Goal: Submit feedback/report problem

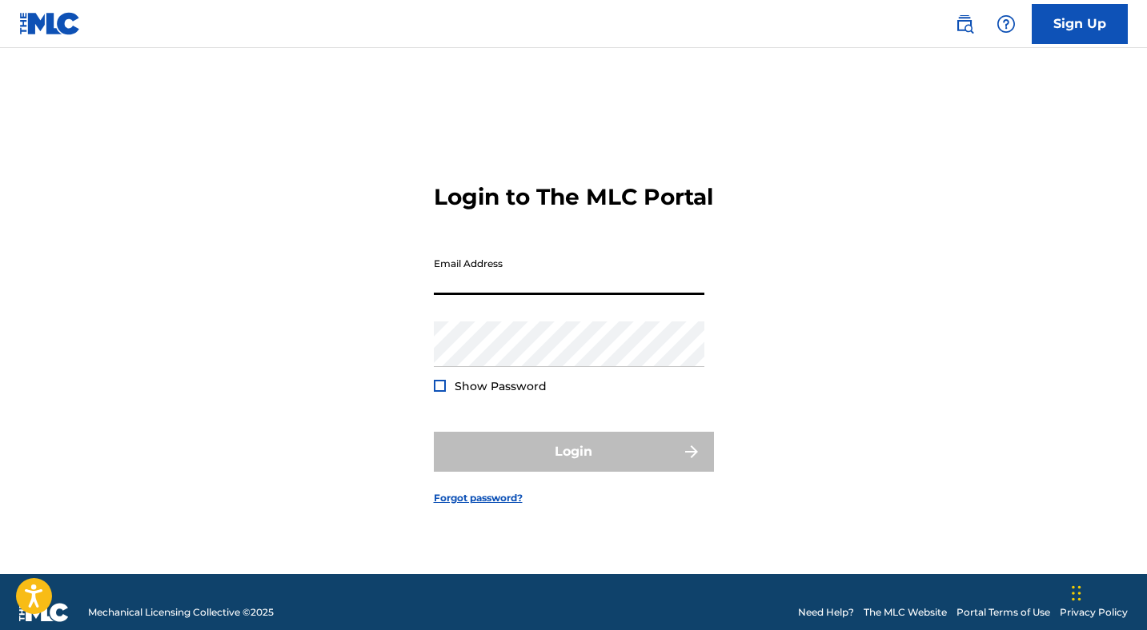
click at [608, 290] on input "Email Address" at bounding box center [569, 273] width 270 height 46
type input "[EMAIL_ADDRESS][DOMAIN_NAME]"
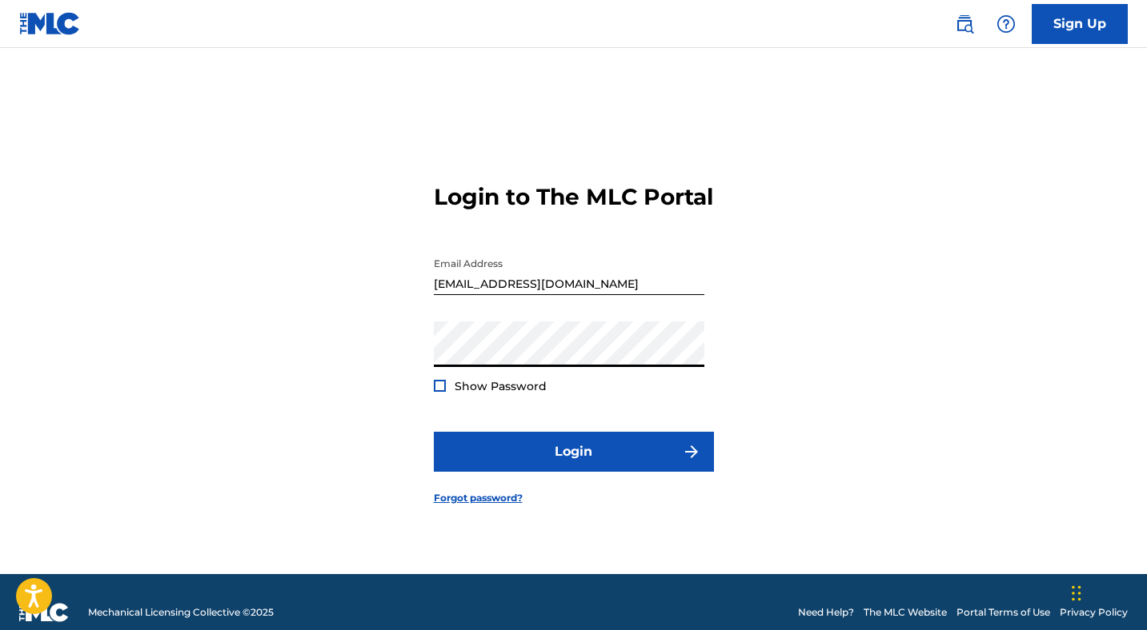
click at [434, 432] on button "Login" at bounding box center [574, 452] width 280 height 40
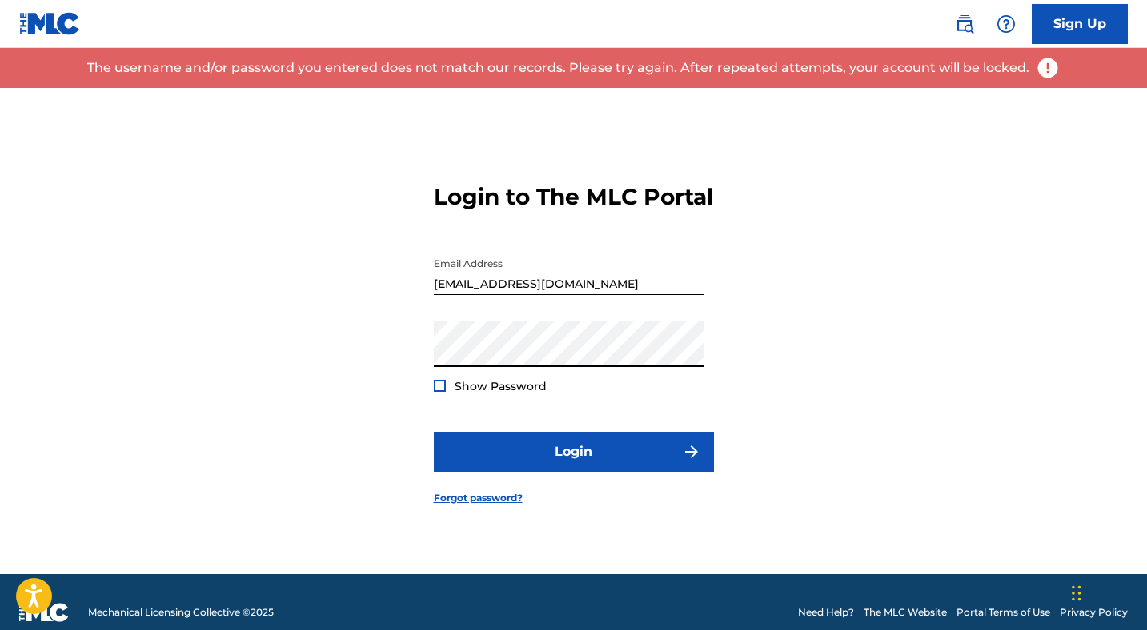
click at [434, 432] on button "Login" at bounding box center [574, 452] width 280 height 40
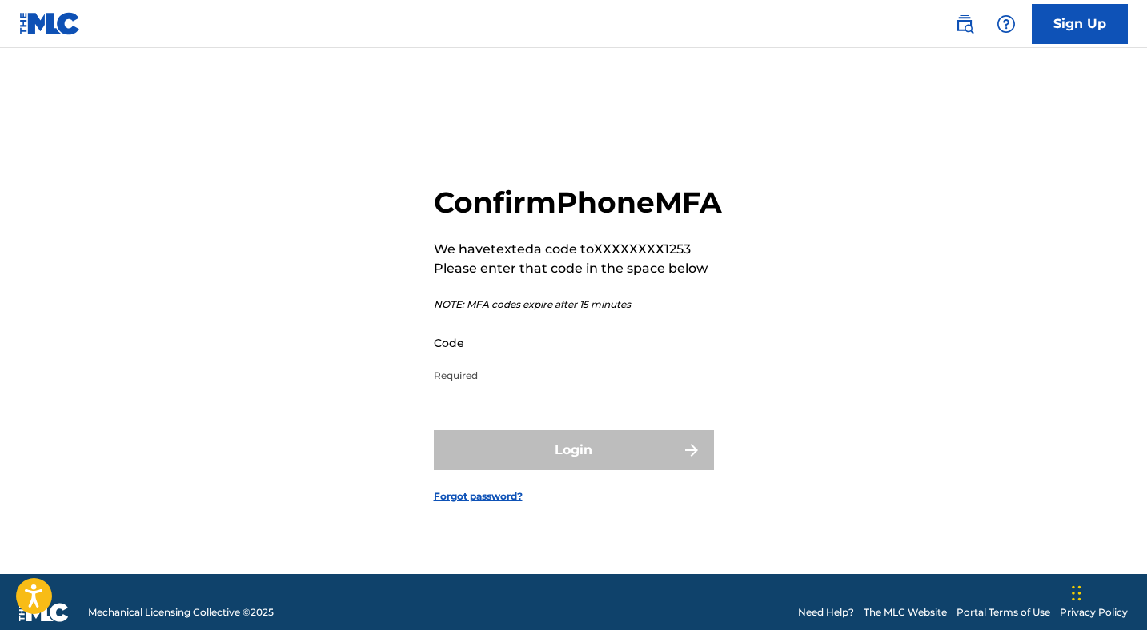
click at [513, 366] on input "Code" at bounding box center [569, 343] width 270 height 46
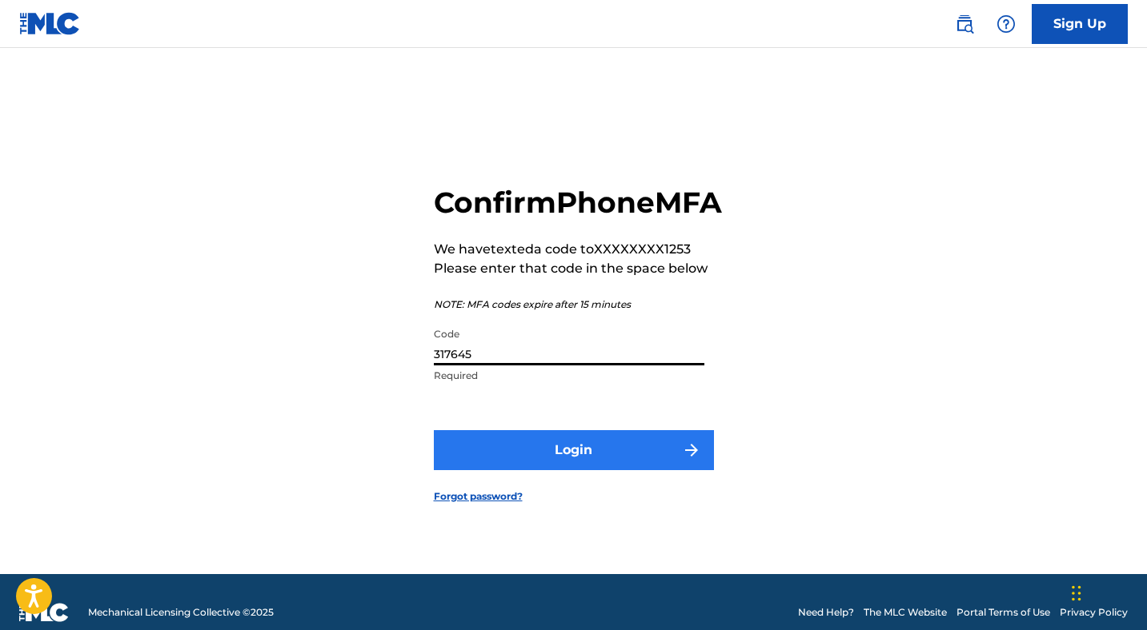
type input "317645"
click at [562, 470] on button "Login" at bounding box center [574, 450] width 280 height 40
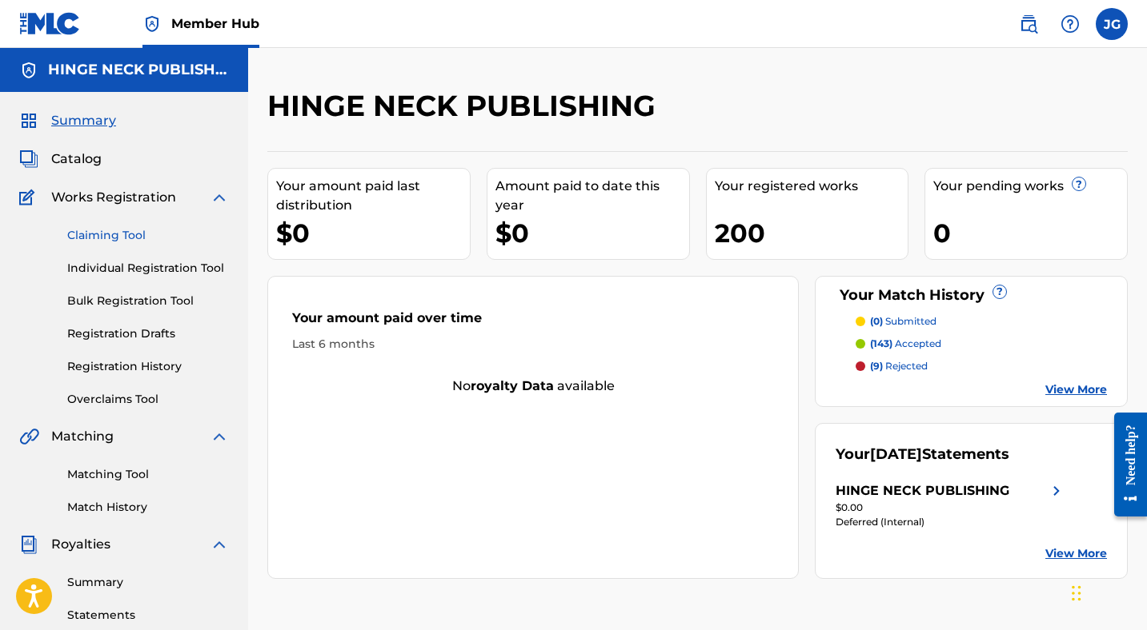
click at [107, 238] on link "Claiming Tool" at bounding box center [148, 235] width 162 height 17
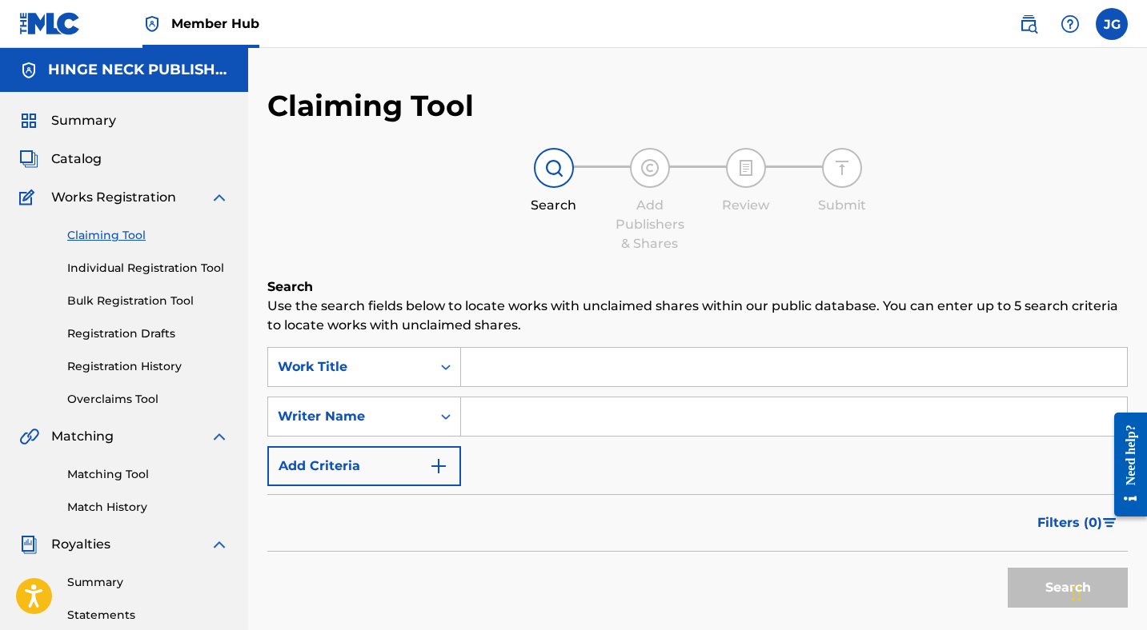
click at [486, 417] on input "Search Form" at bounding box center [794, 417] width 666 height 38
type input "[PERSON_NAME]"
click at [1015, 598] on button "Search" at bounding box center [1067, 588] width 120 height 40
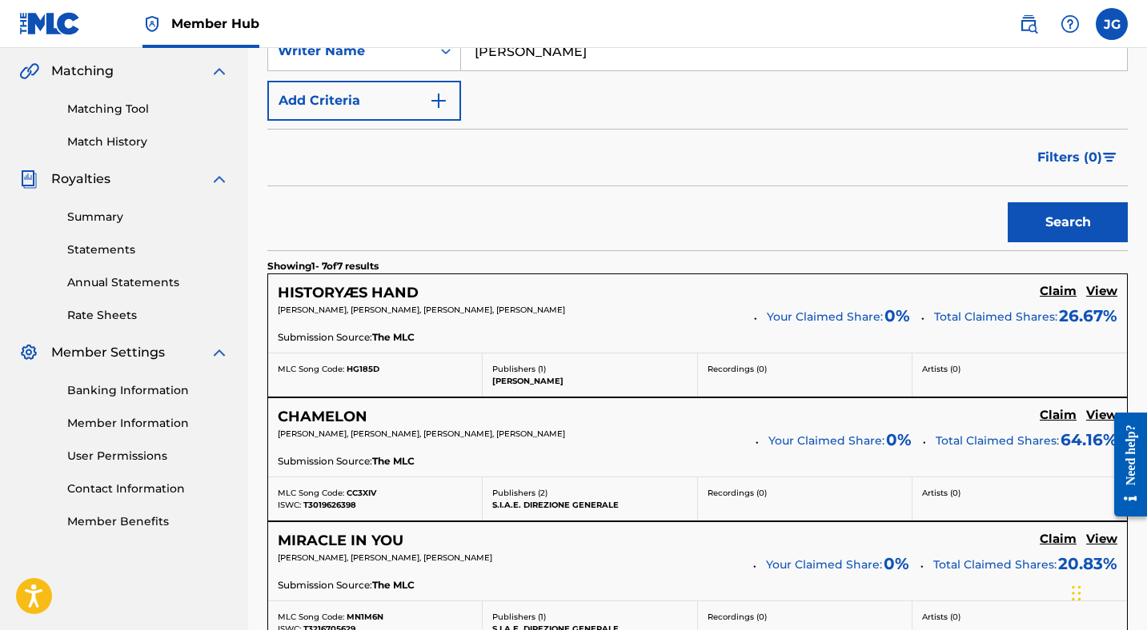
scroll to position [370, 0]
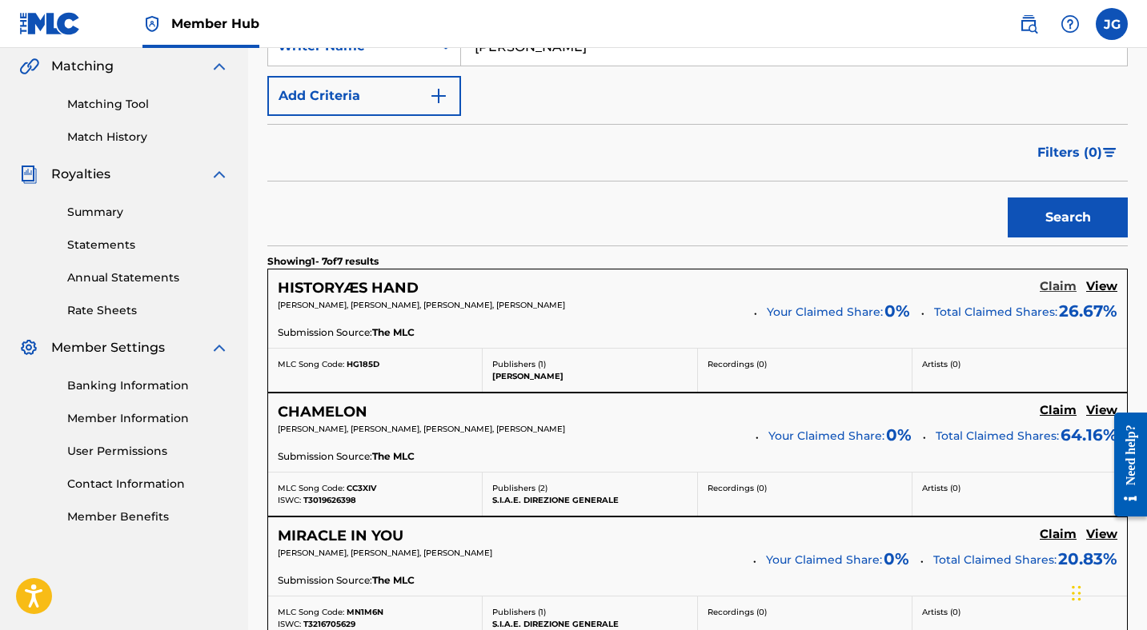
click at [1055, 285] on h5 "Claim" at bounding box center [1057, 286] width 37 height 15
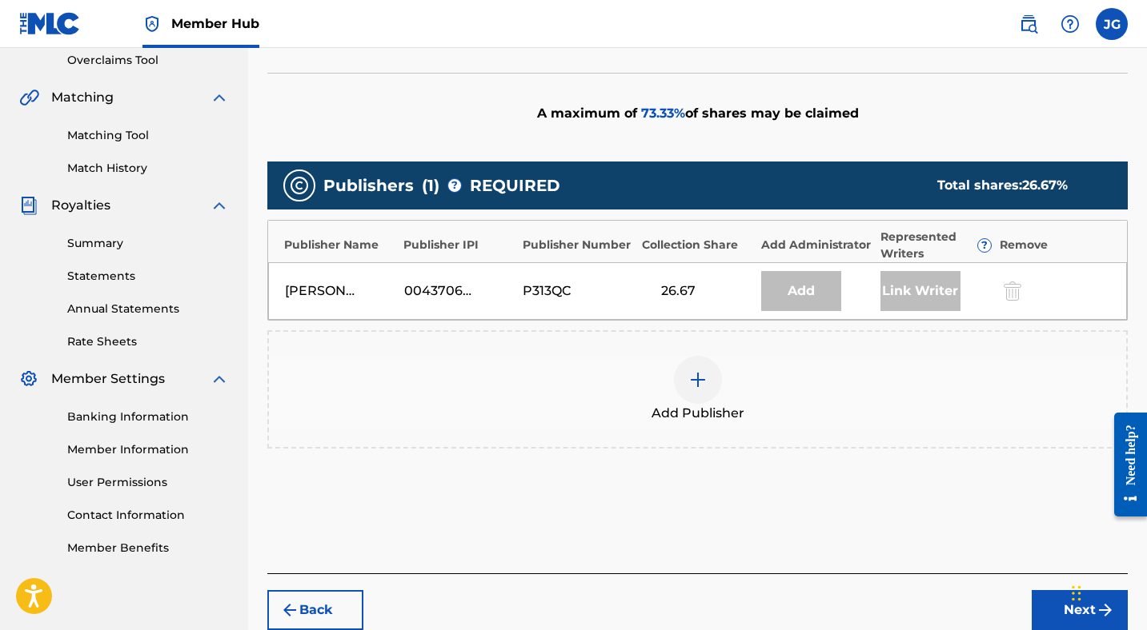
scroll to position [317, 0]
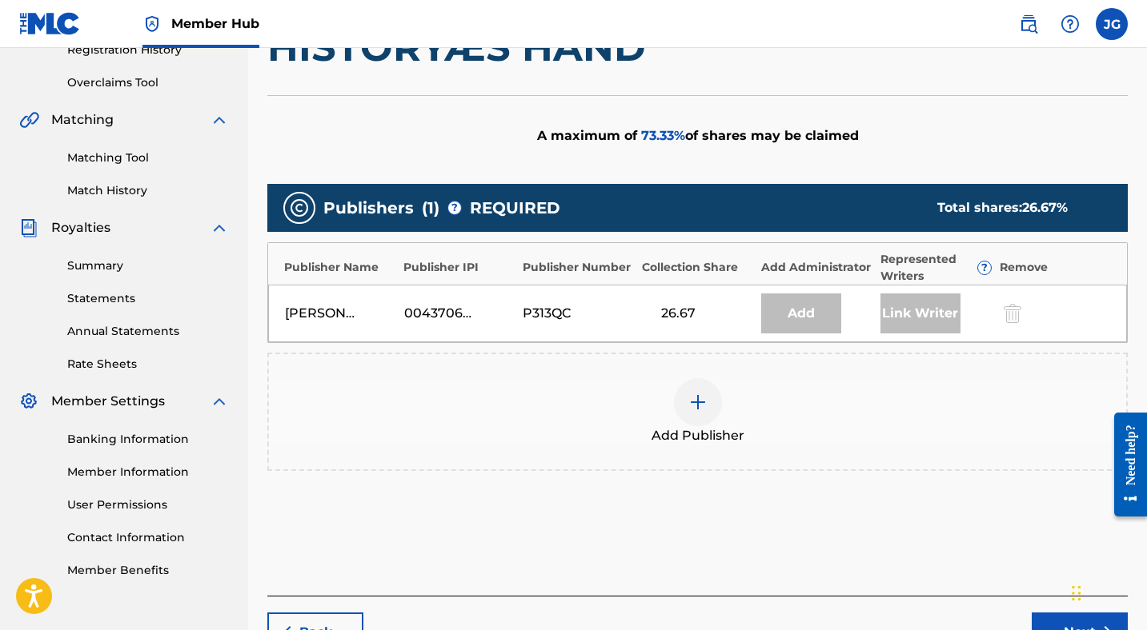
click at [693, 397] on img at bounding box center [697, 402] width 19 height 19
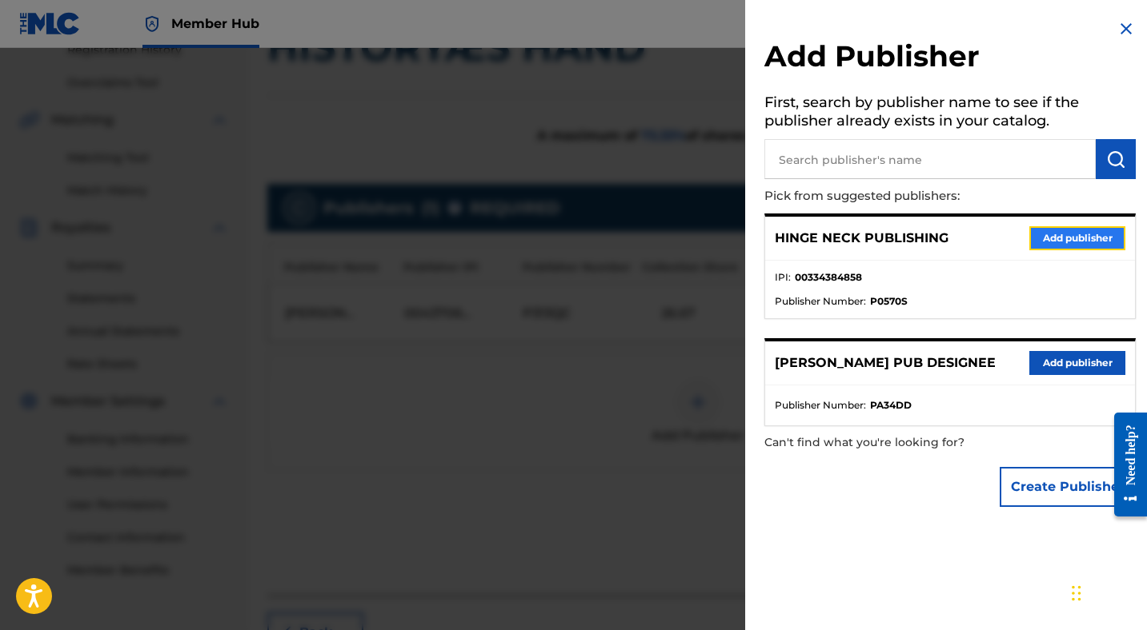
click at [1067, 237] on button "Add publisher" at bounding box center [1077, 238] width 96 height 24
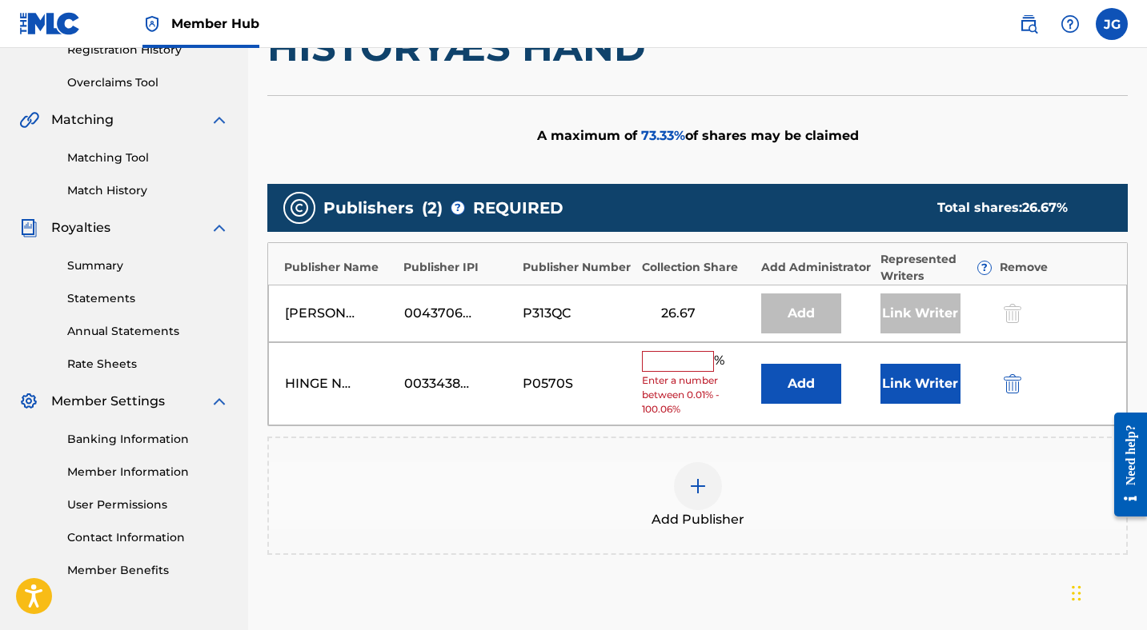
click at [662, 356] on input "text" at bounding box center [678, 361] width 72 height 21
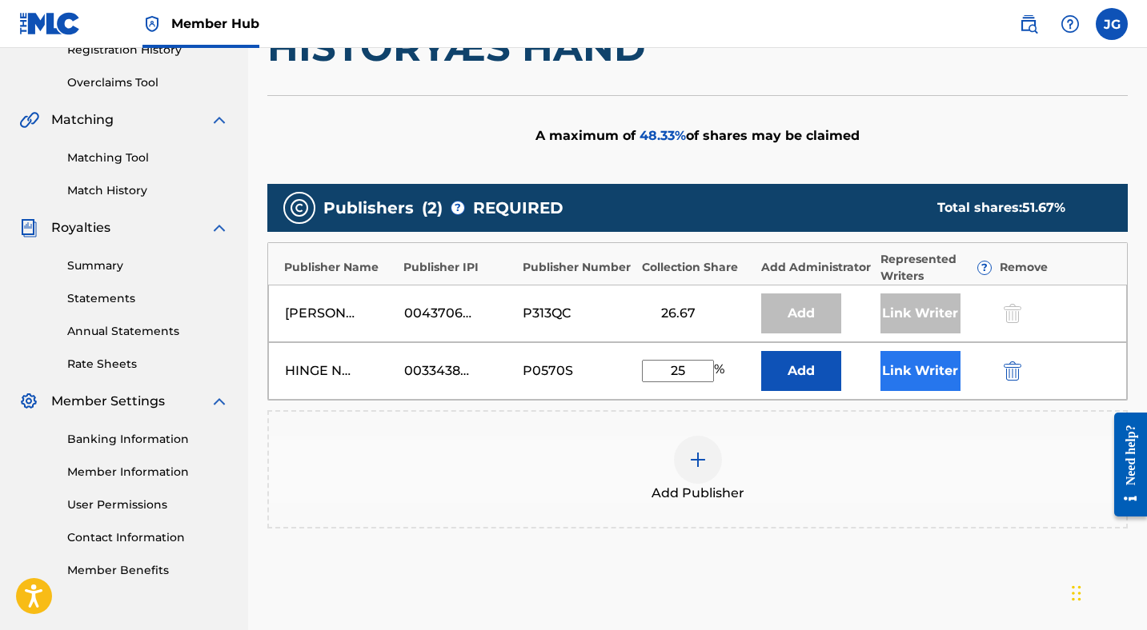
type input "25"
click at [922, 370] on button "Link Writer" at bounding box center [920, 371] width 80 height 40
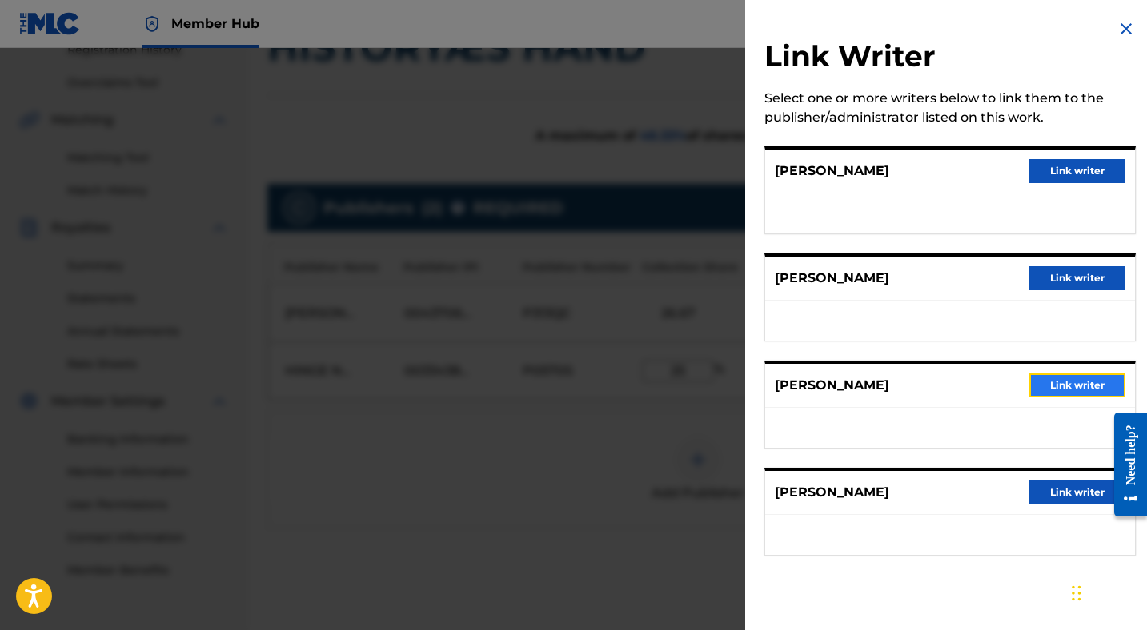
click at [1071, 386] on button "Link writer" at bounding box center [1077, 386] width 96 height 24
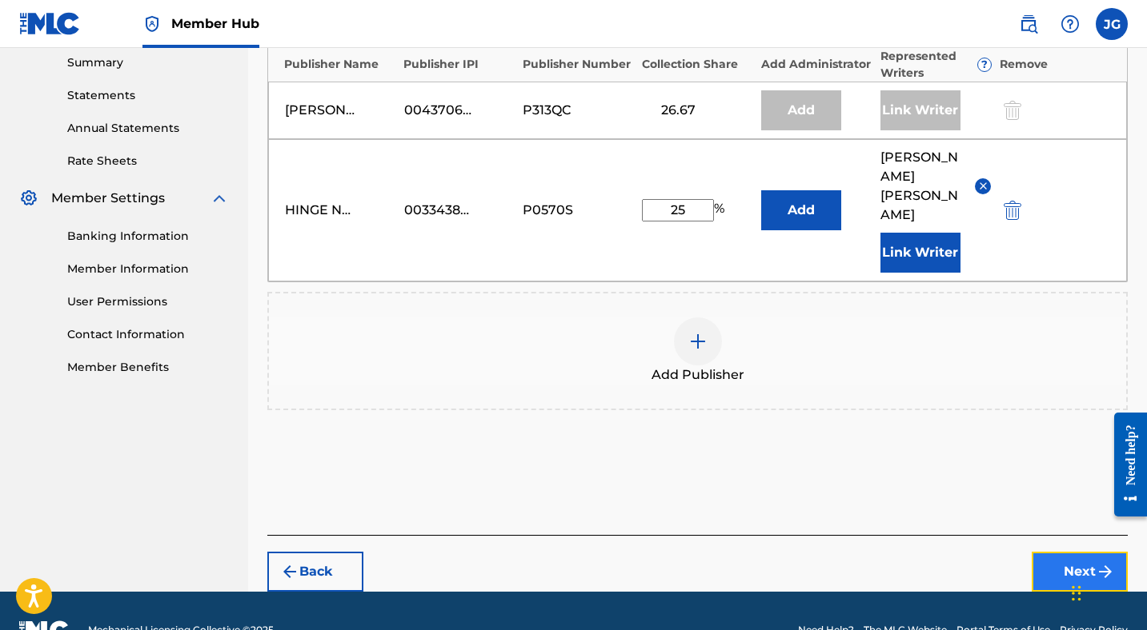
click at [1055, 552] on button "Next" at bounding box center [1079, 572] width 96 height 40
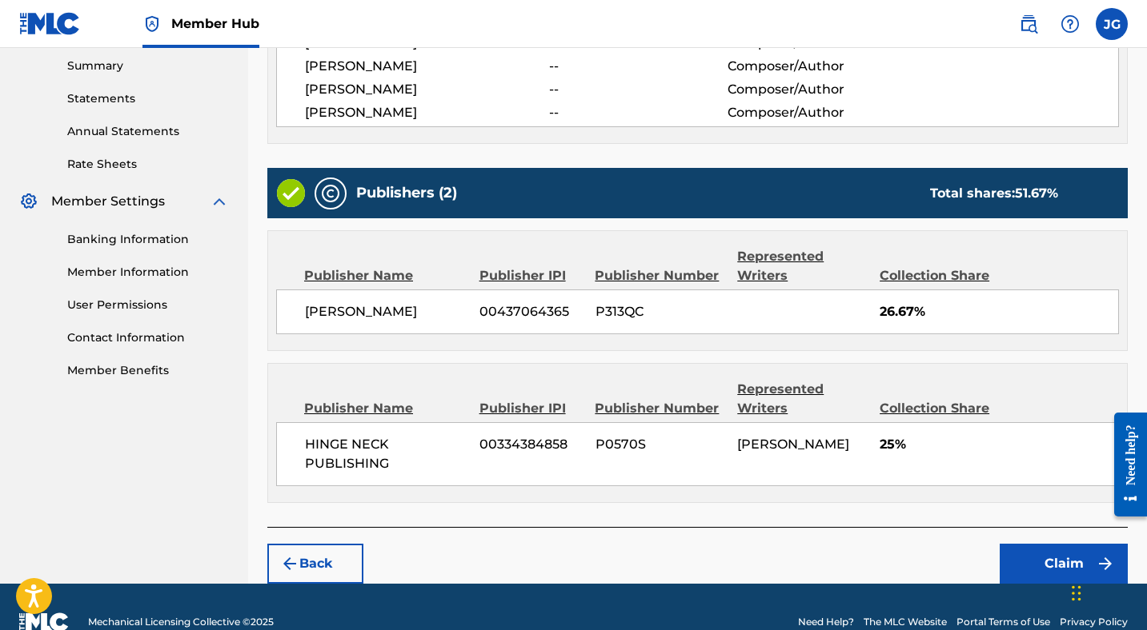
scroll to position [545, 0]
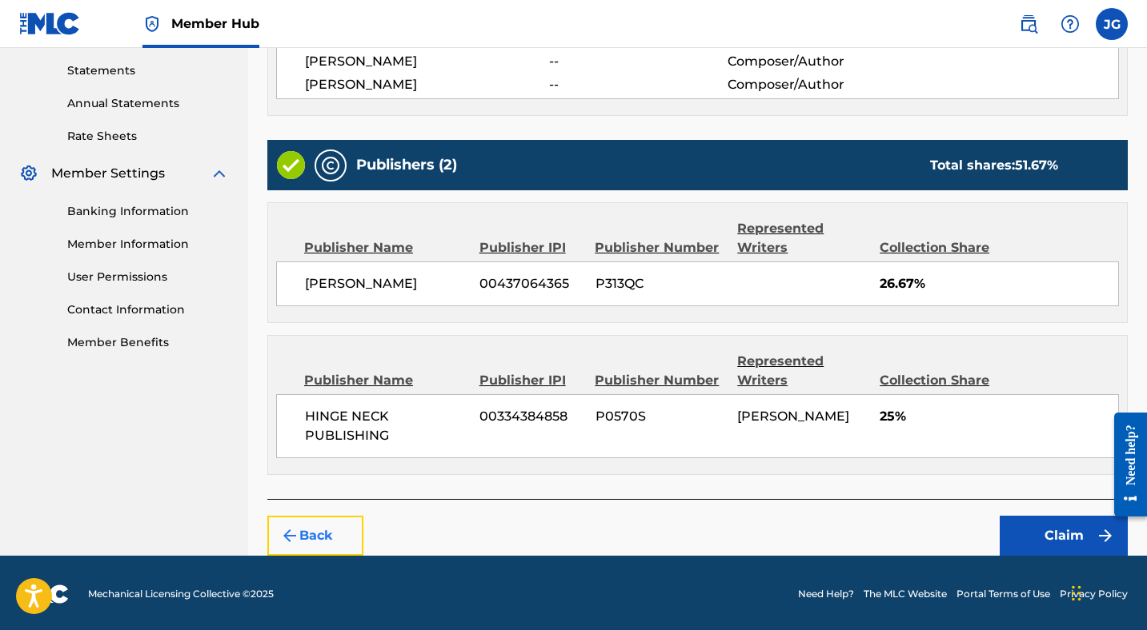
click at [317, 523] on button "Back" at bounding box center [315, 536] width 96 height 40
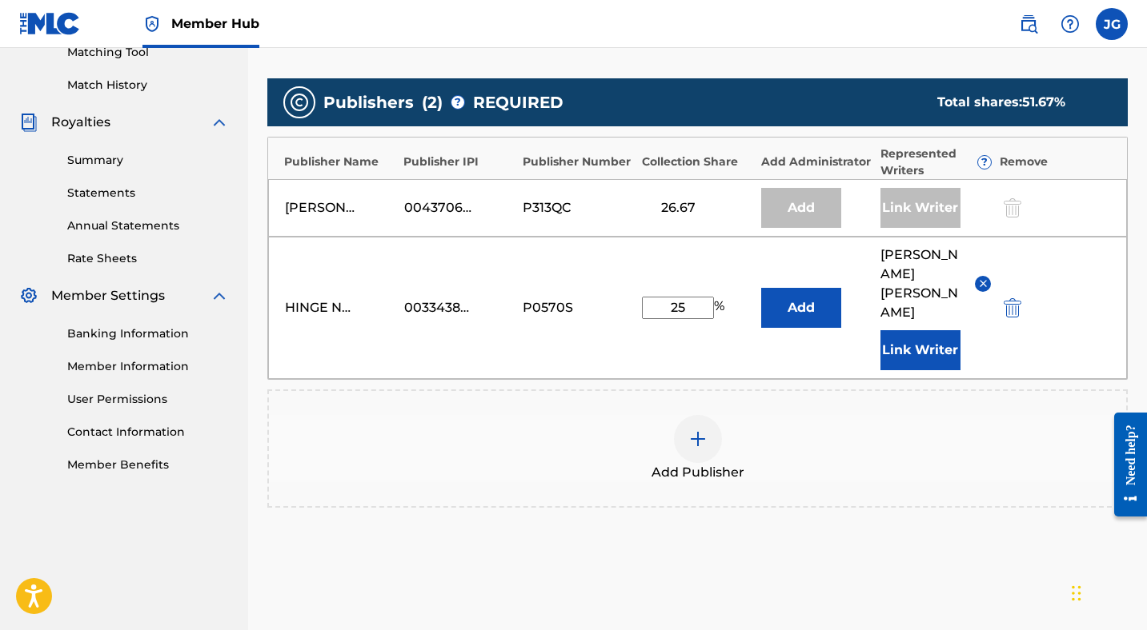
scroll to position [520, 0]
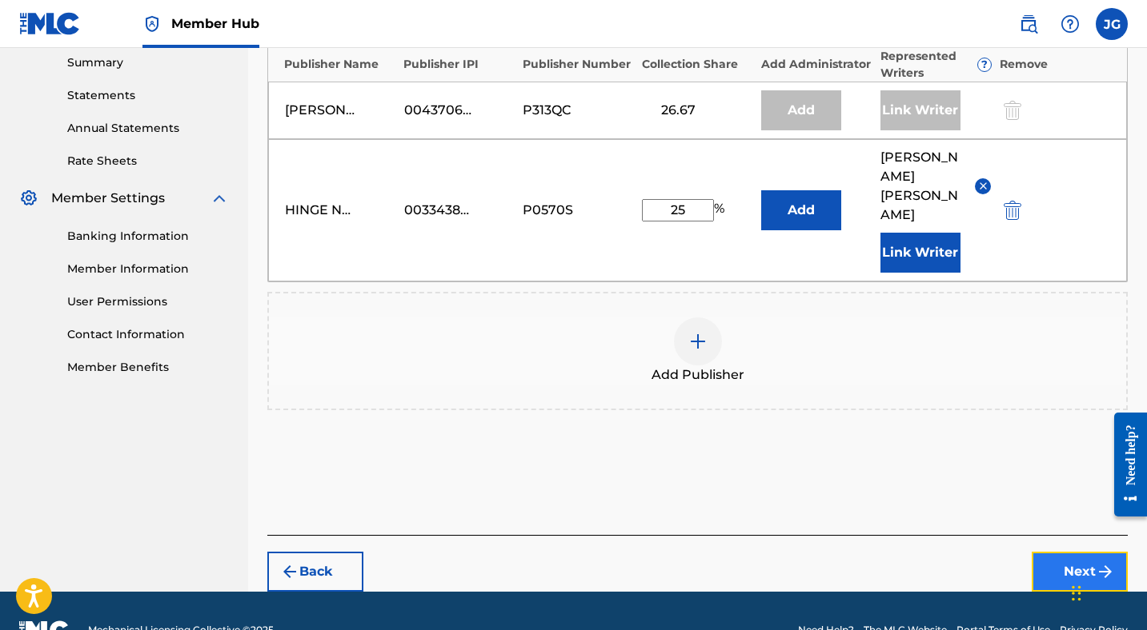
click at [1081, 552] on button "Next" at bounding box center [1079, 572] width 96 height 40
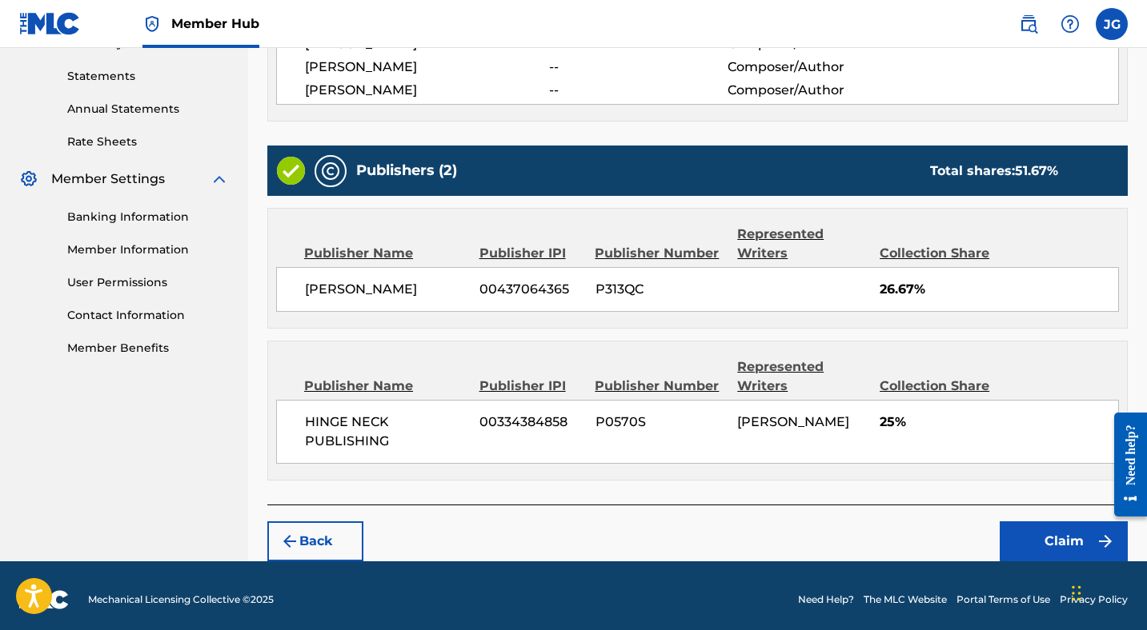
scroll to position [545, 0]
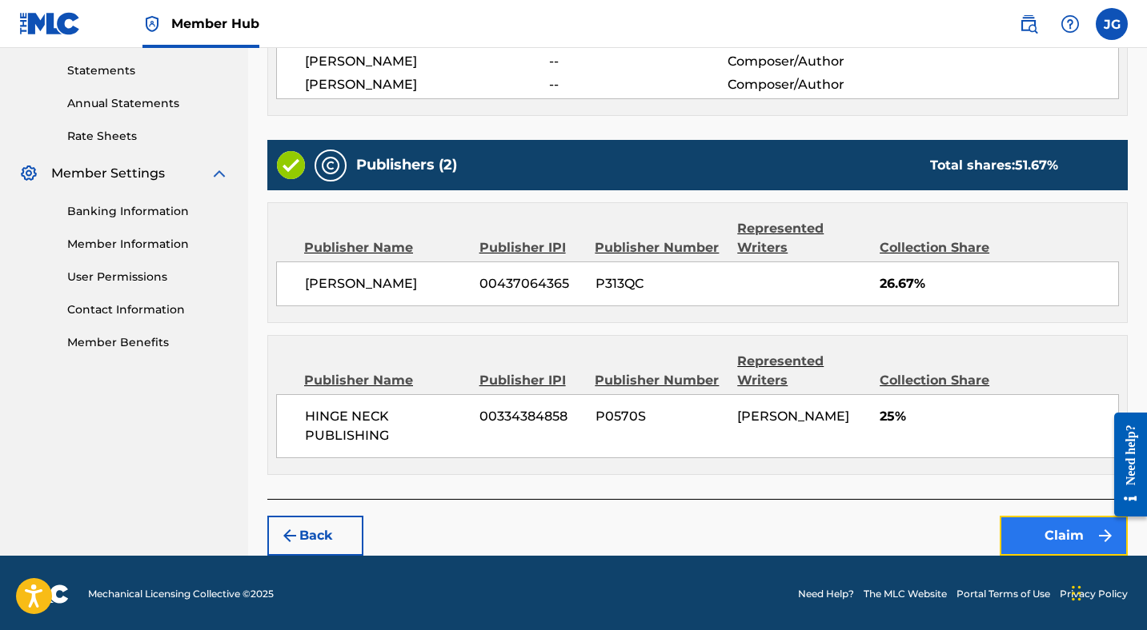
click at [1035, 530] on button "Claim" at bounding box center [1063, 536] width 128 height 40
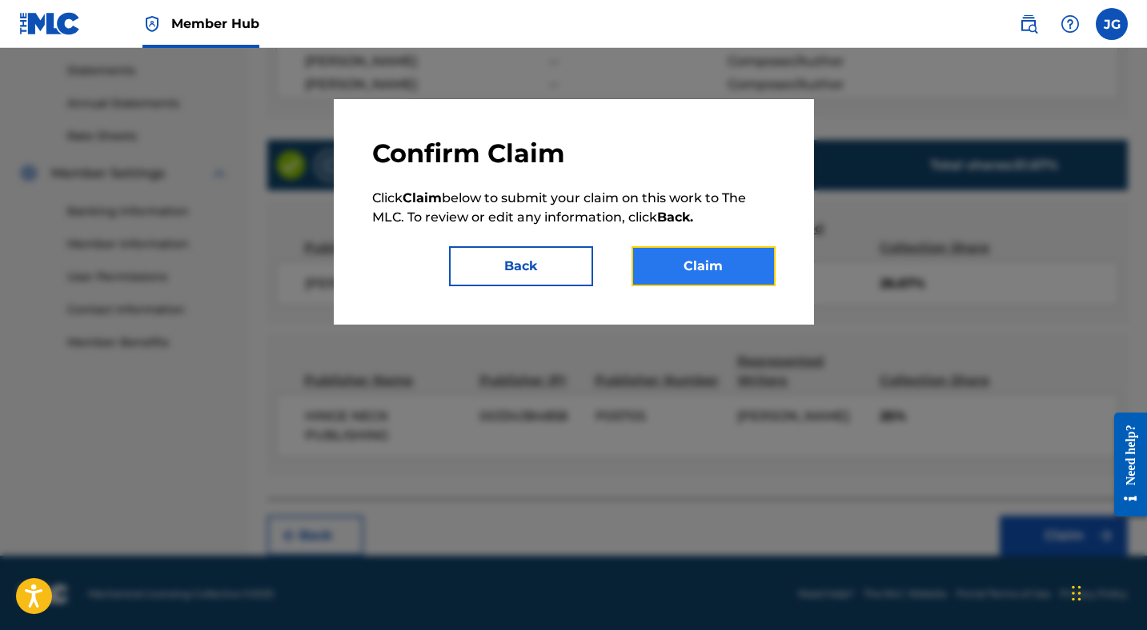
click at [717, 280] on button "Claim" at bounding box center [703, 266] width 144 height 40
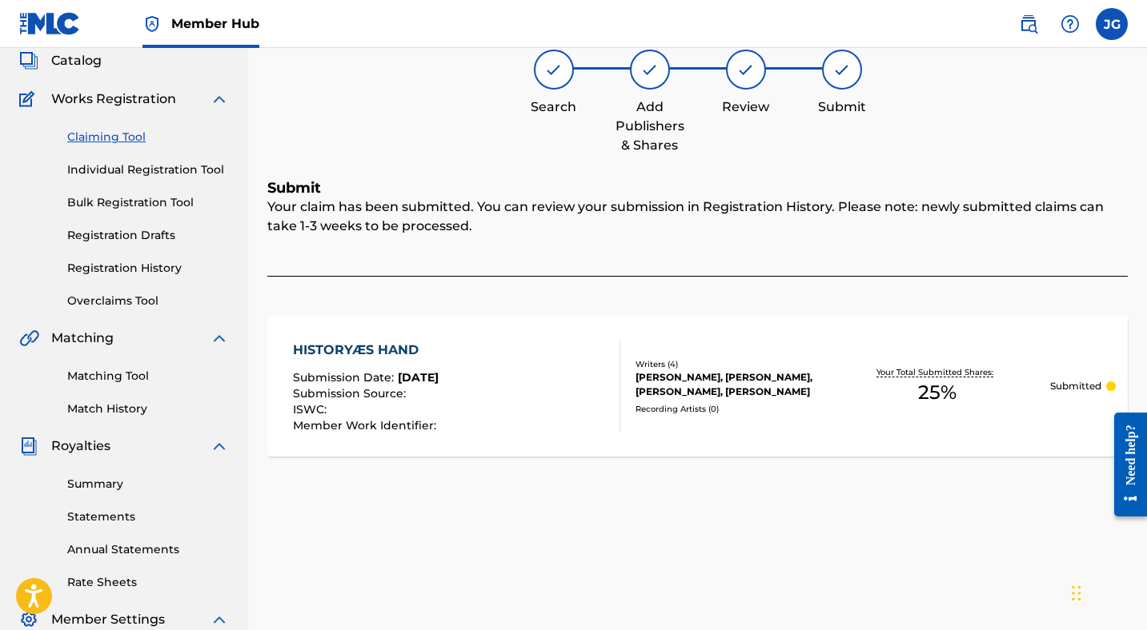
scroll to position [42, 0]
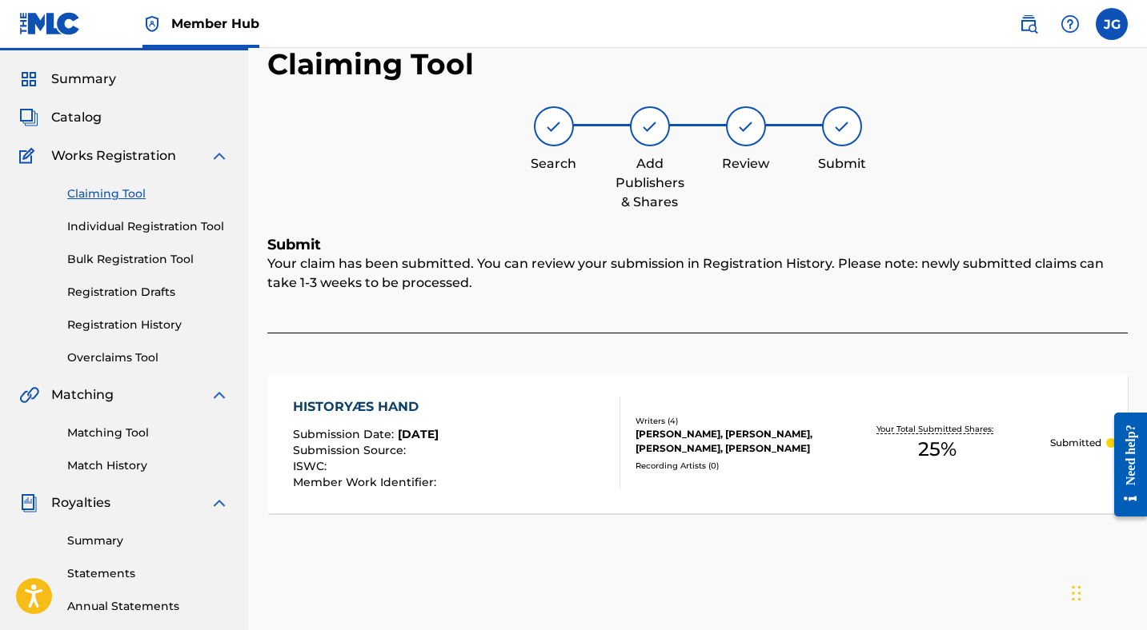
click at [102, 198] on link "Claiming Tool" at bounding box center [148, 194] width 162 height 17
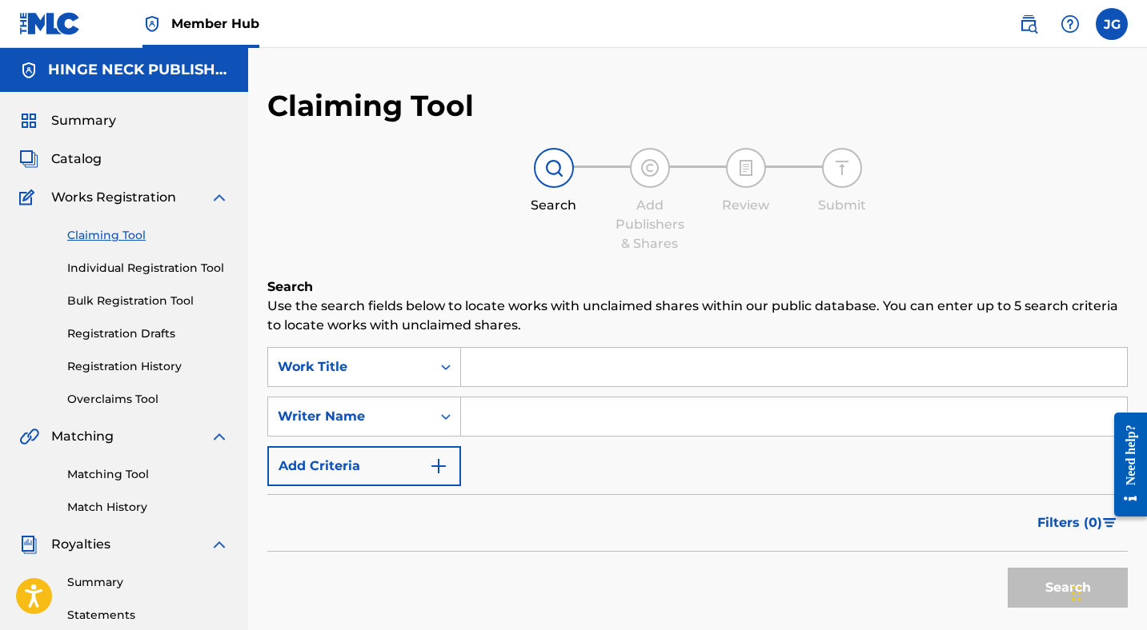
click at [509, 413] on input "Search Form" at bounding box center [794, 417] width 666 height 38
type input "[PERSON_NAME]"
click at [1037, 586] on button "Search" at bounding box center [1067, 588] width 120 height 40
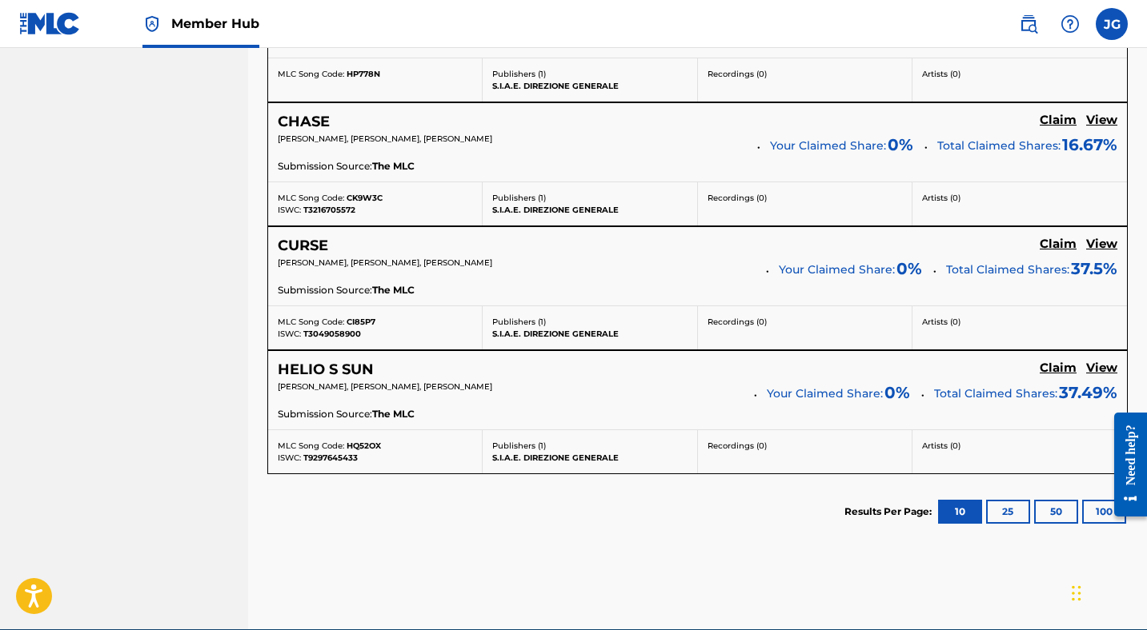
scroll to position [1040, 0]
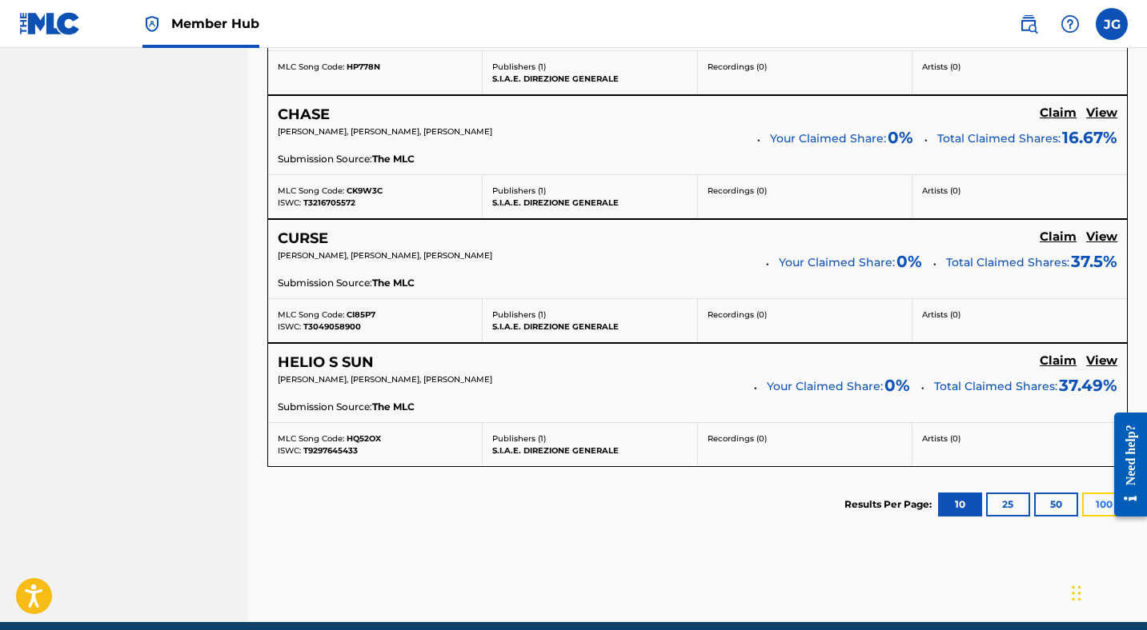
click at [1096, 504] on button "100" at bounding box center [1104, 505] width 44 height 24
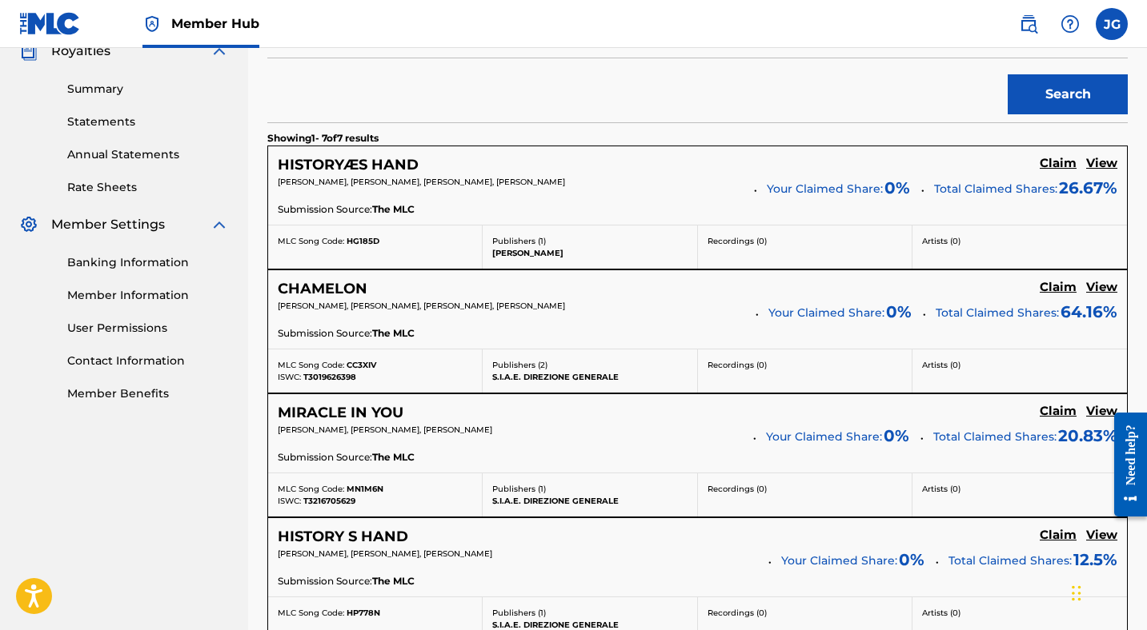
scroll to position [482, 0]
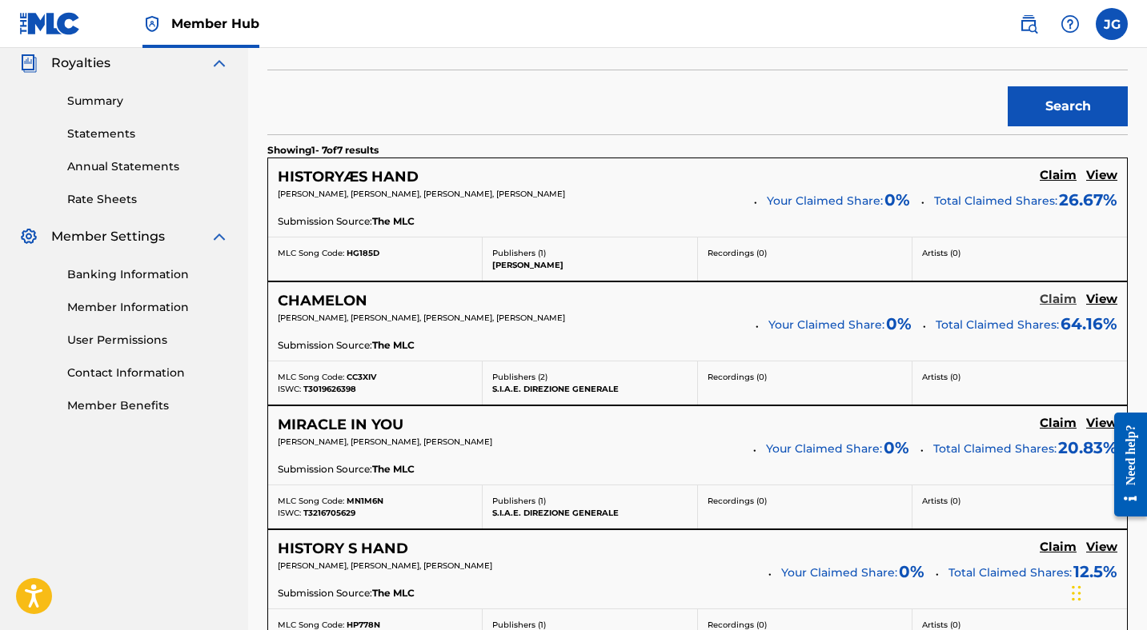
click at [1055, 298] on h5 "Claim" at bounding box center [1057, 299] width 37 height 15
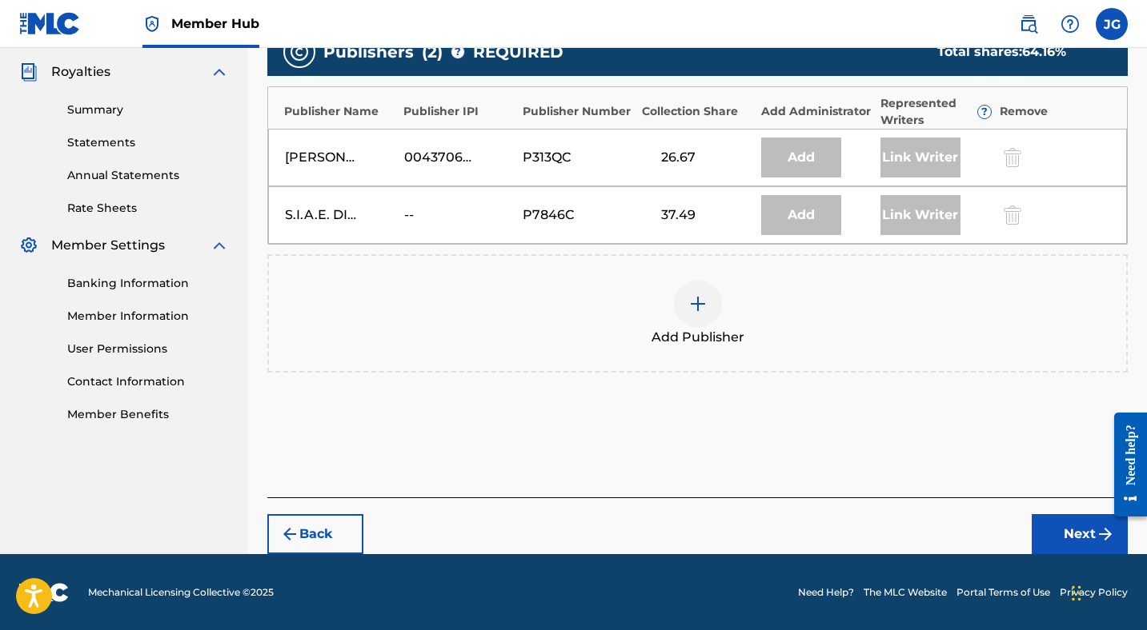
scroll to position [474, 0]
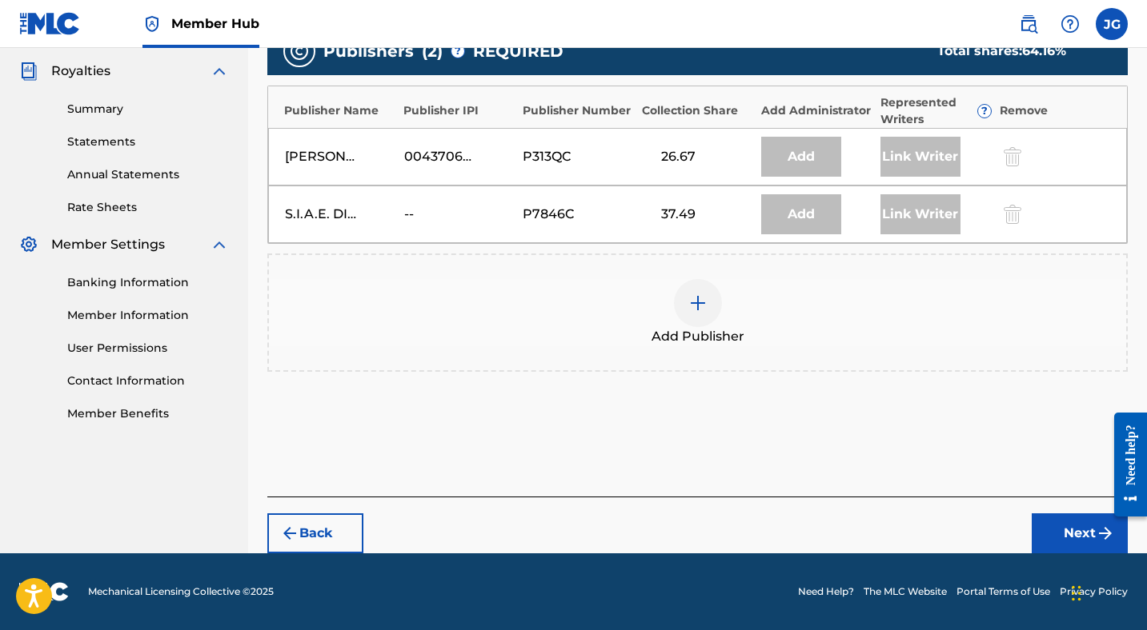
click at [695, 304] on img at bounding box center [697, 303] width 19 height 19
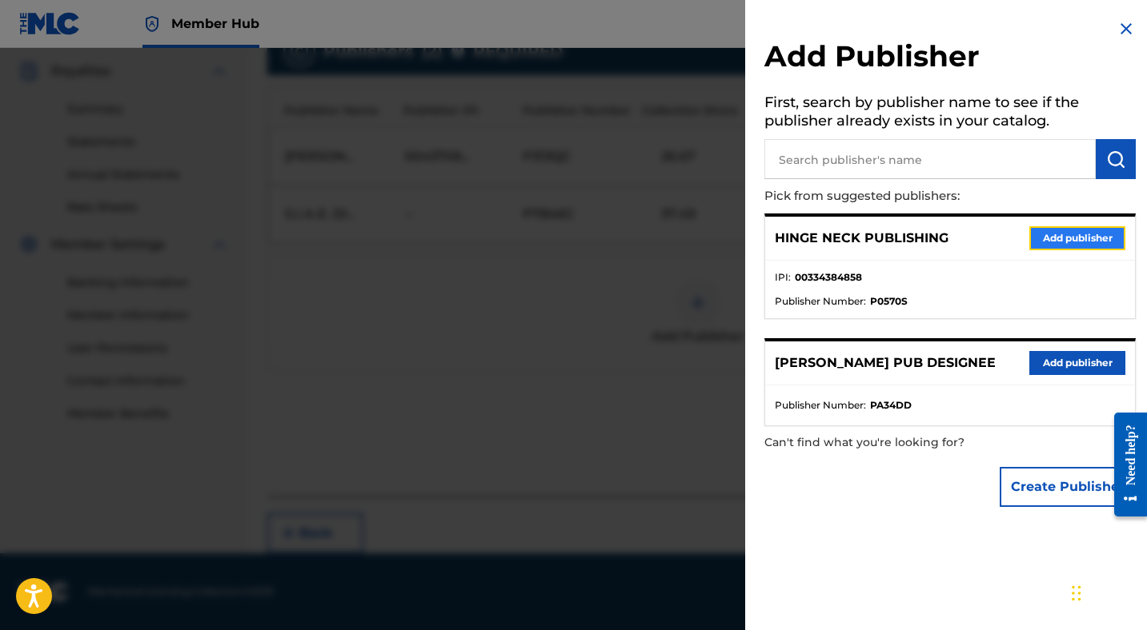
click at [1054, 236] on button "Add publisher" at bounding box center [1077, 238] width 96 height 24
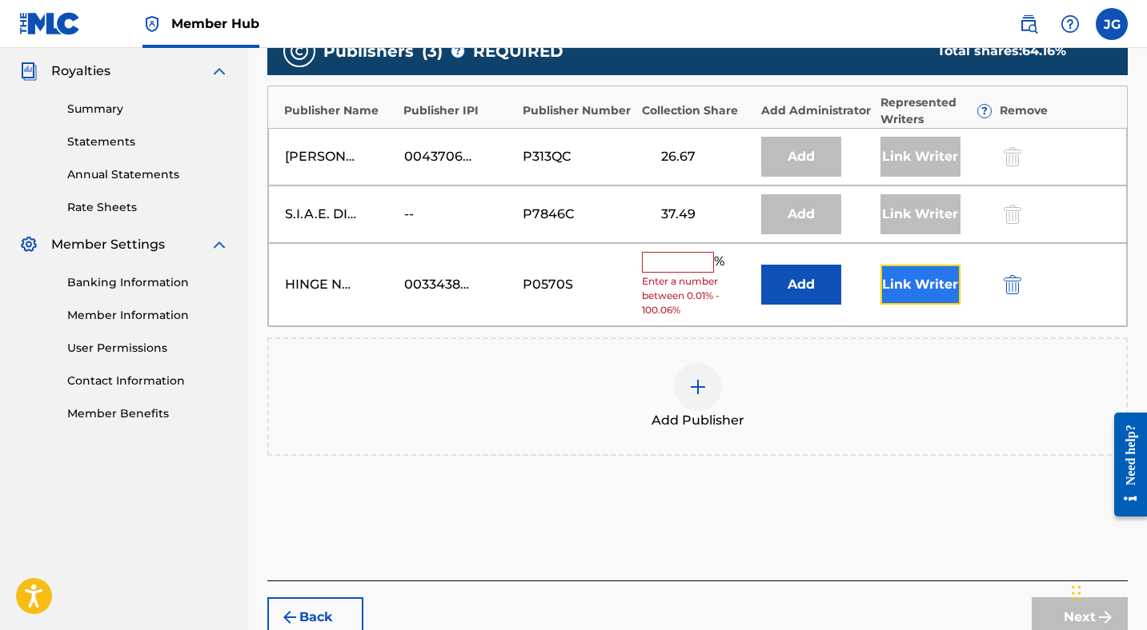
click at [921, 290] on button "Link Writer" at bounding box center [920, 285] width 80 height 40
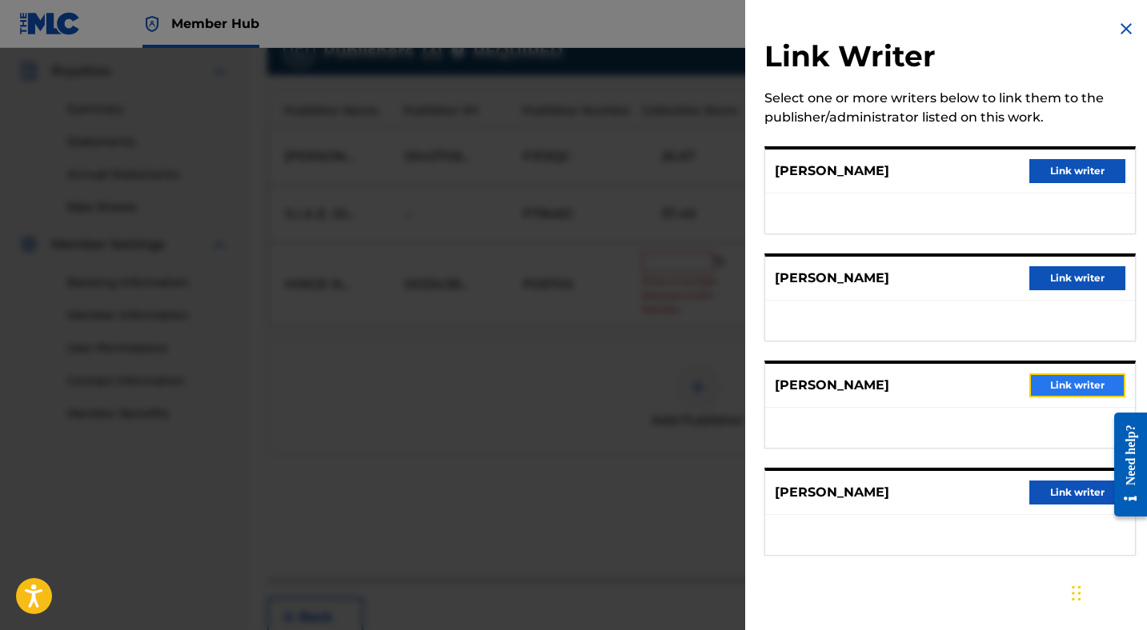
click at [1058, 388] on button "Link writer" at bounding box center [1077, 386] width 96 height 24
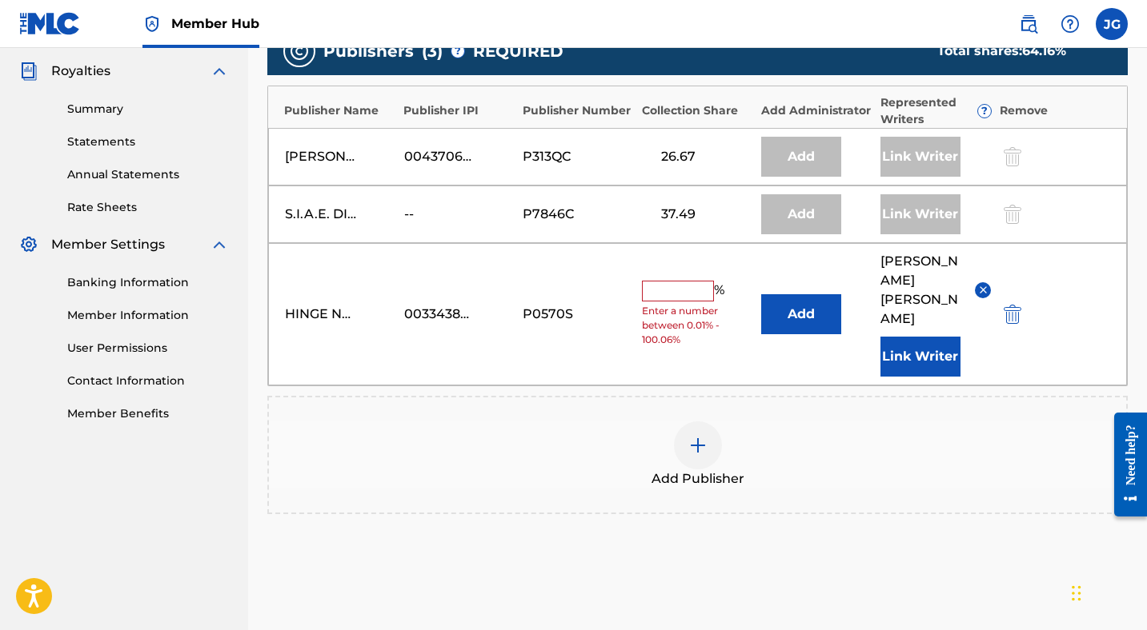
click at [674, 281] on input "text" at bounding box center [678, 291] width 72 height 21
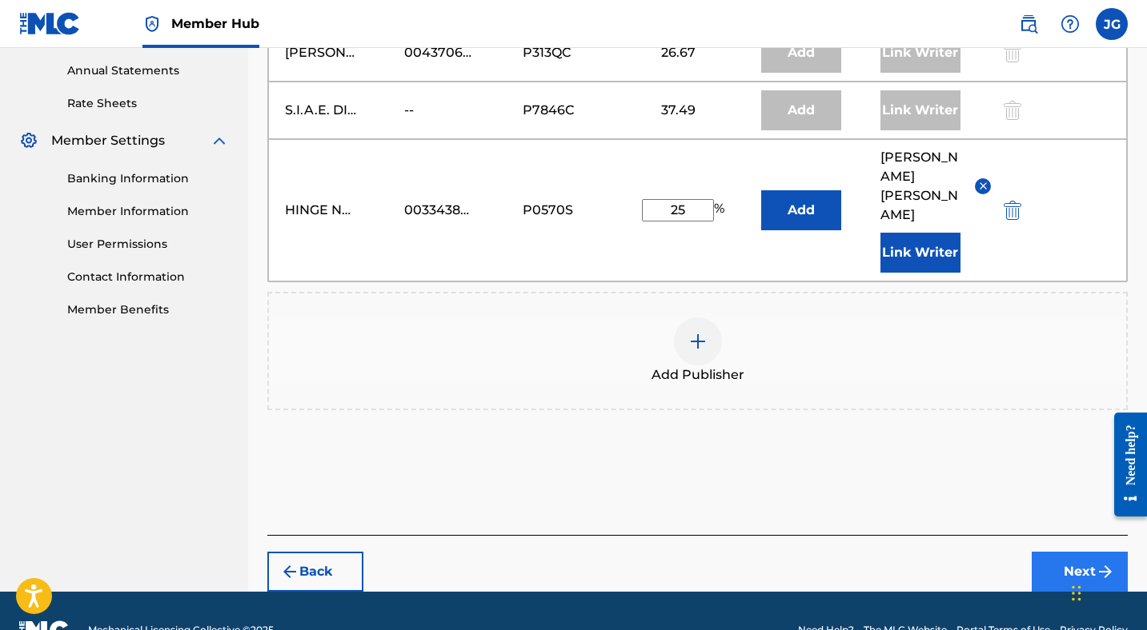
type input "25"
click at [1101, 562] on img "submit" at bounding box center [1104, 571] width 19 height 19
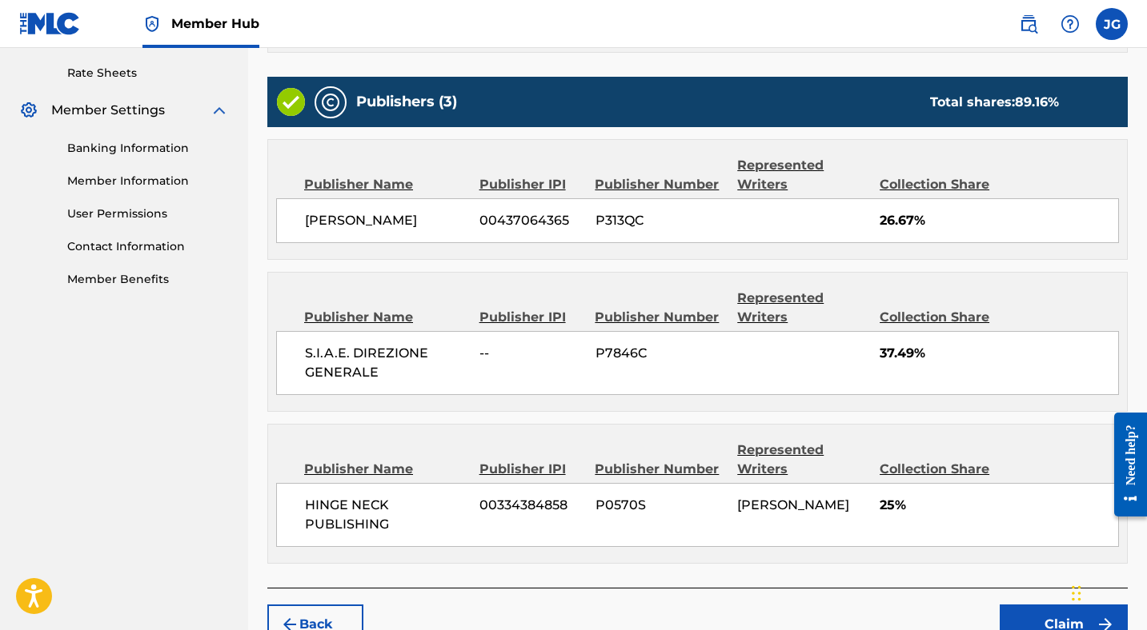
scroll to position [696, 0]
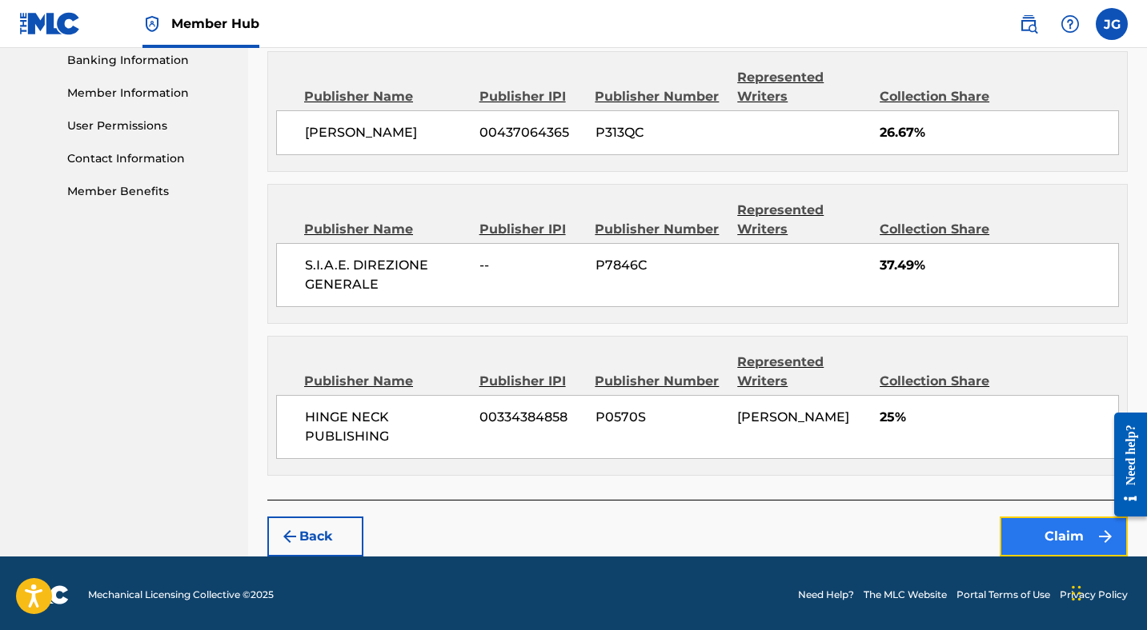
click at [1049, 532] on button "Claim" at bounding box center [1063, 537] width 128 height 40
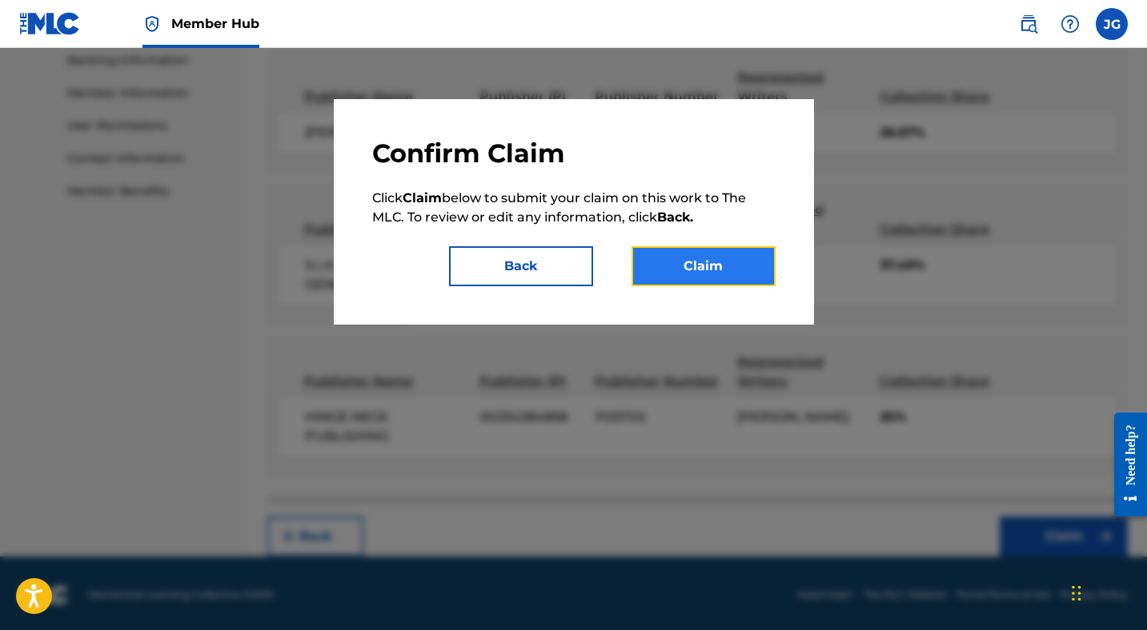
click at [709, 266] on button "Claim" at bounding box center [703, 266] width 144 height 40
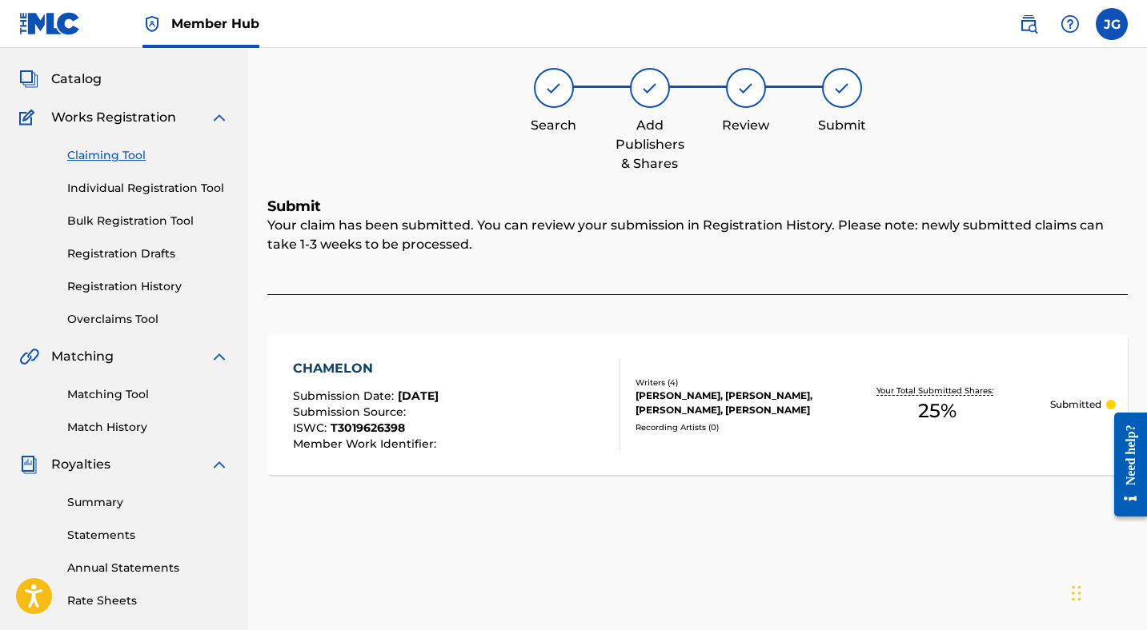
scroll to position [0, 0]
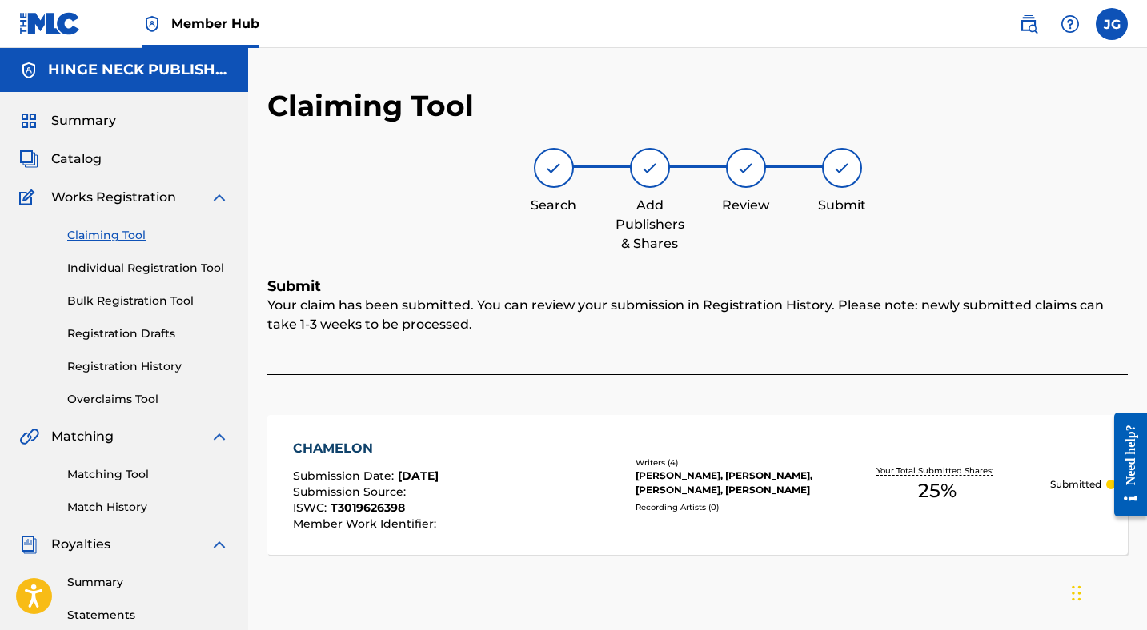
click at [101, 240] on link "Claiming Tool" at bounding box center [148, 235] width 162 height 17
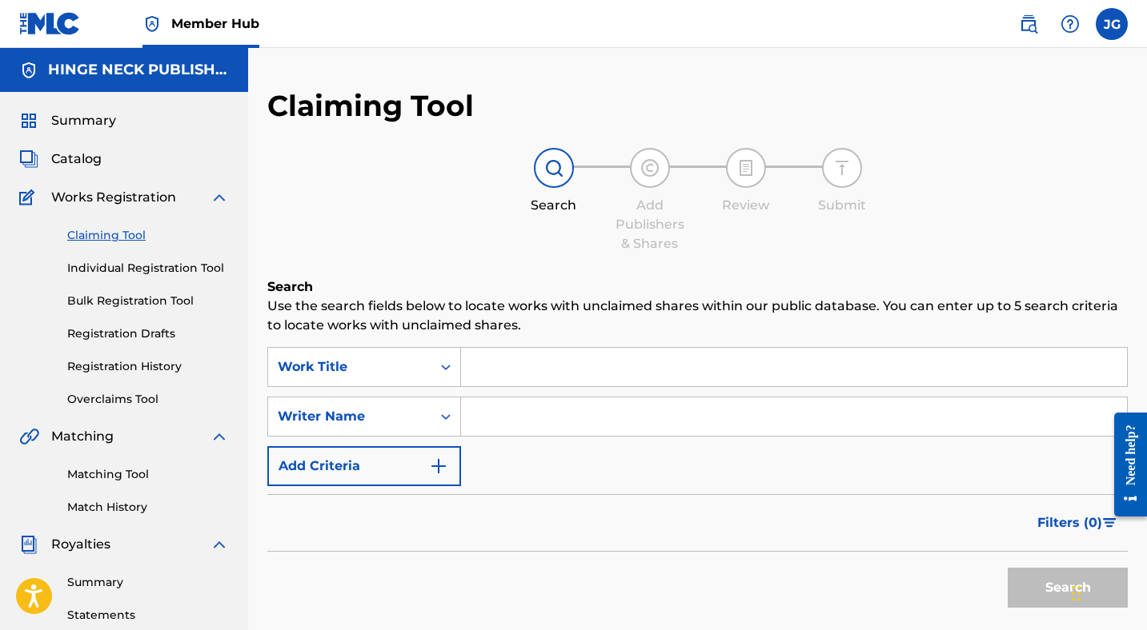
click at [515, 414] on input "Search Form" at bounding box center [794, 417] width 666 height 38
type input "[PERSON_NAME]"
click at [1047, 588] on button "Search" at bounding box center [1067, 588] width 120 height 40
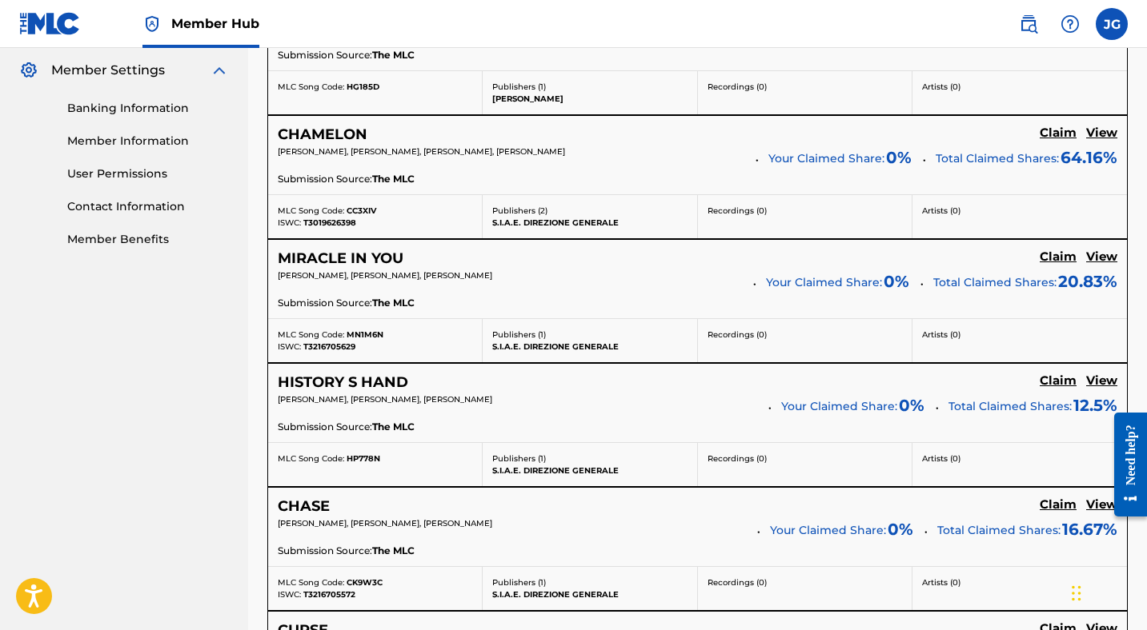
scroll to position [654, 0]
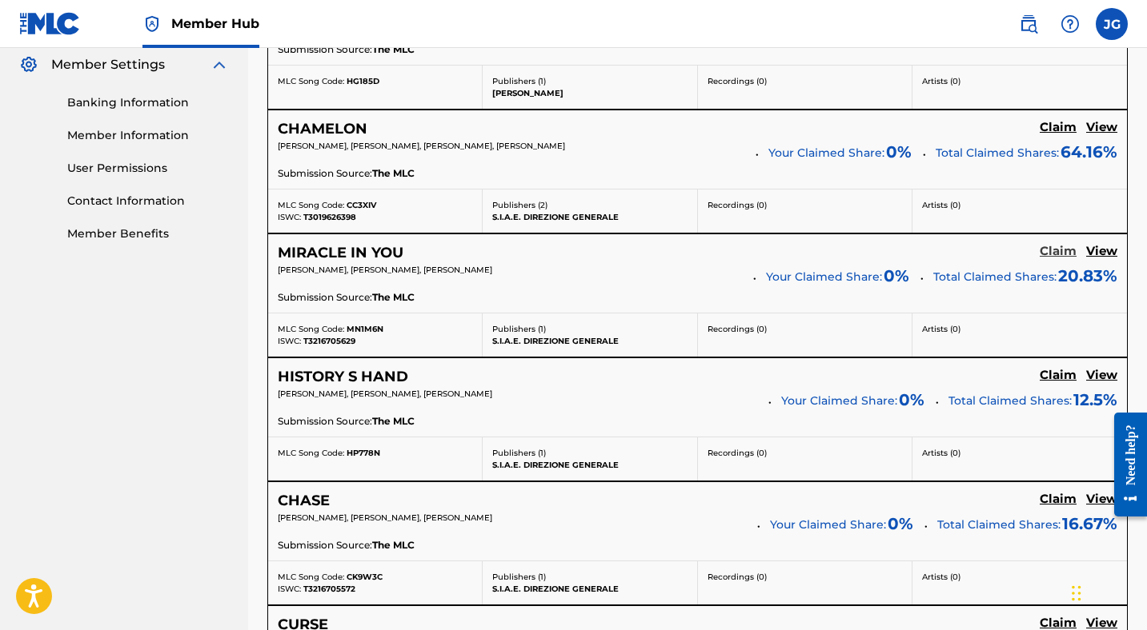
click at [1056, 249] on h5 "Claim" at bounding box center [1057, 251] width 37 height 15
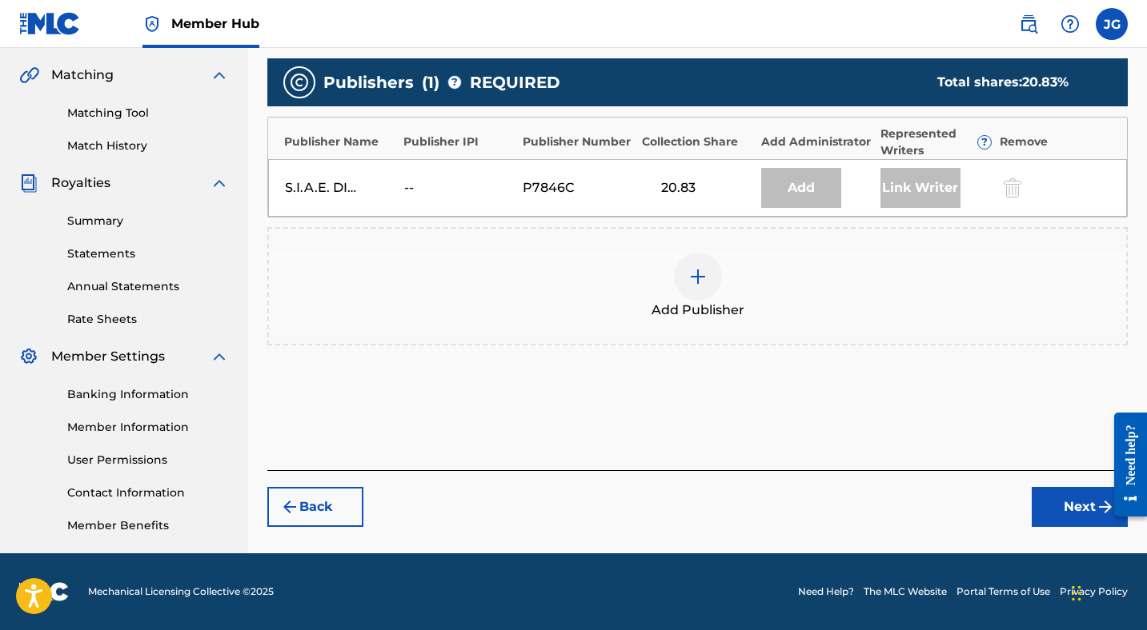
scroll to position [362, 0]
click at [695, 275] on img at bounding box center [697, 276] width 19 height 19
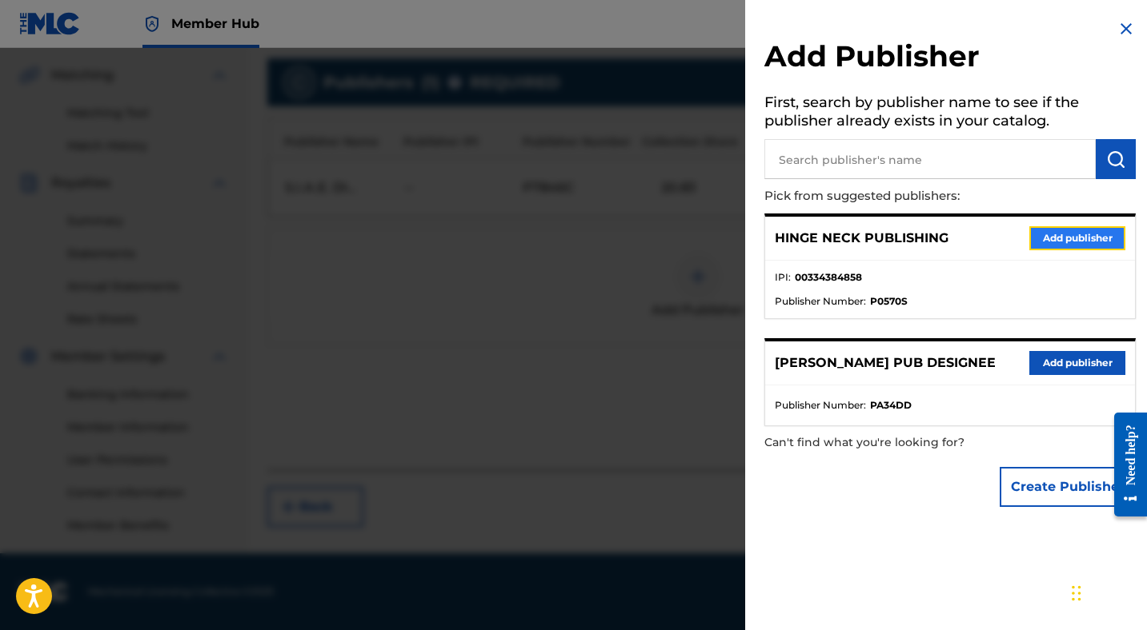
click at [1038, 242] on button "Add publisher" at bounding box center [1077, 238] width 96 height 24
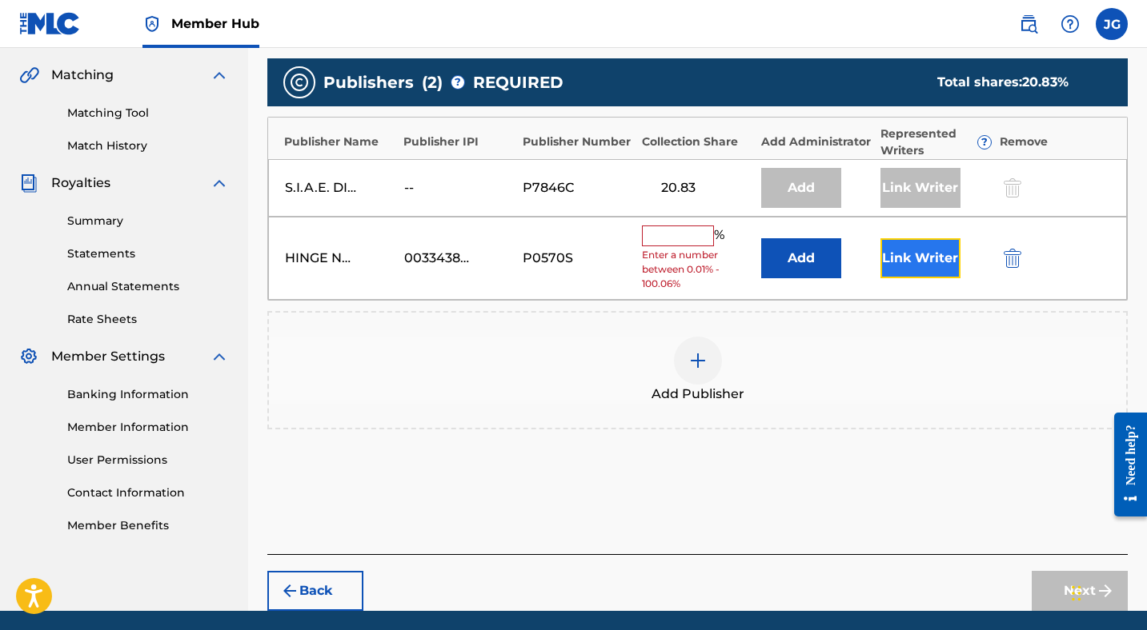
click at [918, 266] on button "Link Writer" at bounding box center [920, 258] width 80 height 40
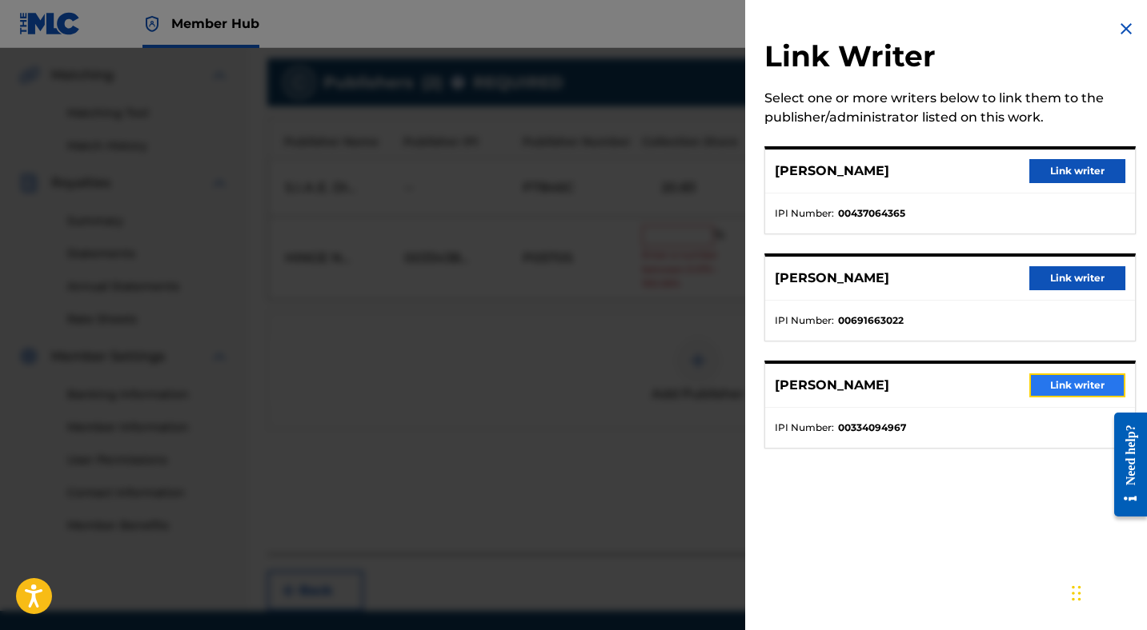
click at [1071, 387] on button "Link writer" at bounding box center [1077, 386] width 96 height 24
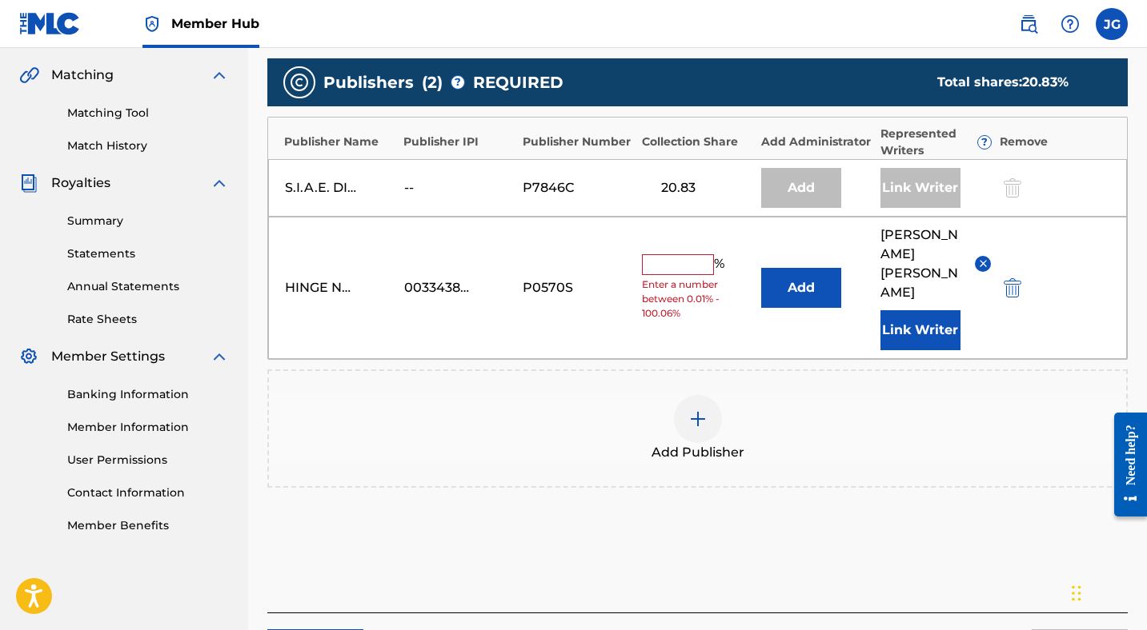
click at [693, 254] on input "text" at bounding box center [678, 264] width 72 height 21
type input "25"
click at [1072, 606] on div "Chat Widget" at bounding box center [1101, 592] width 80 height 77
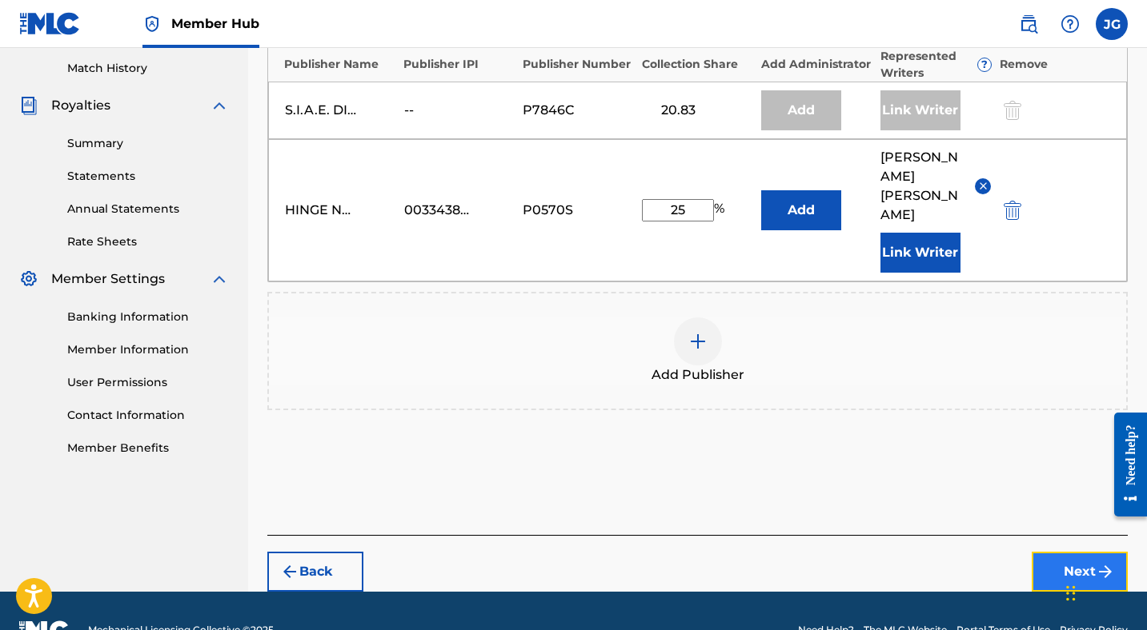
click at [1064, 552] on button "Next" at bounding box center [1079, 572] width 96 height 40
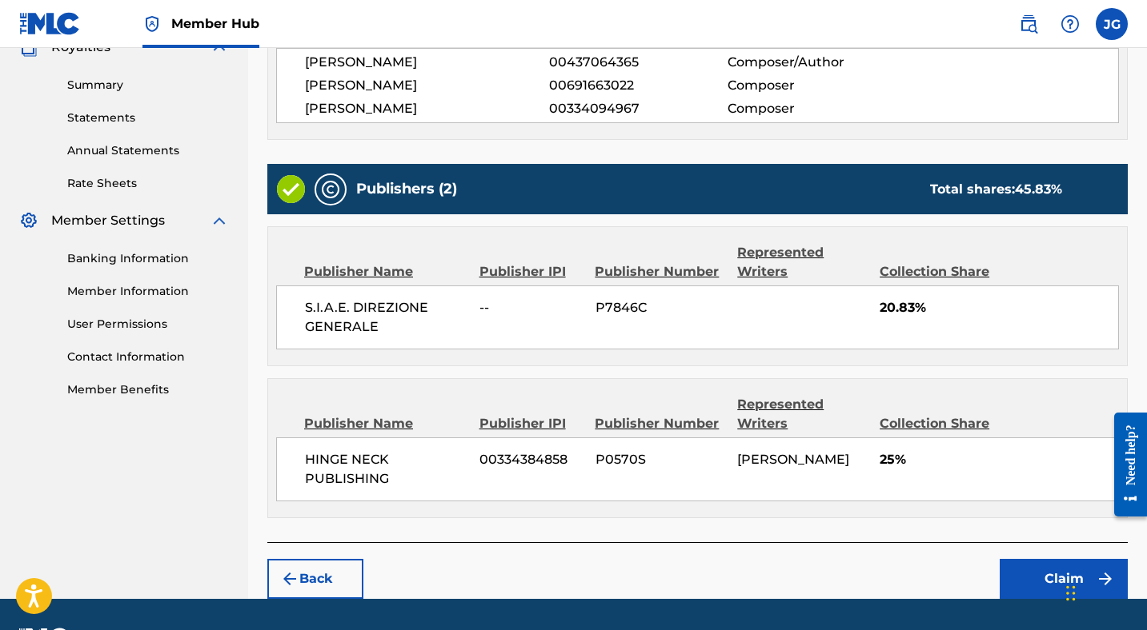
scroll to position [541, 0]
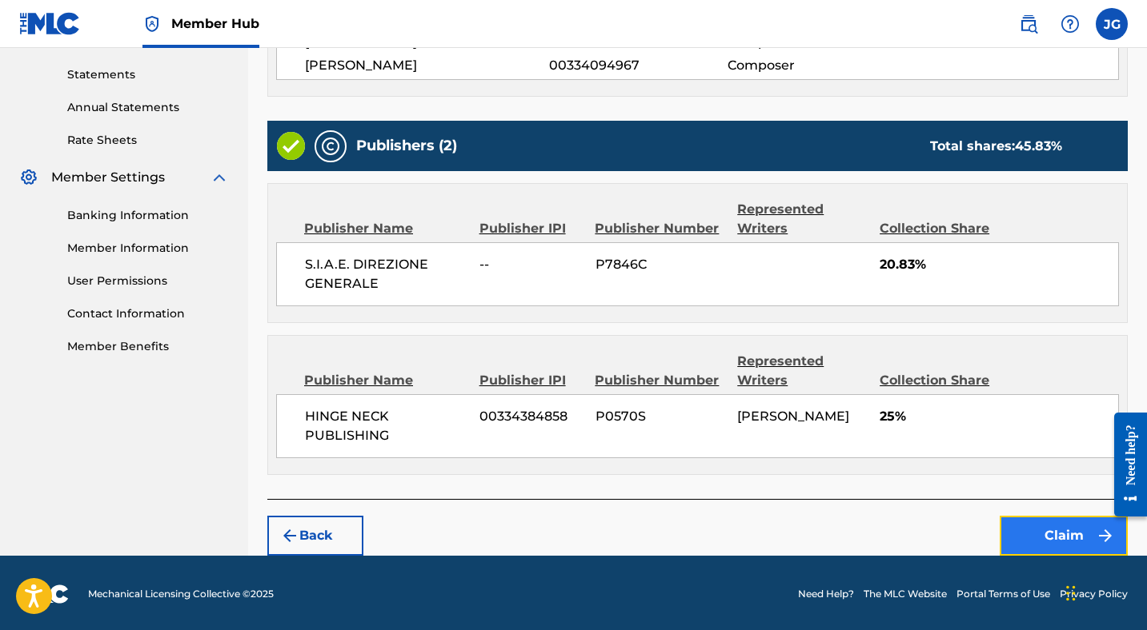
click at [1032, 527] on button "Claim" at bounding box center [1063, 536] width 128 height 40
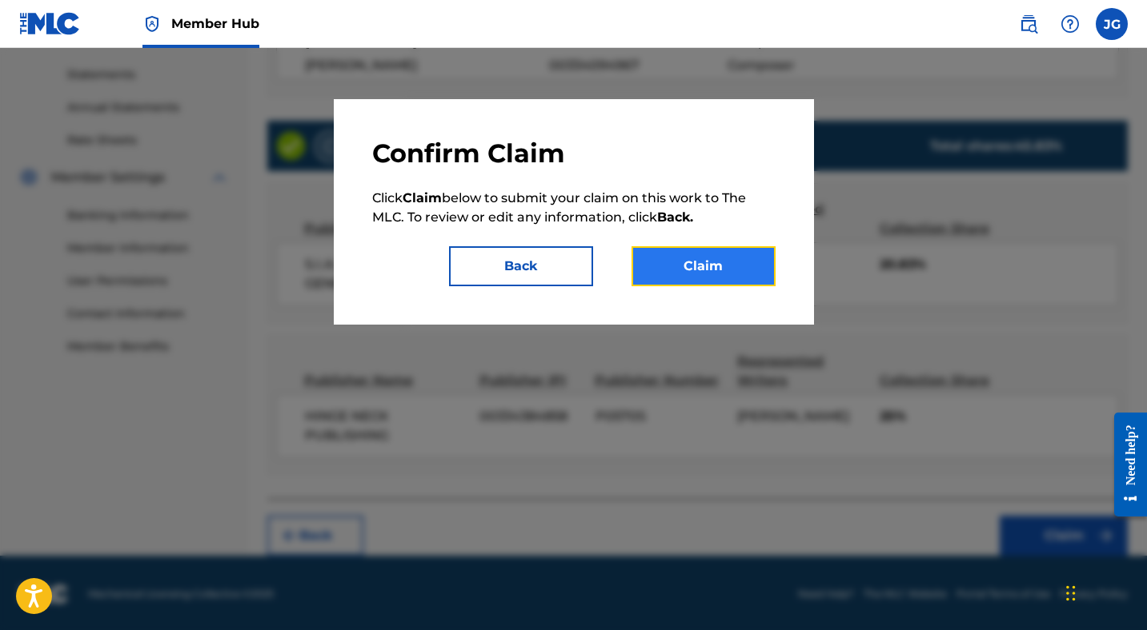
click at [677, 265] on button "Claim" at bounding box center [703, 266] width 144 height 40
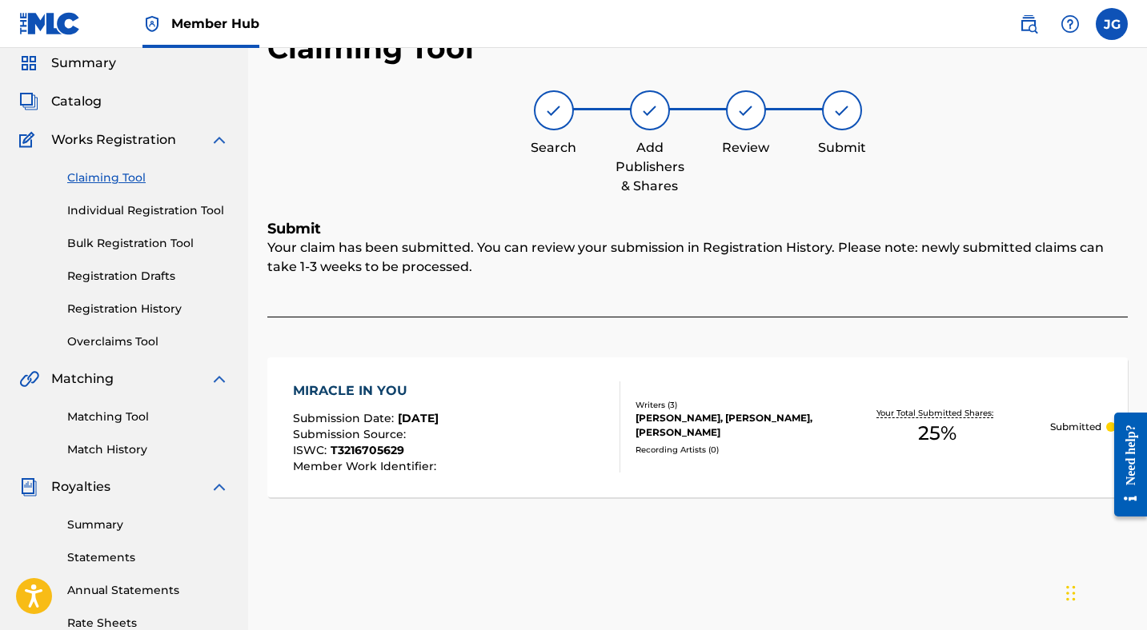
scroll to position [55, 0]
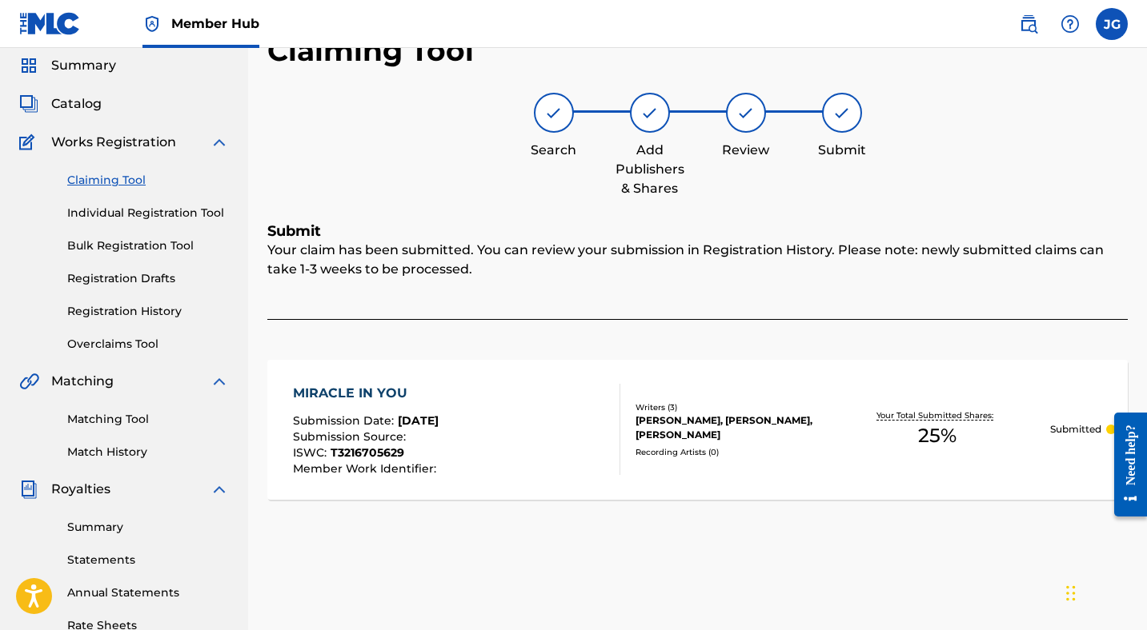
click at [101, 178] on link "Claiming Tool" at bounding box center [148, 180] width 162 height 17
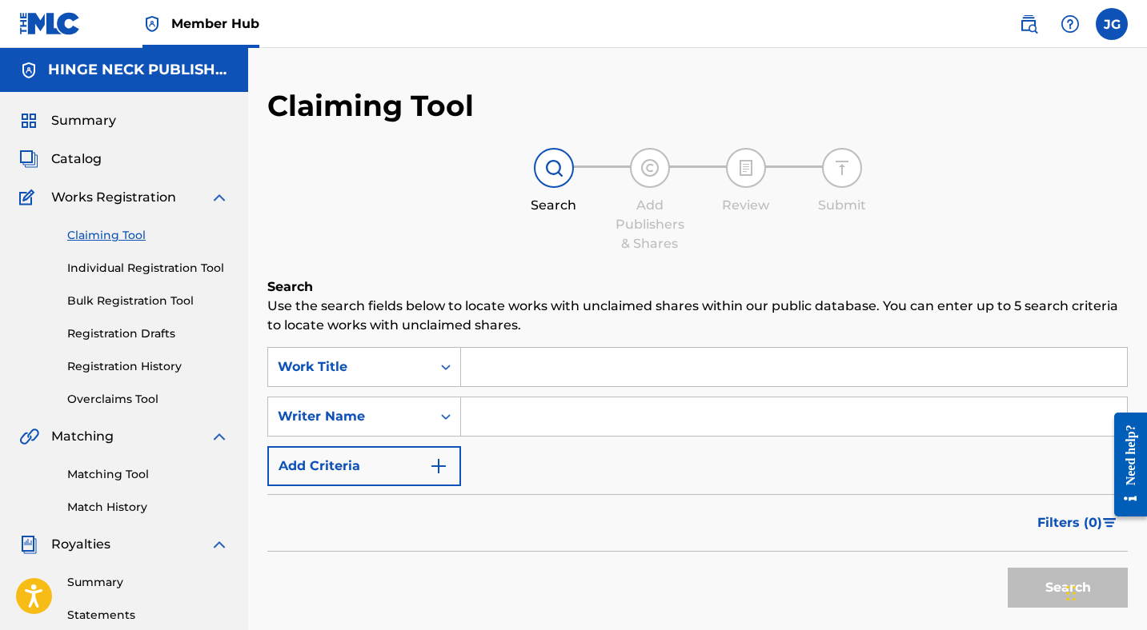
click at [538, 422] on input "Search Form" at bounding box center [794, 417] width 666 height 38
type input "[PERSON_NAME]"
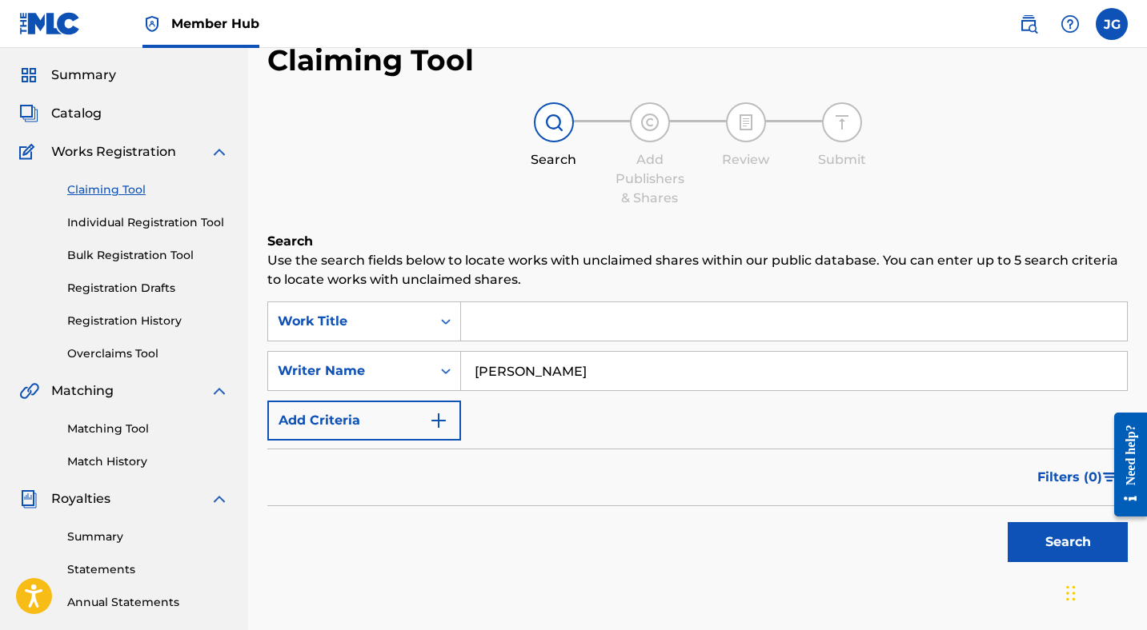
scroll to position [70, 0]
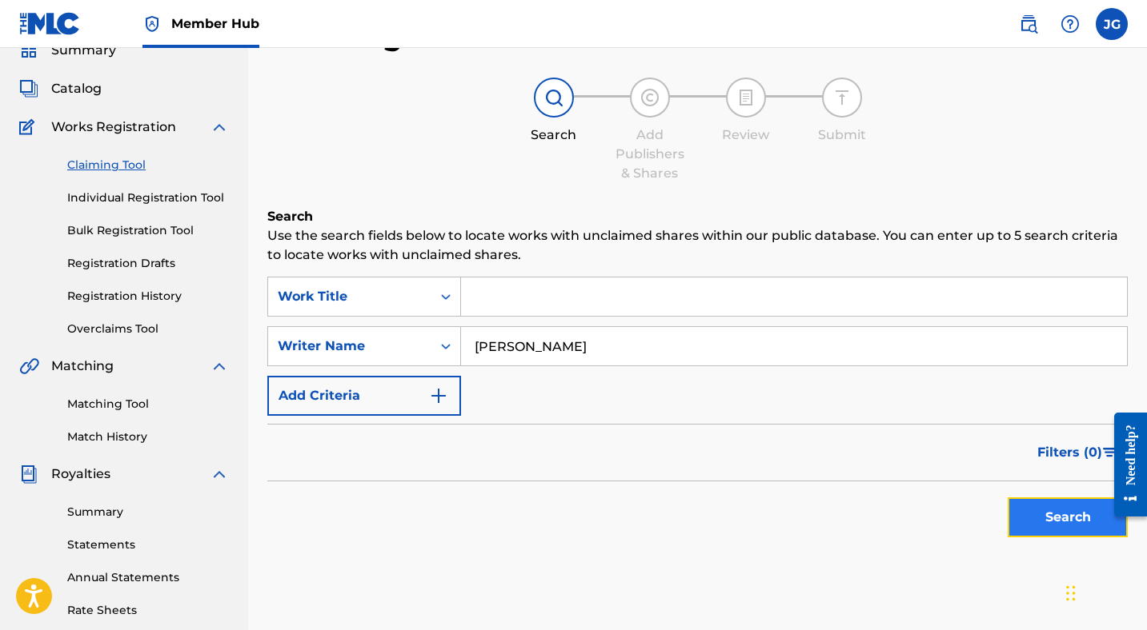
click at [1071, 516] on button "Search" at bounding box center [1067, 518] width 120 height 40
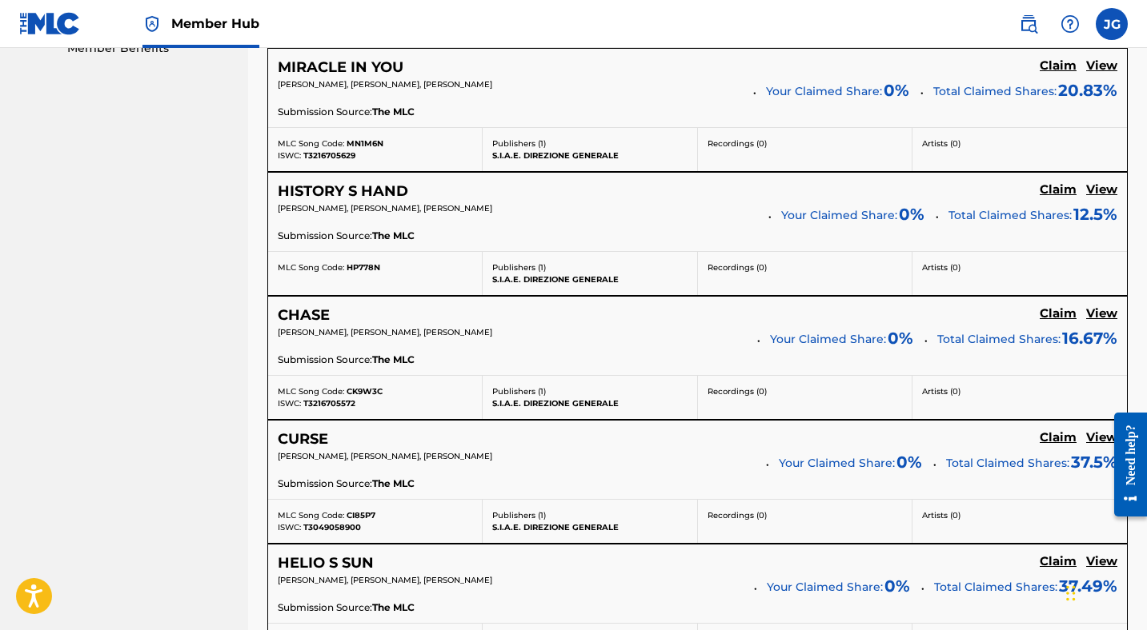
scroll to position [843, 0]
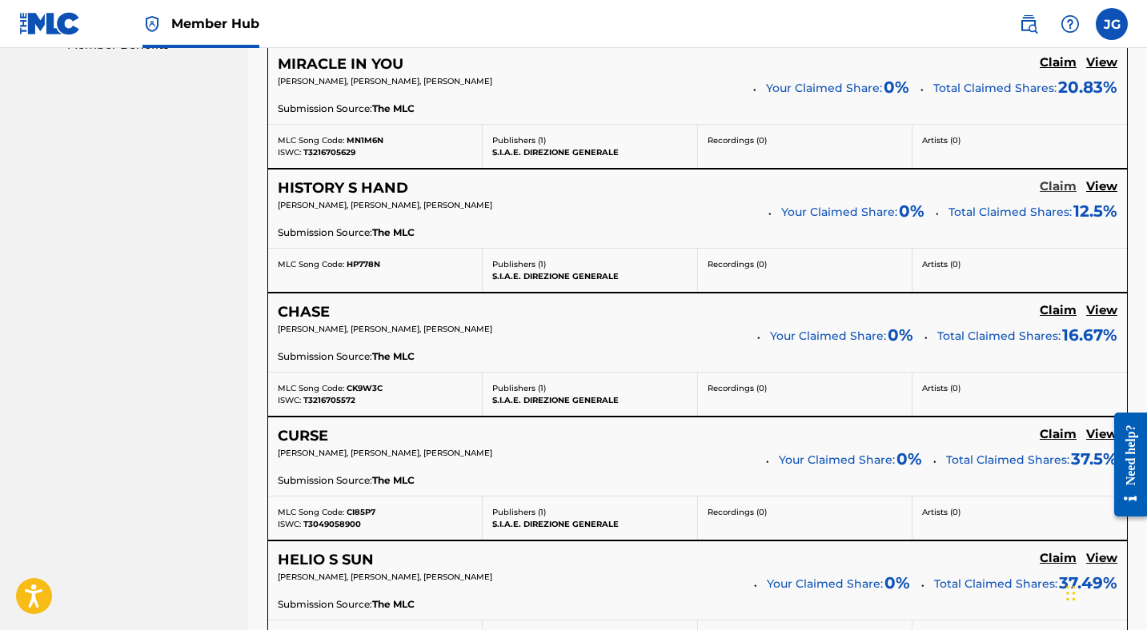
click at [1054, 184] on h5 "Claim" at bounding box center [1057, 186] width 37 height 15
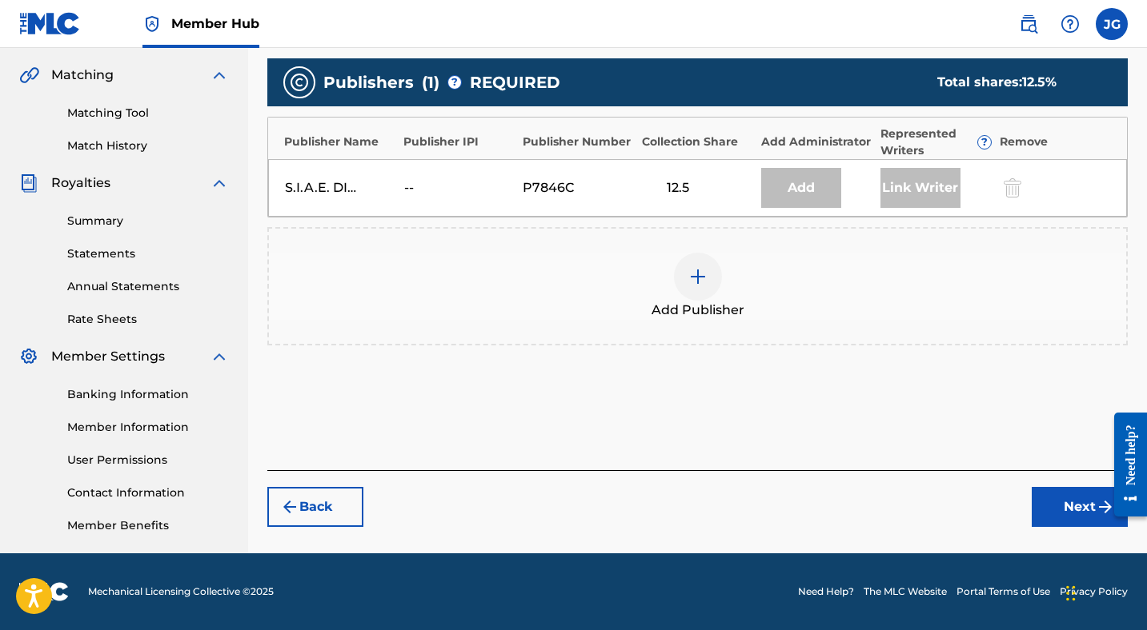
click at [698, 275] on img at bounding box center [697, 276] width 19 height 19
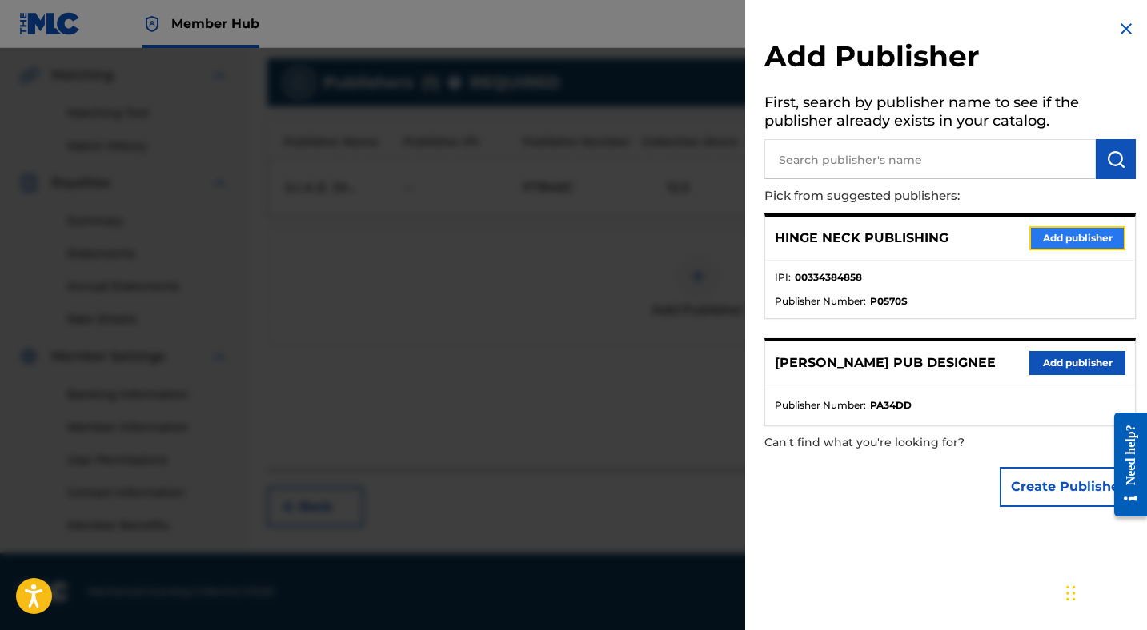
click at [1044, 237] on button "Add publisher" at bounding box center [1077, 238] width 96 height 24
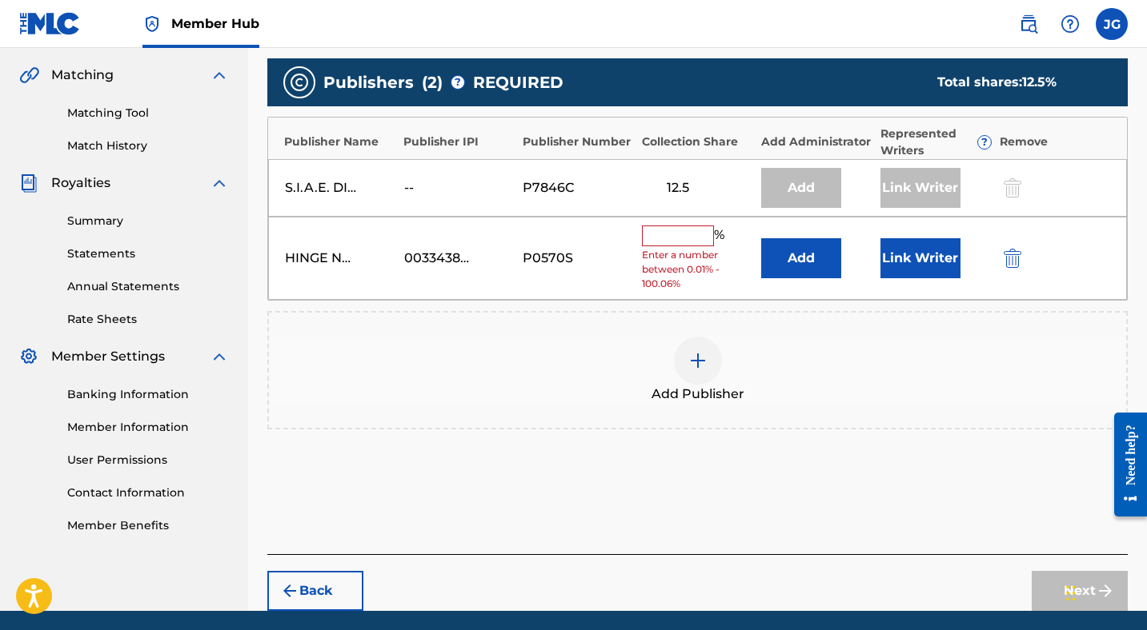
click at [671, 238] on input "text" at bounding box center [678, 236] width 72 height 21
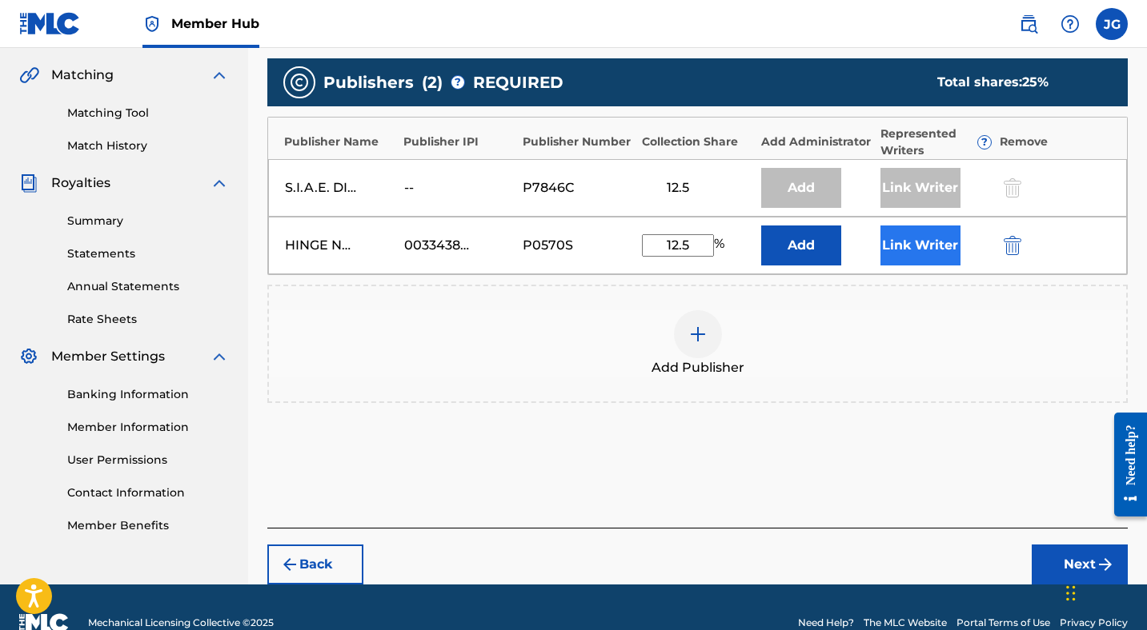
type input "12.5"
click at [904, 254] on button "Link Writer" at bounding box center [920, 246] width 80 height 40
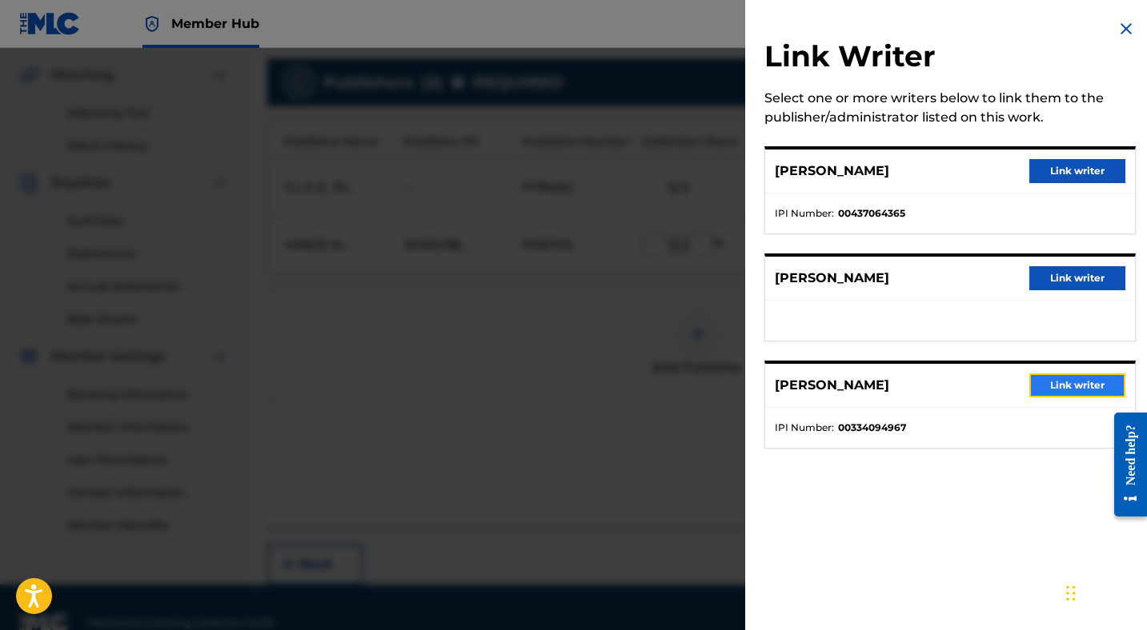
click at [1042, 378] on button "Link writer" at bounding box center [1077, 386] width 96 height 24
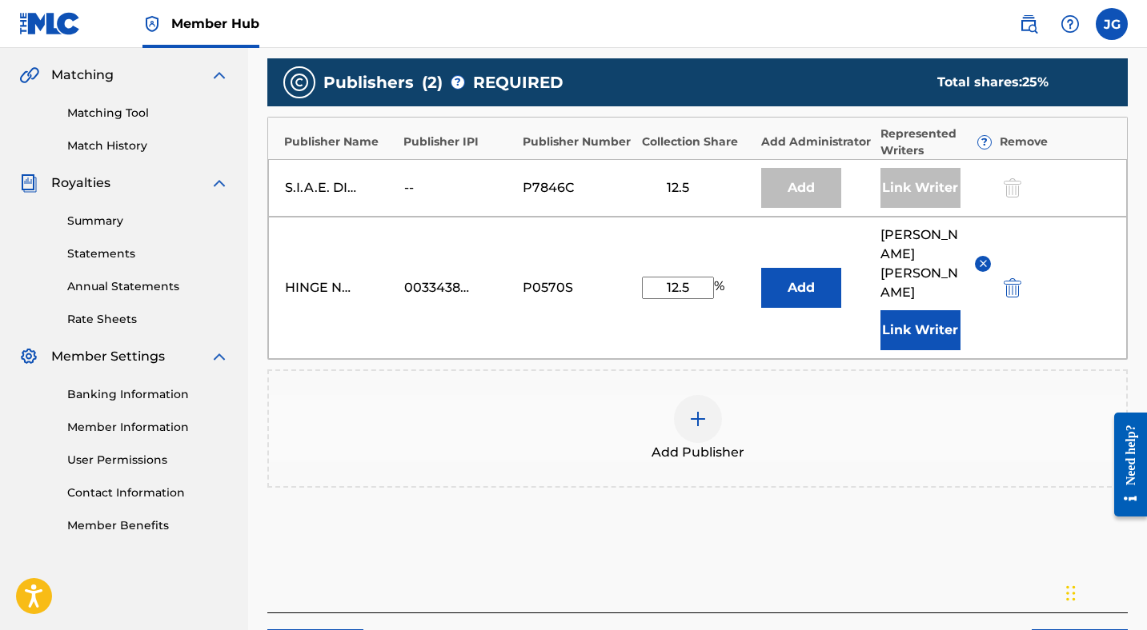
scroll to position [439, 0]
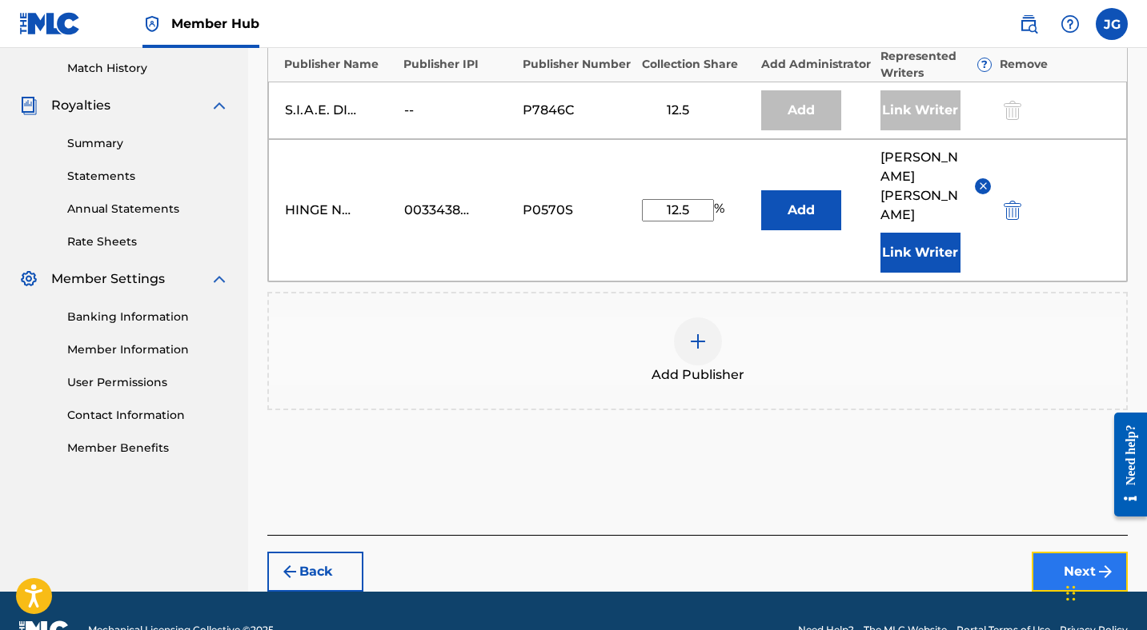
click at [1083, 552] on button "Next" at bounding box center [1079, 572] width 96 height 40
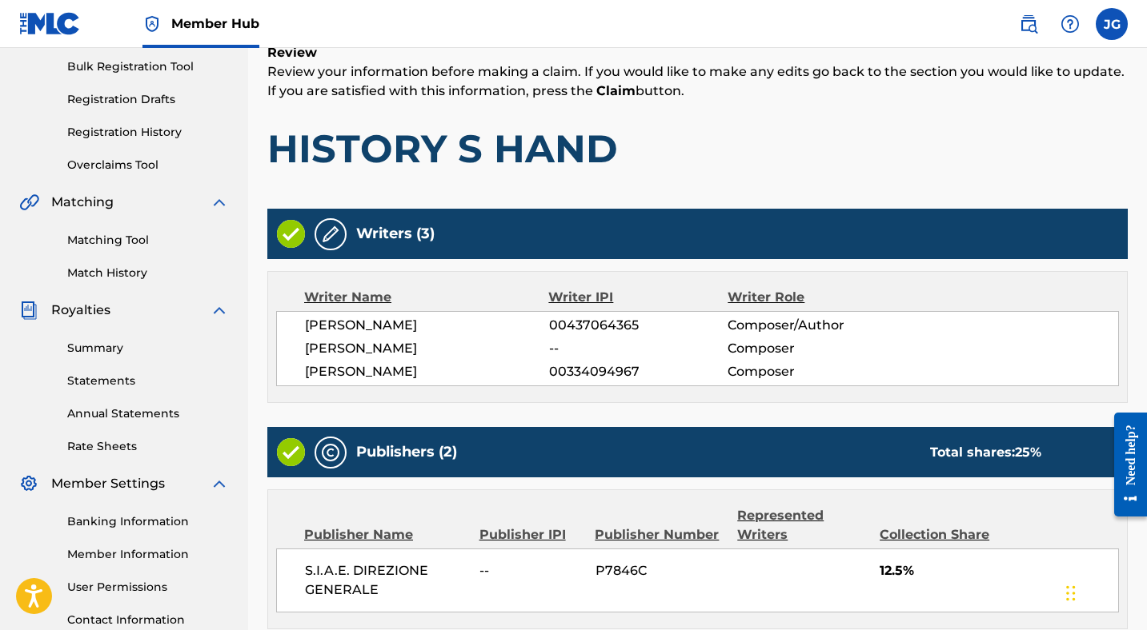
scroll to position [541, 0]
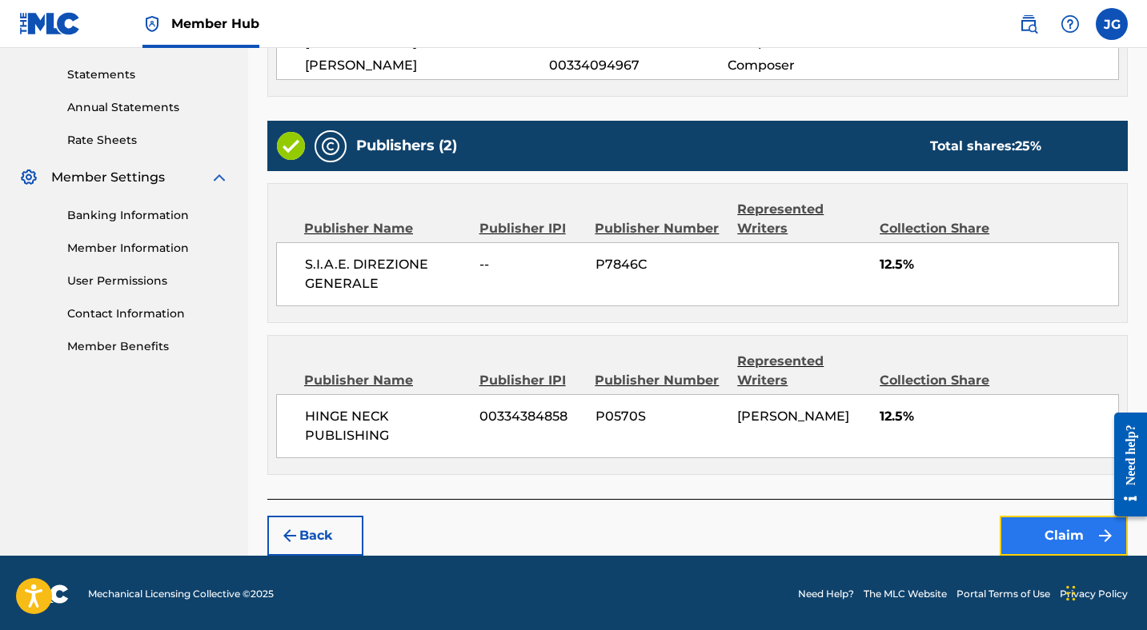
click at [1039, 526] on button "Claim" at bounding box center [1063, 536] width 128 height 40
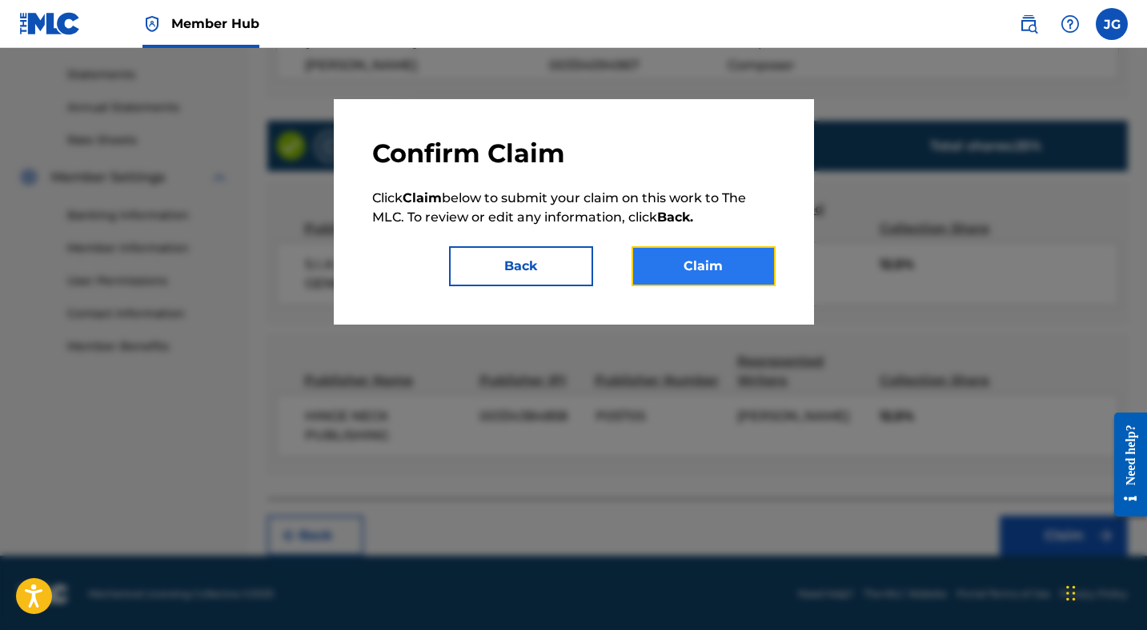
click at [703, 267] on button "Claim" at bounding box center [703, 266] width 144 height 40
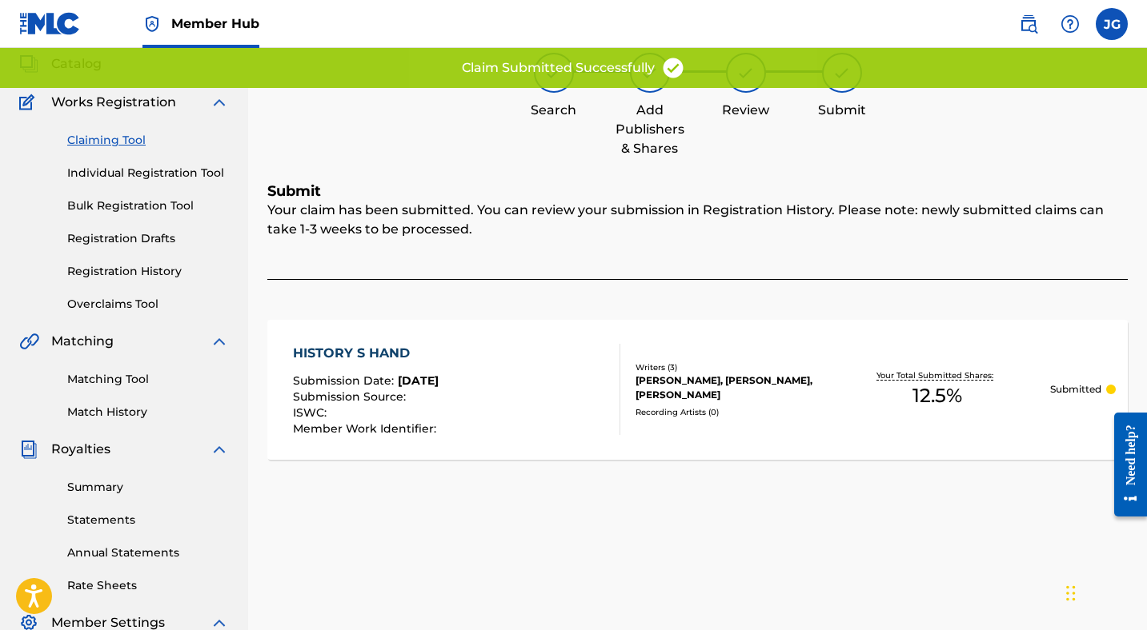
scroll to position [94, 0]
click at [110, 138] on link "Claiming Tool" at bounding box center [148, 141] width 162 height 17
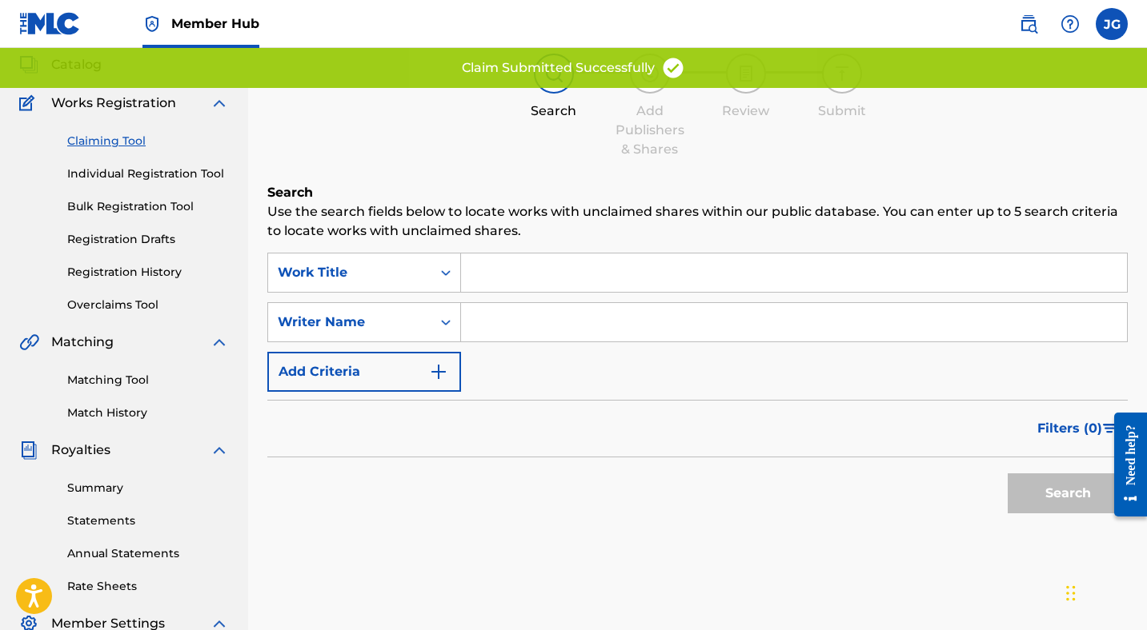
scroll to position [0, 0]
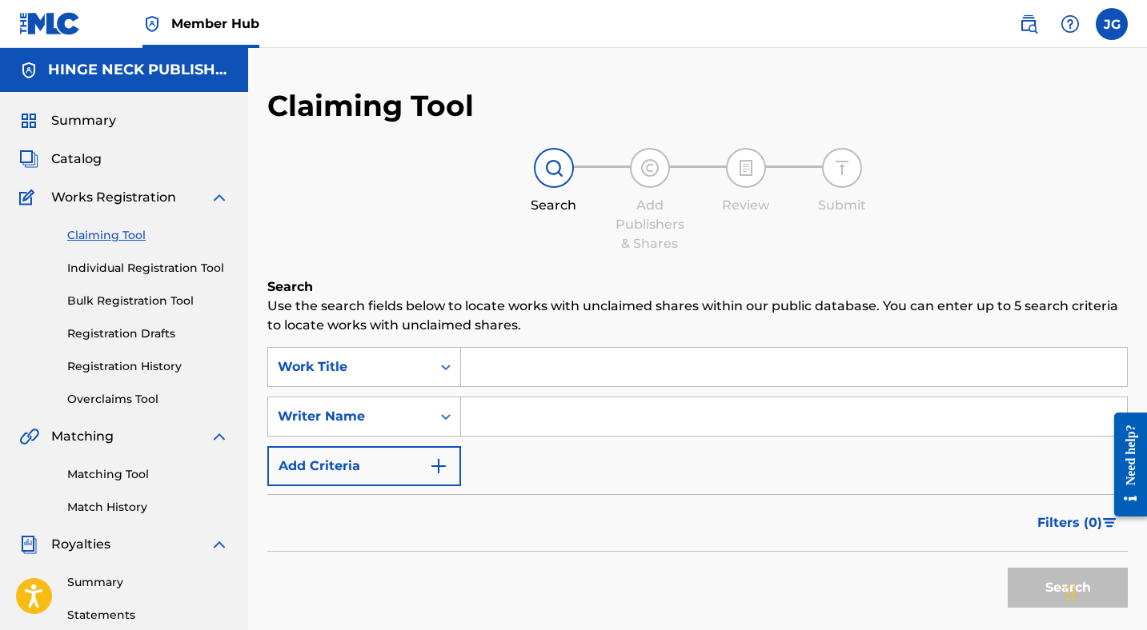
click at [531, 419] on input "Search Form" at bounding box center [794, 417] width 666 height 38
type input "[PERSON_NAME]"
click at [1032, 585] on button "Search" at bounding box center [1067, 588] width 120 height 40
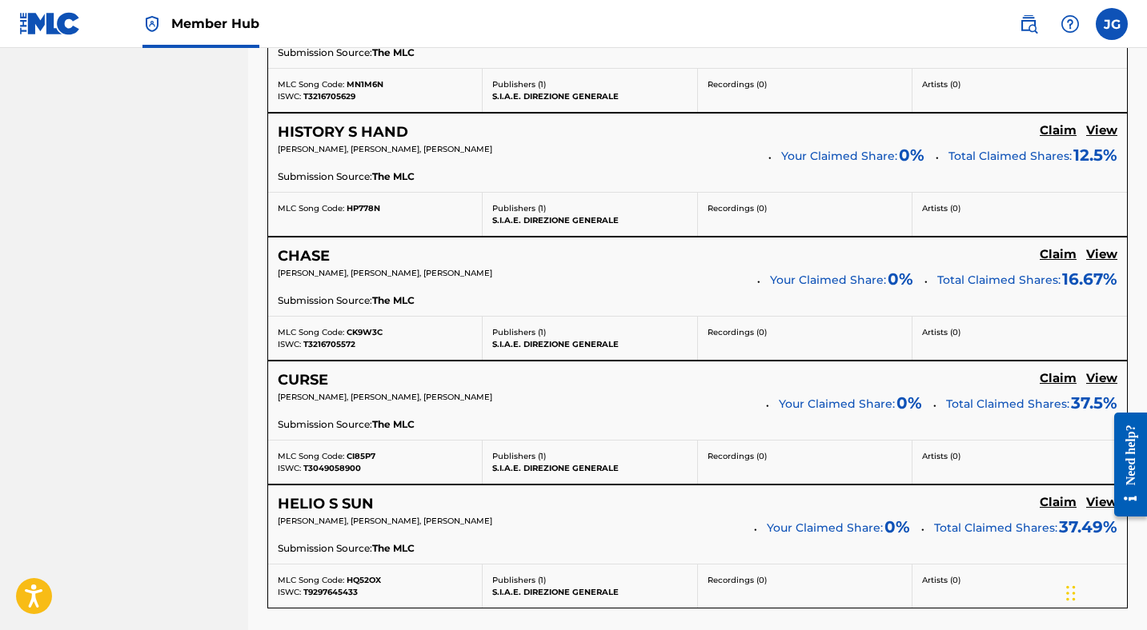
scroll to position [901, 0]
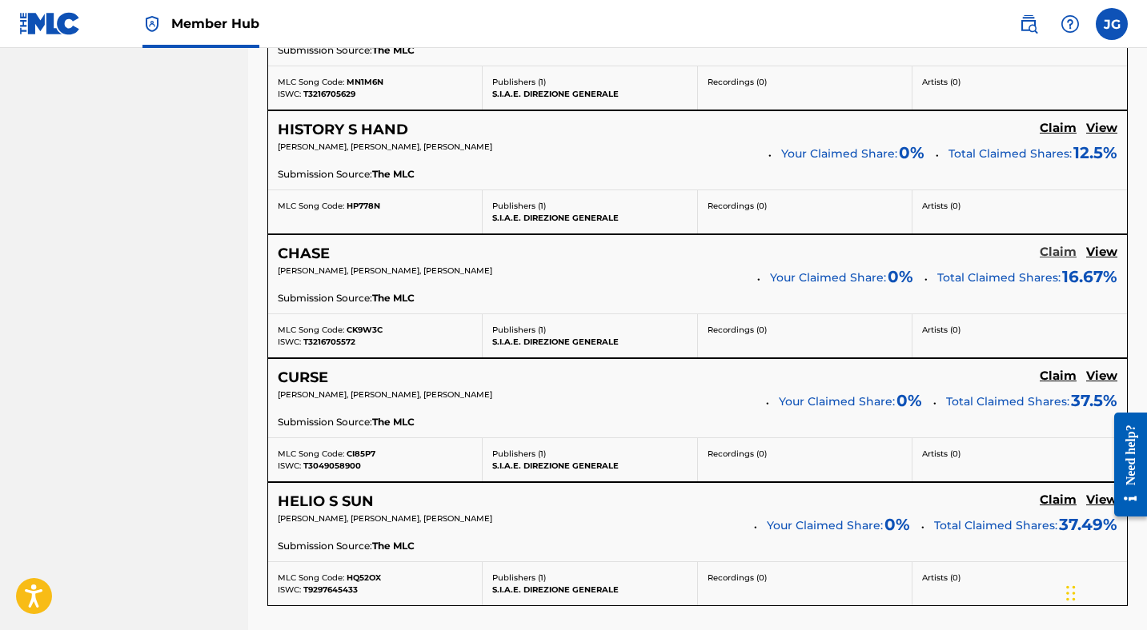
click at [1056, 253] on h5 "Claim" at bounding box center [1057, 252] width 37 height 15
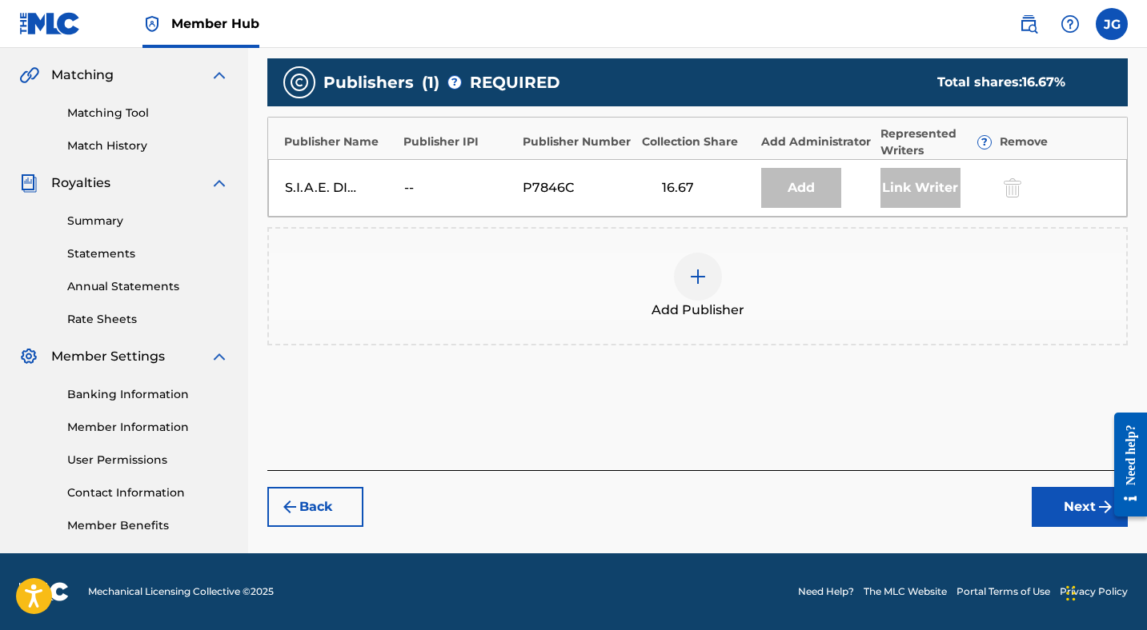
scroll to position [362, 0]
click at [704, 283] on img at bounding box center [697, 276] width 19 height 19
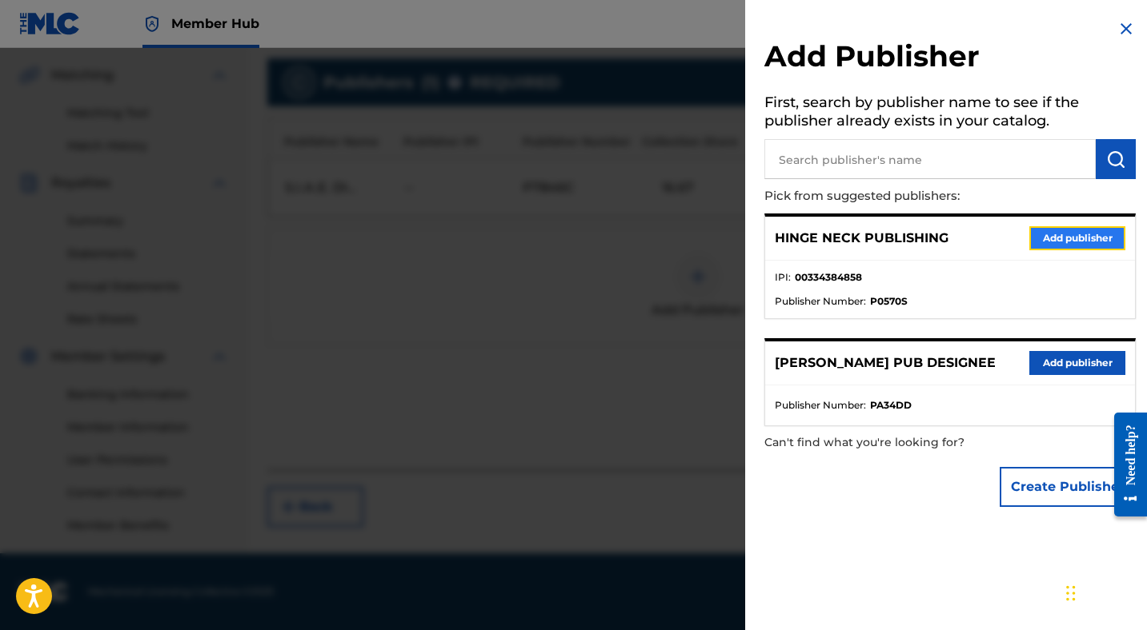
click at [1040, 237] on button "Add publisher" at bounding box center [1077, 238] width 96 height 24
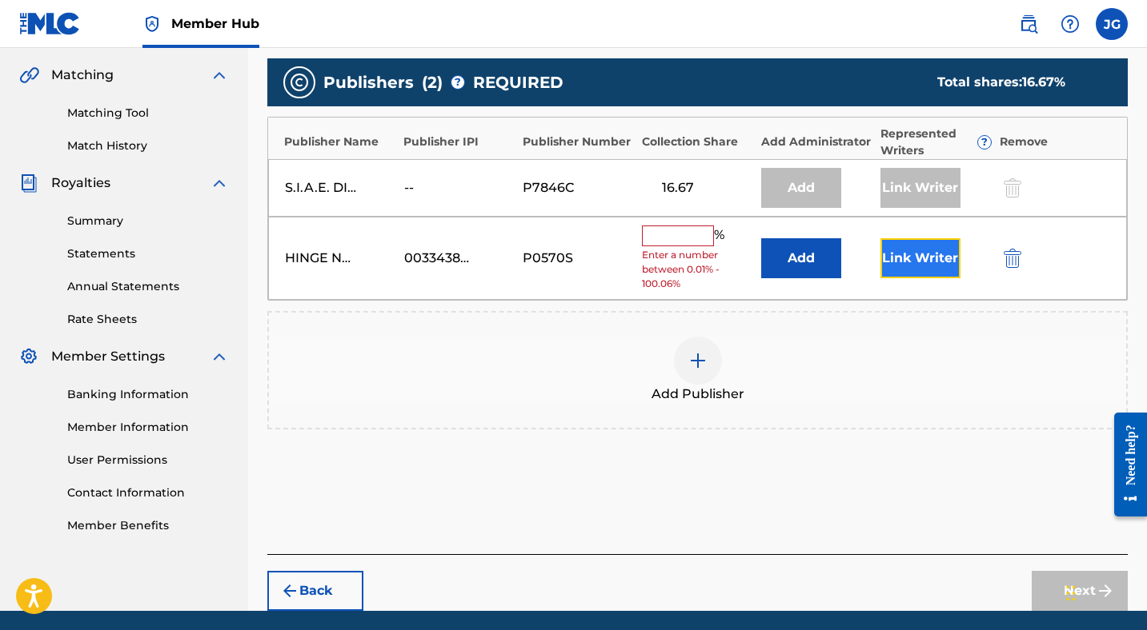
click at [927, 263] on button "Link Writer" at bounding box center [920, 258] width 80 height 40
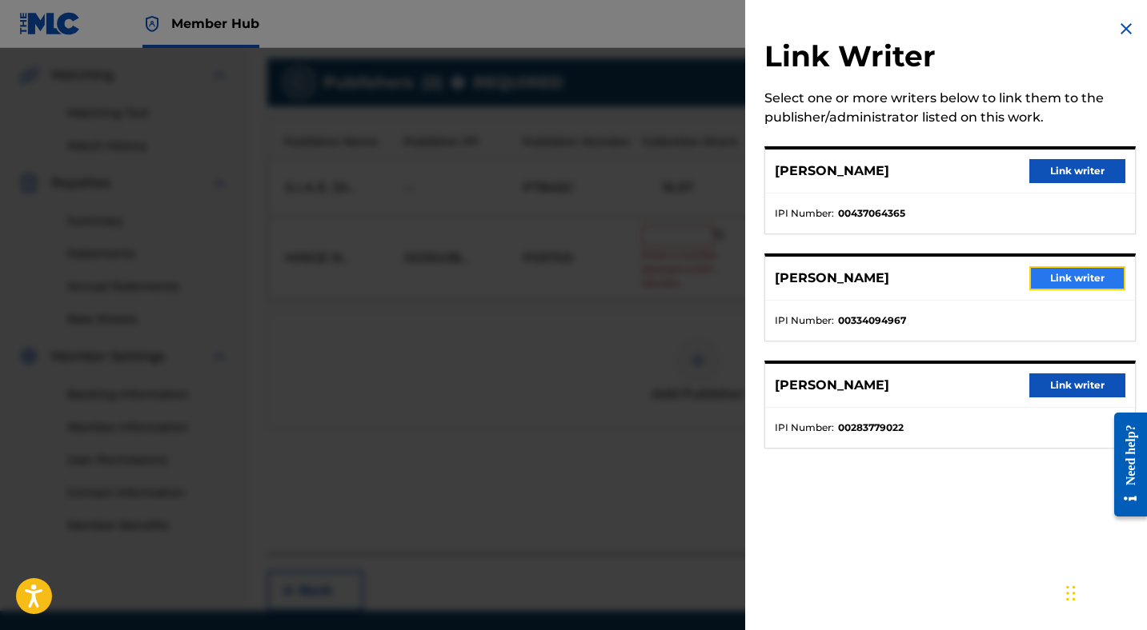
click at [1061, 278] on button "Link writer" at bounding box center [1077, 278] width 96 height 24
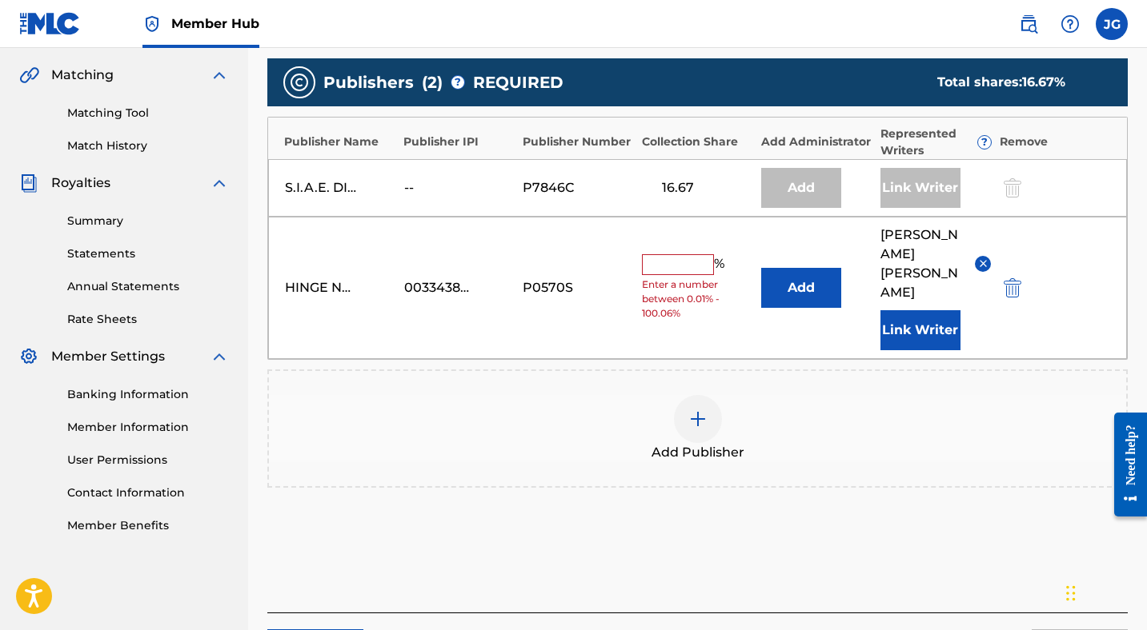
click at [691, 254] on input "text" at bounding box center [678, 264] width 72 height 21
type input "12.5"
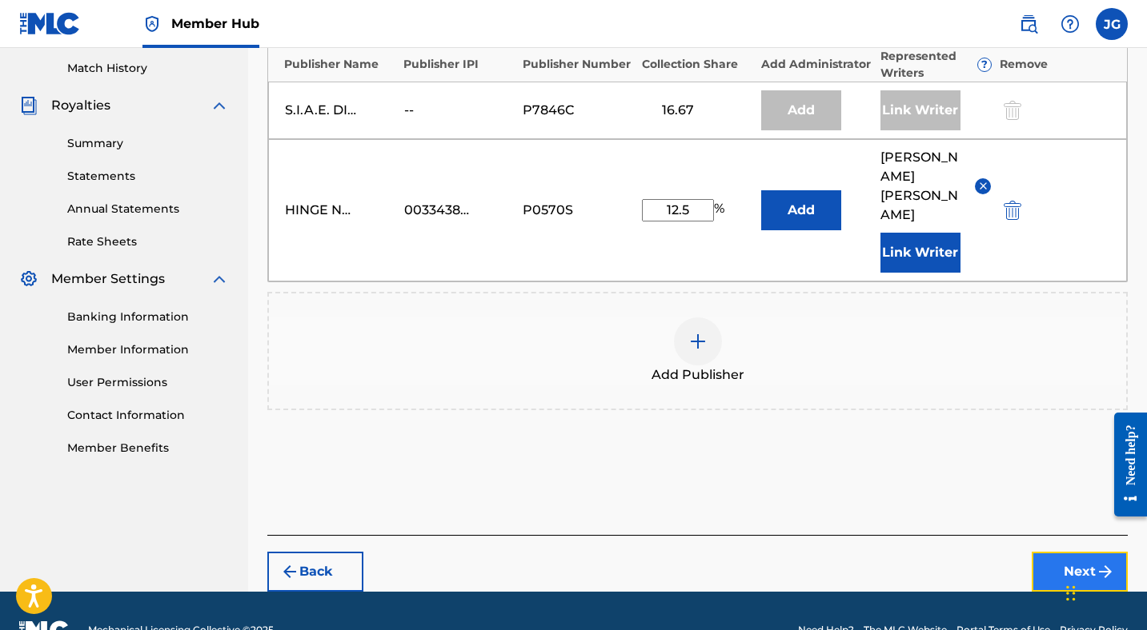
click at [1087, 552] on button "Next" at bounding box center [1079, 572] width 96 height 40
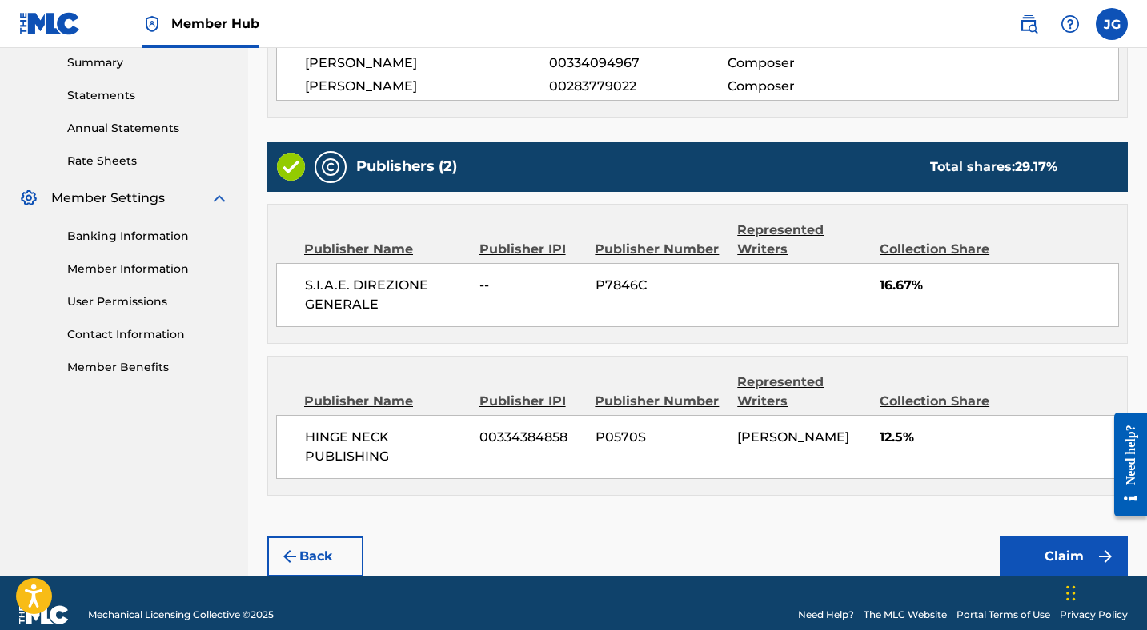
scroll to position [541, 0]
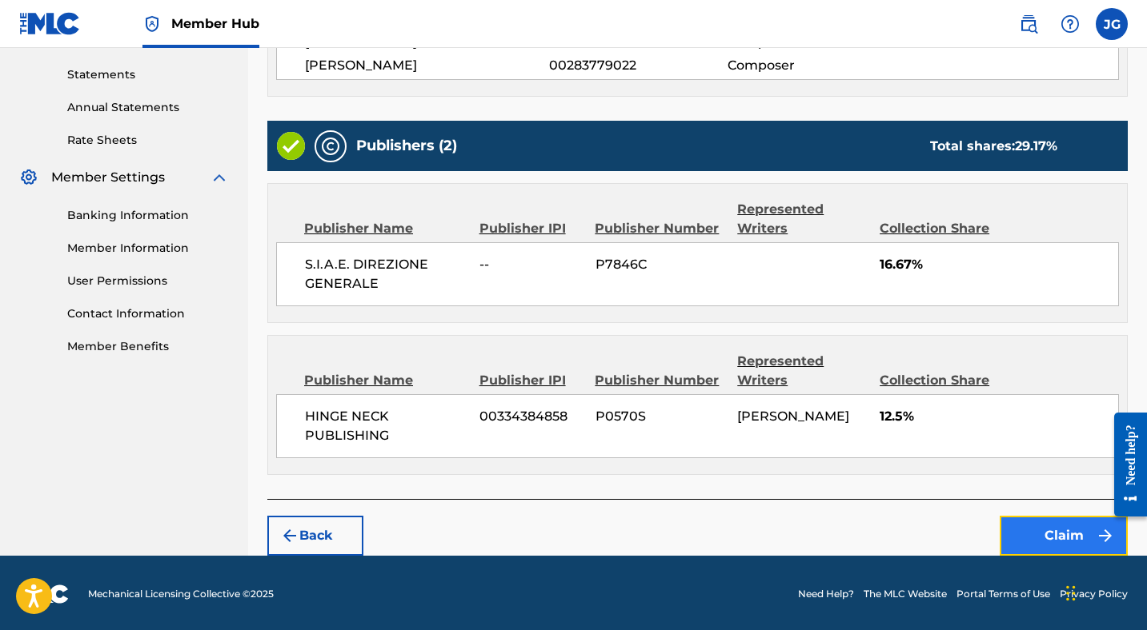
click at [1039, 522] on button "Claim" at bounding box center [1063, 536] width 128 height 40
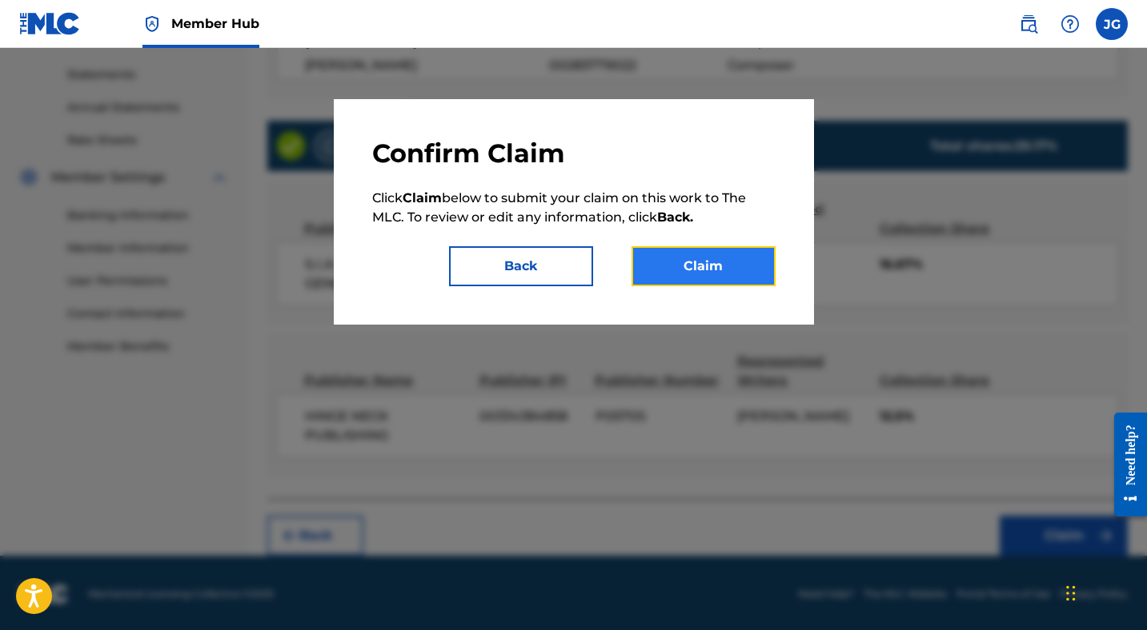
click at [679, 270] on button "Claim" at bounding box center [703, 266] width 144 height 40
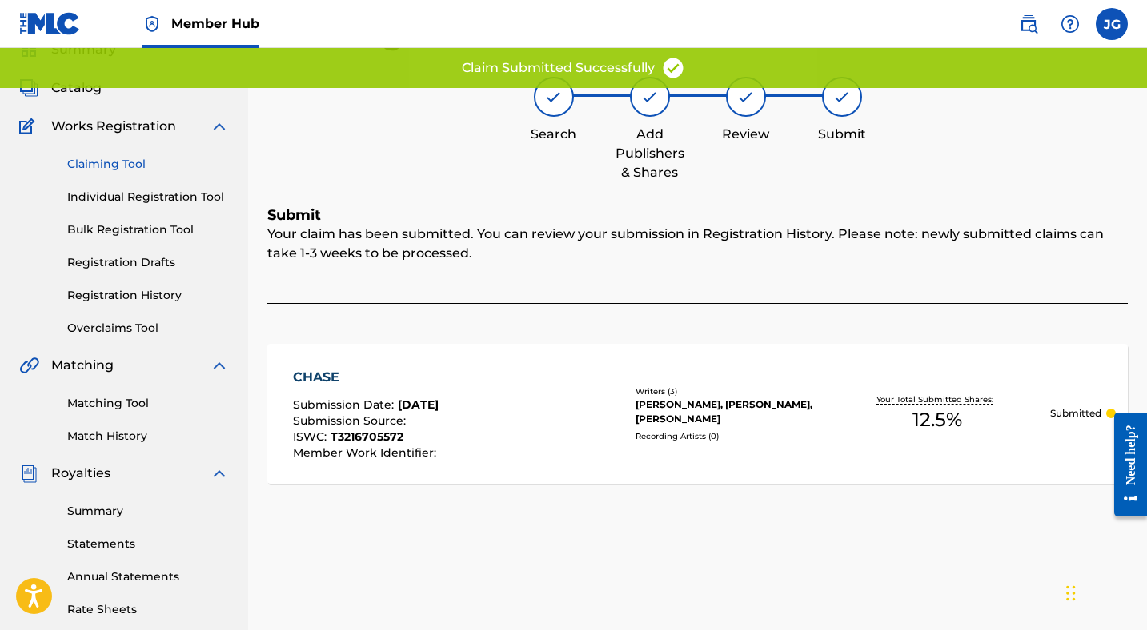
scroll to position [0, 0]
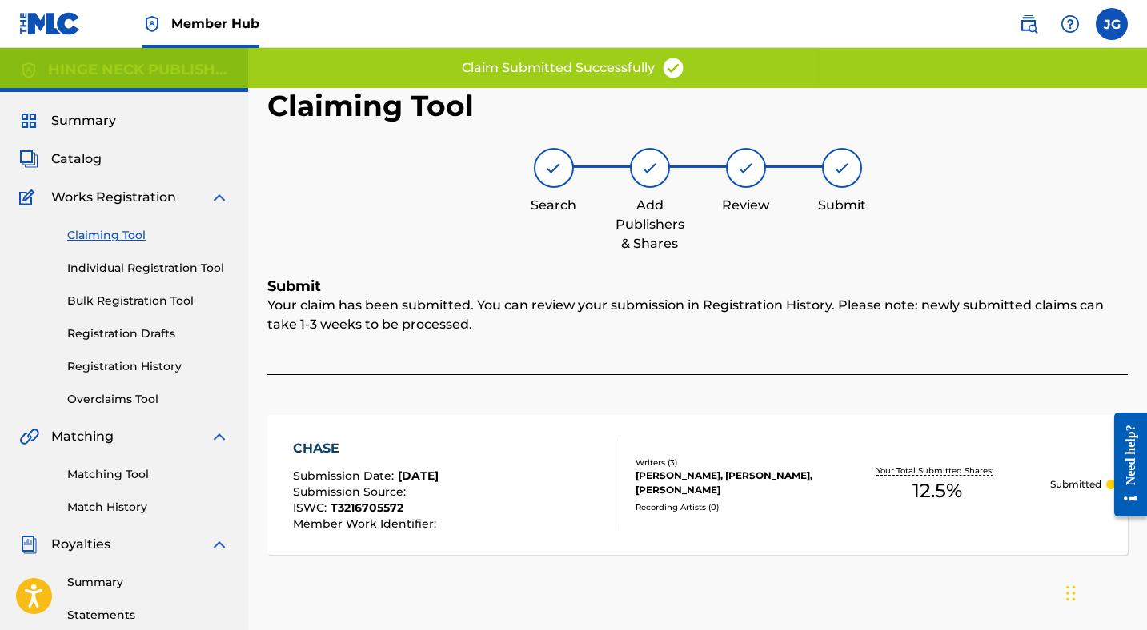
click at [122, 238] on link "Claiming Tool" at bounding box center [148, 235] width 162 height 17
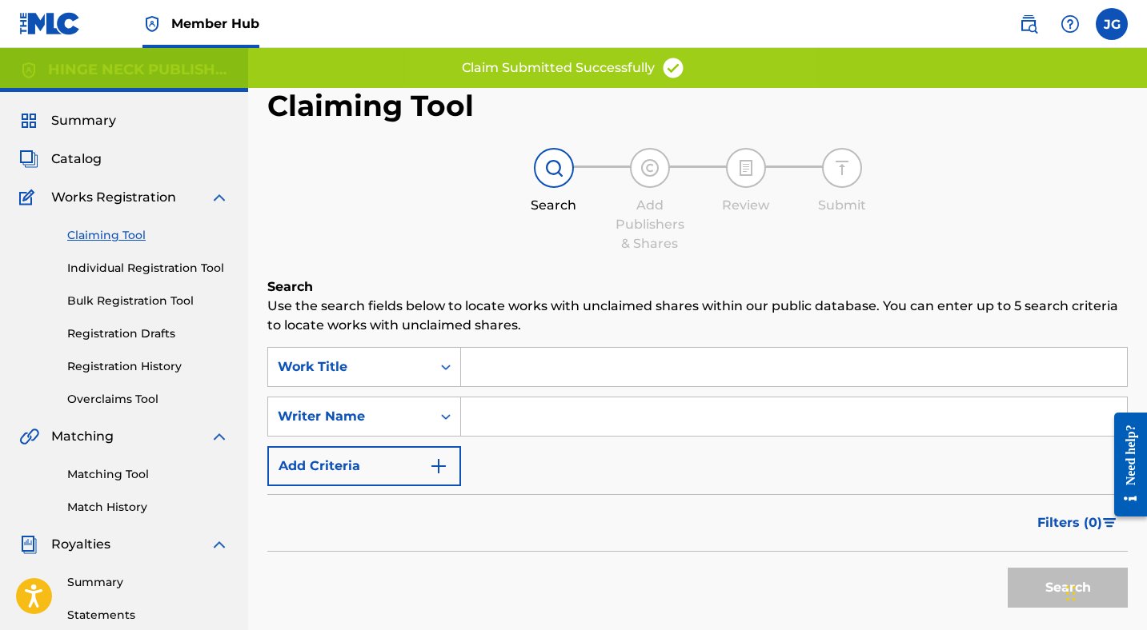
click at [574, 422] on input "Search Form" at bounding box center [794, 417] width 666 height 38
type input "[PERSON_NAME]"
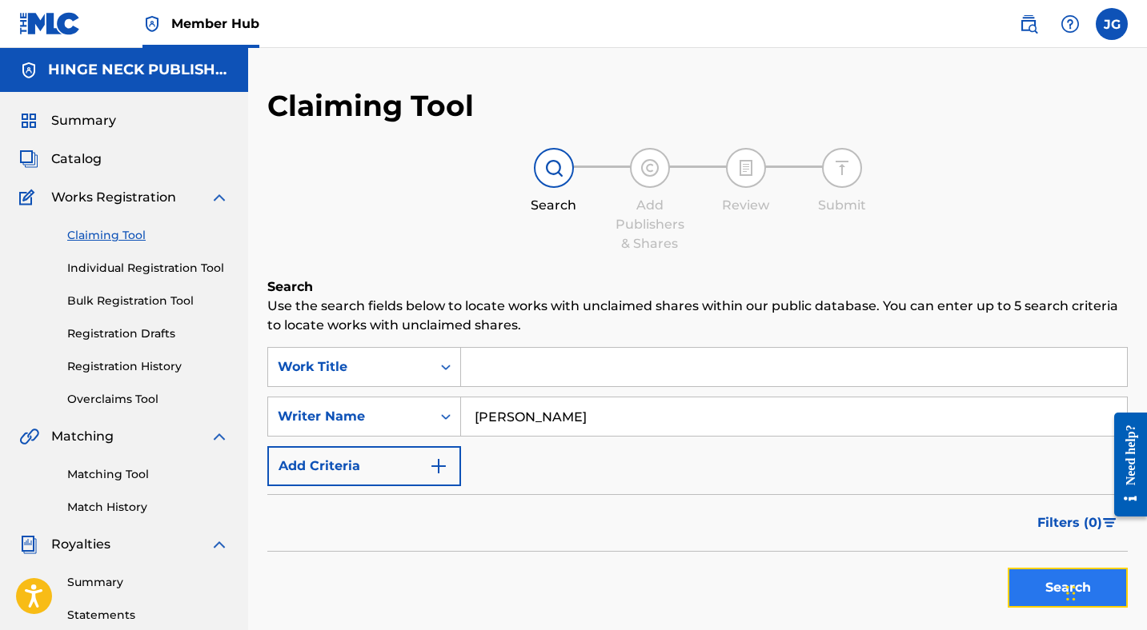
click at [1043, 582] on button "Search" at bounding box center [1067, 588] width 120 height 40
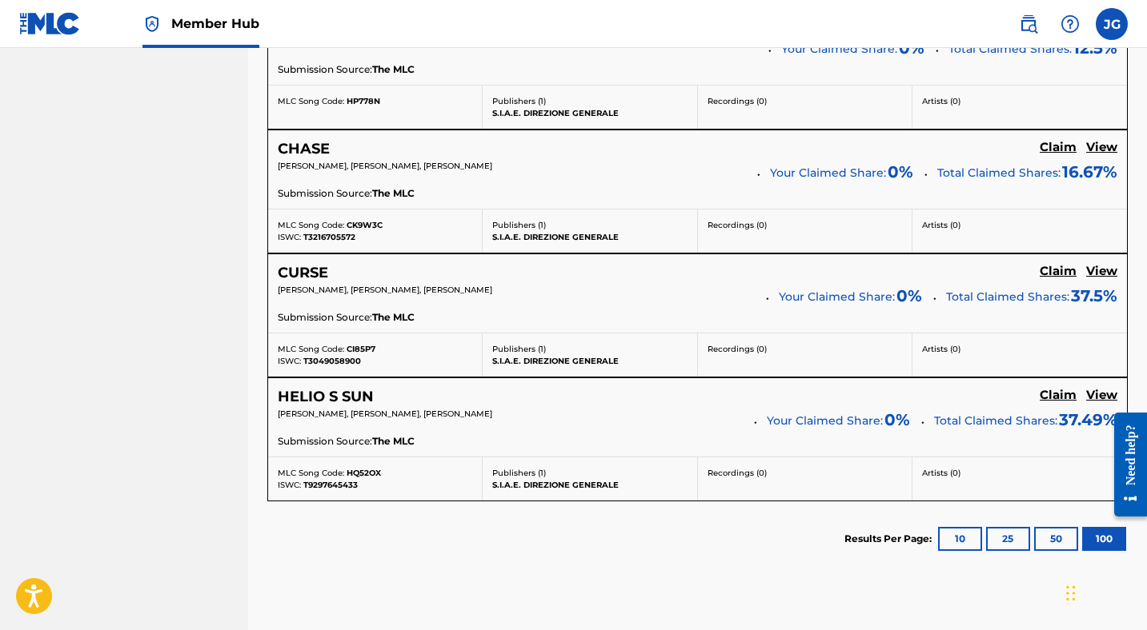
scroll to position [1015, 0]
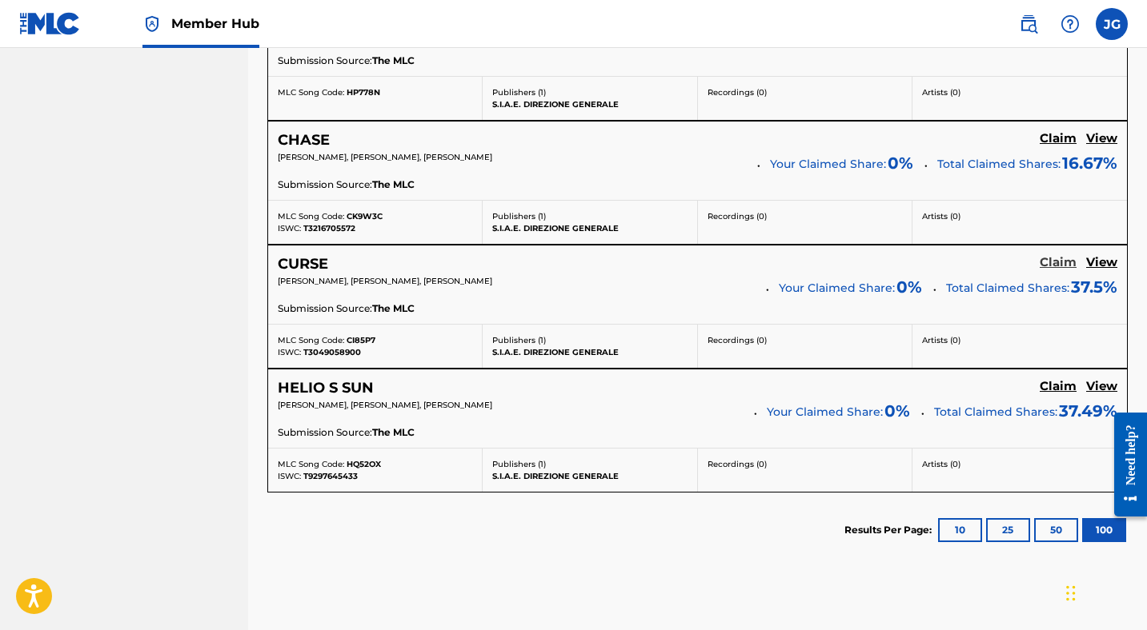
click at [1050, 262] on h5 "Claim" at bounding box center [1057, 262] width 37 height 15
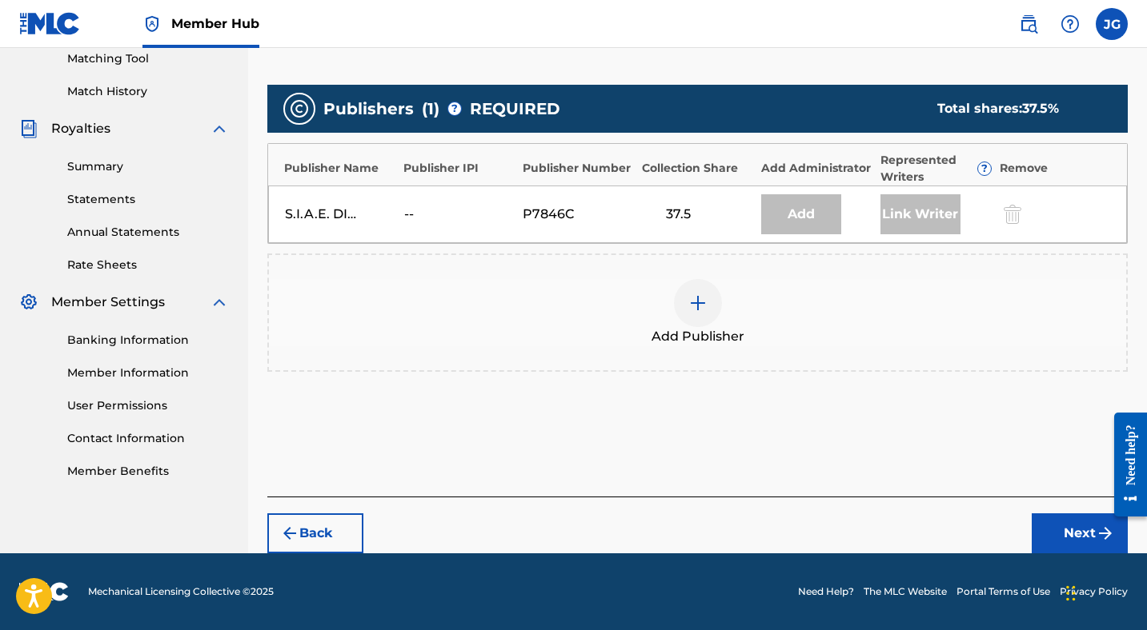
click at [693, 310] on img at bounding box center [697, 303] width 19 height 19
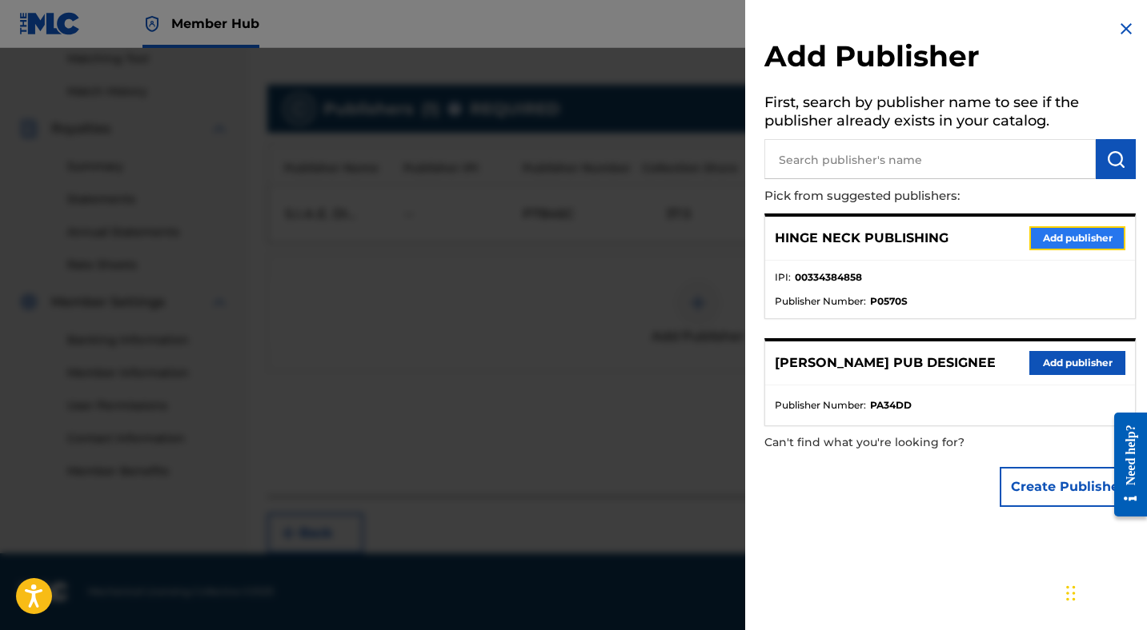
click at [1065, 237] on button "Add publisher" at bounding box center [1077, 238] width 96 height 24
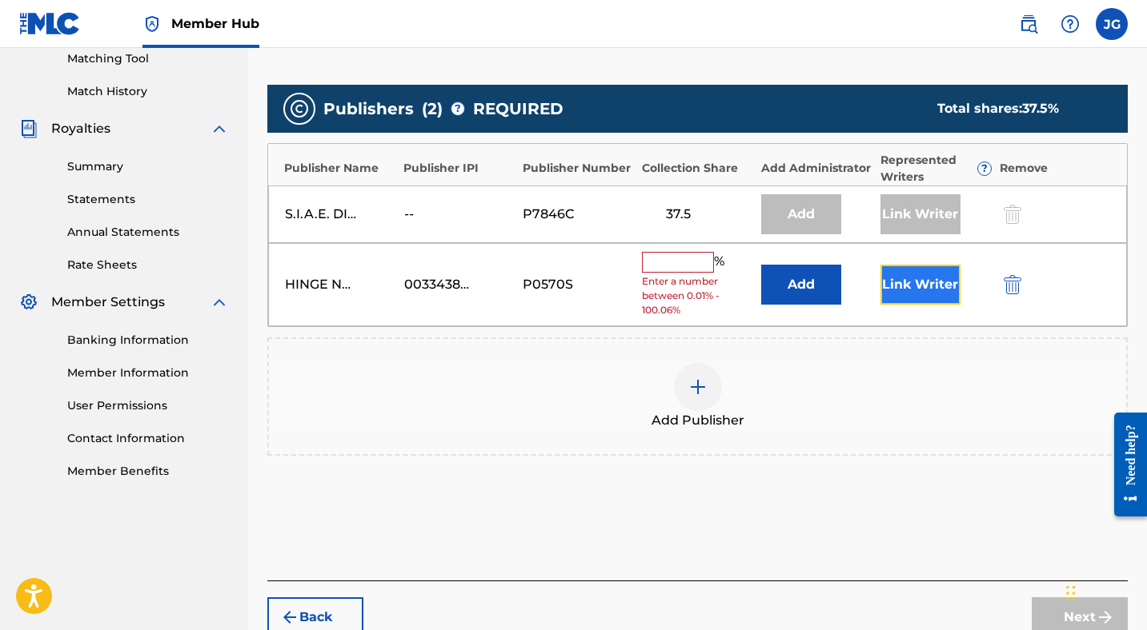
click at [928, 290] on button "Link Writer" at bounding box center [920, 285] width 80 height 40
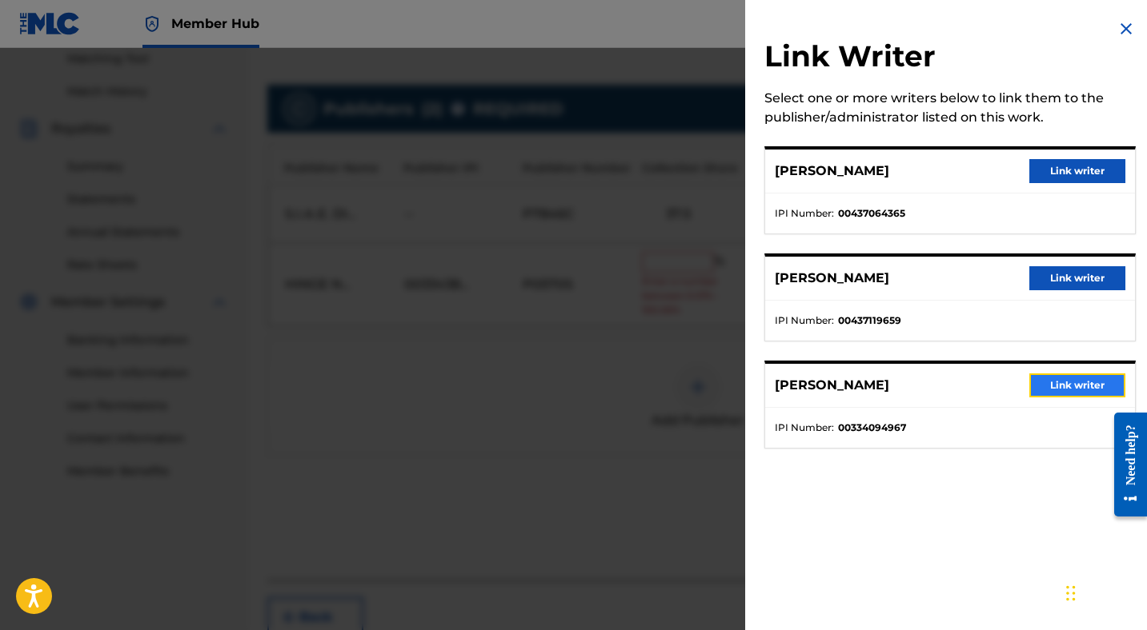
click at [1067, 381] on button "Link writer" at bounding box center [1077, 386] width 96 height 24
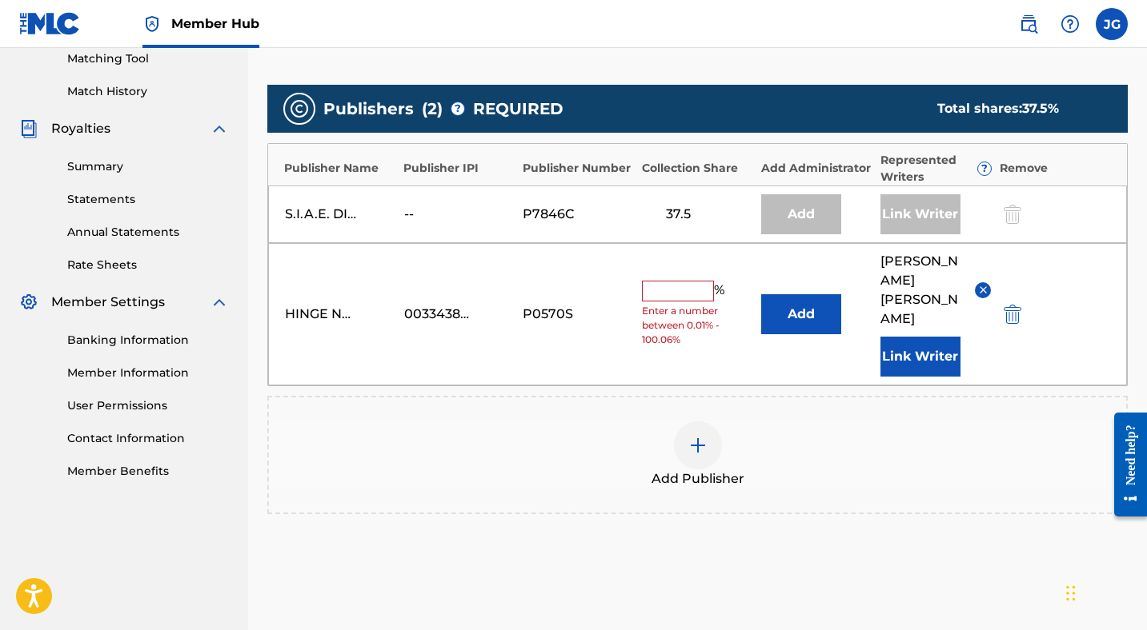
click at [677, 281] on input "text" at bounding box center [678, 291] width 72 height 21
click at [698, 303] on input "12.5" at bounding box center [678, 314] width 72 height 22
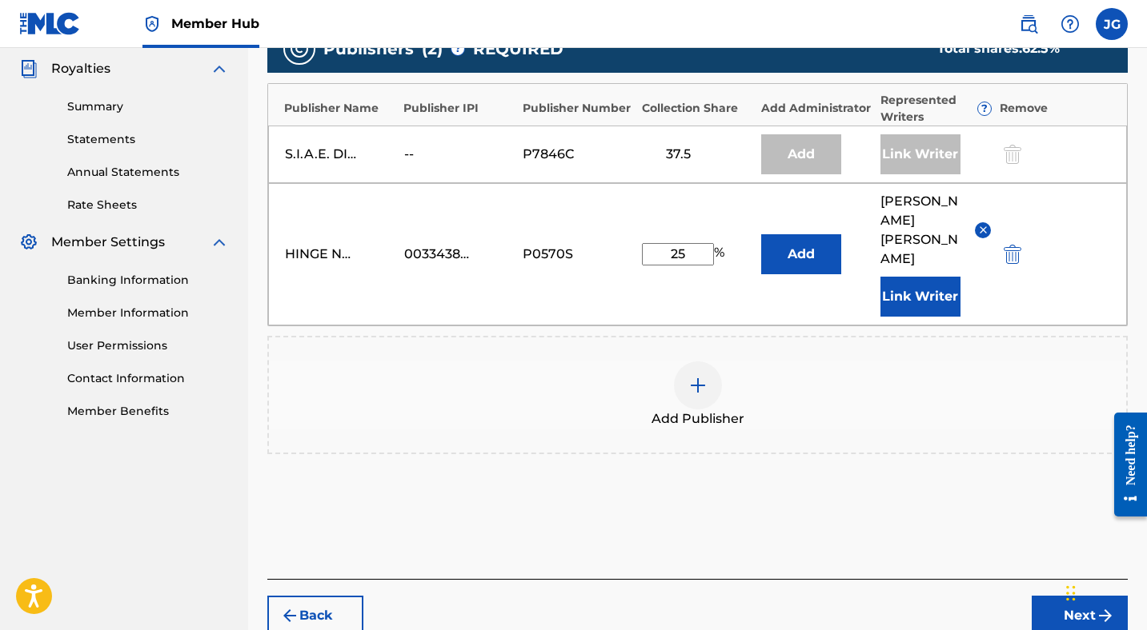
scroll to position [520, 0]
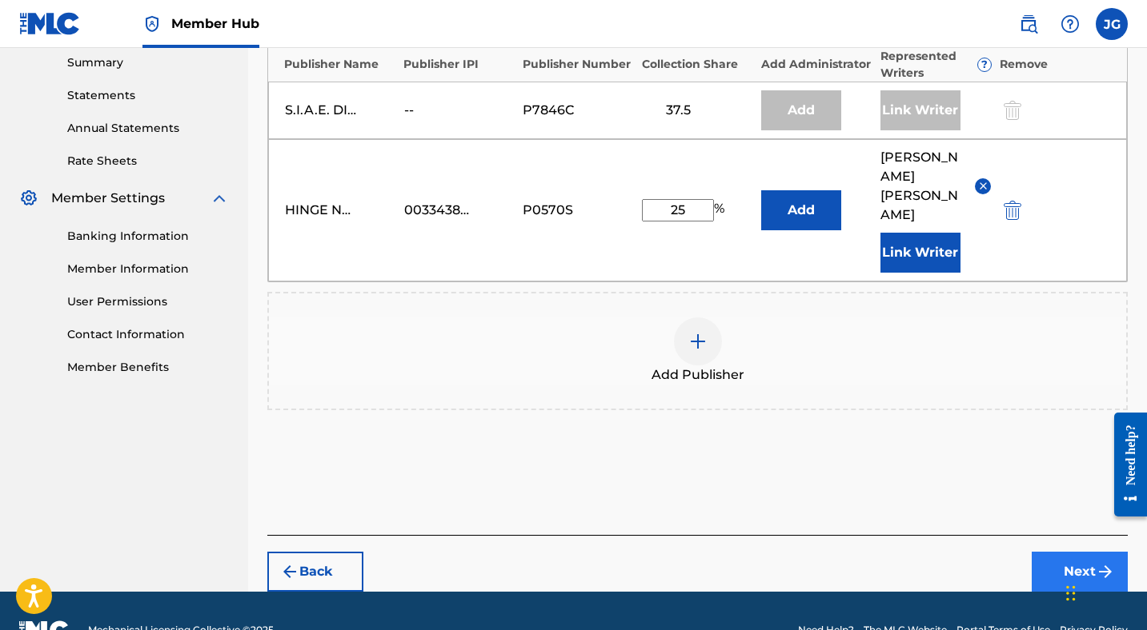
type input "25"
click at [1072, 552] on button "Next" at bounding box center [1079, 572] width 96 height 40
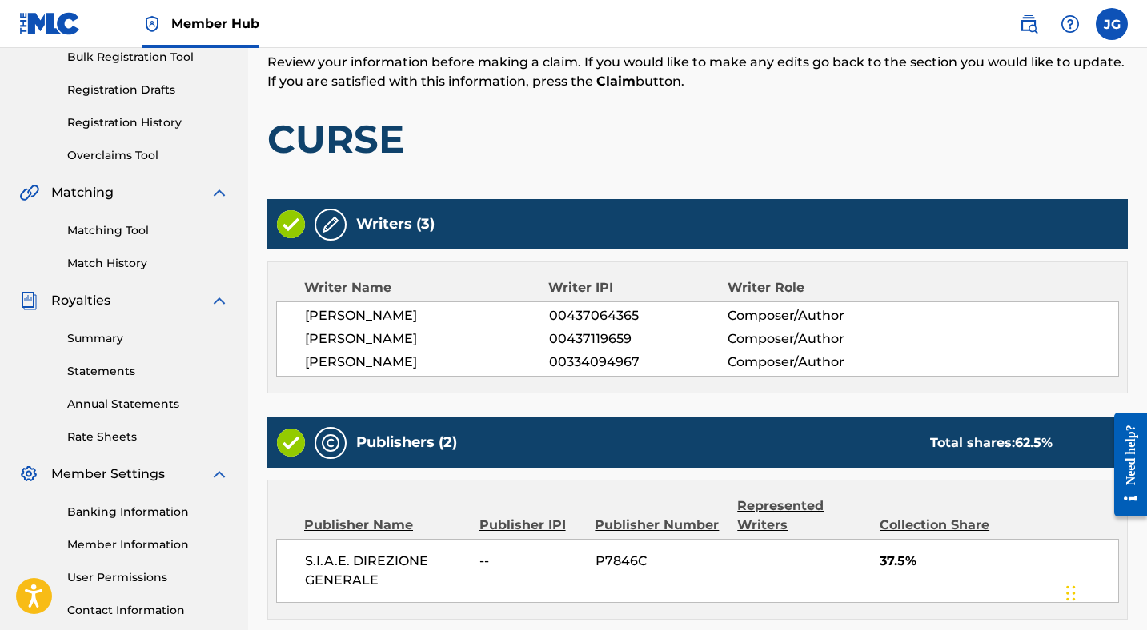
scroll to position [541, 0]
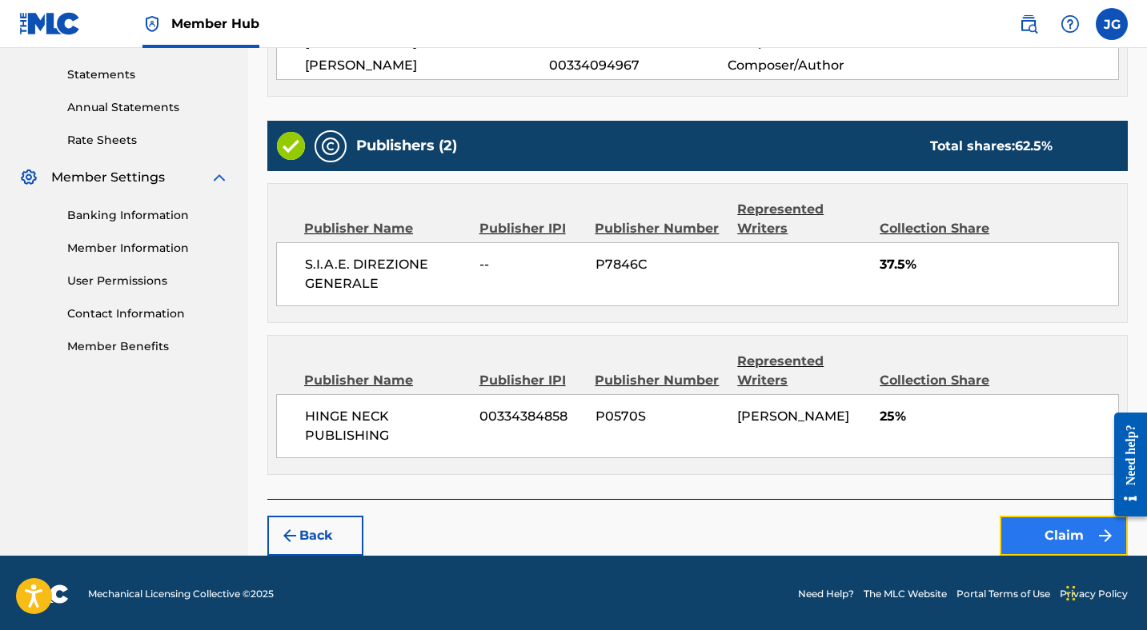
click at [1043, 528] on button "Claim" at bounding box center [1063, 536] width 128 height 40
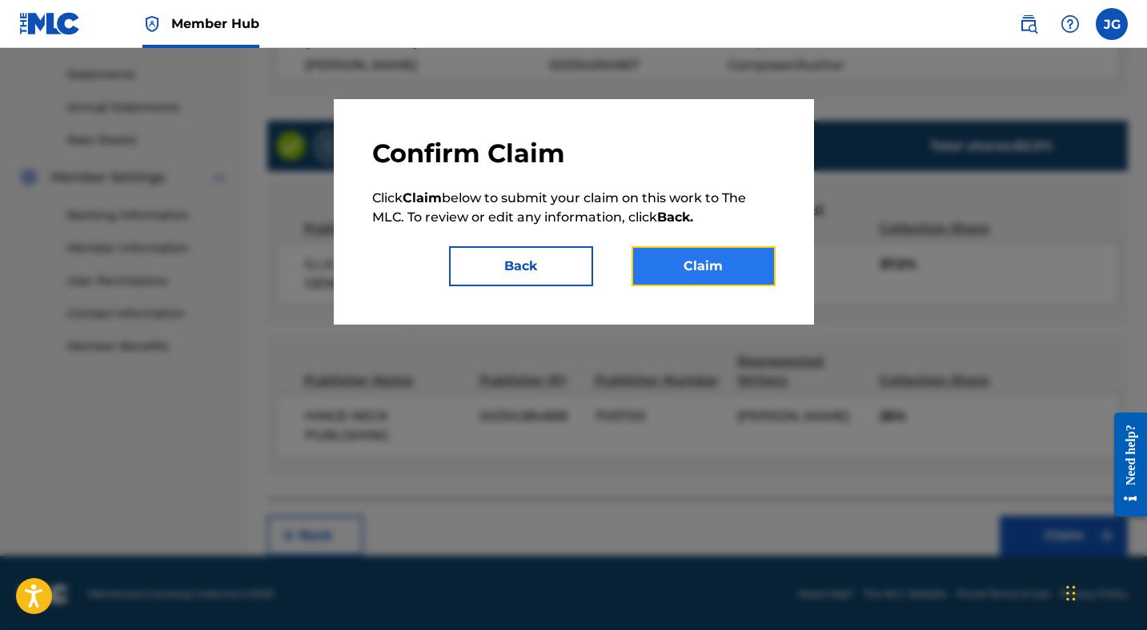
click at [719, 270] on button "Claim" at bounding box center [703, 266] width 144 height 40
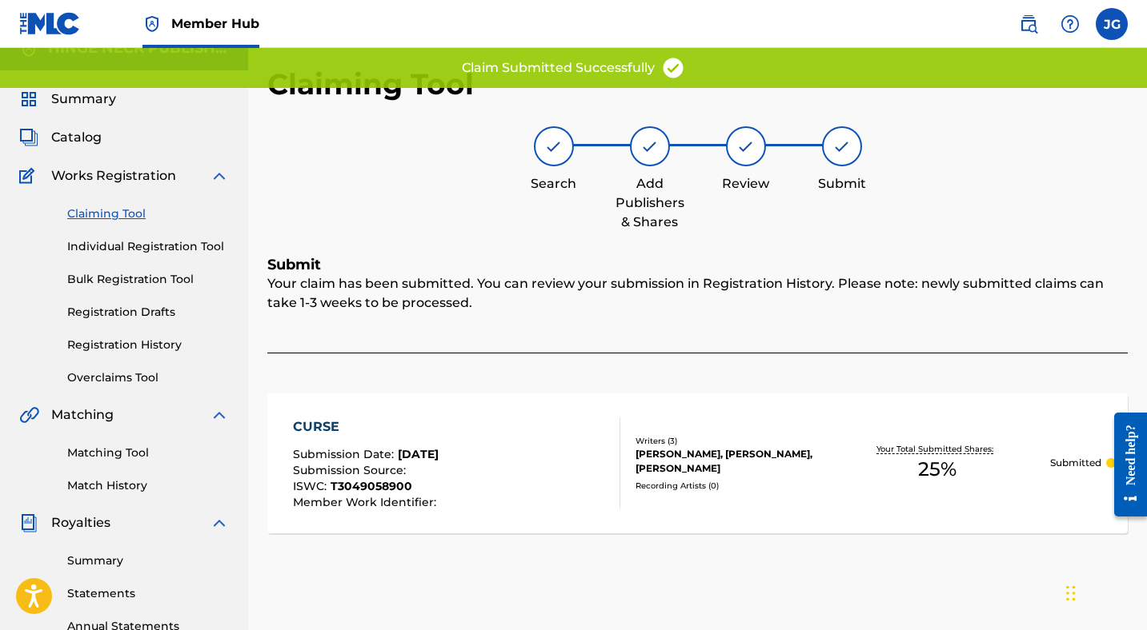
scroll to position [1, 0]
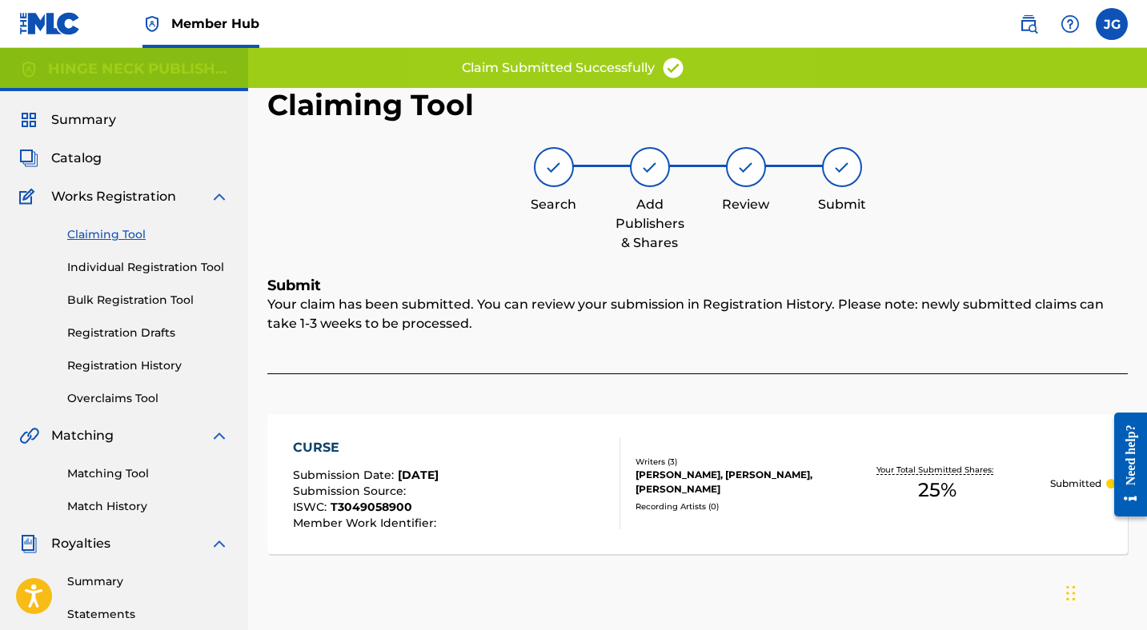
click at [109, 238] on link "Claiming Tool" at bounding box center [148, 234] width 162 height 17
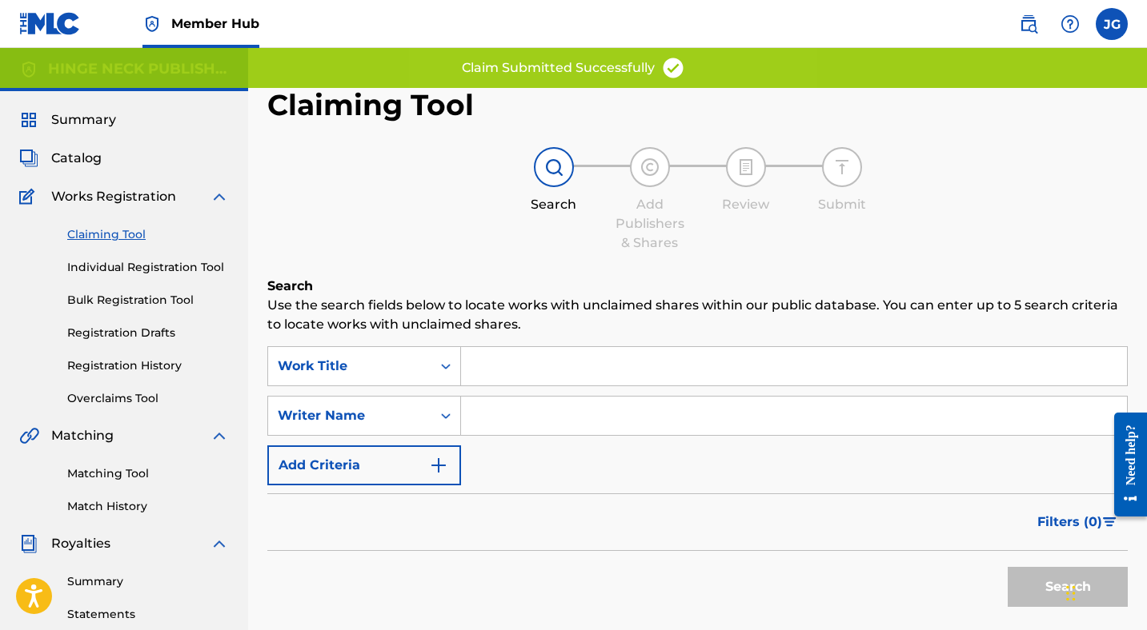
scroll to position [0, 0]
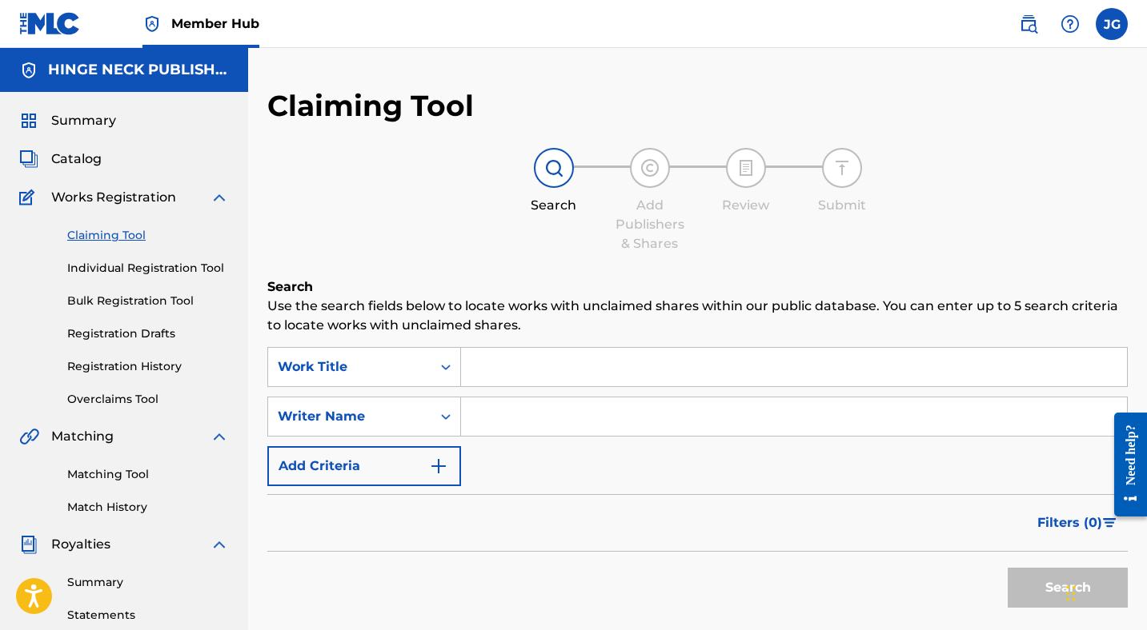
click at [531, 424] on input "Search Form" at bounding box center [794, 417] width 666 height 38
type input "[PERSON_NAME]"
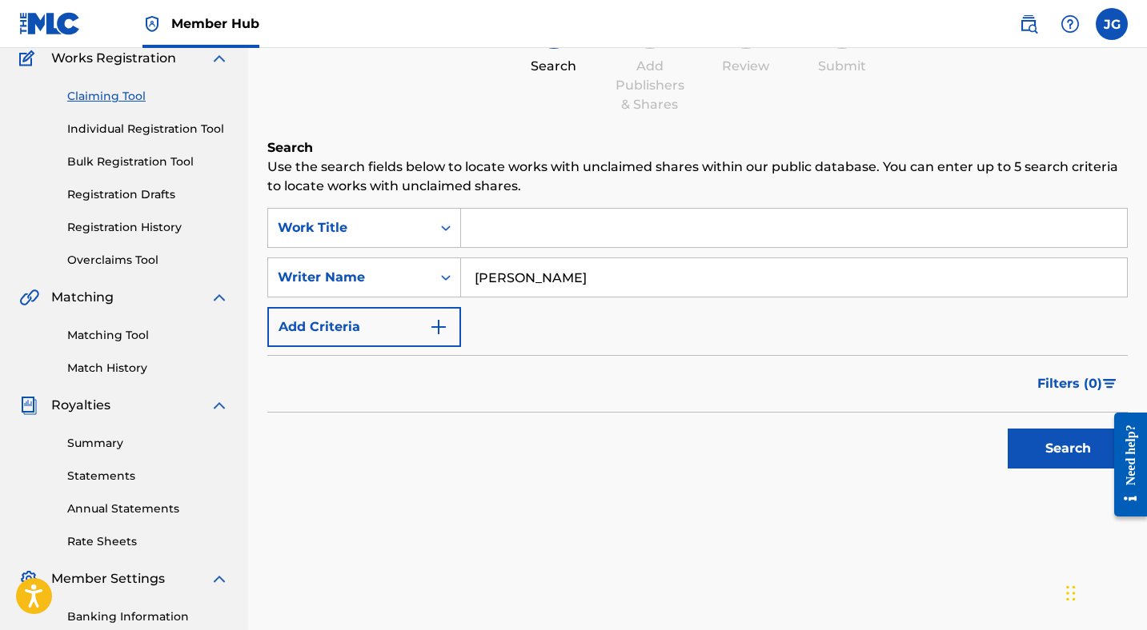
scroll to position [261, 0]
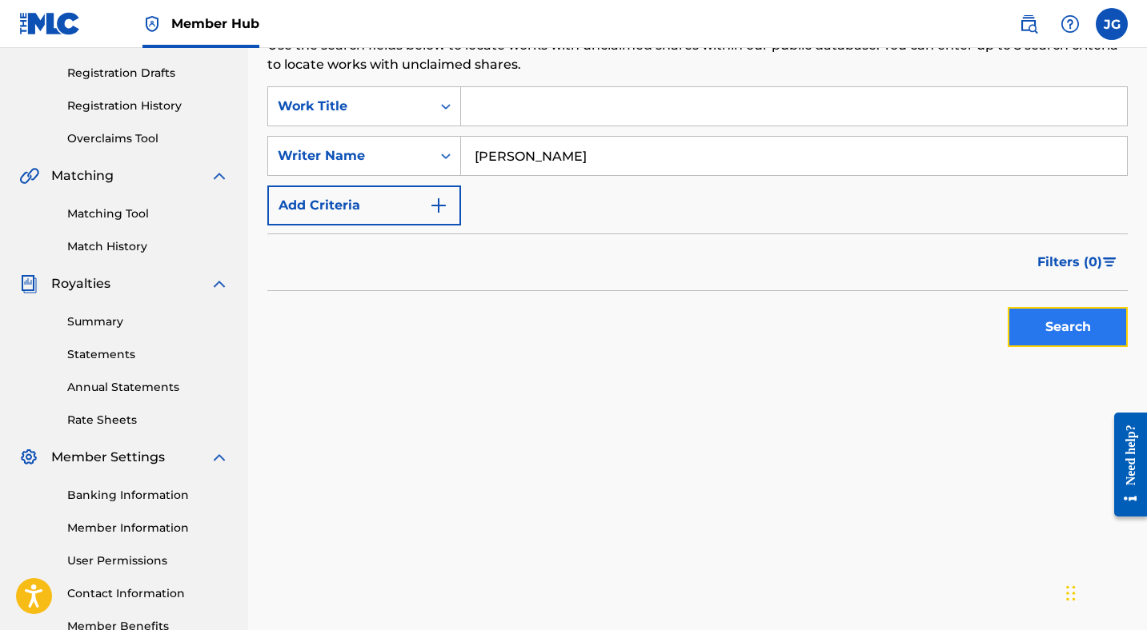
click at [1052, 326] on button "Search" at bounding box center [1067, 327] width 120 height 40
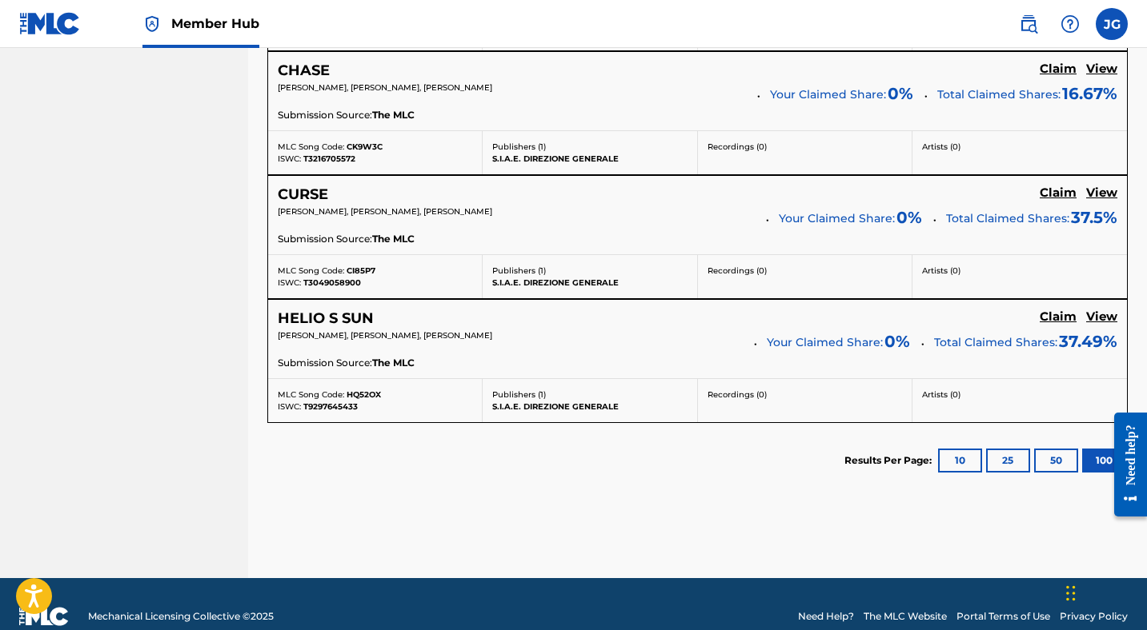
scroll to position [1109, 0]
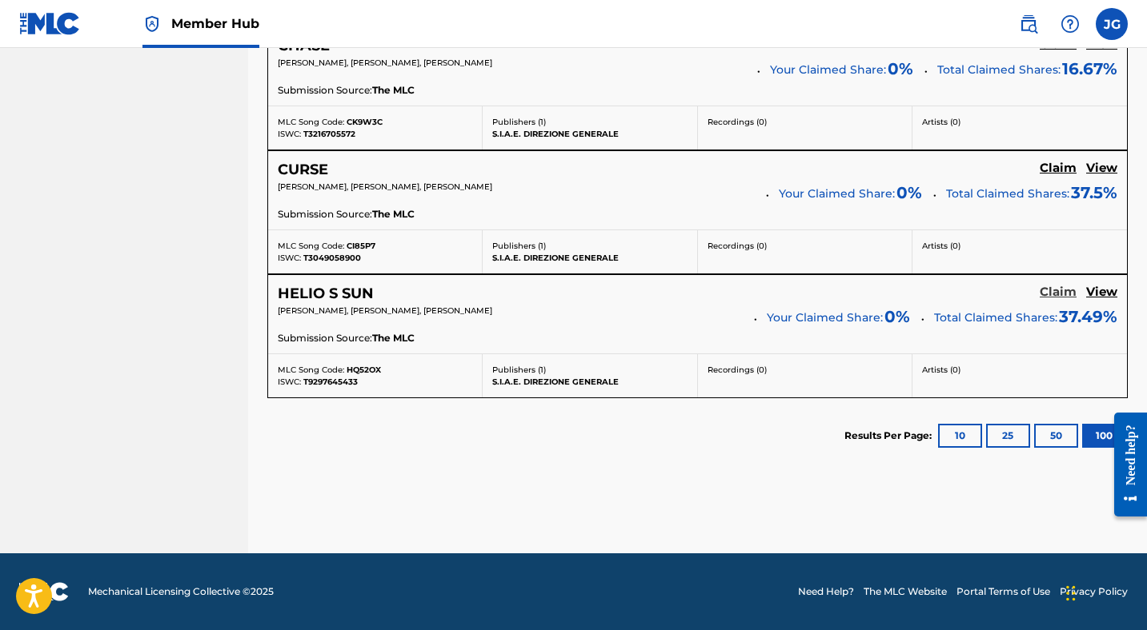
click at [1055, 299] on h5 "Claim" at bounding box center [1057, 292] width 37 height 15
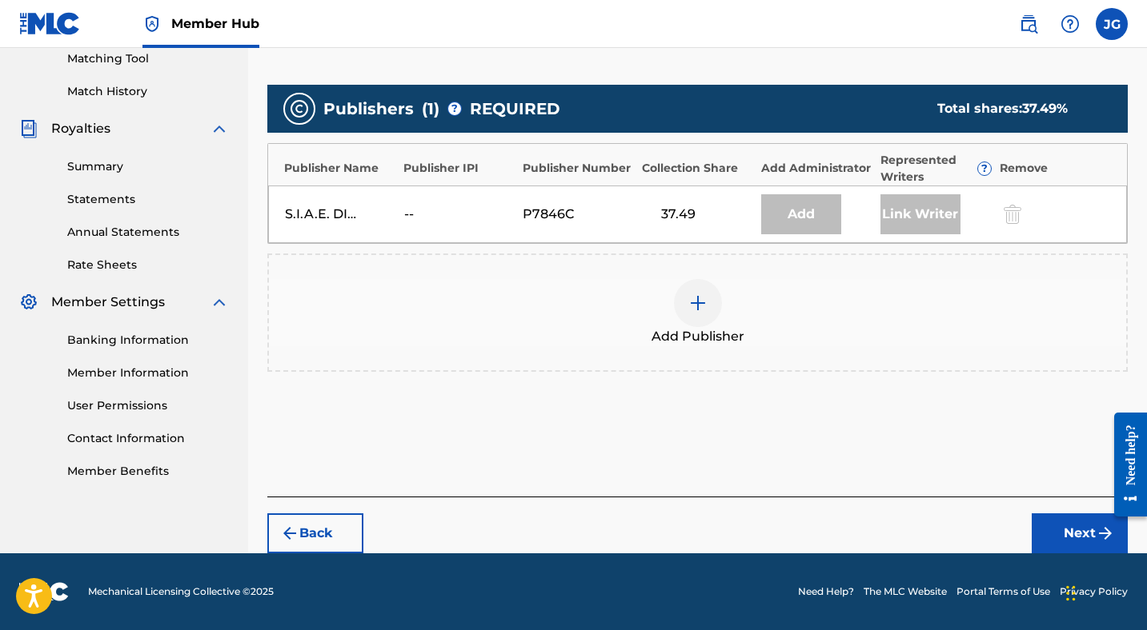
scroll to position [416, 0]
click at [705, 304] on img at bounding box center [697, 303] width 19 height 19
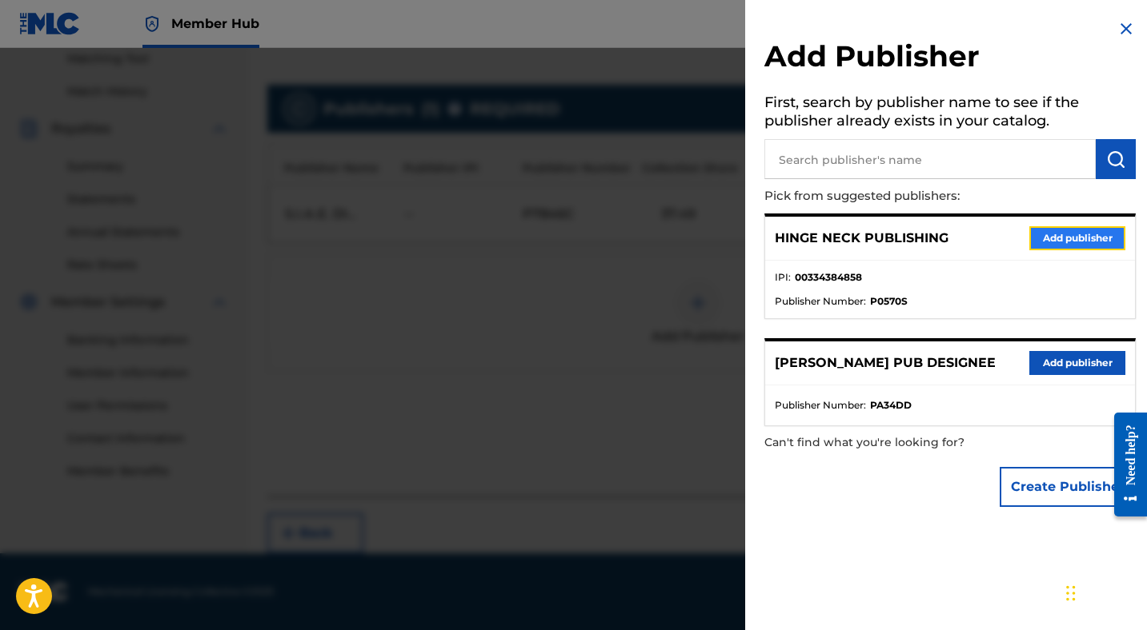
click at [1045, 234] on button "Add publisher" at bounding box center [1077, 238] width 96 height 24
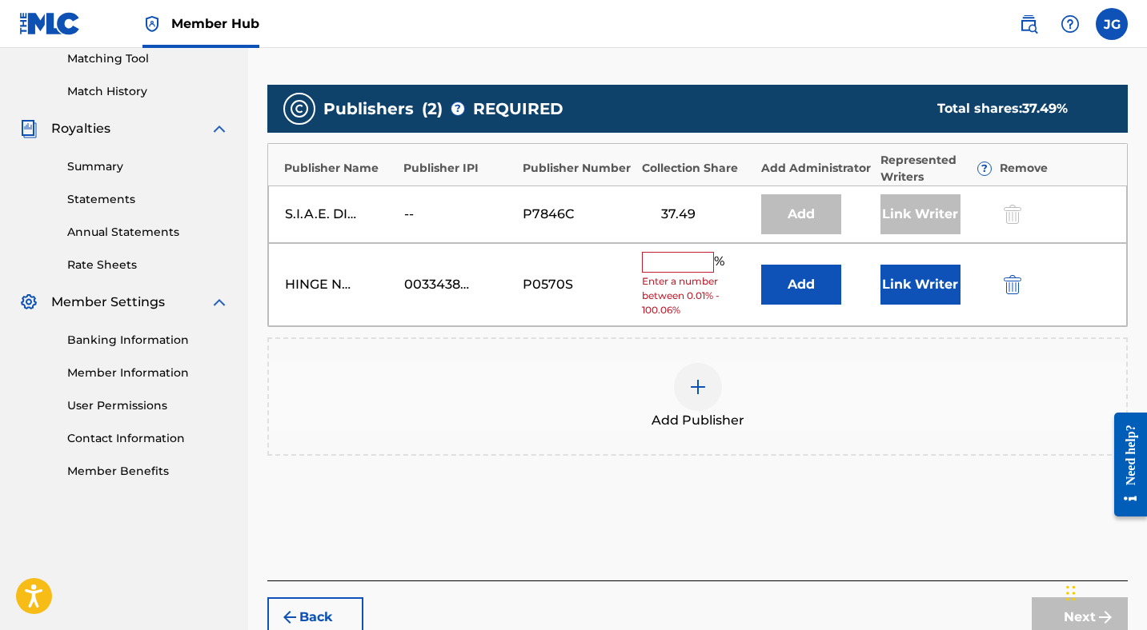
click at [688, 260] on input "text" at bounding box center [678, 262] width 72 height 21
type input "25"
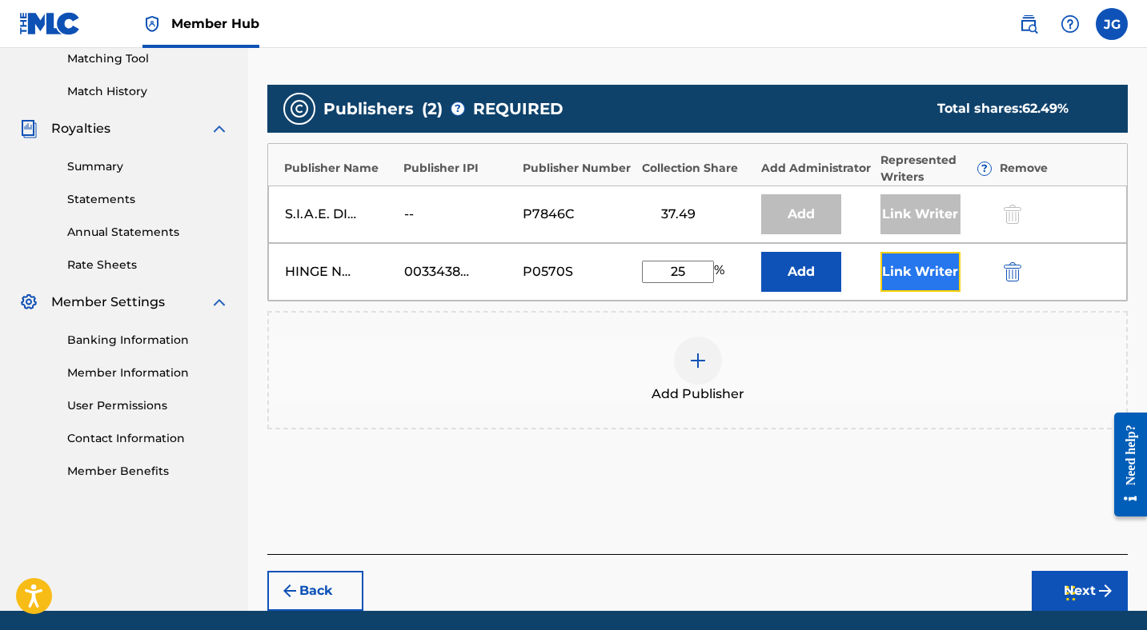
click at [905, 268] on button "Link Writer" at bounding box center [920, 272] width 80 height 40
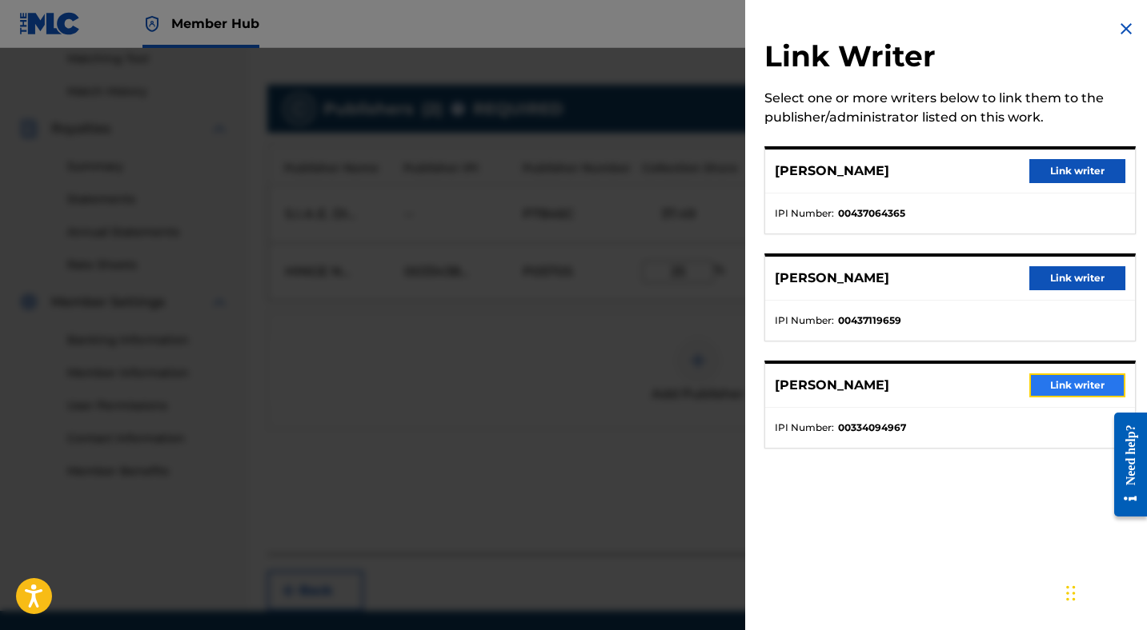
click at [1060, 393] on button "Link writer" at bounding box center [1077, 386] width 96 height 24
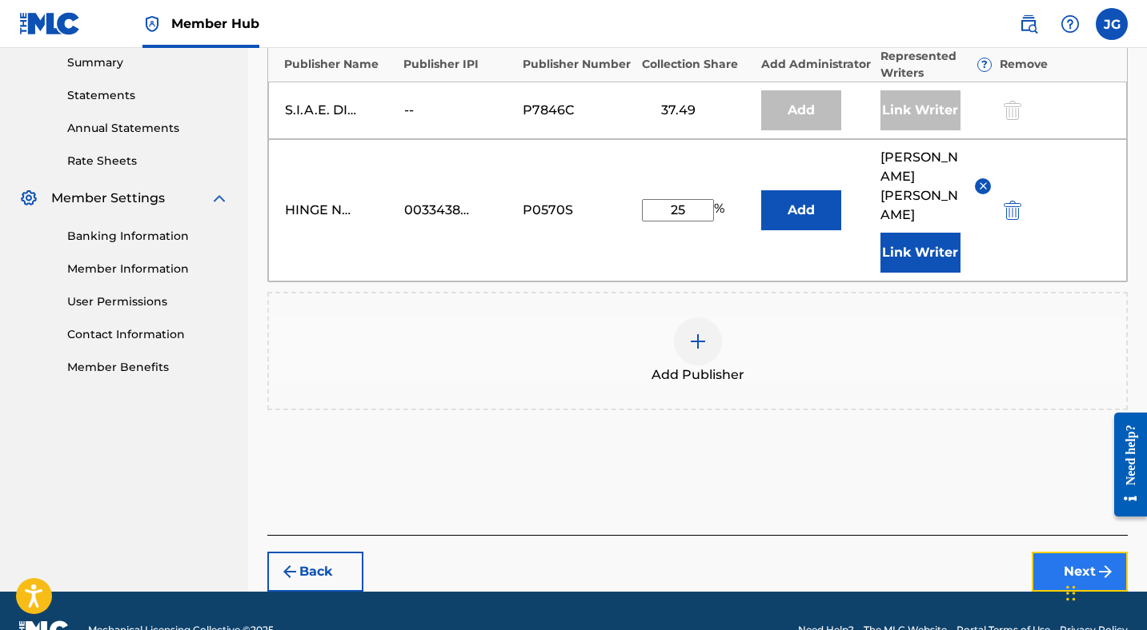
click at [1071, 552] on button "Next" at bounding box center [1079, 572] width 96 height 40
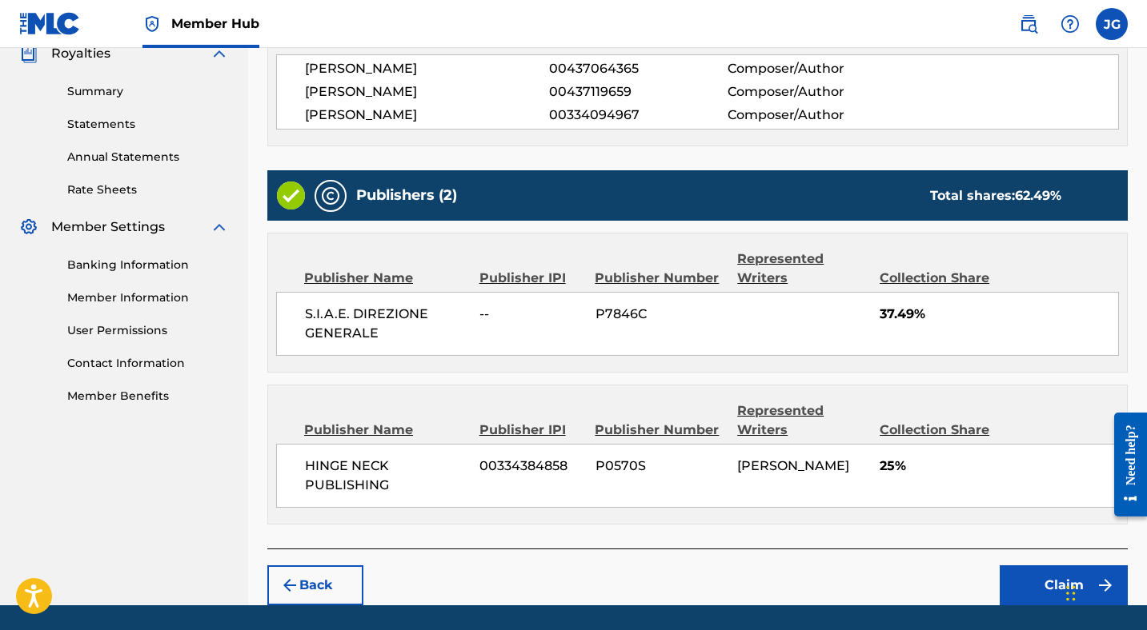
scroll to position [541, 0]
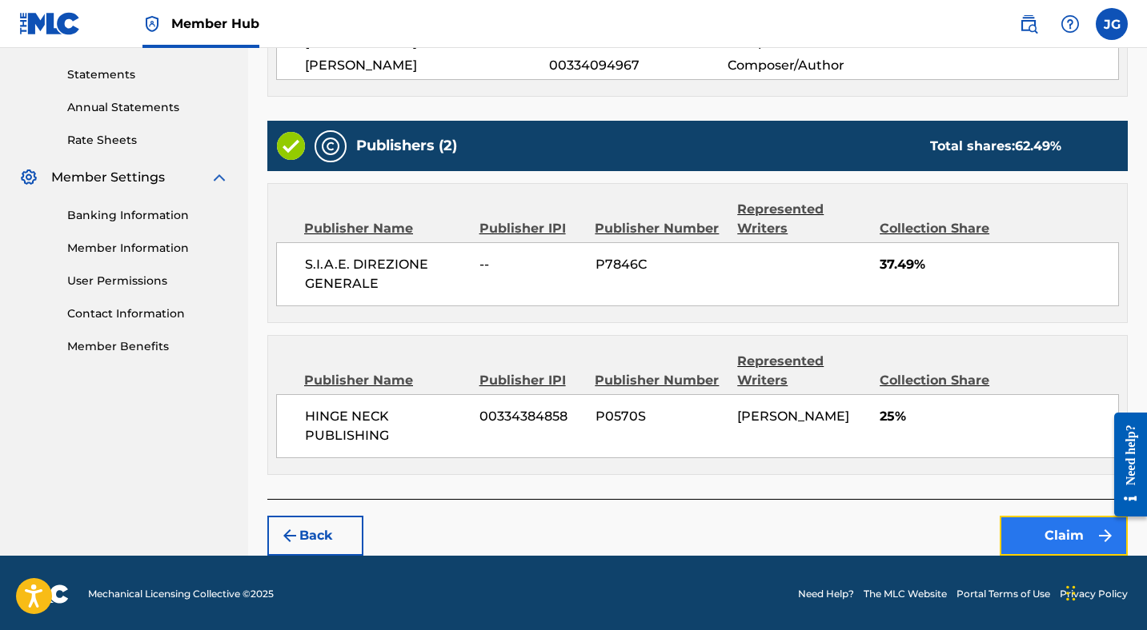
click at [1039, 533] on button "Claim" at bounding box center [1063, 536] width 128 height 40
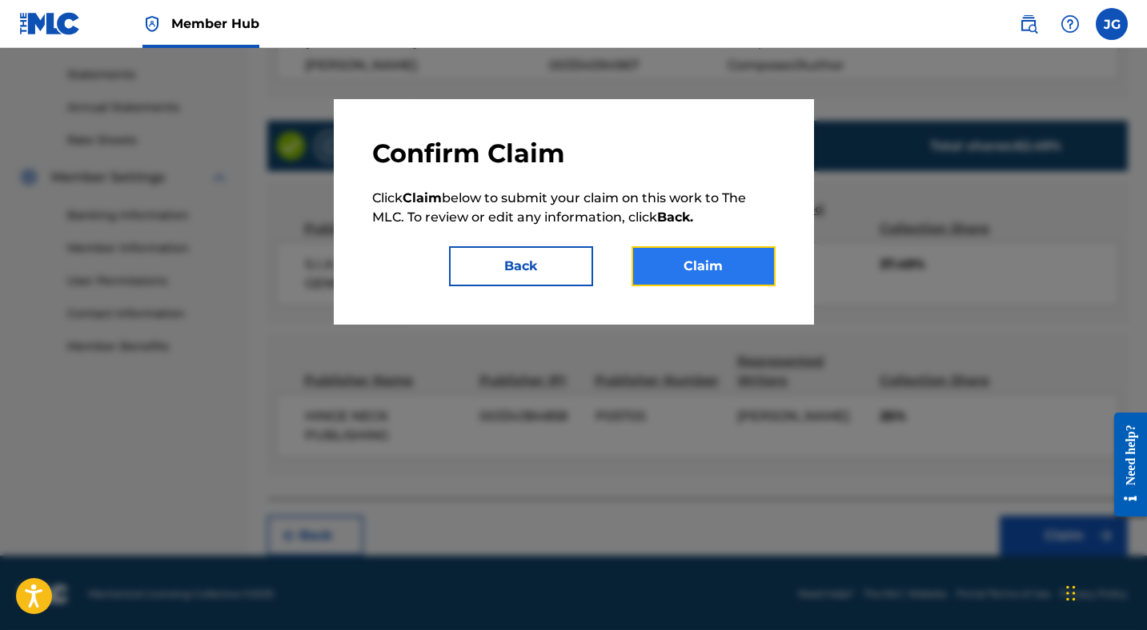
click at [674, 266] on button "Claim" at bounding box center [703, 266] width 144 height 40
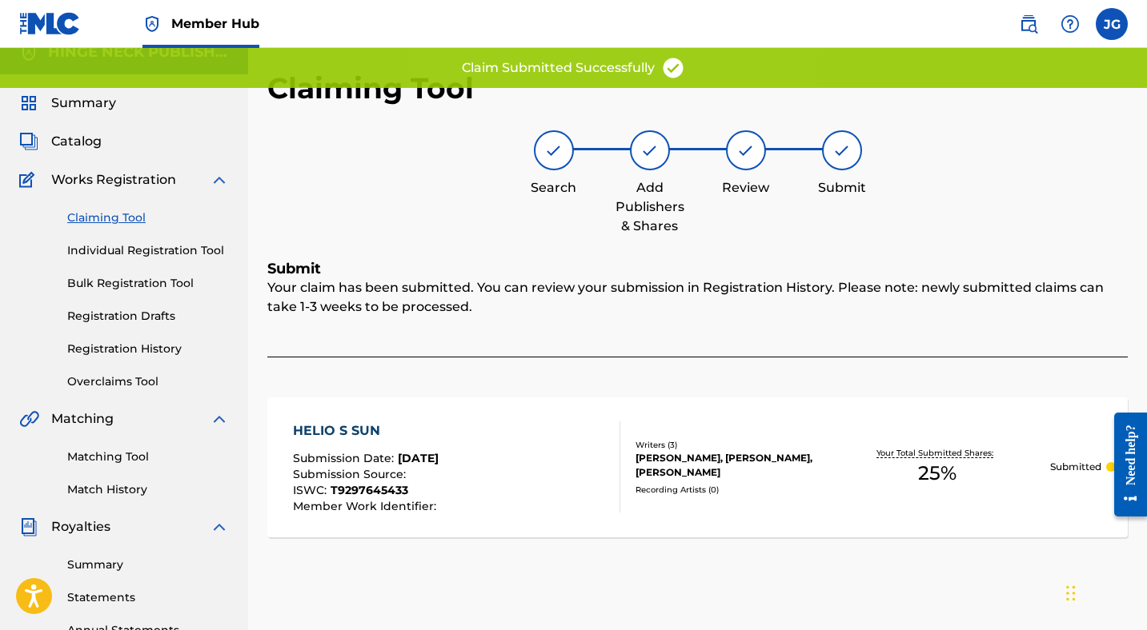
scroll to position [14, 0]
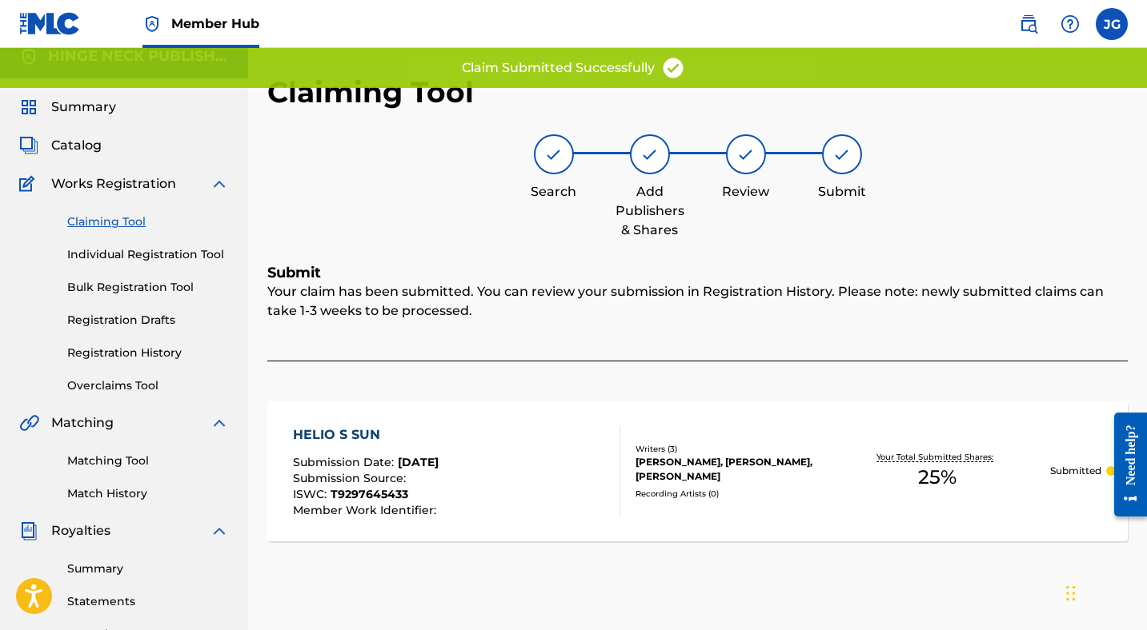
click at [104, 216] on link "Claiming Tool" at bounding box center [148, 222] width 162 height 17
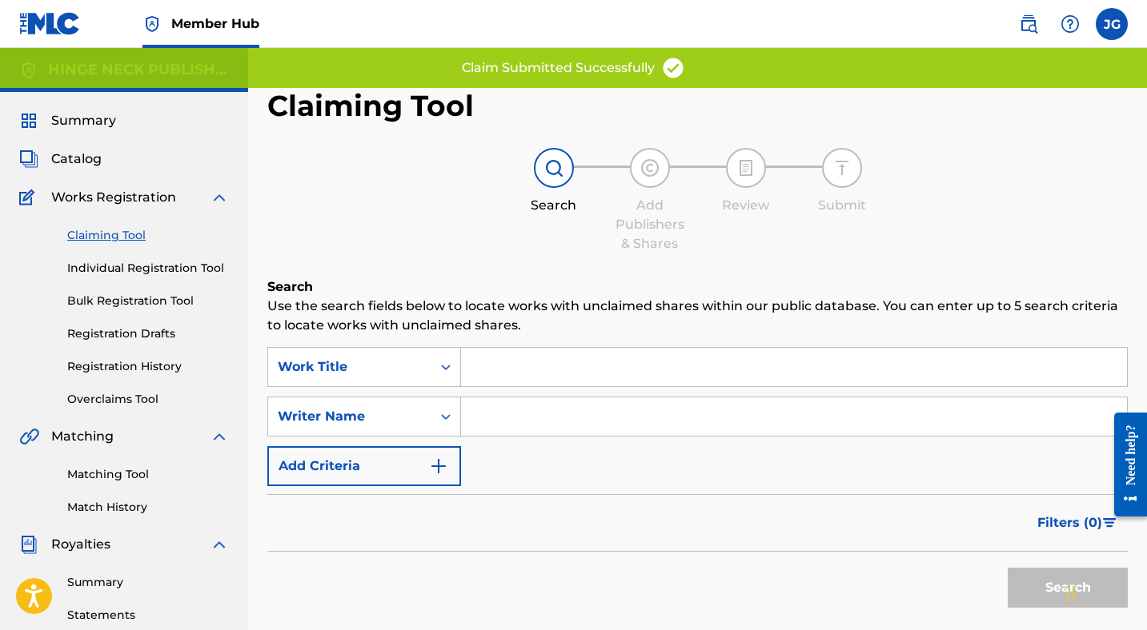
click at [493, 413] on input "Search Form" at bounding box center [794, 417] width 666 height 38
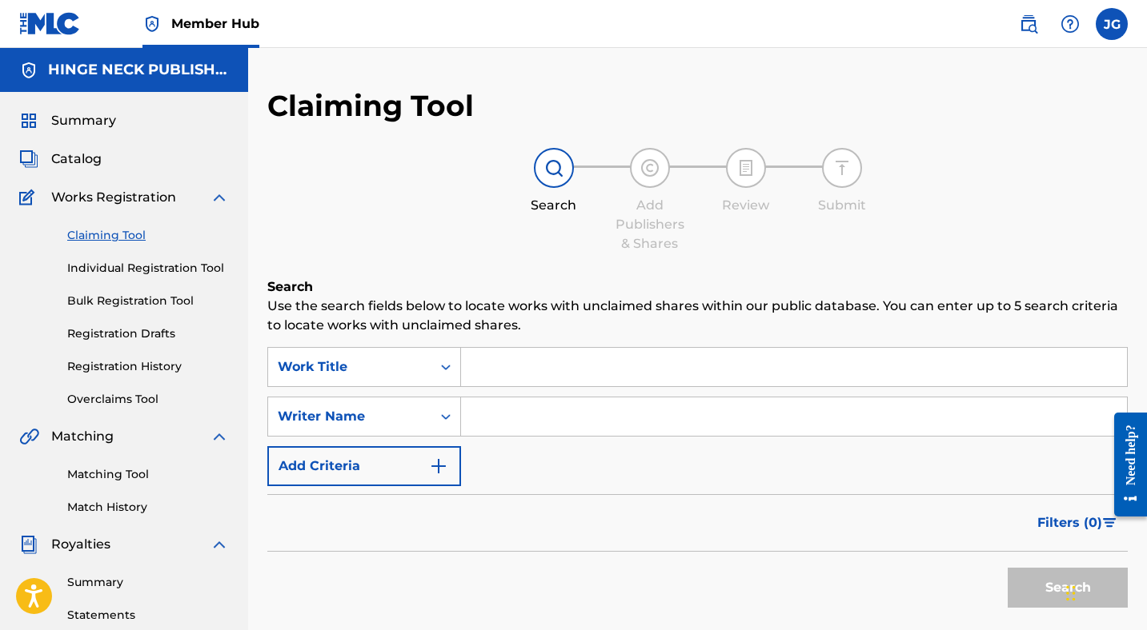
type input "[PERSON_NAME]"
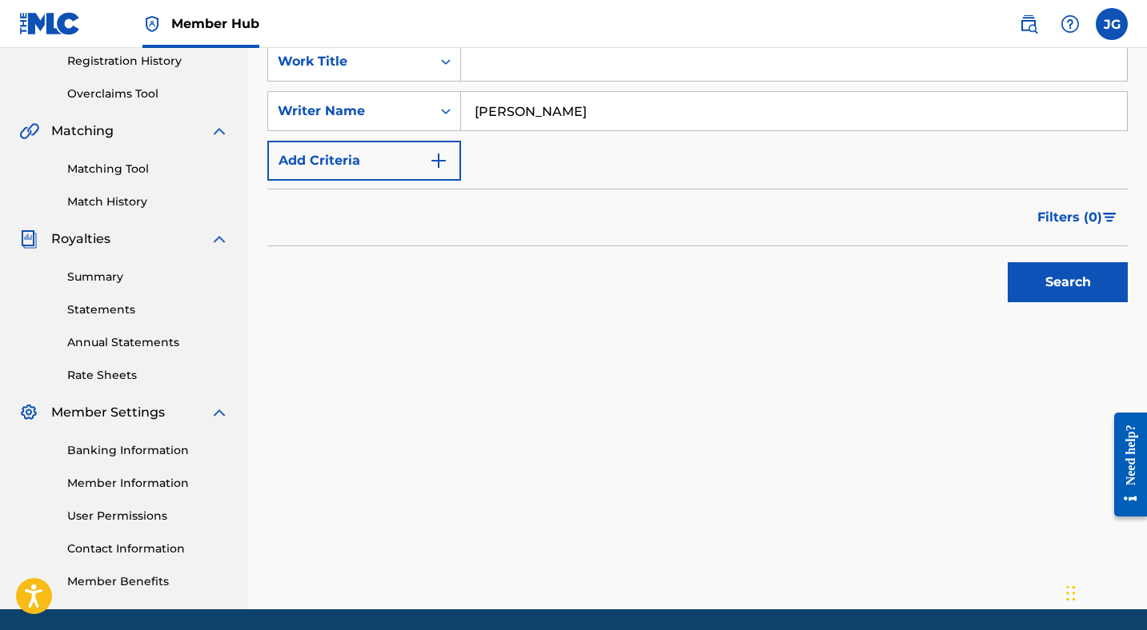
scroll to position [358, 0]
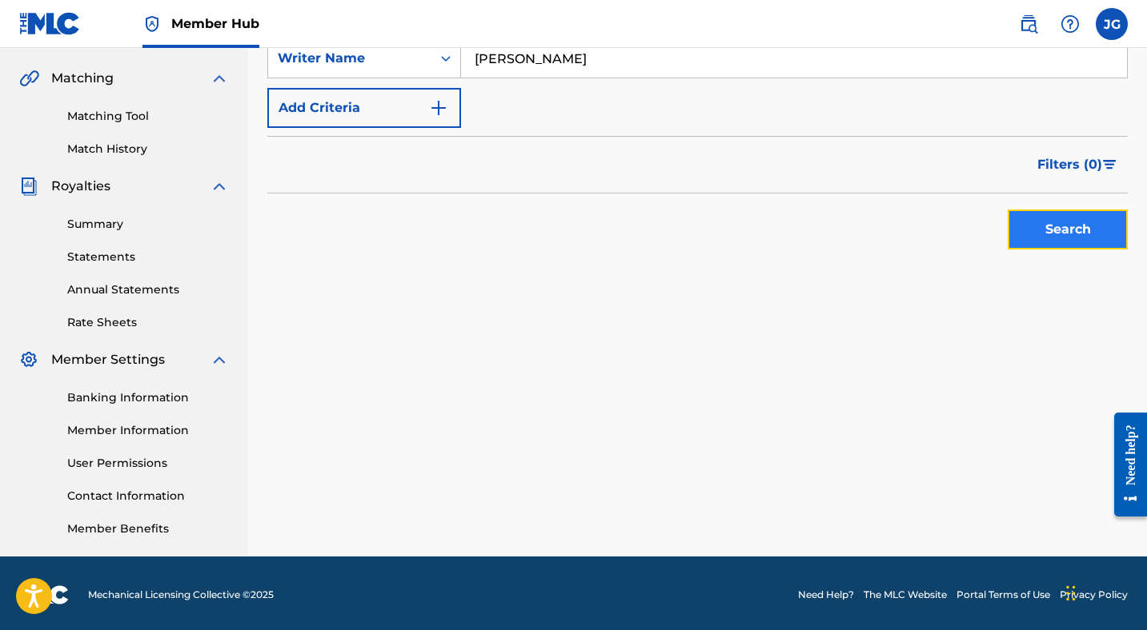
click at [1056, 238] on button "Search" at bounding box center [1067, 230] width 120 height 40
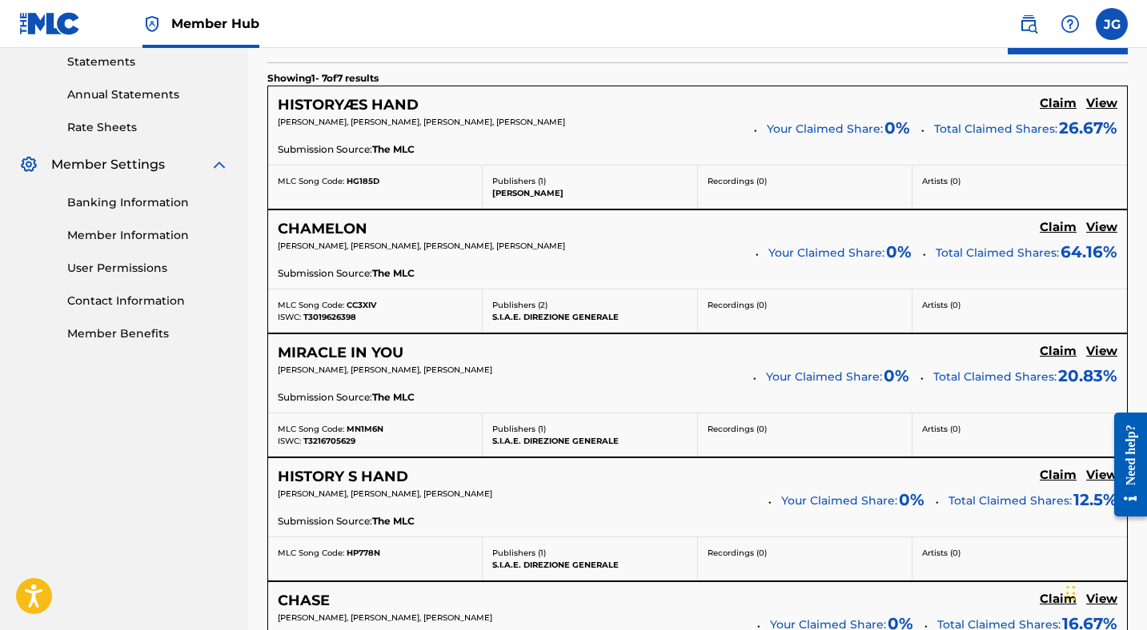
scroll to position [1109, 0]
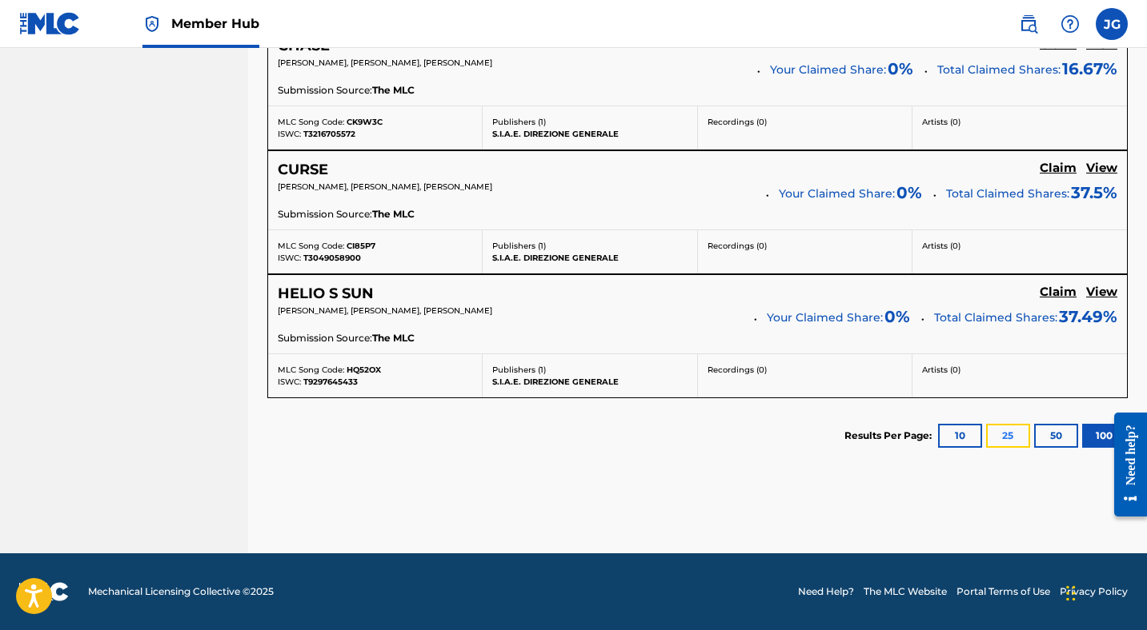
click at [1003, 434] on button "25" at bounding box center [1008, 436] width 44 height 24
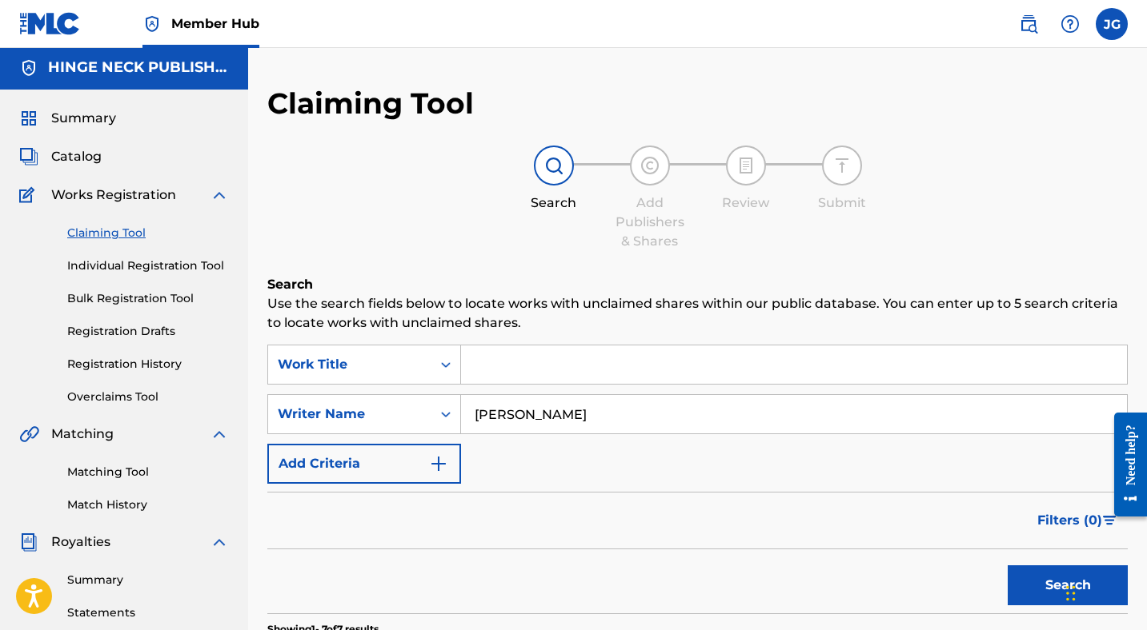
scroll to position [0, 0]
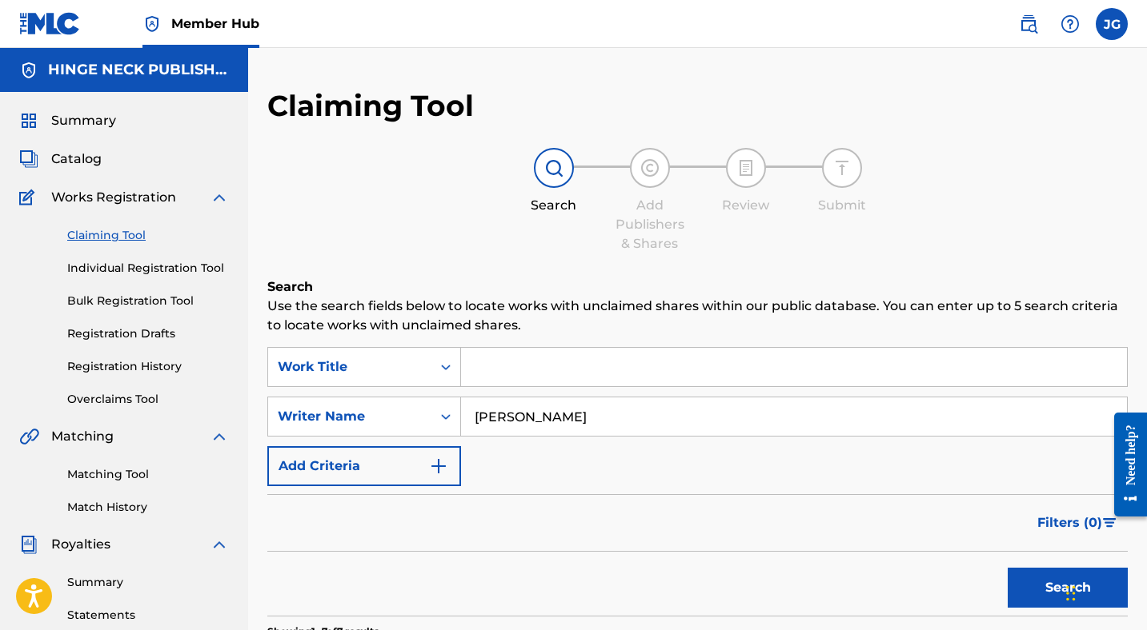
click at [577, 368] on input "Search Form" at bounding box center [794, 367] width 666 height 38
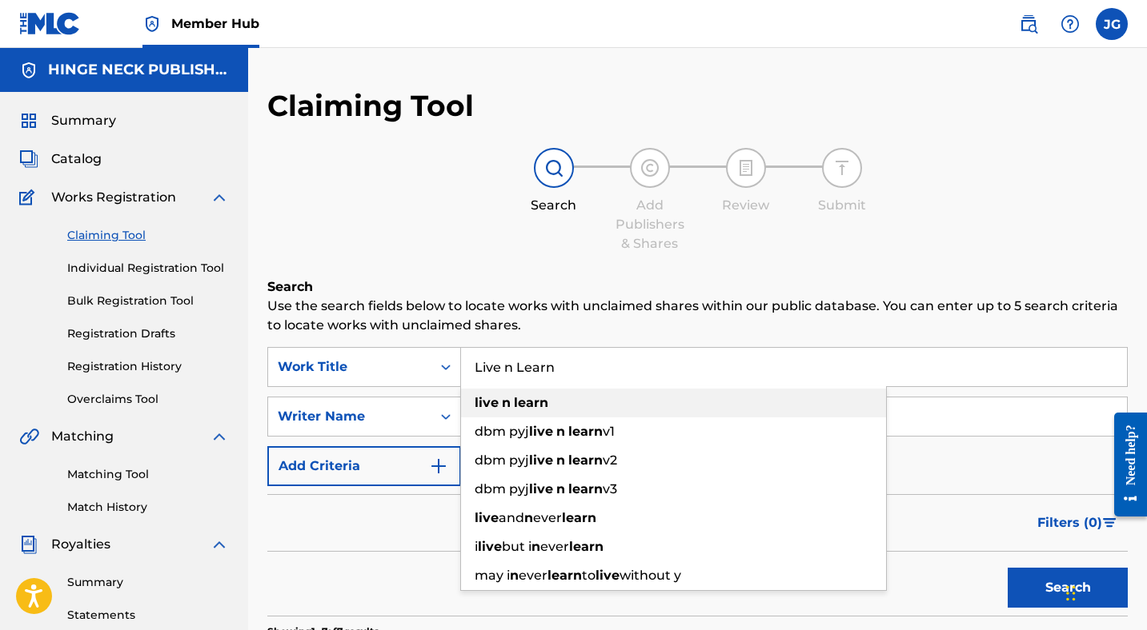
click at [554, 402] on div "live n learn" at bounding box center [673, 403] width 425 height 29
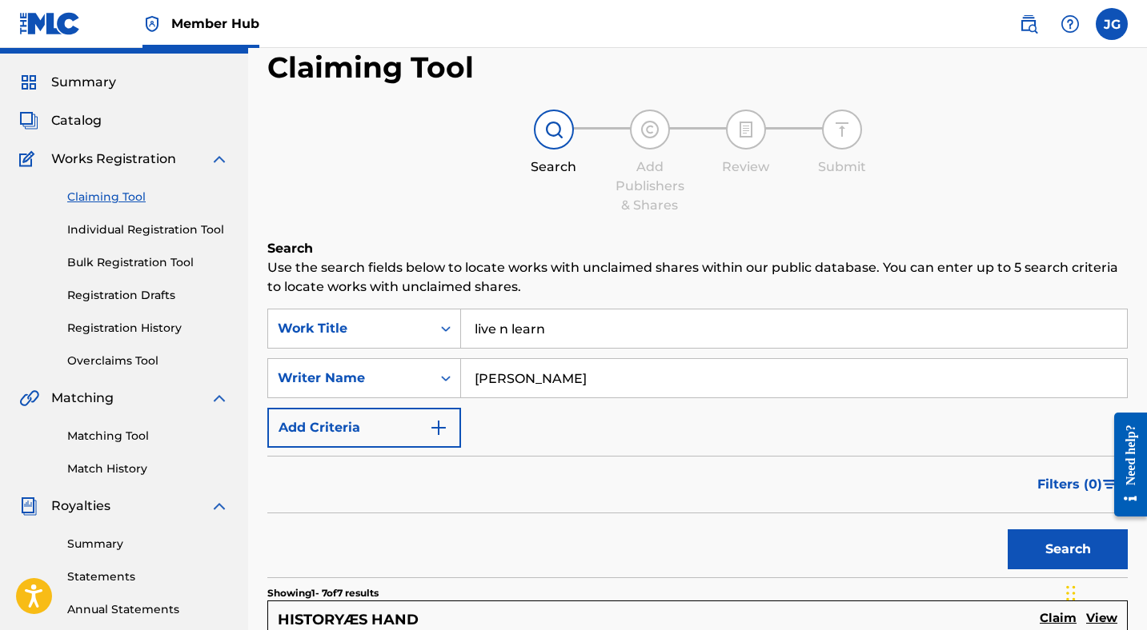
scroll to position [31, 0]
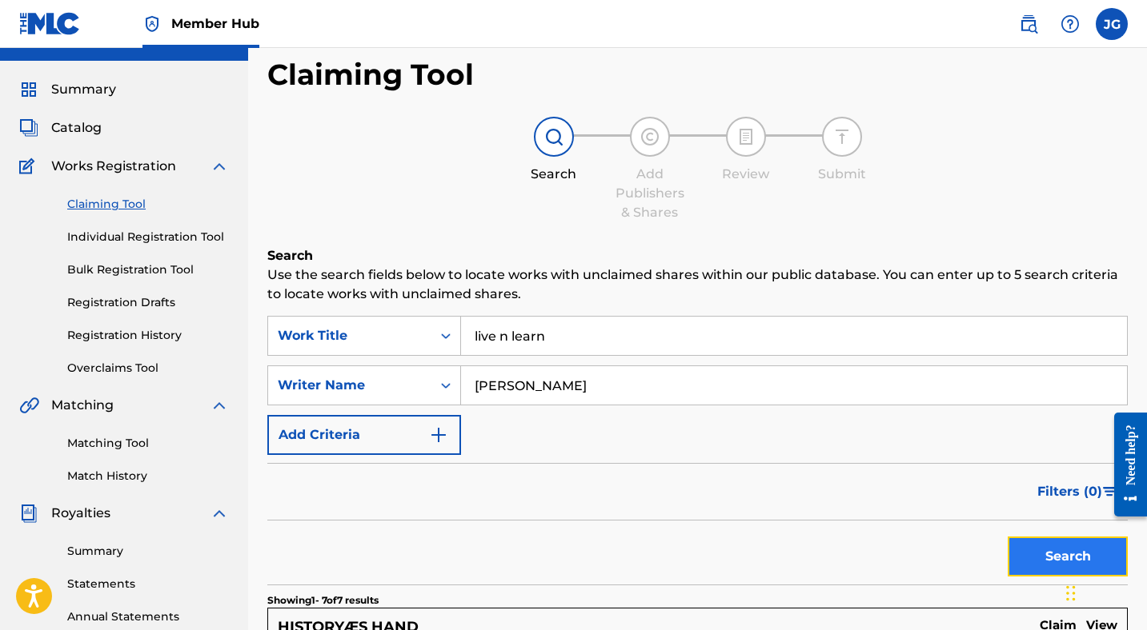
click at [1035, 551] on button "Search" at bounding box center [1067, 557] width 120 height 40
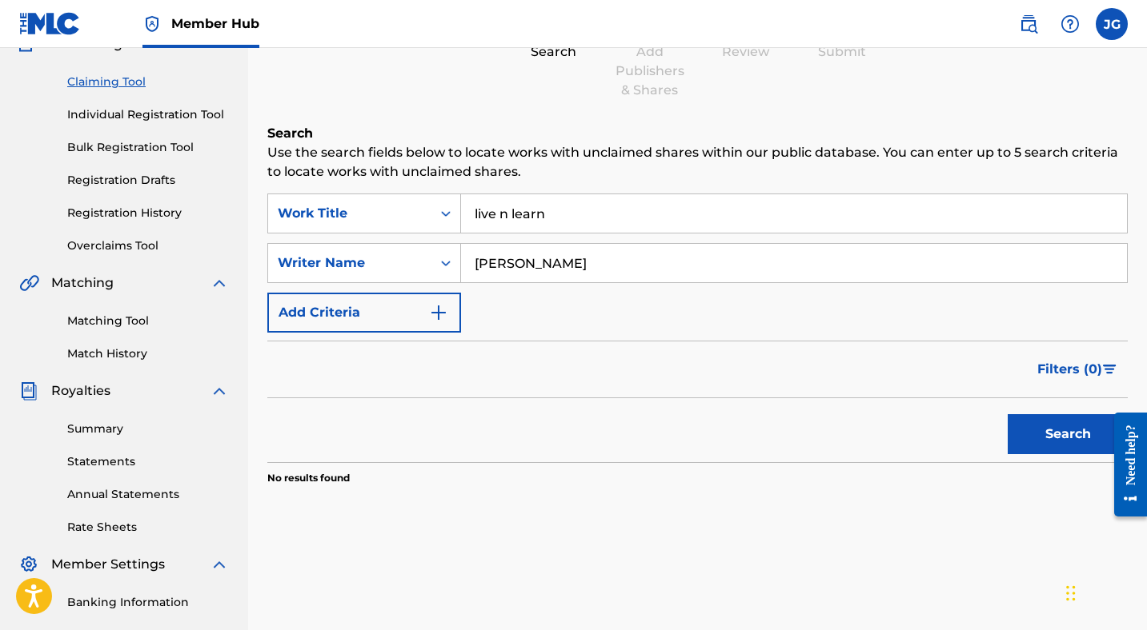
scroll to position [148, 0]
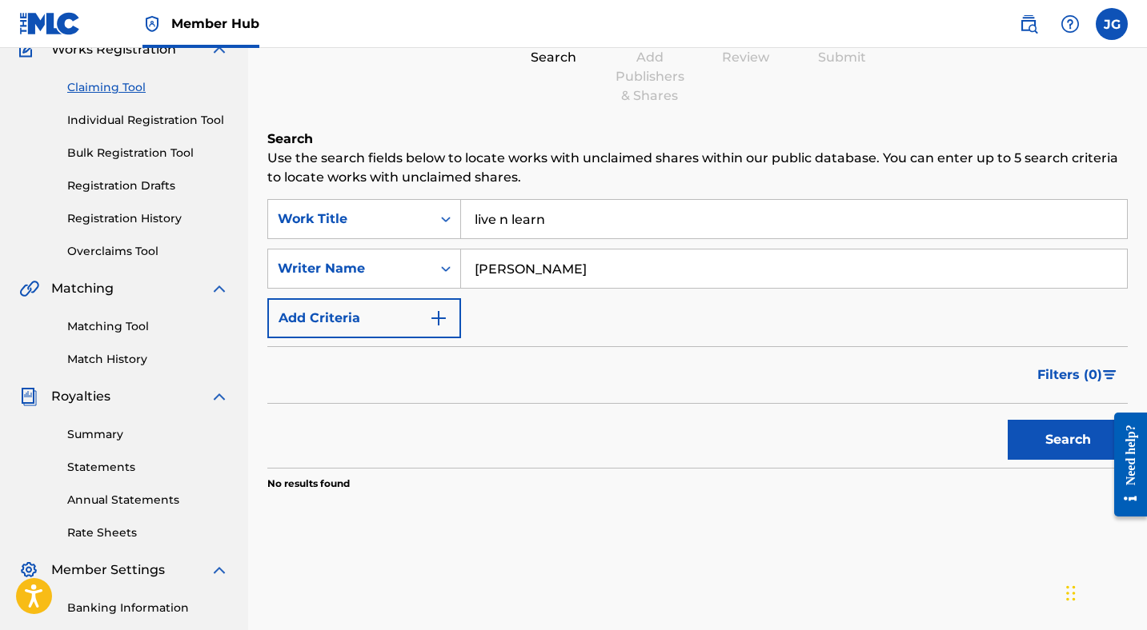
click at [510, 220] on input "live n learn" at bounding box center [794, 219] width 666 height 38
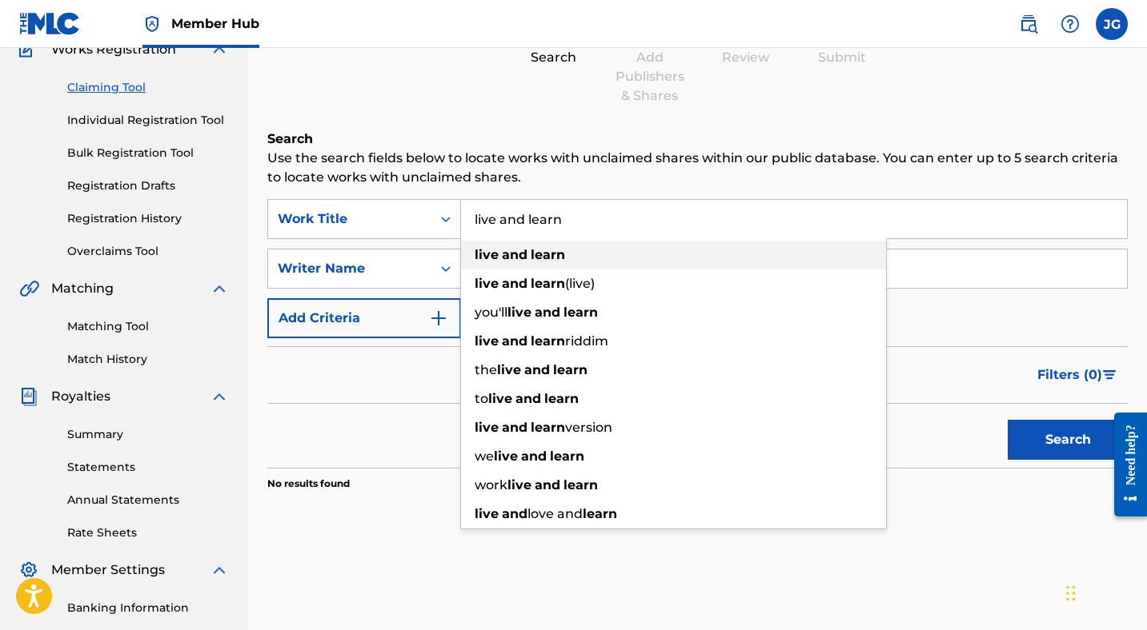
type input "live and learn"
click at [561, 256] on strong "learn" at bounding box center [547, 254] width 34 height 15
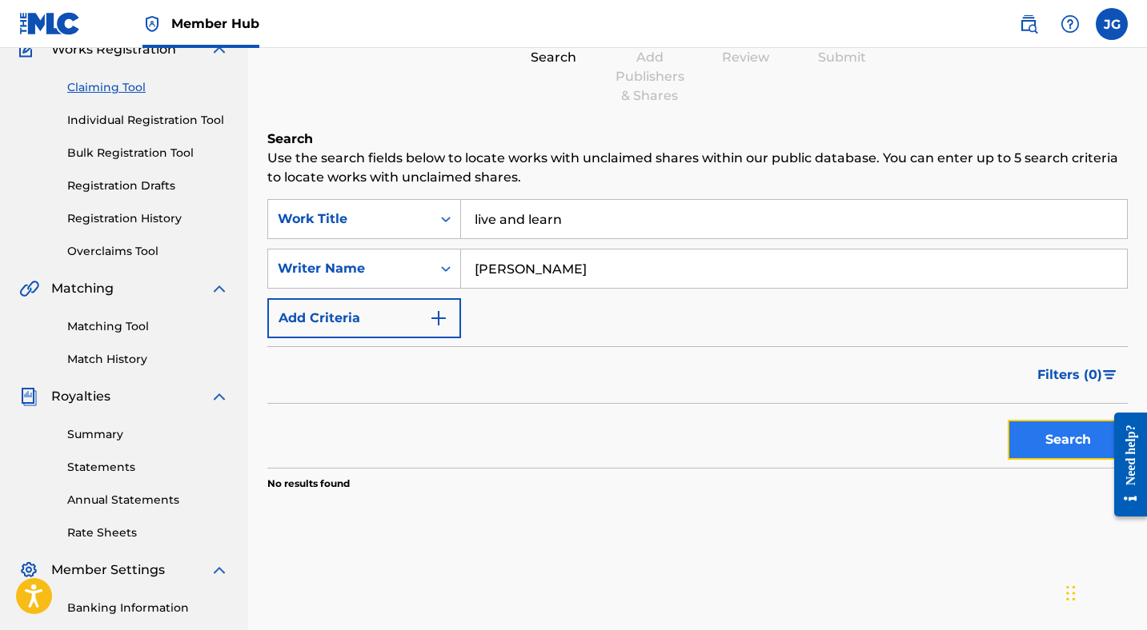
click at [1063, 444] on button "Search" at bounding box center [1067, 440] width 120 height 40
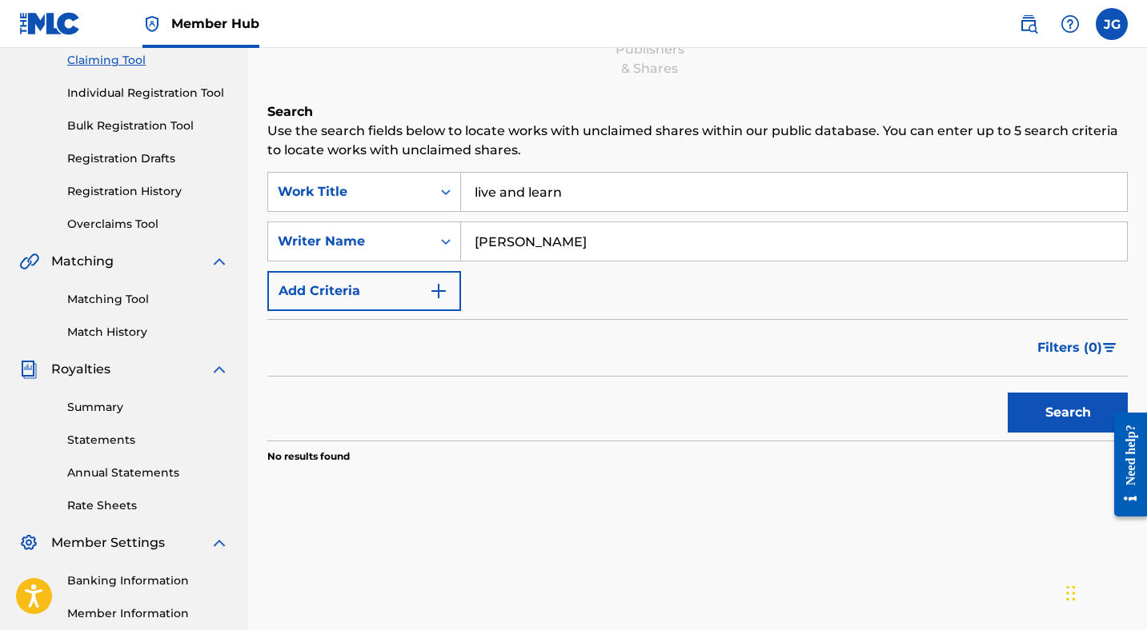
scroll to position [124, 0]
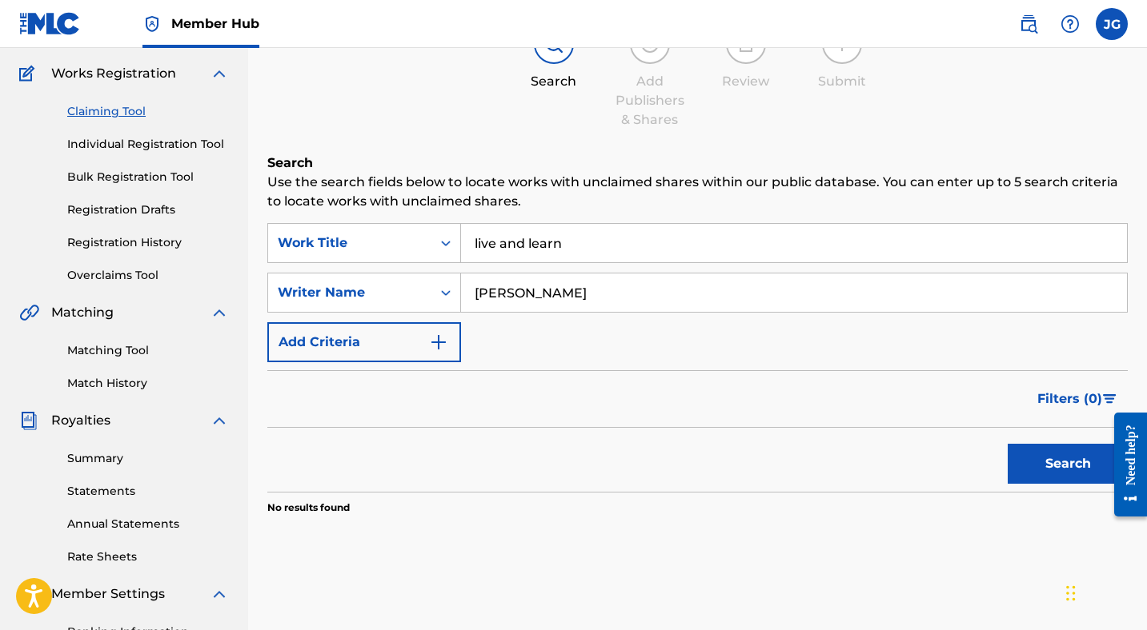
click at [592, 244] on input "live and learn" at bounding box center [794, 243] width 666 height 38
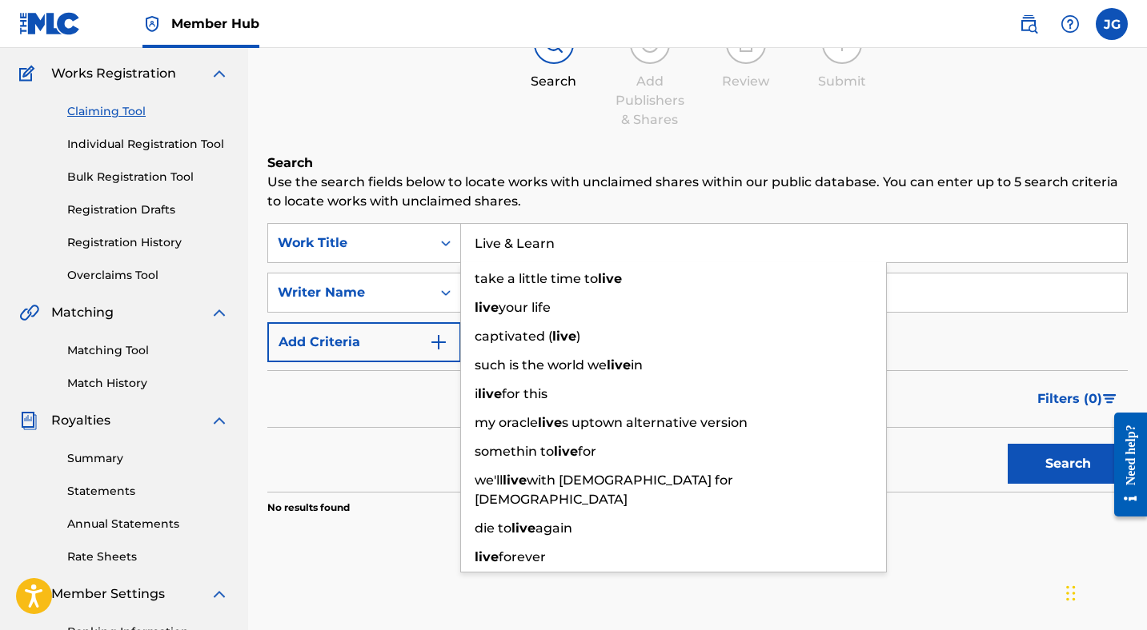
type input "Live & Learn"
click at [1007, 444] on button "Search" at bounding box center [1067, 464] width 120 height 40
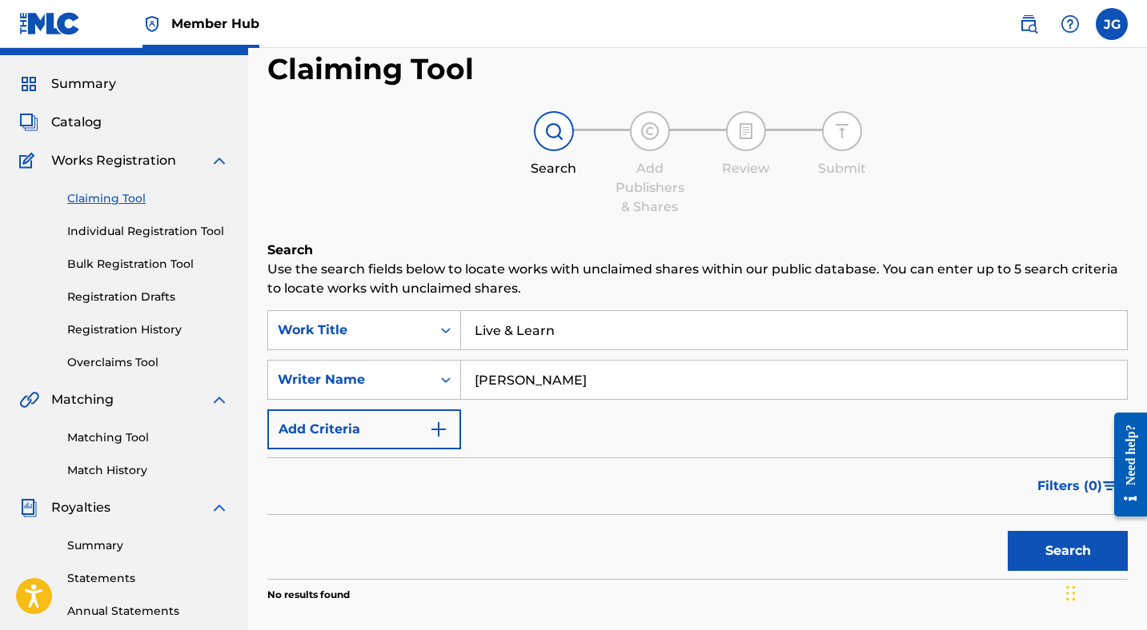
scroll to position [30, 0]
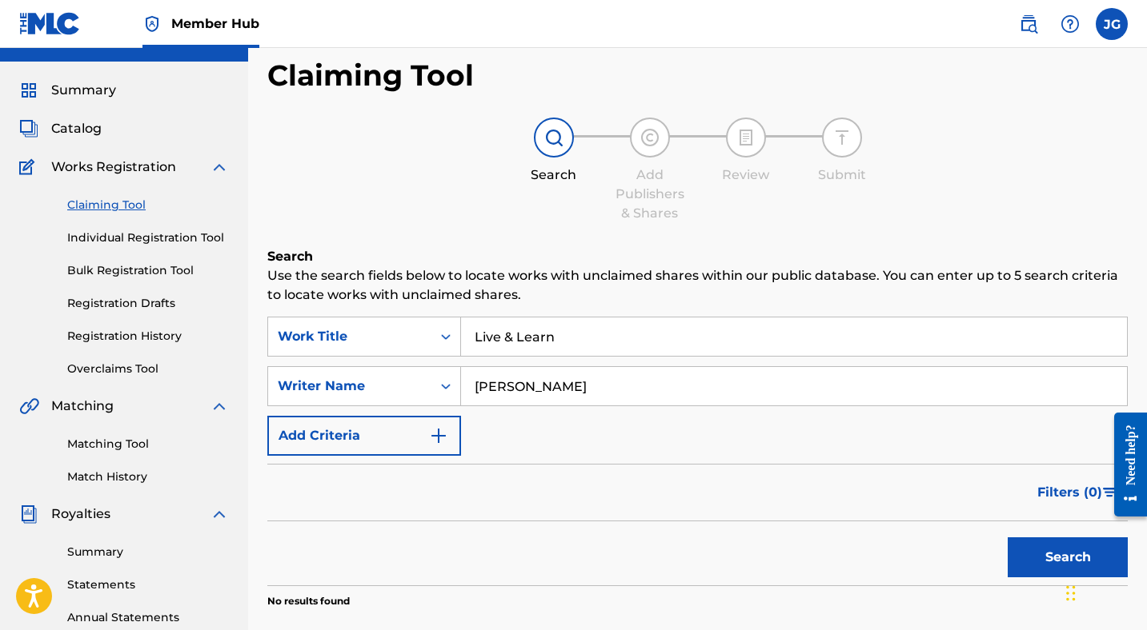
click at [583, 338] on input "Live & Learn" at bounding box center [794, 337] width 666 height 38
click at [578, 388] on input "[PERSON_NAME]" at bounding box center [794, 386] width 666 height 38
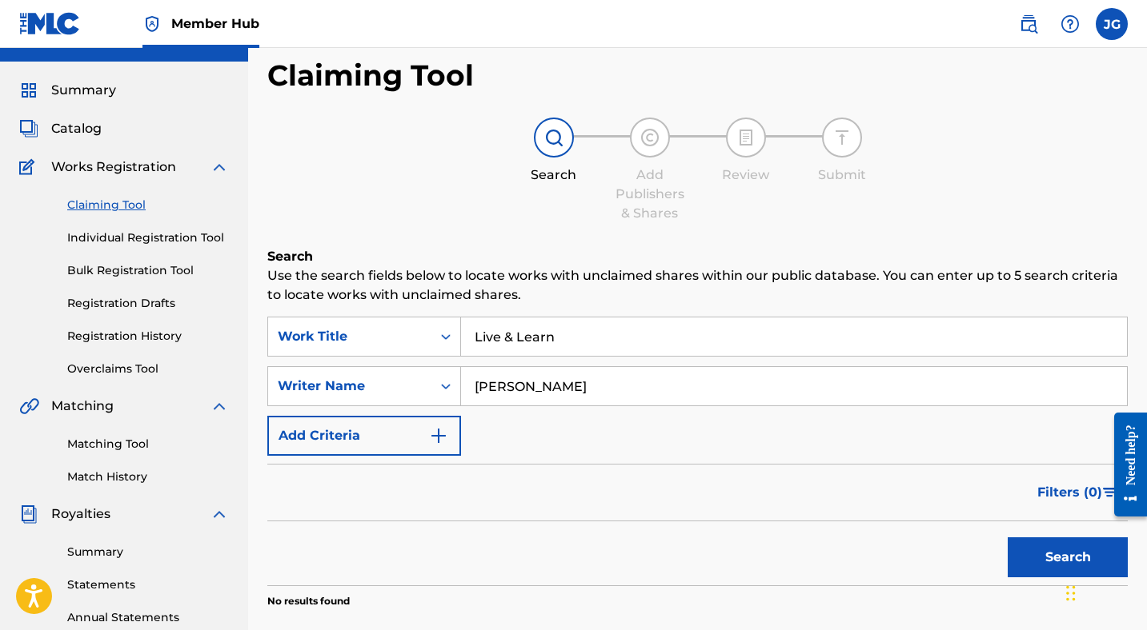
click at [578, 388] on input "[PERSON_NAME]" at bounding box center [794, 386] width 666 height 38
click at [1037, 552] on button "Search" at bounding box center [1067, 558] width 120 height 40
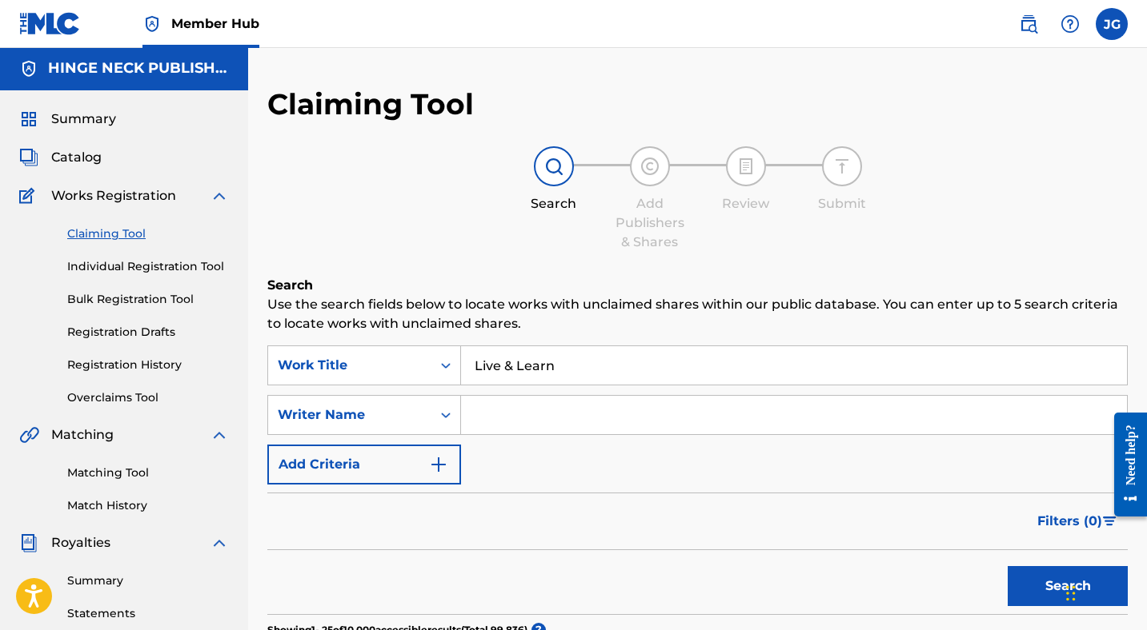
scroll to position [0, 0]
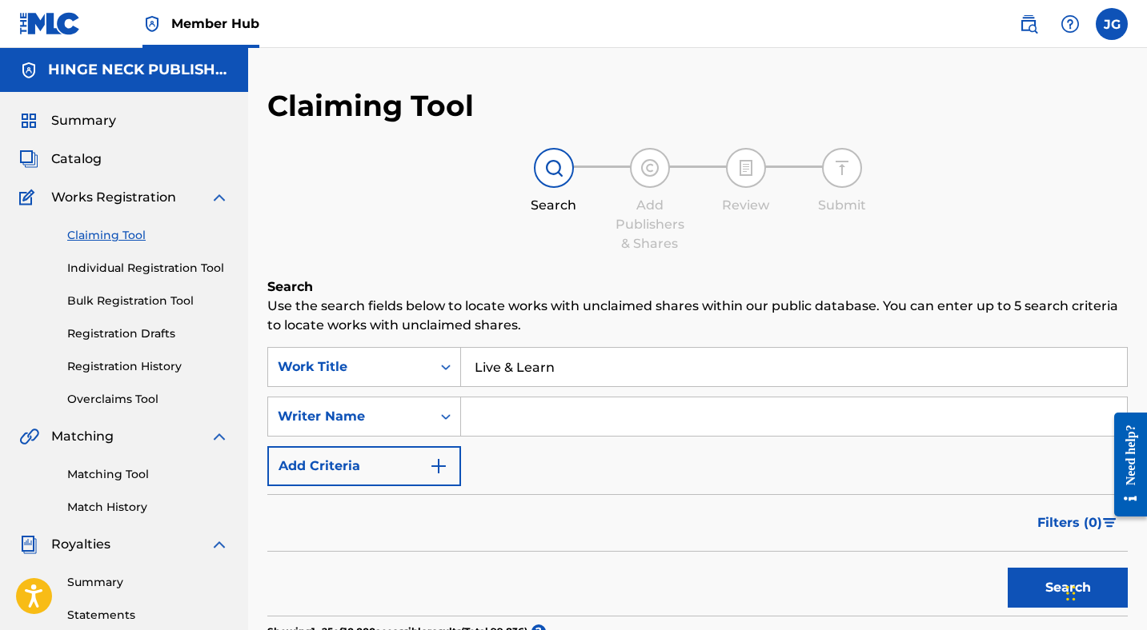
click at [581, 414] on input "Search Form" at bounding box center [794, 417] width 666 height 38
type input "[PERSON_NAME]"
click at [1047, 581] on button "Search" at bounding box center [1067, 588] width 120 height 40
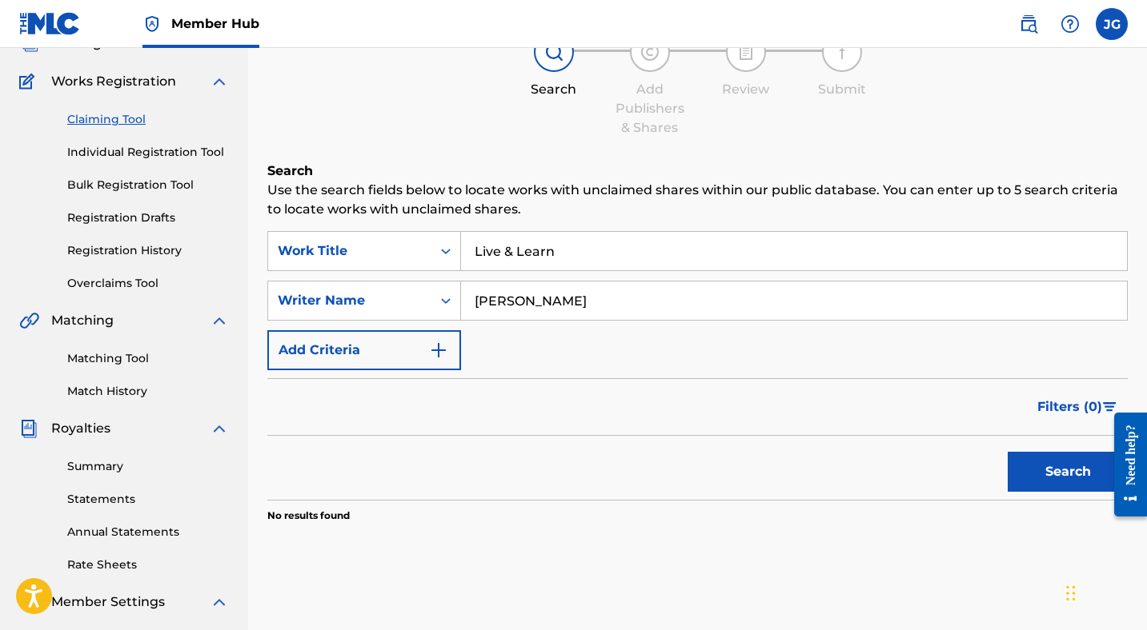
scroll to position [120, 0]
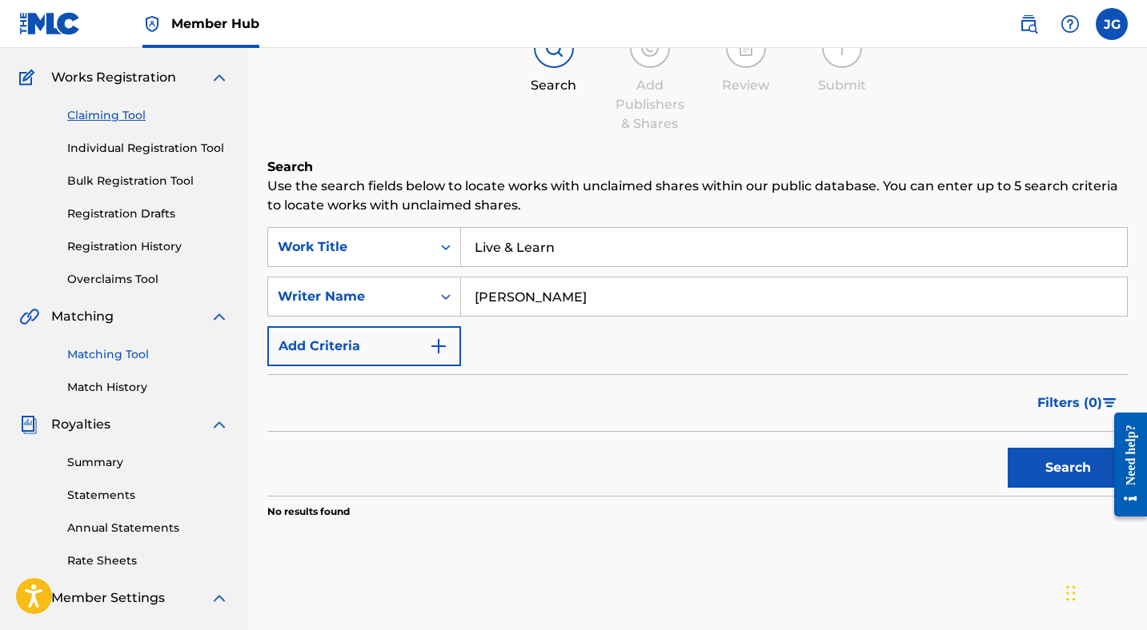
click at [122, 352] on link "Matching Tool" at bounding box center [148, 354] width 162 height 17
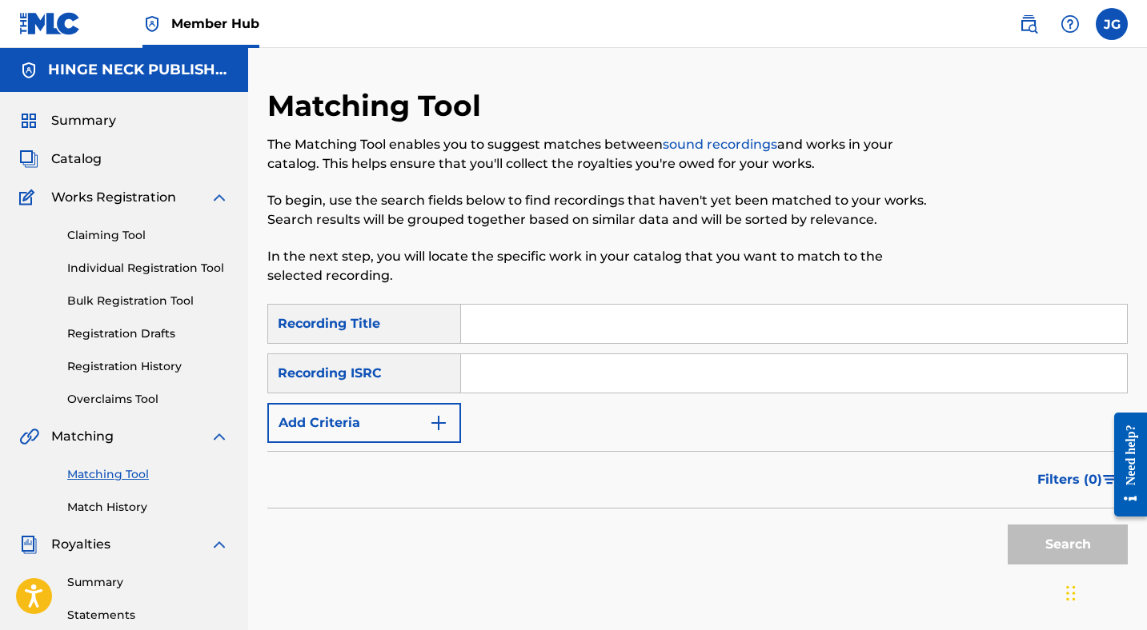
click at [500, 326] on input "Search Form" at bounding box center [794, 324] width 666 height 38
type input "Live and Learn"
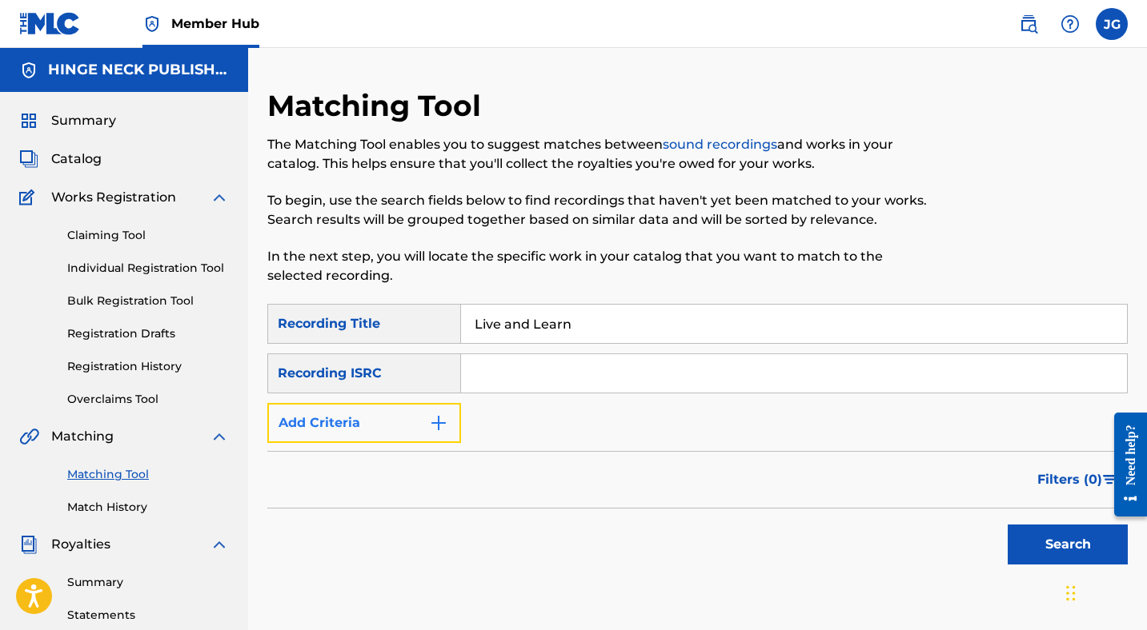
click at [405, 424] on button "Add Criteria" at bounding box center [364, 423] width 194 height 40
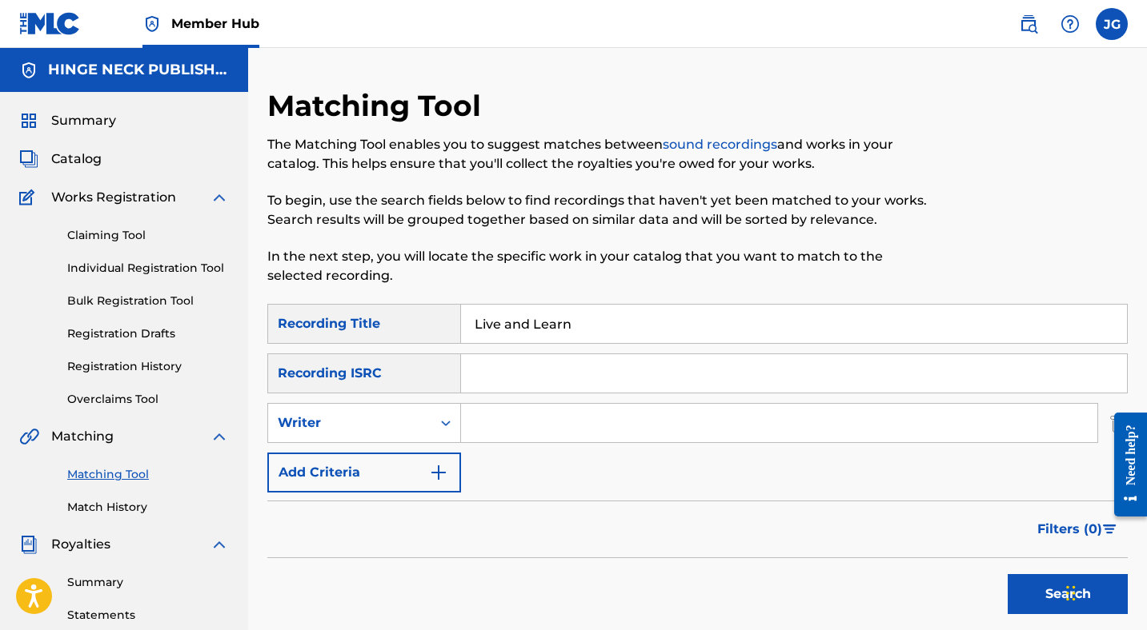
click at [500, 427] on input "Search Form" at bounding box center [779, 423] width 636 height 38
click at [500, 427] on input "[PERSON_NAME]" at bounding box center [779, 423] width 636 height 38
type input "[PERSON_NAME]"
click at [1044, 594] on button "Search" at bounding box center [1067, 594] width 120 height 40
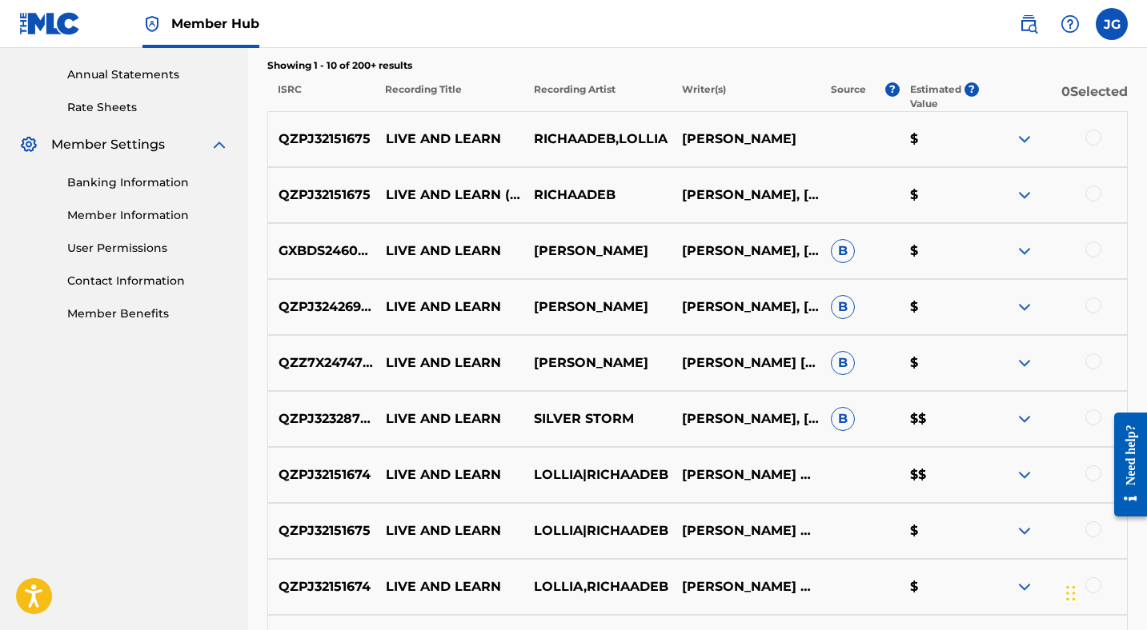
scroll to position [574, 0]
click at [1097, 134] on div at bounding box center [1093, 137] width 16 height 16
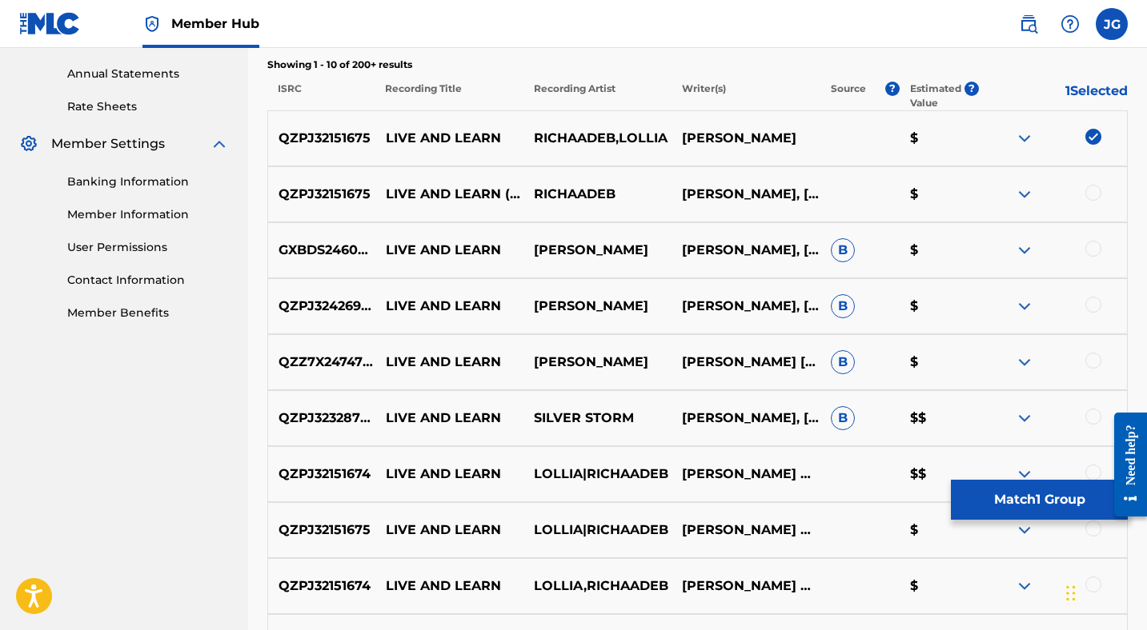
click at [1097, 190] on div at bounding box center [1093, 193] width 16 height 16
click at [1093, 242] on div at bounding box center [1093, 249] width 16 height 16
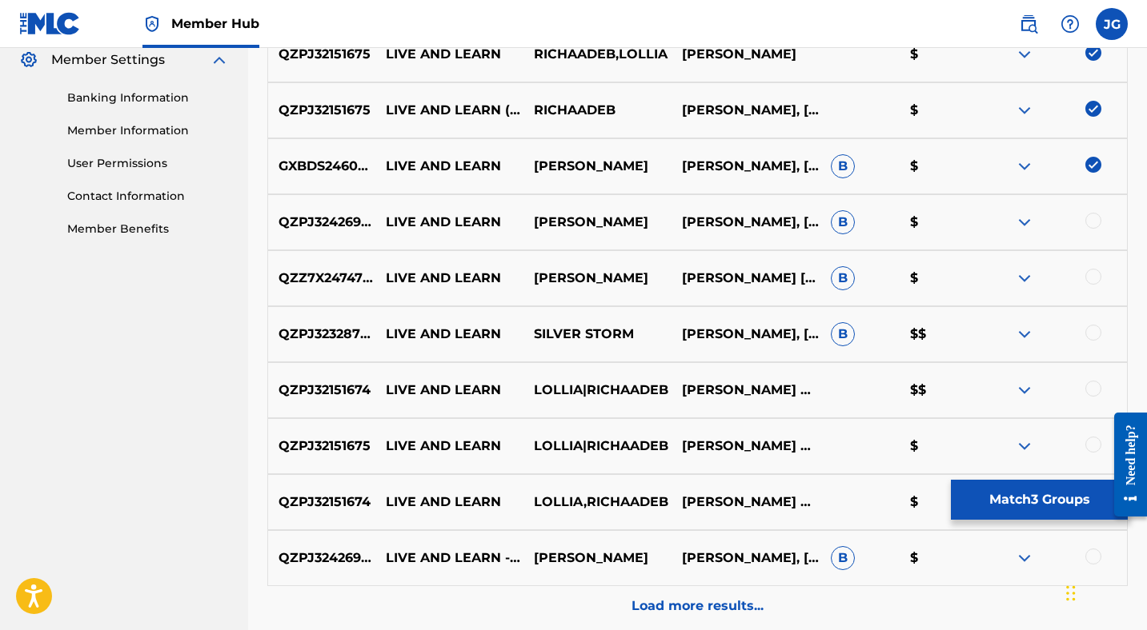
scroll to position [680, 0]
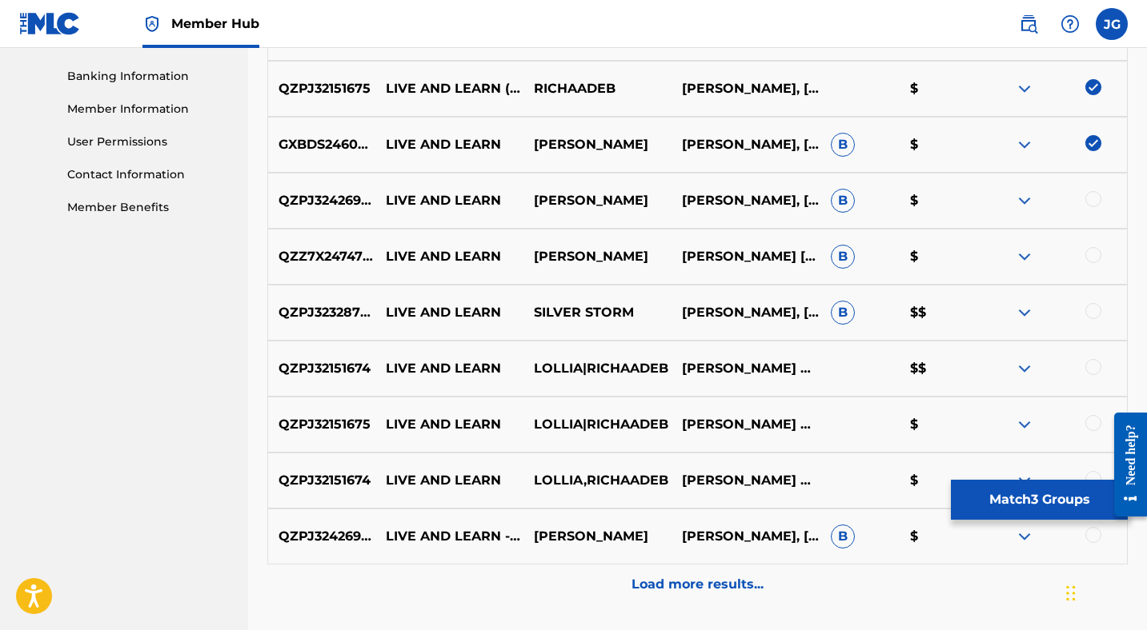
click at [1087, 197] on div at bounding box center [1093, 199] width 16 height 16
click at [1094, 258] on div at bounding box center [1093, 255] width 16 height 16
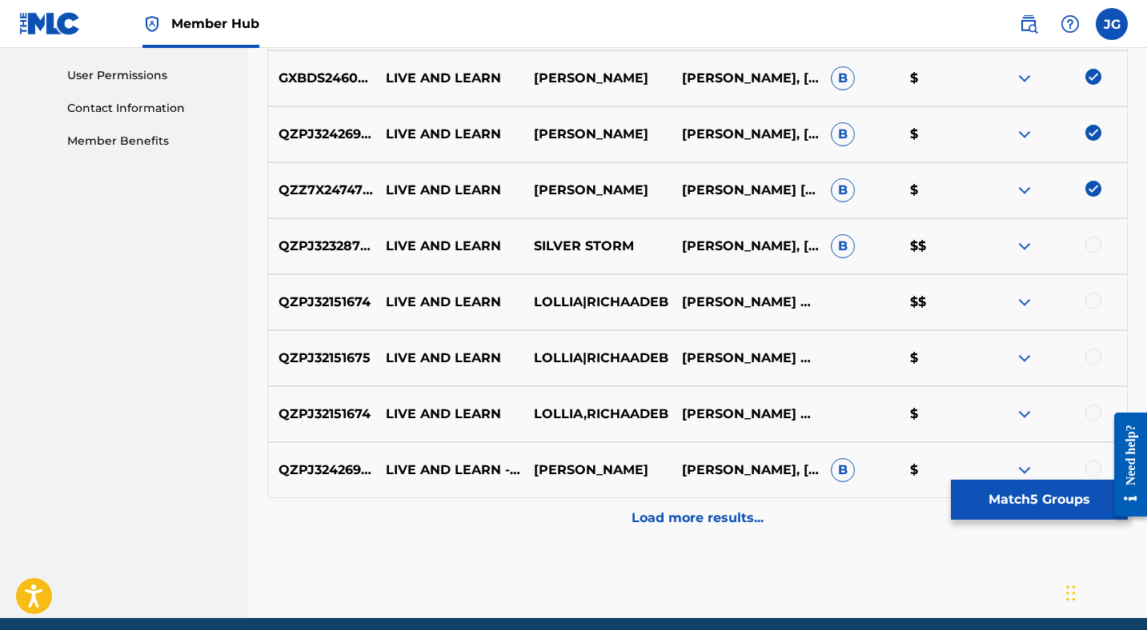
scroll to position [750, 0]
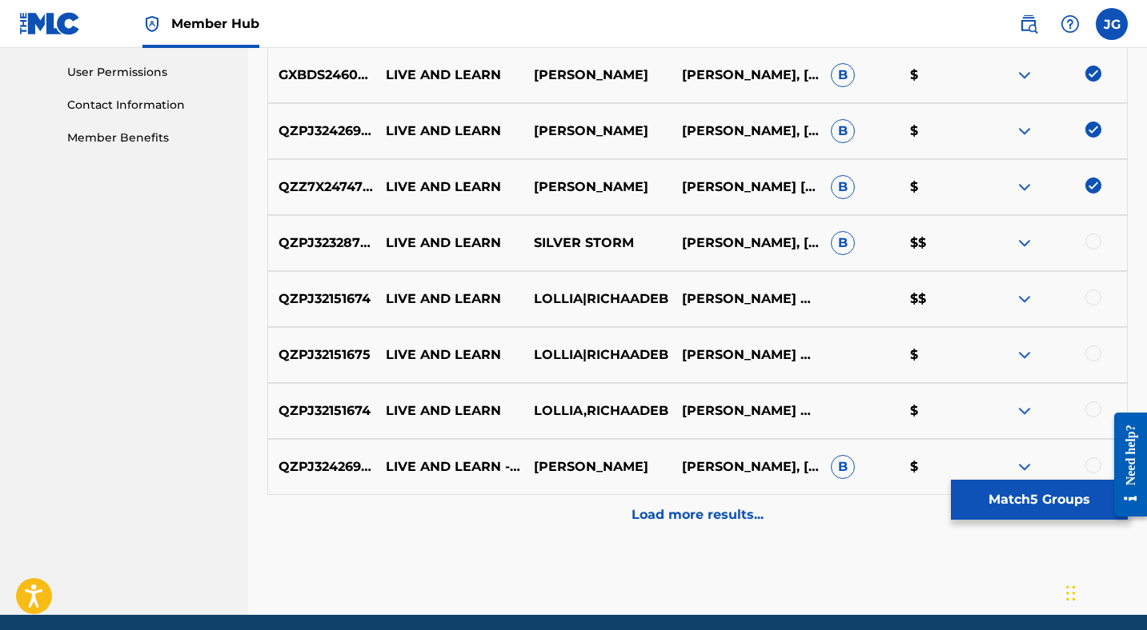
click at [1088, 236] on div at bounding box center [1093, 242] width 16 height 16
click at [1087, 292] on div at bounding box center [1093, 298] width 16 height 16
click at [1091, 354] on div at bounding box center [1093, 354] width 16 height 16
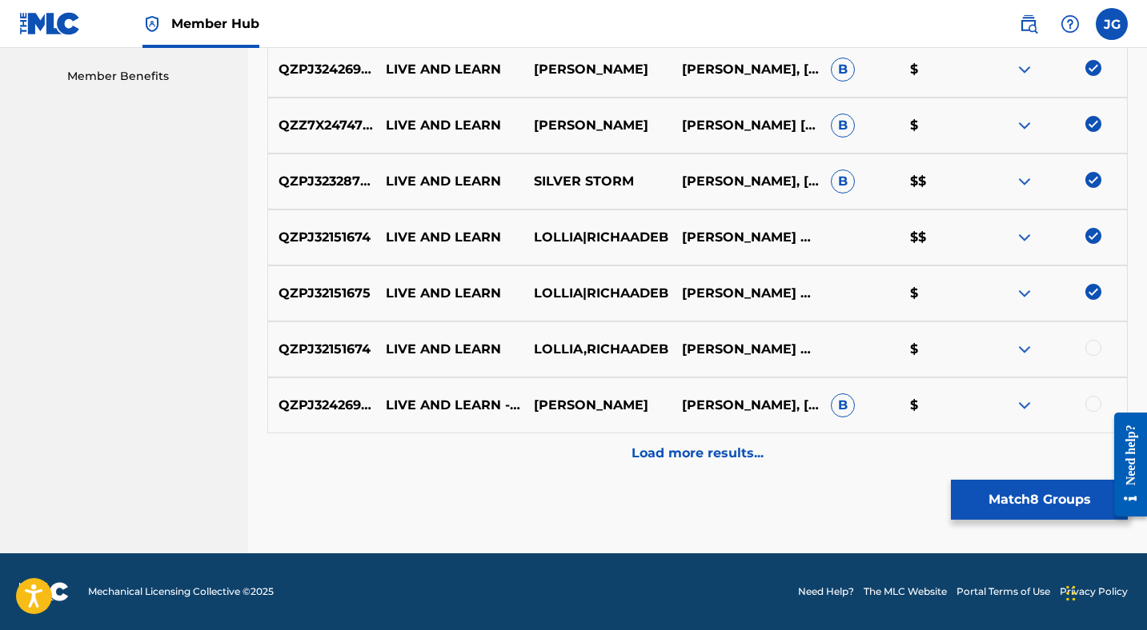
click at [1091, 349] on div at bounding box center [1093, 348] width 16 height 16
click at [1092, 401] on div at bounding box center [1093, 404] width 16 height 16
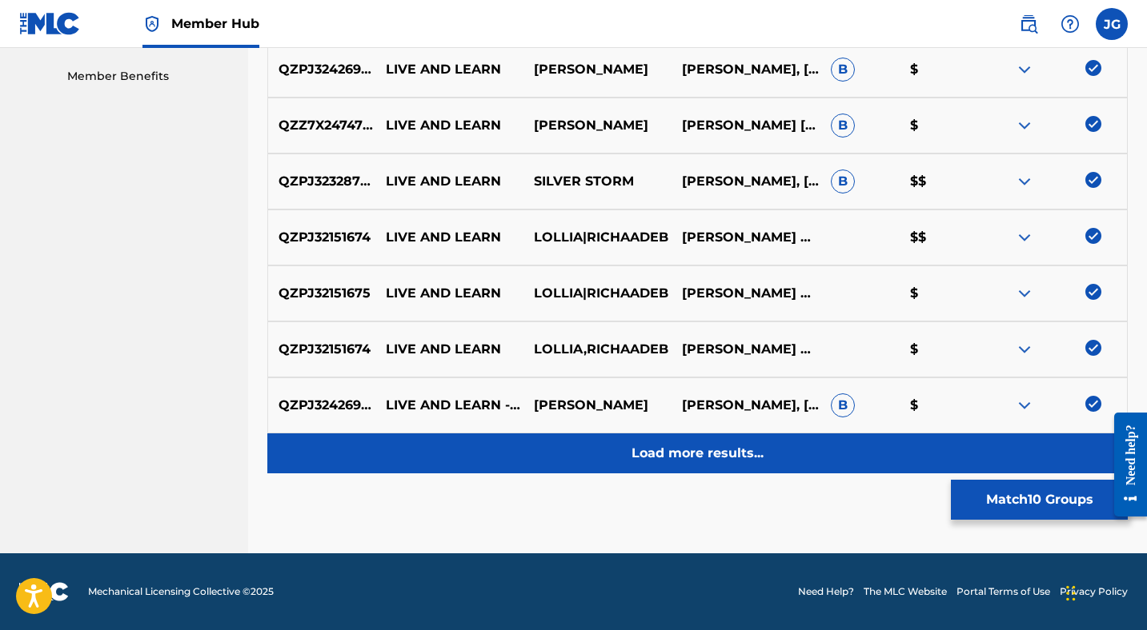
click at [714, 454] on p "Load more results..." at bounding box center [697, 453] width 132 height 19
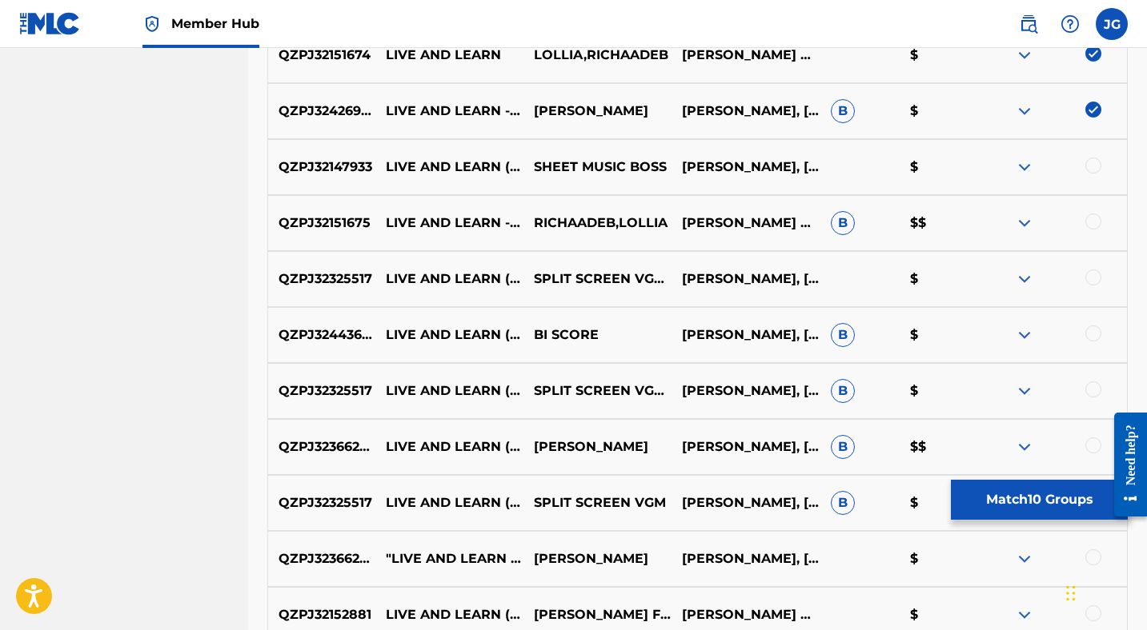
scroll to position [1107, 0]
click at [1095, 162] on div at bounding box center [1093, 165] width 16 height 16
click at [1090, 218] on div at bounding box center [1093, 221] width 16 height 16
click at [1091, 274] on div at bounding box center [1093, 277] width 16 height 16
click at [1098, 330] on div at bounding box center [1093, 333] width 16 height 16
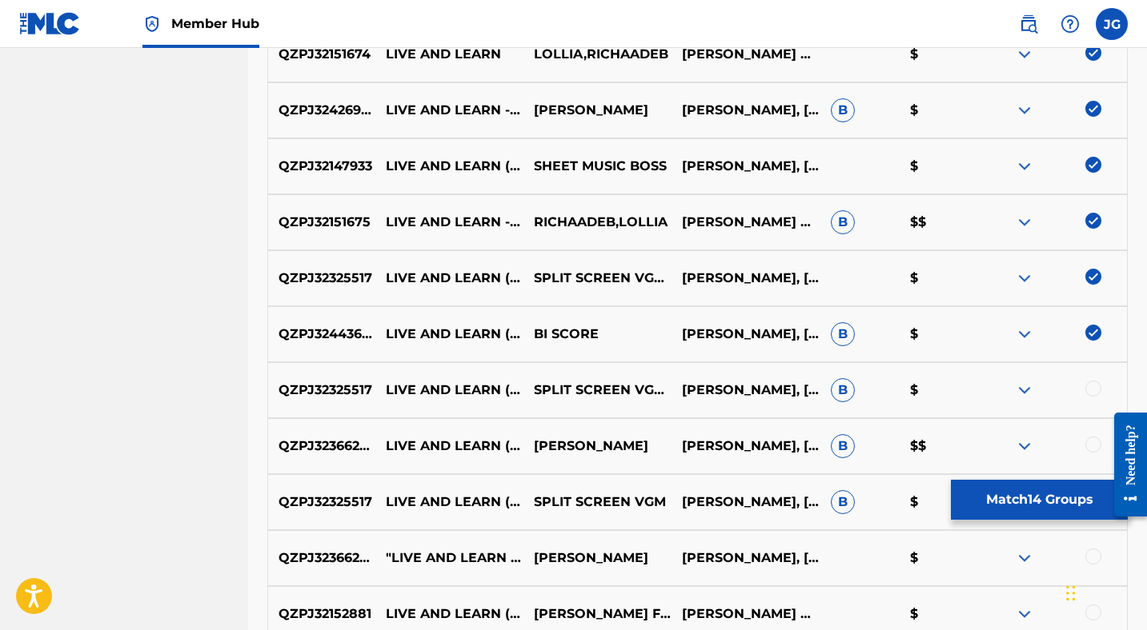
click at [1093, 386] on div at bounding box center [1093, 389] width 16 height 16
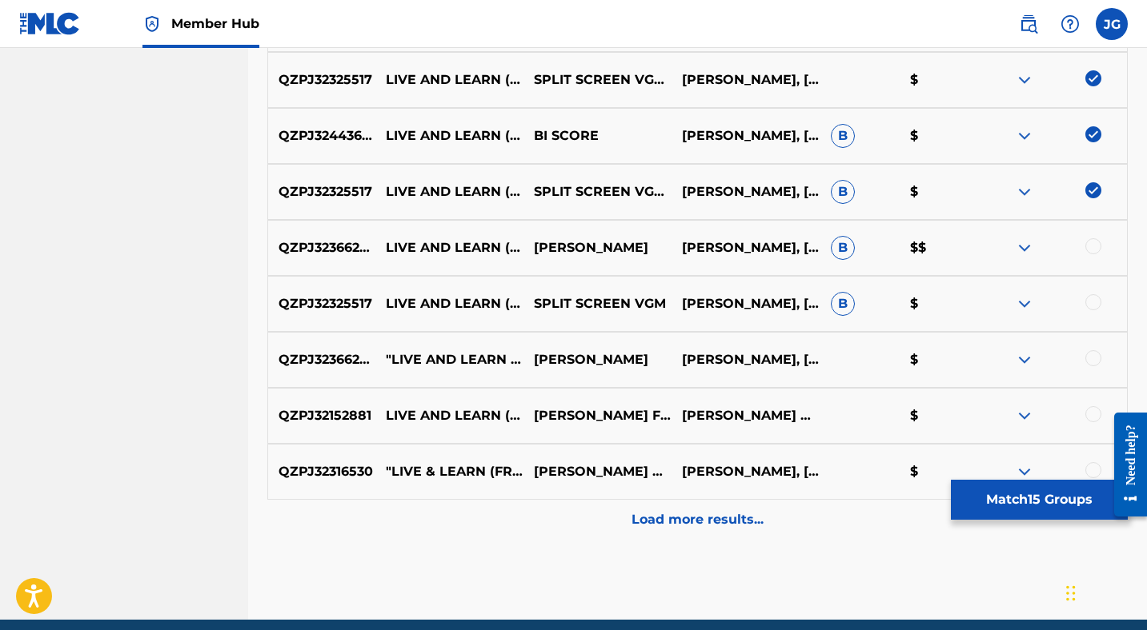
scroll to position [1308, 0]
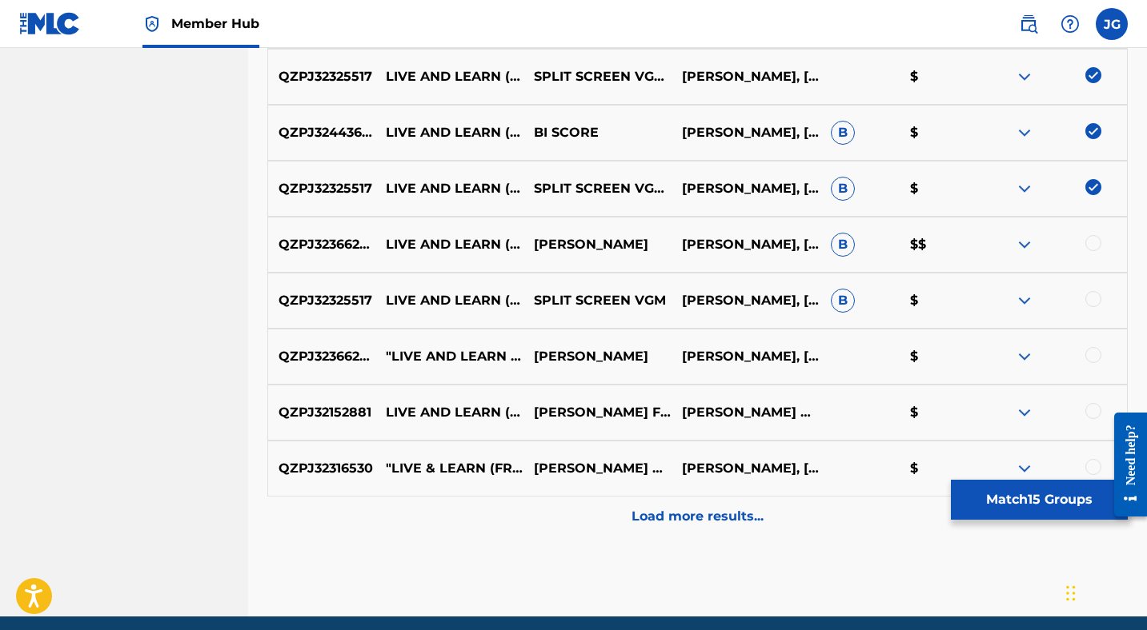
click at [1090, 243] on div at bounding box center [1093, 243] width 16 height 16
click at [1087, 299] on div at bounding box center [1093, 299] width 16 height 16
click at [1091, 349] on div at bounding box center [1093, 355] width 16 height 16
click at [1087, 410] on div at bounding box center [1093, 411] width 16 height 16
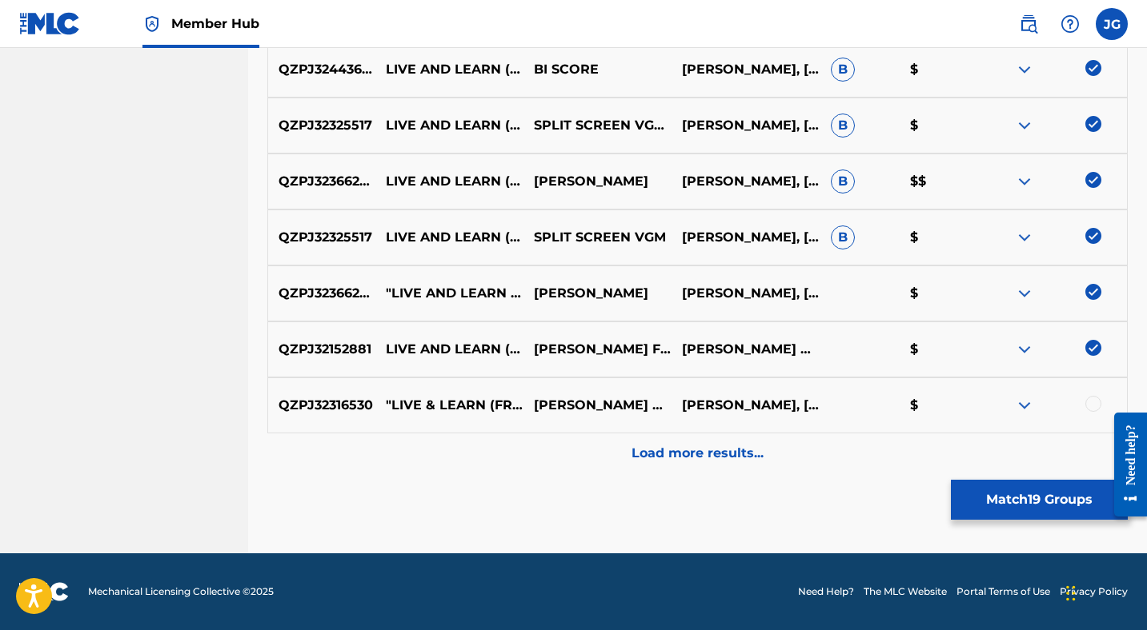
click at [1091, 402] on div at bounding box center [1093, 404] width 16 height 16
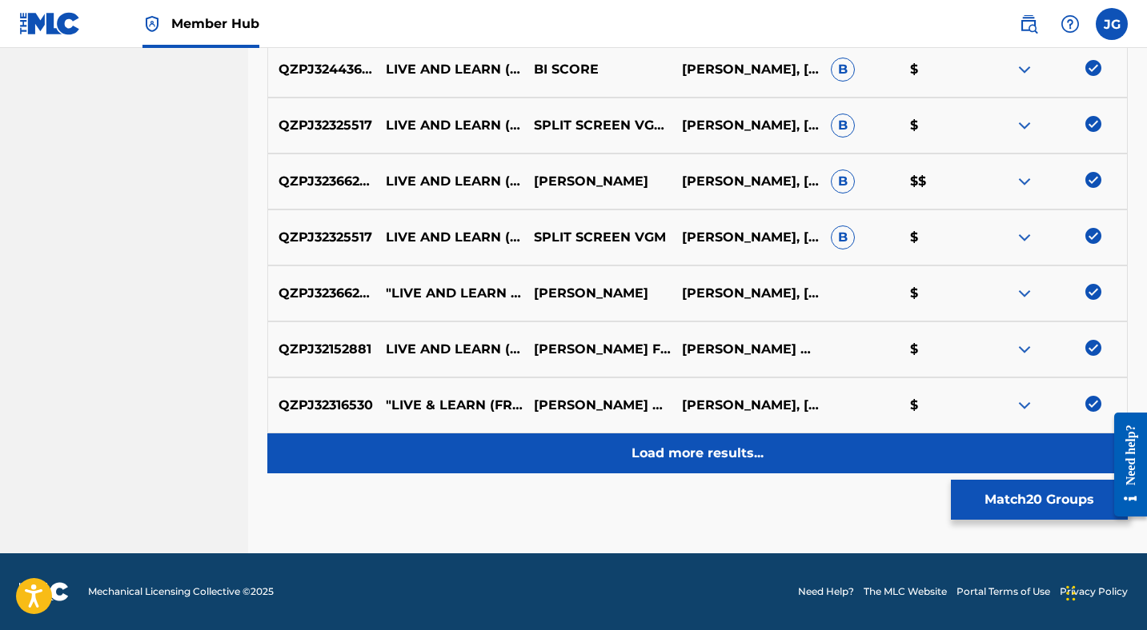
click at [715, 450] on p "Load more results..." at bounding box center [697, 453] width 132 height 19
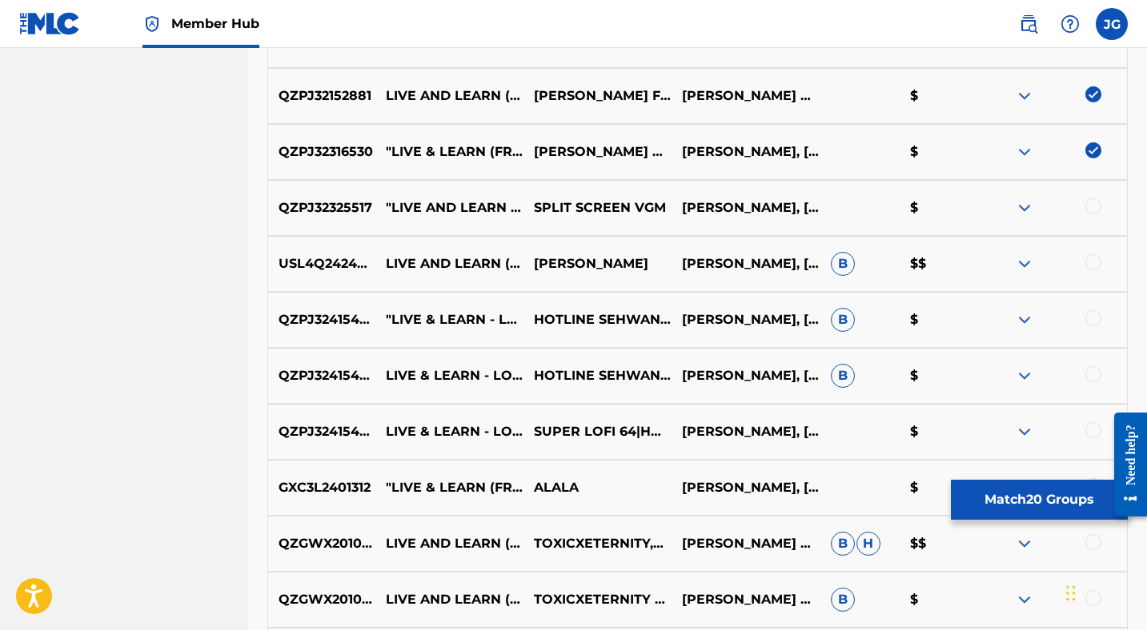
scroll to position [1631, 0]
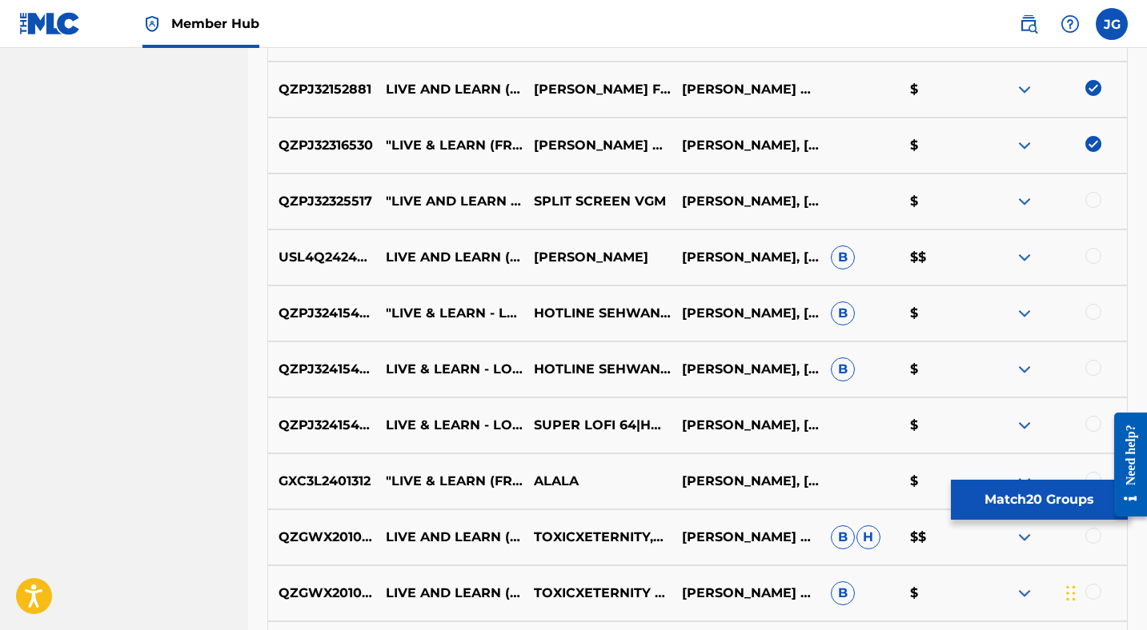
click at [1088, 202] on div at bounding box center [1093, 200] width 16 height 16
click at [1095, 258] on div at bounding box center [1093, 256] width 16 height 16
click at [1094, 314] on div at bounding box center [1093, 312] width 16 height 16
click at [1092, 364] on div at bounding box center [1093, 368] width 16 height 16
click at [1091, 422] on div at bounding box center [1093, 424] width 16 height 16
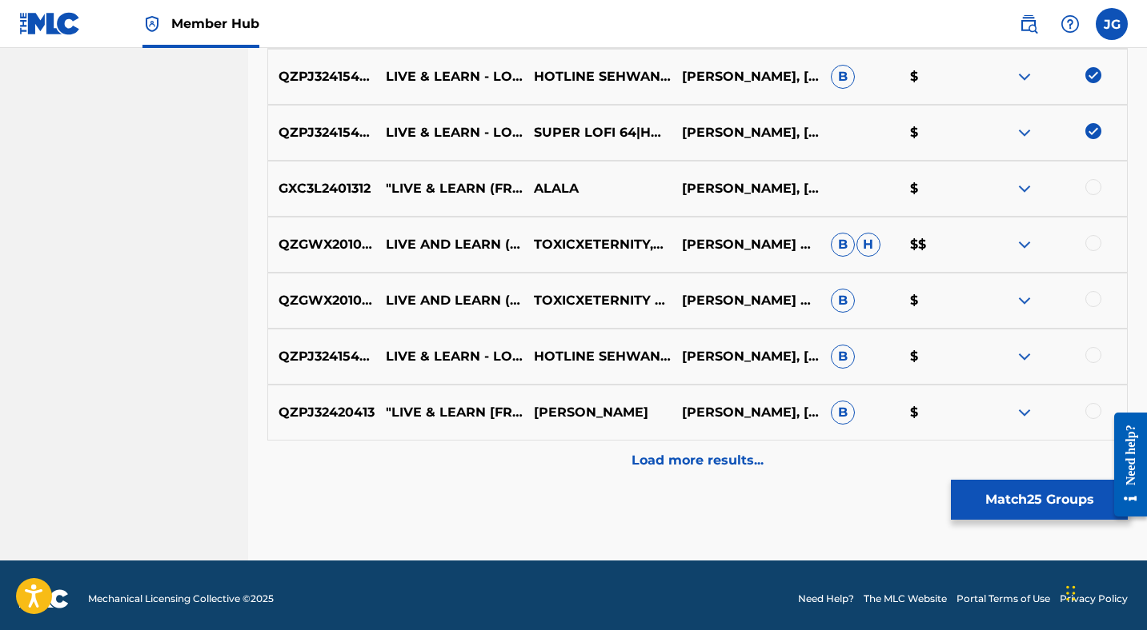
scroll to position [1931, 0]
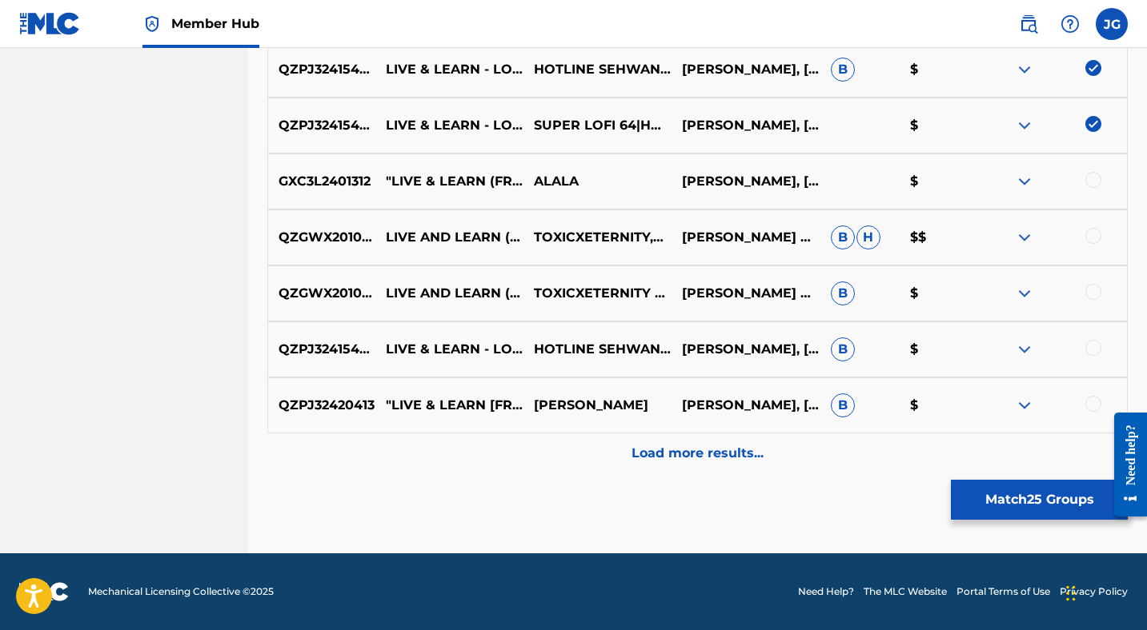
click at [1094, 179] on div at bounding box center [1093, 180] width 16 height 16
click at [1095, 237] on div at bounding box center [1093, 236] width 16 height 16
click at [1092, 286] on div at bounding box center [1093, 292] width 16 height 16
click at [1090, 350] on div at bounding box center [1093, 348] width 16 height 16
click at [1093, 396] on div at bounding box center [1093, 404] width 16 height 16
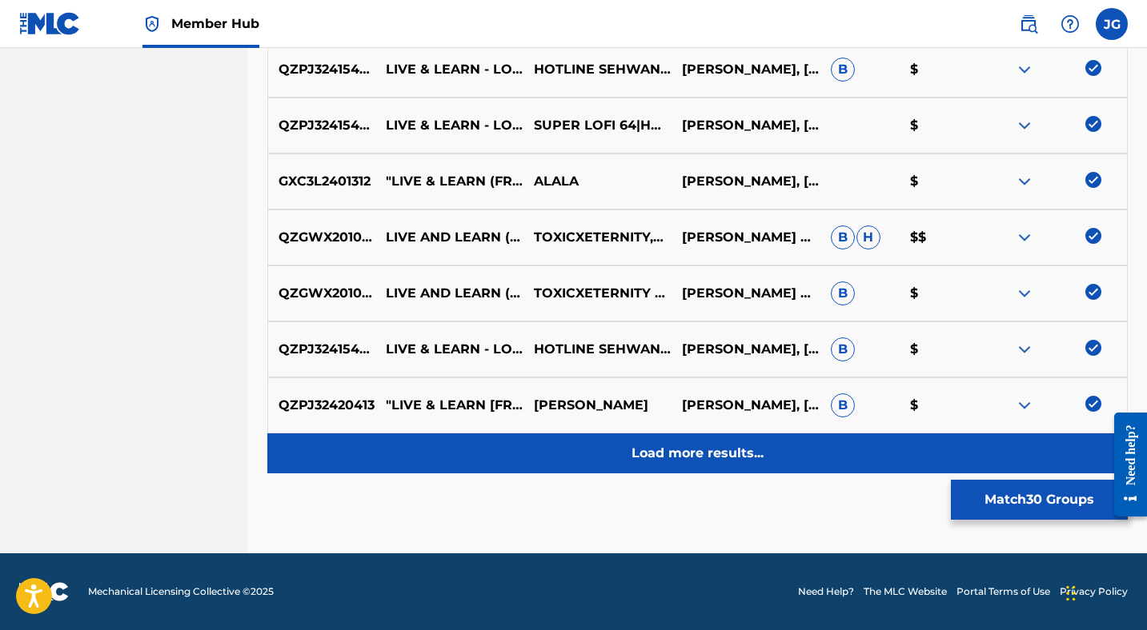
click at [696, 449] on p "Load more results..." at bounding box center [697, 453] width 132 height 19
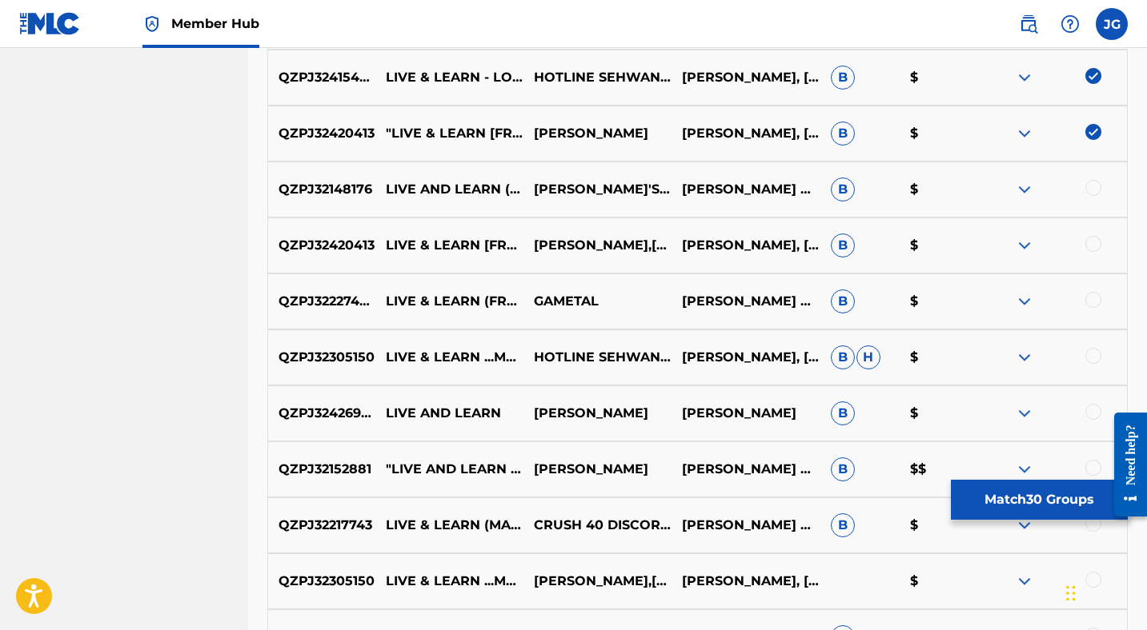
scroll to position [2205, 0]
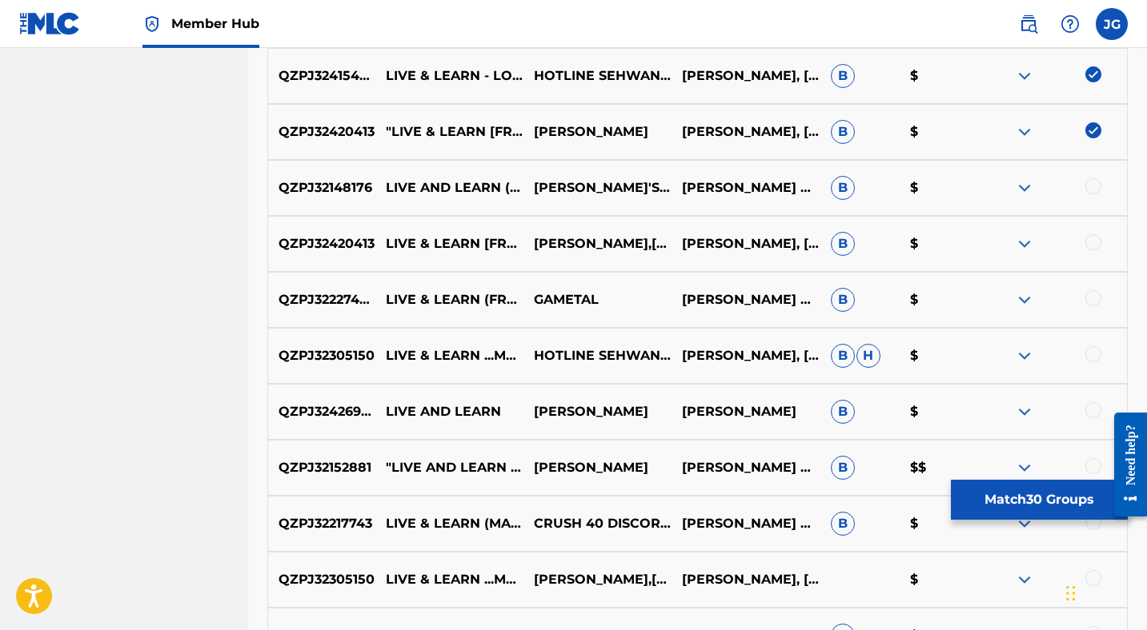
click at [1091, 184] on div at bounding box center [1093, 186] width 16 height 16
click at [1089, 242] on div at bounding box center [1093, 242] width 16 height 16
click at [1091, 297] on div at bounding box center [1093, 298] width 16 height 16
click at [1099, 351] on div at bounding box center [1093, 354] width 16 height 16
click at [1092, 406] on div at bounding box center [1093, 410] width 16 height 16
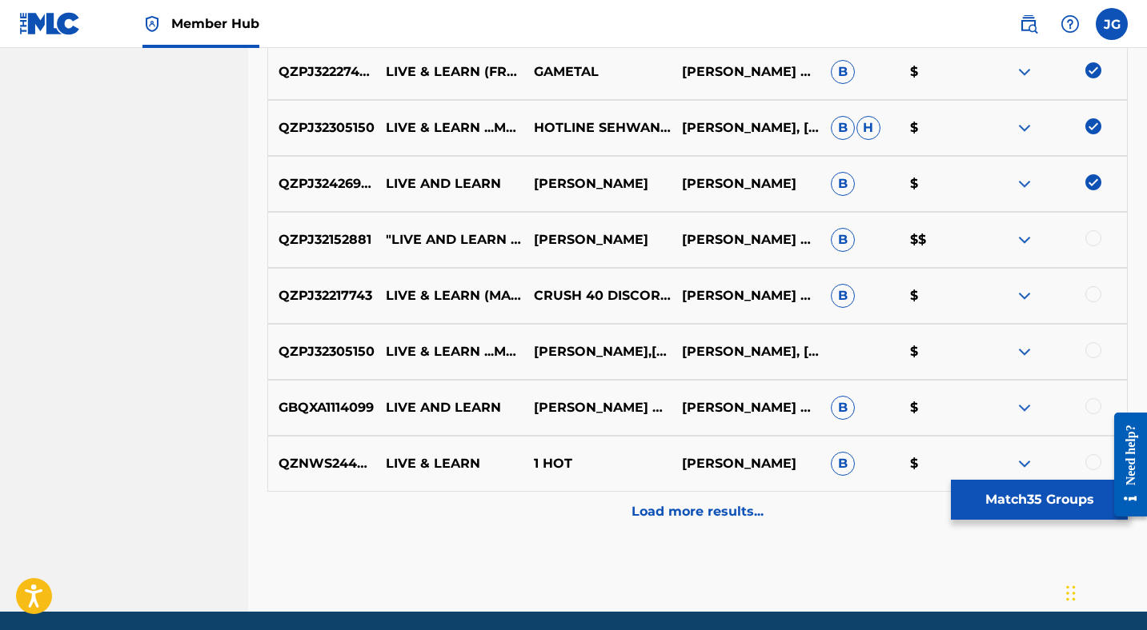
scroll to position [2436, 0]
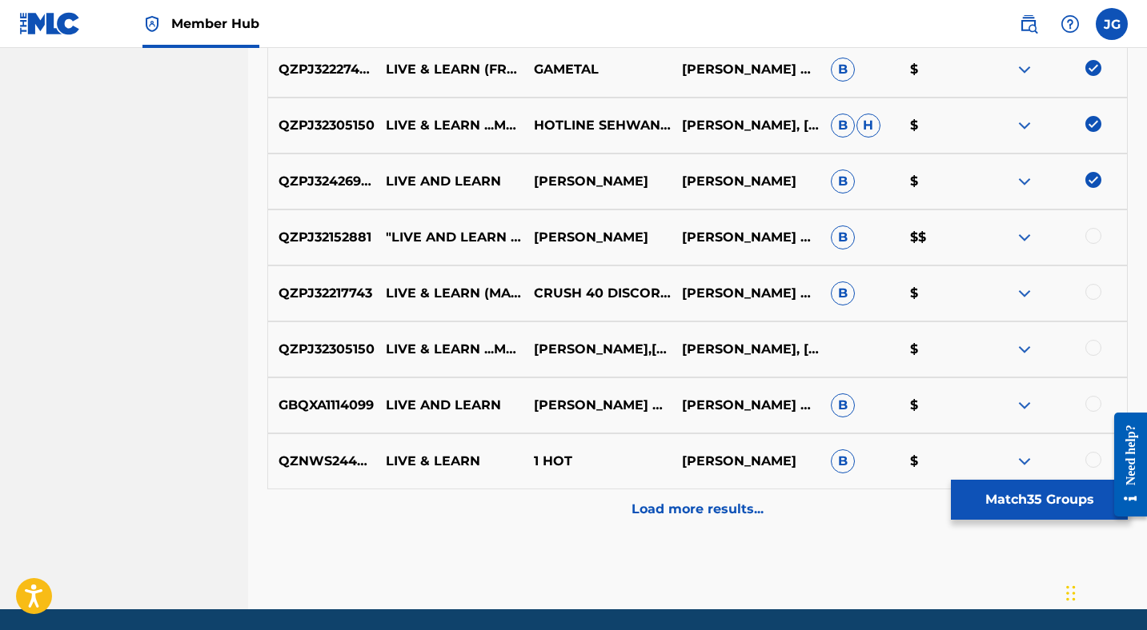
click at [1091, 236] on div at bounding box center [1093, 236] width 16 height 16
click at [1087, 291] on div at bounding box center [1093, 292] width 16 height 16
click at [1090, 349] on div at bounding box center [1093, 348] width 16 height 16
click at [1091, 404] on div at bounding box center [1093, 404] width 16 height 16
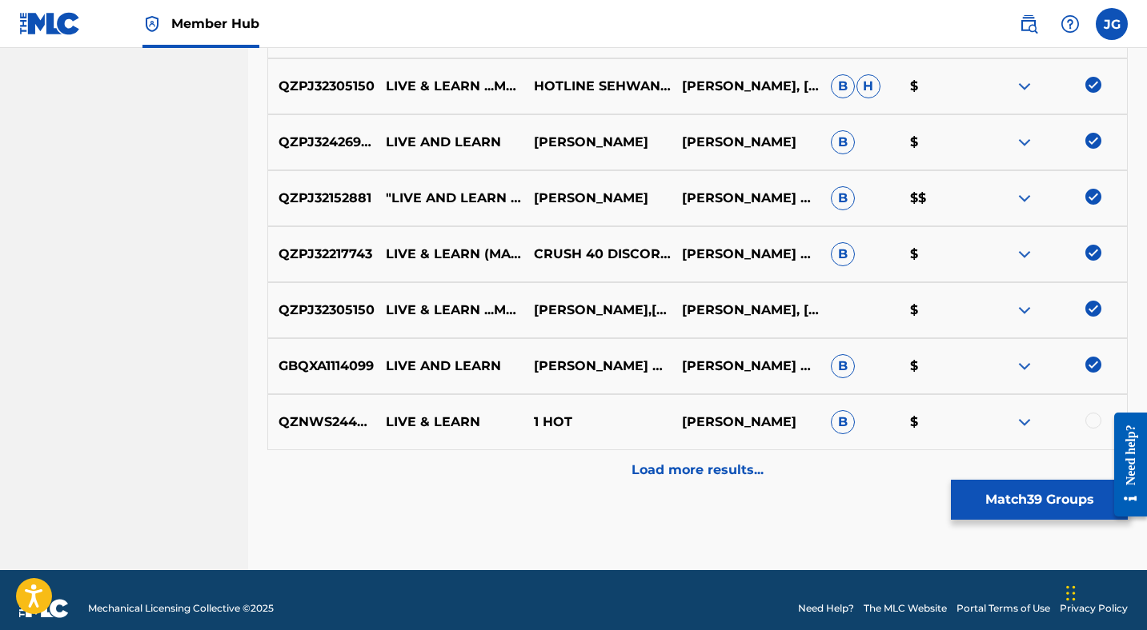
scroll to position [2492, 0]
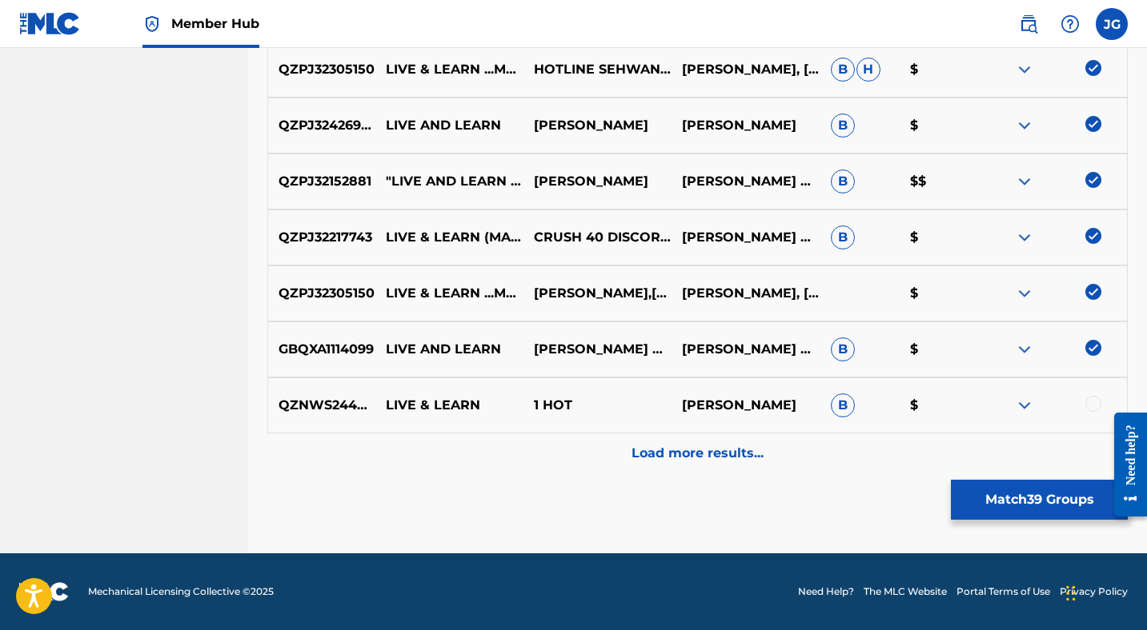
click at [1089, 404] on div at bounding box center [1093, 404] width 16 height 16
click at [1085, 401] on img at bounding box center [1093, 404] width 16 height 16
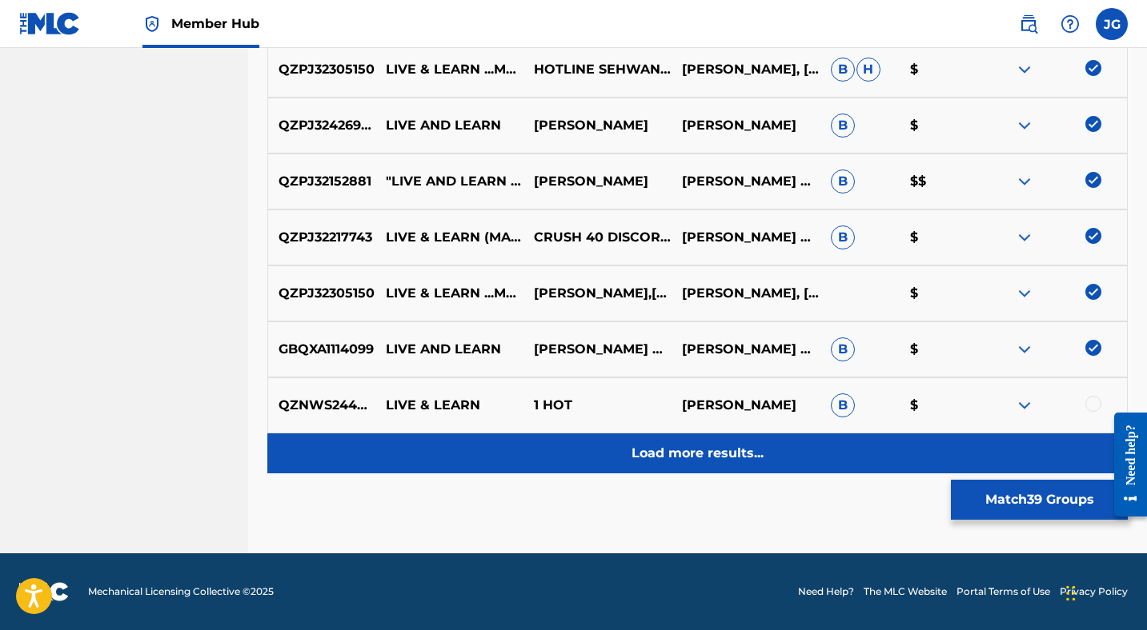
click at [687, 456] on p "Load more results..." at bounding box center [697, 453] width 132 height 19
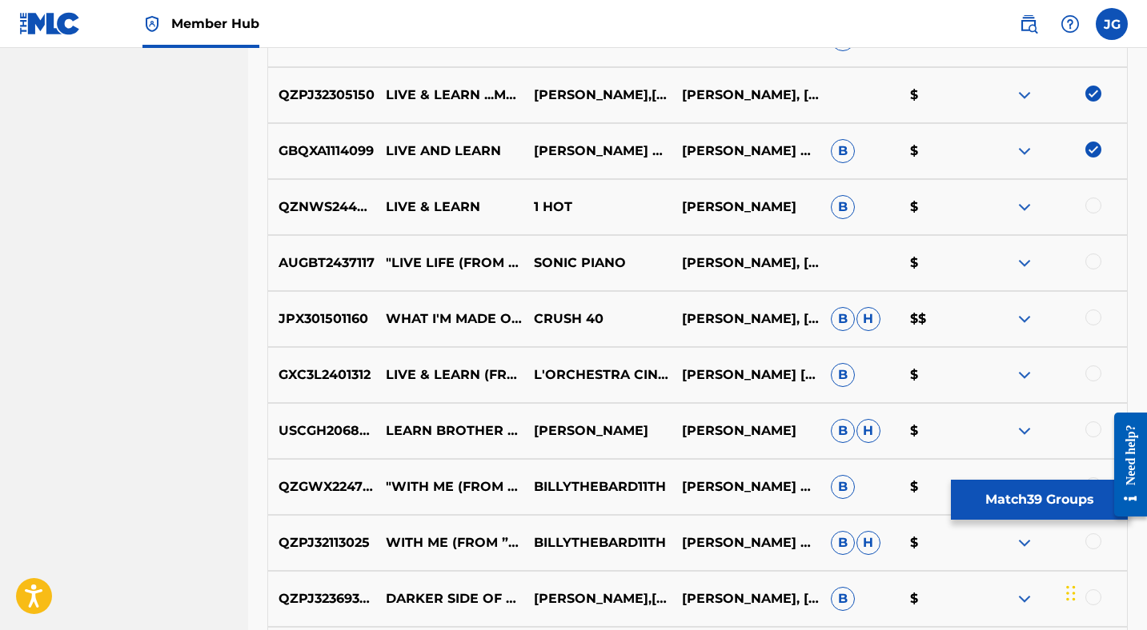
scroll to position [2694, 0]
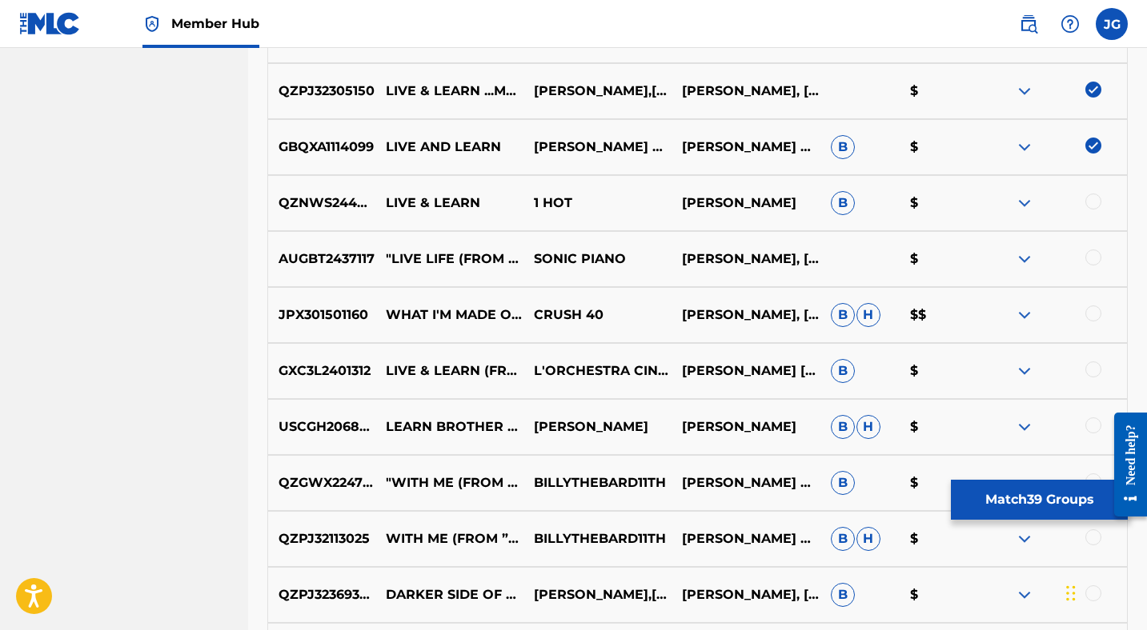
click at [1092, 256] on div at bounding box center [1093, 258] width 16 height 16
click at [1092, 255] on img at bounding box center [1093, 258] width 16 height 16
click at [1093, 368] on div at bounding box center [1093, 370] width 16 height 16
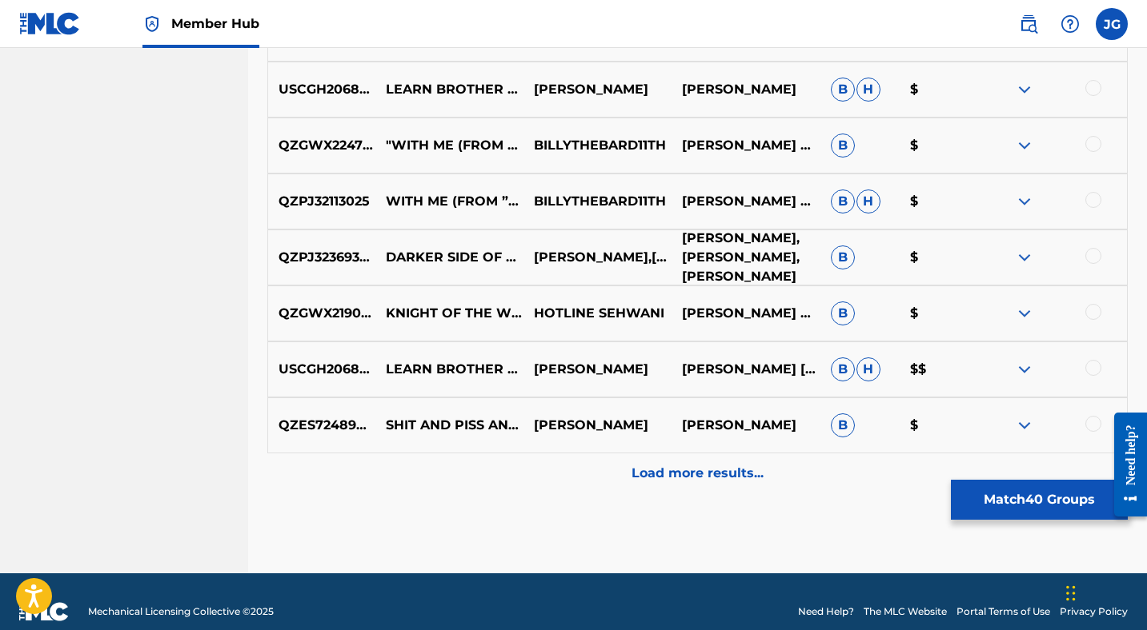
scroll to position [3052, 0]
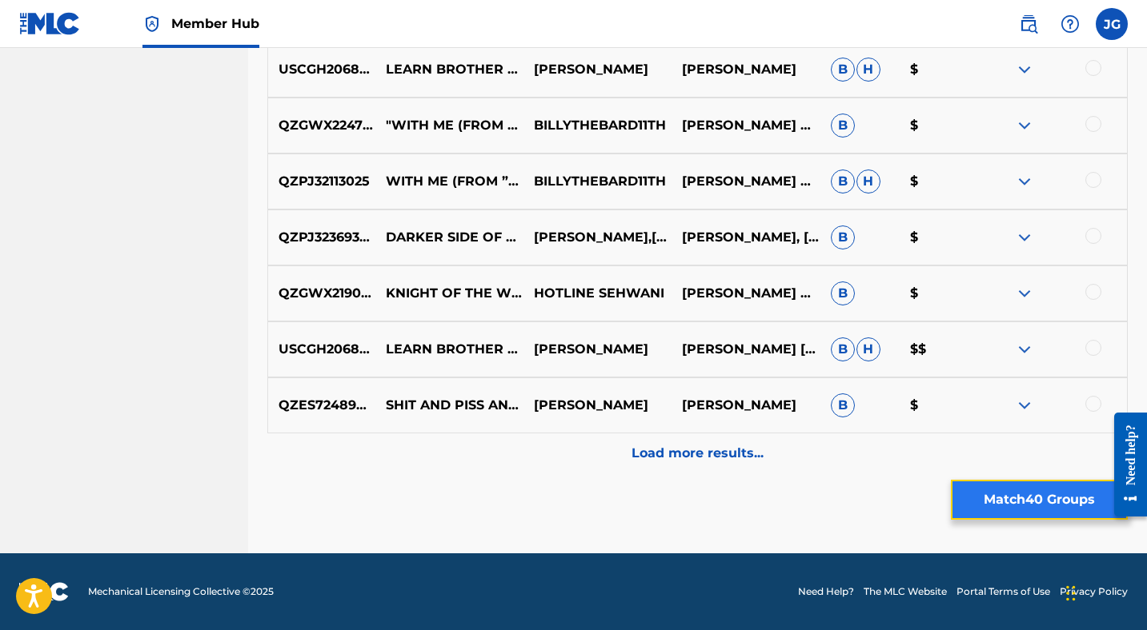
click at [1039, 501] on button "Match 40 Groups" at bounding box center [1039, 500] width 177 height 40
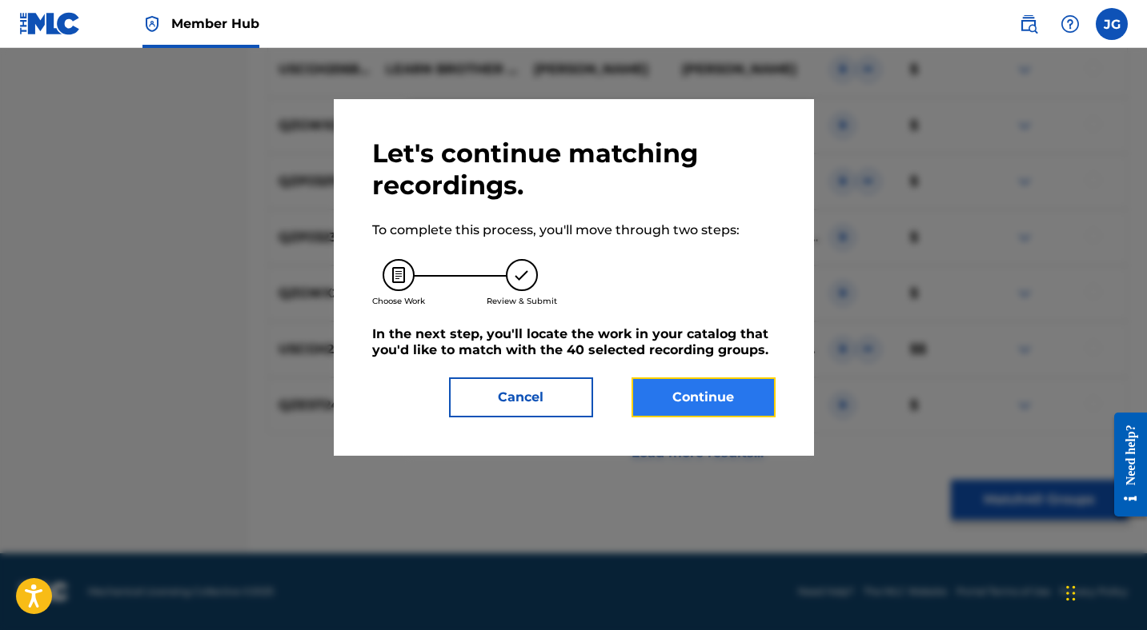
click at [708, 402] on button "Continue" at bounding box center [703, 398] width 144 height 40
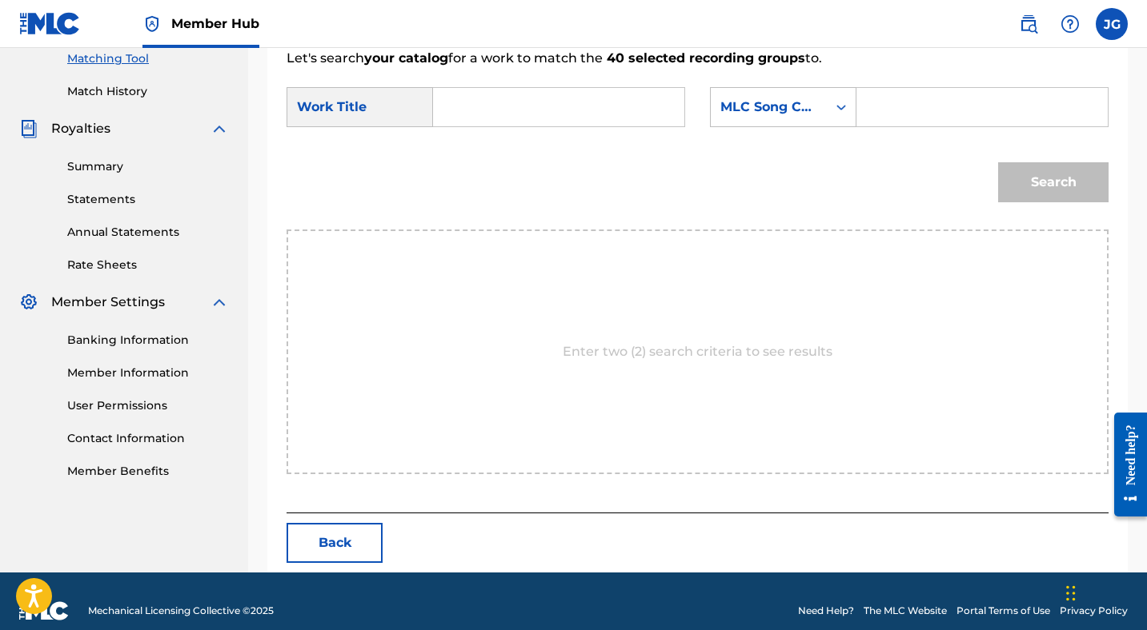
scroll to position [435, 0]
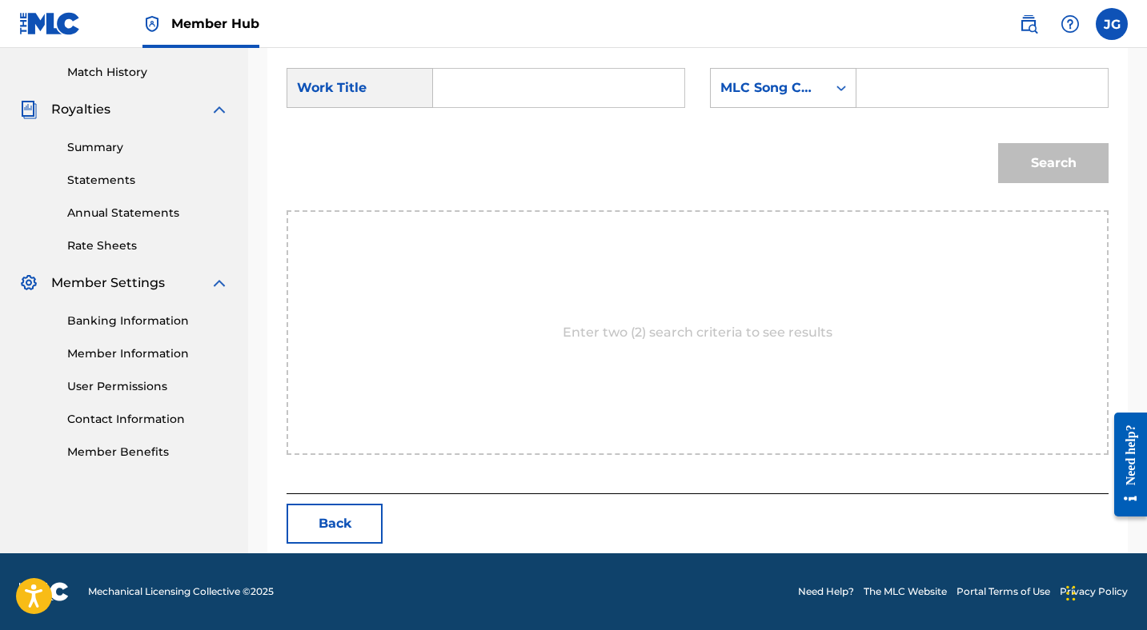
click at [576, 97] on input "Search Form" at bounding box center [558, 88] width 224 height 38
type input "Live and Learn"
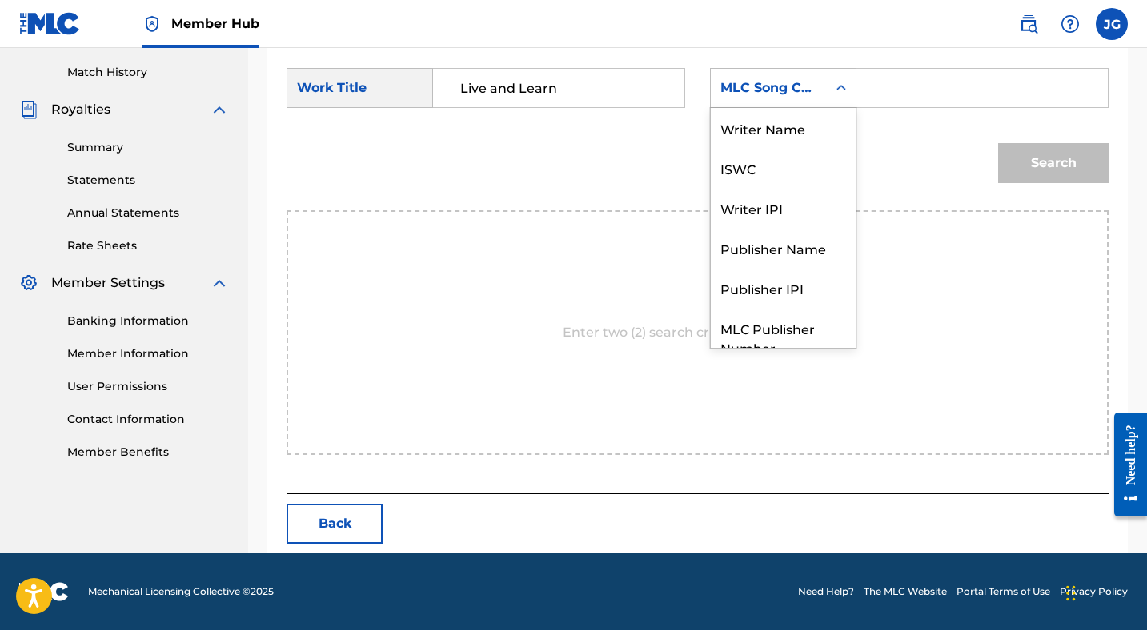
click at [792, 91] on div "MLC Song Code" at bounding box center [768, 87] width 97 height 19
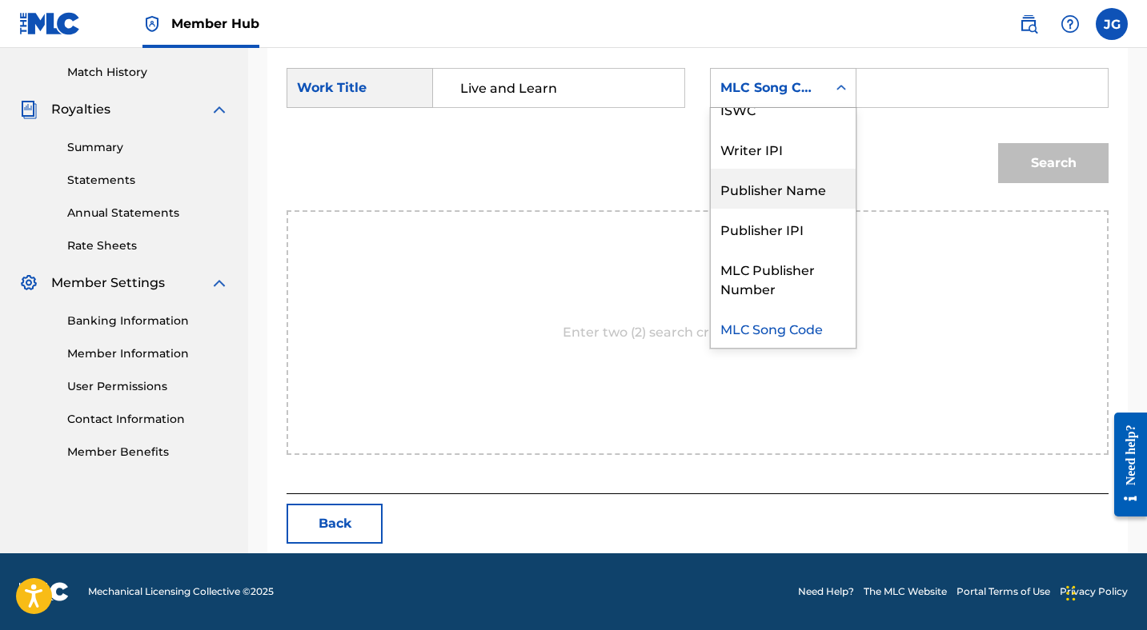
scroll to position [0, 0]
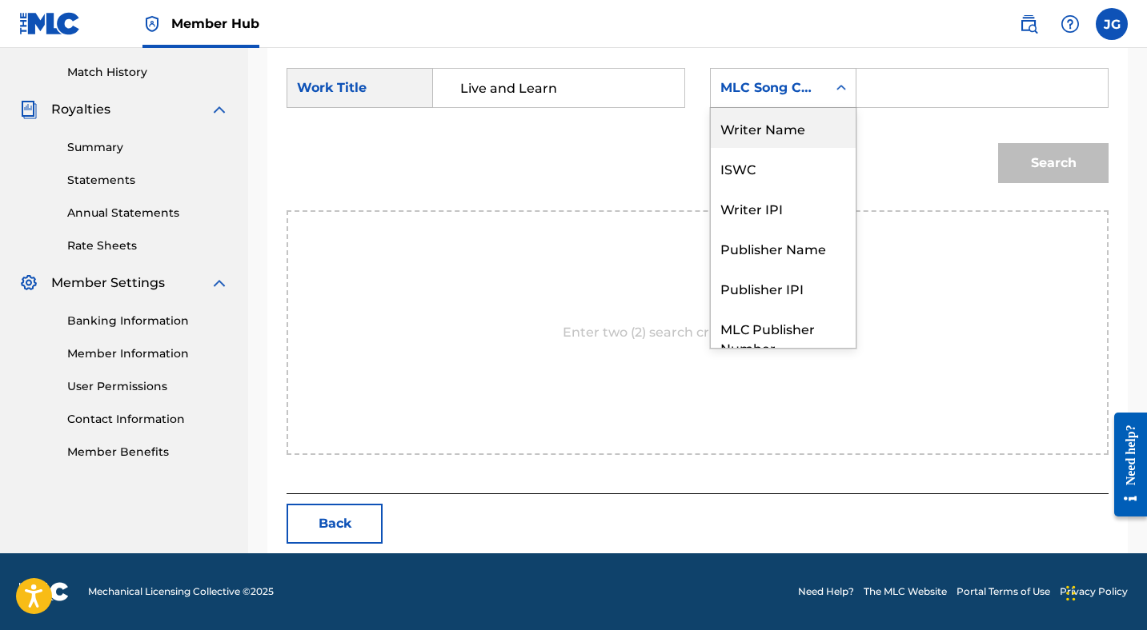
click at [767, 131] on div "Writer Name" at bounding box center [783, 128] width 145 height 40
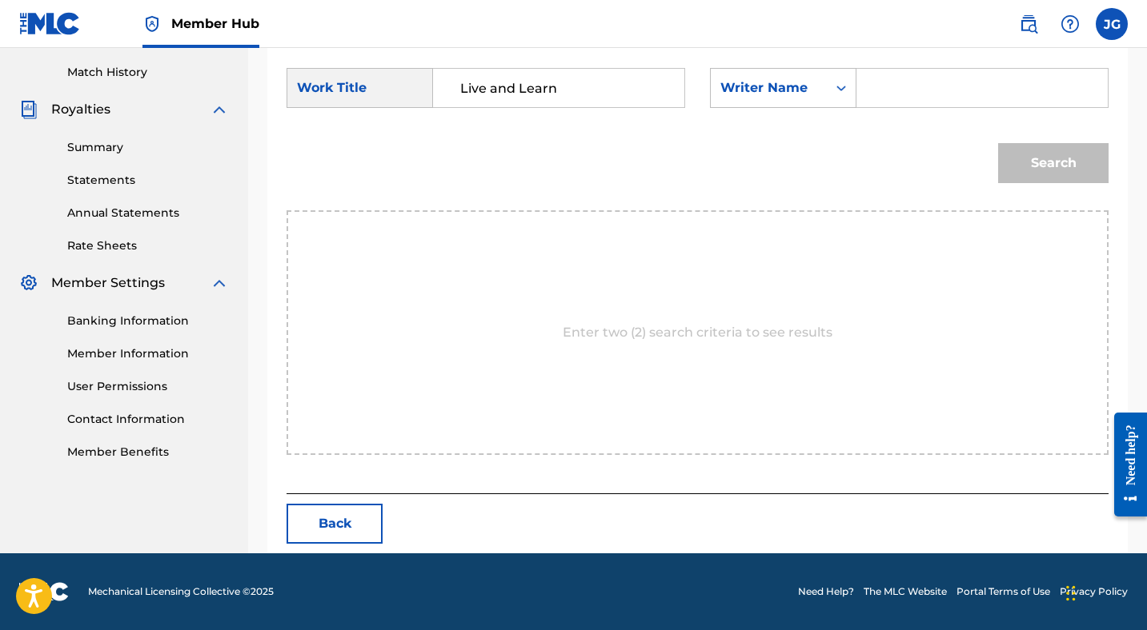
click at [898, 82] on input "Search Form" at bounding box center [982, 88] width 224 height 38
type input "[PERSON_NAME]"
click at [1065, 162] on button "Search" at bounding box center [1053, 163] width 110 height 40
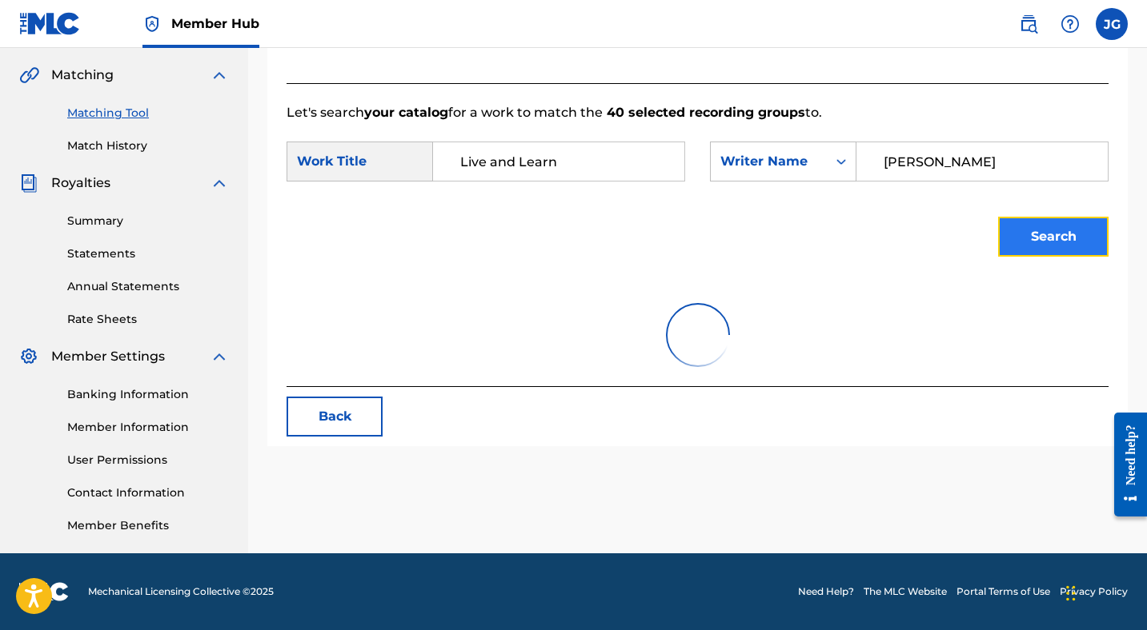
scroll to position [435, 0]
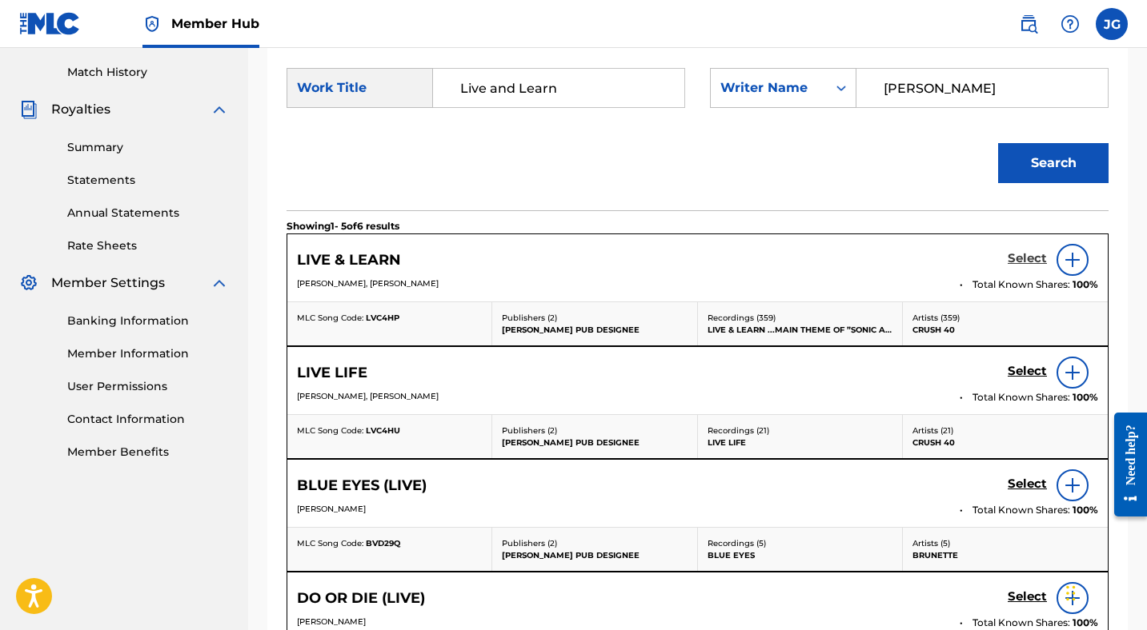
click at [1029, 256] on h5 "Select" at bounding box center [1026, 258] width 39 height 15
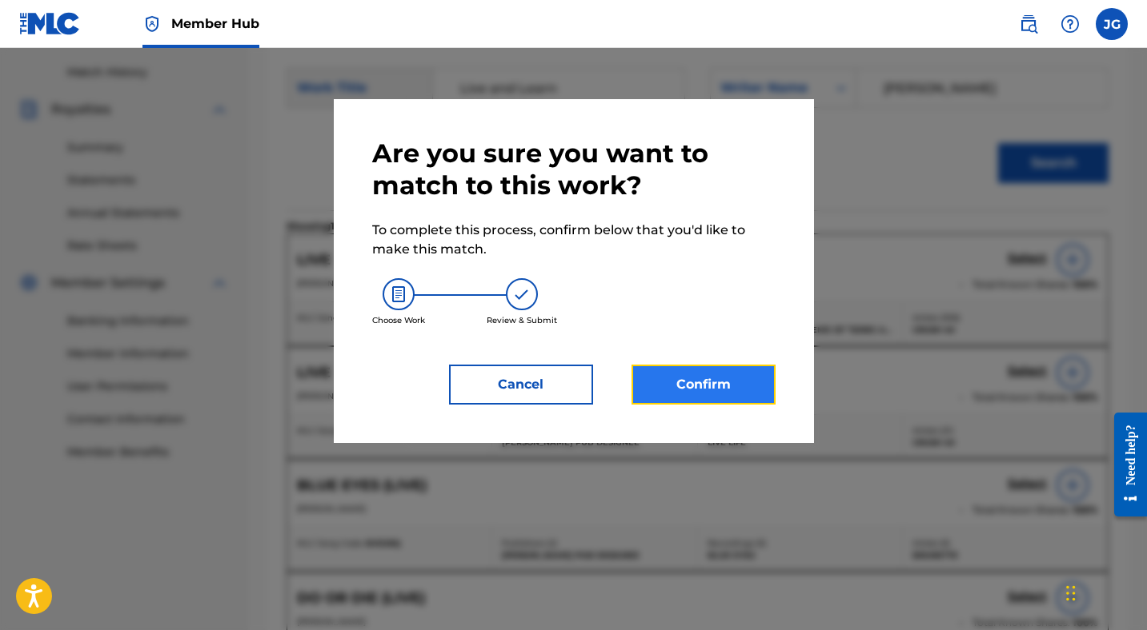
click at [719, 385] on button "Confirm" at bounding box center [703, 385] width 144 height 40
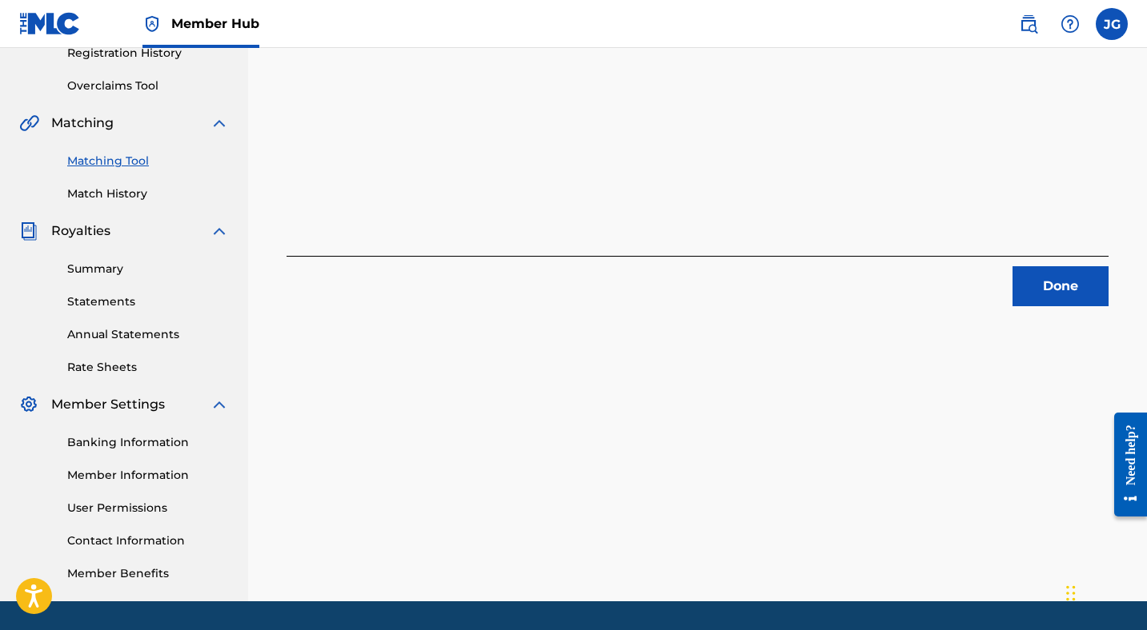
scroll to position [326, 0]
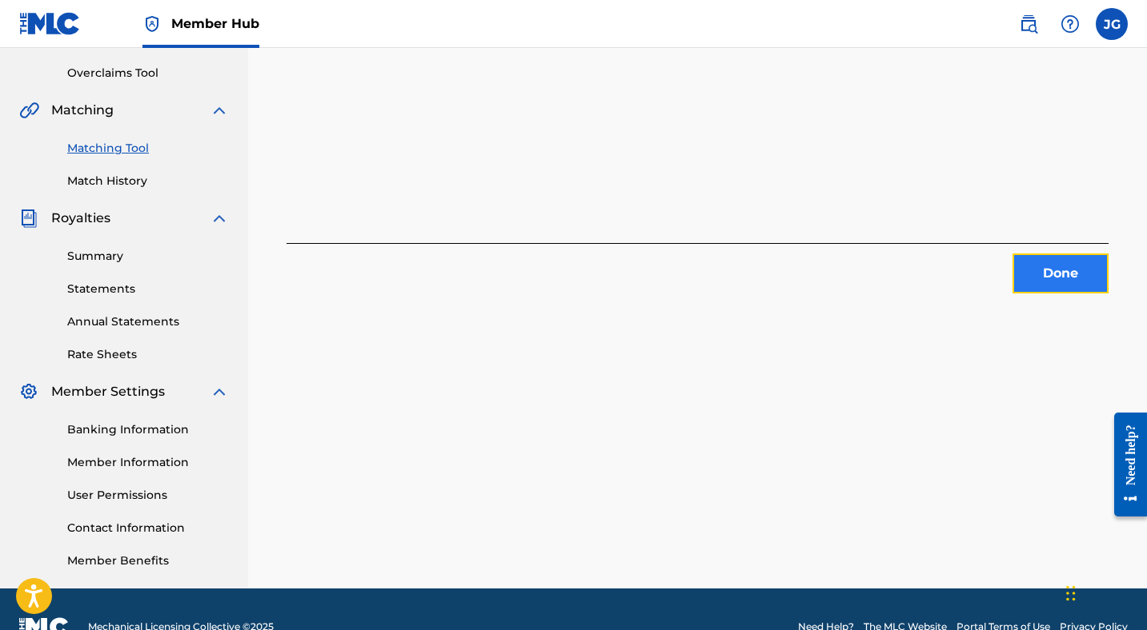
click at [1044, 272] on button "Done" at bounding box center [1060, 274] width 96 height 40
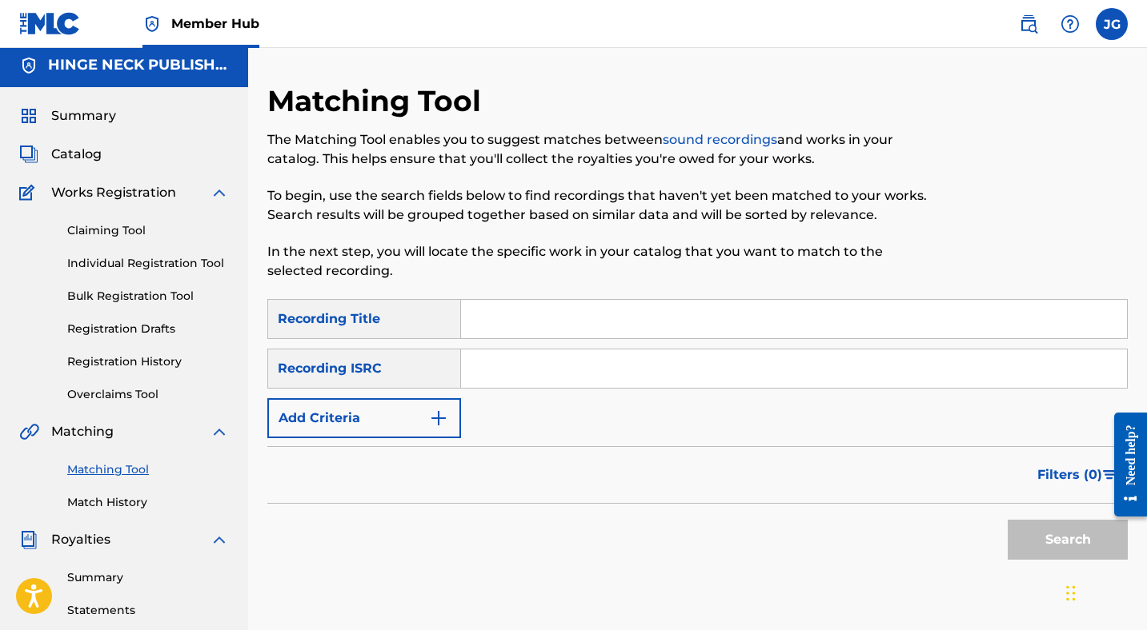
scroll to position [3, 0]
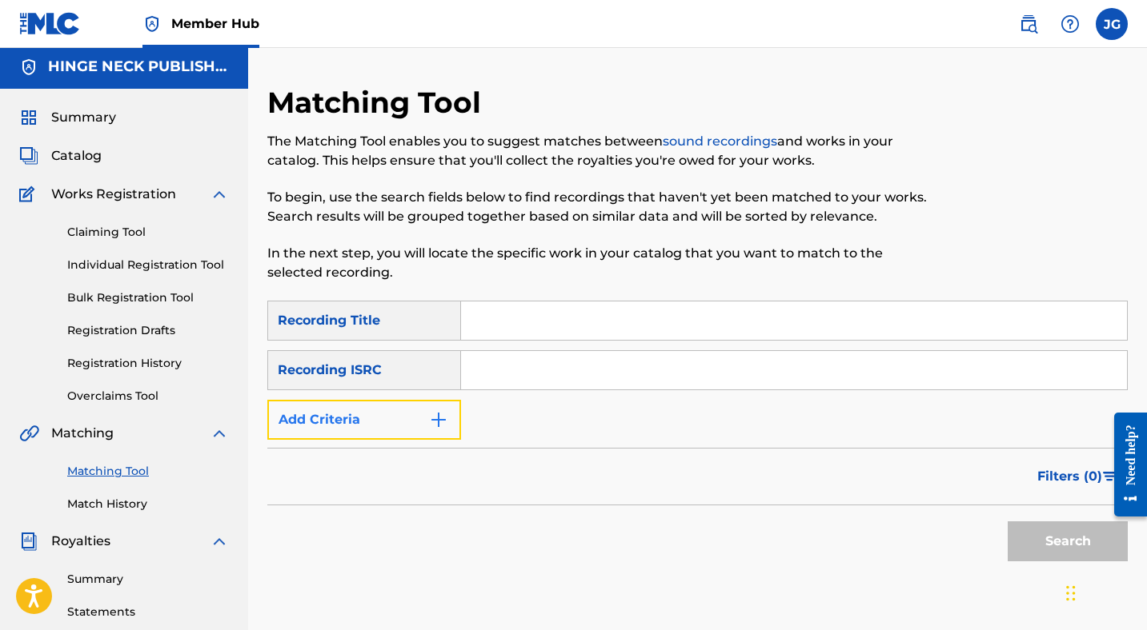
click at [371, 418] on button "Add Criteria" at bounding box center [364, 420] width 194 height 40
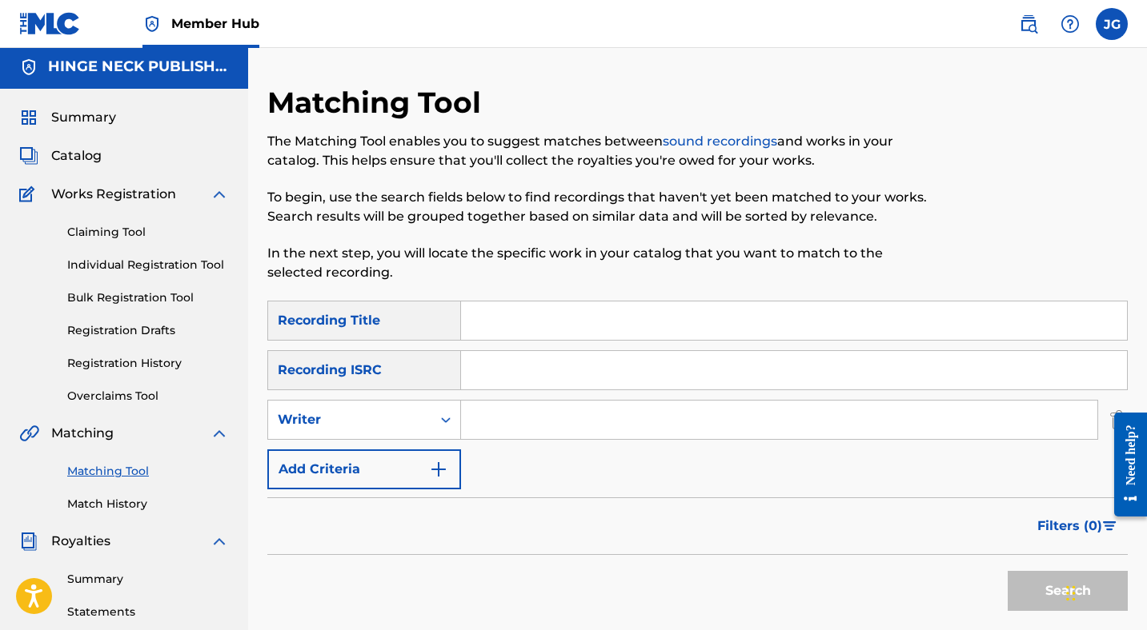
click at [528, 422] on input "Search Form" at bounding box center [779, 420] width 636 height 38
type input "[PERSON_NAME]"
click at [1038, 585] on button "Search" at bounding box center [1067, 591] width 120 height 40
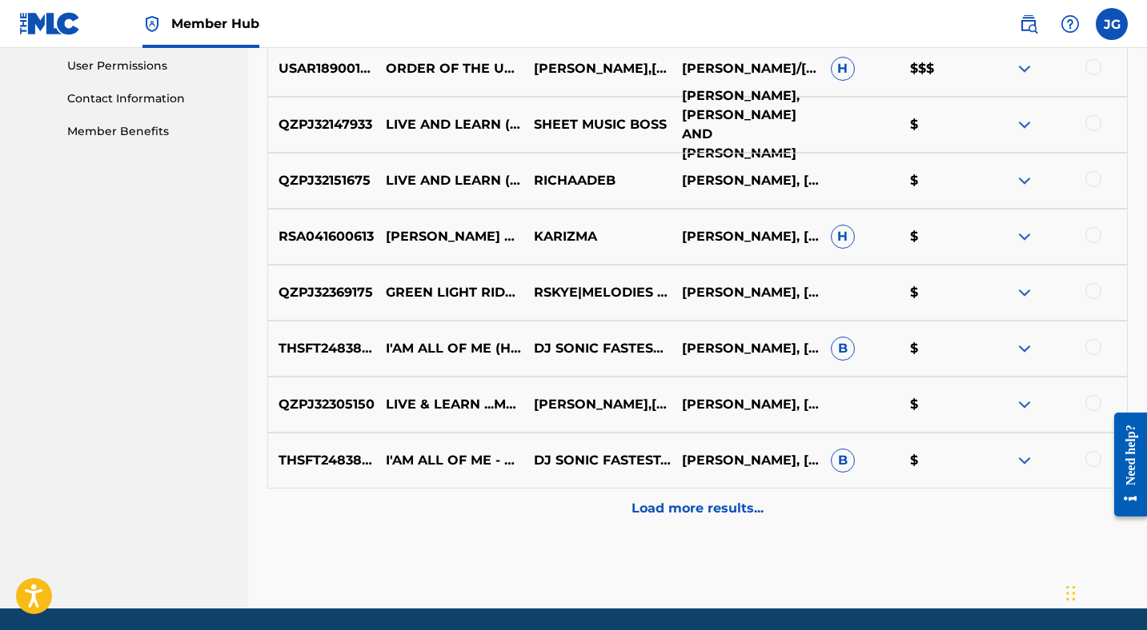
scroll to position [763, 0]
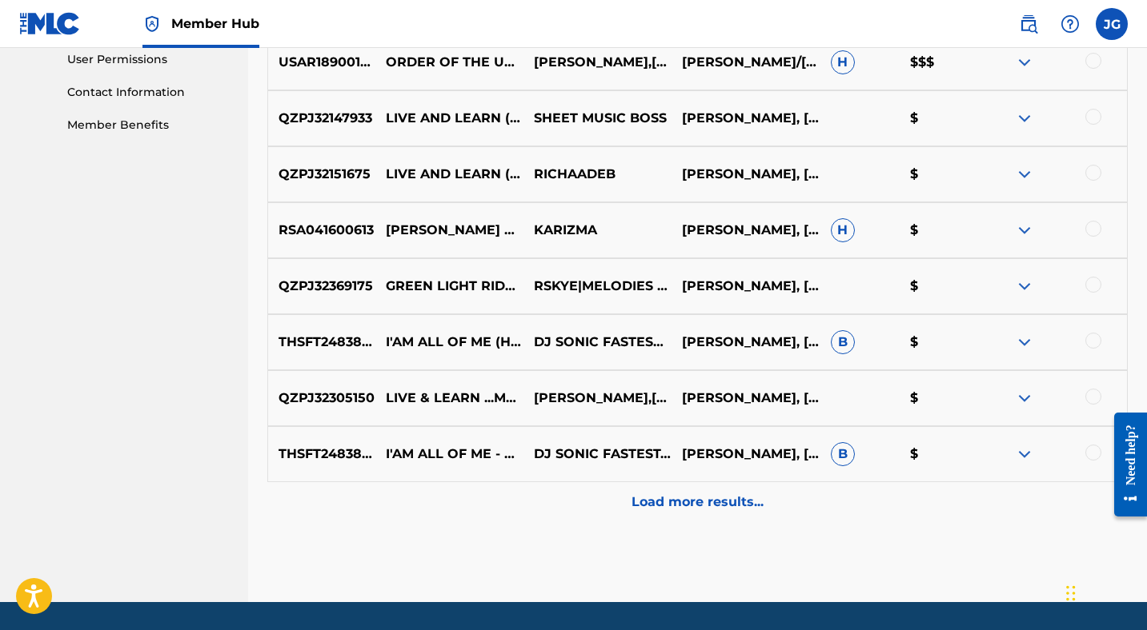
click at [1091, 338] on div at bounding box center [1093, 341] width 16 height 16
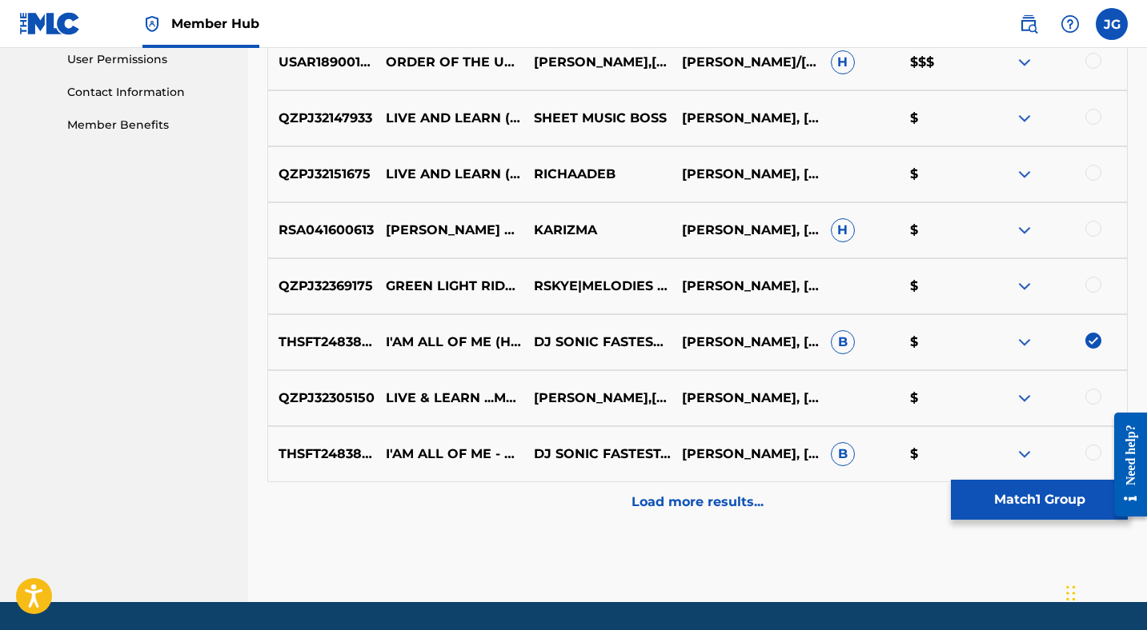
click at [1091, 453] on div at bounding box center [1093, 453] width 16 height 16
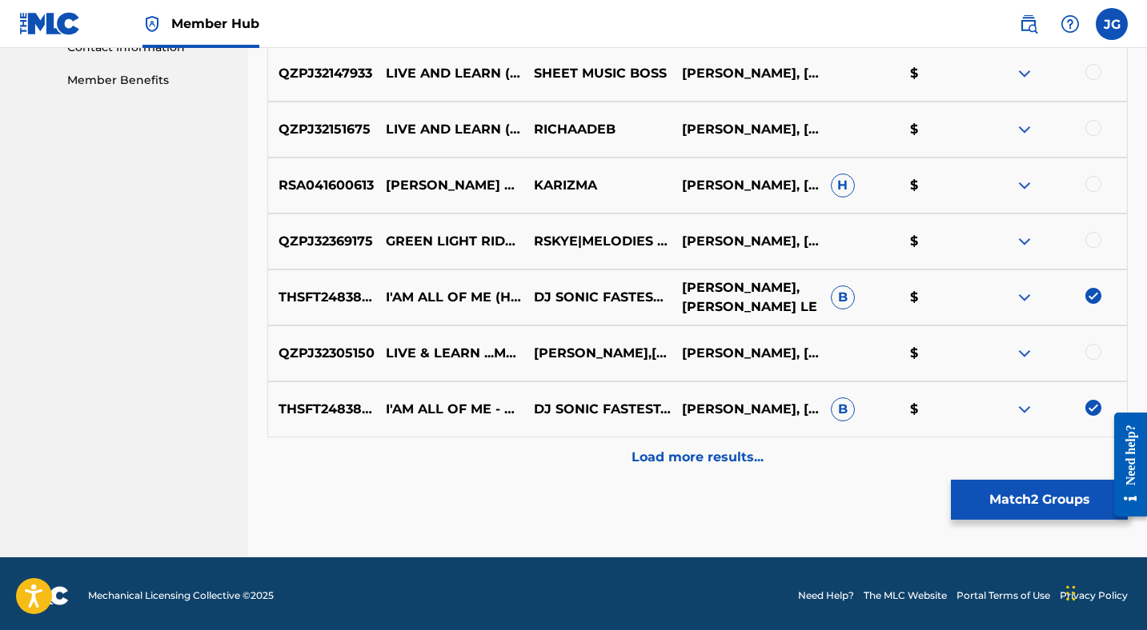
scroll to position [811, 0]
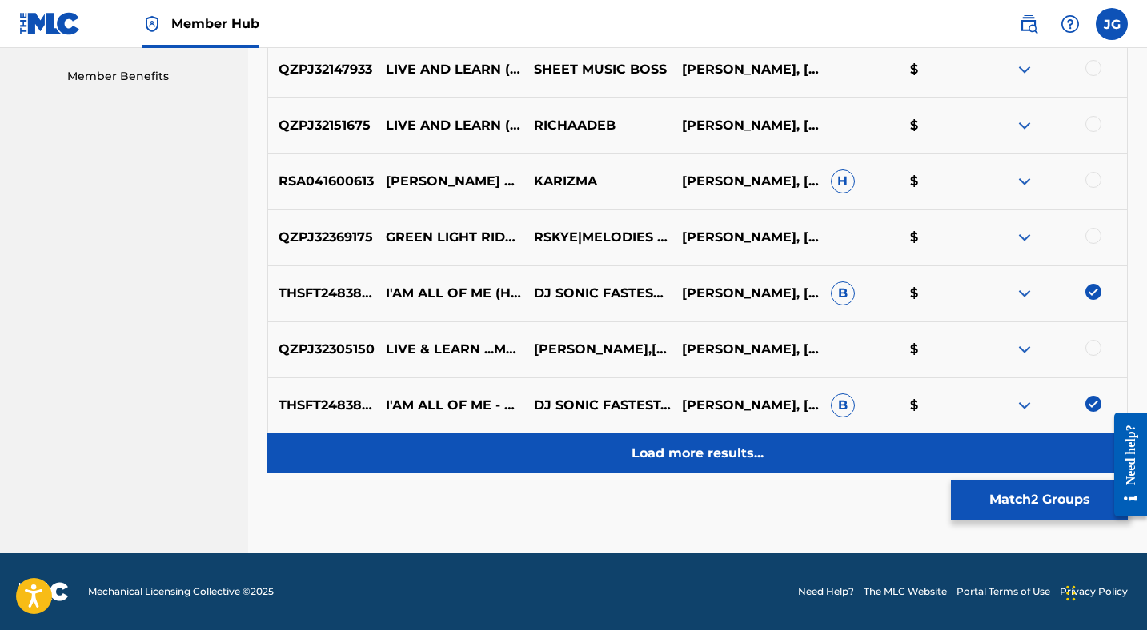
click at [675, 452] on p "Load more results..." at bounding box center [697, 453] width 132 height 19
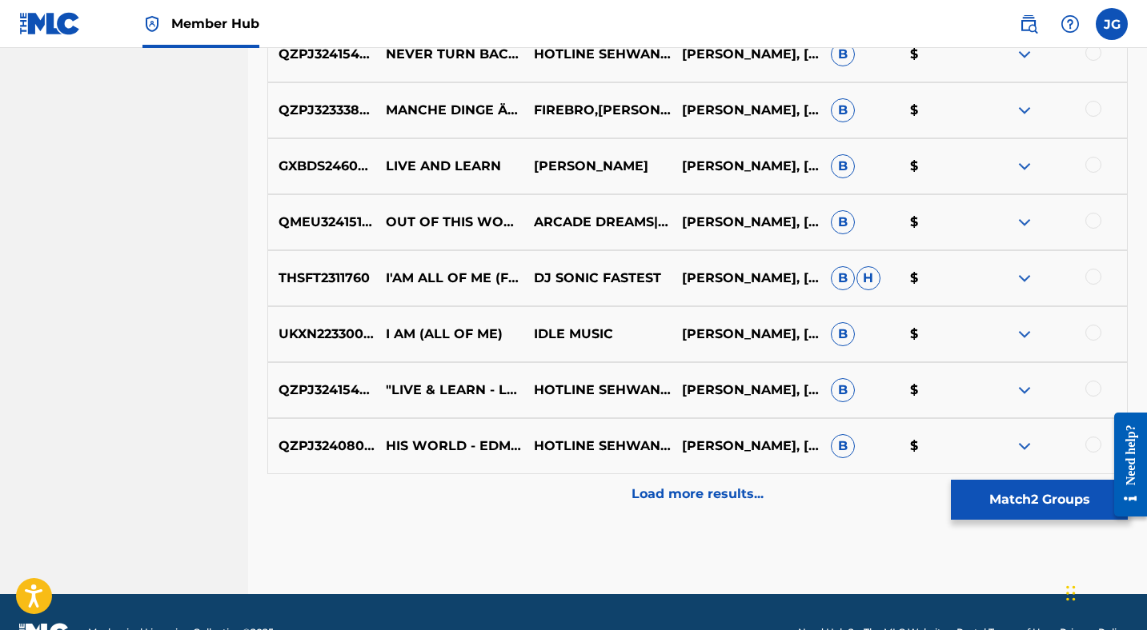
scroll to position [1371, 0]
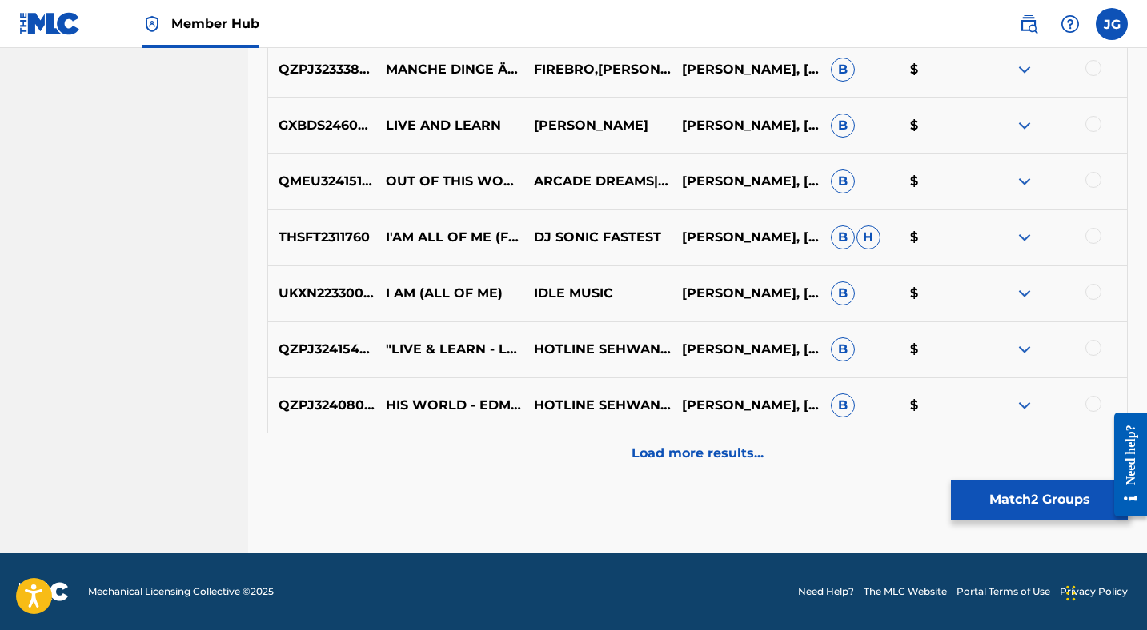
click at [1090, 236] on div at bounding box center [1093, 236] width 16 height 16
click at [1094, 286] on div at bounding box center [1093, 292] width 16 height 16
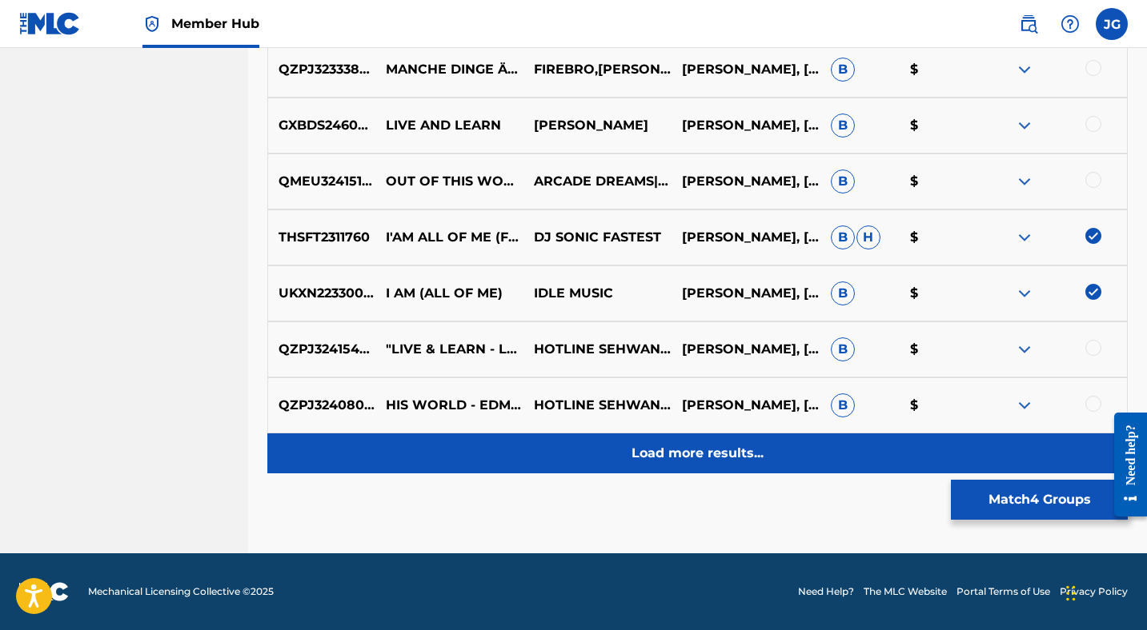
click at [710, 454] on p "Load more results..." at bounding box center [697, 453] width 132 height 19
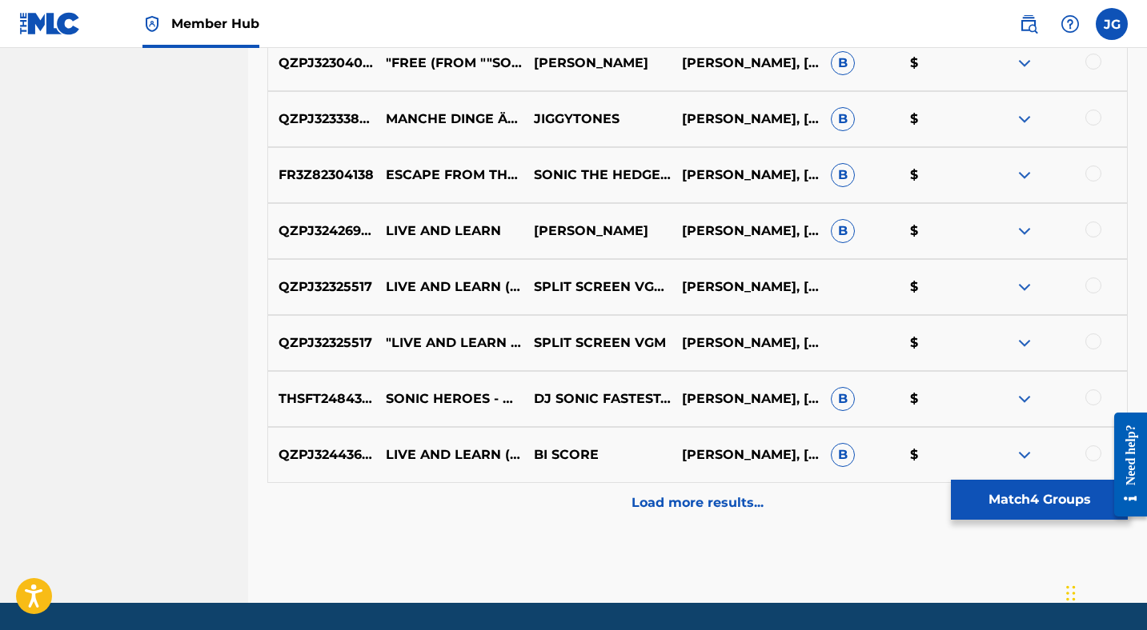
scroll to position [1931, 0]
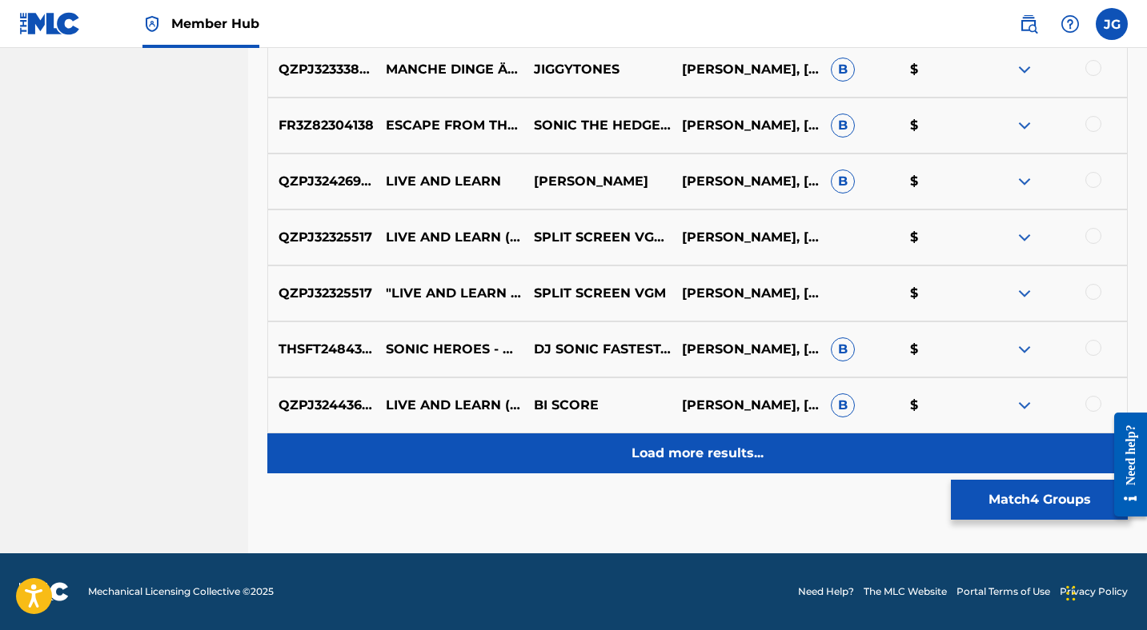
click at [710, 454] on p "Load more results..." at bounding box center [697, 453] width 132 height 19
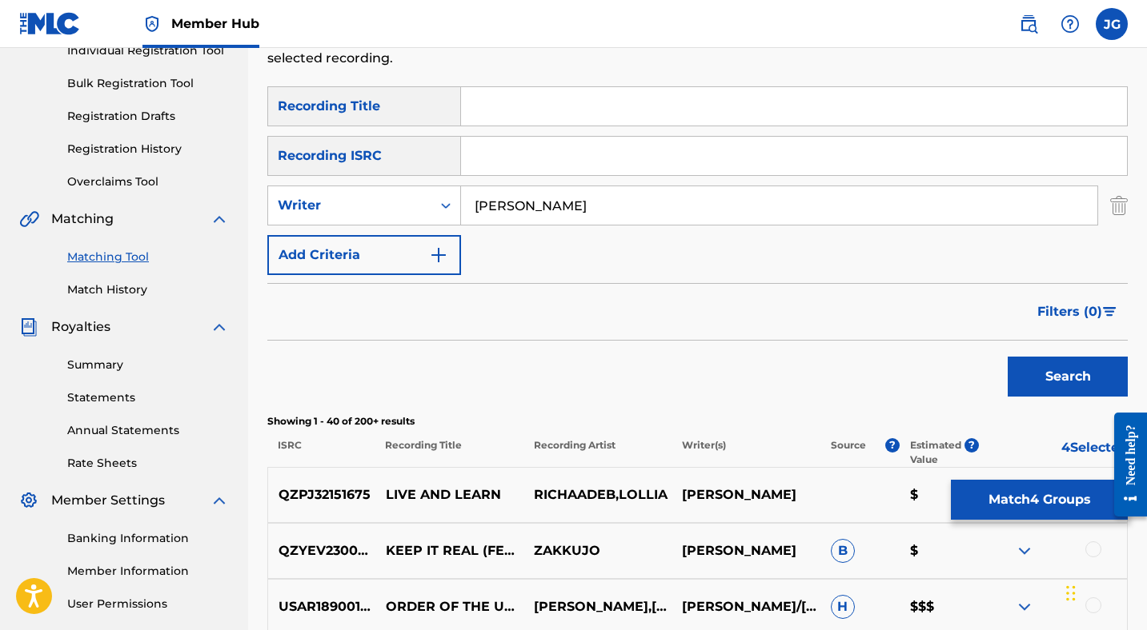
scroll to position [0, 0]
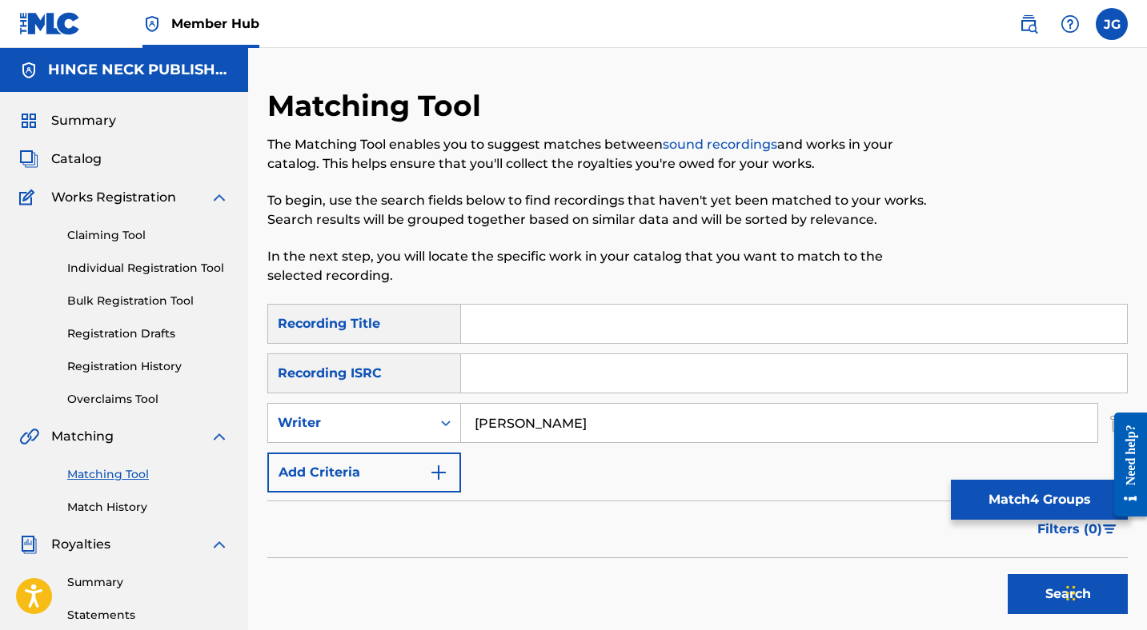
click at [582, 328] on input "Search Form" at bounding box center [794, 324] width 666 height 38
type input "I am All Of Me"
click at [673, 472] on div "SearchWithCriteria4f31115d-db74-471e-8f8f-bf50ea9b6935 Recording Title I am All…" at bounding box center [697, 398] width 860 height 189
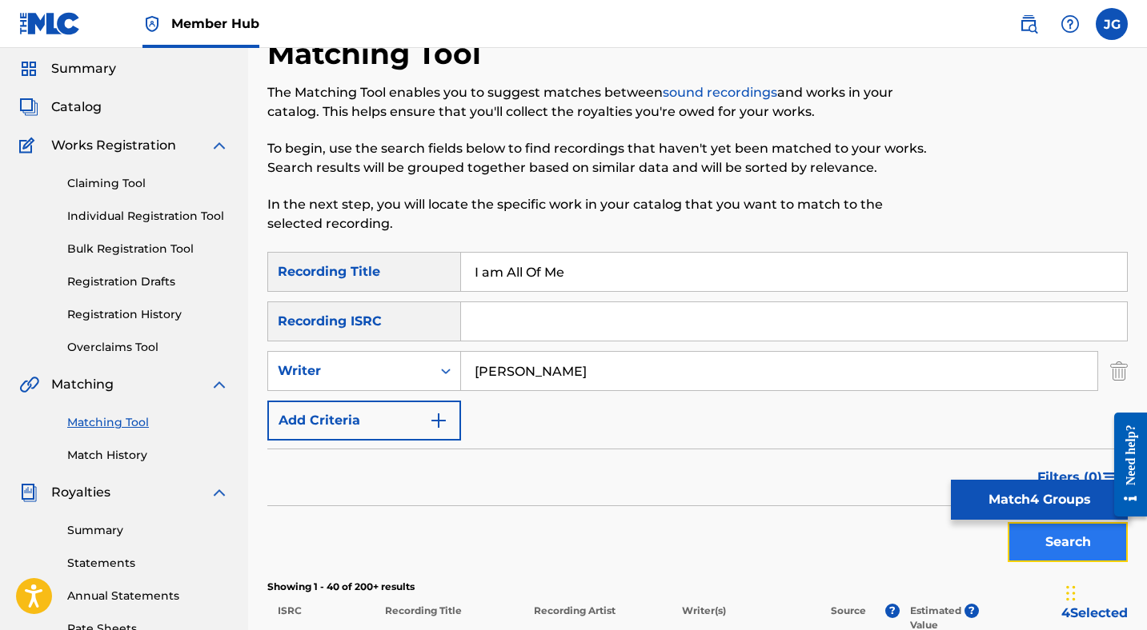
click at [1022, 537] on button "Search" at bounding box center [1067, 542] width 120 height 40
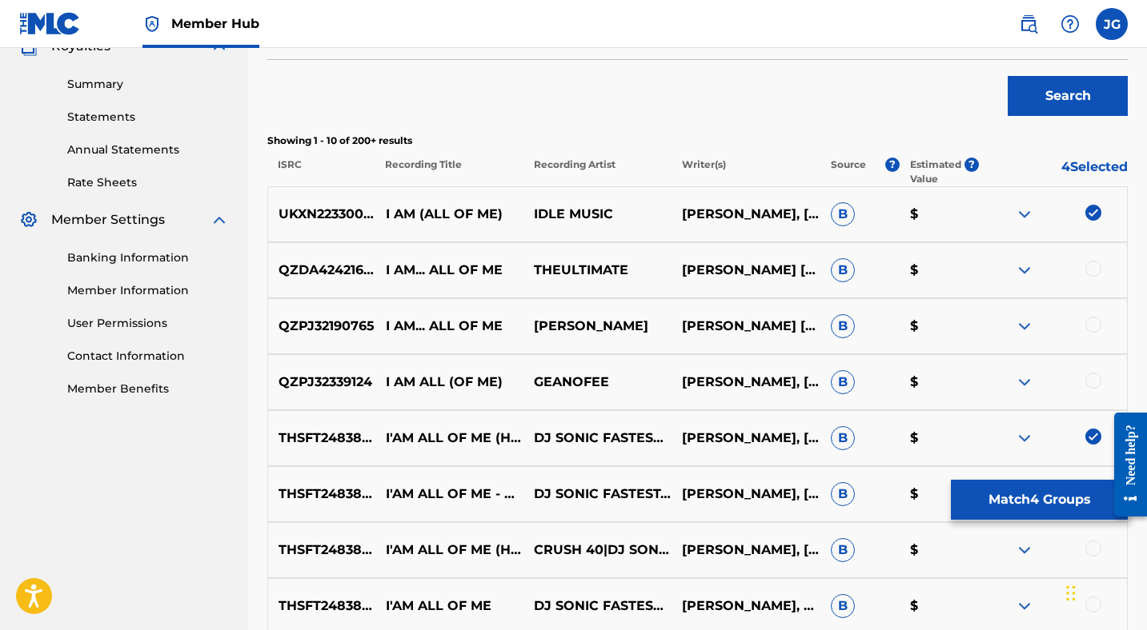
scroll to position [538, 0]
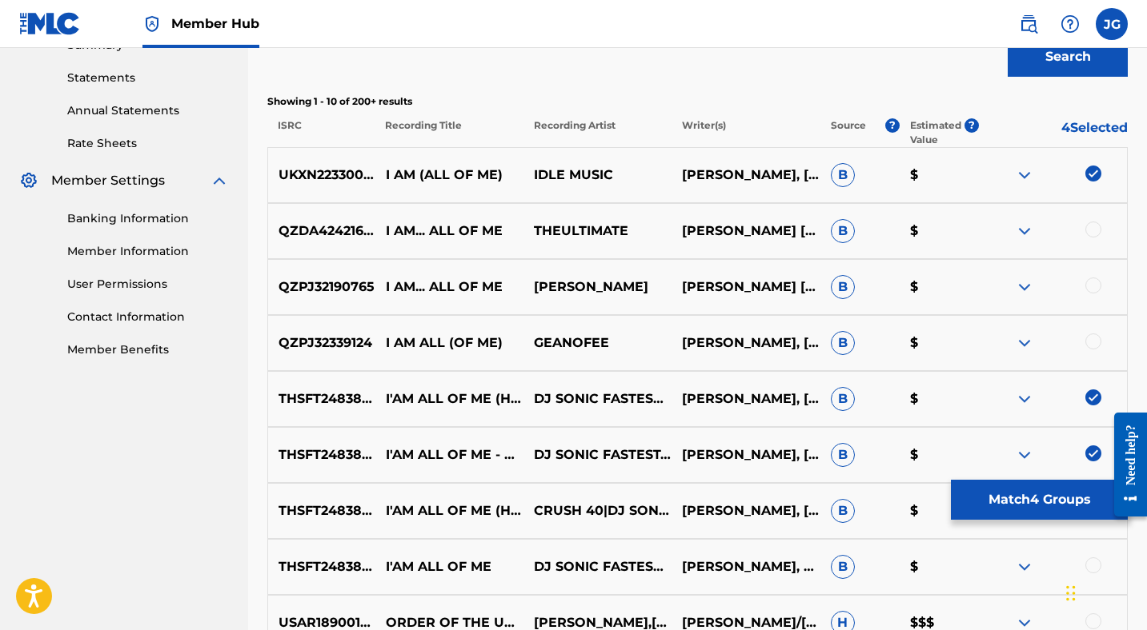
click at [1091, 229] on div at bounding box center [1093, 230] width 16 height 16
click at [1094, 290] on div at bounding box center [1093, 286] width 16 height 16
click at [1092, 341] on div at bounding box center [1093, 342] width 16 height 16
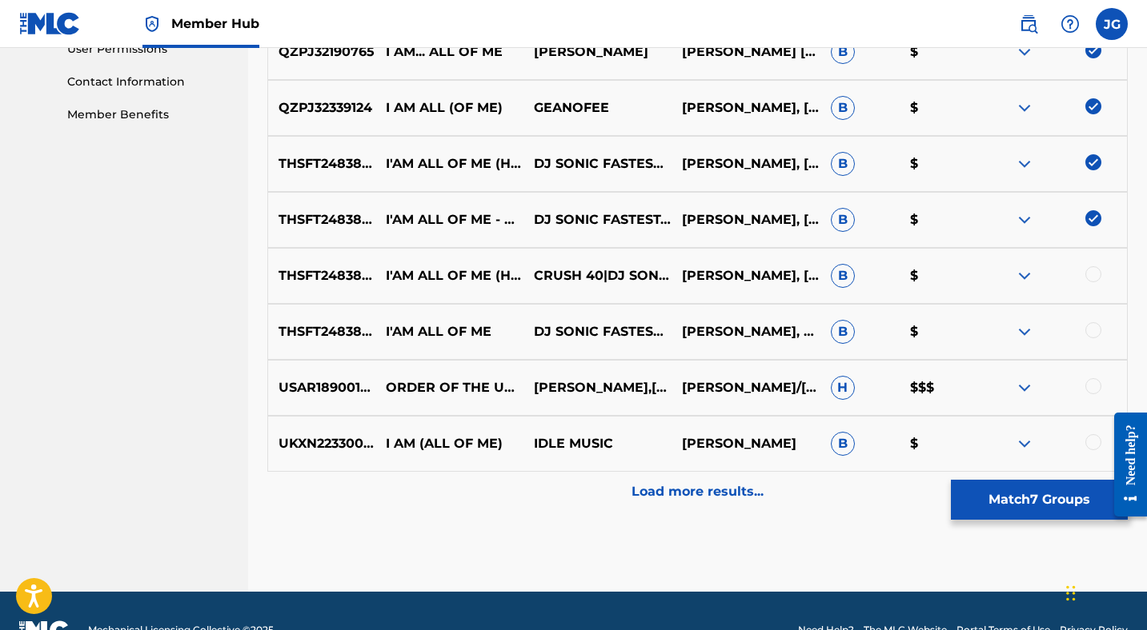
scroll to position [781, 0]
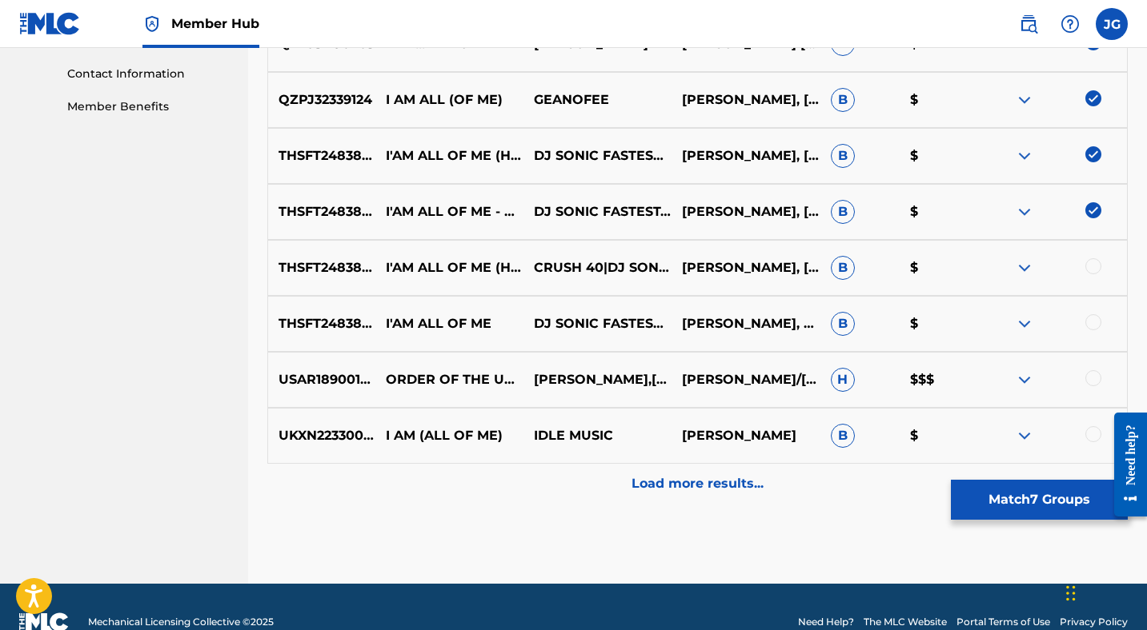
click at [1094, 266] on div at bounding box center [1093, 266] width 16 height 16
click at [1095, 321] on div at bounding box center [1093, 322] width 16 height 16
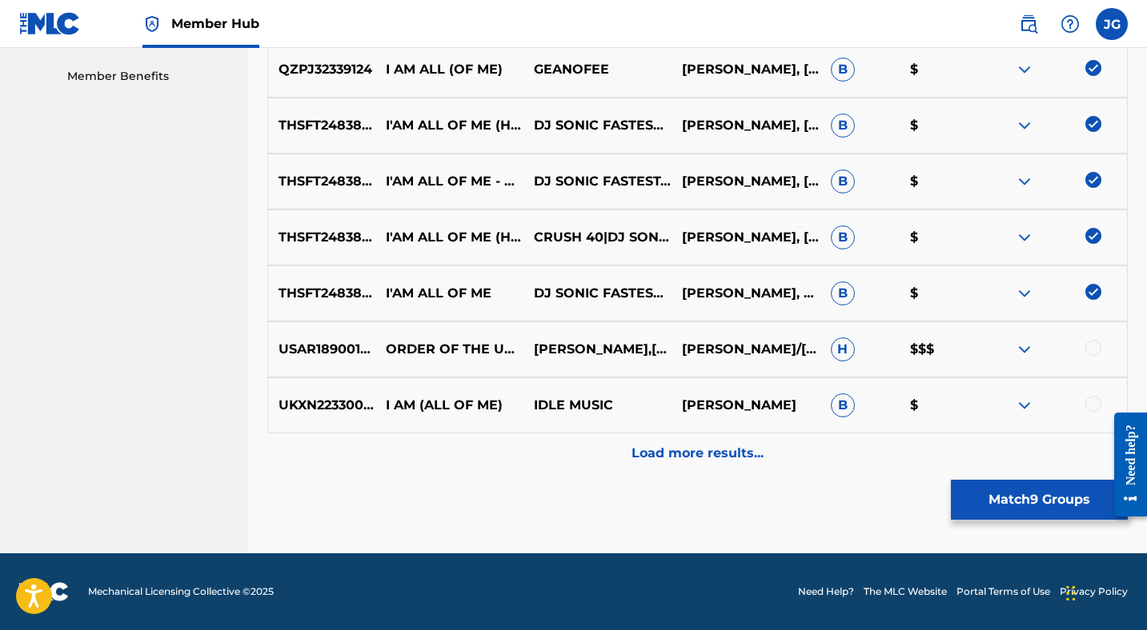
click at [1093, 402] on div at bounding box center [1093, 404] width 16 height 16
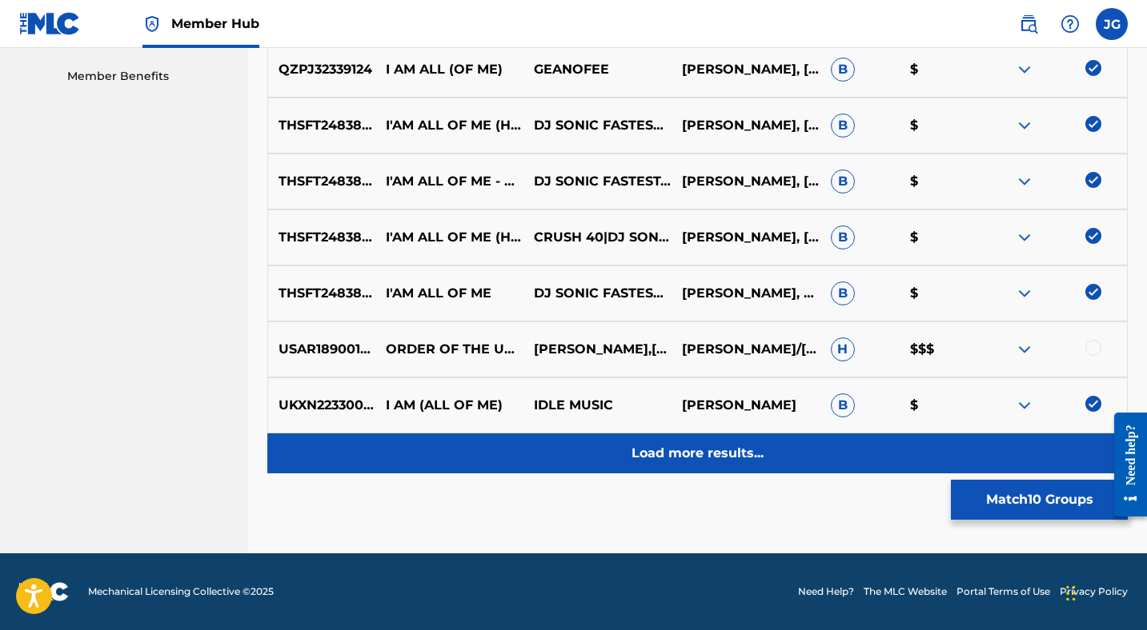
click at [650, 458] on p "Load more results..." at bounding box center [697, 453] width 132 height 19
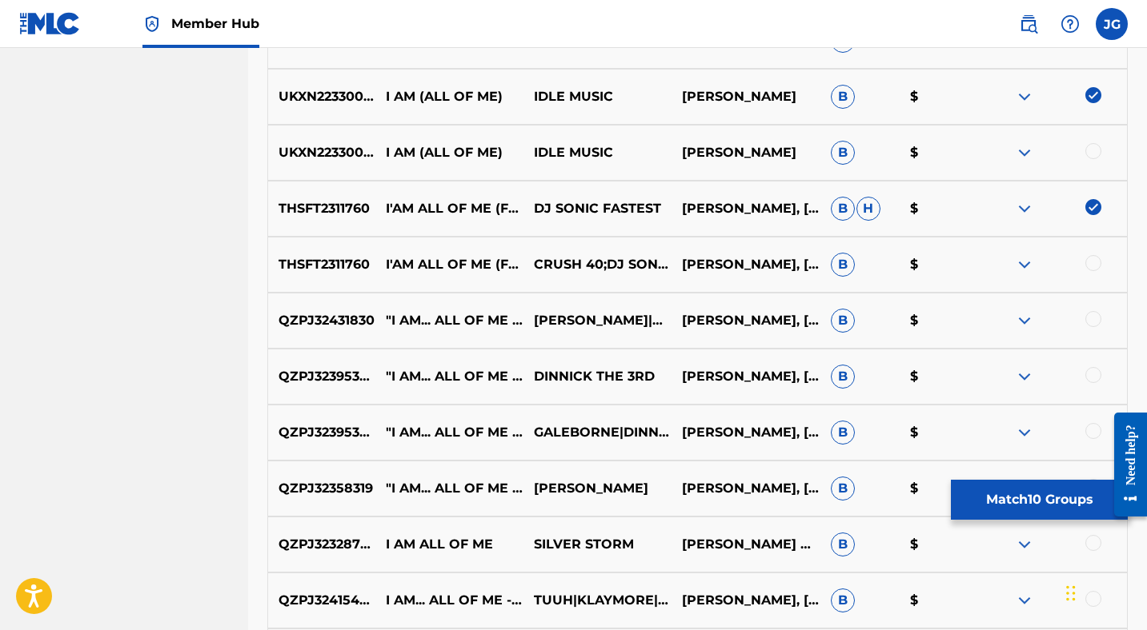
scroll to position [1139, 0]
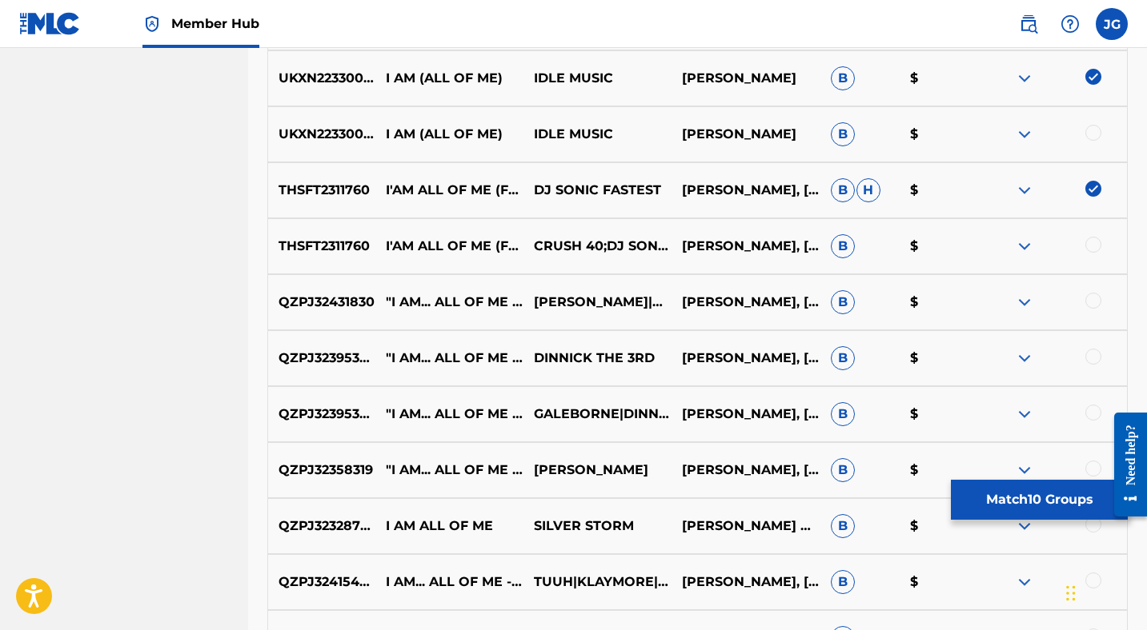
click at [1091, 244] on div at bounding box center [1093, 245] width 16 height 16
click at [1090, 298] on div at bounding box center [1093, 301] width 16 height 16
click at [1091, 354] on div at bounding box center [1093, 357] width 16 height 16
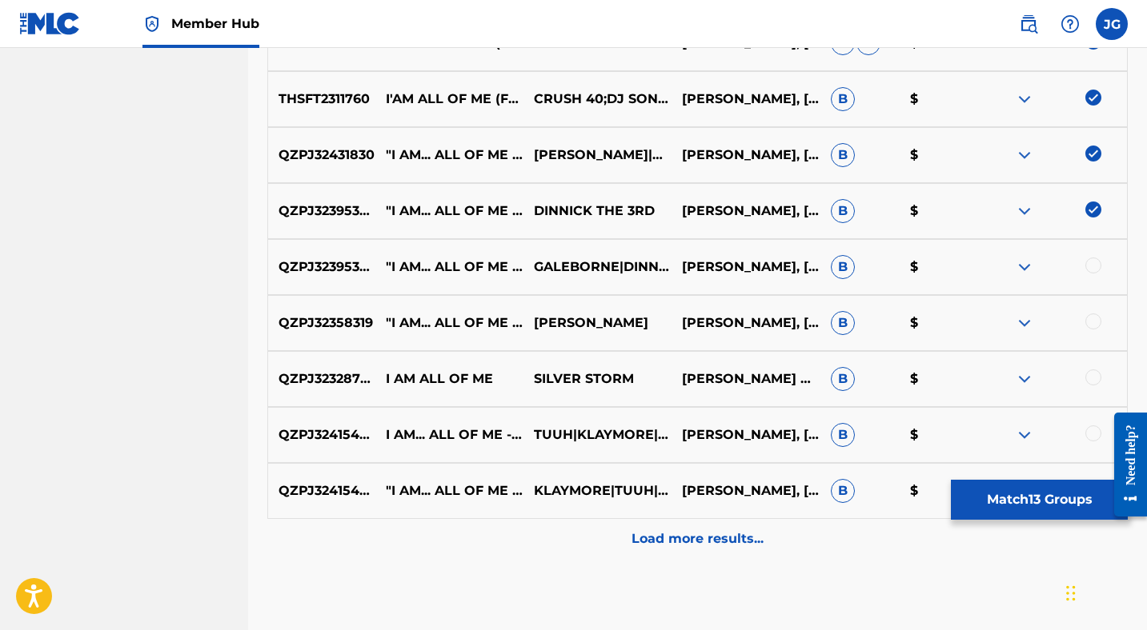
scroll to position [1299, 0]
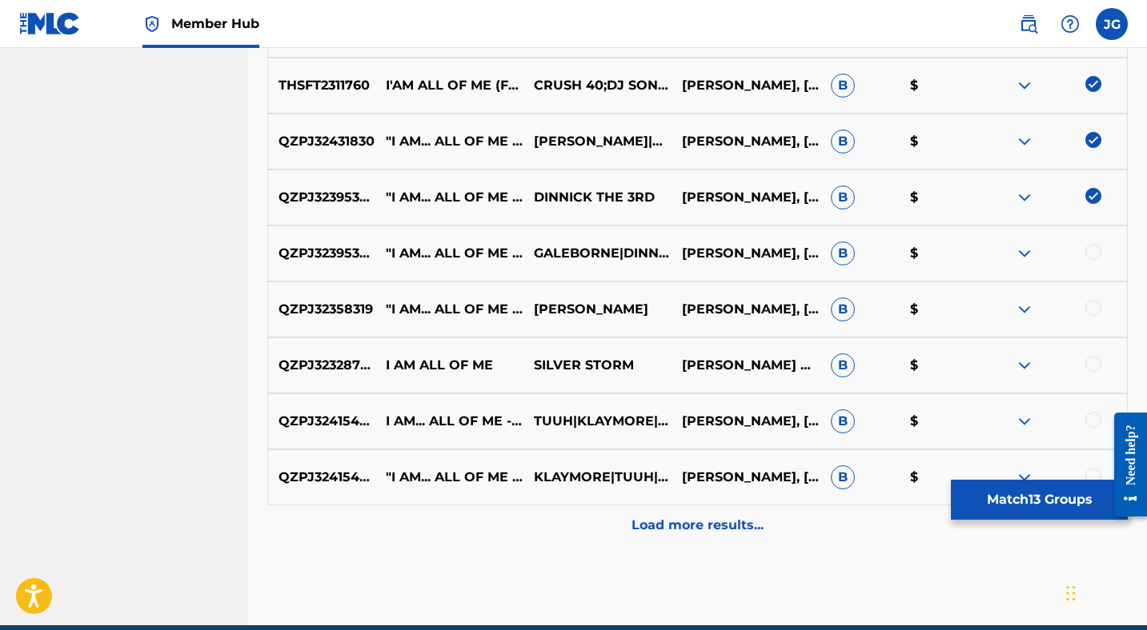
click at [1098, 253] on div at bounding box center [1093, 252] width 16 height 16
click at [1089, 311] on div at bounding box center [1093, 308] width 16 height 16
click at [1091, 361] on div at bounding box center [1093, 364] width 16 height 16
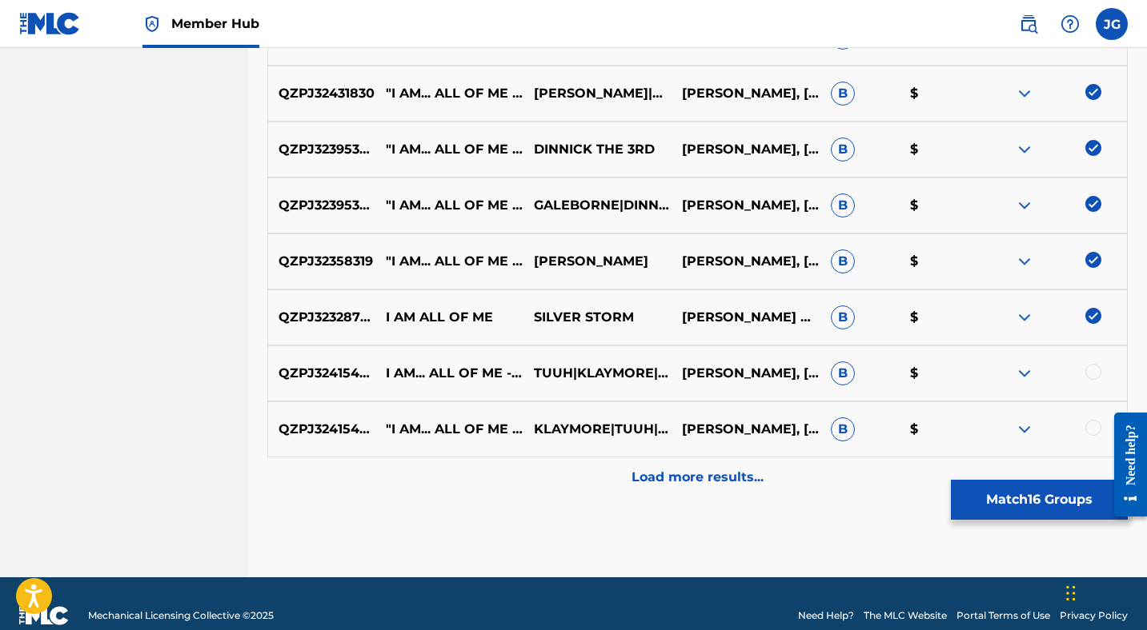
scroll to position [1371, 0]
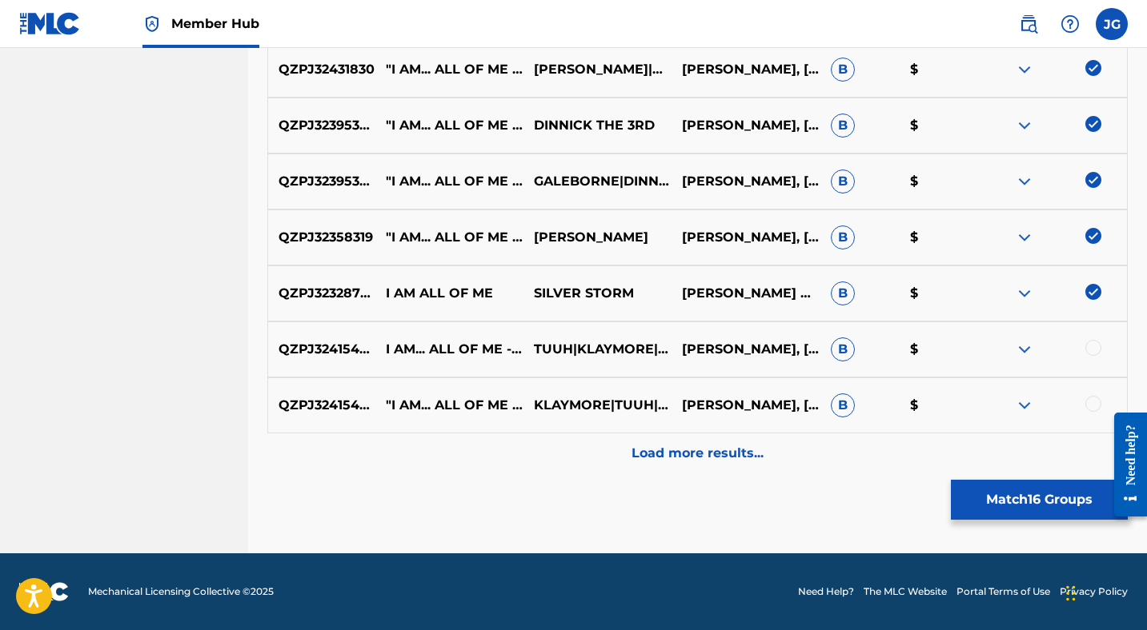
click at [1092, 348] on div at bounding box center [1093, 348] width 16 height 16
click at [1091, 400] on div at bounding box center [1093, 404] width 16 height 16
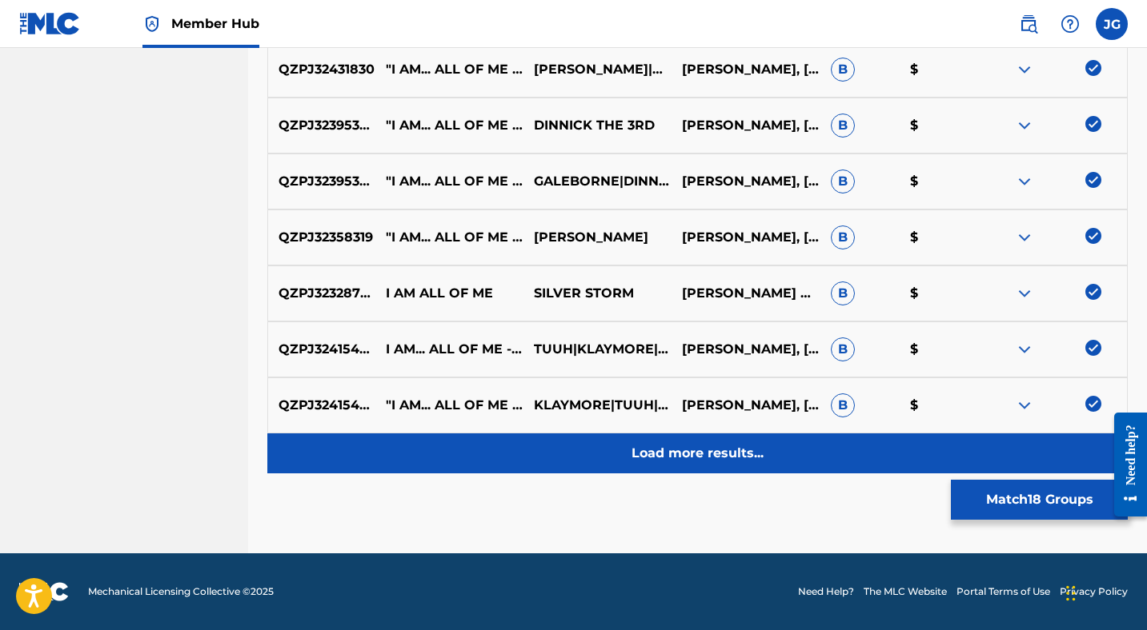
click at [706, 454] on p "Load more results..." at bounding box center [697, 453] width 132 height 19
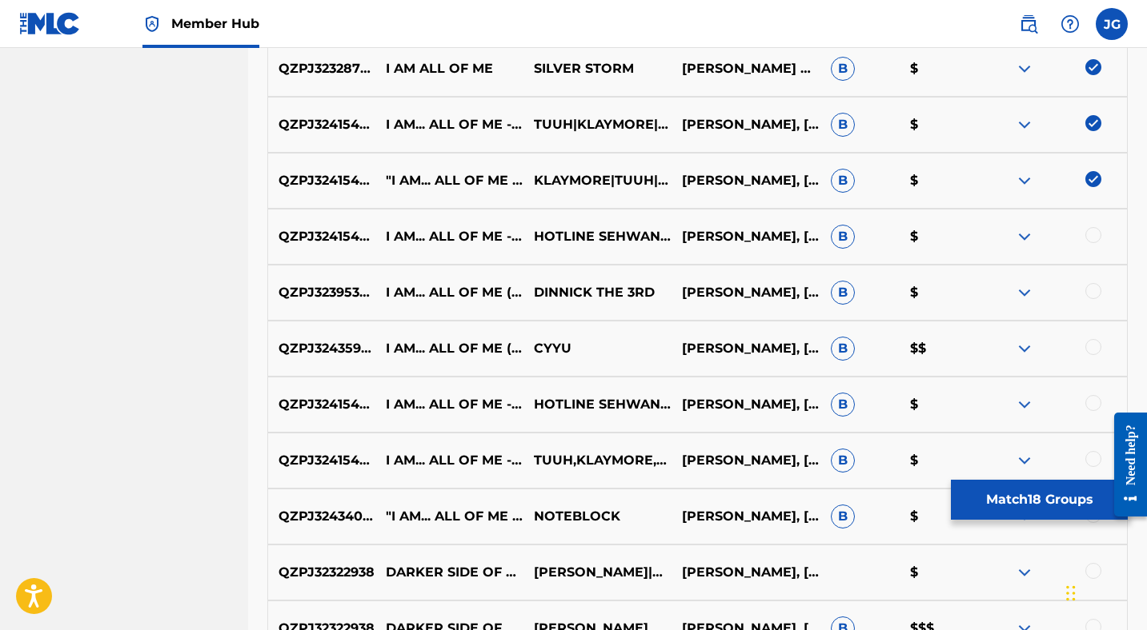
scroll to position [1602, 0]
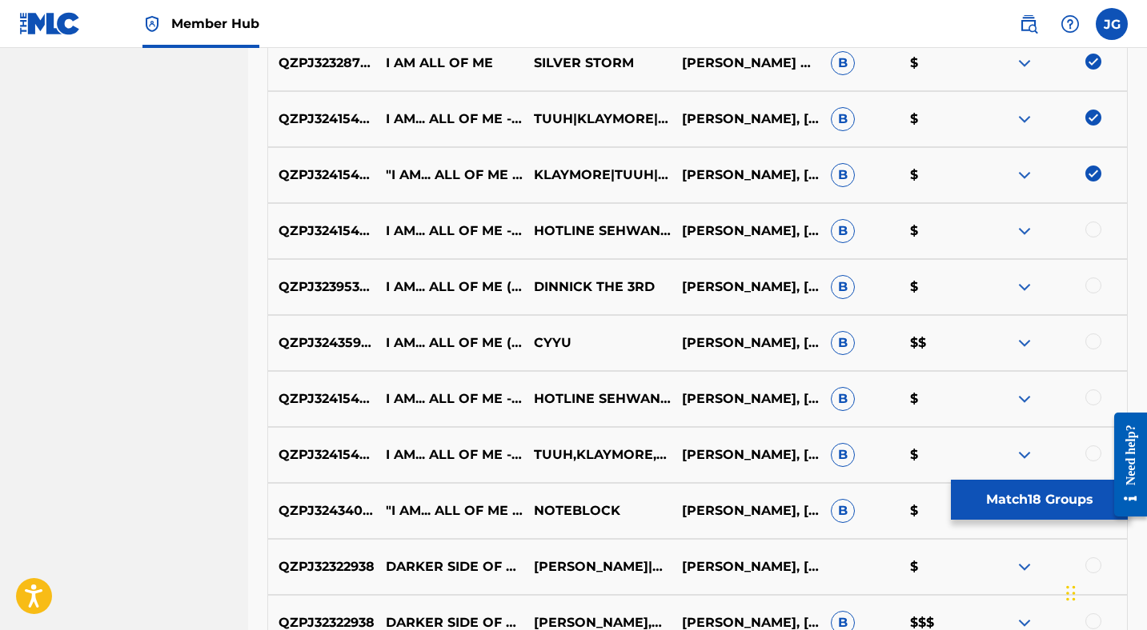
click at [1102, 231] on div at bounding box center [1053, 231] width 148 height 19
click at [1090, 230] on div at bounding box center [1093, 230] width 16 height 16
click at [1093, 283] on div at bounding box center [1093, 286] width 16 height 16
click at [1093, 339] on div at bounding box center [1093, 342] width 16 height 16
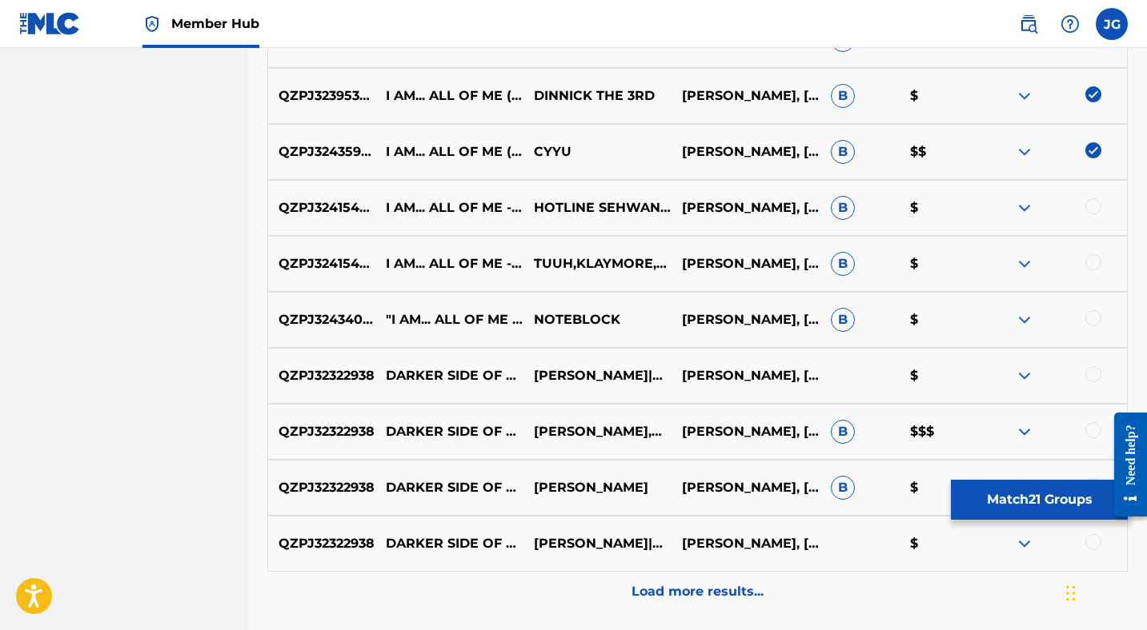
scroll to position [1802, 0]
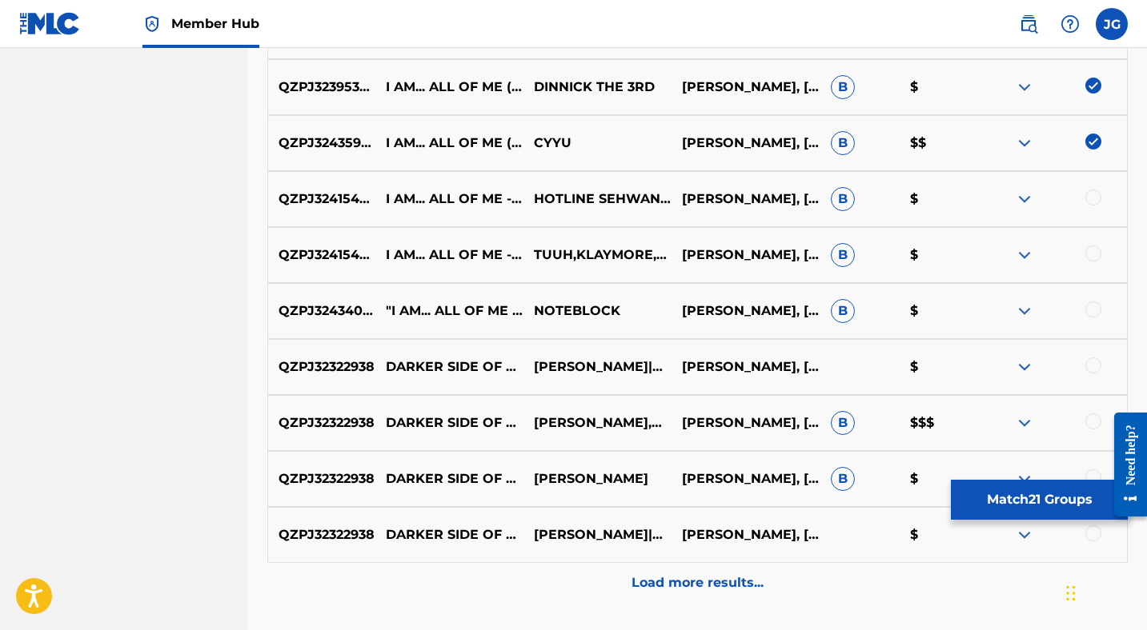
click at [1091, 201] on div at bounding box center [1093, 198] width 16 height 16
click at [1093, 254] on div at bounding box center [1093, 254] width 16 height 16
click at [1090, 311] on div at bounding box center [1093, 310] width 16 height 16
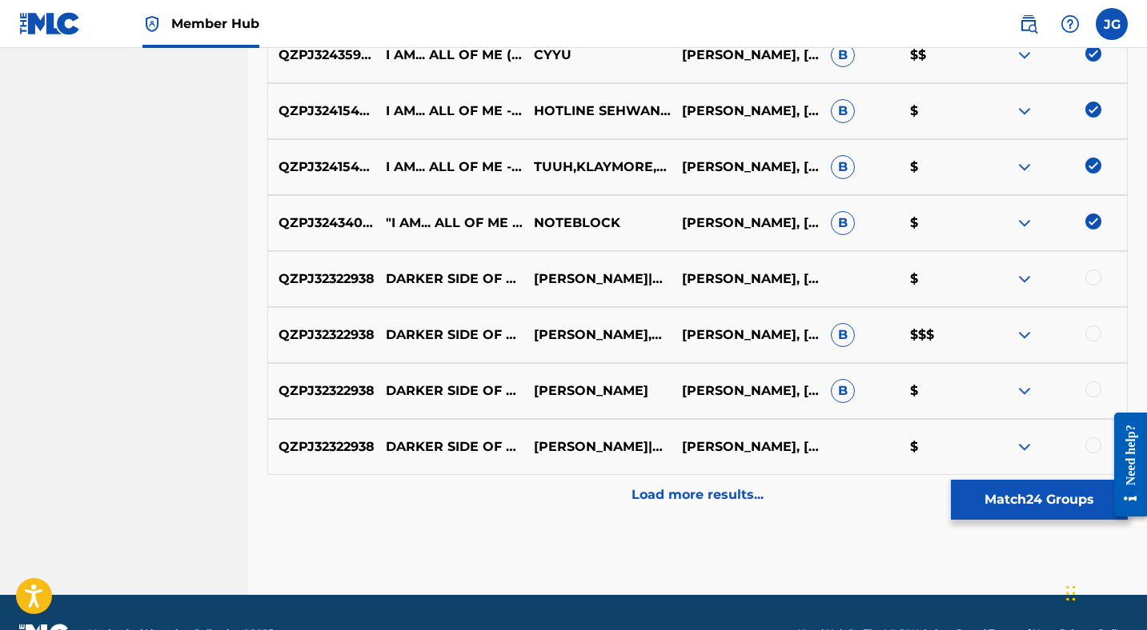
scroll to position [1892, 0]
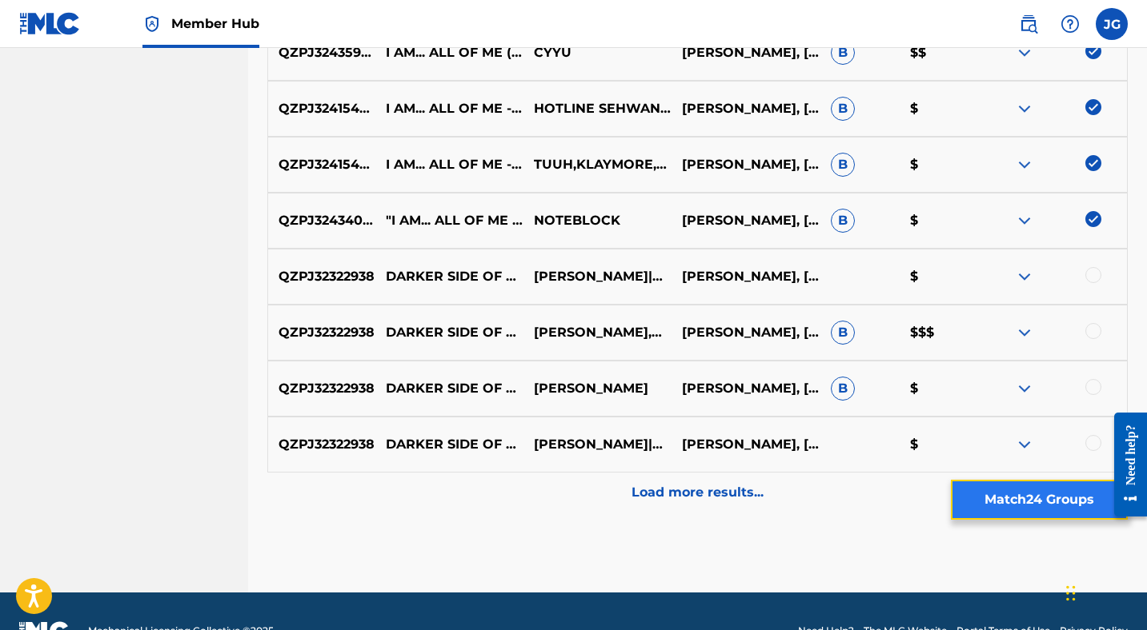
click at [1015, 497] on button "Match 24 Groups" at bounding box center [1039, 500] width 177 height 40
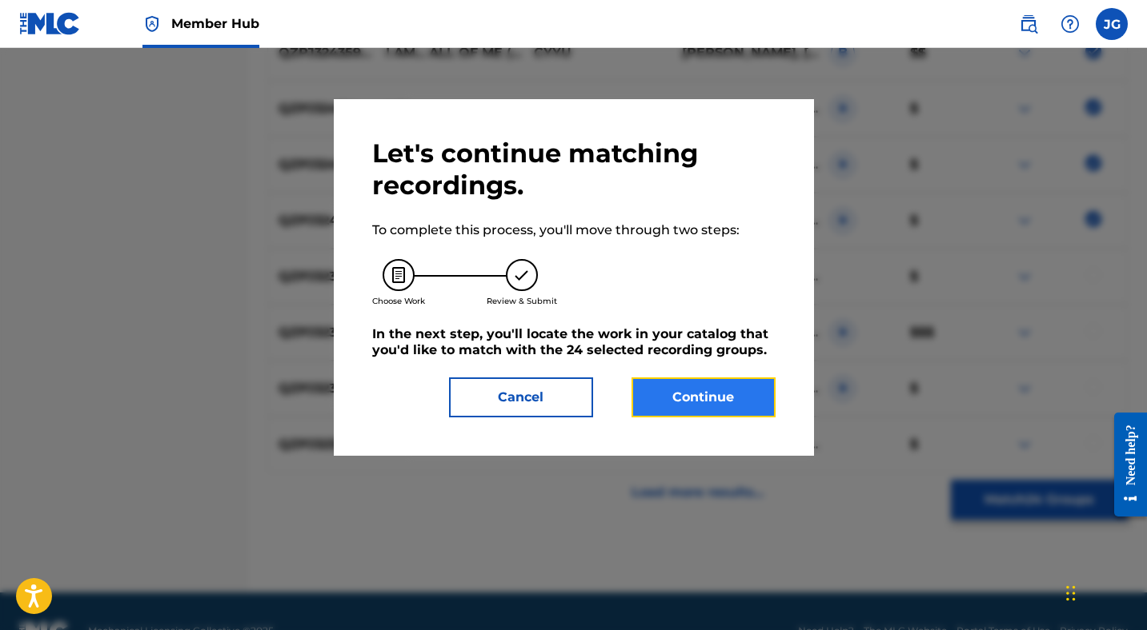
click at [694, 400] on button "Continue" at bounding box center [703, 398] width 144 height 40
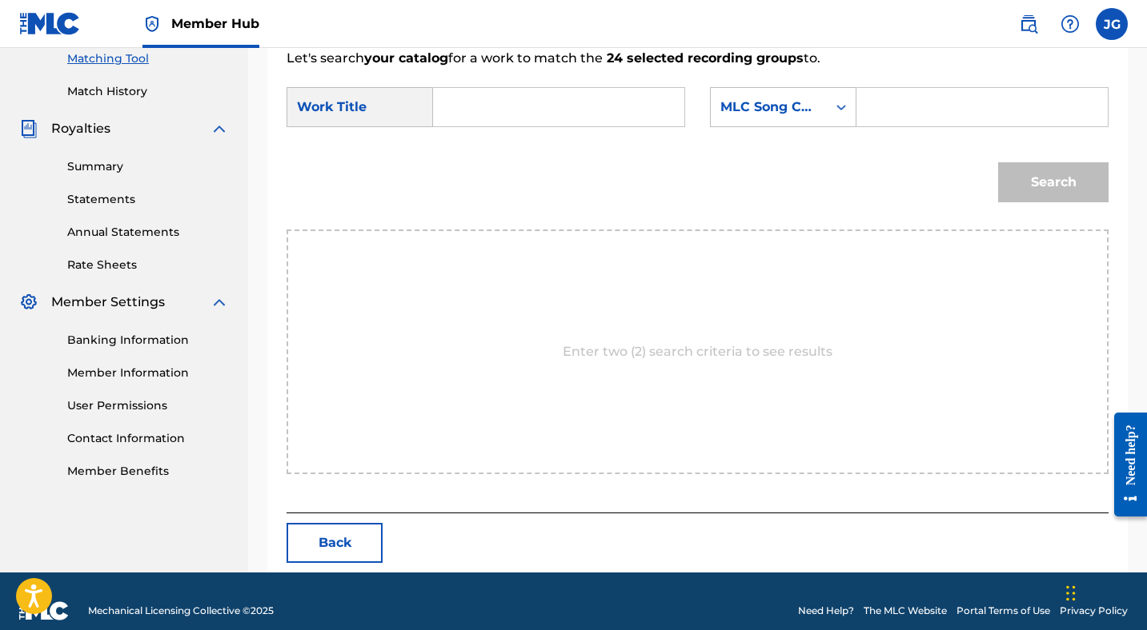
scroll to position [435, 0]
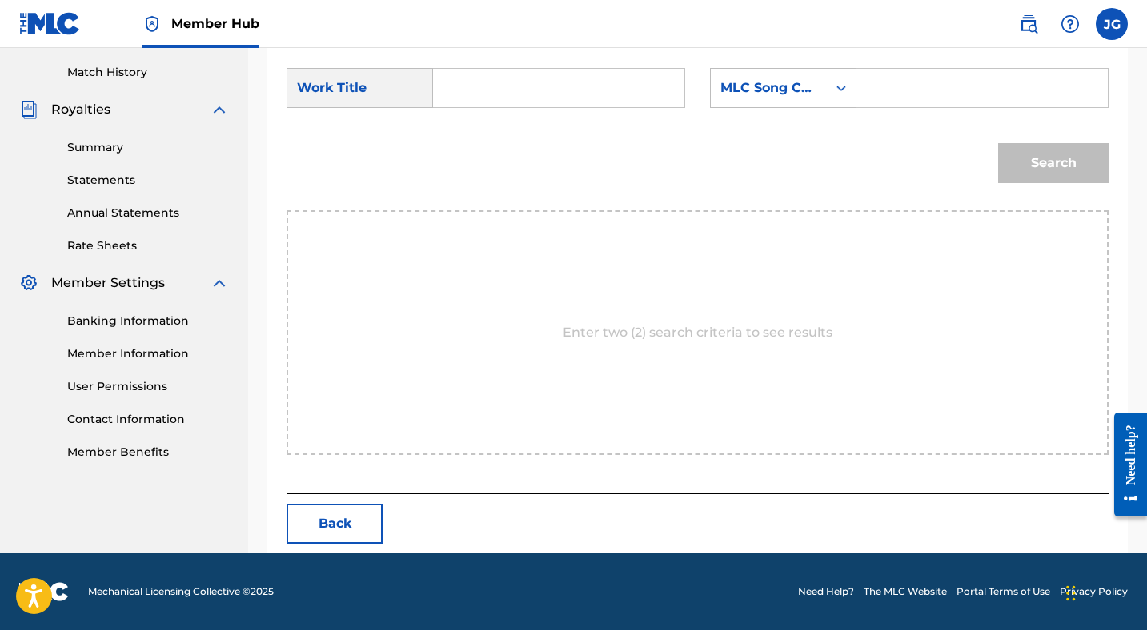
click at [588, 86] on input "Search Form" at bounding box center [558, 88] width 224 height 38
type input "I am all of me"
click at [759, 86] on div "MLC Song Code" at bounding box center [768, 87] width 97 height 19
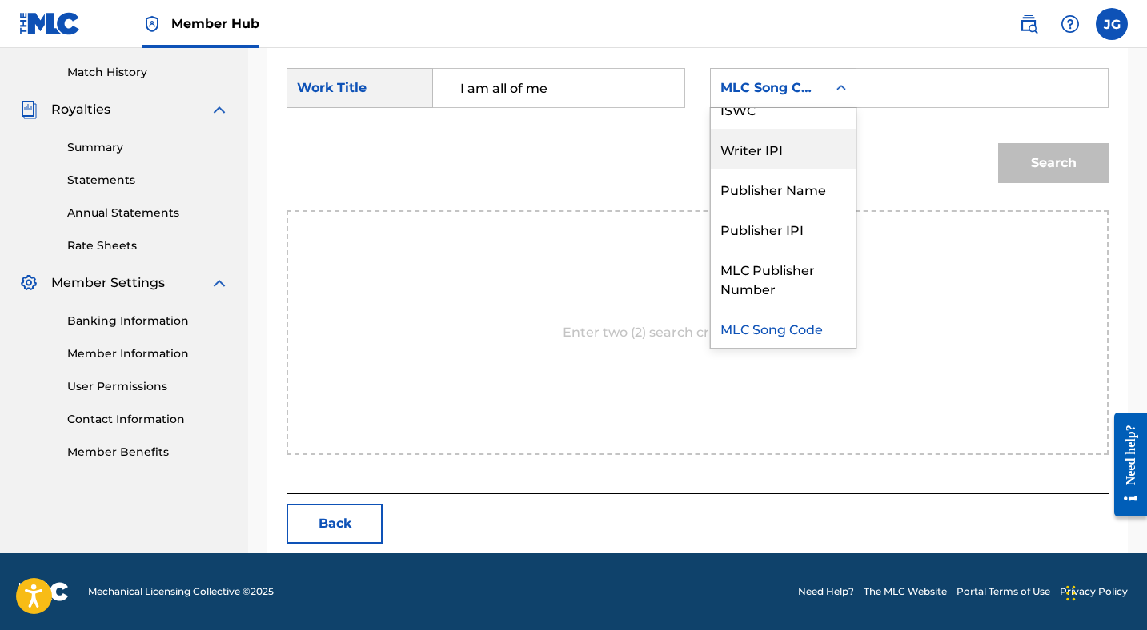
scroll to position [0, 0]
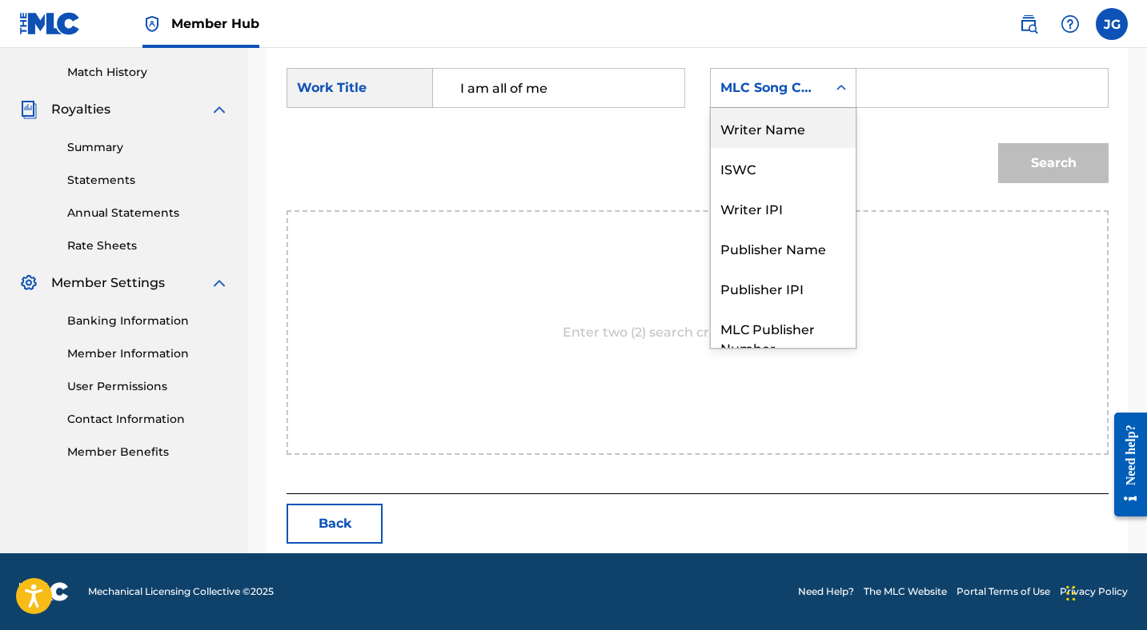
click at [757, 134] on div "Writer Name" at bounding box center [783, 128] width 145 height 40
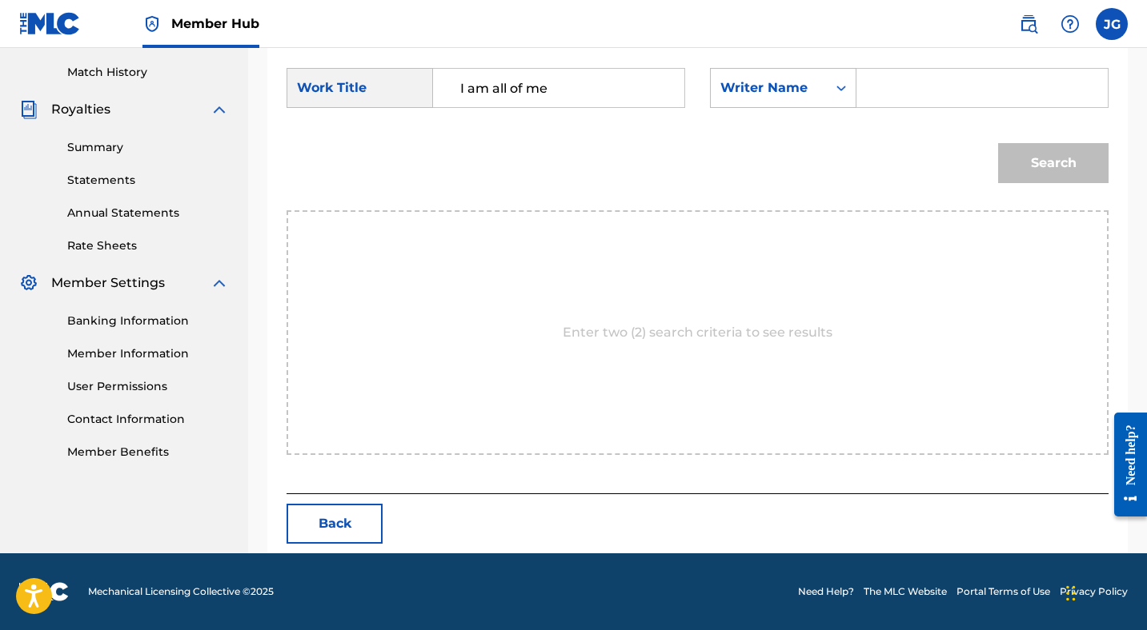
click at [872, 89] on input "Search Form" at bounding box center [982, 88] width 224 height 38
type input "[PERSON_NAME]"
click at [1025, 165] on button "Search" at bounding box center [1053, 163] width 110 height 40
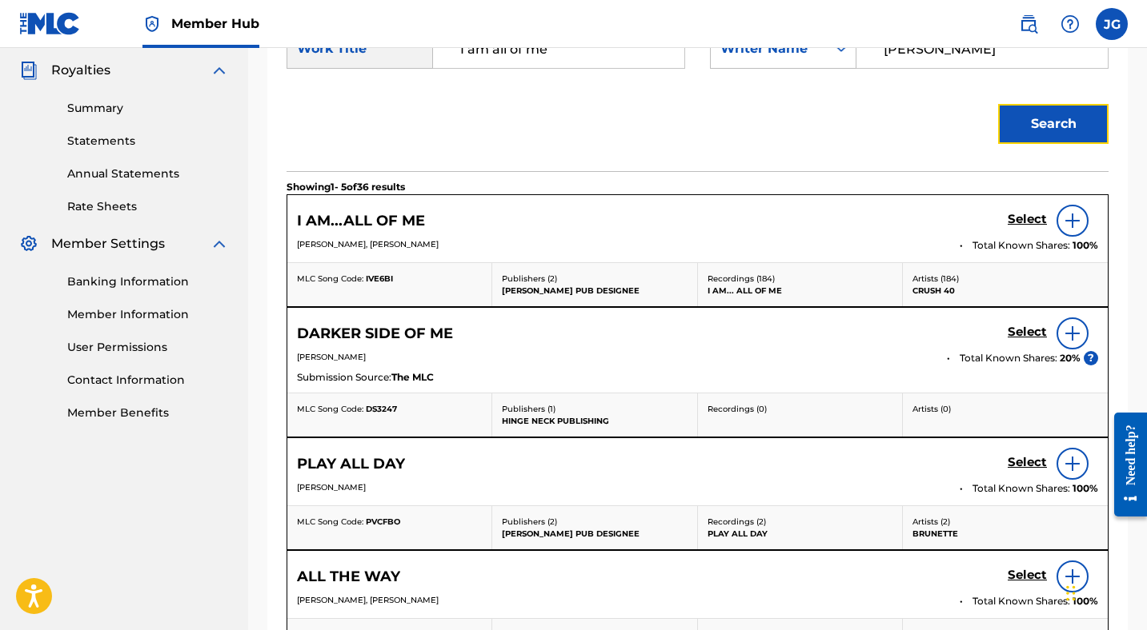
scroll to position [490, 0]
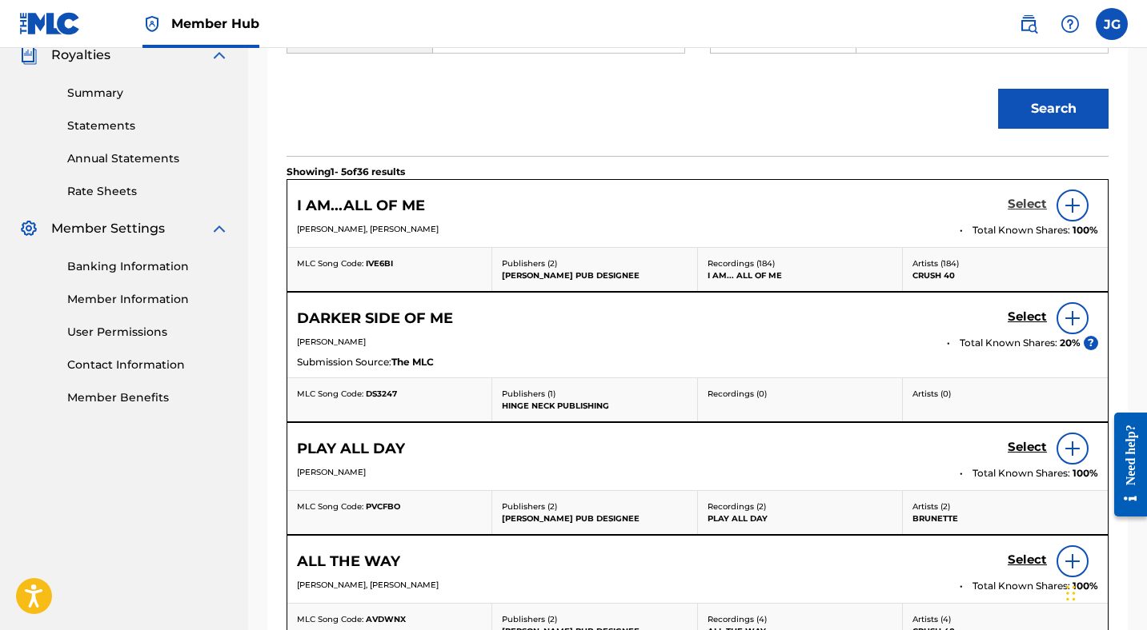
click at [1017, 205] on h5 "Select" at bounding box center [1026, 204] width 39 height 15
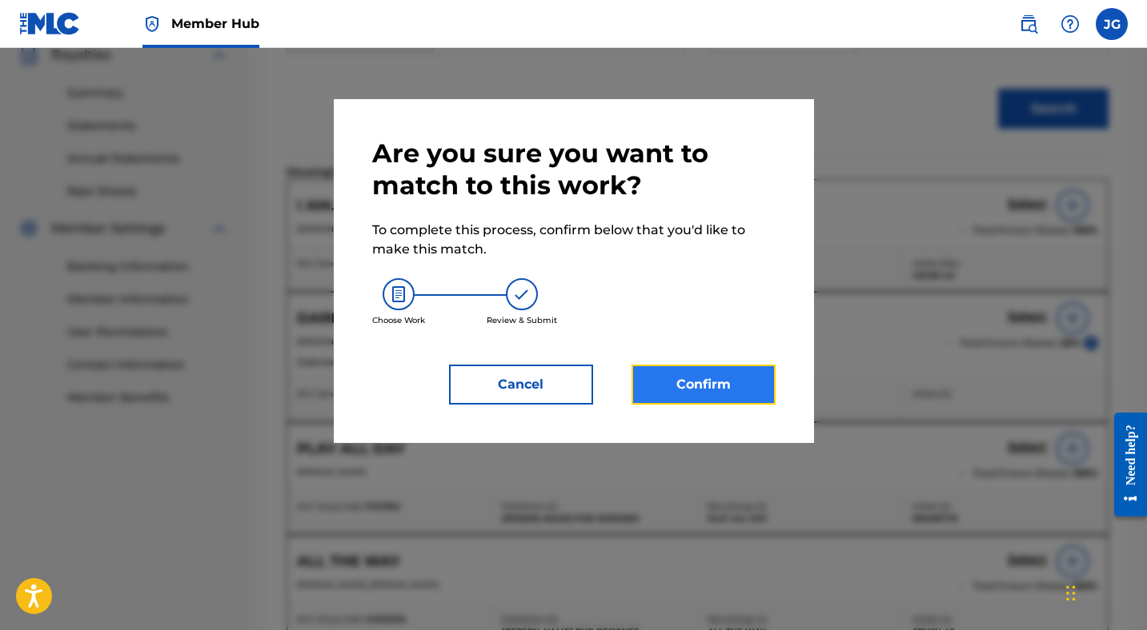
click at [718, 385] on button "Confirm" at bounding box center [703, 385] width 144 height 40
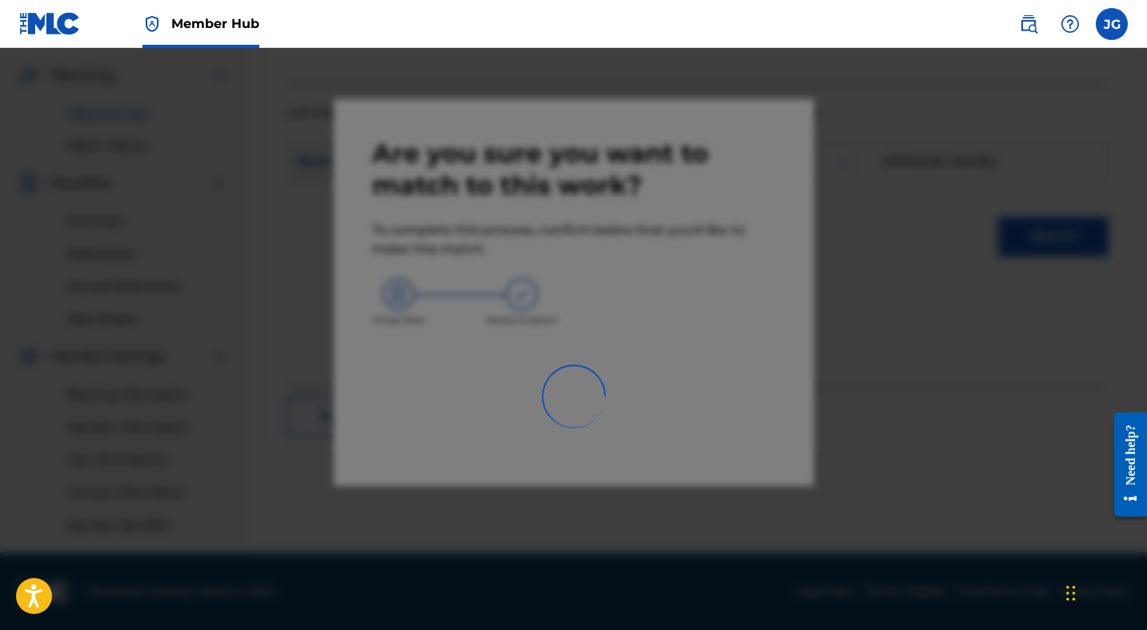
scroll to position [362, 0]
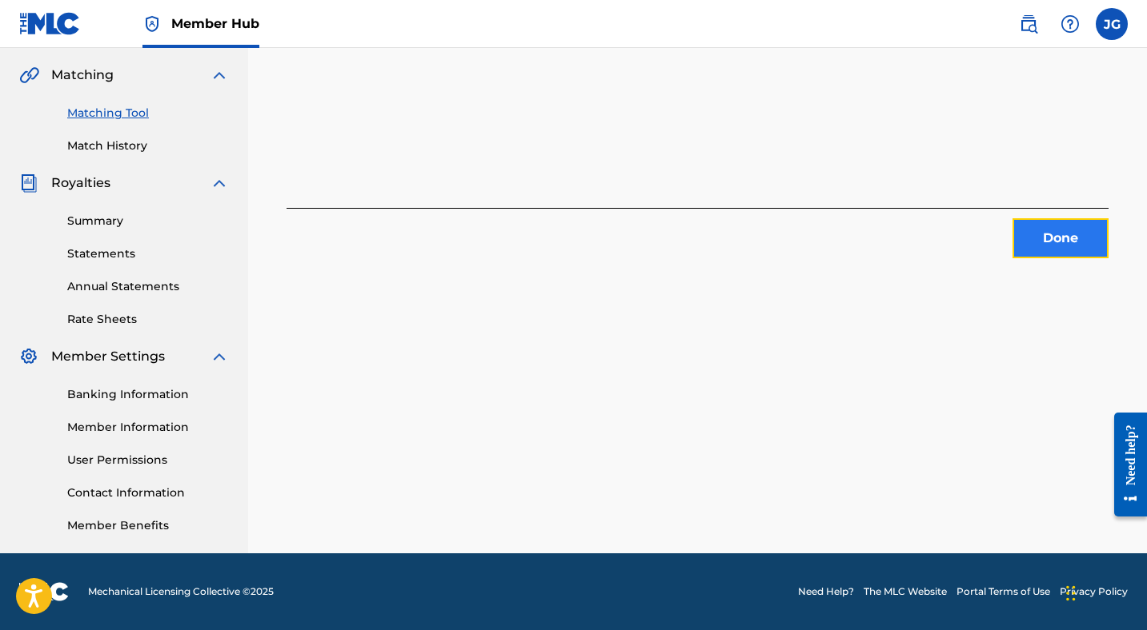
click at [1041, 242] on button "Done" at bounding box center [1060, 238] width 96 height 40
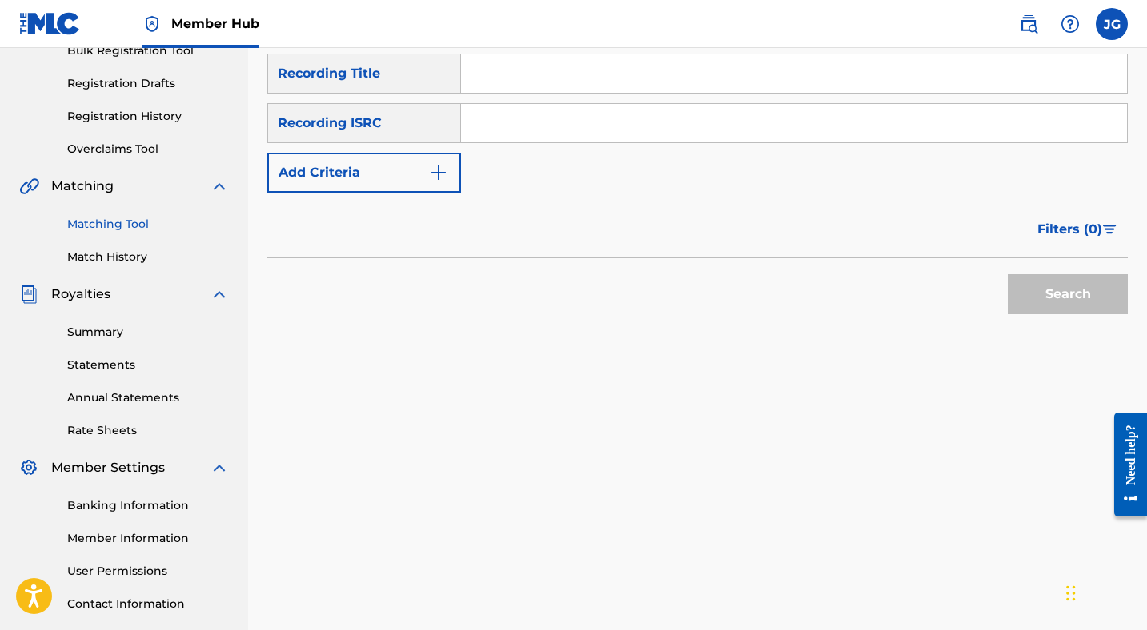
scroll to position [0, 0]
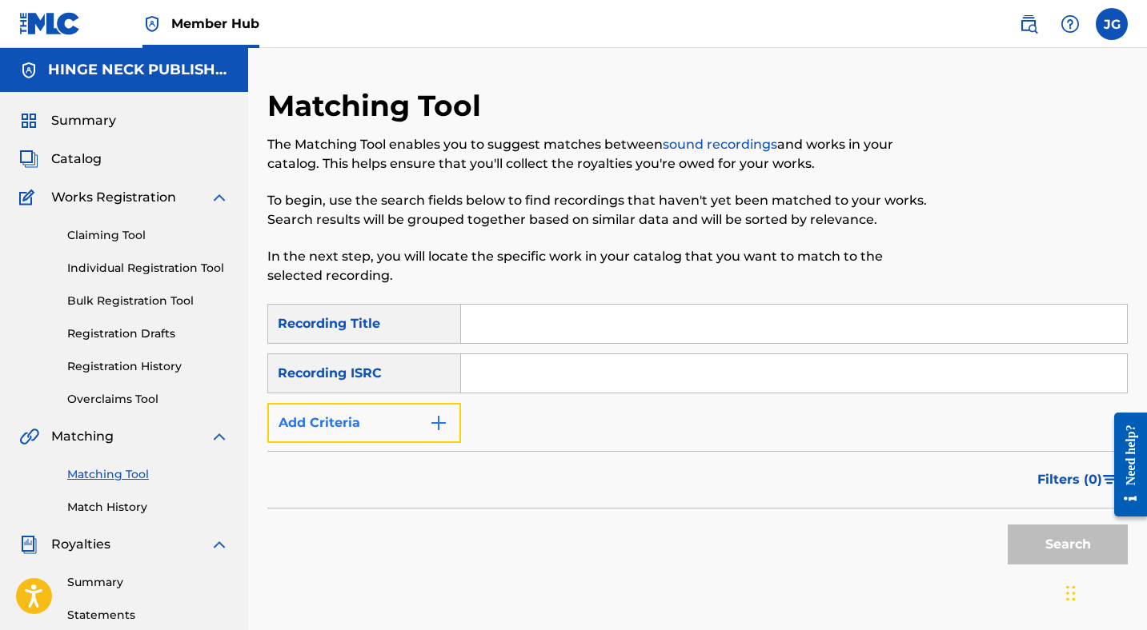
click at [416, 432] on button "Add Criteria" at bounding box center [364, 423] width 194 height 40
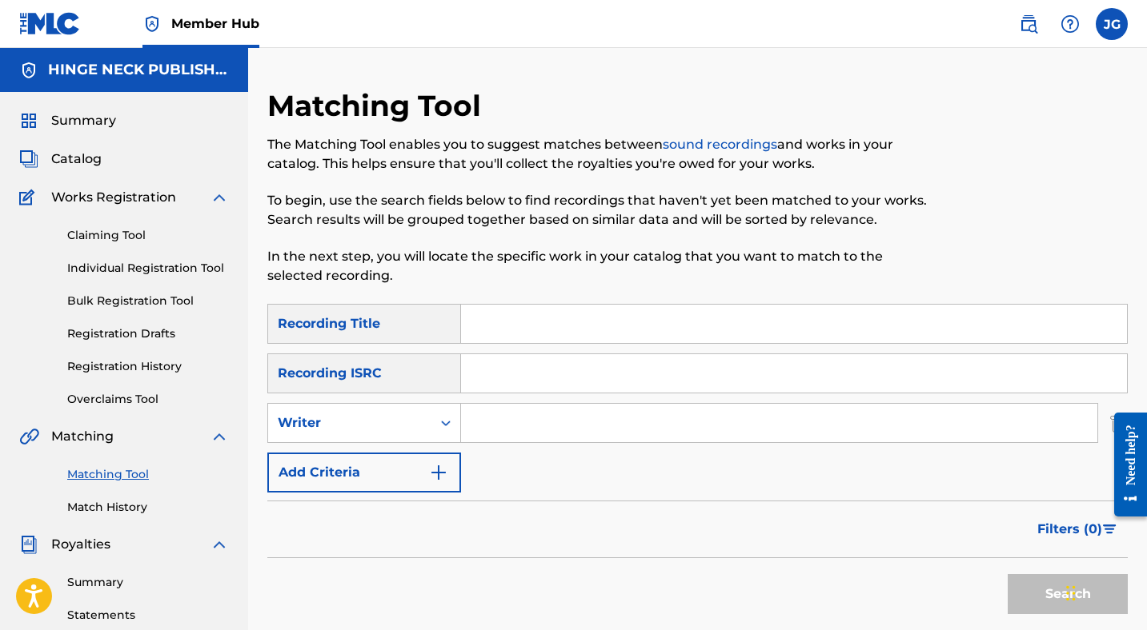
click at [526, 422] on input "Search Form" at bounding box center [779, 423] width 636 height 38
type input "[PERSON_NAME]"
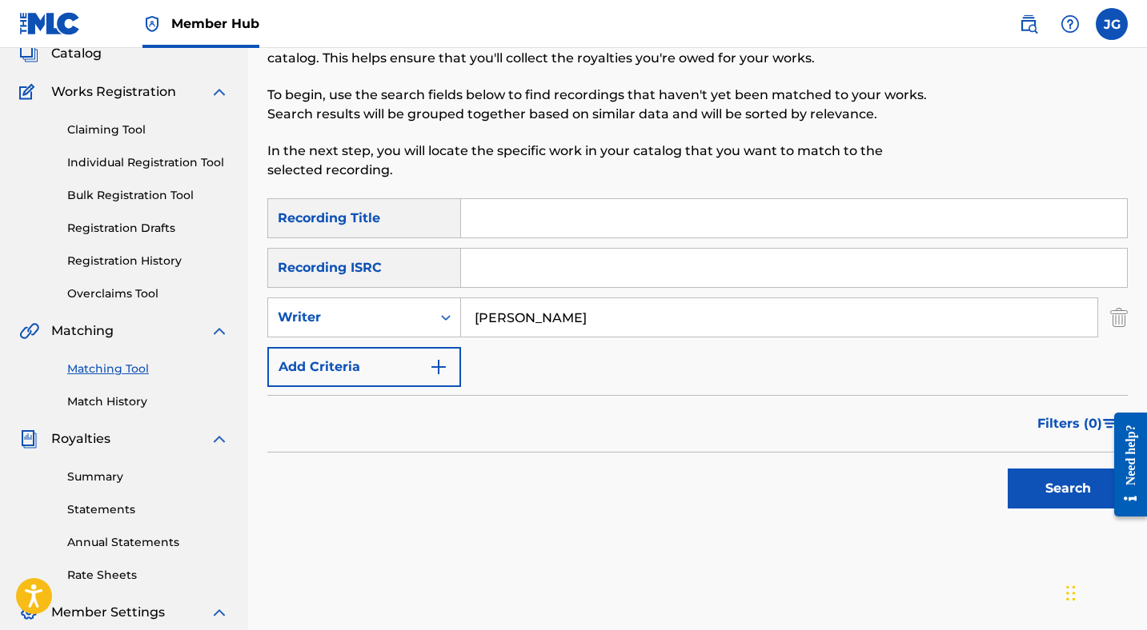
scroll to position [126, 0]
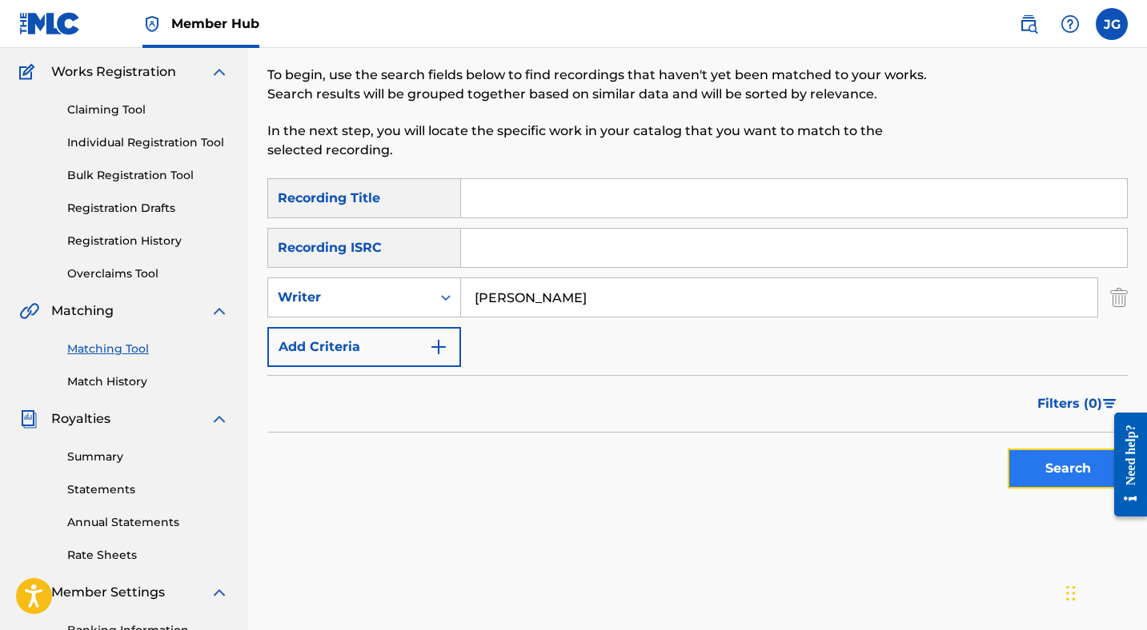
click at [1063, 462] on button "Search" at bounding box center [1067, 469] width 120 height 40
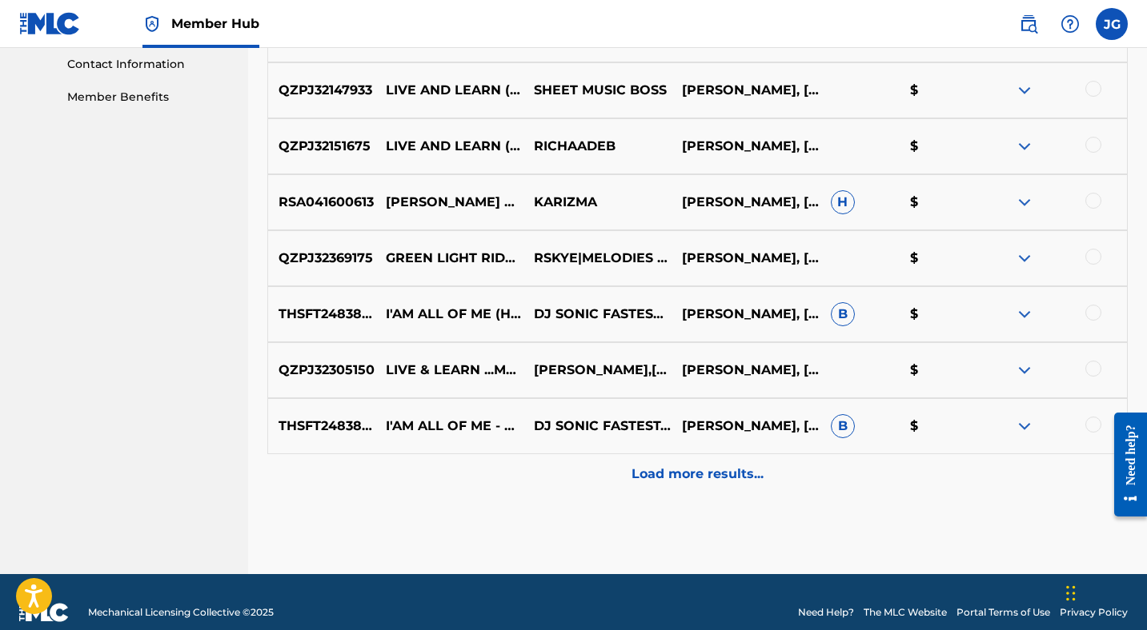
scroll to position [811, 0]
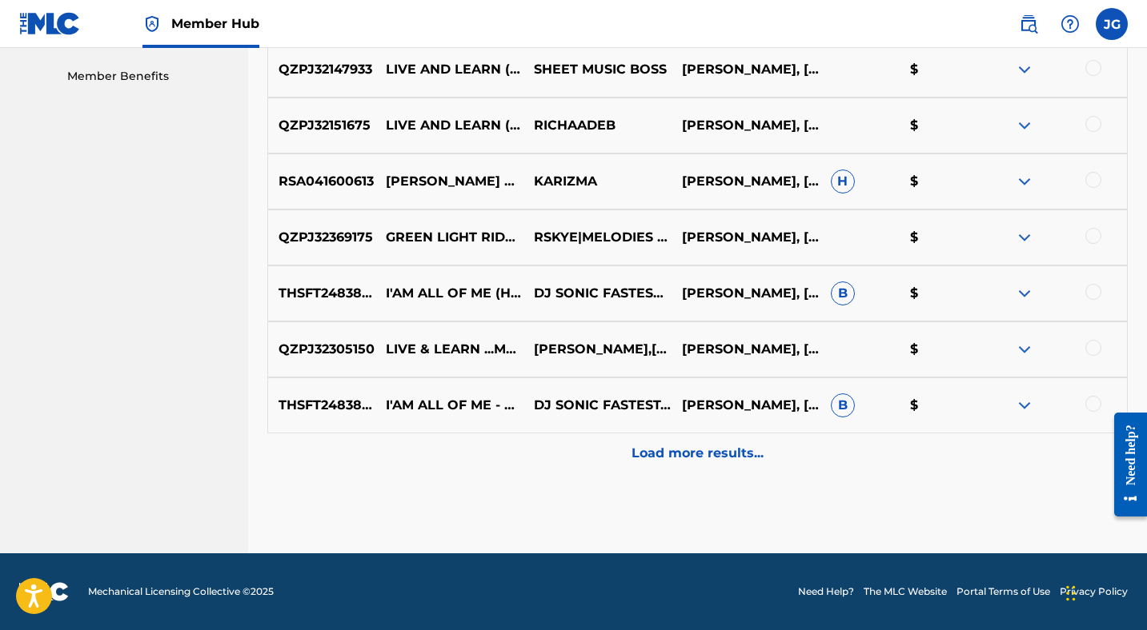
click at [1094, 237] on div at bounding box center [1093, 236] width 16 height 16
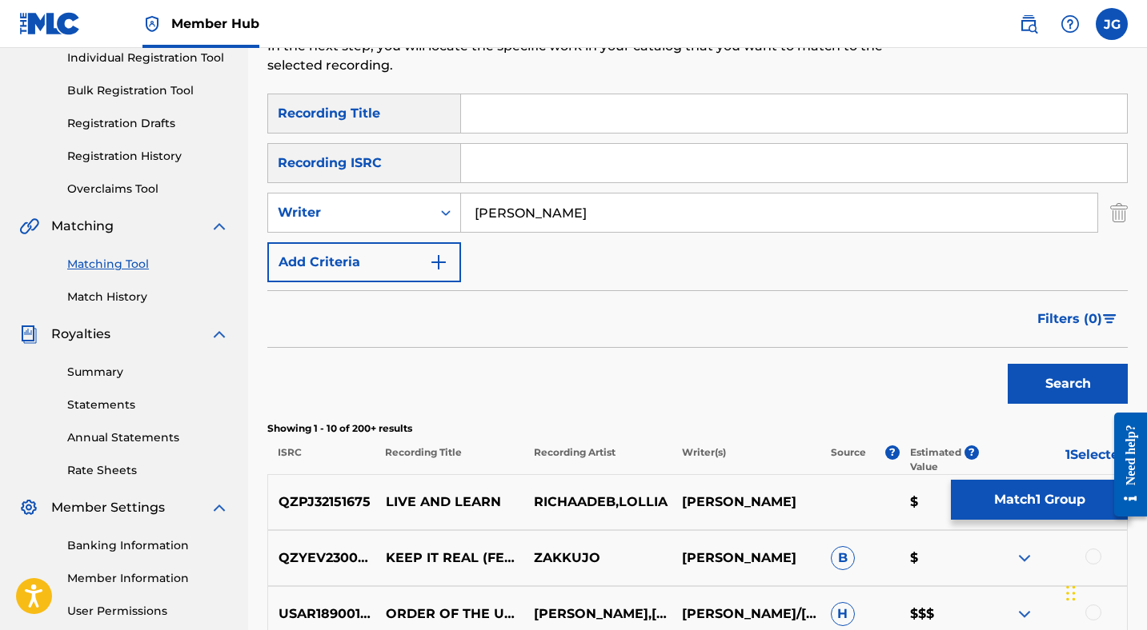
scroll to position [205, 0]
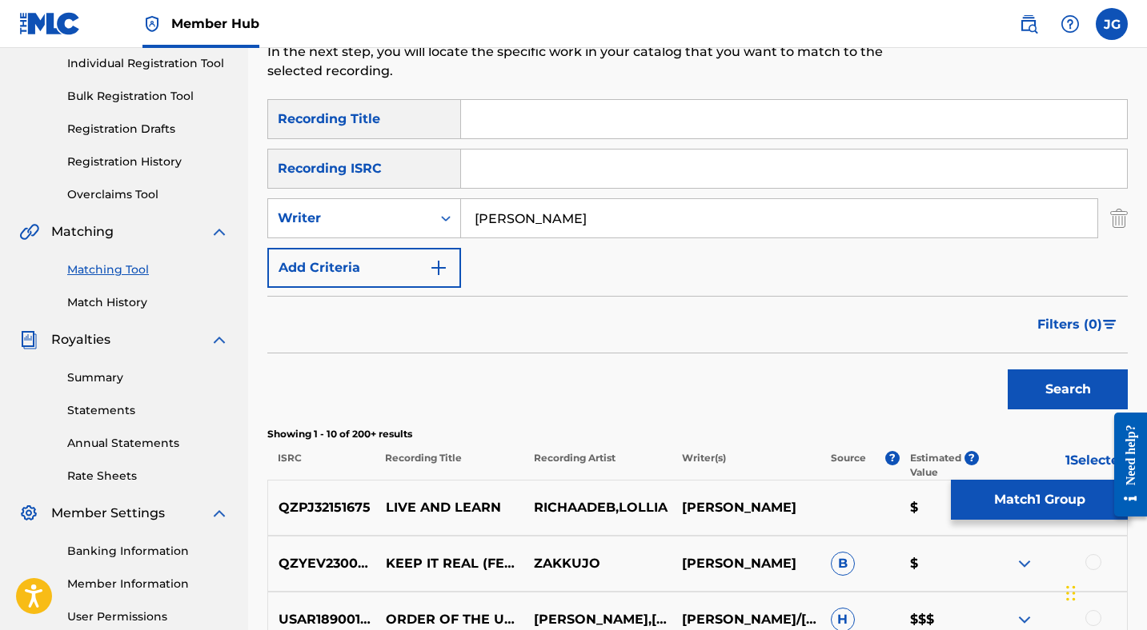
click at [713, 118] on input "Search Form" at bounding box center [794, 119] width 666 height 38
click at [1007, 370] on button "Search" at bounding box center [1067, 390] width 120 height 40
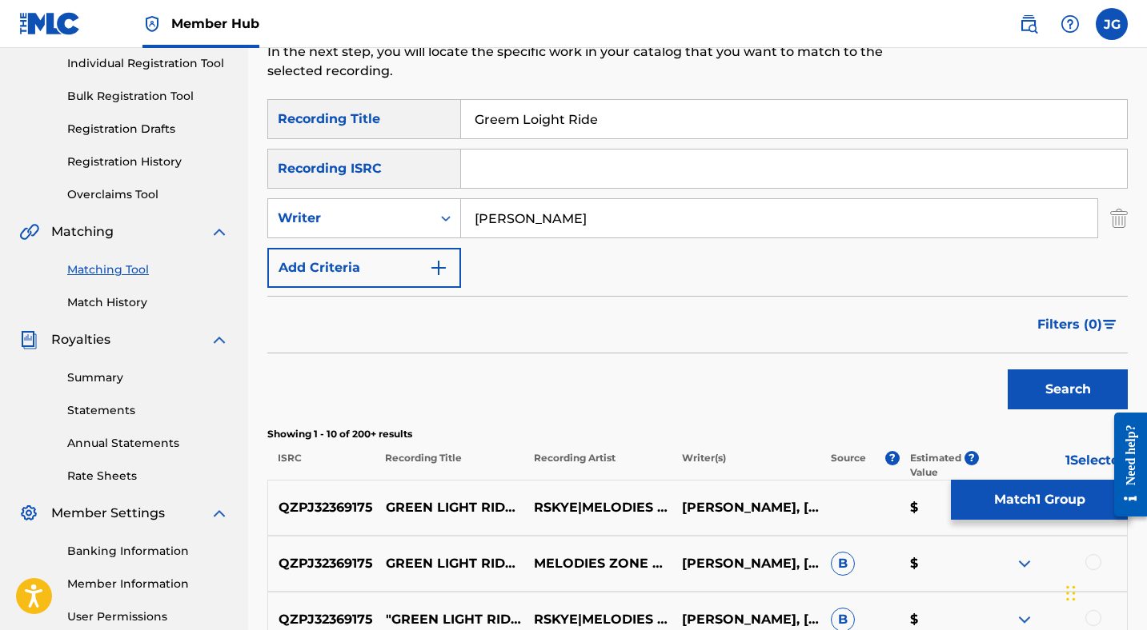
click at [564, 122] on input "Greem Loight Ride" at bounding box center [794, 119] width 666 height 38
click at [518, 123] on input "Greem Light Ride" at bounding box center [794, 119] width 666 height 38
type input "Green Light Ride"
click at [1030, 379] on button "Search" at bounding box center [1067, 390] width 120 height 40
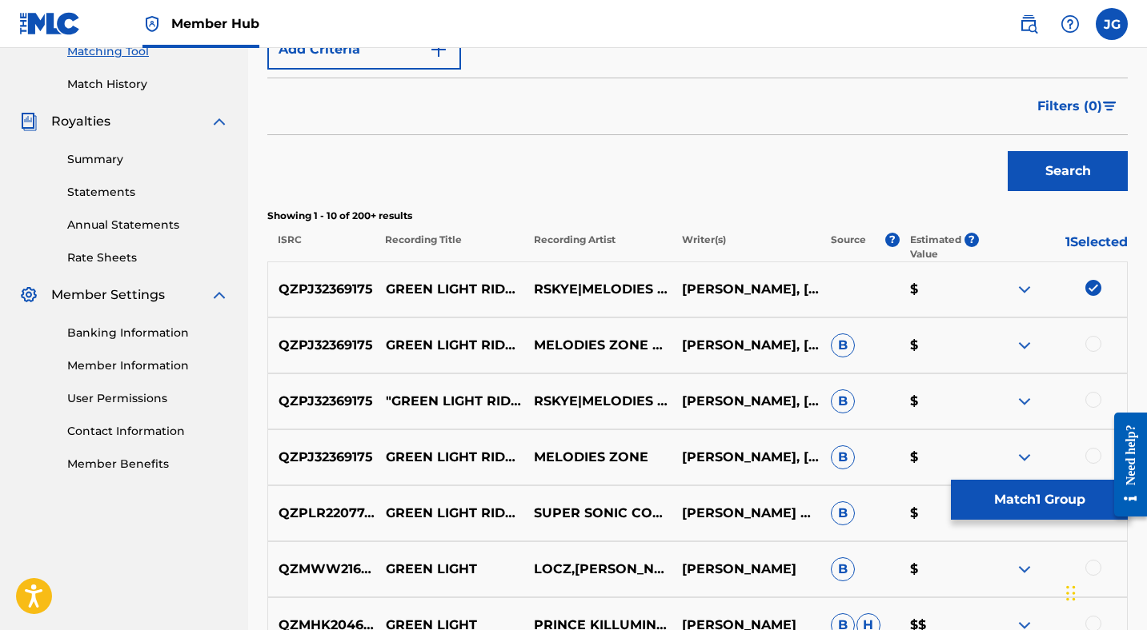
scroll to position [521, 0]
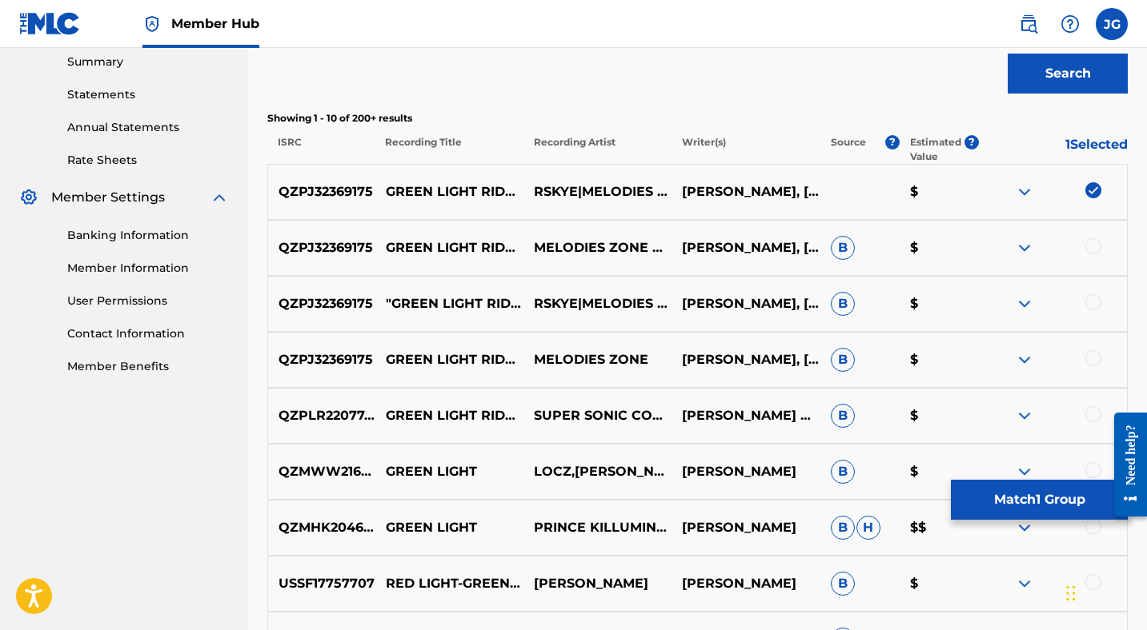
click at [1089, 246] on div at bounding box center [1093, 246] width 16 height 16
click at [1094, 303] on div at bounding box center [1093, 302] width 16 height 16
click at [1092, 362] on div at bounding box center [1093, 358] width 16 height 16
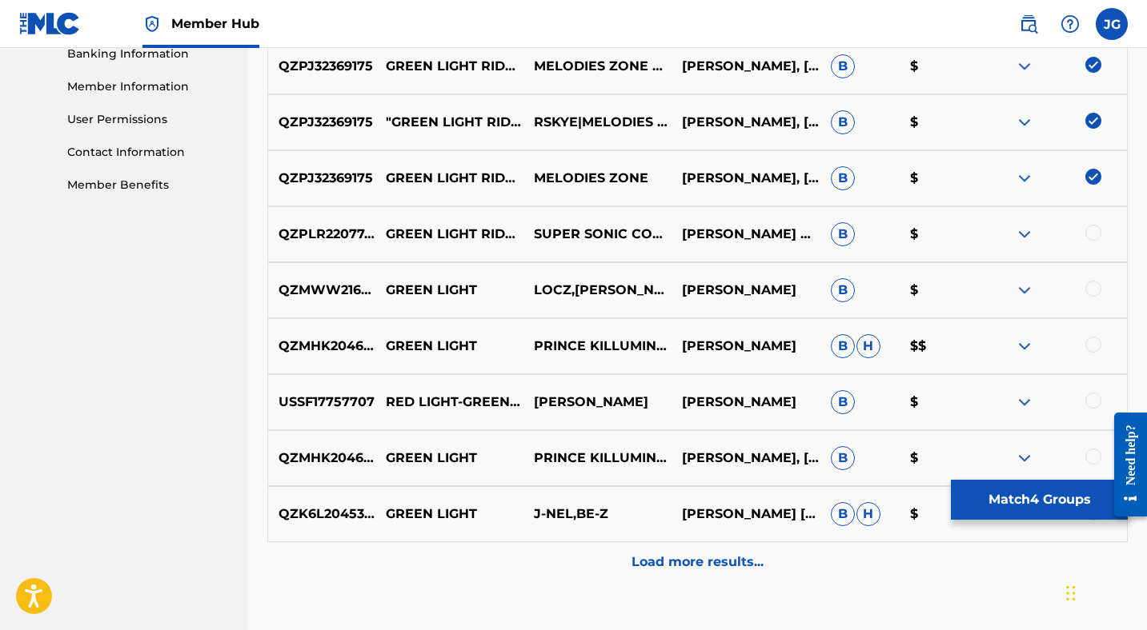
scroll to position [704, 0]
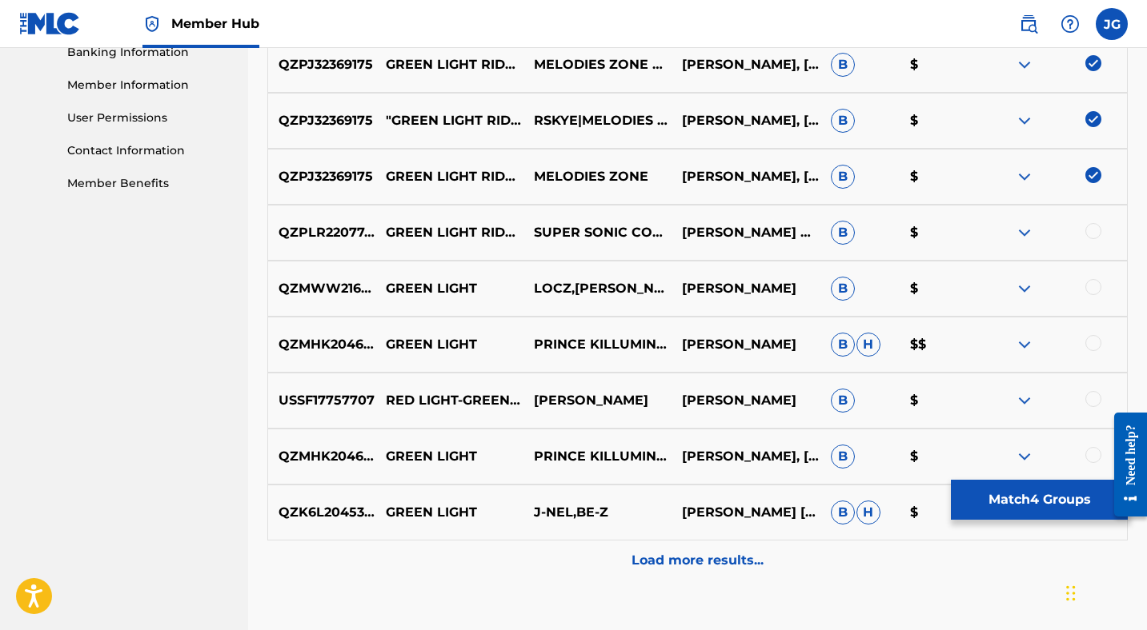
click at [1095, 232] on div at bounding box center [1093, 231] width 16 height 16
click at [1095, 289] on div at bounding box center [1093, 287] width 16 height 16
click at [1093, 286] on img at bounding box center [1093, 287] width 16 height 16
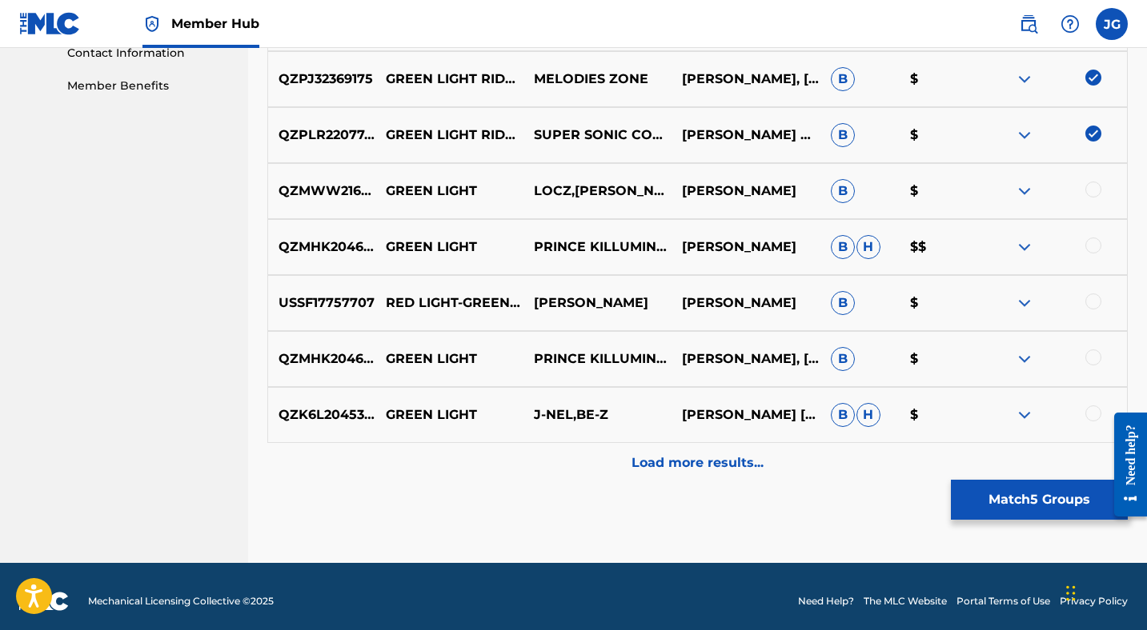
scroll to position [811, 0]
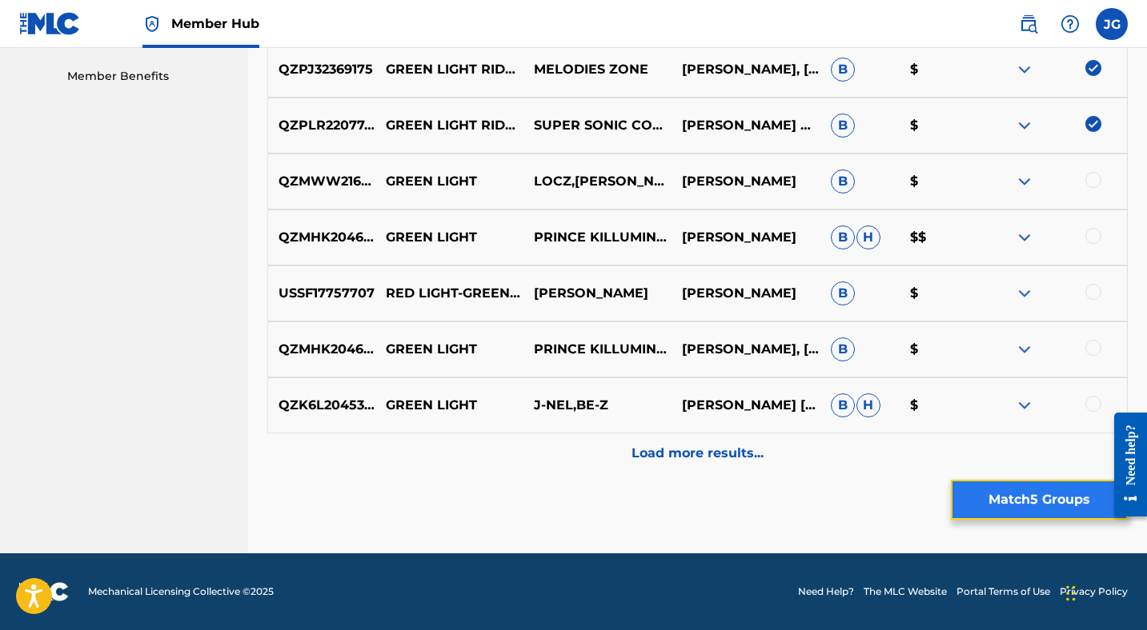
click at [1007, 497] on button "Match 5 Groups" at bounding box center [1039, 500] width 177 height 40
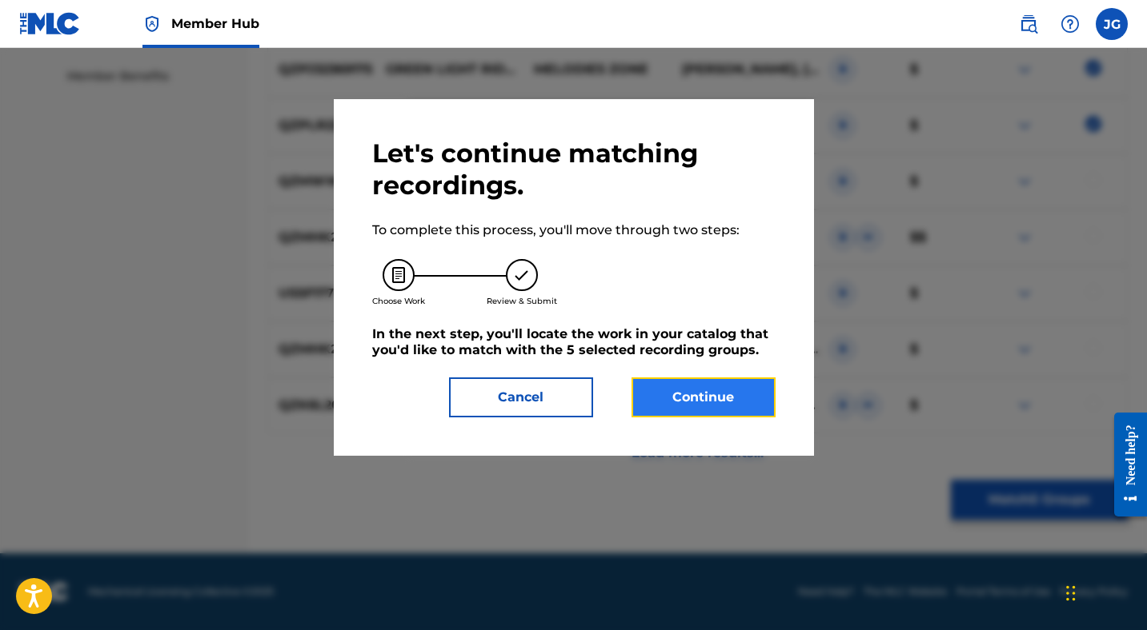
click at [724, 393] on button "Continue" at bounding box center [703, 398] width 144 height 40
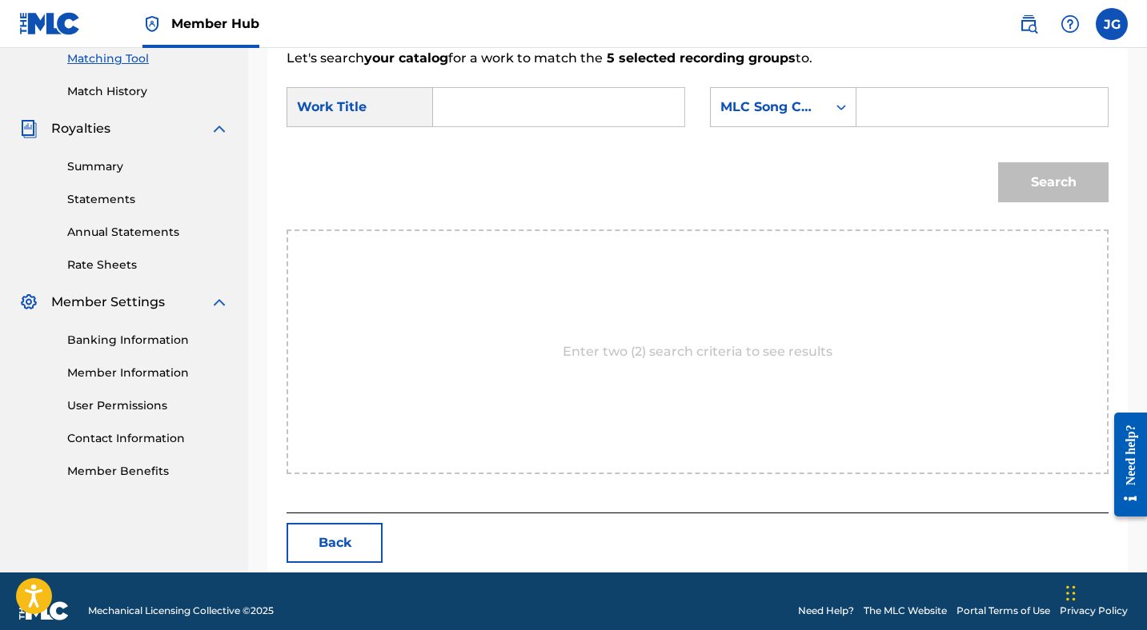
scroll to position [435, 0]
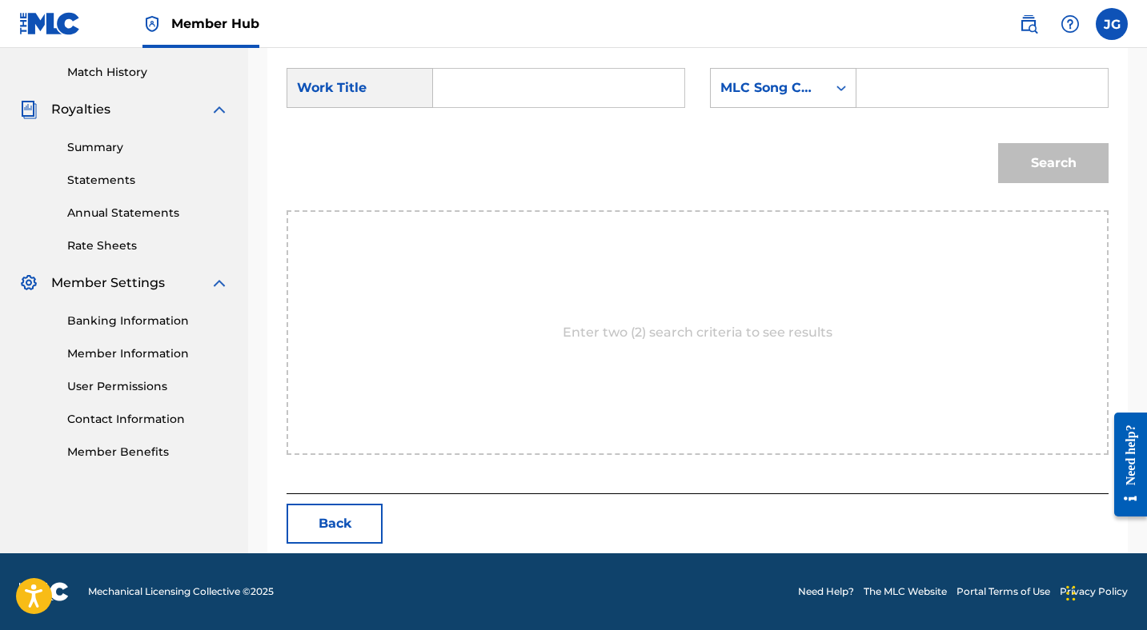
click at [557, 82] on input "Search Form" at bounding box center [558, 88] width 224 height 38
type input "Green Light Ride"
click at [823, 88] on div "MLC Song Code" at bounding box center [769, 88] width 116 height 30
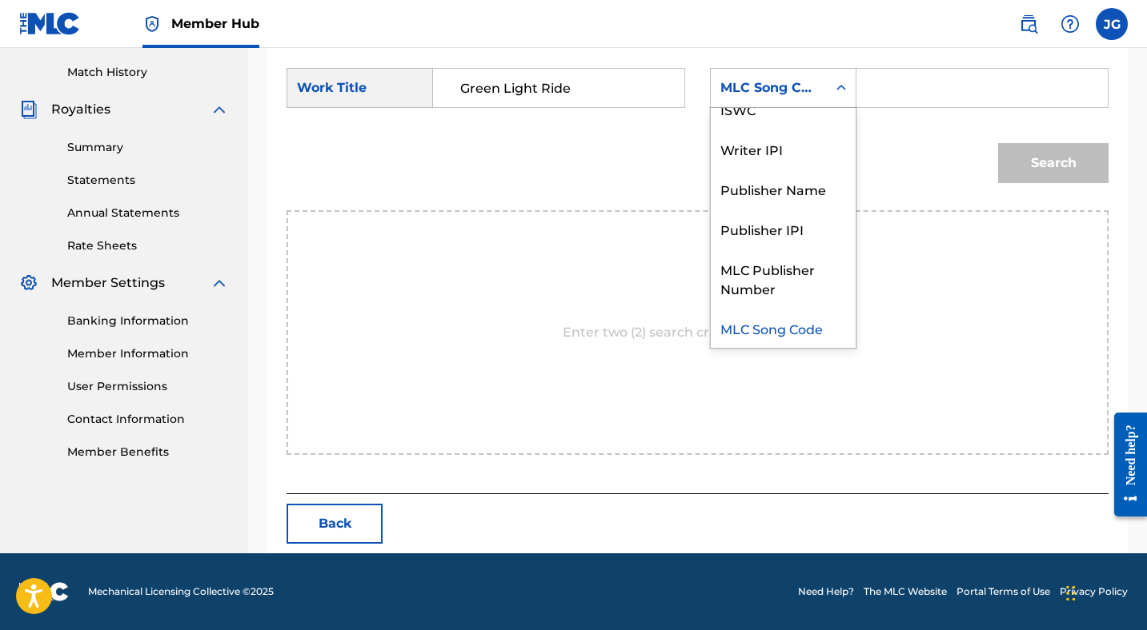
scroll to position [0, 0]
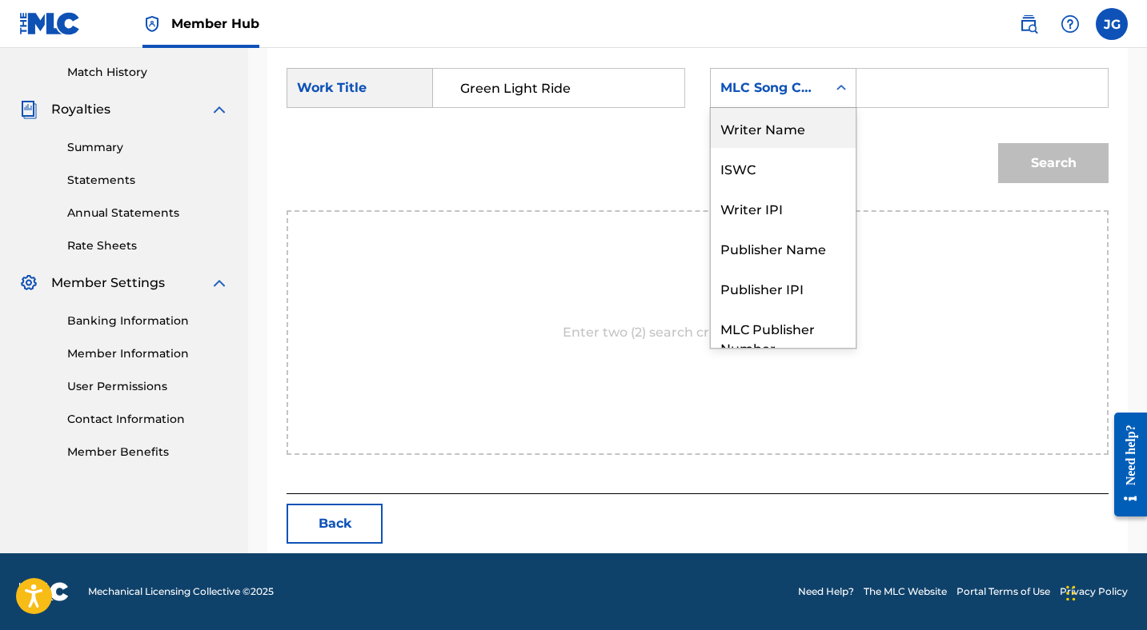
click at [787, 122] on div "Writer Name" at bounding box center [783, 128] width 145 height 40
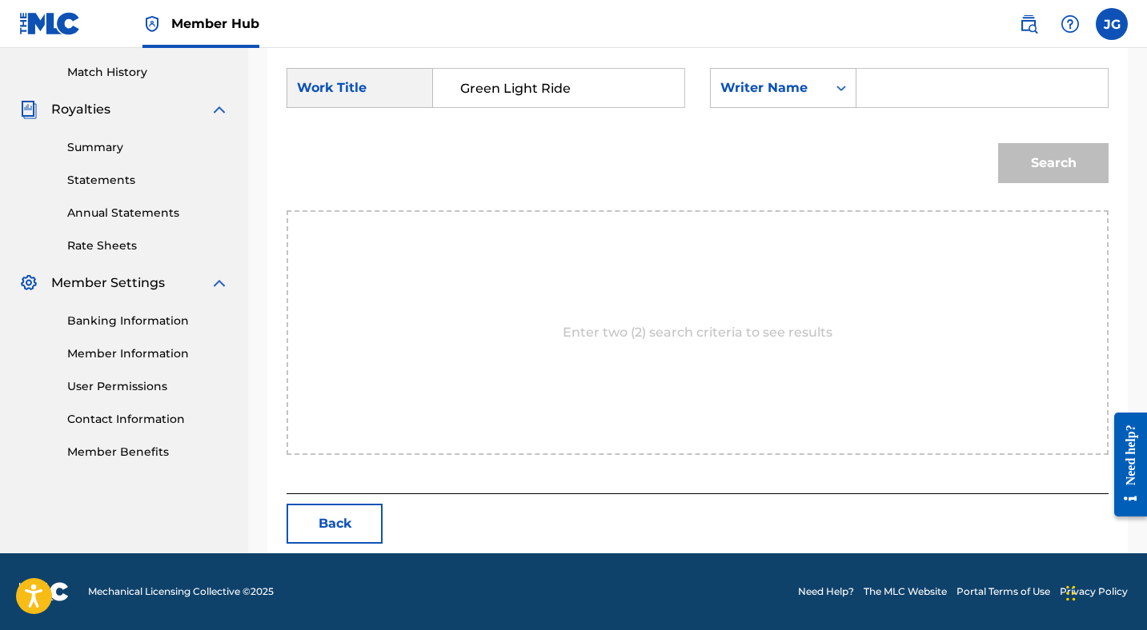
click at [887, 84] on input "Search Form" at bounding box center [982, 88] width 224 height 38
type input "[PERSON_NAME]"
click at [1043, 161] on button "Search" at bounding box center [1053, 163] width 110 height 40
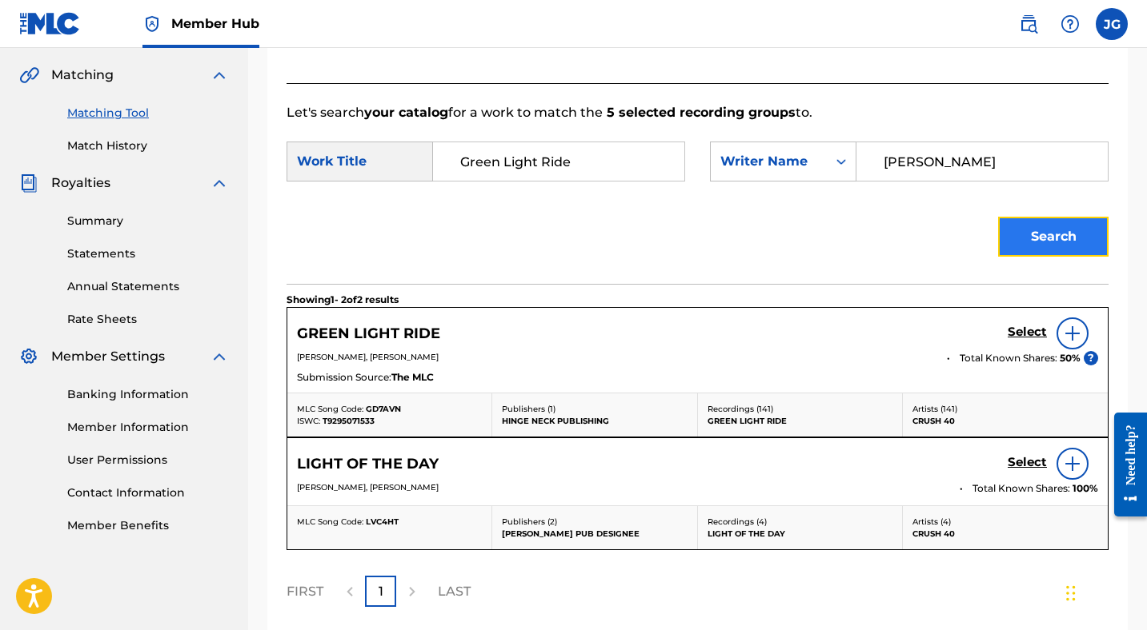
scroll to position [435, 0]
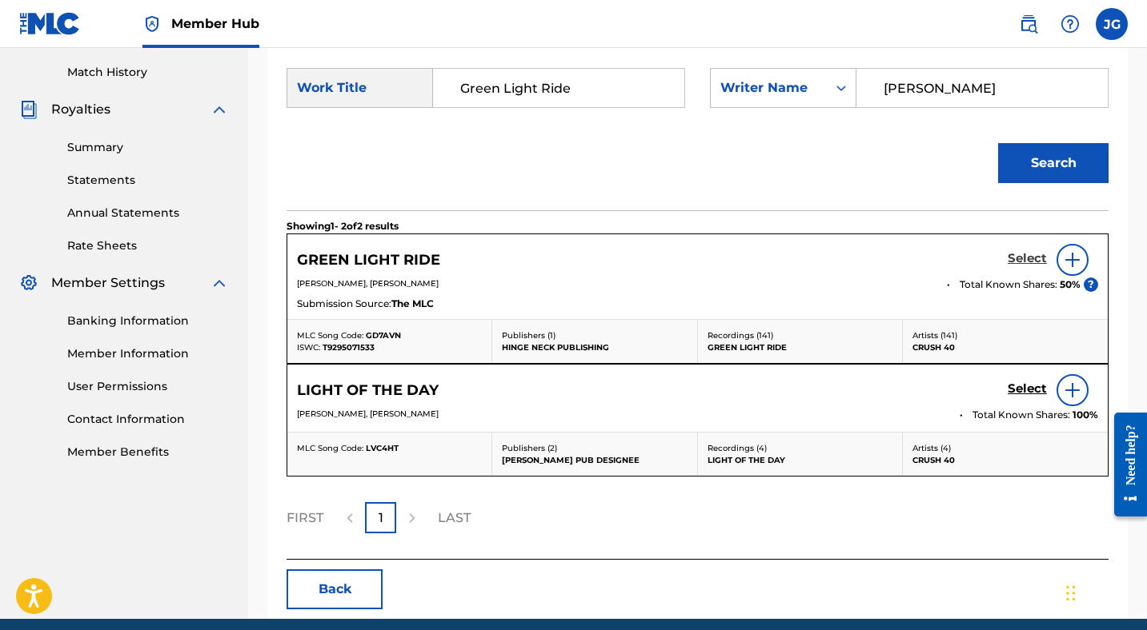
click at [1024, 254] on h5 "Select" at bounding box center [1026, 258] width 39 height 15
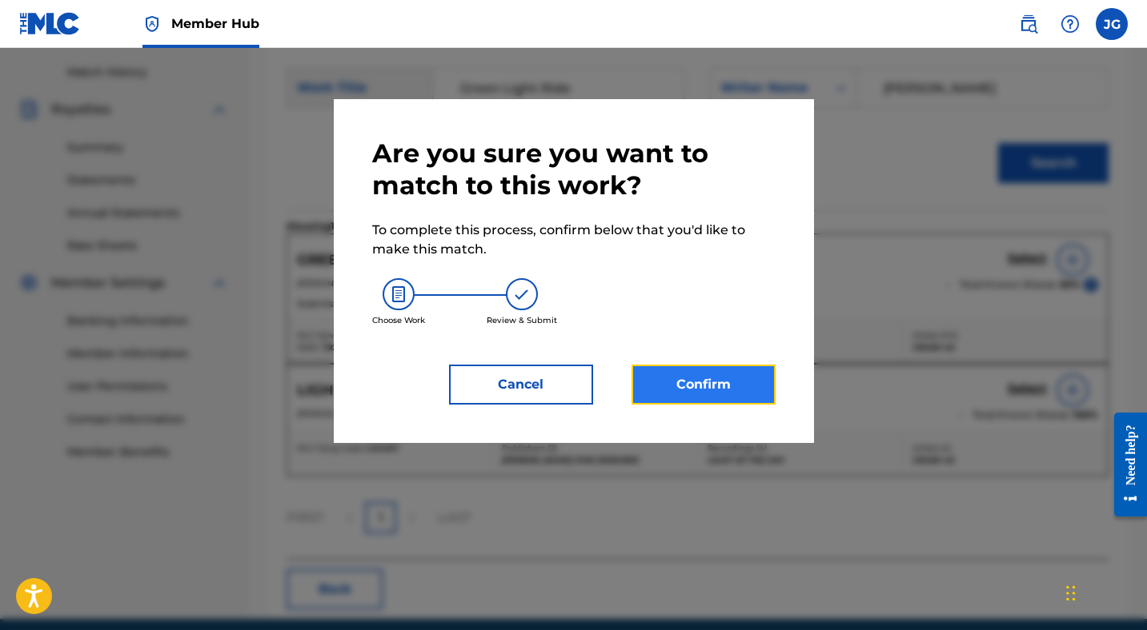
click at [694, 384] on button "Confirm" at bounding box center [703, 385] width 144 height 40
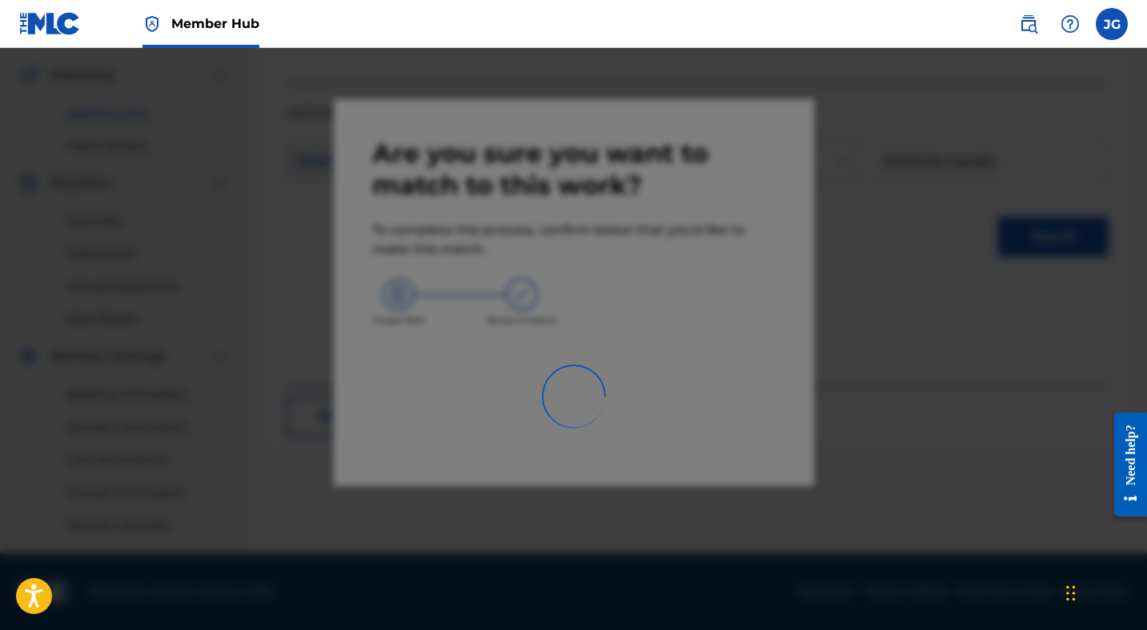
scroll to position [362, 0]
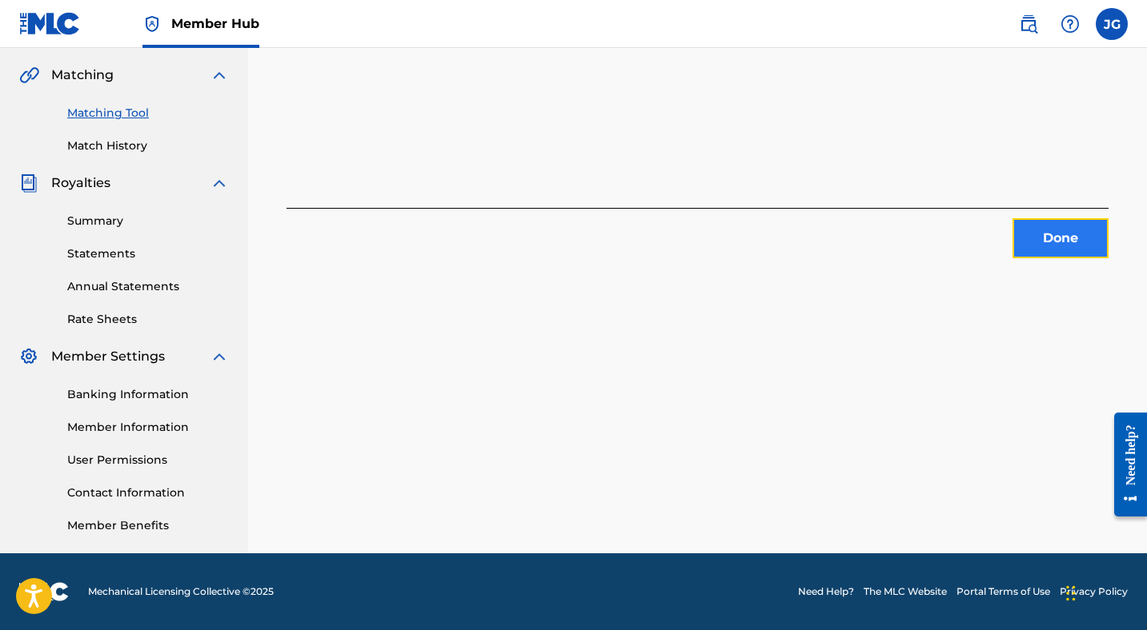
click at [1043, 240] on button "Done" at bounding box center [1060, 238] width 96 height 40
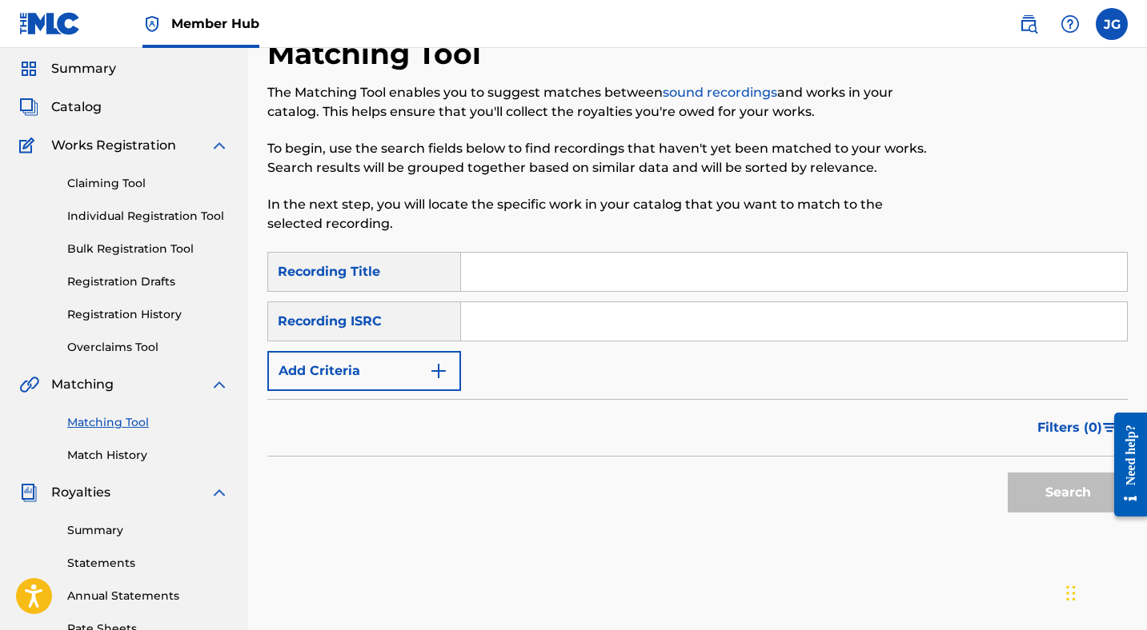
scroll to position [0, 0]
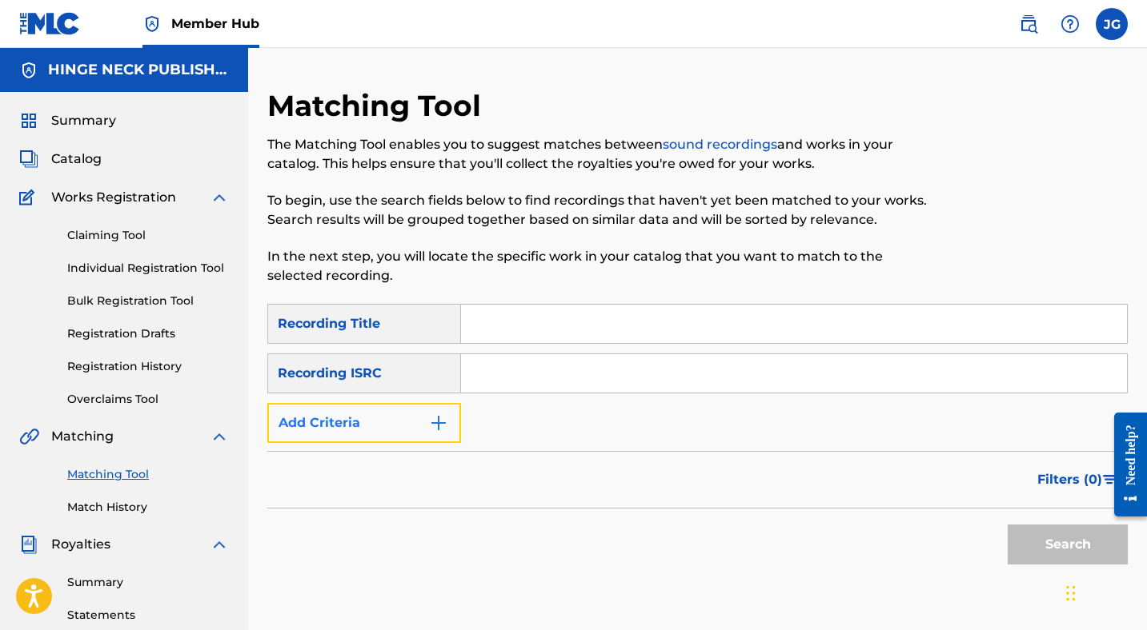
click at [396, 419] on button "Add Criteria" at bounding box center [364, 423] width 194 height 40
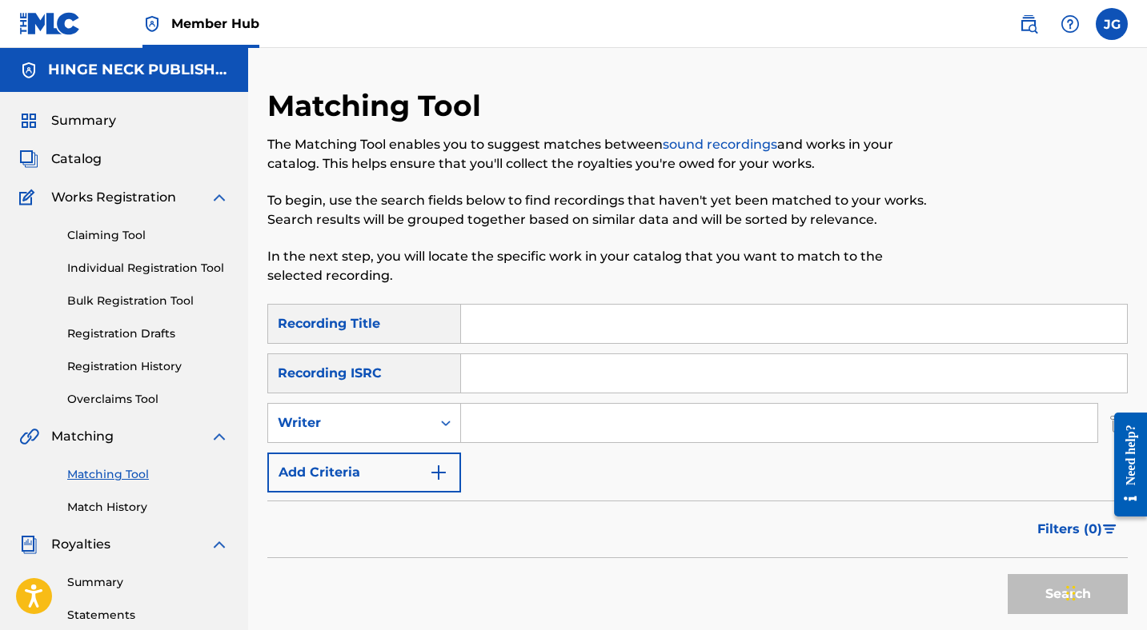
click at [509, 423] on input "Search Form" at bounding box center [779, 423] width 636 height 38
type input "[PERSON_NAME]"
click at [1035, 590] on button "Search" at bounding box center [1067, 594] width 120 height 40
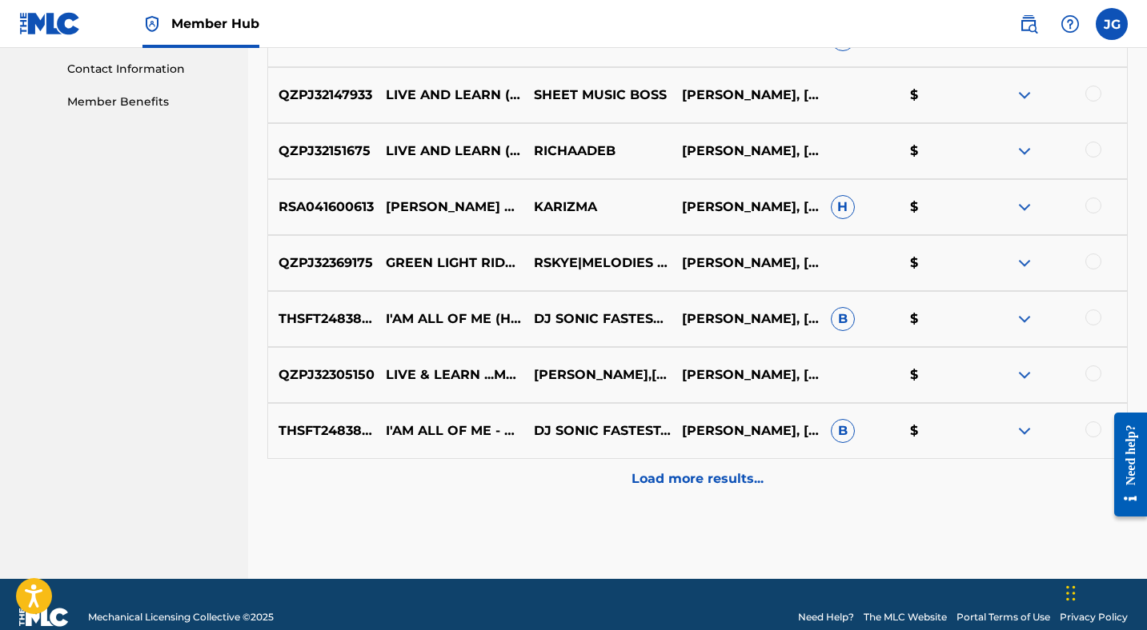
scroll to position [811, 0]
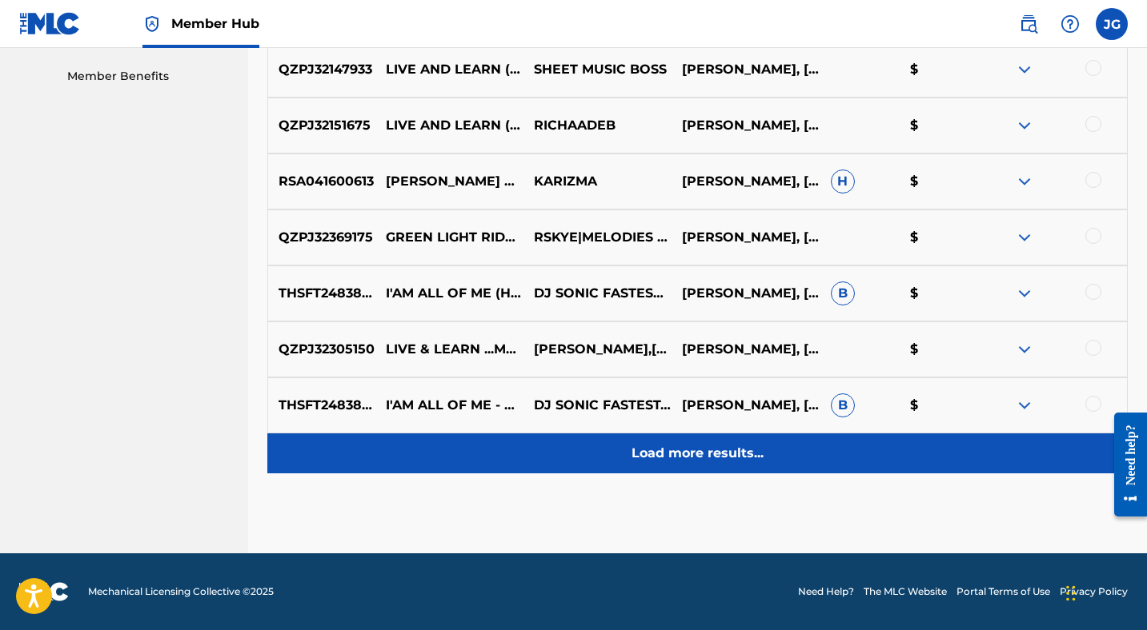
click at [715, 462] on p "Load more results..." at bounding box center [697, 453] width 132 height 19
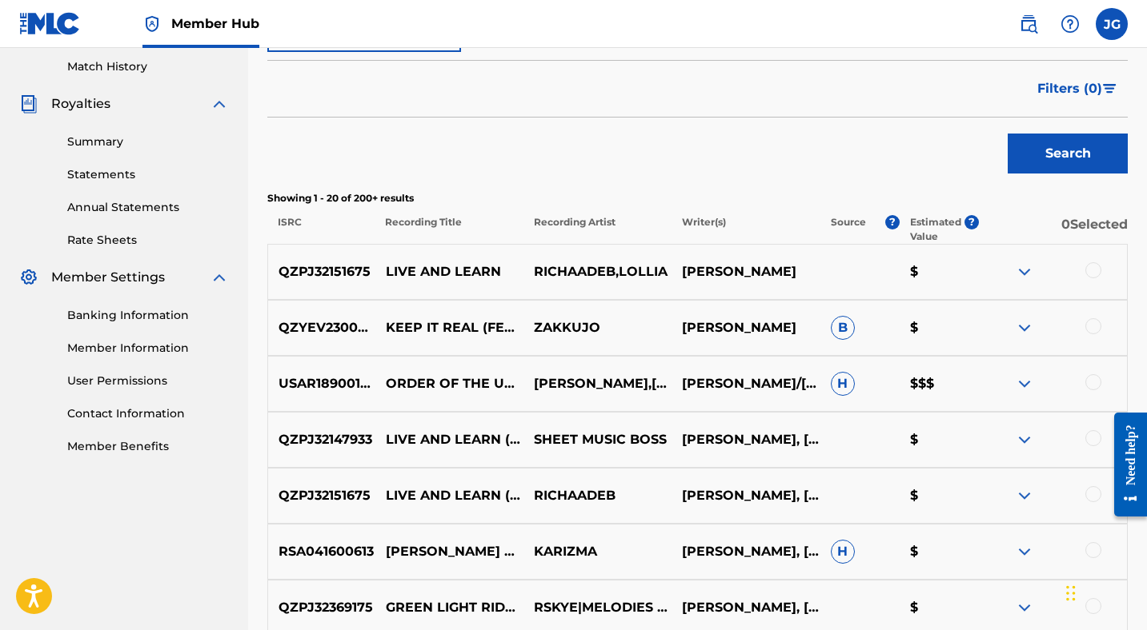
scroll to position [0, 0]
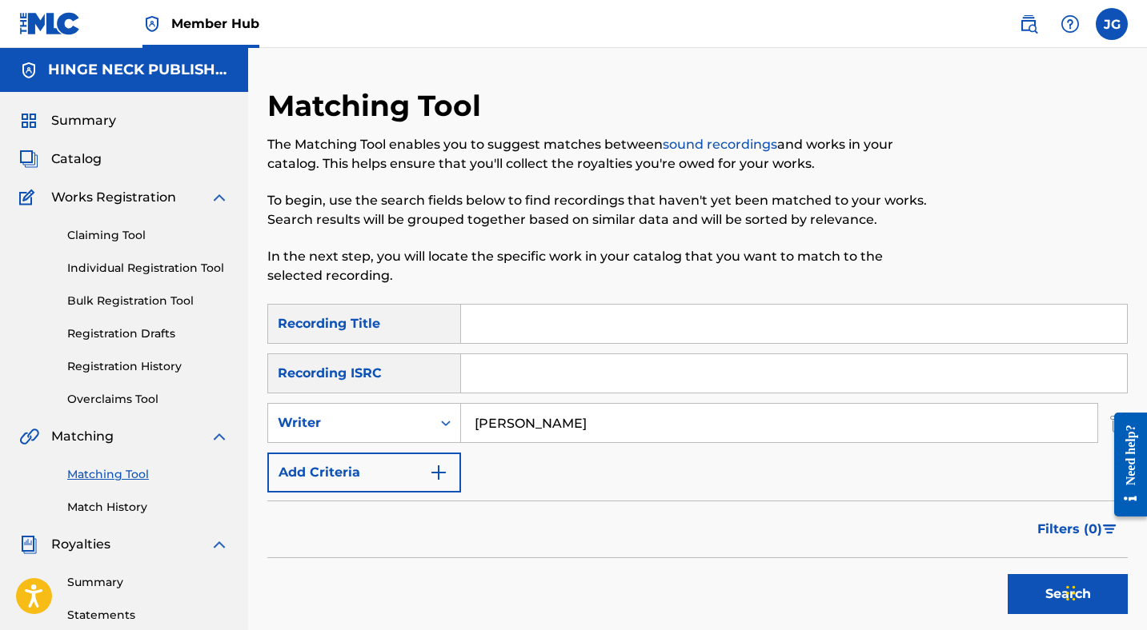
click at [543, 322] on input "Search Form" at bounding box center [794, 324] width 666 height 38
type input "Darker Side Of Me"
click at [1032, 594] on button "Search" at bounding box center [1067, 594] width 120 height 40
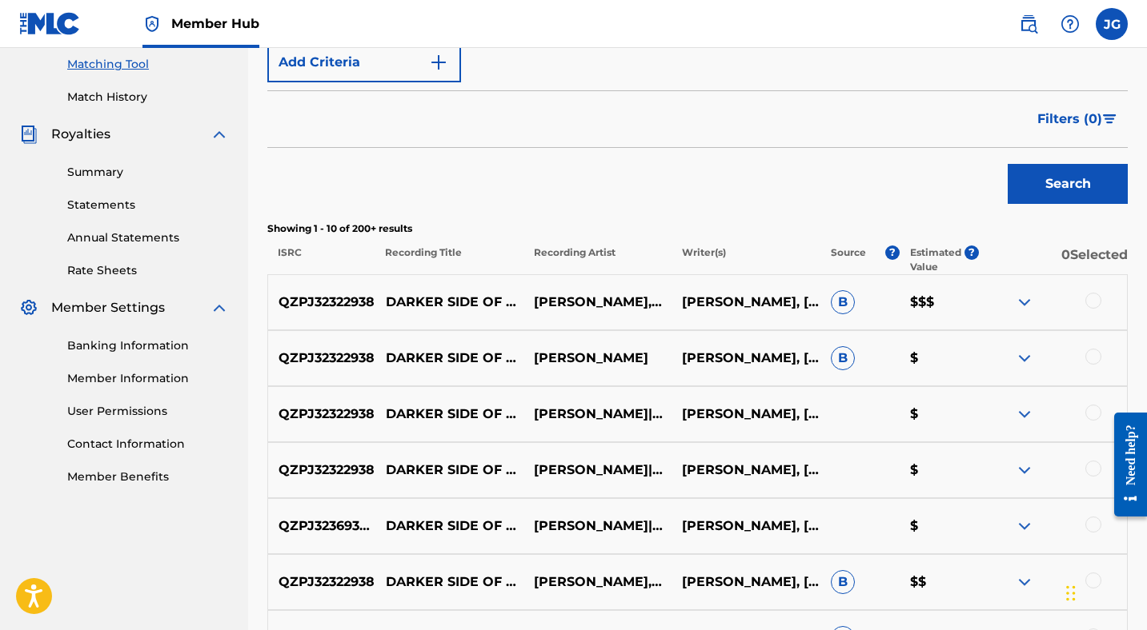
scroll to position [412, 0]
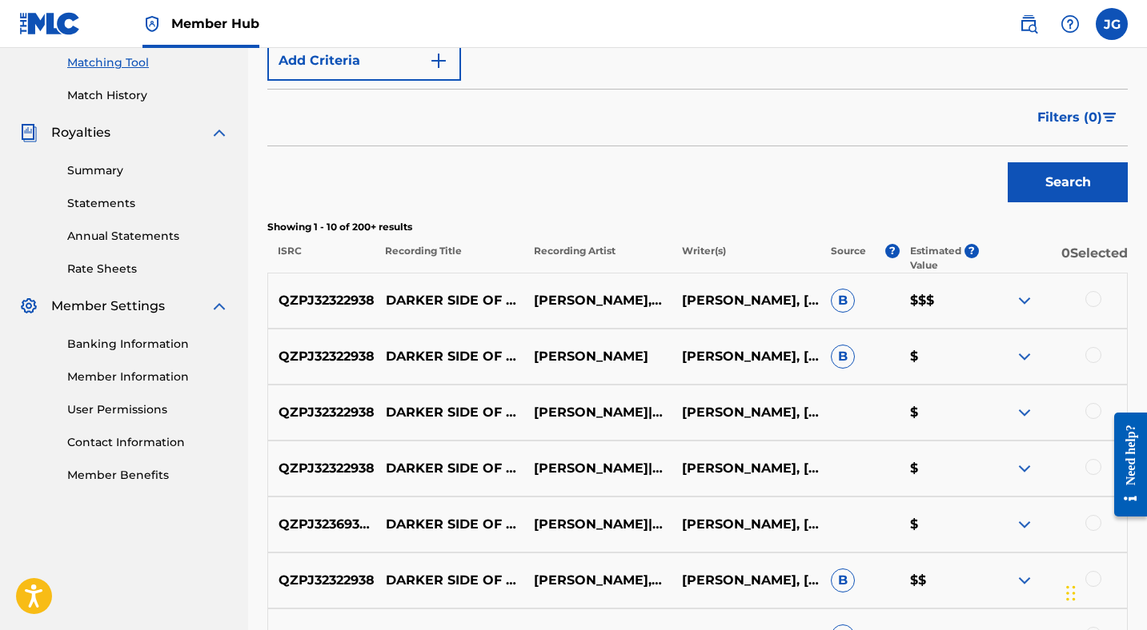
click at [1090, 296] on div at bounding box center [1093, 299] width 16 height 16
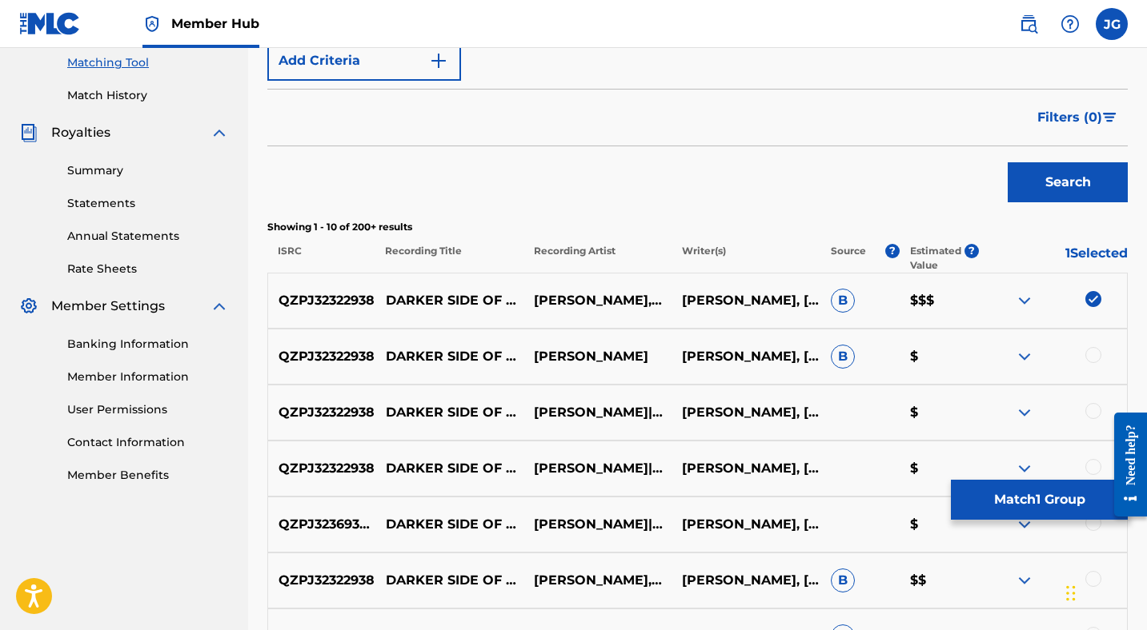
click at [1091, 350] on div at bounding box center [1093, 355] width 16 height 16
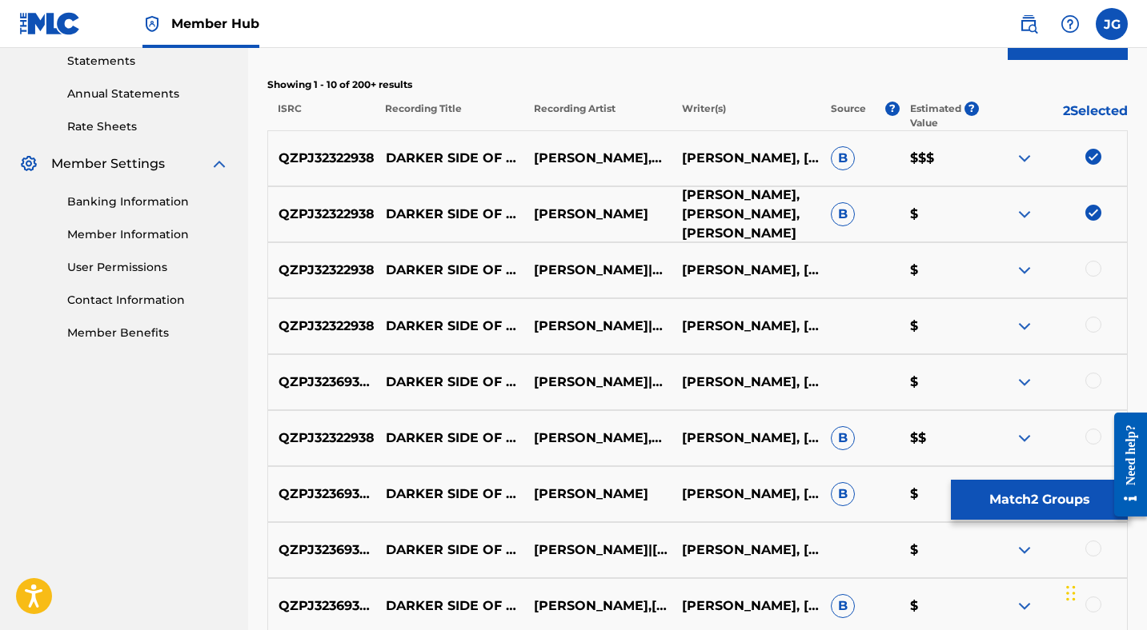
scroll to position [559, 0]
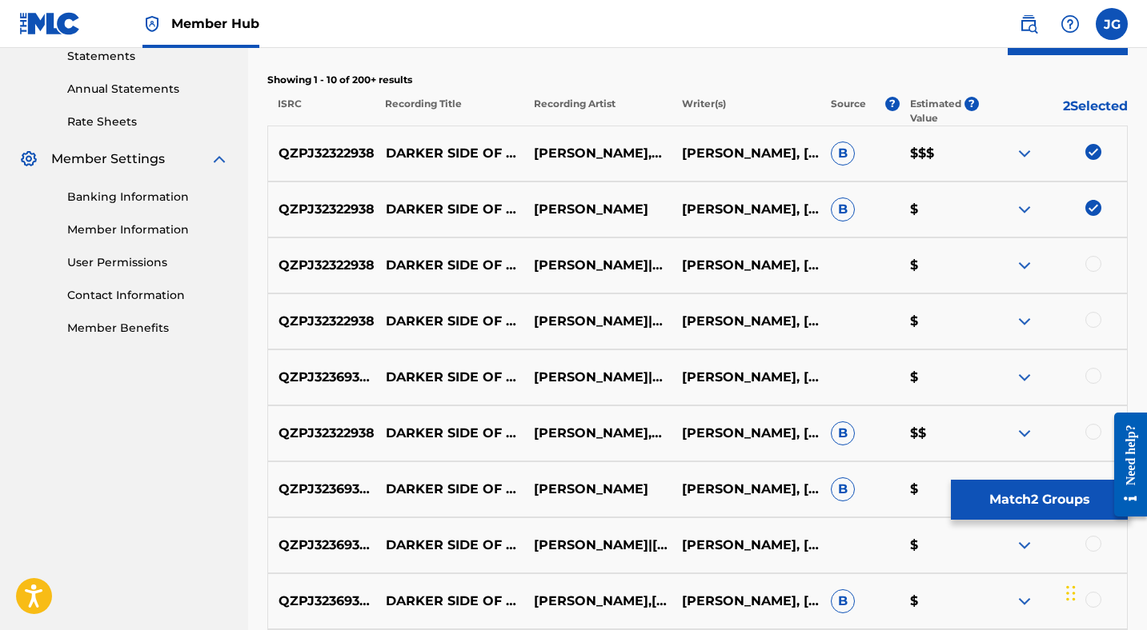
click at [1093, 258] on div at bounding box center [1093, 264] width 16 height 16
click at [1090, 318] on div at bounding box center [1093, 320] width 16 height 16
click at [1098, 380] on div at bounding box center [1093, 376] width 16 height 16
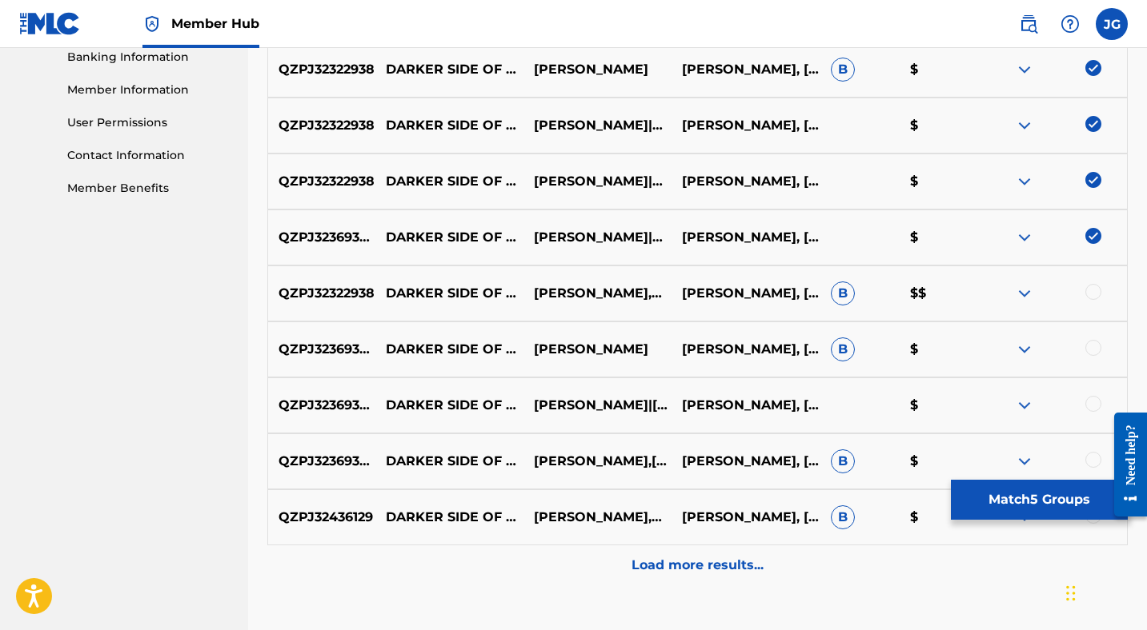
scroll to position [707, 0]
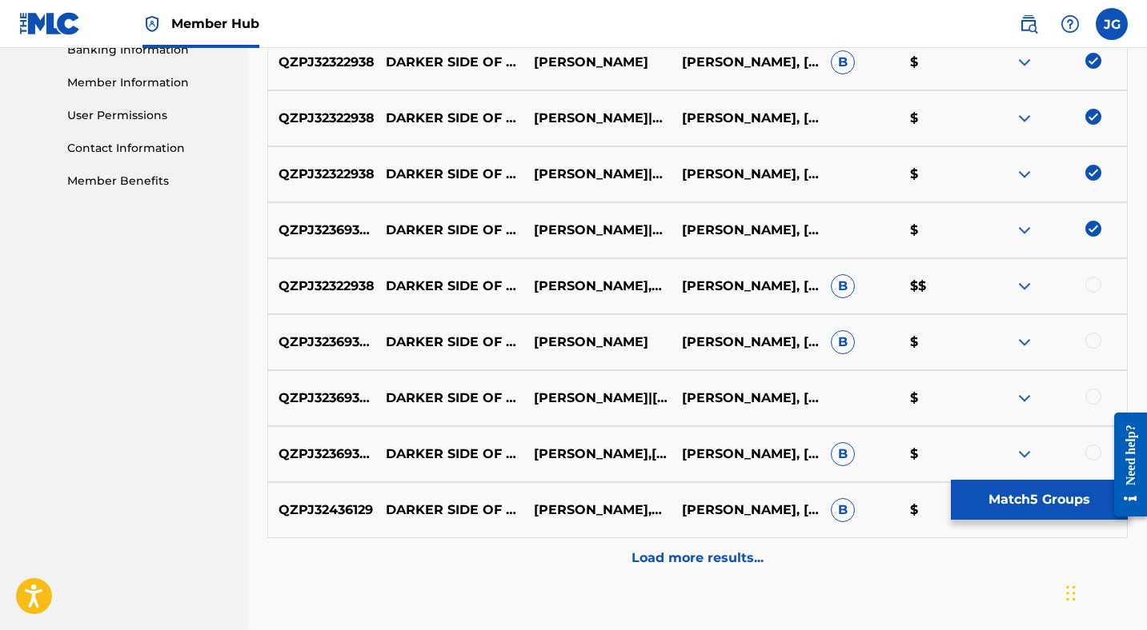
click at [1093, 282] on div at bounding box center [1093, 285] width 16 height 16
click at [1095, 341] on div at bounding box center [1093, 341] width 16 height 16
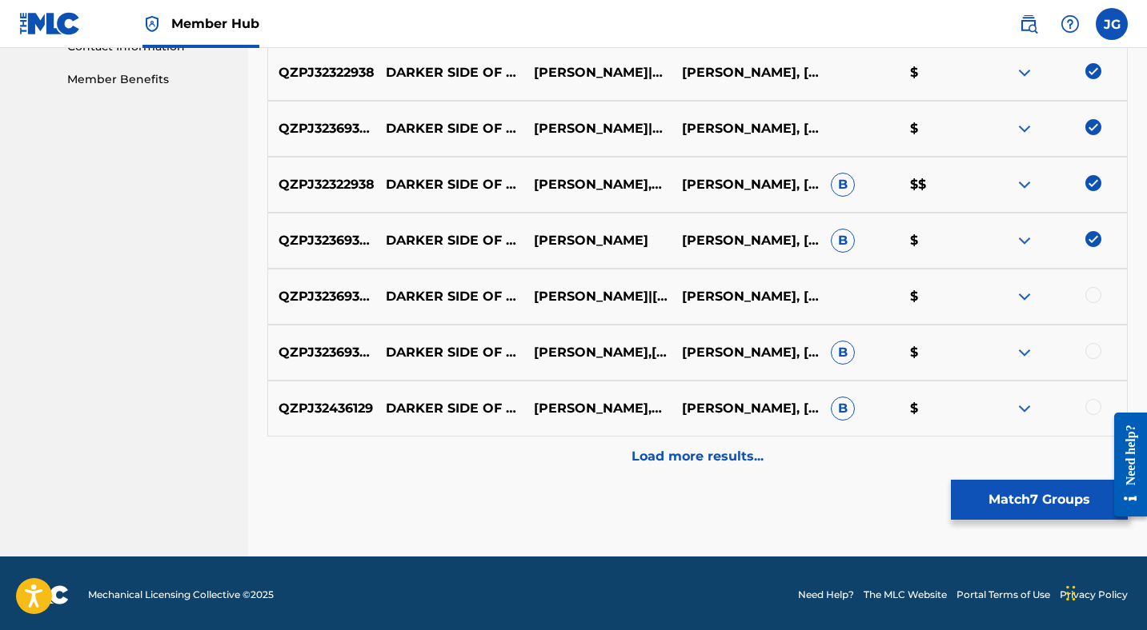
scroll to position [811, 0]
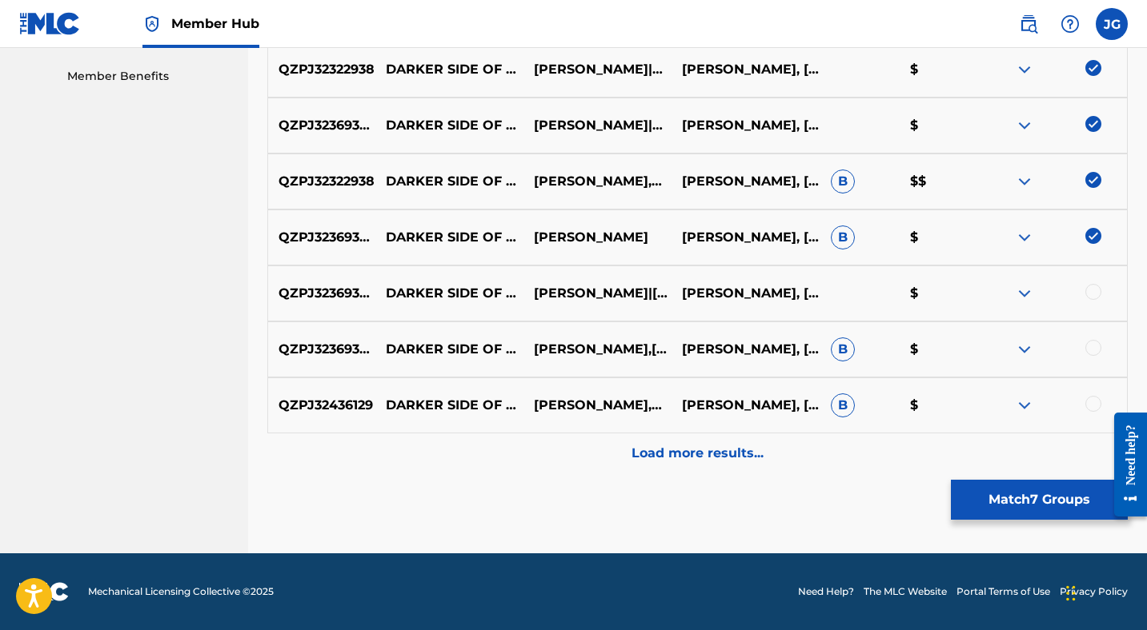
click at [1095, 293] on div at bounding box center [1093, 292] width 16 height 16
click at [1091, 358] on div at bounding box center [1053, 349] width 148 height 19
click at [1091, 350] on div at bounding box center [1093, 348] width 16 height 16
click at [1092, 402] on div at bounding box center [1093, 404] width 16 height 16
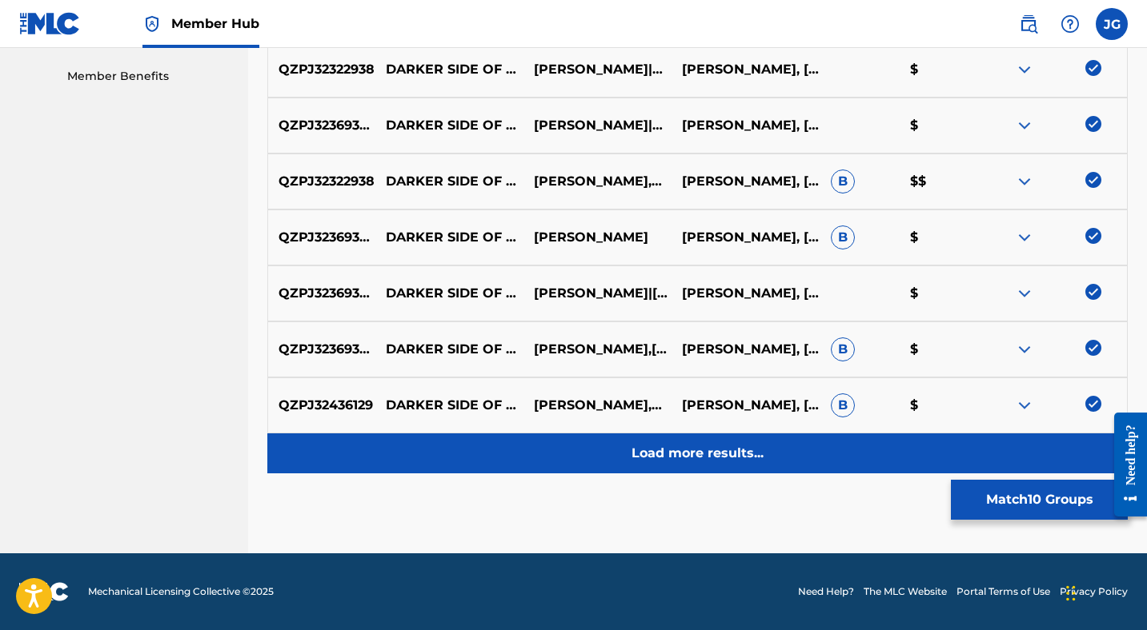
click at [727, 454] on p "Load more results..." at bounding box center [697, 453] width 132 height 19
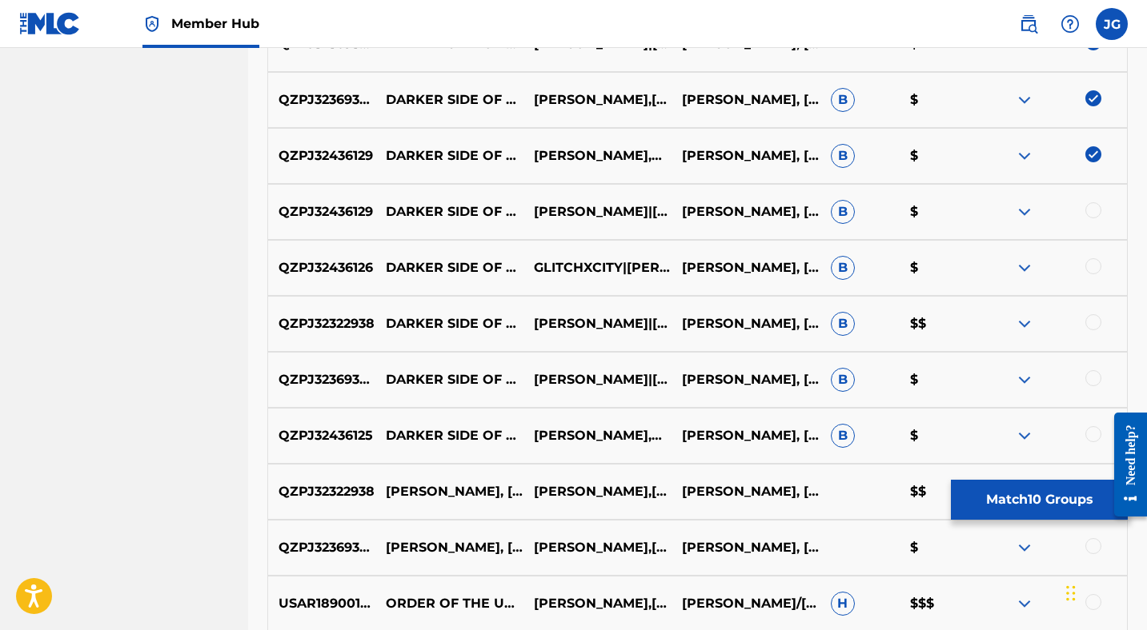
scroll to position [1063, 0]
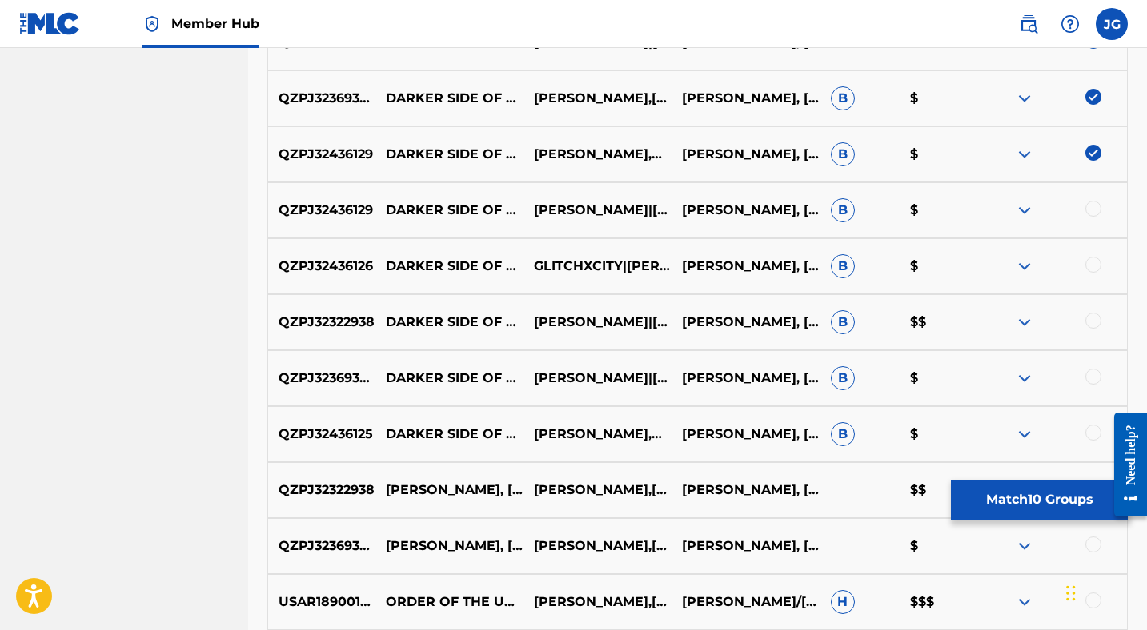
click at [1091, 206] on div at bounding box center [1093, 209] width 16 height 16
click at [1091, 262] on div at bounding box center [1093, 265] width 16 height 16
click at [1093, 322] on div at bounding box center [1093, 321] width 16 height 16
click at [1095, 377] on div at bounding box center [1093, 377] width 16 height 16
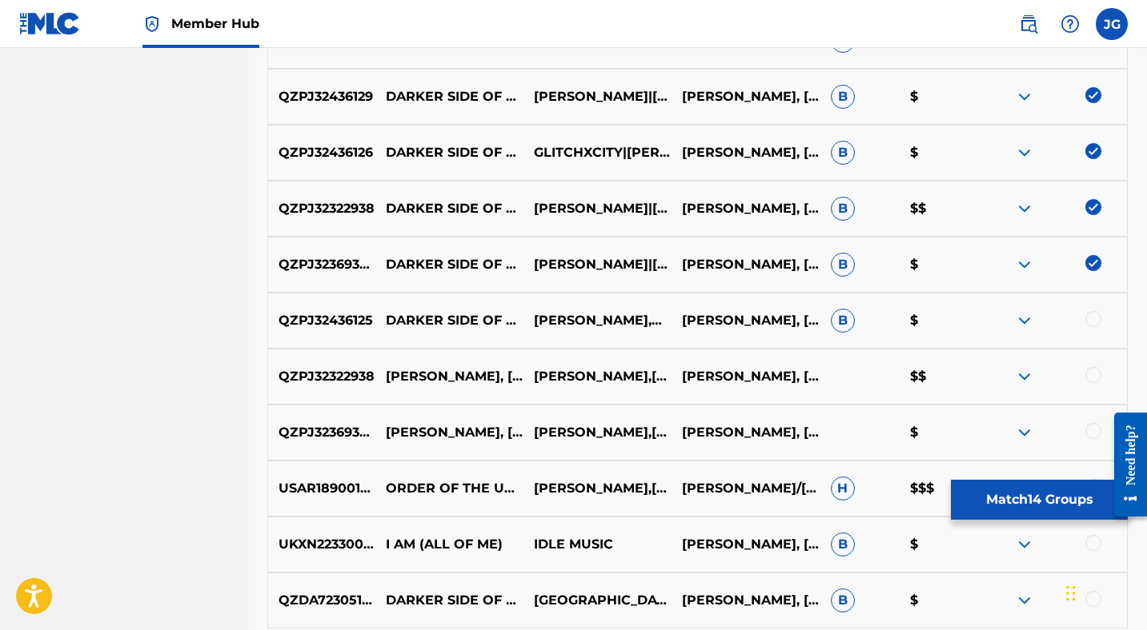
scroll to position [1207, 0]
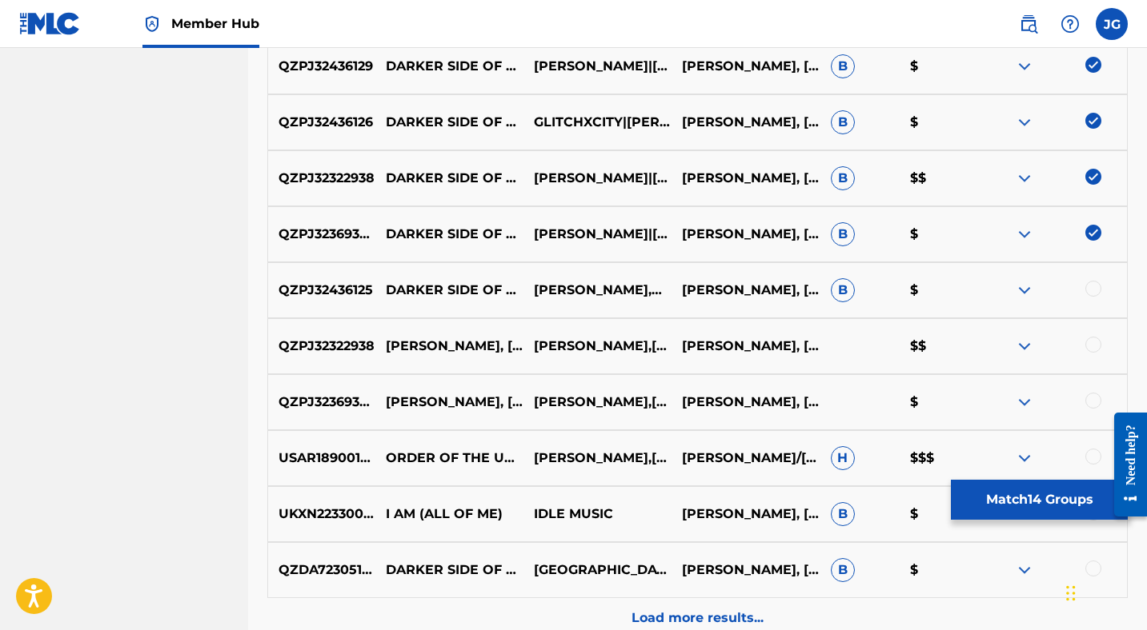
click at [1095, 286] on div at bounding box center [1093, 289] width 16 height 16
click at [1092, 345] on div at bounding box center [1093, 345] width 16 height 16
click at [1095, 398] on div at bounding box center [1093, 401] width 16 height 16
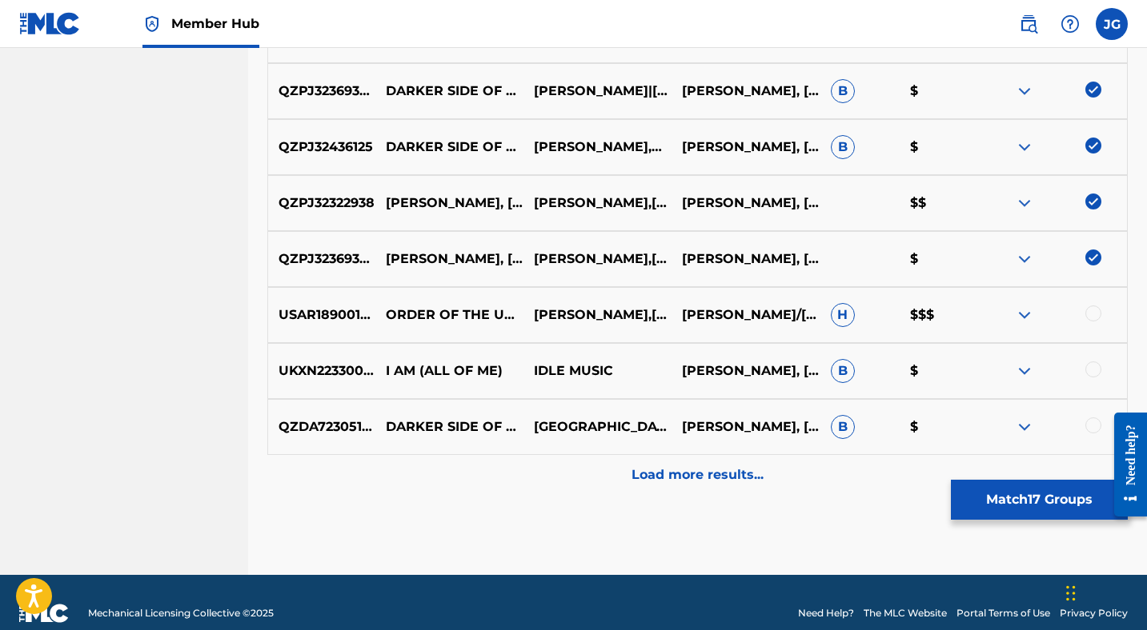
scroll to position [1367, 0]
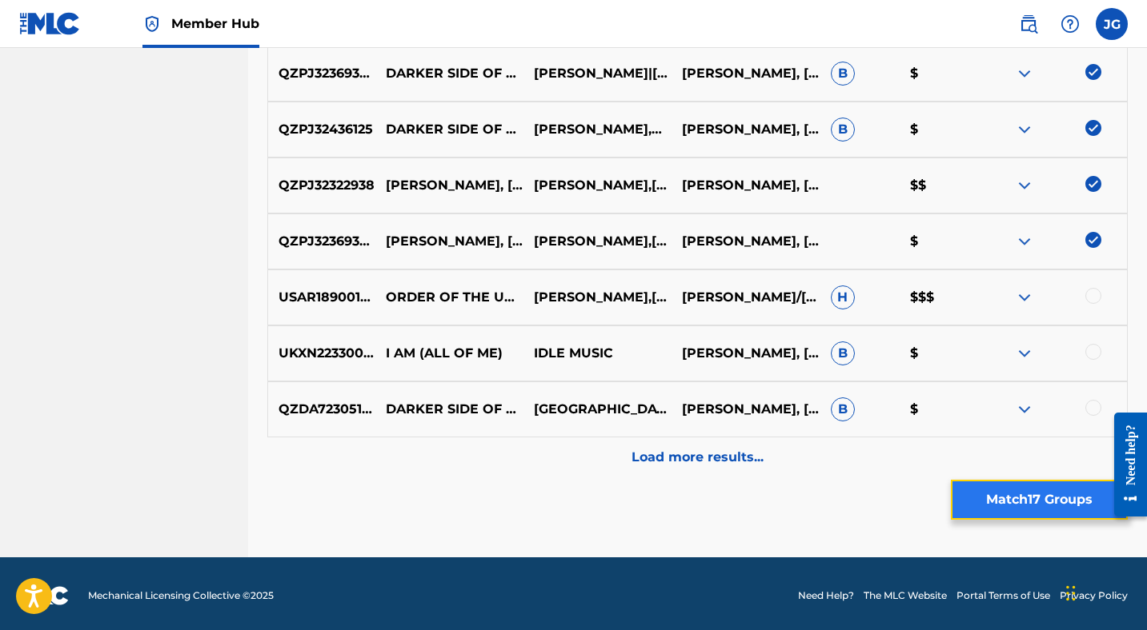
click at [999, 501] on button "Match 17 Groups" at bounding box center [1039, 500] width 177 height 40
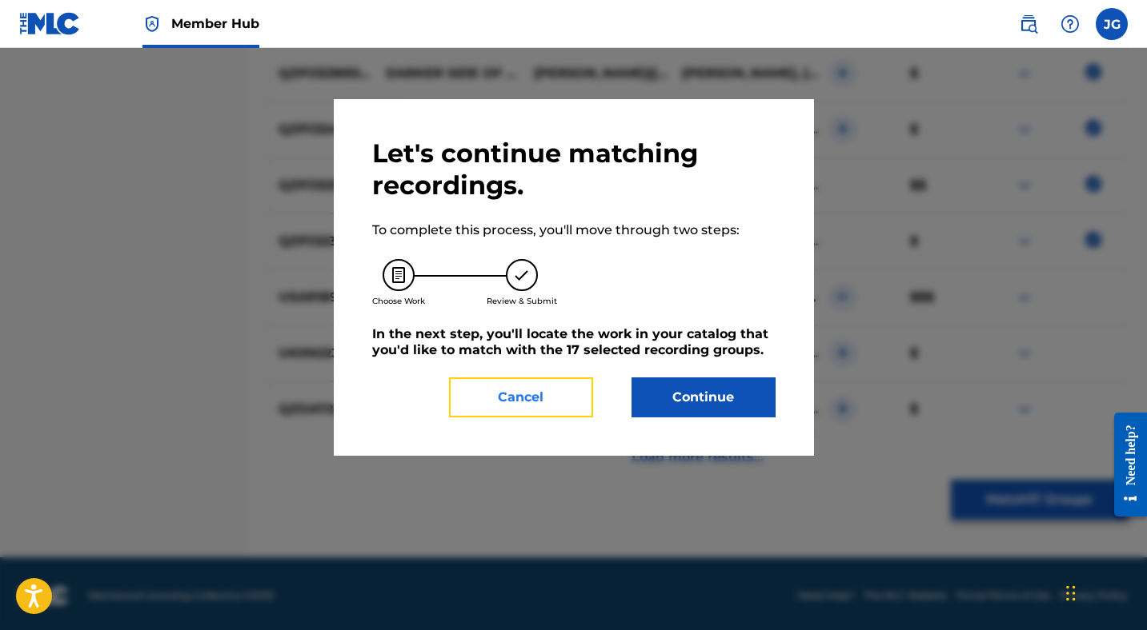
click at [555, 391] on button "Cancel" at bounding box center [521, 398] width 144 height 40
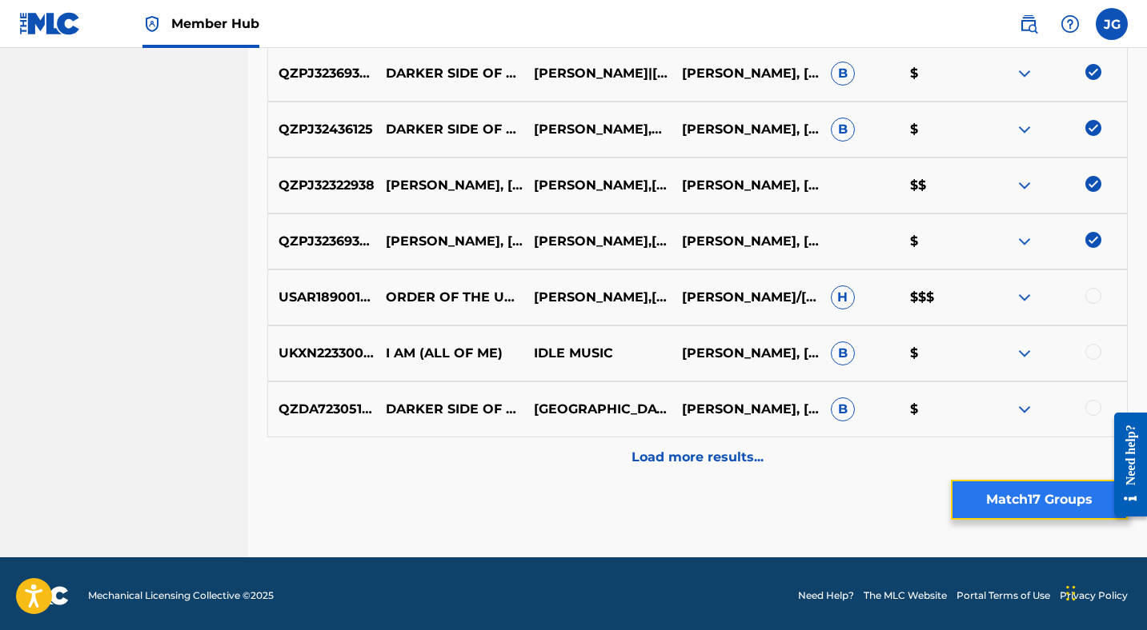
click at [1011, 499] on button "Match 17 Groups" at bounding box center [1039, 500] width 177 height 40
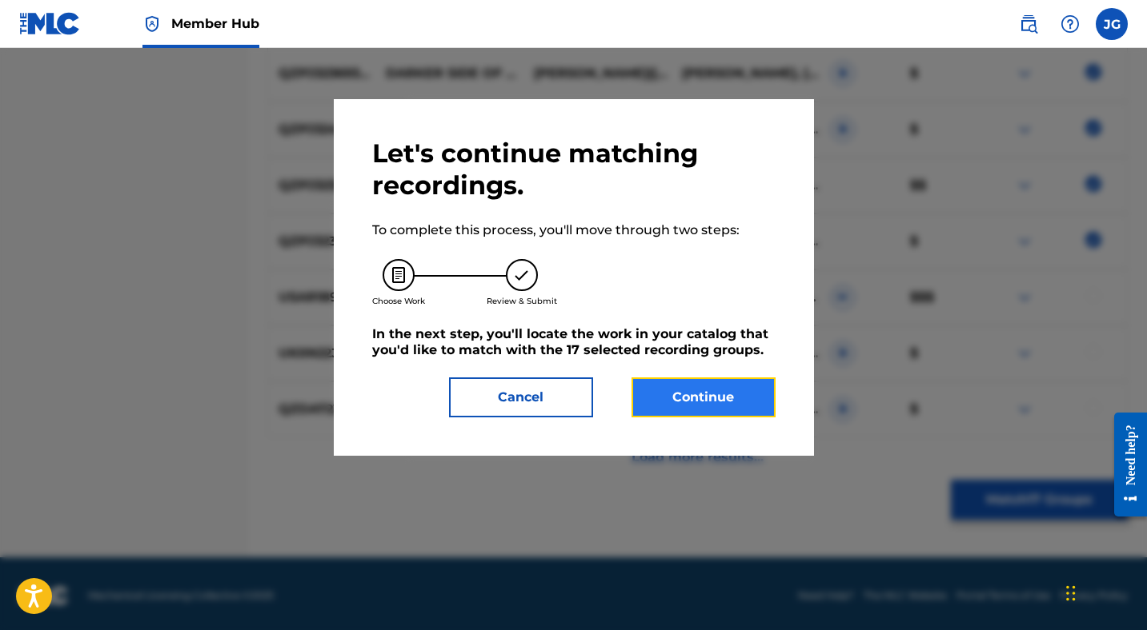
click at [682, 394] on button "Continue" at bounding box center [703, 398] width 144 height 40
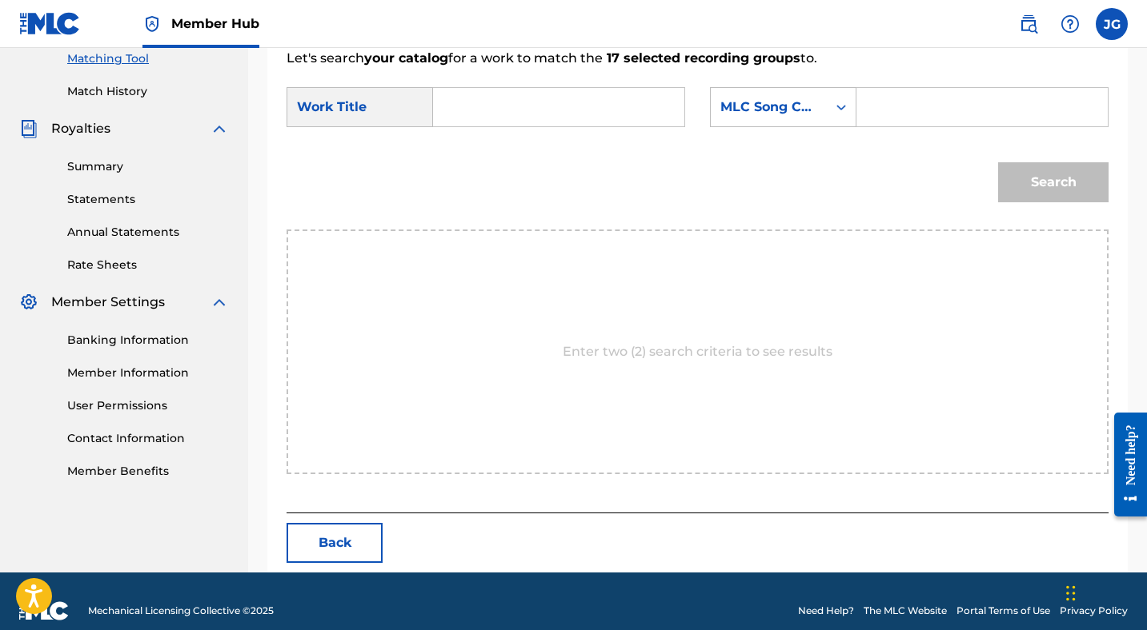
scroll to position [435, 0]
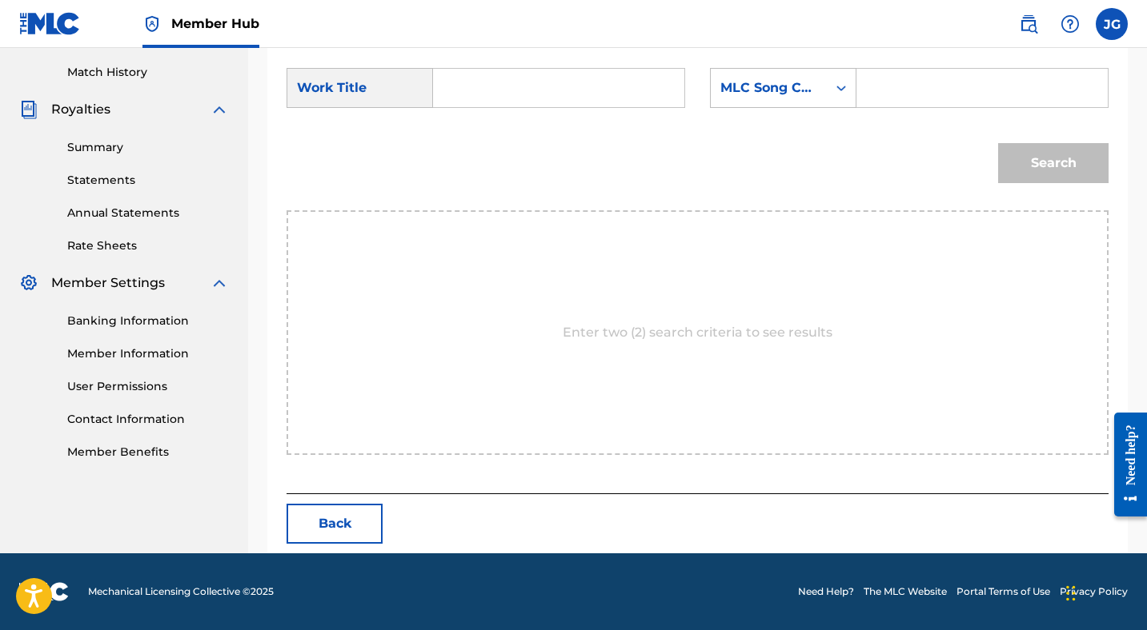
click at [566, 94] on input "Search Form" at bounding box center [558, 88] width 224 height 38
type input "Darker Side Of Me"
click at [811, 93] on div "MLC Song Code" at bounding box center [768, 87] width 97 height 19
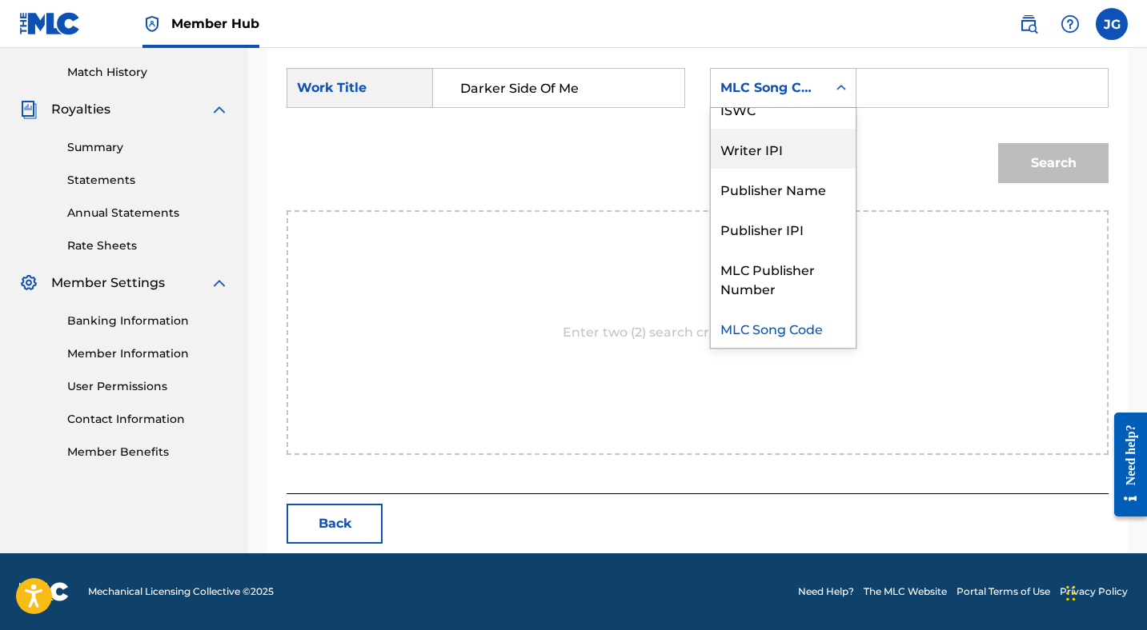
scroll to position [0, 0]
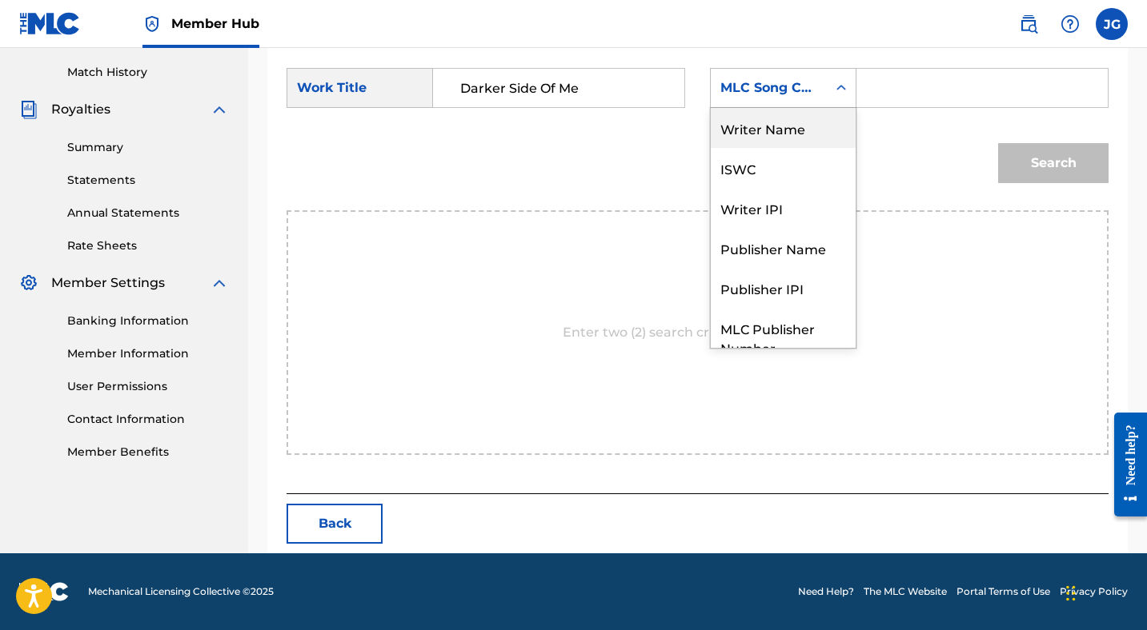
click at [788, 130] on div "Writer Name" at bounding box center [783, 128] width 145 height 40
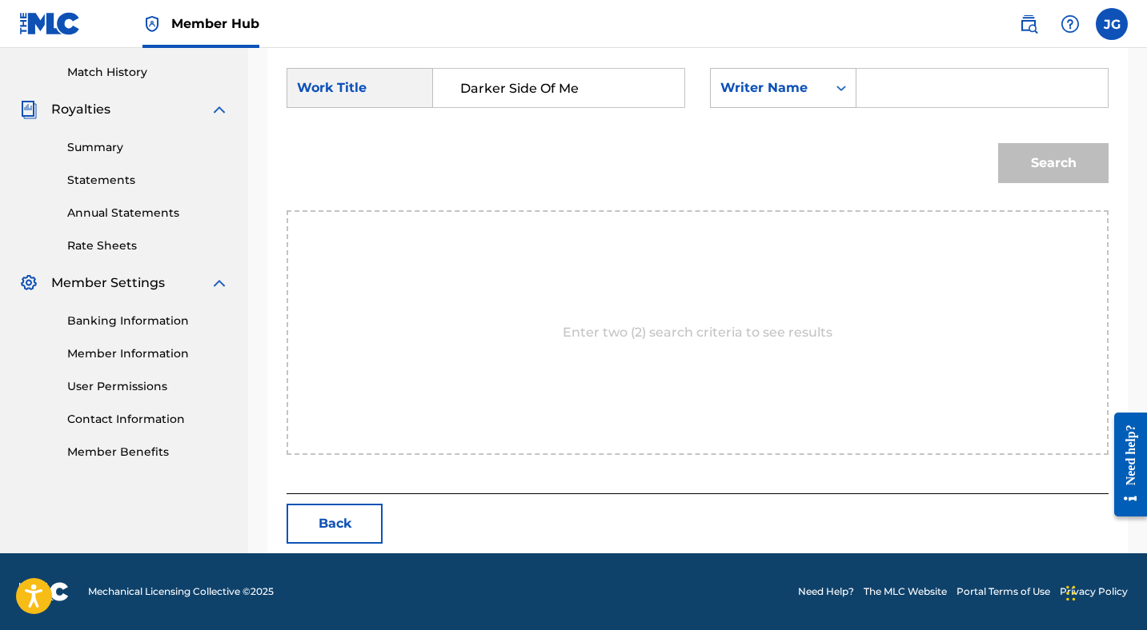
click at [877, 87] on input "Search Form" at bounding box center [982, 88] width 224 height 38
type input "[PERSON_NAME]"
click at [1031, 153] on button "Search" at bounding box center [1053, 163] width 110 height 40
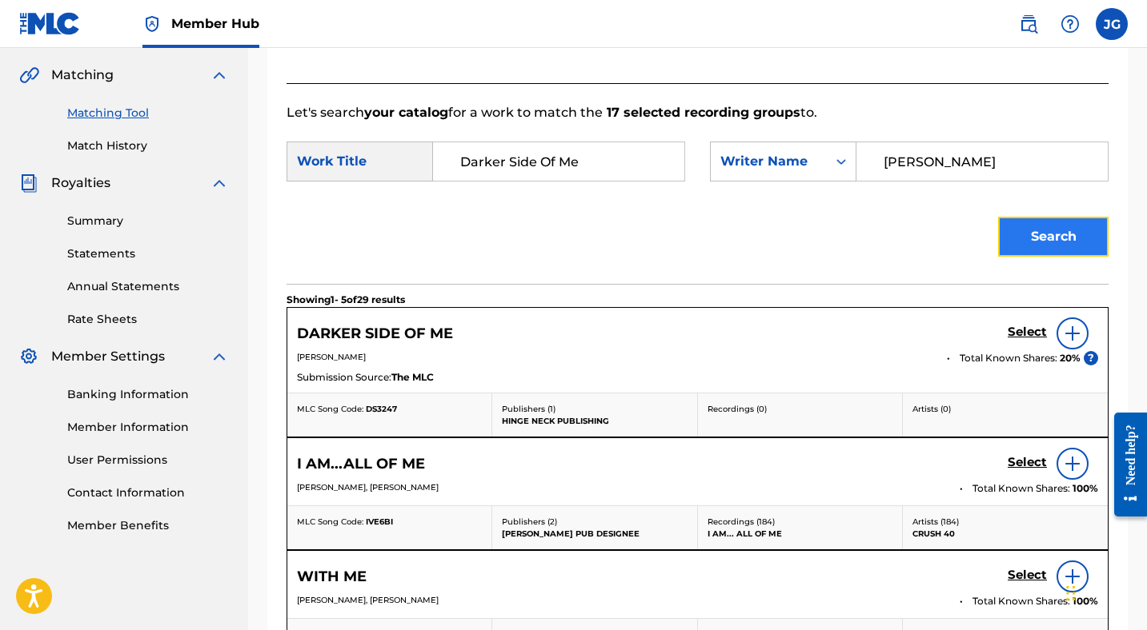
scroll to position [435, 0]
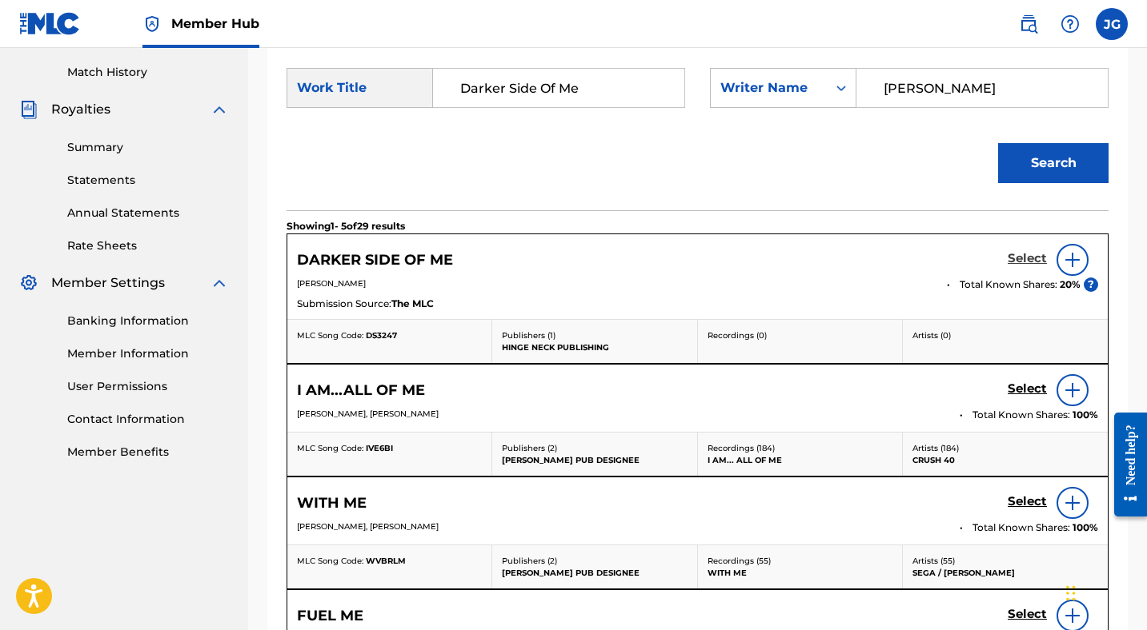
click at [1025, 260] on h5 "Select" at bounding box center [1026, 258] width 39 height 15
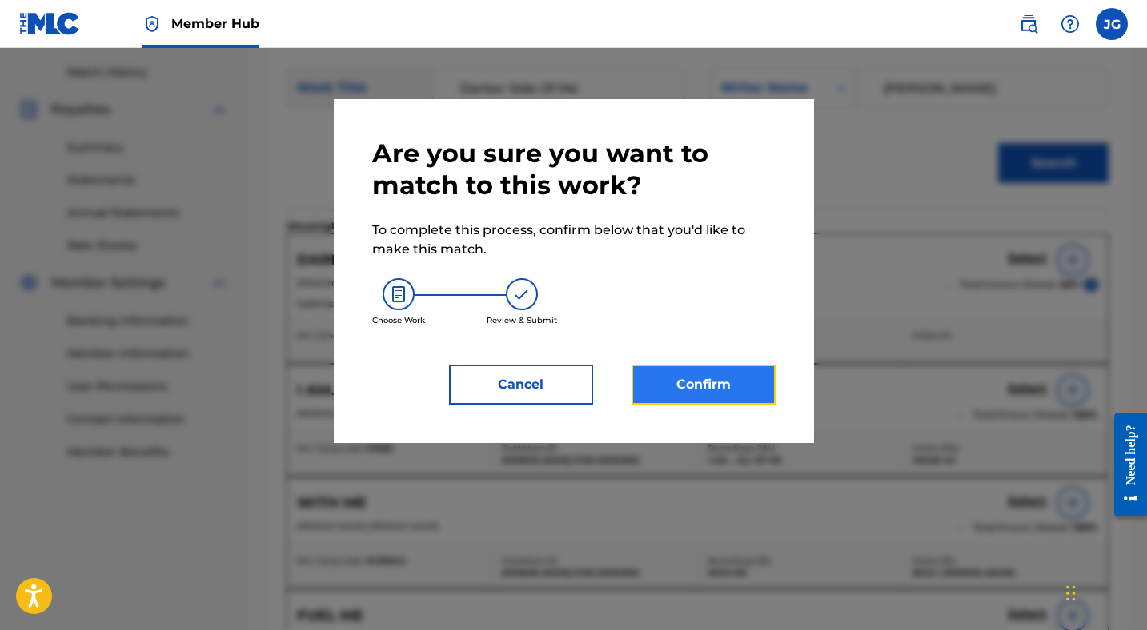
click at [715, 386] on button "Confirm" at bounding box center [703, 385] width 144 height 40
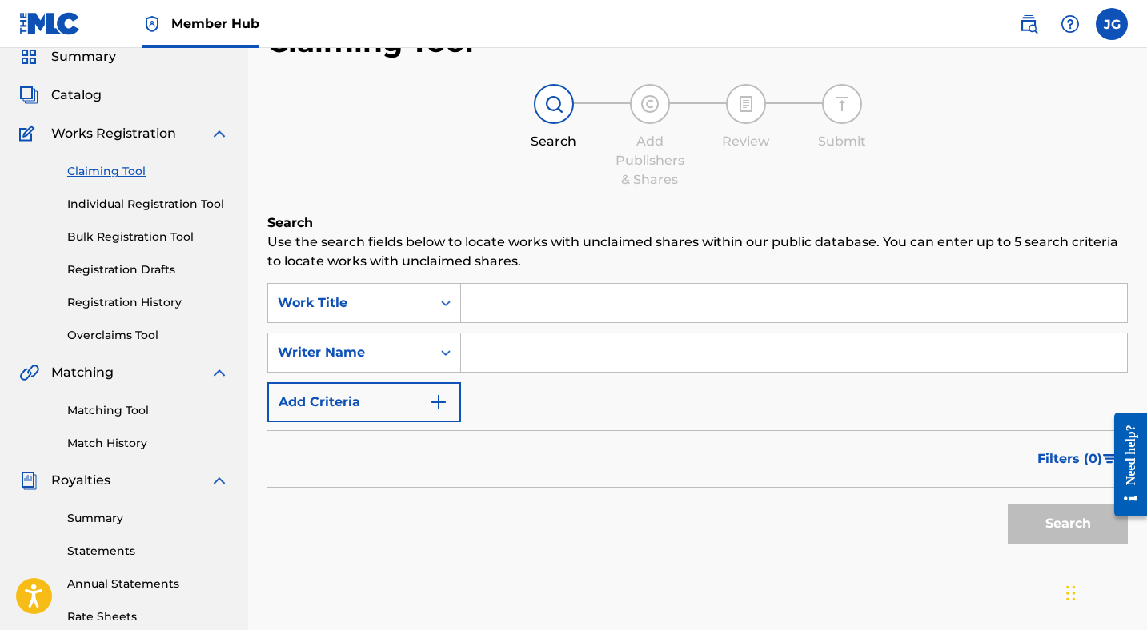
scroll to position [58, 0]
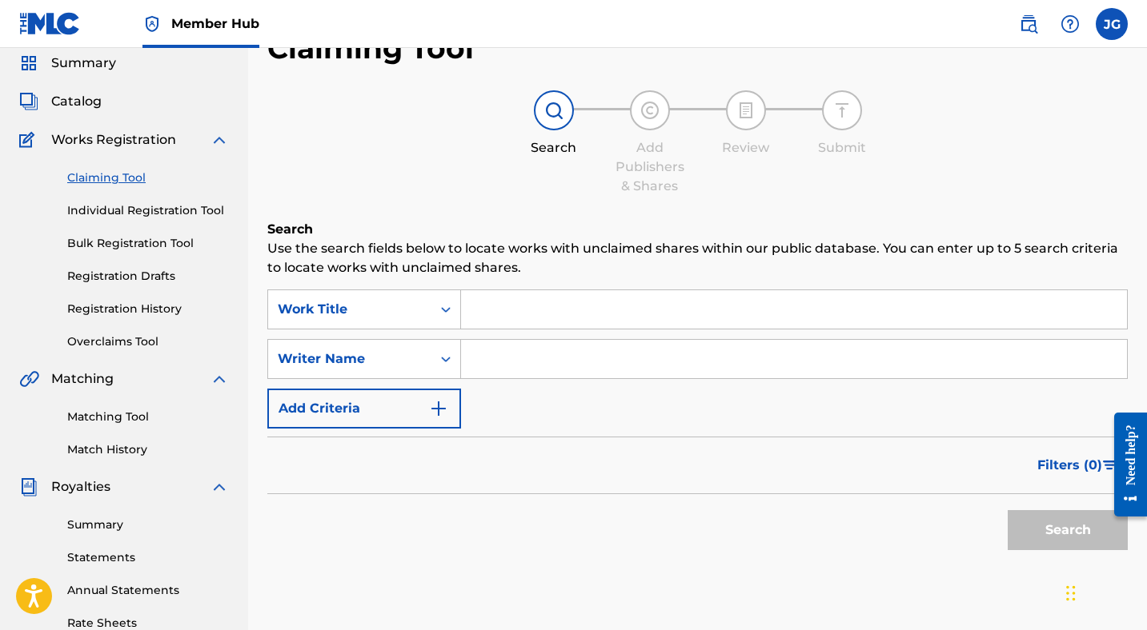
click at [532, 364] on input "Search Form" at bounding box center [794, 359] width 666 height 38
type input "[PERSON_NAME]"
click at [666, 308] on input "Search Form" at bounding box center [794, 309] width 666 height 38
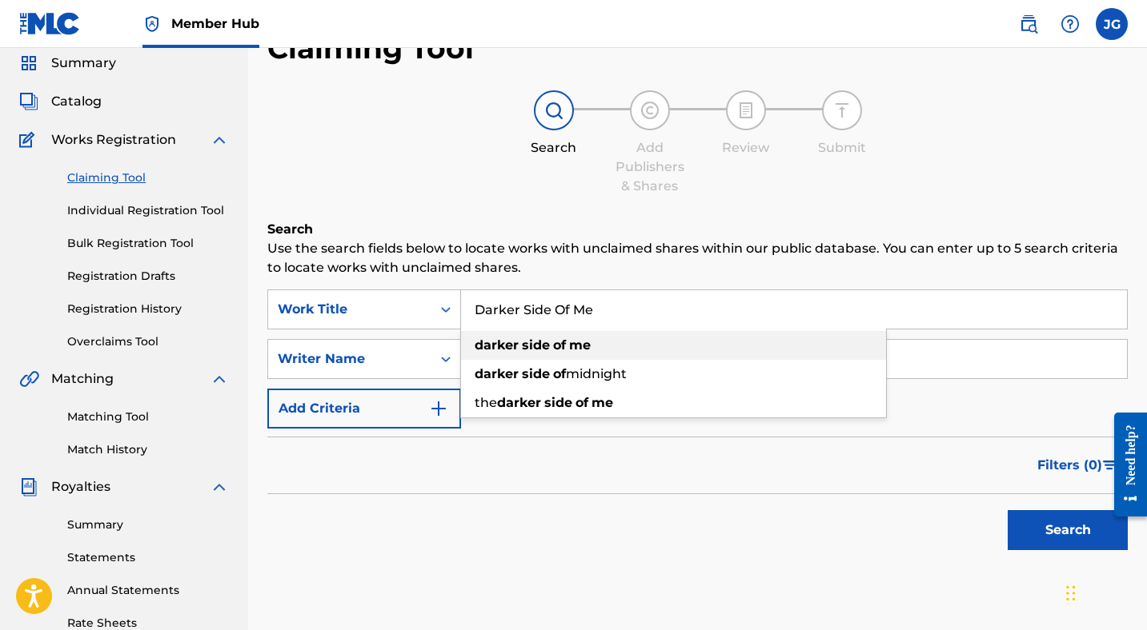
click at [693, 346] on div "darker side of me" at bounding box center [673, 345] width 425 height 29
type input "darker side of me"
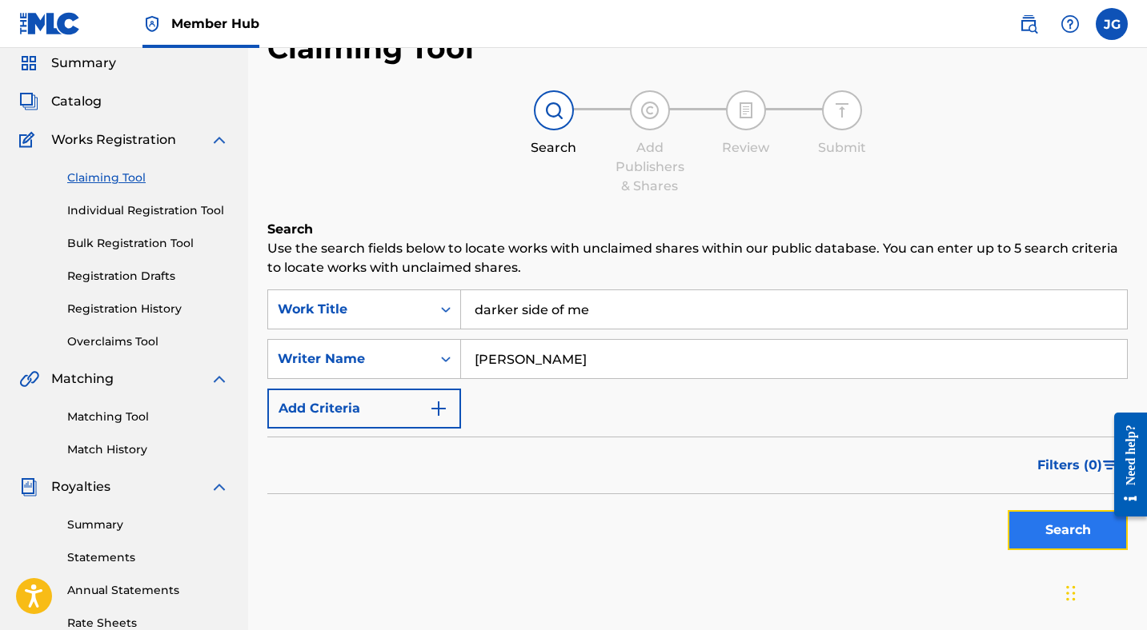
click at [1046, 526] on button "Search" at bounding box center [1067, 530] width 120 height 40
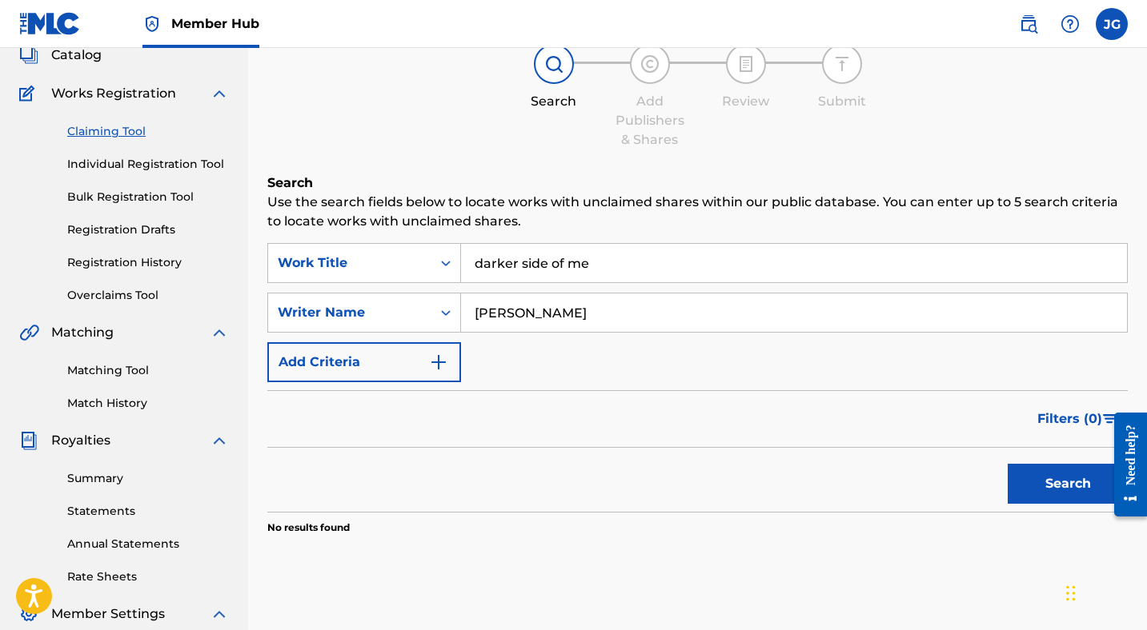
scroll to position [102, 0]
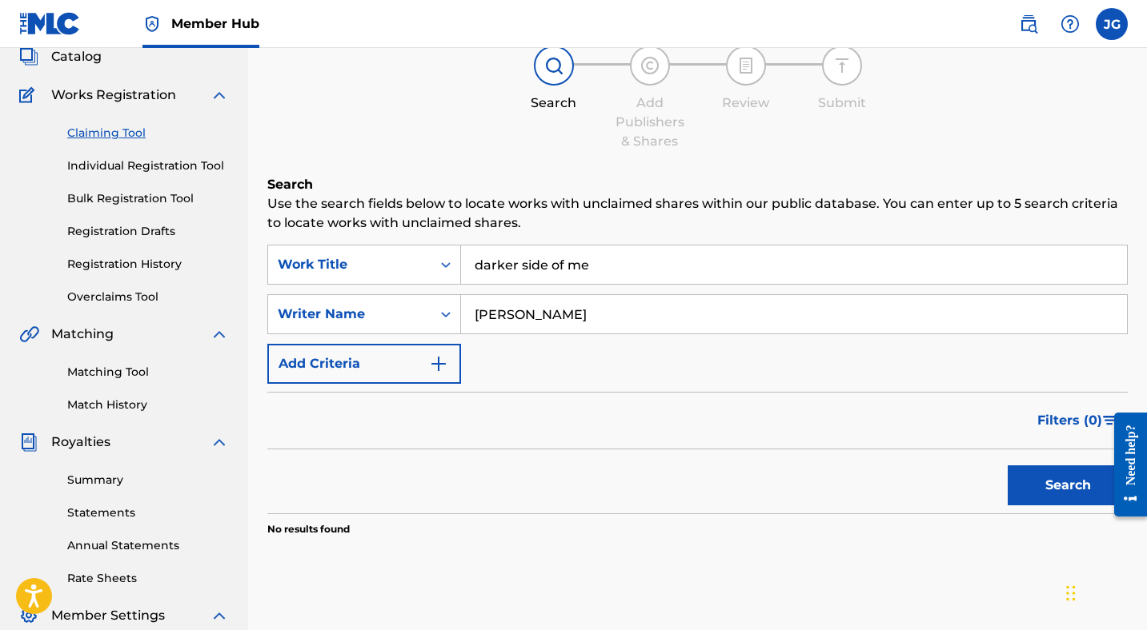
click at [603, 324] on input "[PERSON_NAME]" at bounding box center [794, 314] width 666 height 38
click at [1119, 474] on div "Need help?" at bounding box center [1130, 455] width 22 height 61
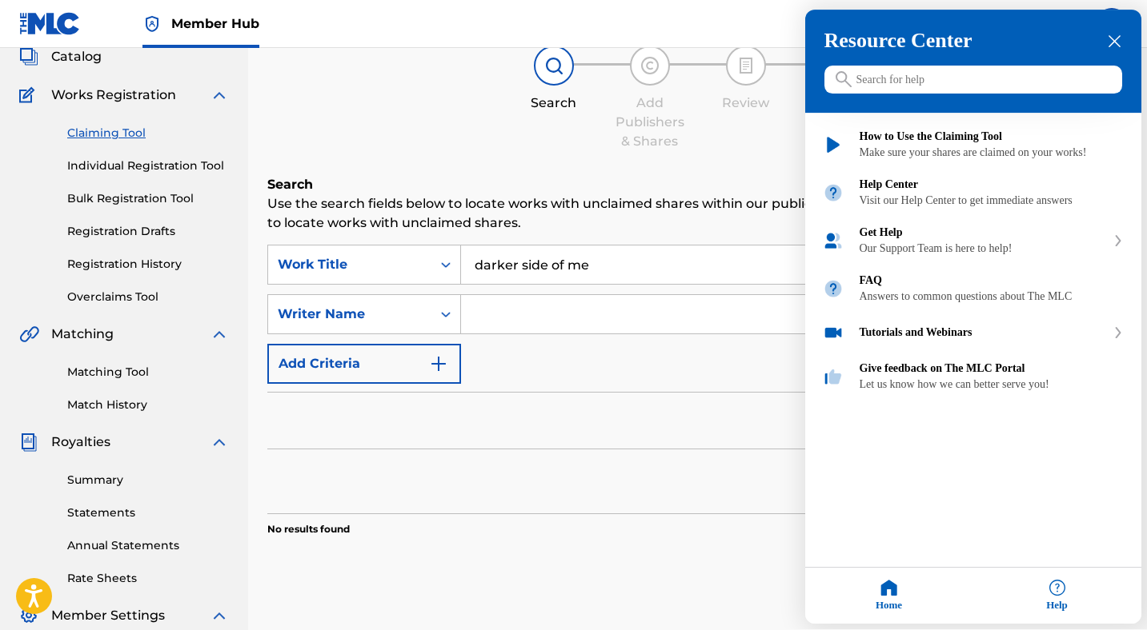
click at [646, 402] on div at bounding box center [573, 315] width 1147 height 630
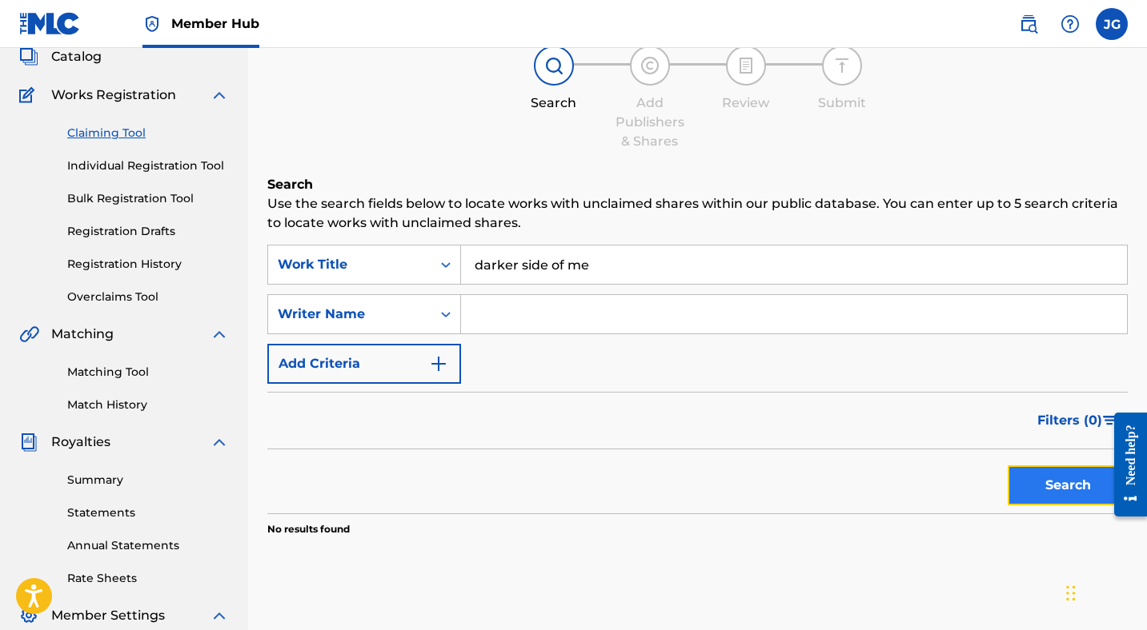
click at [1051, 482] on button "Search" at bounding box center [1067, 486] width 120 height 40
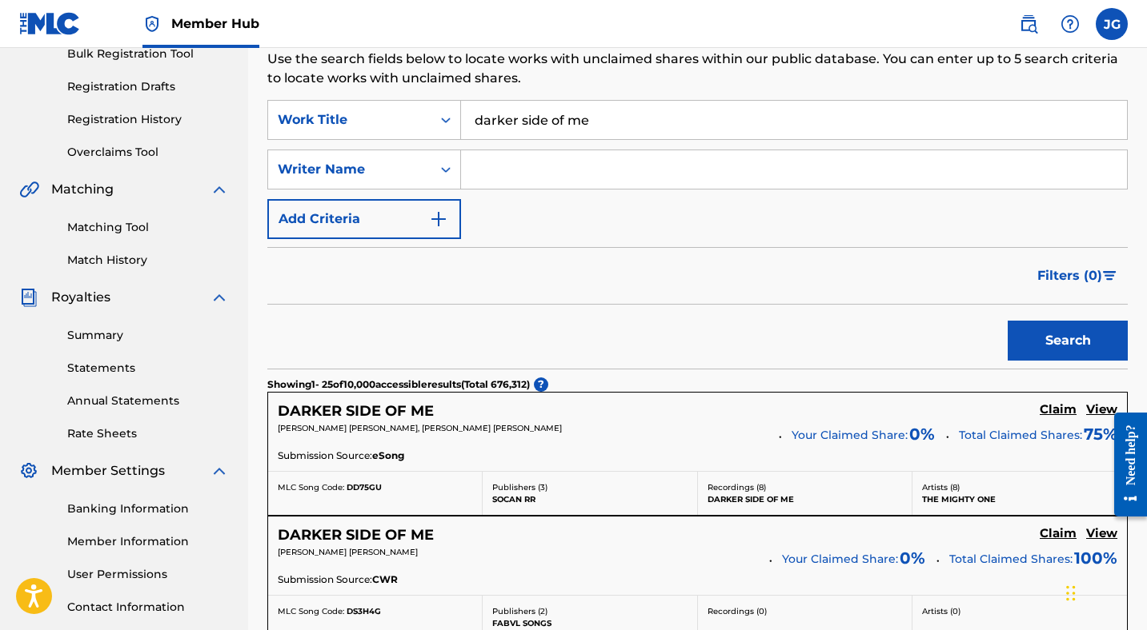
scroll to position [0, 0]
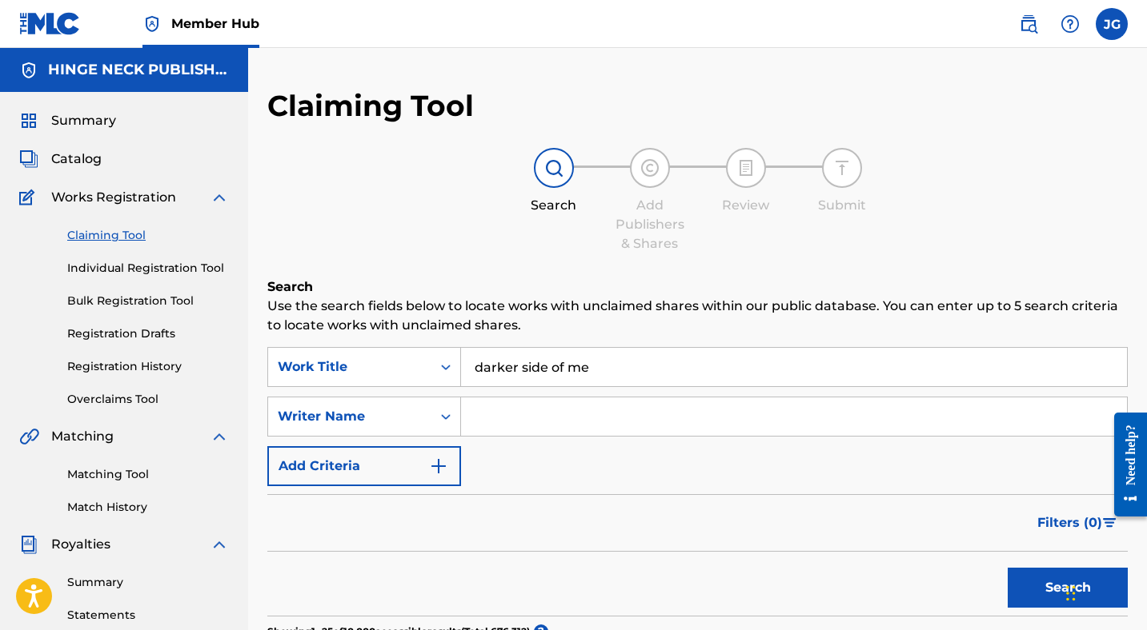
click at [598, 367] on input "darker side of me" at bounding box center [794, 367] width 666 height 38
click at [497, 420] on input "Search Form" at bounding box center [794, 417] width 666 height 38
type input "[PERSON_NAME]"
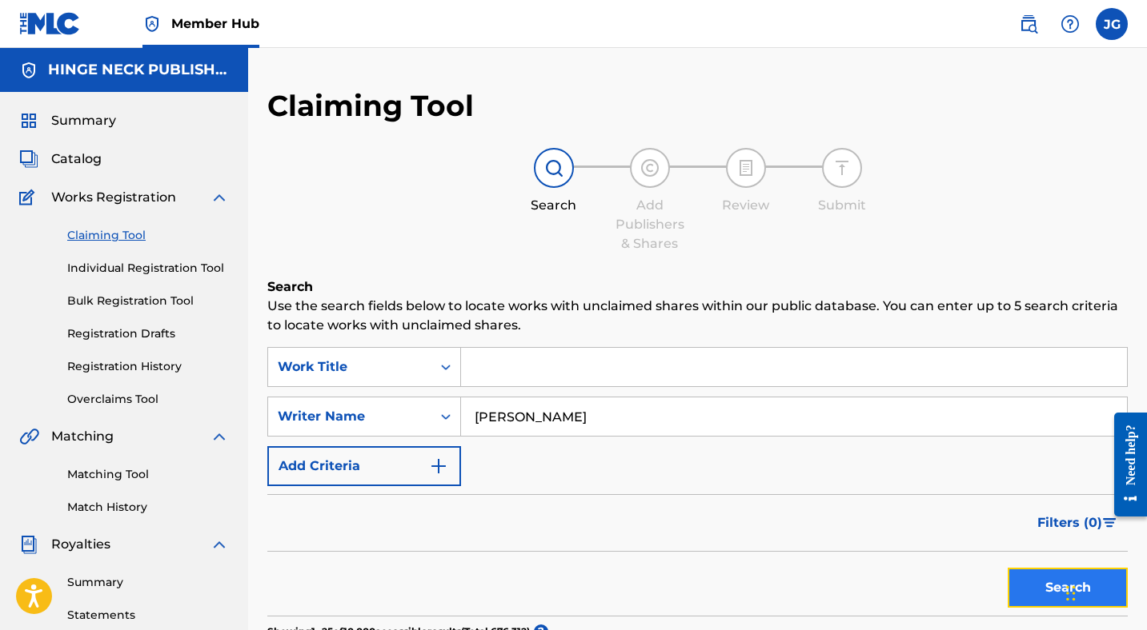
click at [1036, 582] on button "Search" at bounding box center [1067, 588] width 120 height 40
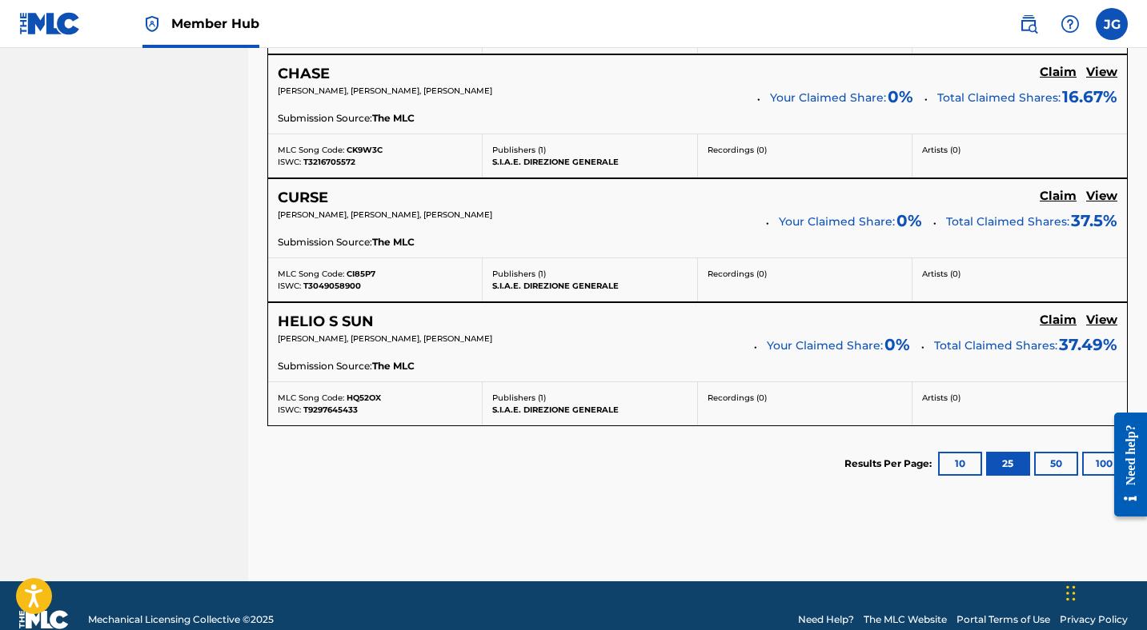
scroll to position [1109, 0]
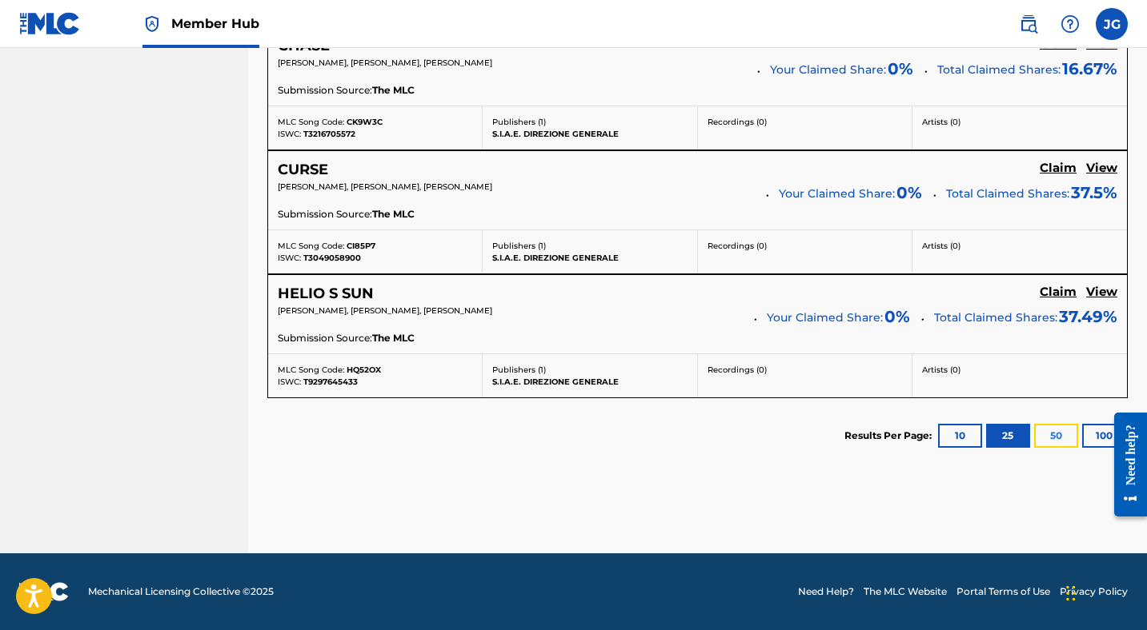
click at [1045, 437] on button "50" at bounding box center [1056, 436] width 44 height 24
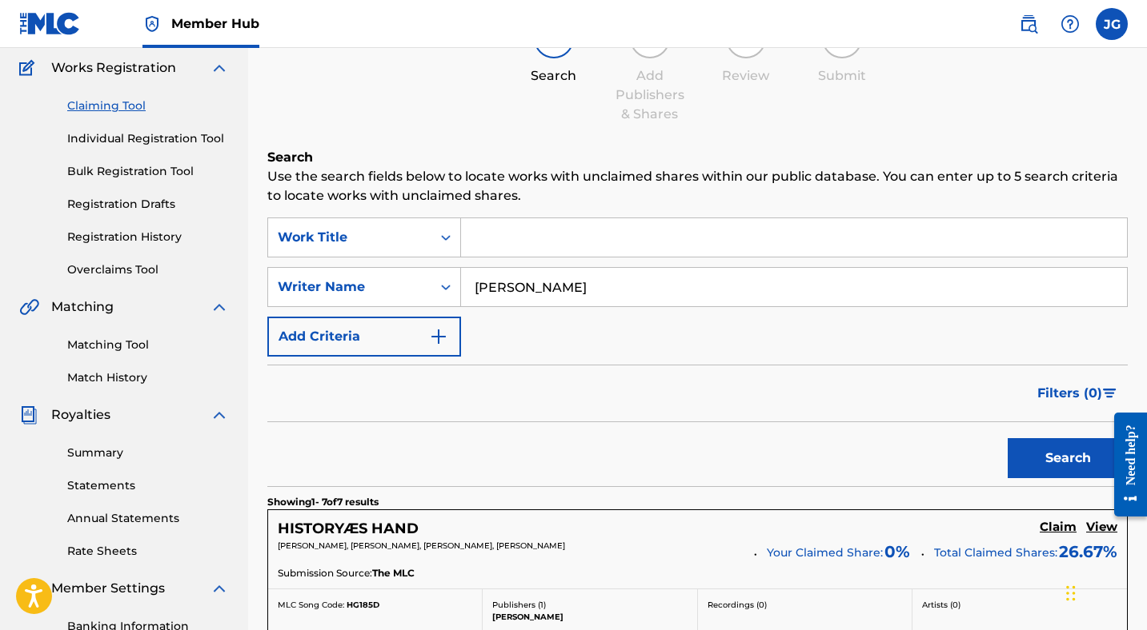
scroll to position [134, 0]
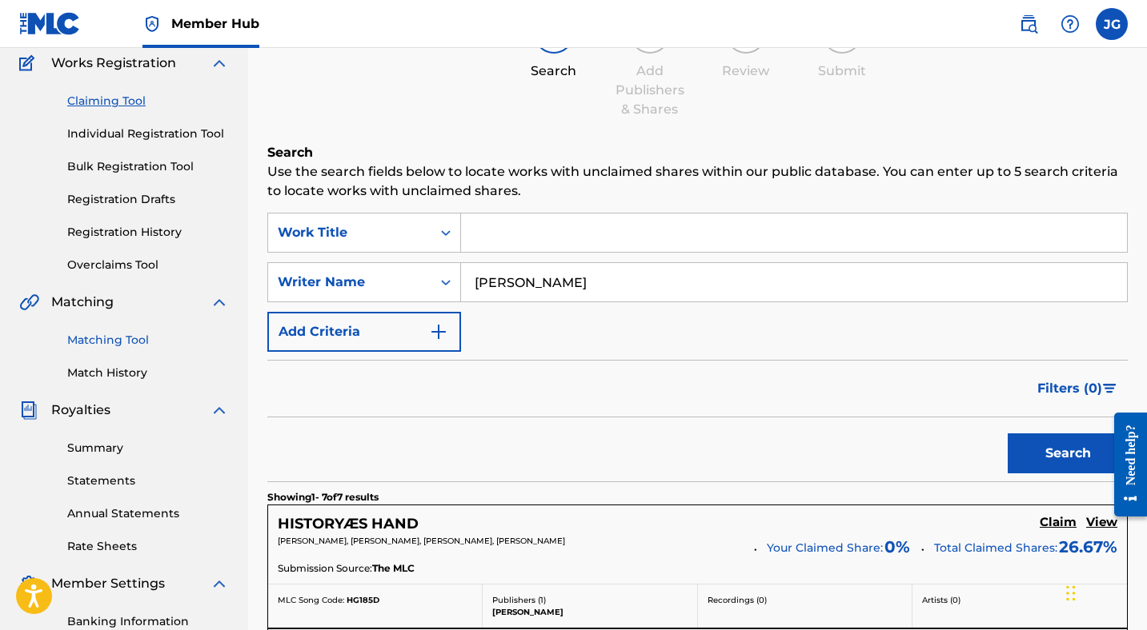
click at [121, 338] on link "Matching Tool" at bounding box center [148, 340] width 162 height 17
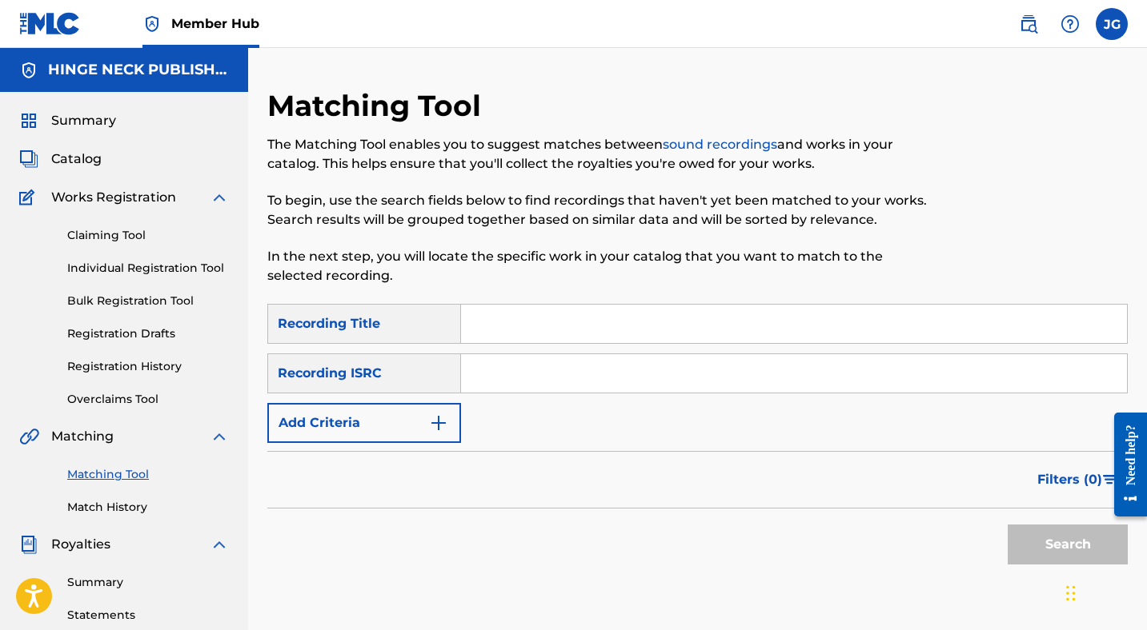
click at [514, 316] on input "Search Form" at bounding box center [794, 324] width 666 height 38
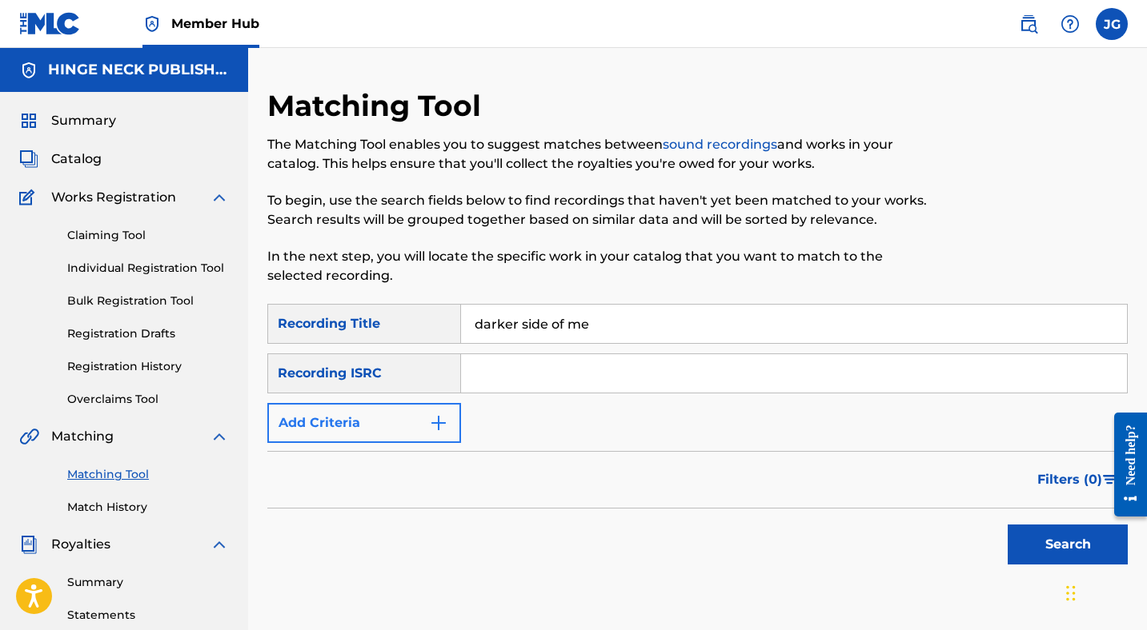
type input "darker side of me"
click at [392, 429] on button "Add Criteria" at bounding box center [364, 423] width 194 height 40
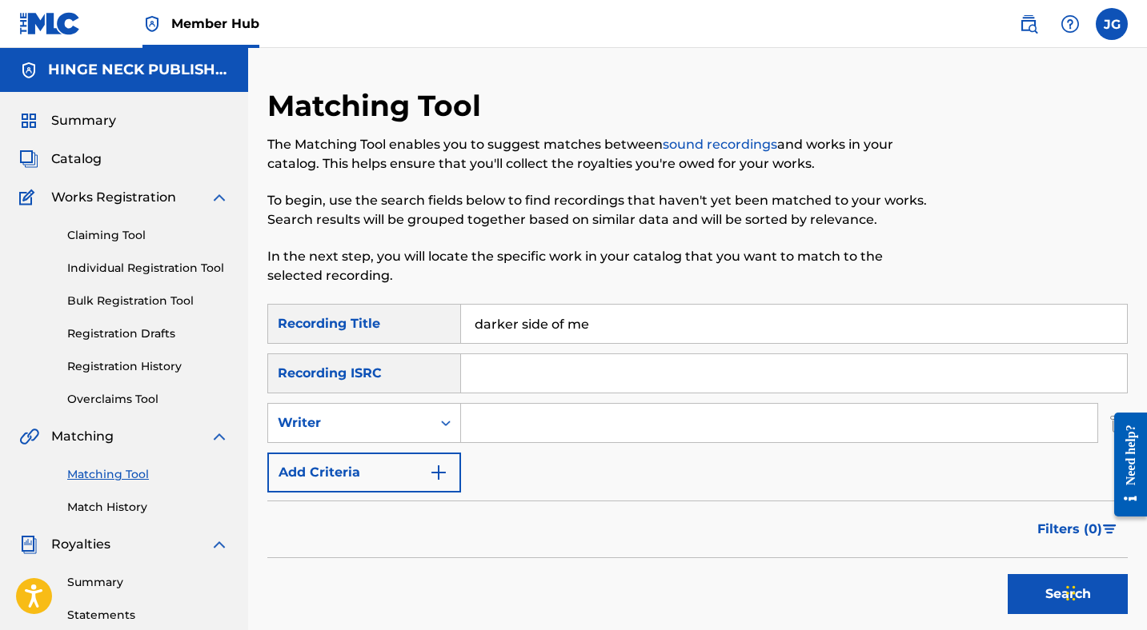
click at [520, 430] on input "Search Form" at bounding box center [779, 423] width 636 height 38
type input "[PERSON_NAME]"
click at [1043, 596] on button "Search" at bounding box center [1067, 594] width 120 height 40
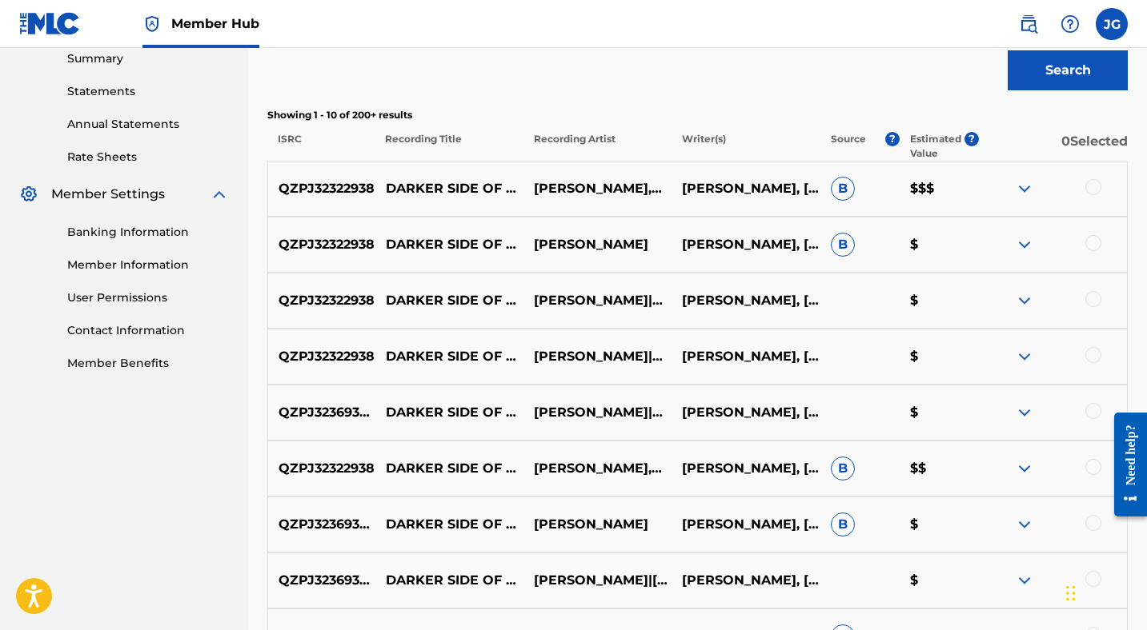
scroll to position [525, 0]
click at [1088, 186] on div at bounding box center [1093, 186] width 16 height 16
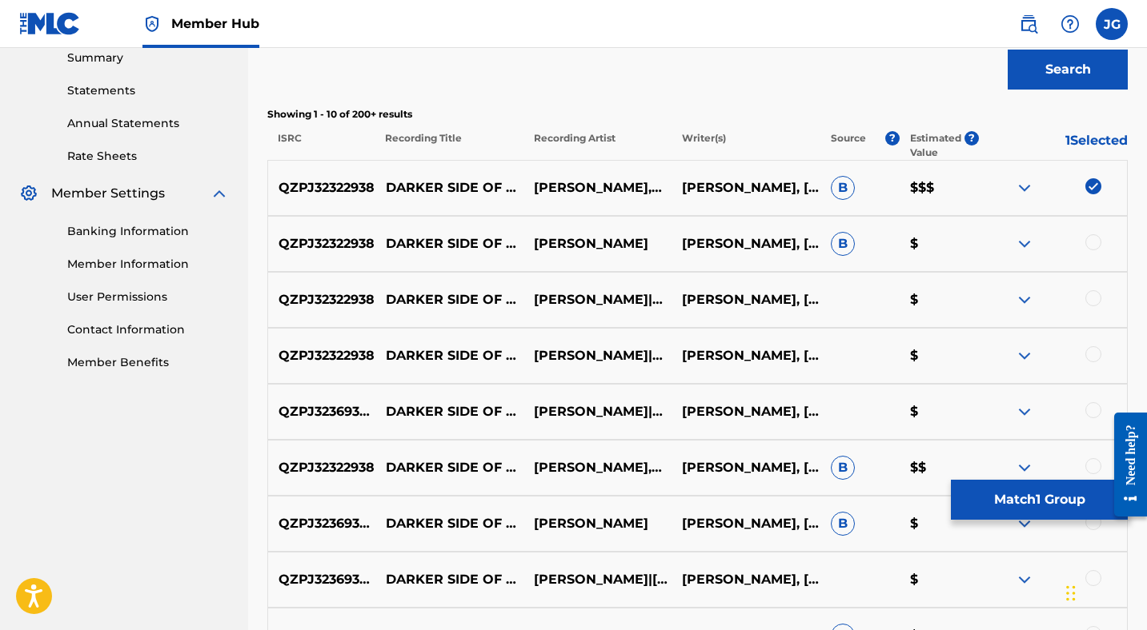
click at [1094, 238] on div at bounding box center [1093, 242] width 16 height 16
click at [1091, 292] on div at bounding box center [1093, 298] width 16 height 16
click at [1091, 351] on div at bounding box center [1093, 354] width 16 height 16
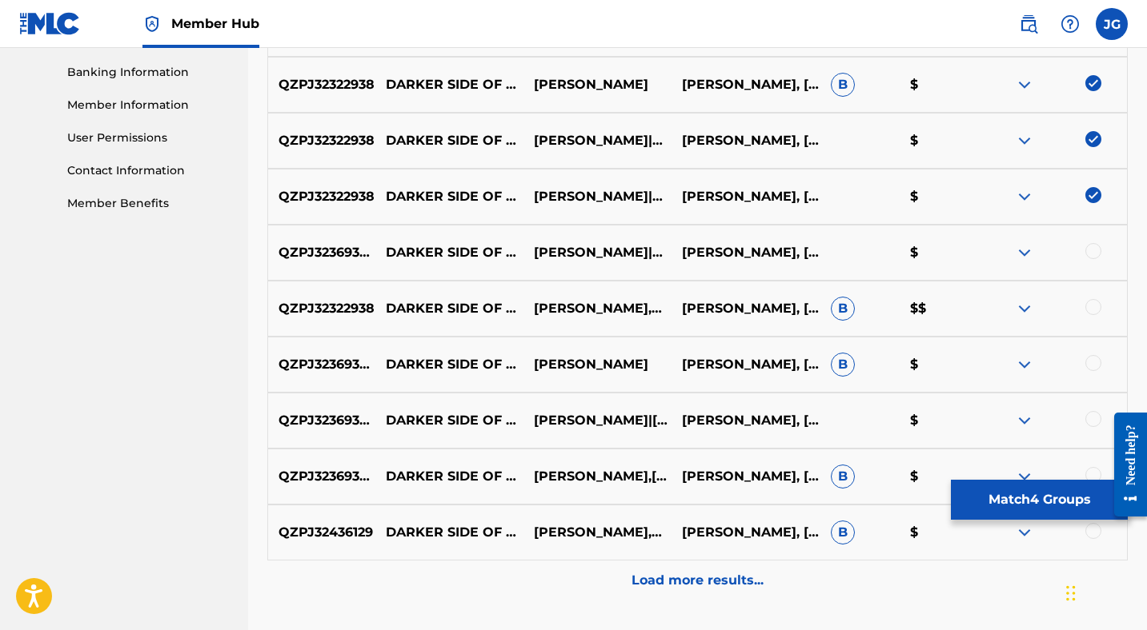
scroll to position [690, 0]
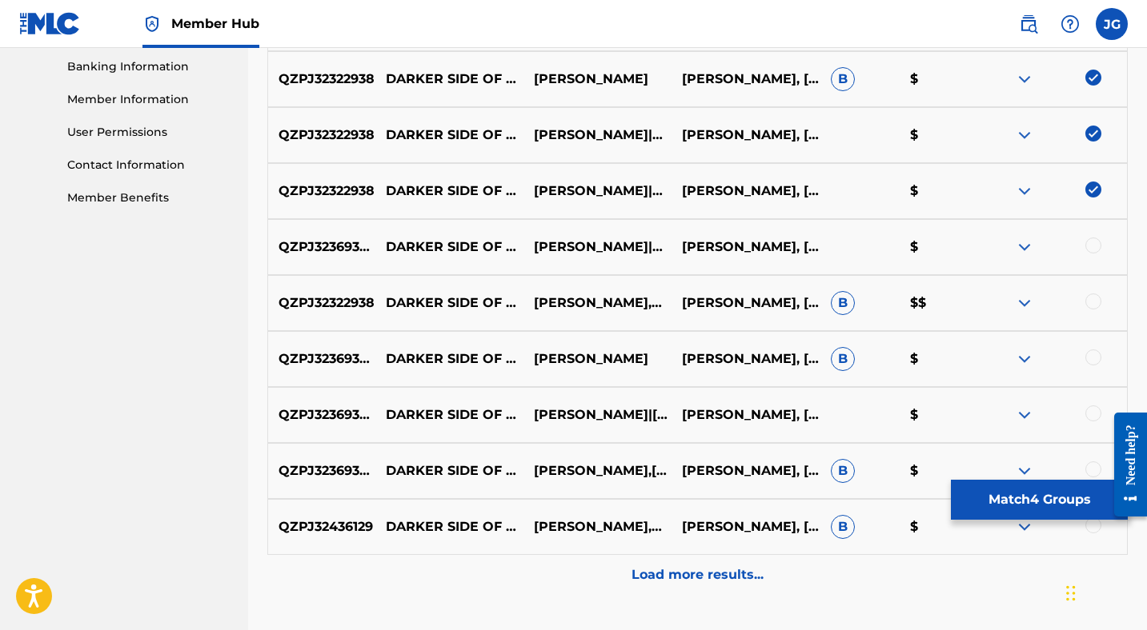
click at [1091, 245] on div at bounding box center [1093, 246] width 16 height 16
click at [1094, 306] on div at bounding box center [1093, 302] width 16 height 16
click at [1094, 363] on div at bounding box center [1093, 358] width 16 height 16
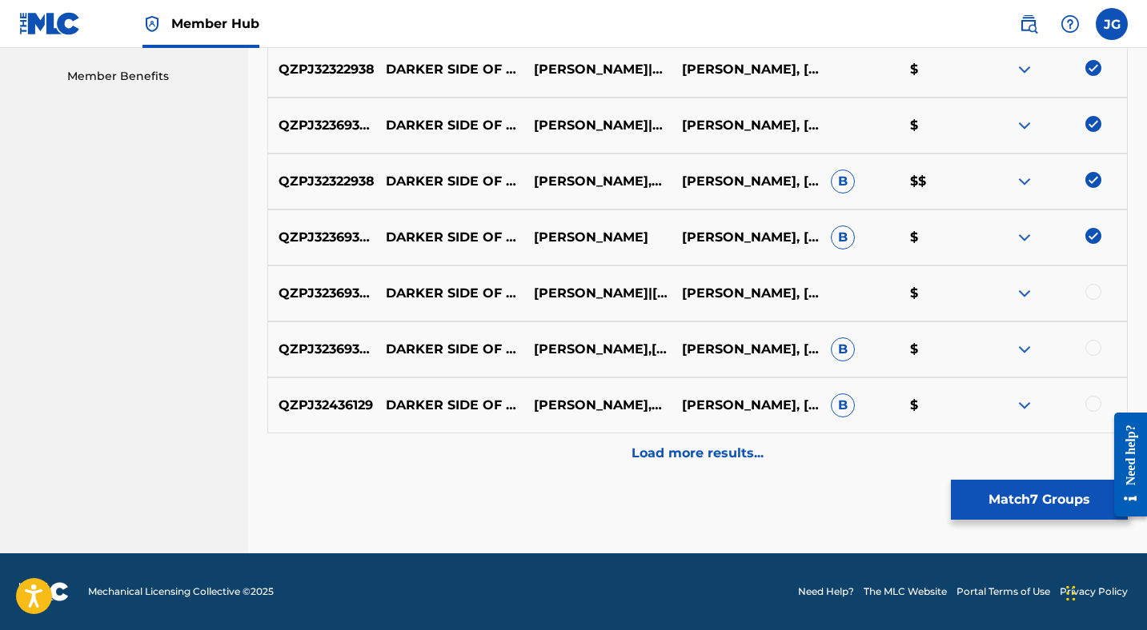
click at [1088, 290] on div at bounding box center [1093, 292] width 16 height 16
click at [1090, 341] on div at bounding box center [1093, 348] width 16 height 16
click at [1091, 408] on div at bounding box center [1093, 404] width 16 height 16
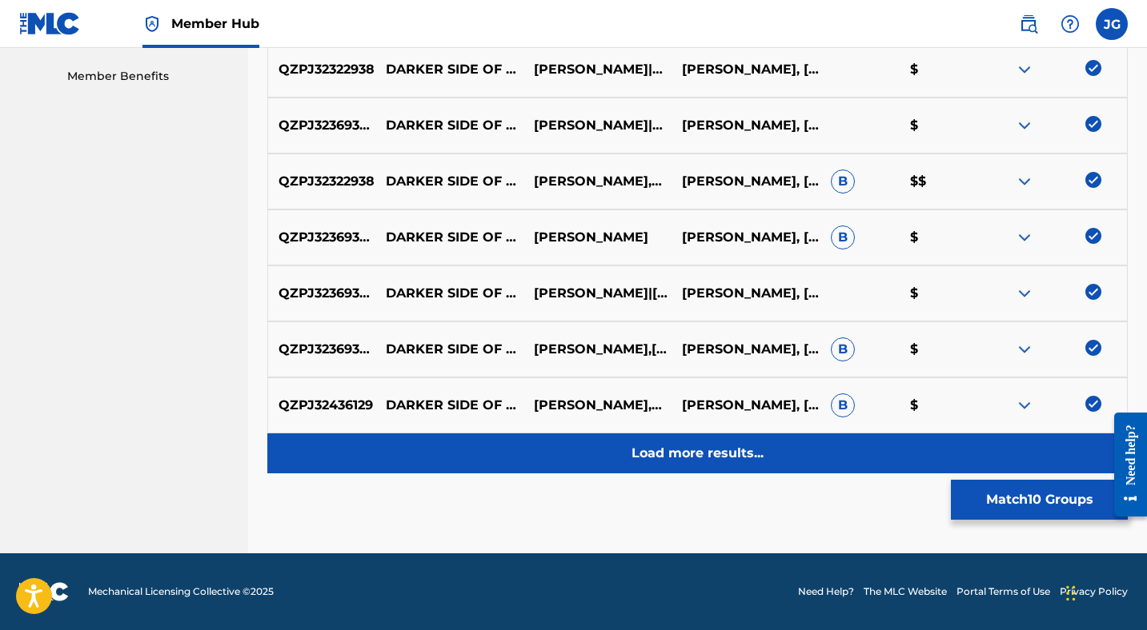
click at [703, 459] on p "Load more results..." at bounding box center [697, 453] width 132 height 19
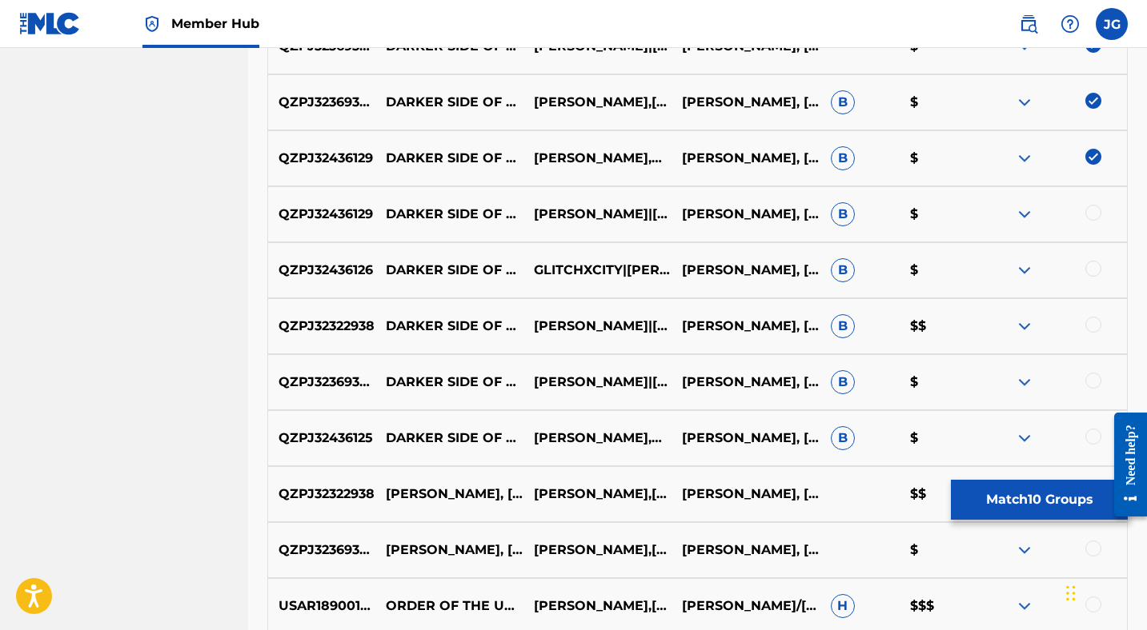
scroll to position [1061, 0]
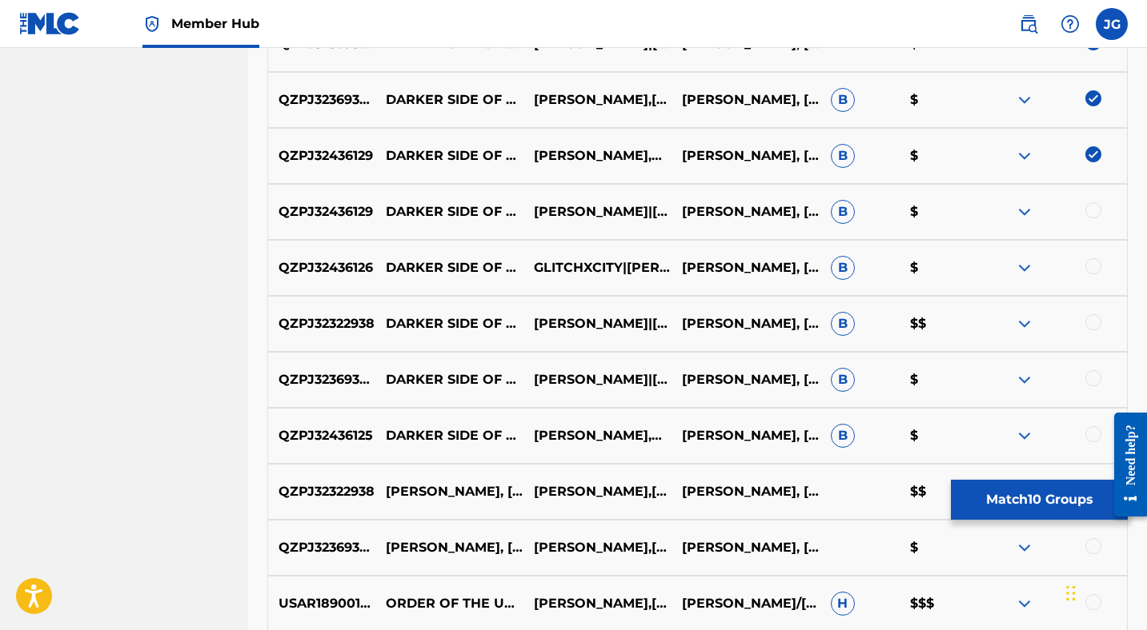
click at [1095, 206] on div at bounding box center [1093, 210] width 16 height 16
click at [1092, 271] on div at bounding box center [1093, 266] width 16 height 16
click at [1093, 321] on div at bounding box center [1093, 322] width 16 height 16
click at [1088, 379] on div at bounding box center [1093, 378] width 16 height 16
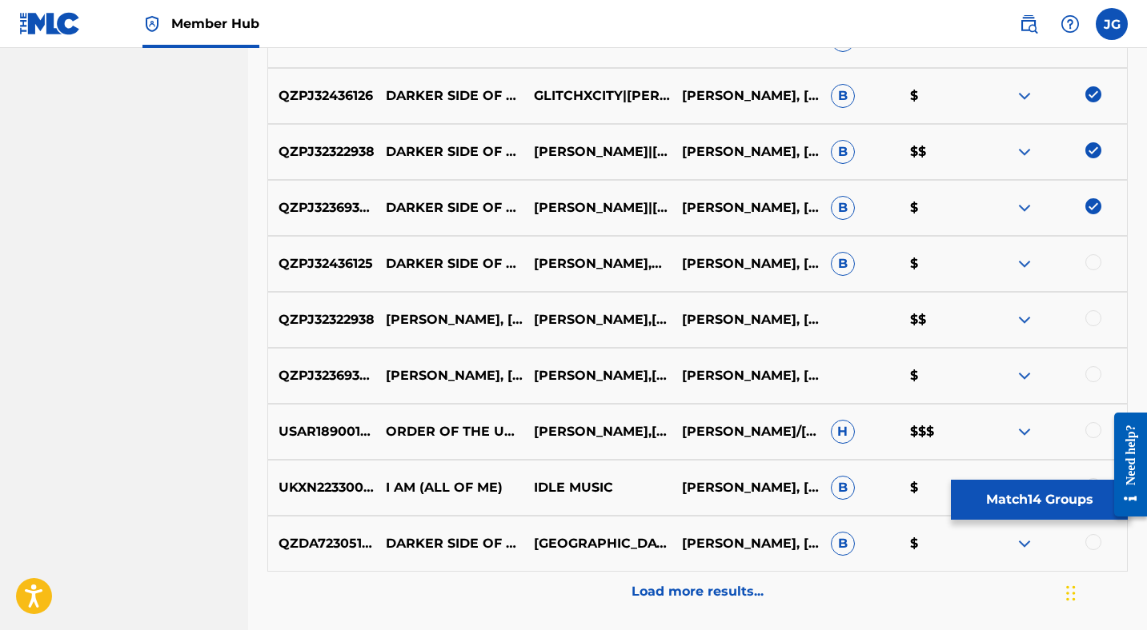
scroll to position [1245, 0]
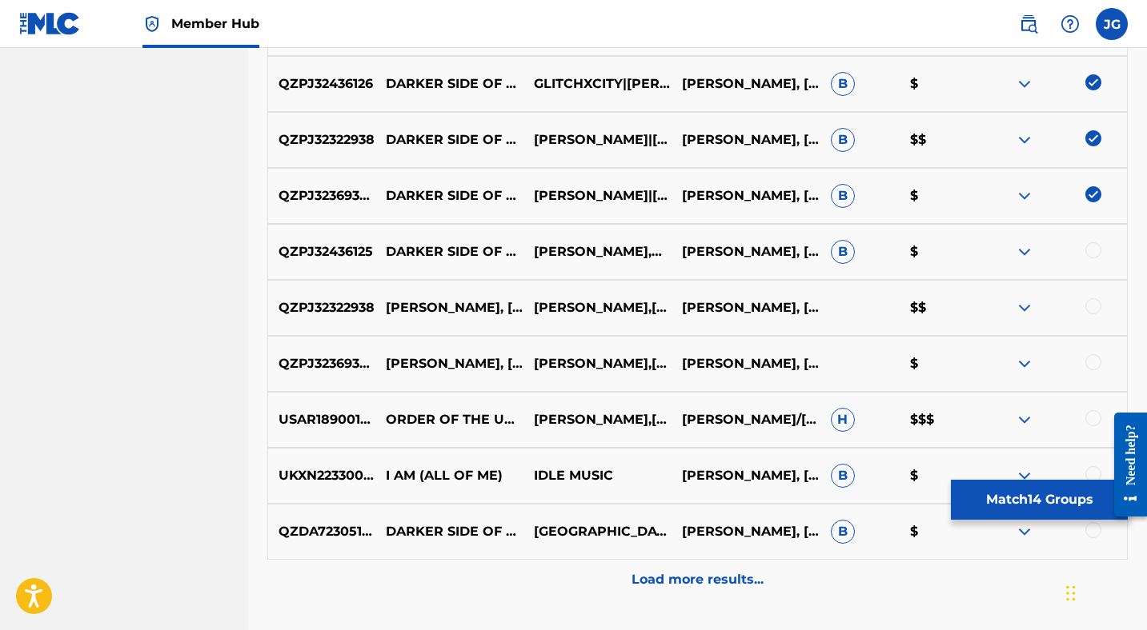
click at [1098, 251] on div at bounding box center [1093, 250] width 16 height 16
click at [1094, 308] on div at bounding box center [1093, 306] width 16 height 16
click at [1091, 368] on div at bounding box center [1093, 362] width 16 height 16
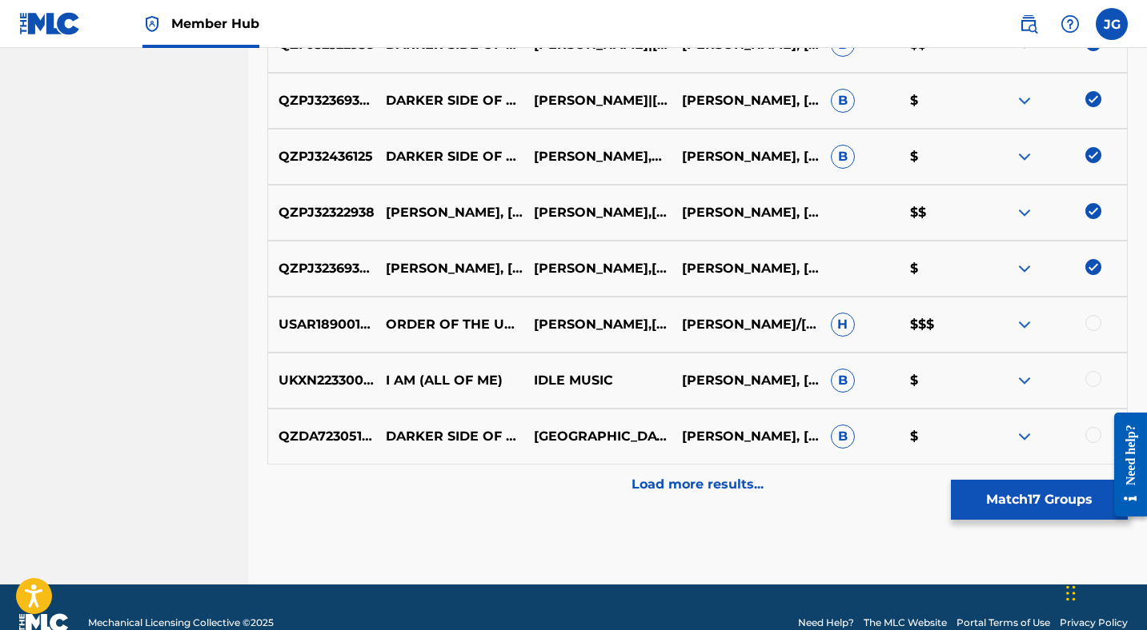
scroll to position [1371, 0]
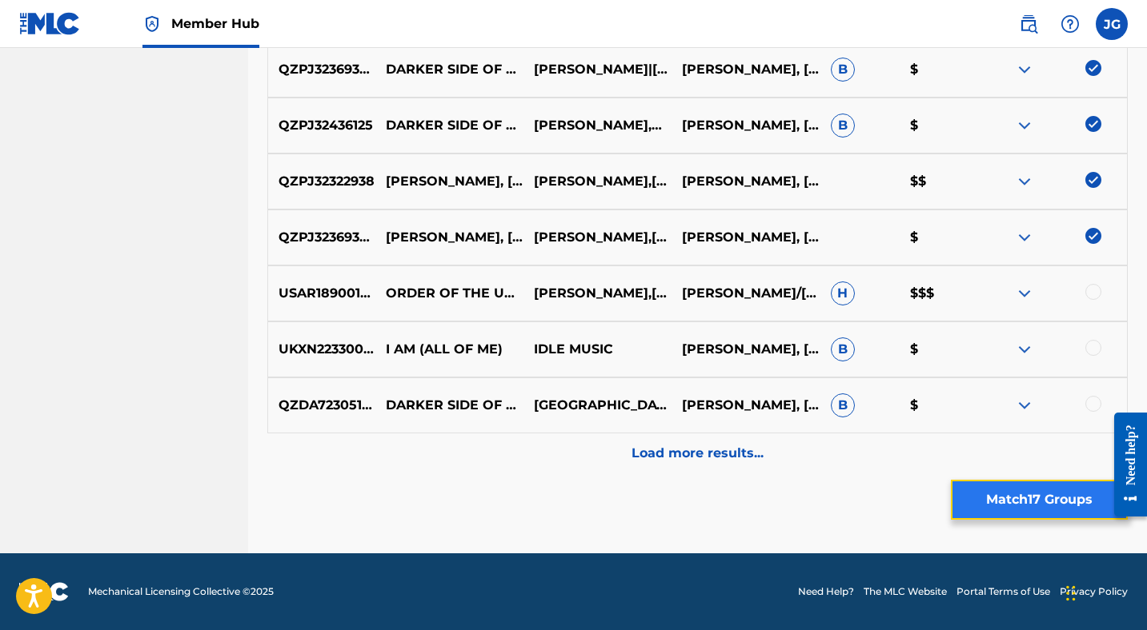
click at [1031, 499] on button "Match 17 Groups" at bounding box center [1039, 500] width 177 height 40
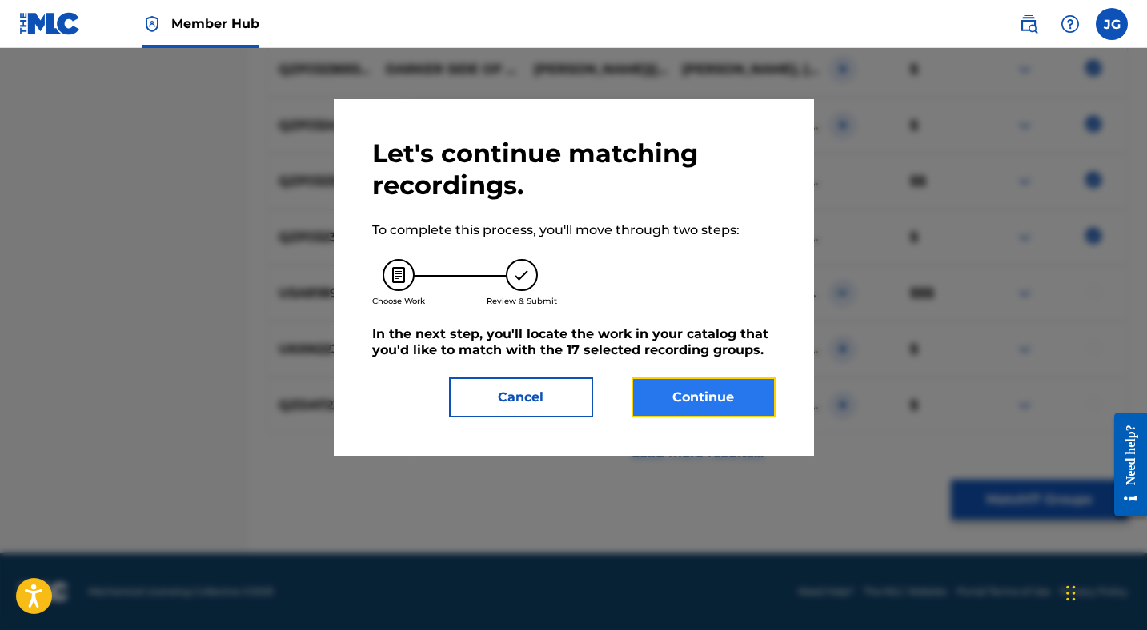
click at [741, 394] on button "Continue" at bounding box center [703, 398] width 144 height 40
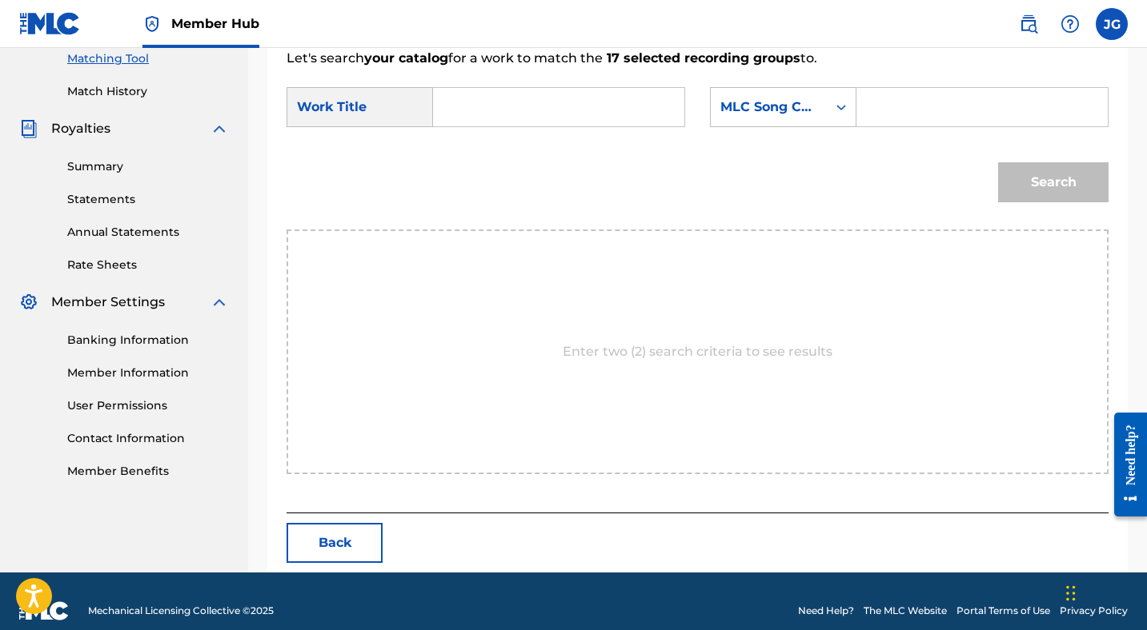
scroll to position [435, 0]
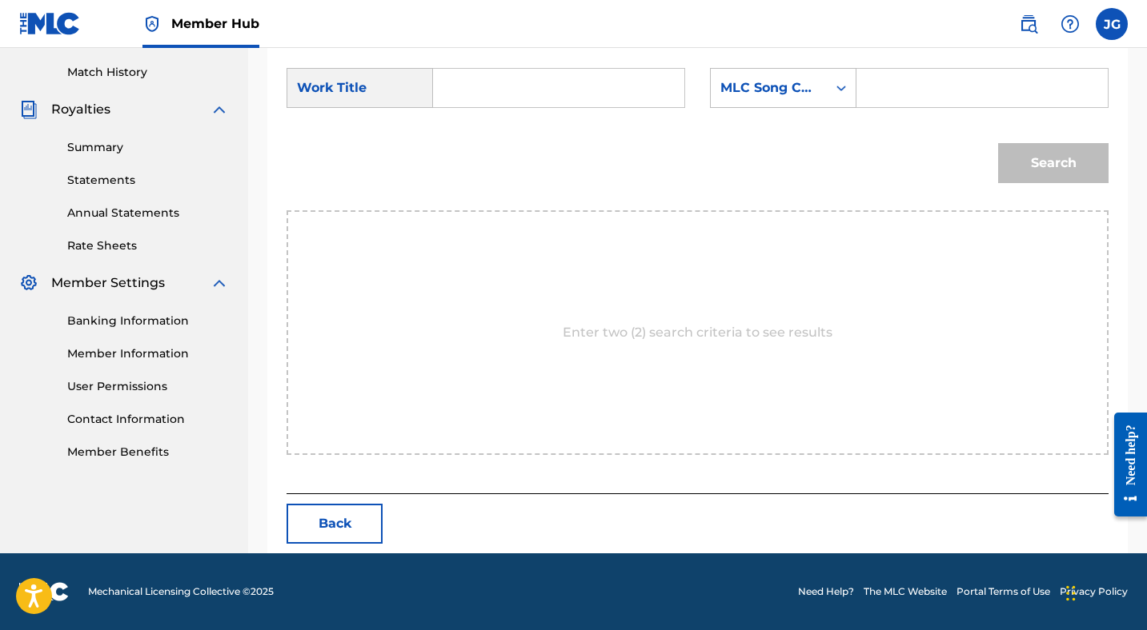
click at [546, 90] on input "Search Form" at bounding box center [558, 88] width 224 height 38
type input "darker side of me"
click at [757, 103] on div "MLC Song Code" at bounding box center [783, 88] width 146 height 40
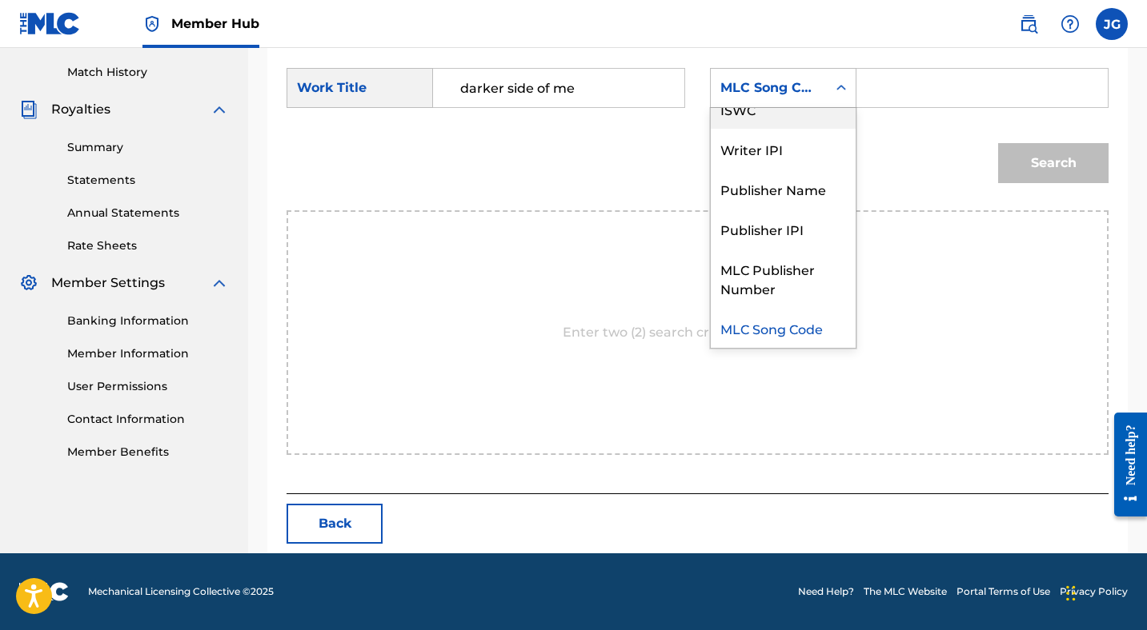
scroll to position [0, 0]
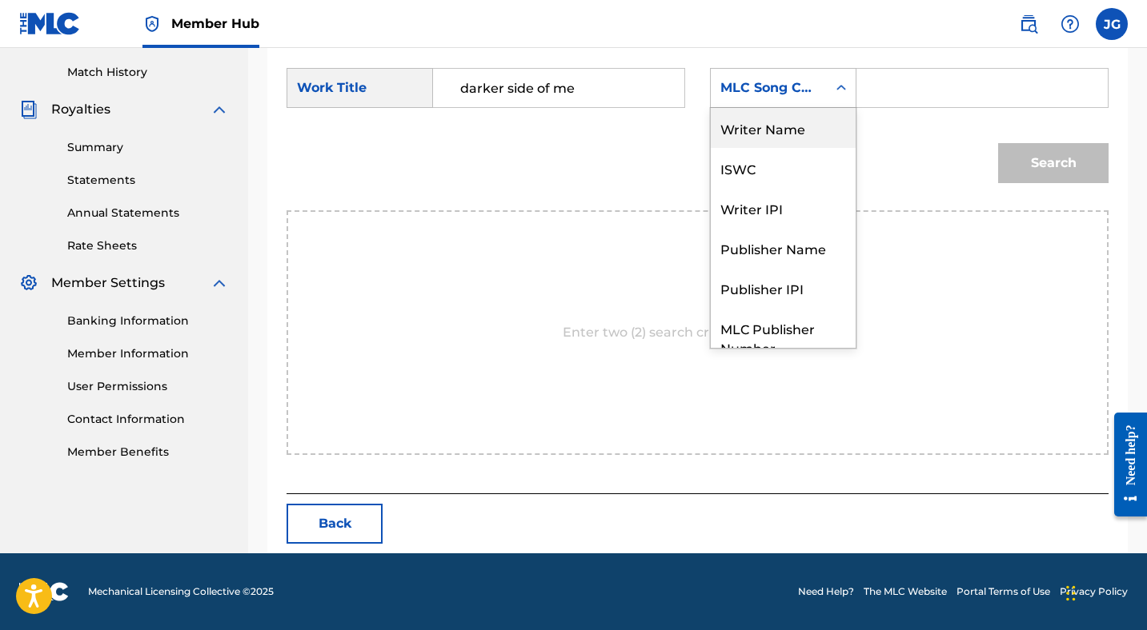
click at [752, 127] on div "Writer Name" at bounding box center [783, 128] width 145 height 40
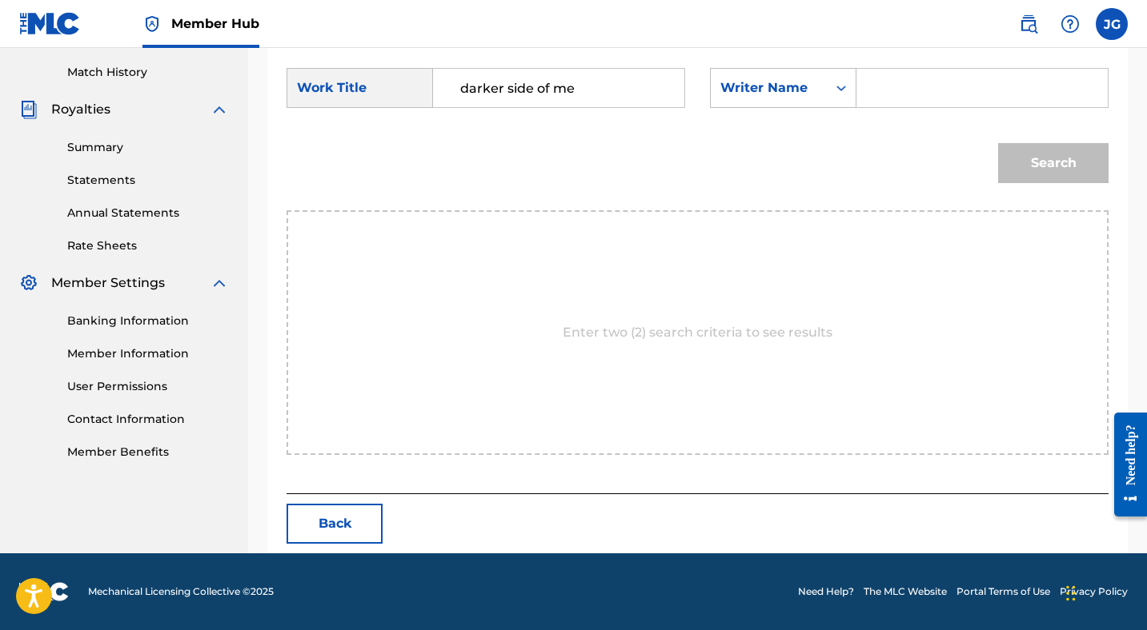
click at [878, 84] on input "Search Form" at bounding box center [982, 88] width 224 height 38
type input "[PERSON_NAME]"
click at [1049, 157] on button "Search" at bounding box center [1053, 163] width 110 height 40
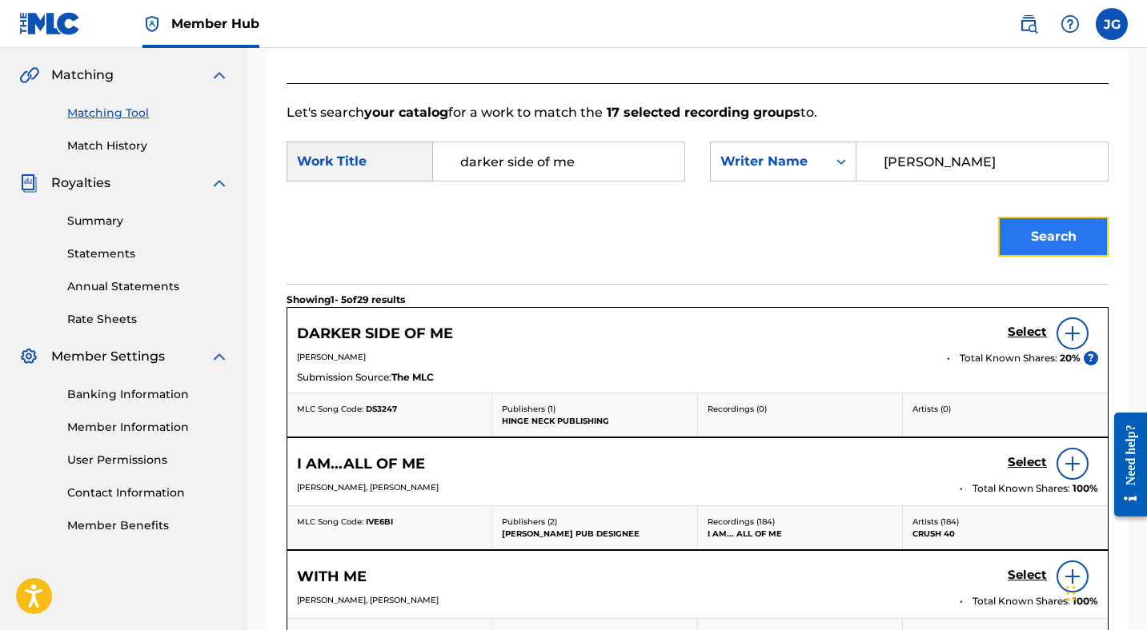
scroll to position [435, 0]
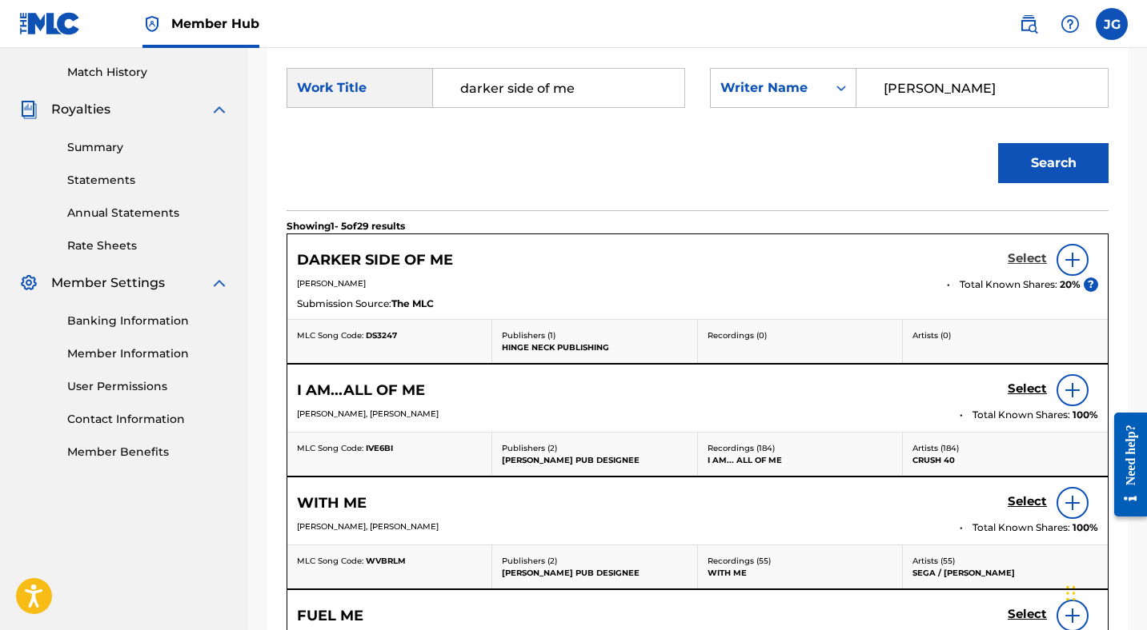
click at [1026, 255] on h5 "Select" at bounding box center [1026, 258] width 39 height 15
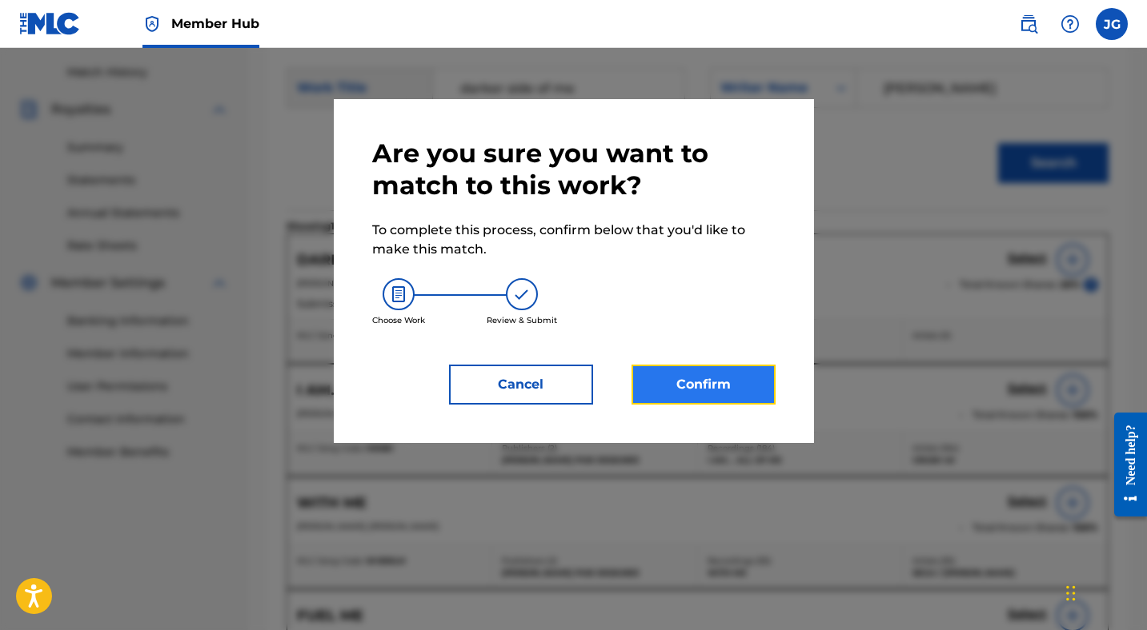
click at [711, 382] on button "Confirm" at bounding box center [703, 385] width 144 height 40
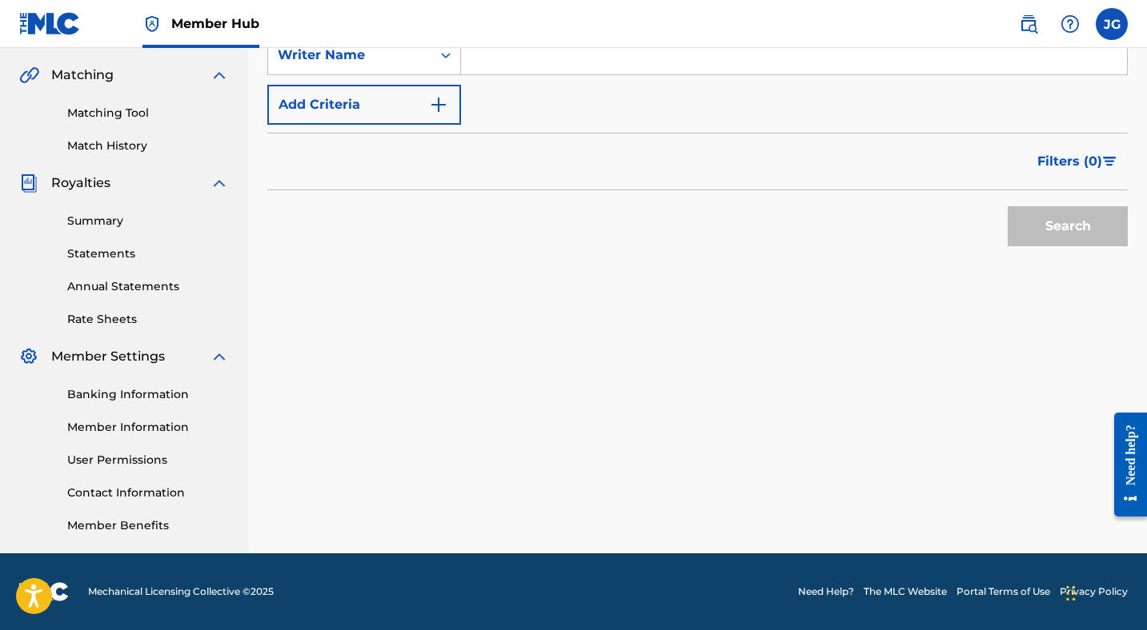
scroll to position [134, 0]
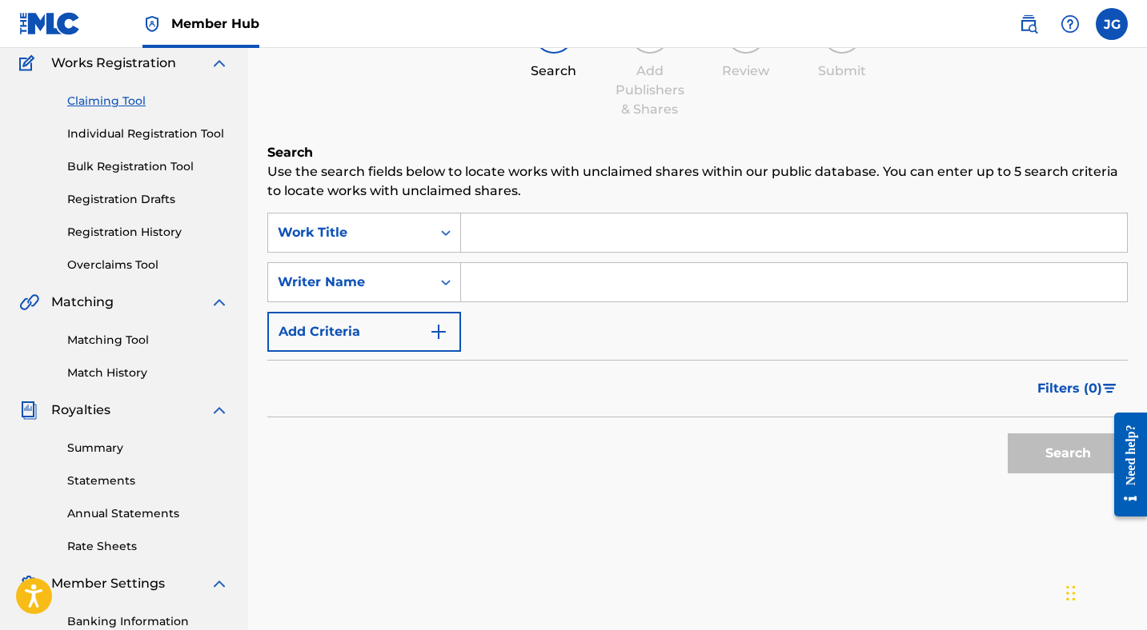
click at [515, 285] on input "Search Form" at bounding box center [794, 282] width 666 height 38
type input "[PERSON_NAME]"
click at [1047, 453] on button "Search" at bounding box center [1067, 454] width 120 height 40
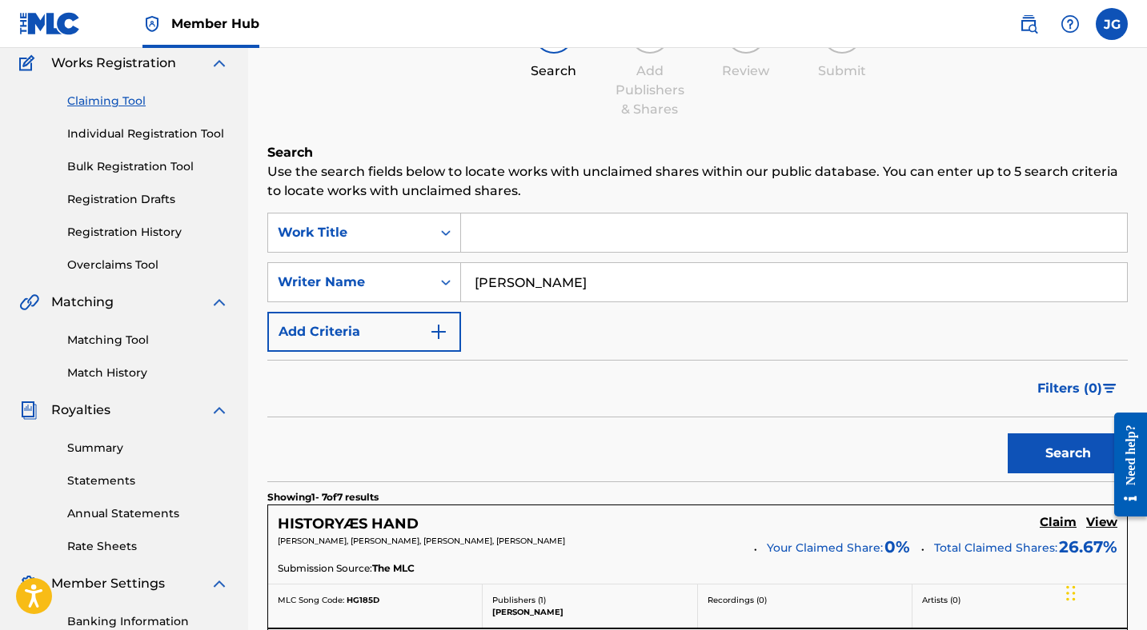
click at [601, 235] on input "Search Form" at bounding box center [794, 233] width 666 height 38
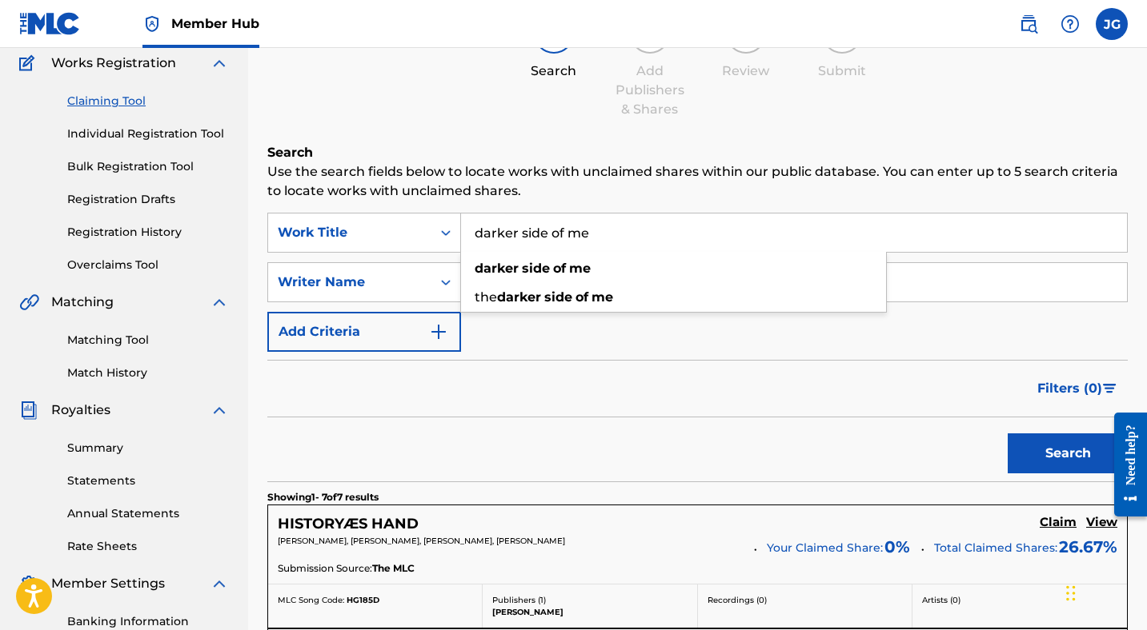
click at [576, 242] on input "darker side of me" at bounding box center [794, 233] width 666 height 38
type input "darker side of me"
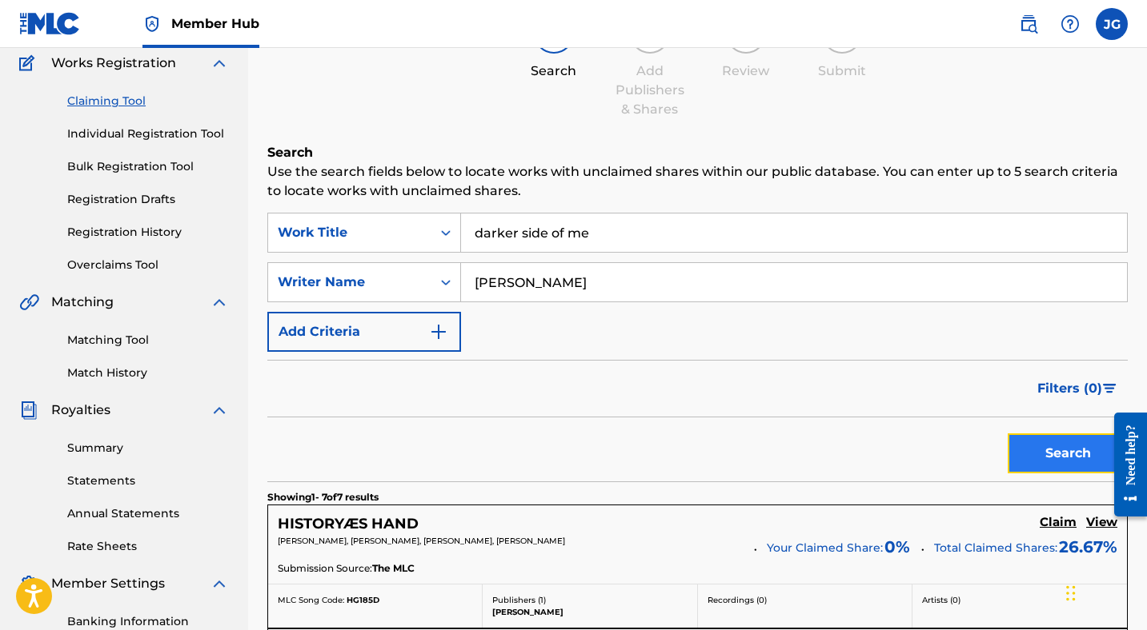
click at [1030, 446] on button "Search" at bounding box center [1067, 454] width 120 height 40
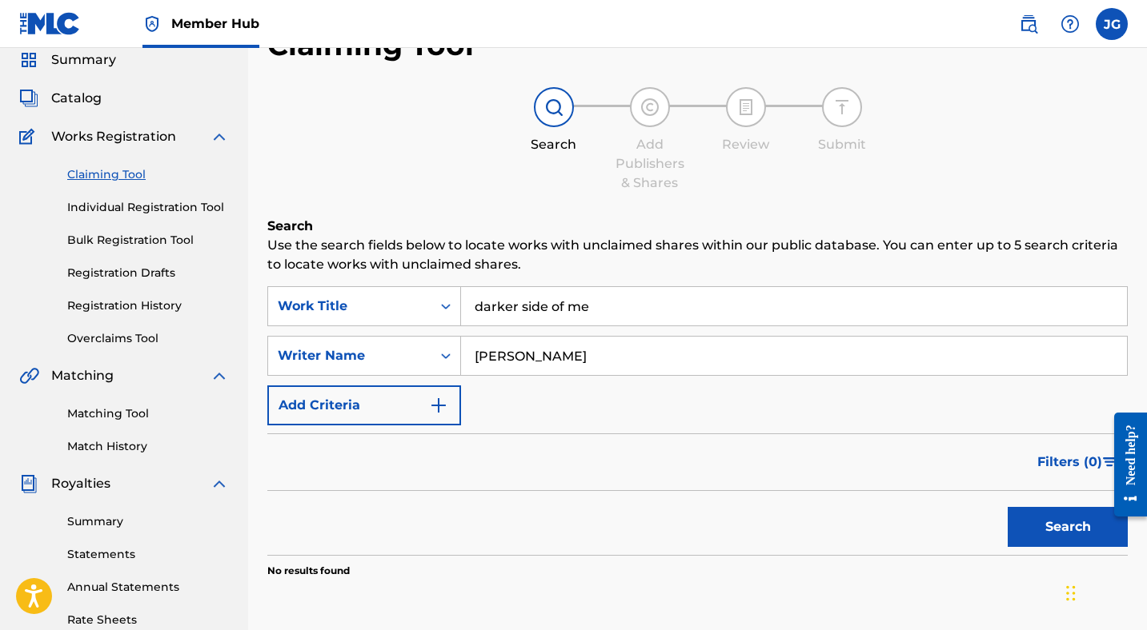
scroll to position [0, 0]
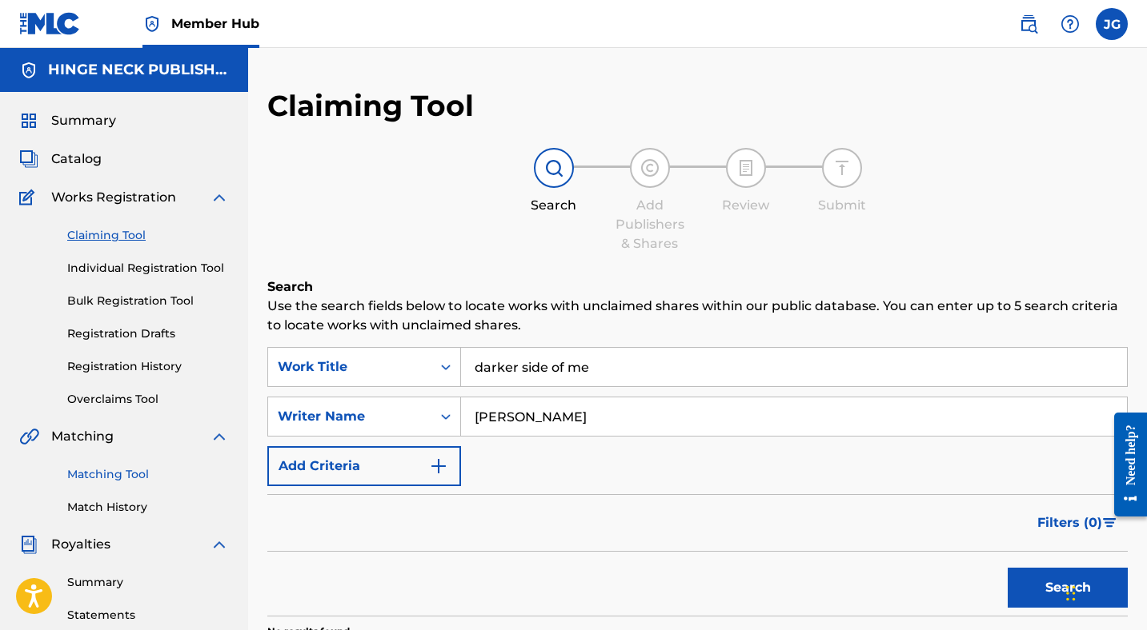
click at [104, 479] on link "Matching Tool" at bounding box center [148, 474] width 162 height 17
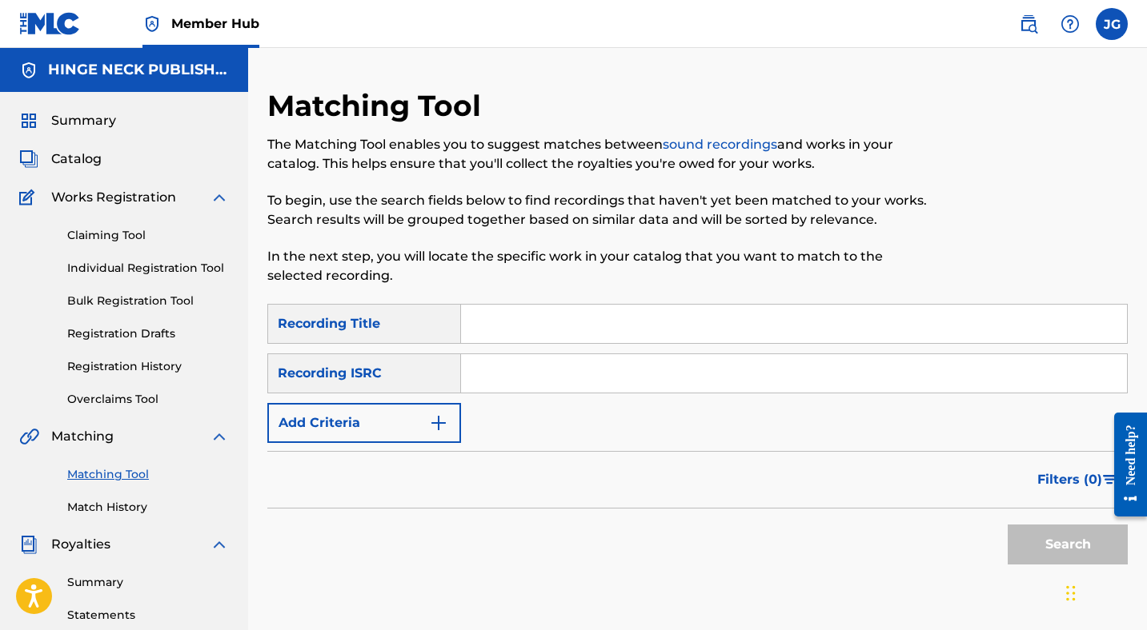
click at [521, 316] on input "Search Form" at bounding box center [794, 324] width 666 height 38
type input "darker side of me"
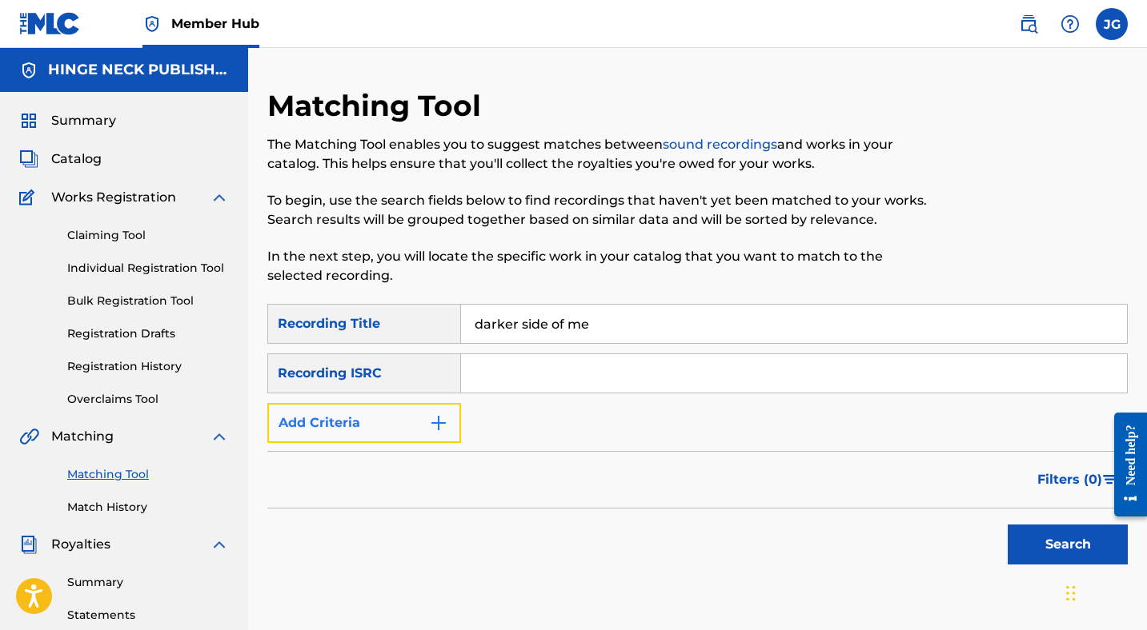
click at [423, 426] on button "Add Criteria" at bounding box center [364, 423] width 194 height 40
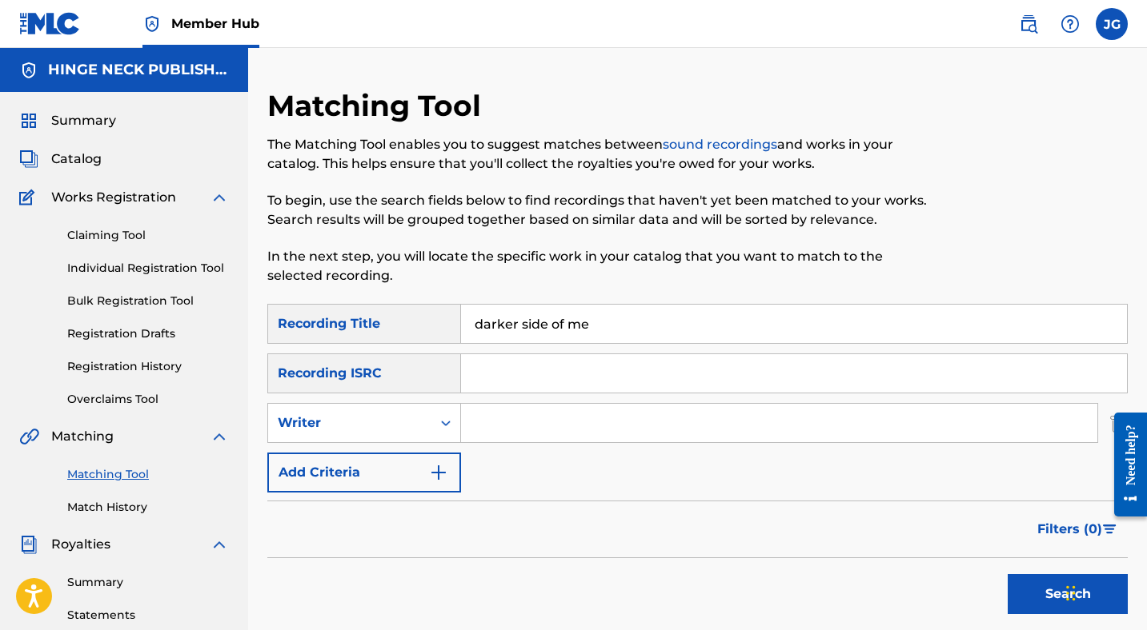
click at [521, 434] on input "Search Form" at bounding box center [779, 423] width 636 height 38
type input "[PERSON_NAME]"
click at [1037, 591] on button "Search" at bounding box center [1067, 594] width 120 height 40
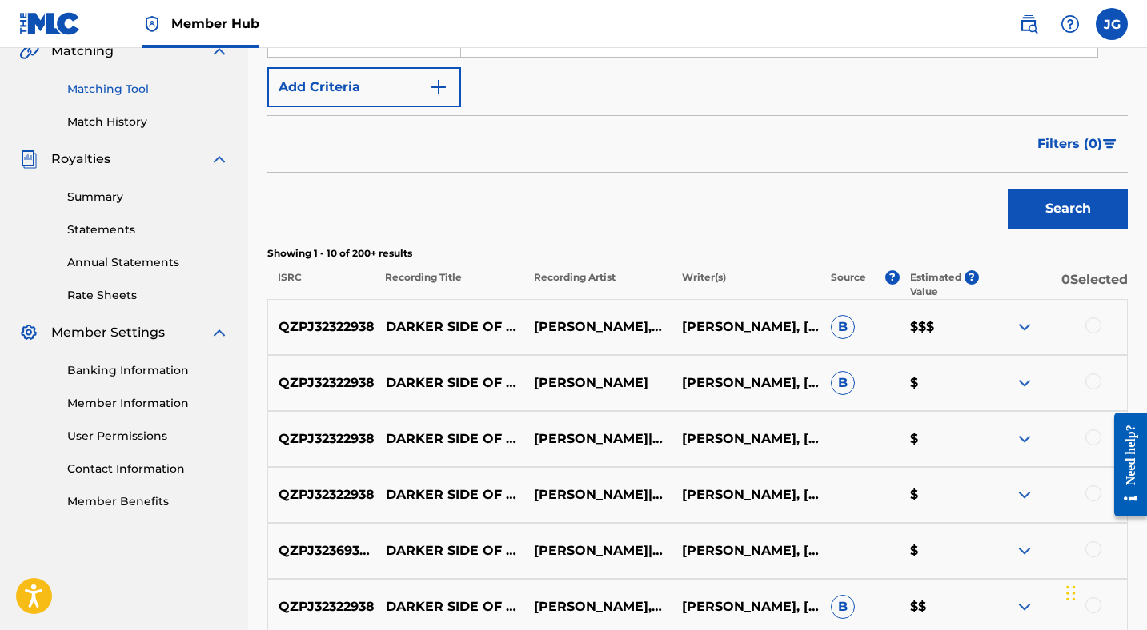
scroll to position [402, 0]
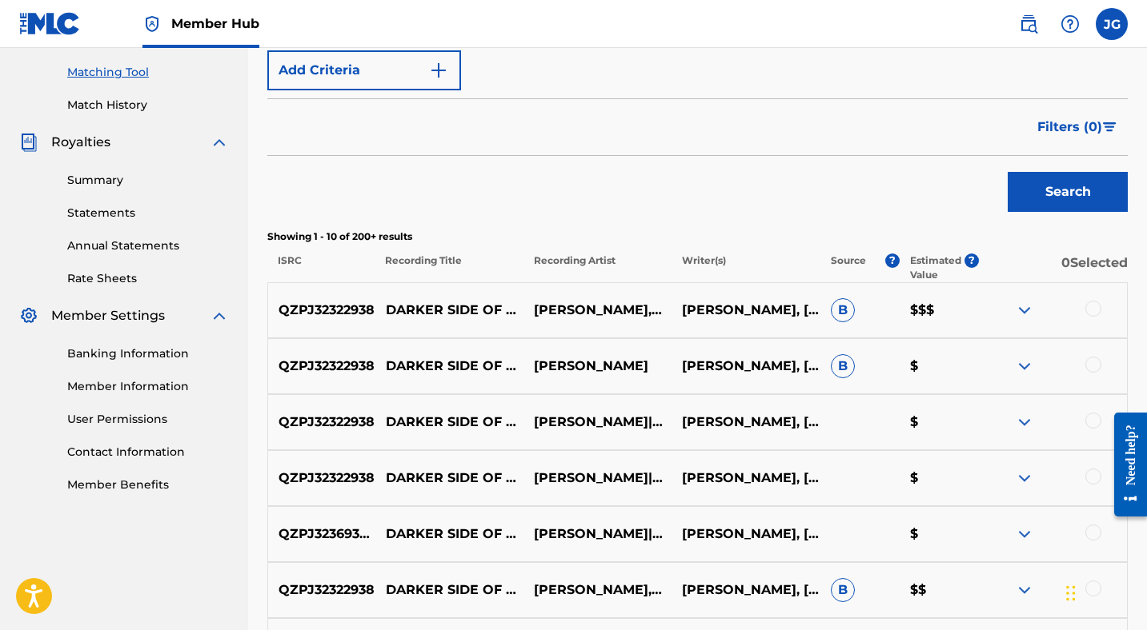
click at [1091, 299] on div "QZPJ32322938 DARKER SIDE OF ME [PERSON_NAME],BILLYTHEBARD11TH,[PERSON_NAME],[PE…" at bounding box center [697, 310] width 860 height 56
click at [1091, 314] on div at bounding box center [1093, 309] width 16 height 16
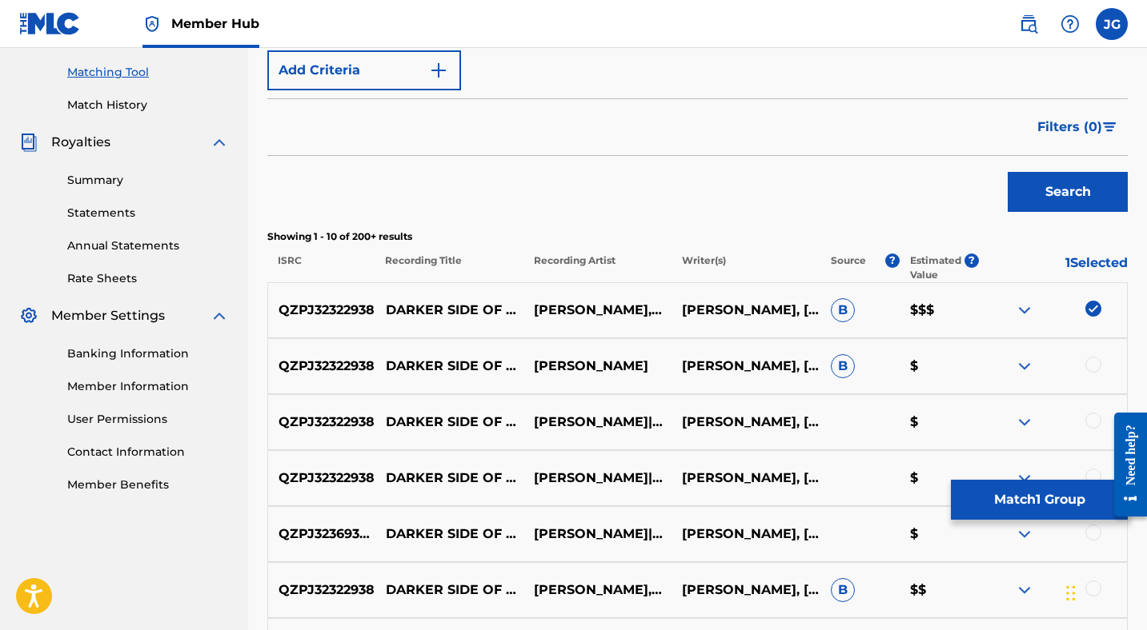
click at [1096, 362] on div at bounding box center [1093, 365] width 16 height 16
click at [1095, 413] on div at bounding box center [1093, 421] width 16 height 16
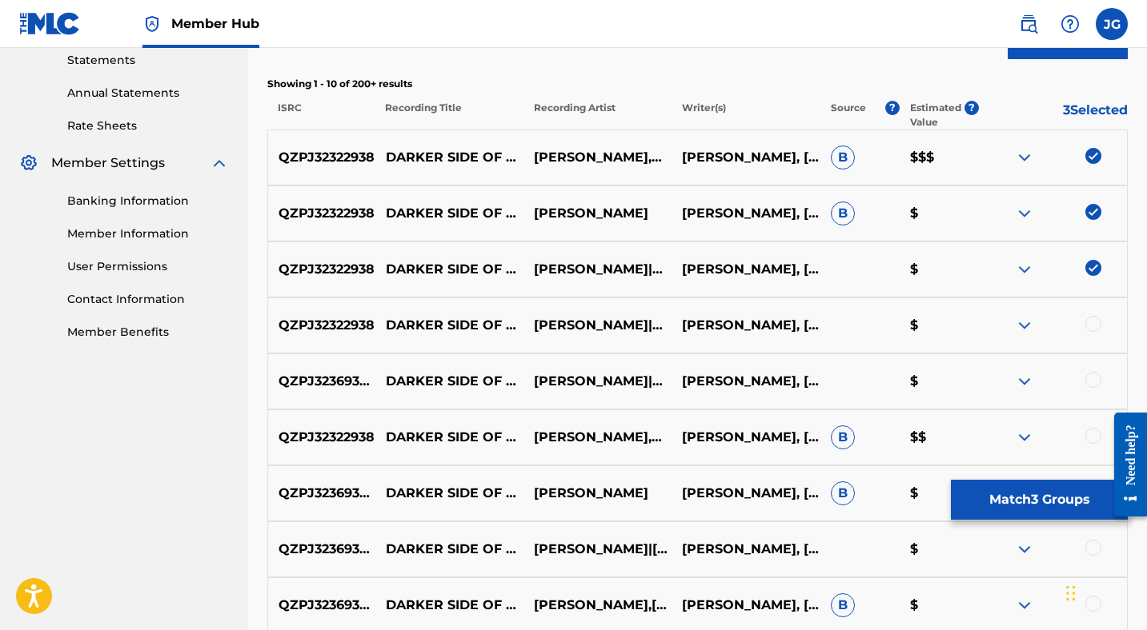
scroll to position [567, 0]
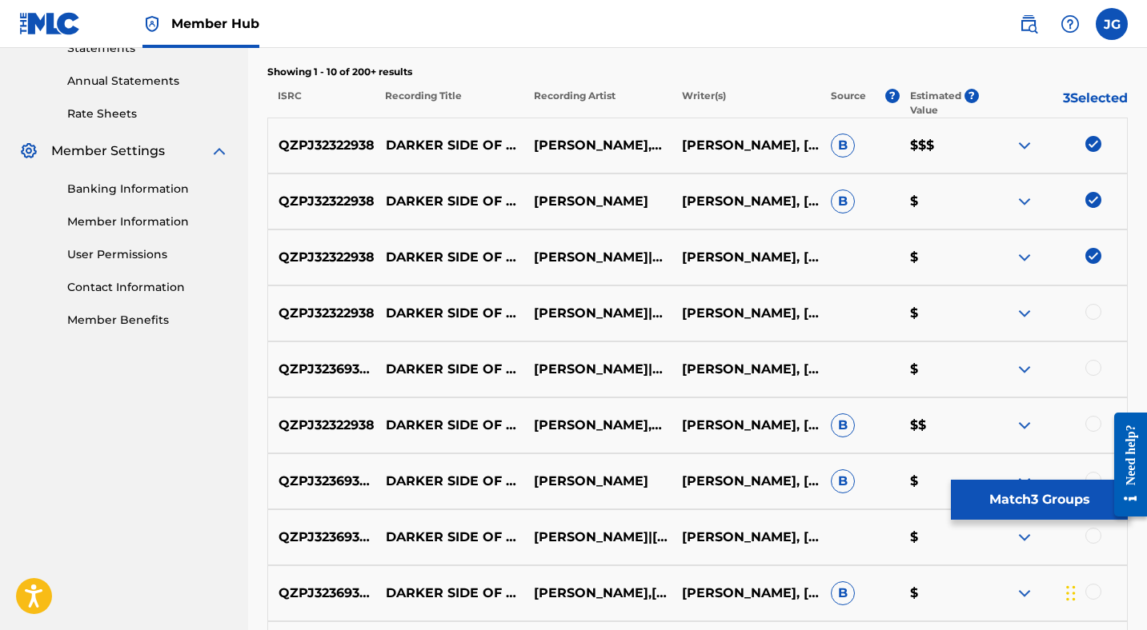
click at [1091, 310] on div at bounding box center [1093, 312] width 16 height 16
click at [1092, 361] on div at bounding box center [1093, 368] width 16 height 16
click at [1053, 496] on button "Match 5 Groups" at bounding box center [1039, 500] width 177 height 40
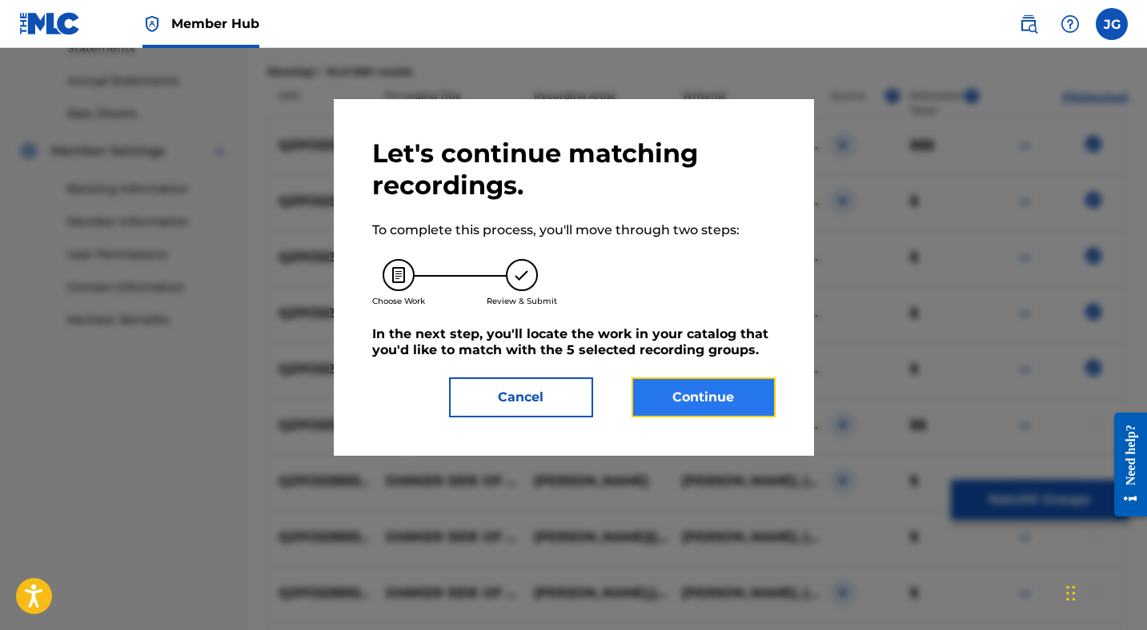
click at [723, 398] on button "Continue" at bounding box center [703, 398] width 144 height 40
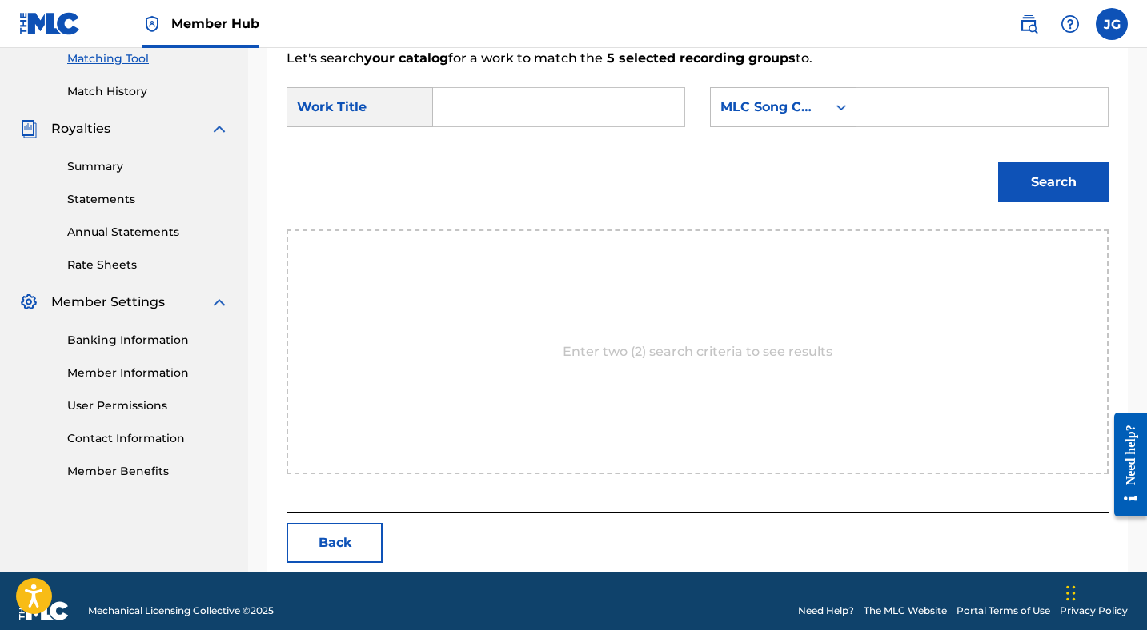
scroll to position [435, 0]
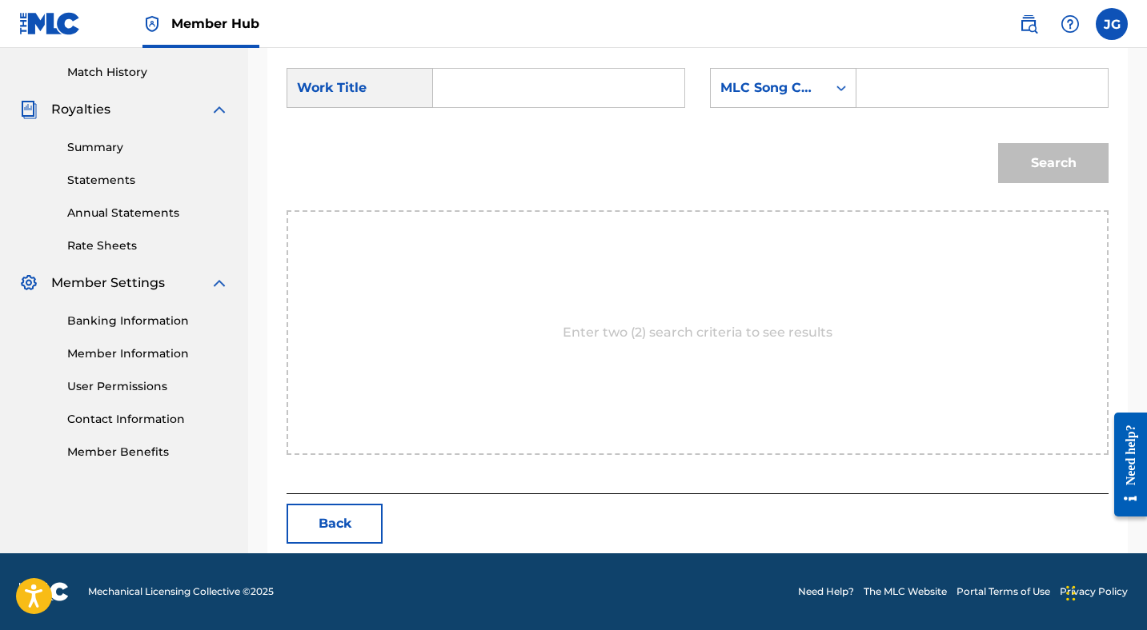
click at [497, 92] on input "Search Form" at bounding box center [558, 88] width 224 height 38
type input "darker side of me"
click at [742, 93] on div "MLC Song Code" at bounding box center [768, 87] width 97 height 19
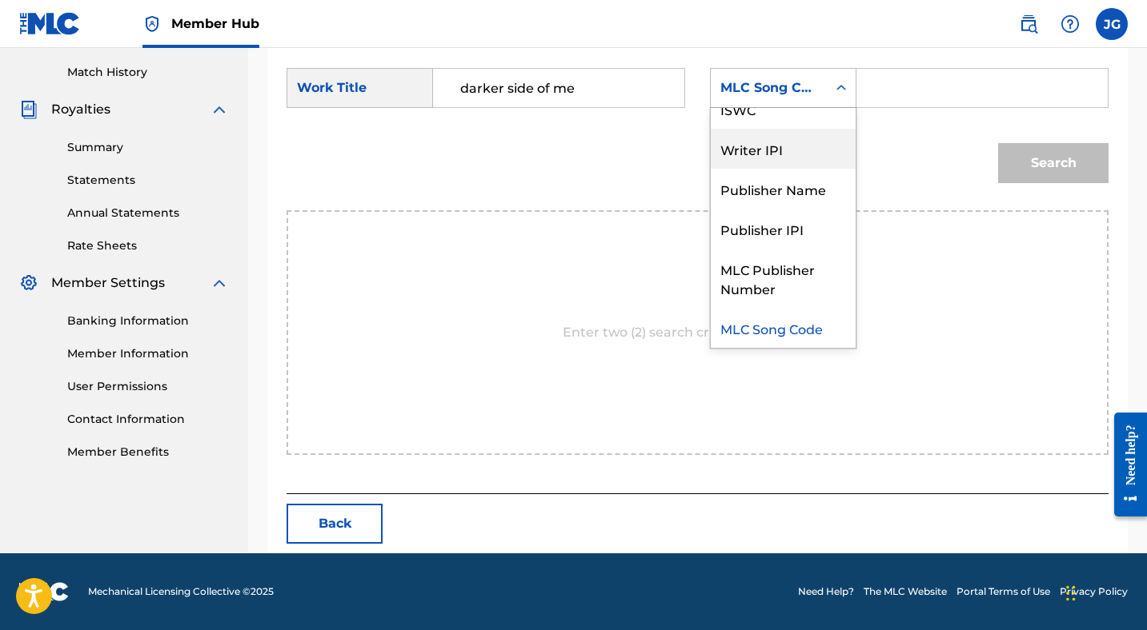
scroll to position [0, 0]
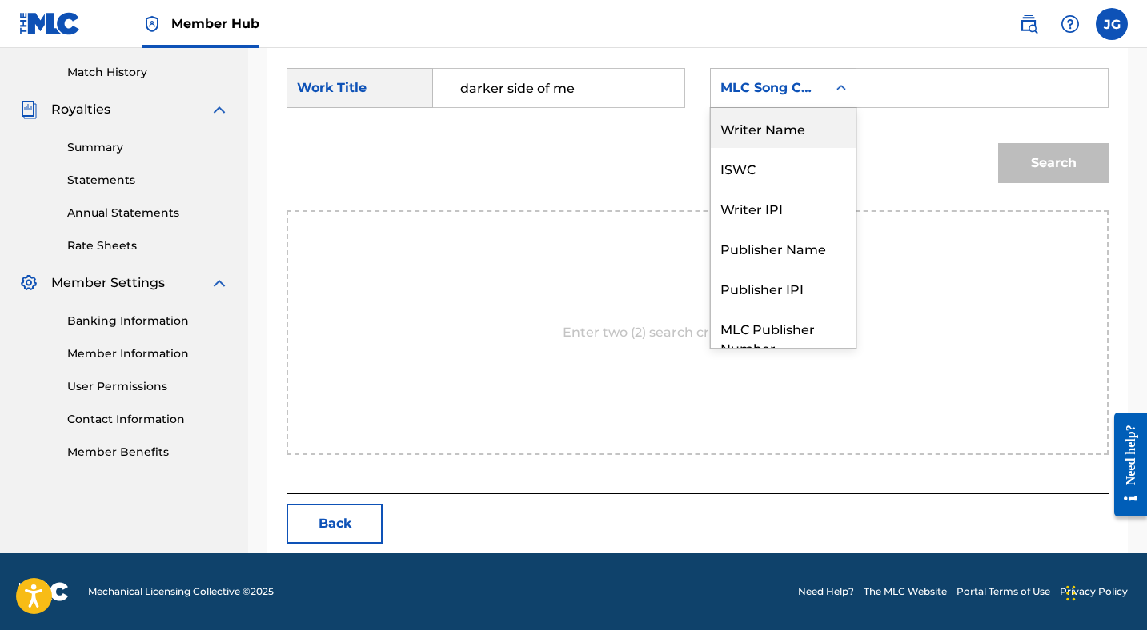
click at [743, 138] on div "Writer Name" at bounding box center [783, 128] width 145 height 40
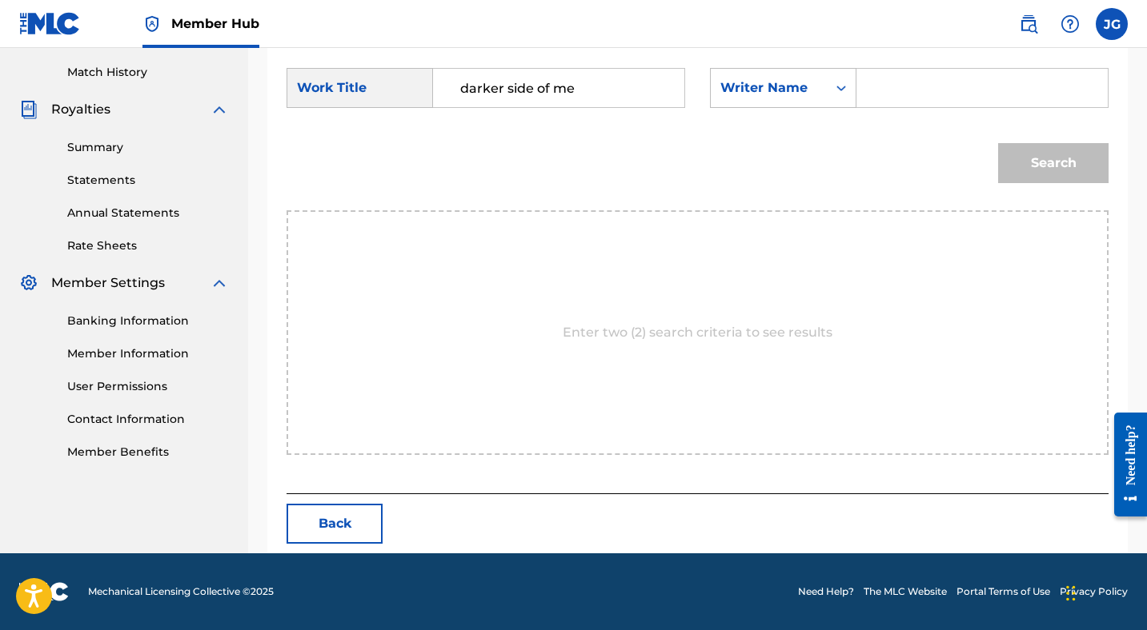
click at [890, 87] on input "Search Form" at bounding box center [982, 88] width 224 height 38
type input "[PERSON_NAME]"
click at [1039, 164] on button "Search" at bounding box center [1053, 163] width 110 height 40
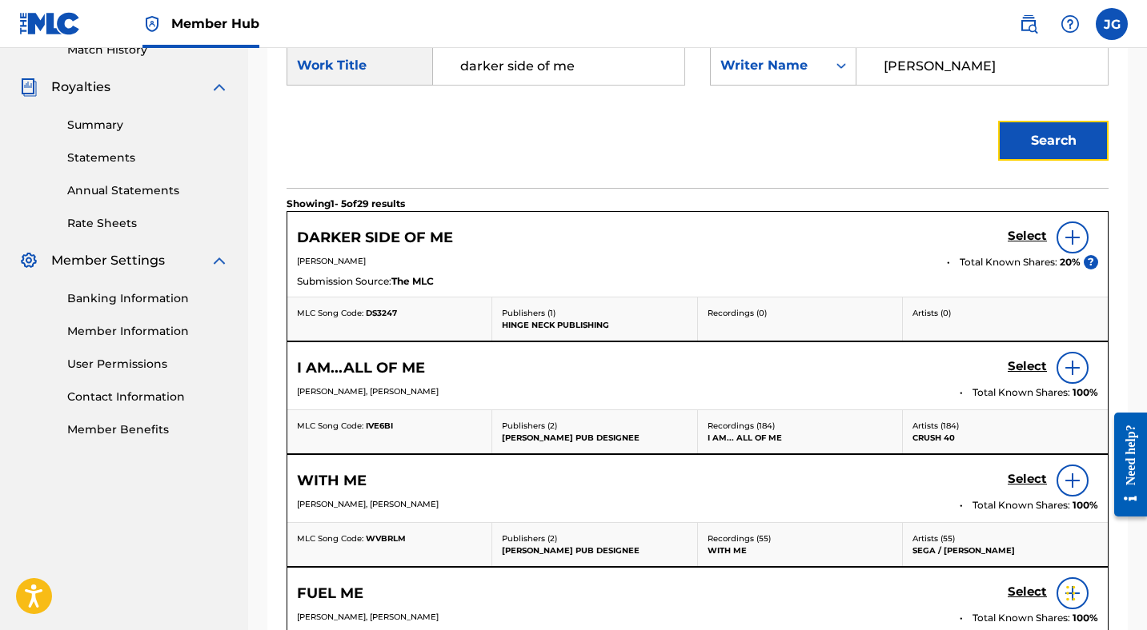
scroll to position [469, 0]
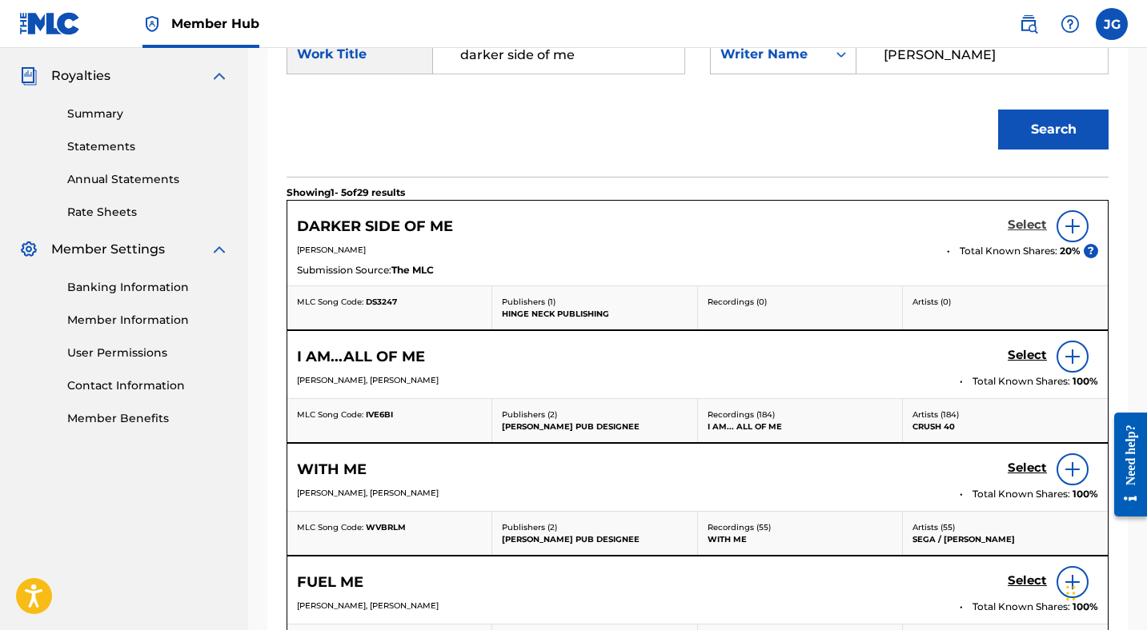
click at [1020, 222] on h5 "Select" at bounding box center [1026, 225] width 39 height 15
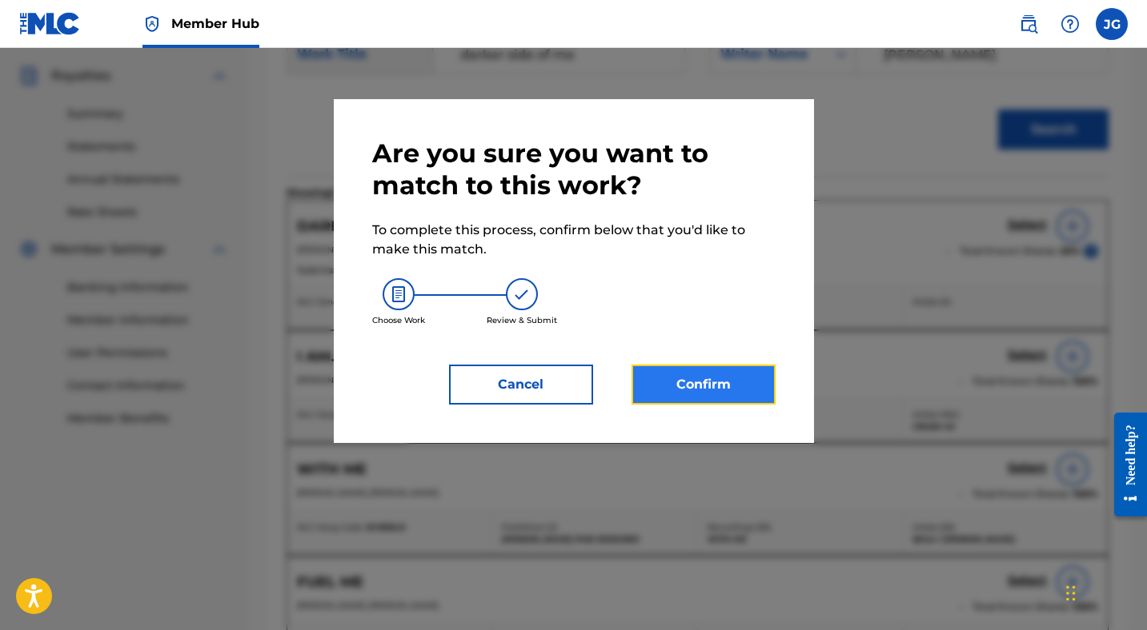
click at [701, 386] on button "Confirm" at bounding box center [703, 385] width 144 height 40
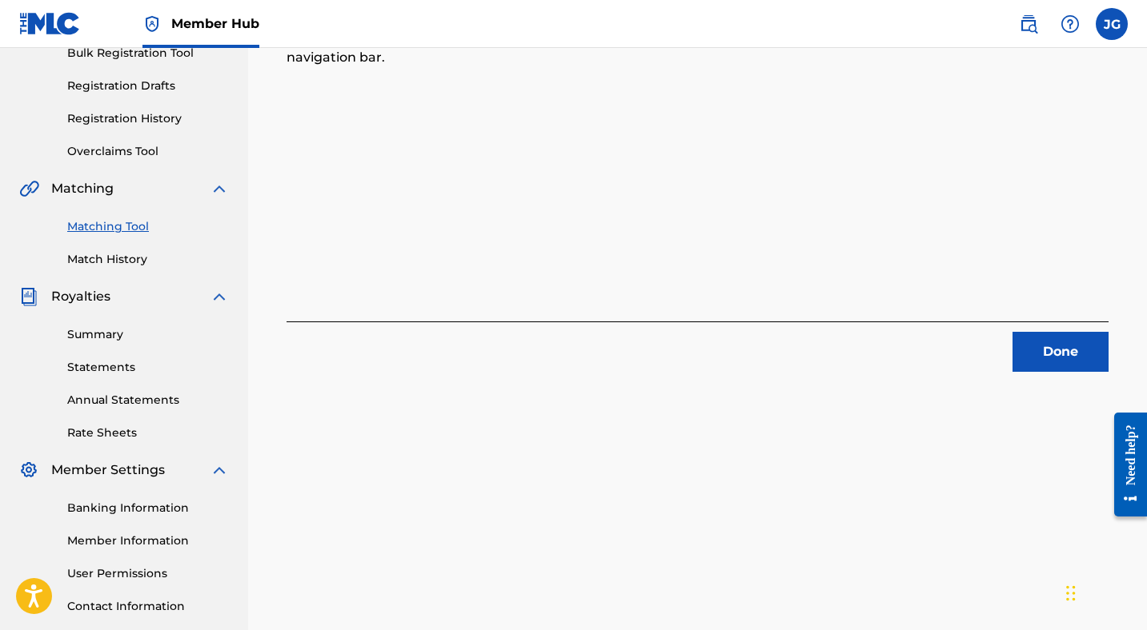
scroll to position [254, 0]
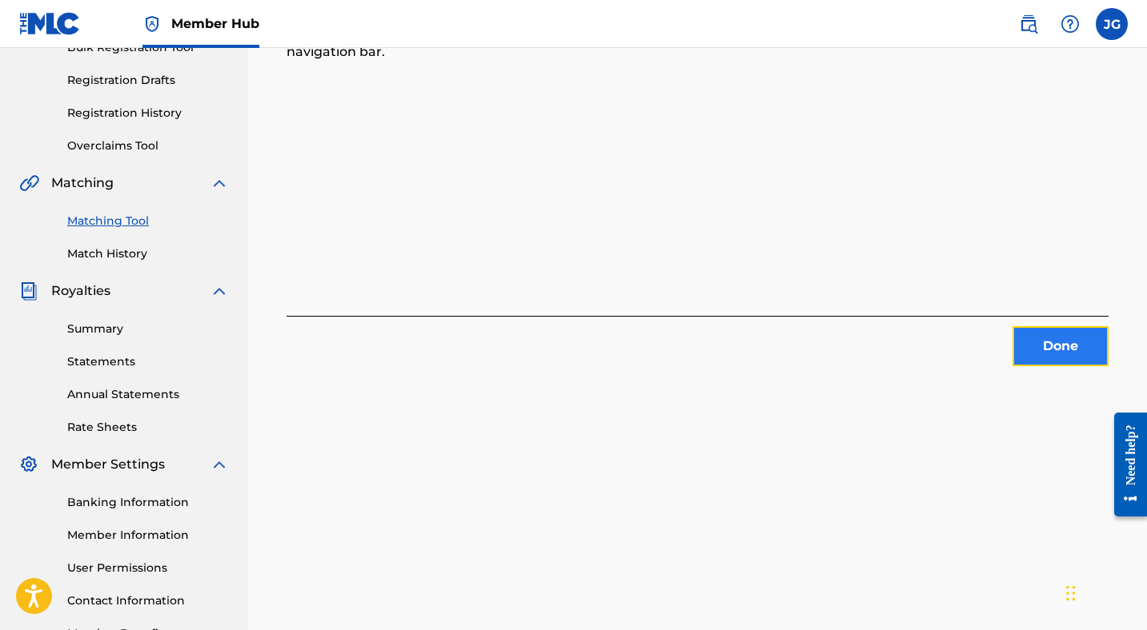
click at [1071, 343] on button "Done" at bounding box center [1060, 346] width 96 height 40
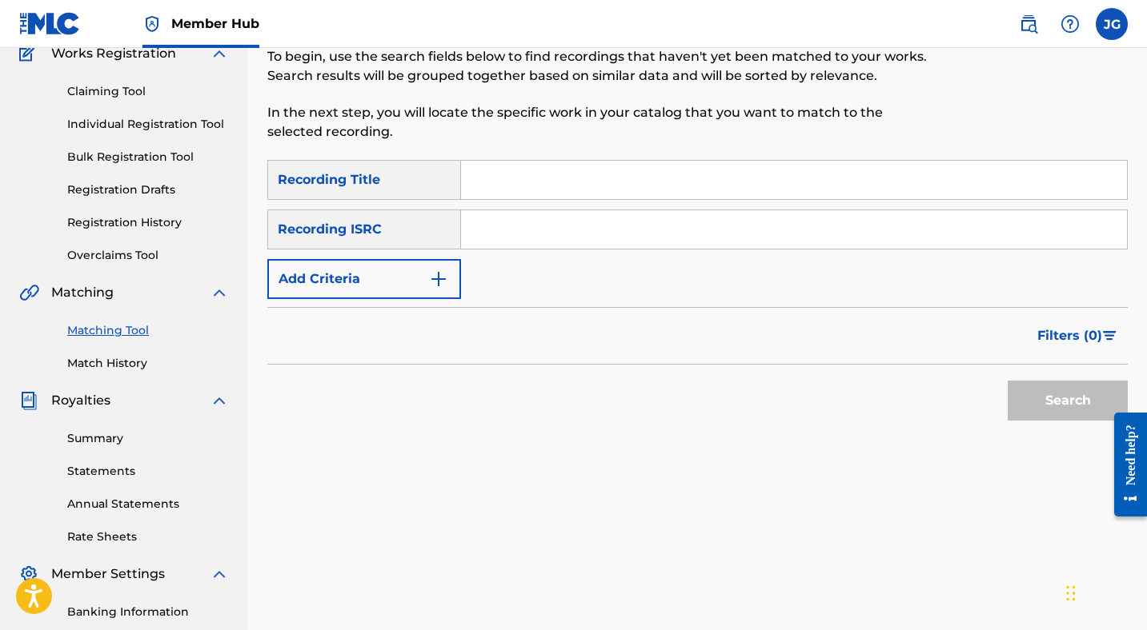
scroll to position [0, 0]
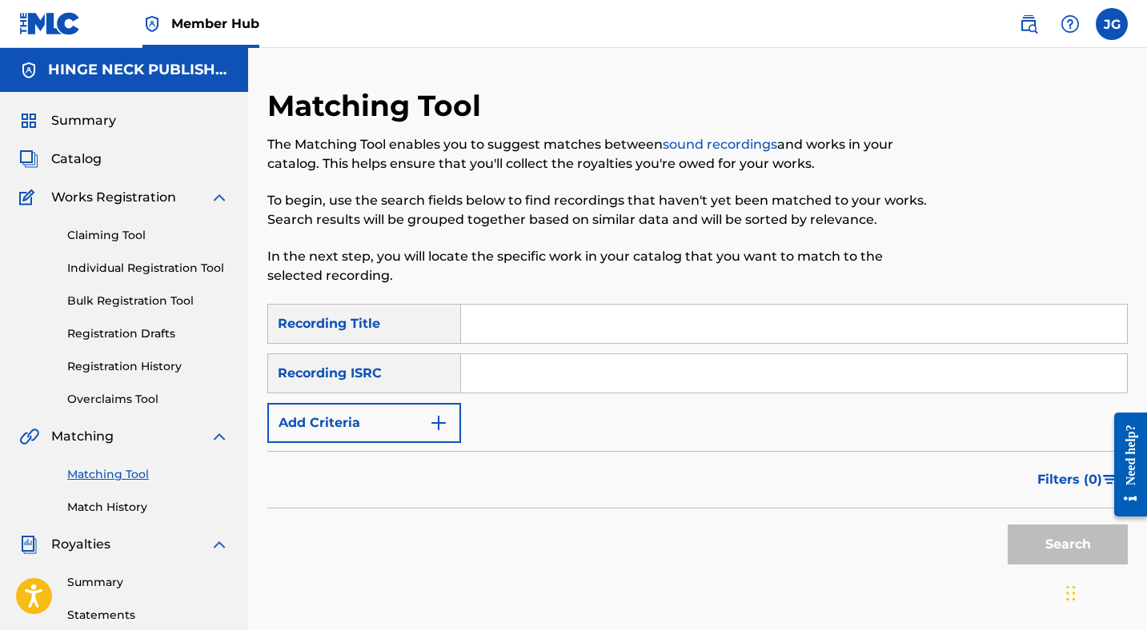
click at [109, 478] on link "Matching Tool" at bounding box center [148, 474] width 162 height 17
click at [512, 327] on input "Search Form" at bounding box center [794, 324] width 666 height 38
type input "darker side of me"
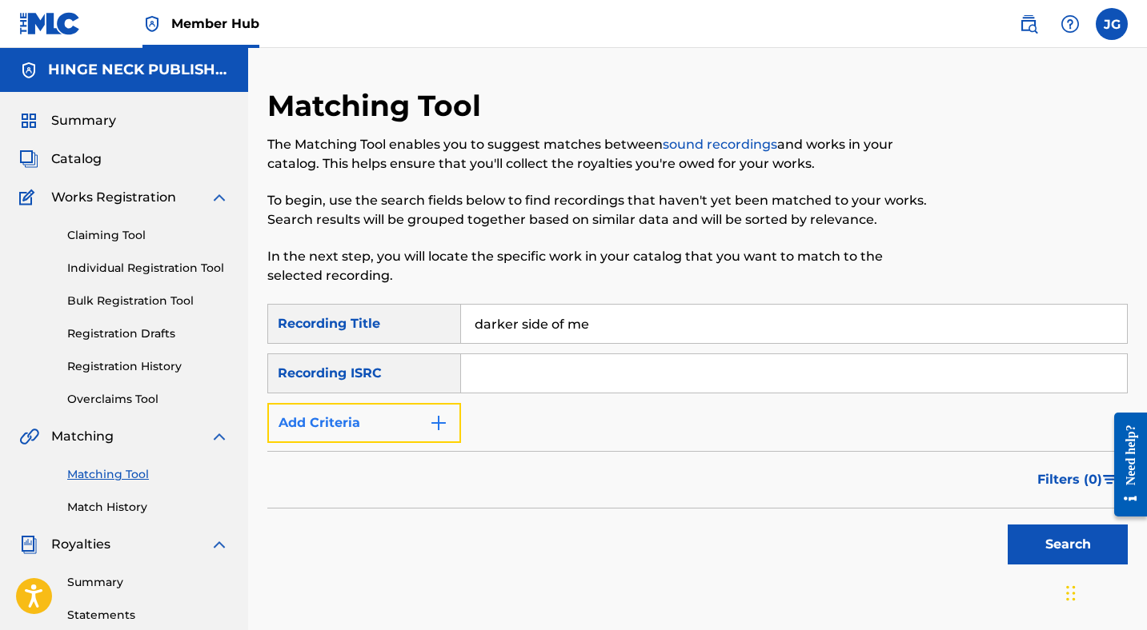
click at [410, 419] on button "Add Criteria" at bounding box center [364, 423] width 194 height 40
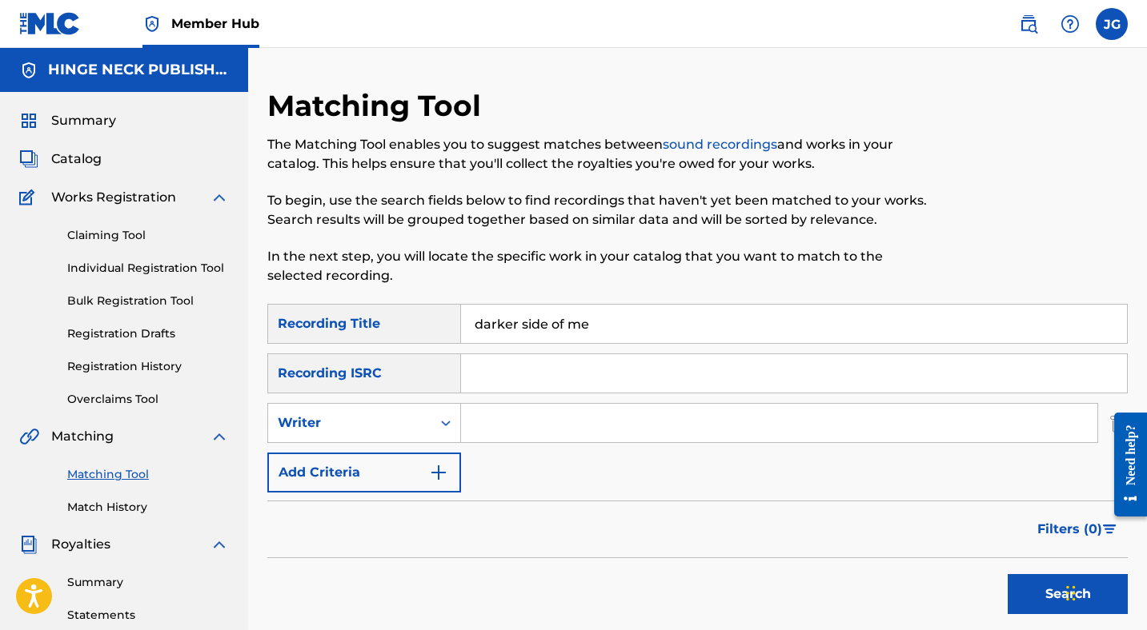
click at [513, 427] on input "Search Form" at bounding box center [779, 423] width 636 height 38
type input "[PERSON_NAME]"
click at [1024, 593] on button "Search" at bounding box center [1067, 594] width 120 height 40
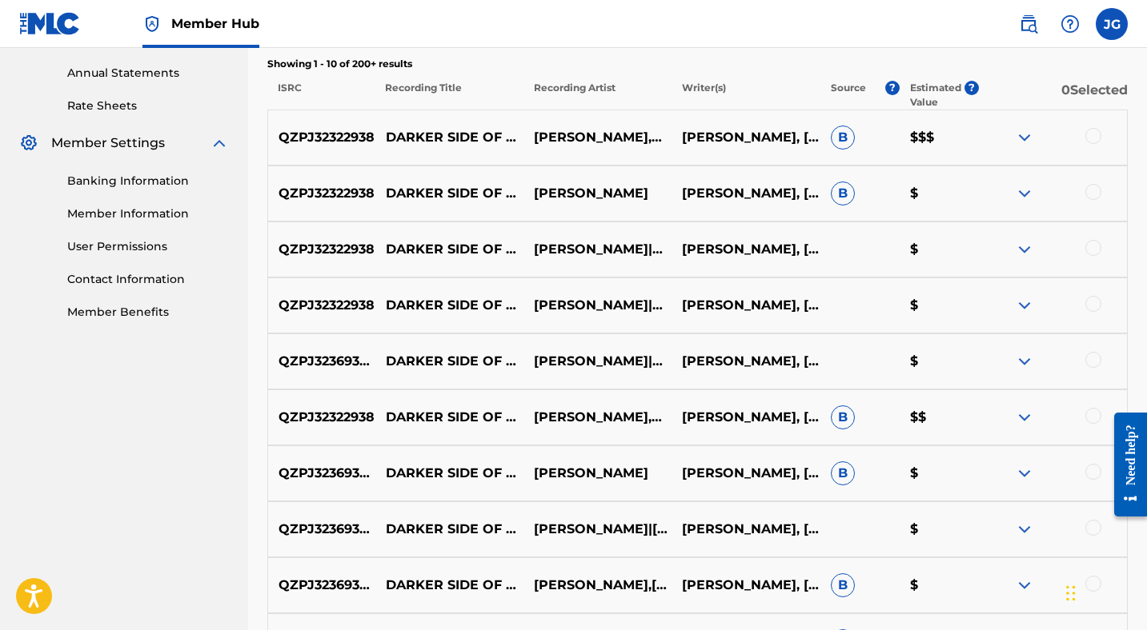
scroll to position [582, 0]
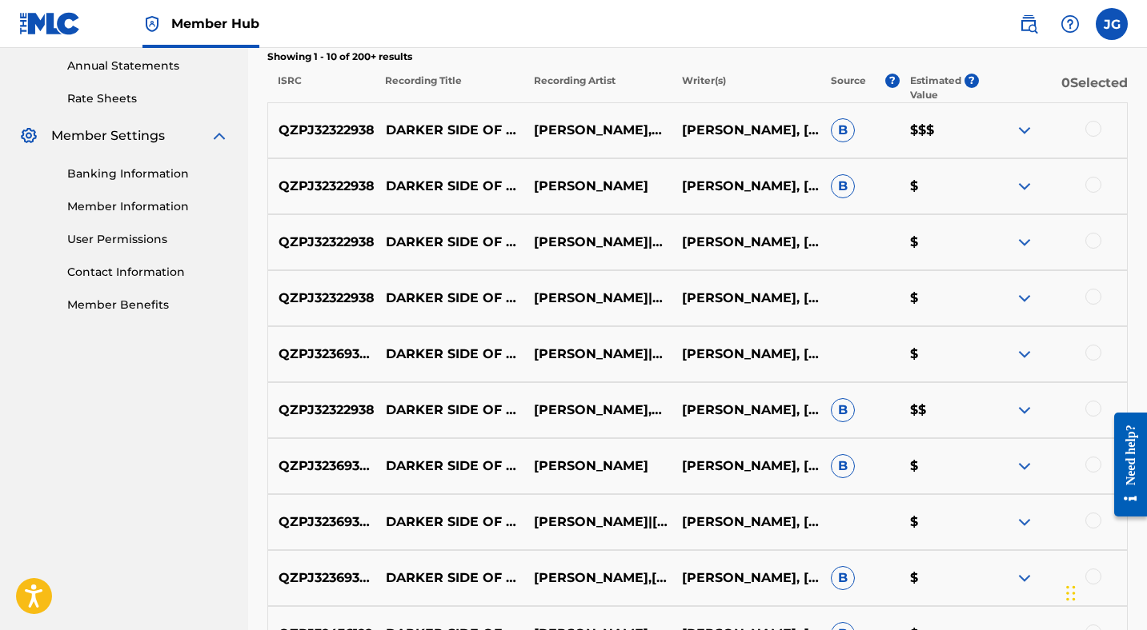
click at [1091, 409] on div at bounding box center [1093, 409] width 16 height 16
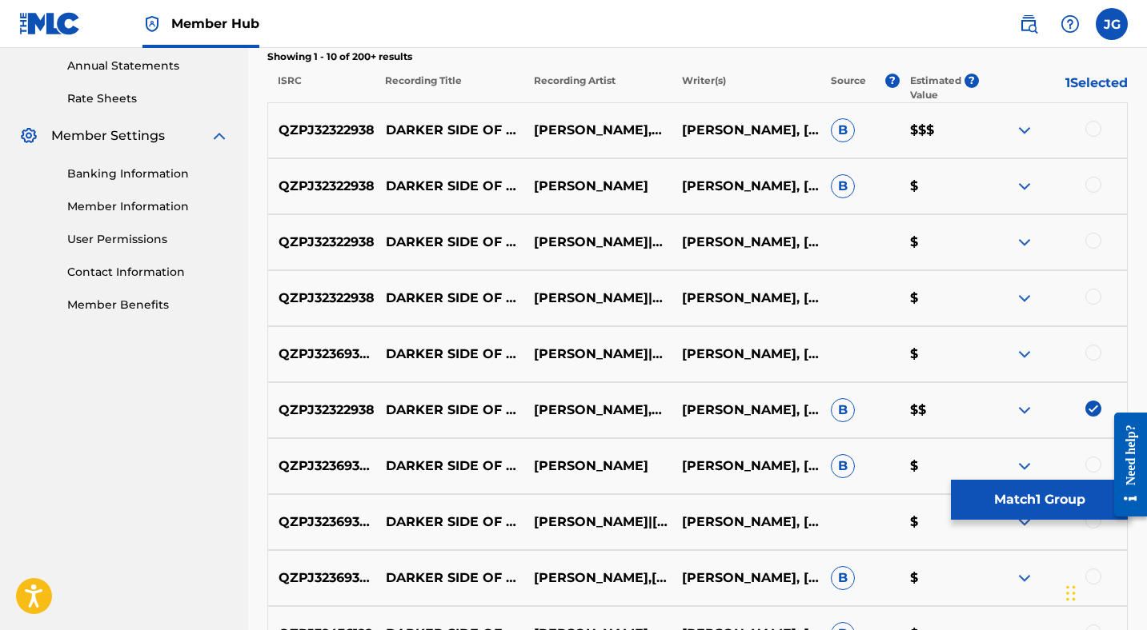
click at [1090, 467] on div at bounding box center [1093, 465] width 16 height 16
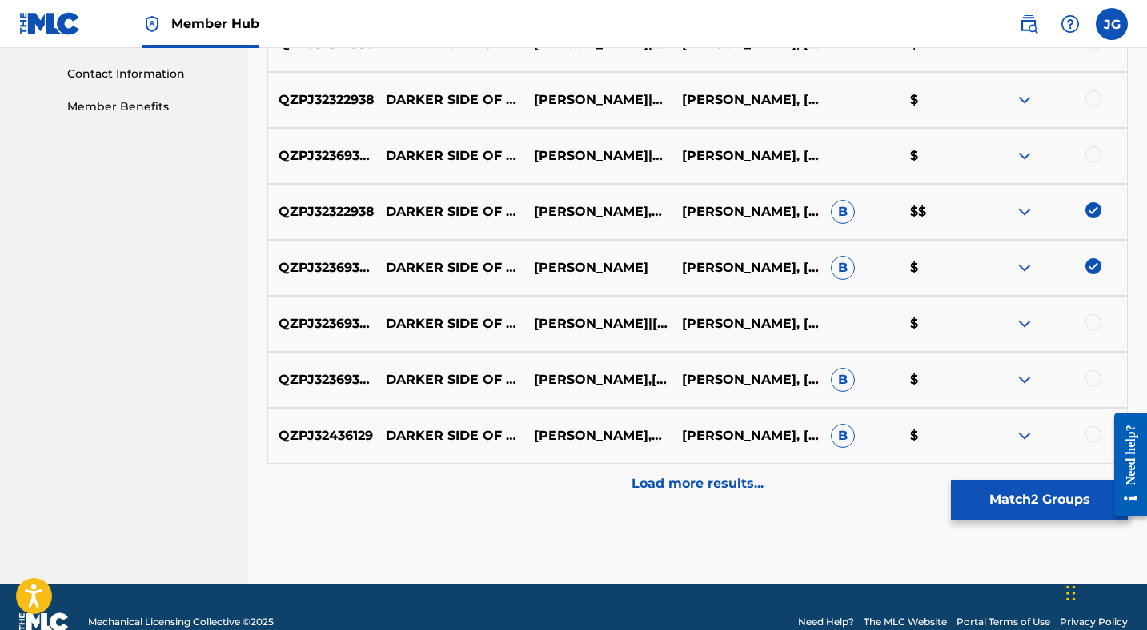
scroll to position [784, 0]
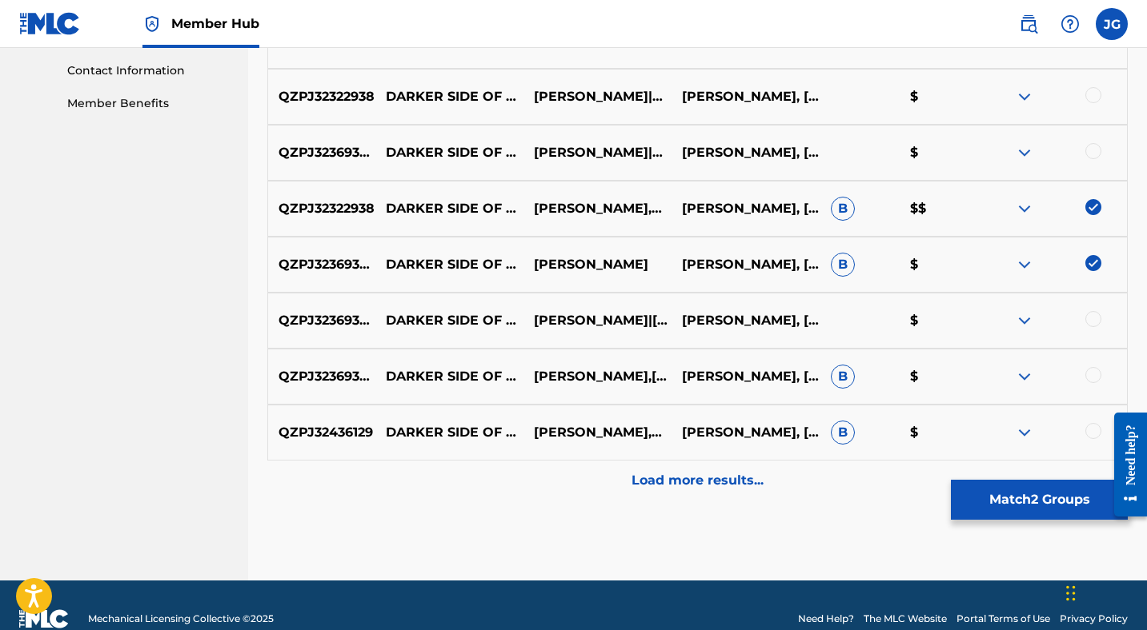
click at [1090, 322] on div at bounding box center [1093, 319] width 16 height 16
click at [1091, 371] on div at bounding box center [1093, 375] width 16 height 16
click at [1092, 430] on div at bounding box center [1093, 431] width 16 height 16
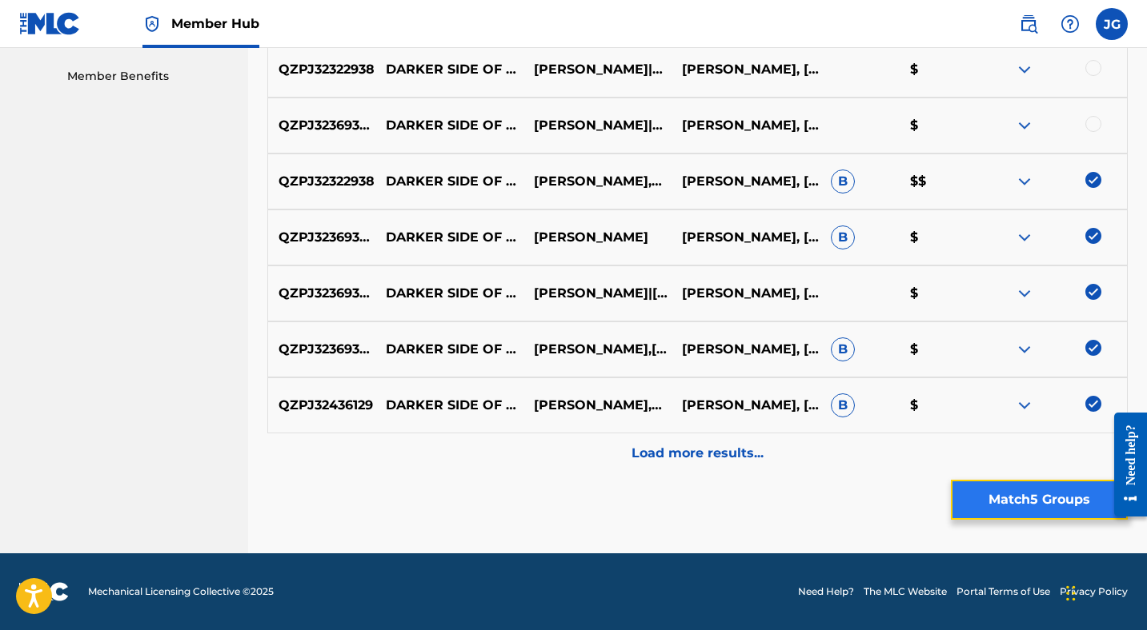
click at [984, 498] on button "Match 5 Groups" at bounding box center [1039, 500] width 177 height 40
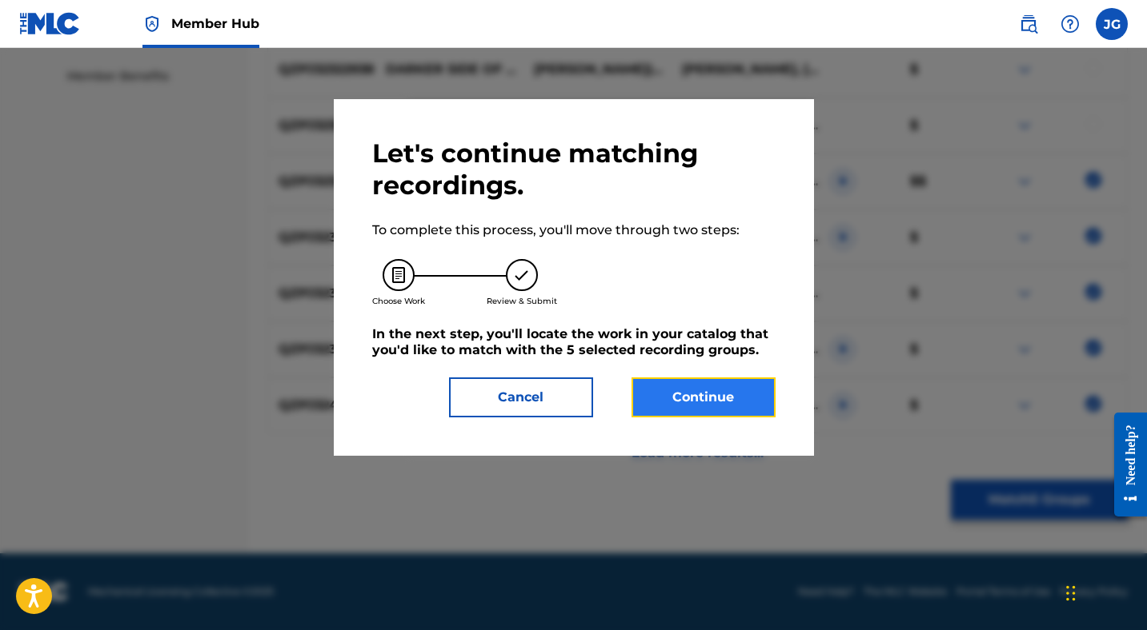
click at [687, 399] on button "Continue" at bounding box center [703, 398] width 144 height 40
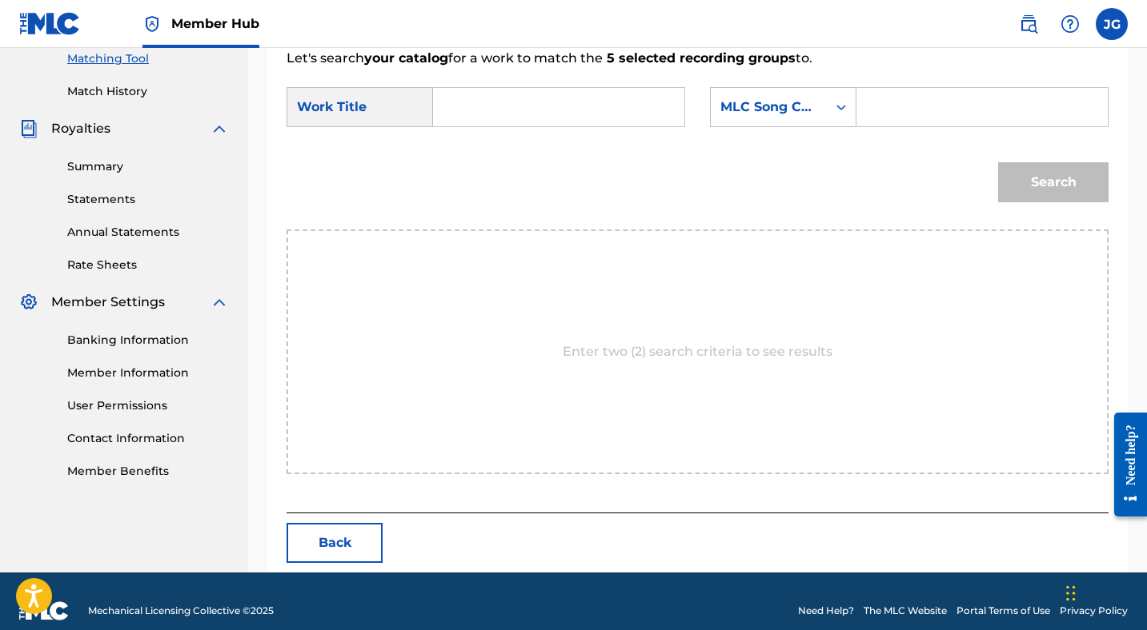
scroll to position [435, 0]
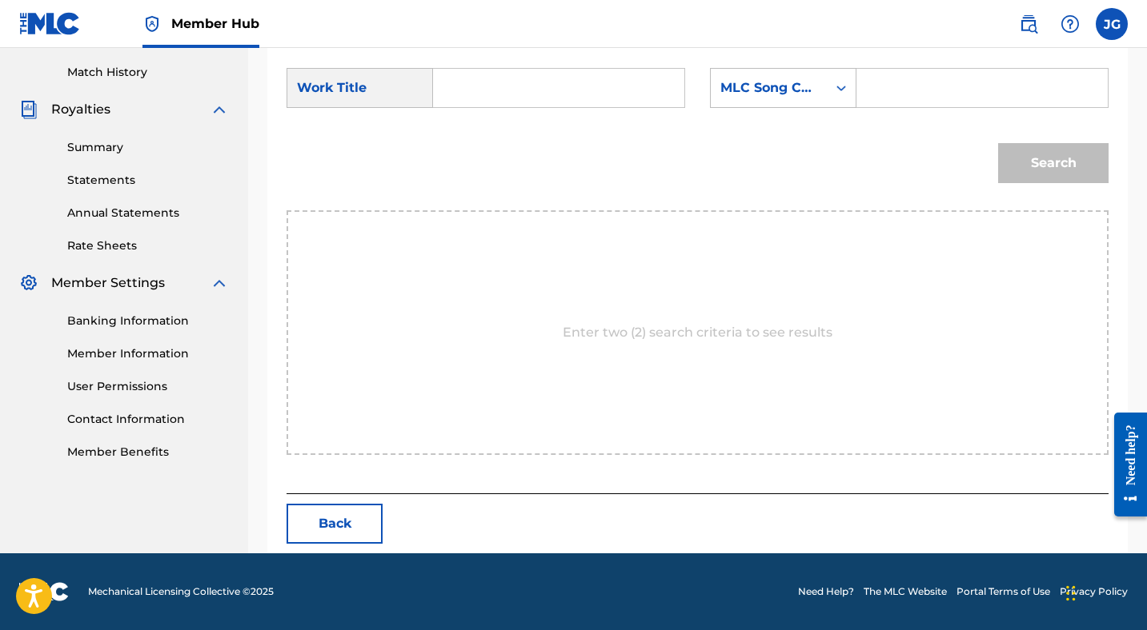
click at [563, 89] on input "Search Form" at bounding box center [558, 88] width 224 height 38
type input "darker side of me"
click at [759, 85] on div "MLC Song Code" at bounding box center [768, 87] width 97 height 19
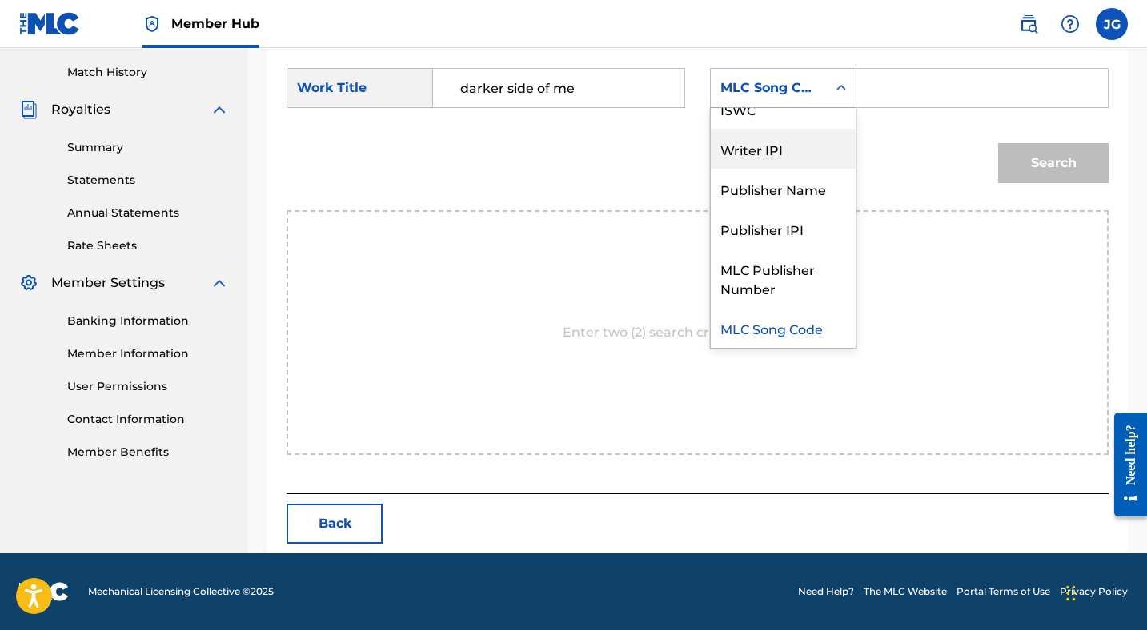
scroll to position [0, 0]
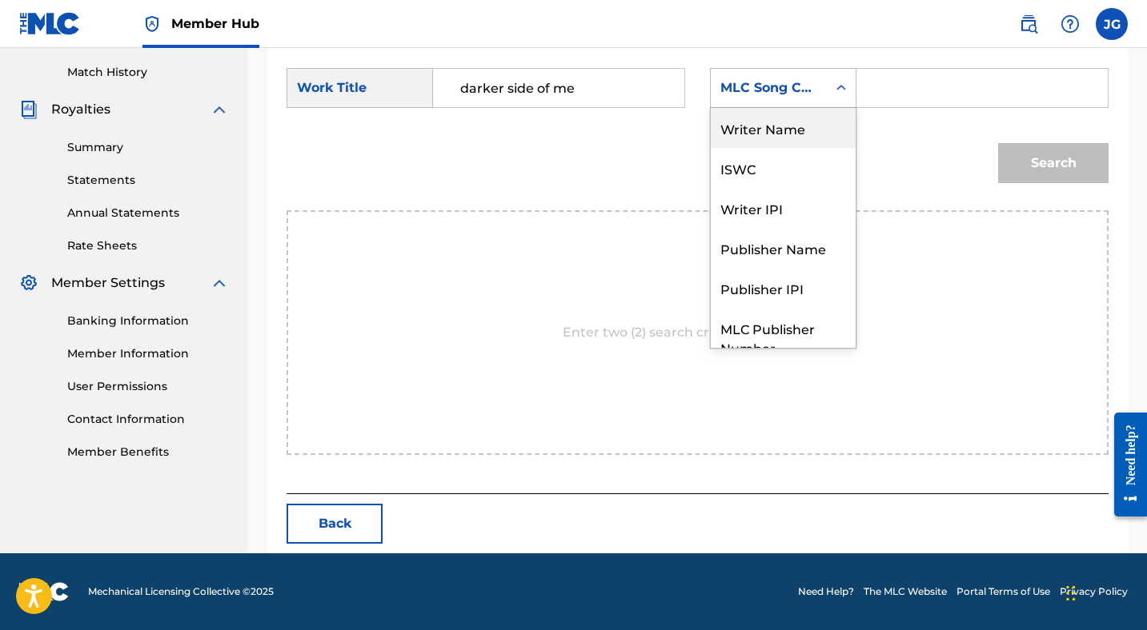
click at [757, 130] on div "Writer Name" at bounding box center [783, 128] width 145 height 40
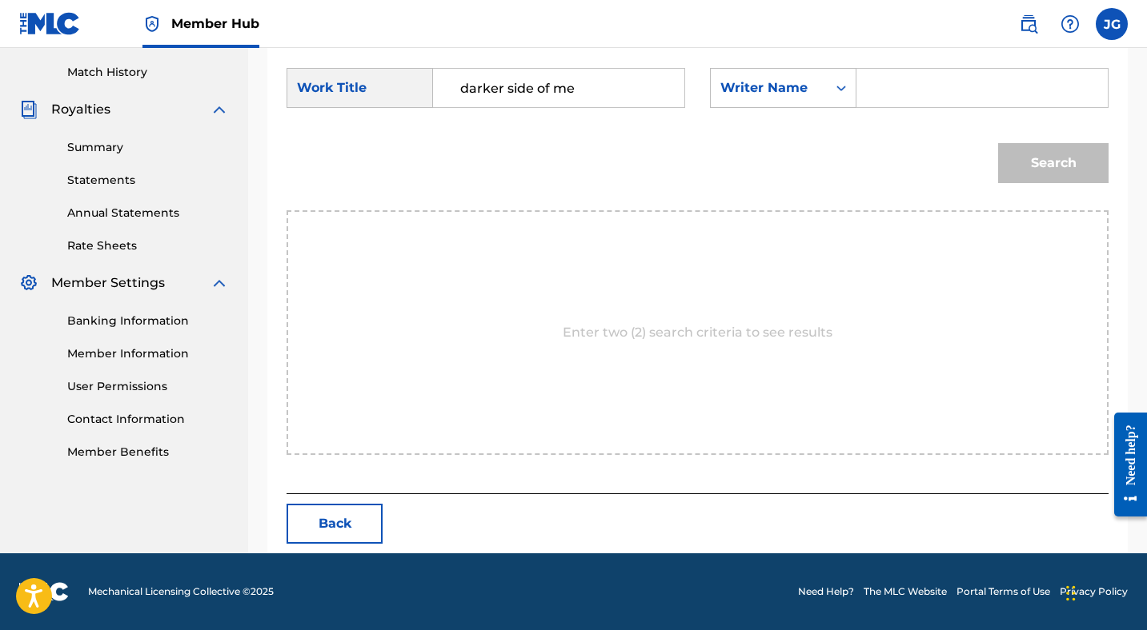
click at [907, 87] on input "Search Form" at bounding box center [982, 88] width 224 height 38
type input "[PERSON_NAME]"
click at [1037, 170] on button "Search" at bounding box center [1053, 163] width 110 height 40
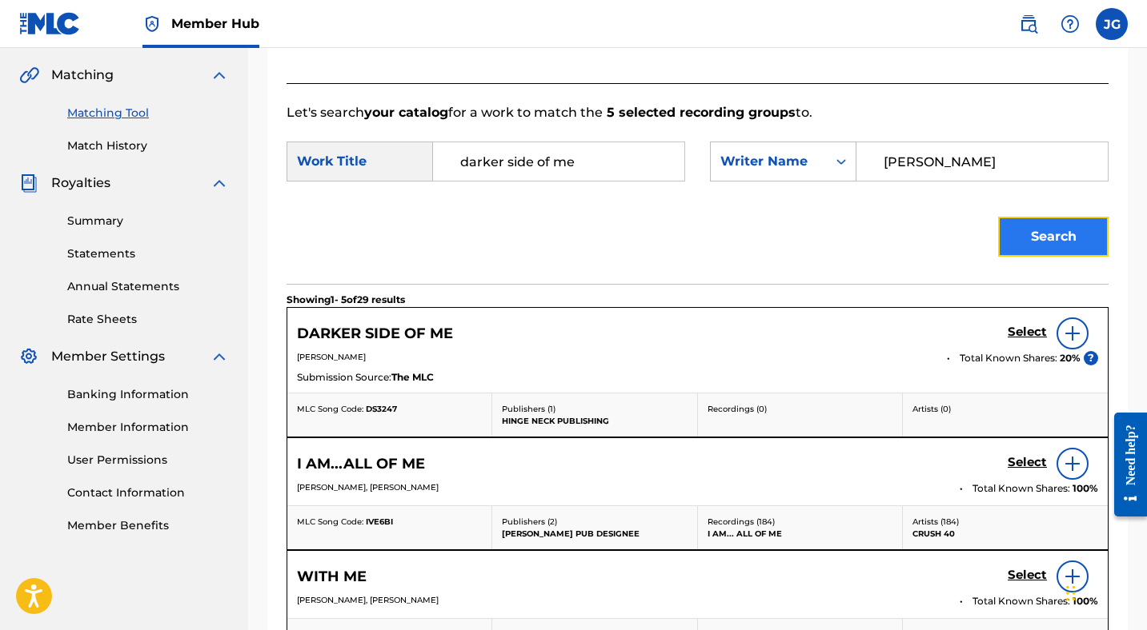
scroll to position [435, 0]
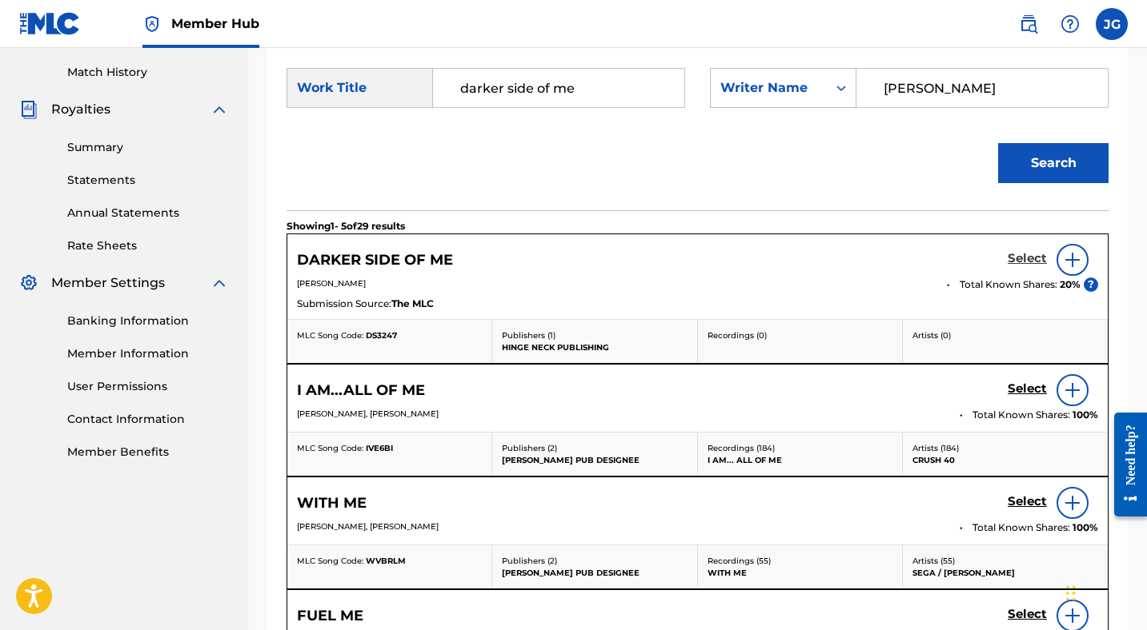
click at [1023, 254] on h5 "Select" at bounding box center [1026, 258] width 39 height 15
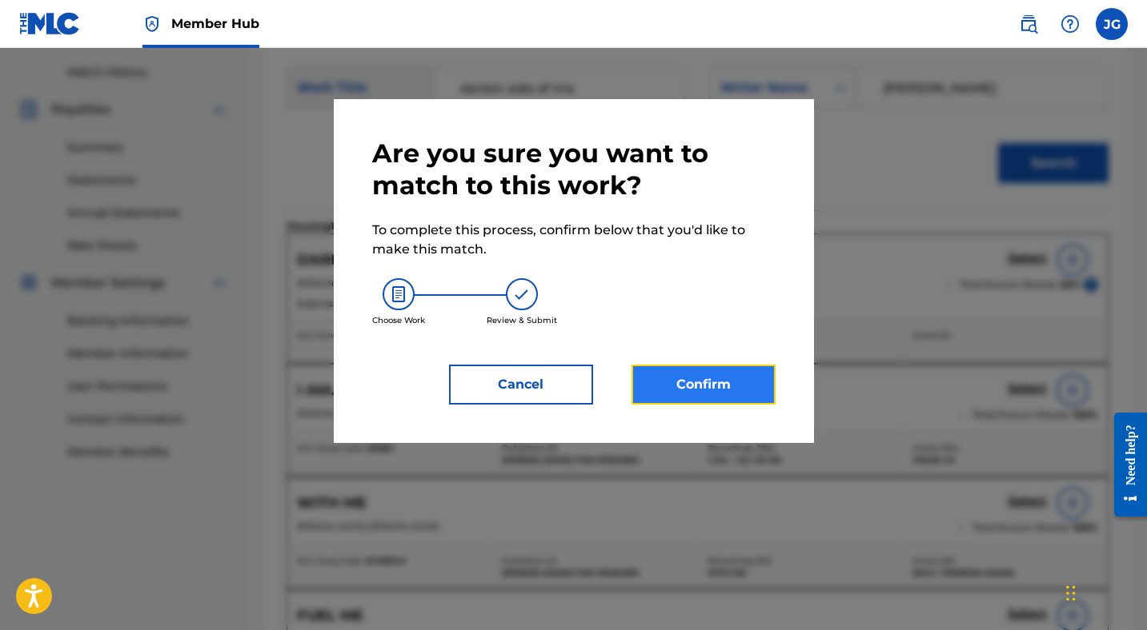
click at [724, 381] on button "Confirm" at bounding box center [703, 385] width 144 height 40
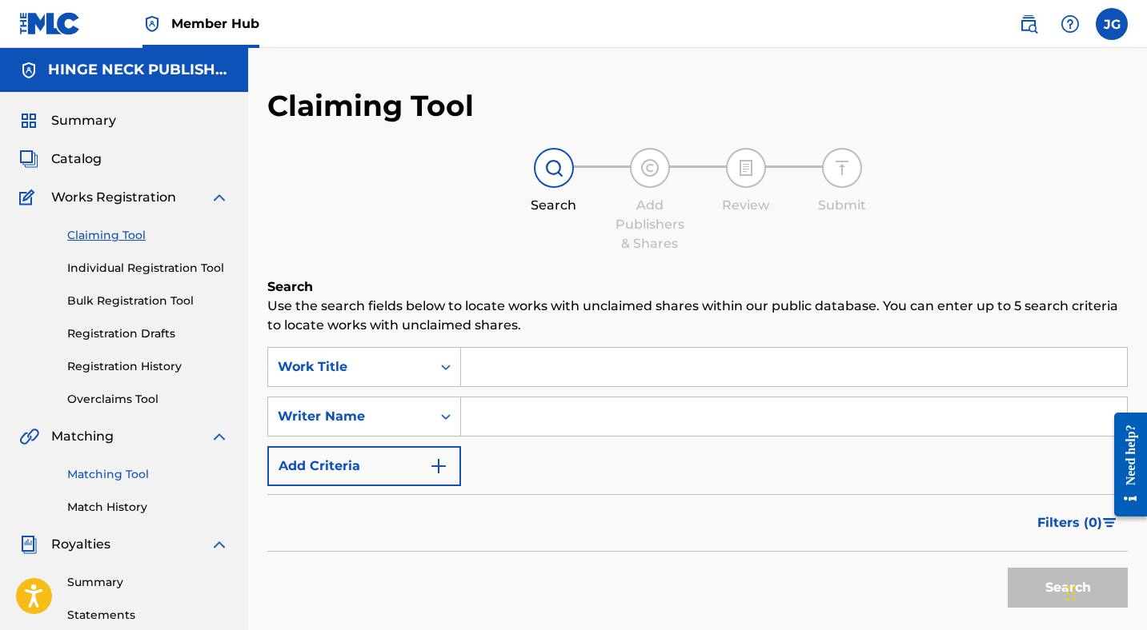
click at [97, 472] on link "Matching Tool" at bounding box center [148, 474] width 162 height 17
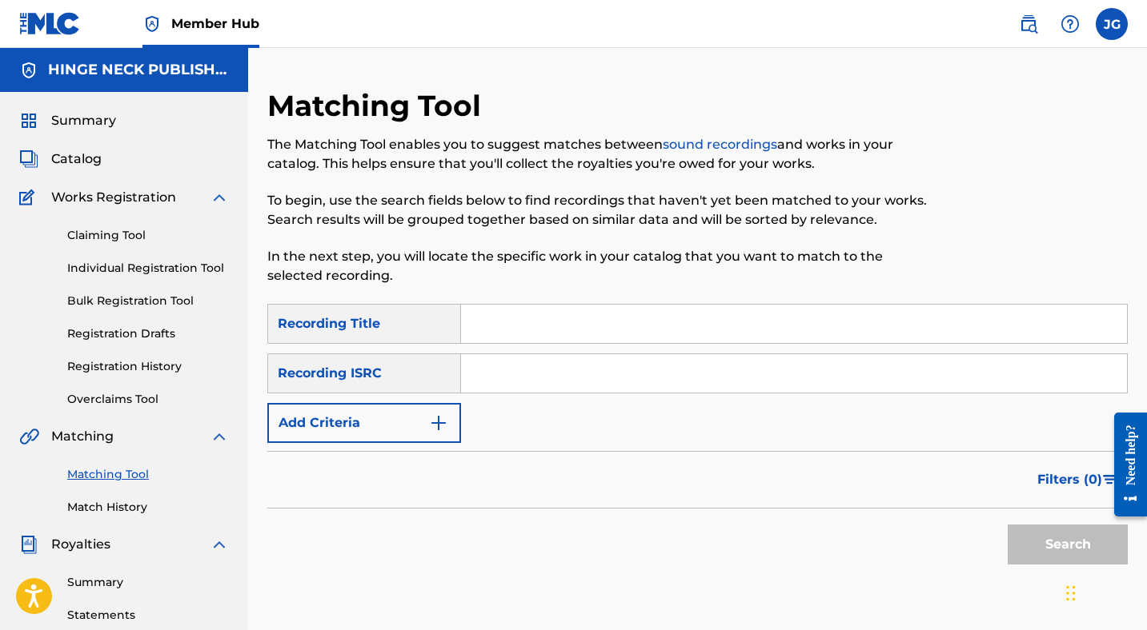
click at [535, 319] on input "Search Form" at bounding box center [794, 324] width 666 height 38
type input "darker side of me"
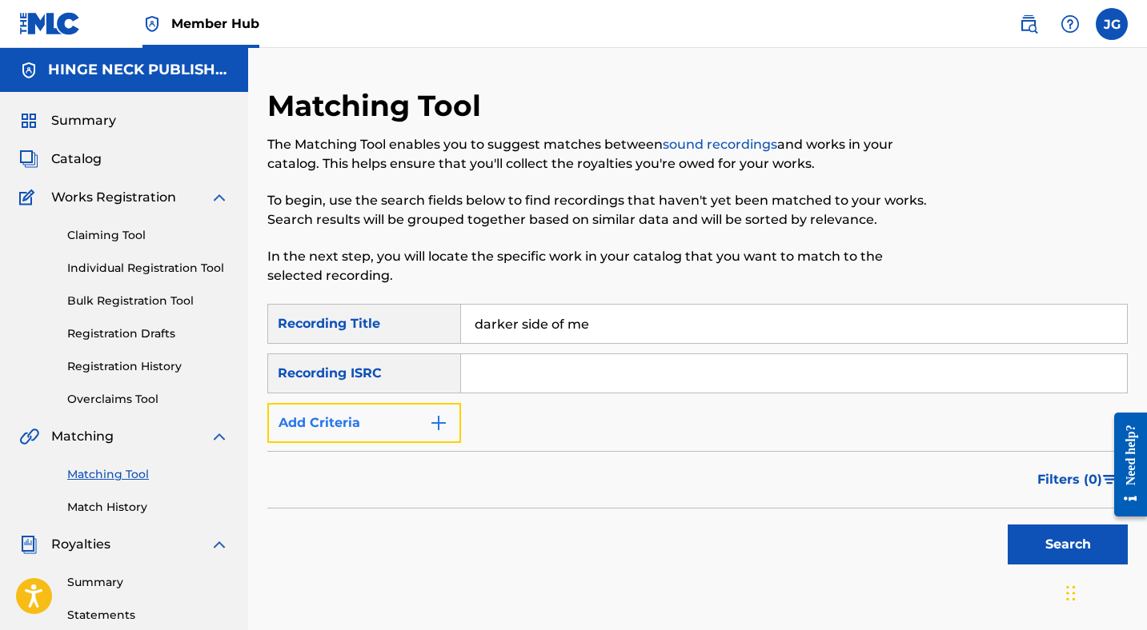
click at [345, 422] on button "Add Criteria" at bounding box center [364, 423] width 194 height 40
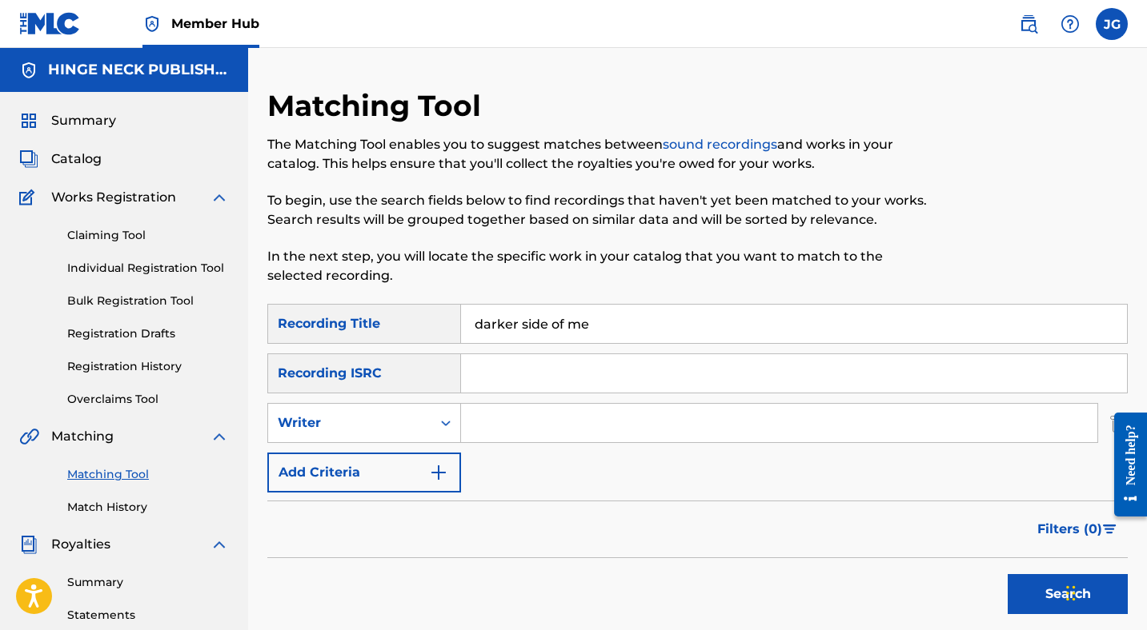
click at [518, 433] on input "Search Form" at bounding box center [779, 423] width 636 height 38
type input "[PERSON_NAME]"
click at [1042, 587] on button "Search" at bounding box center [1067, 594] width 120 height 40
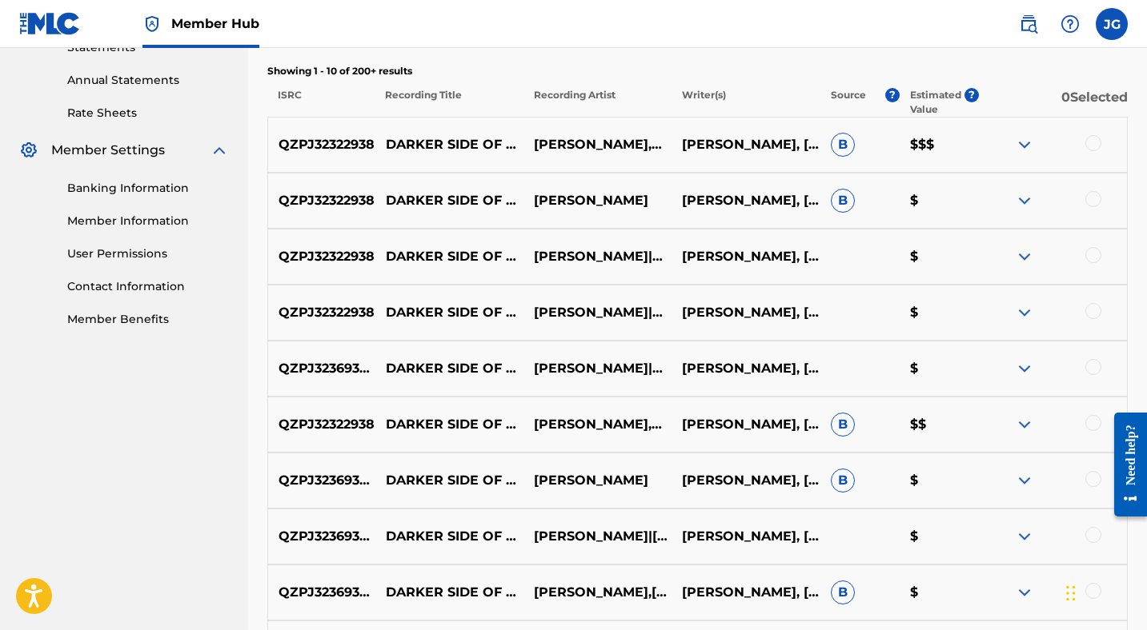
scroll to position [571, 0]
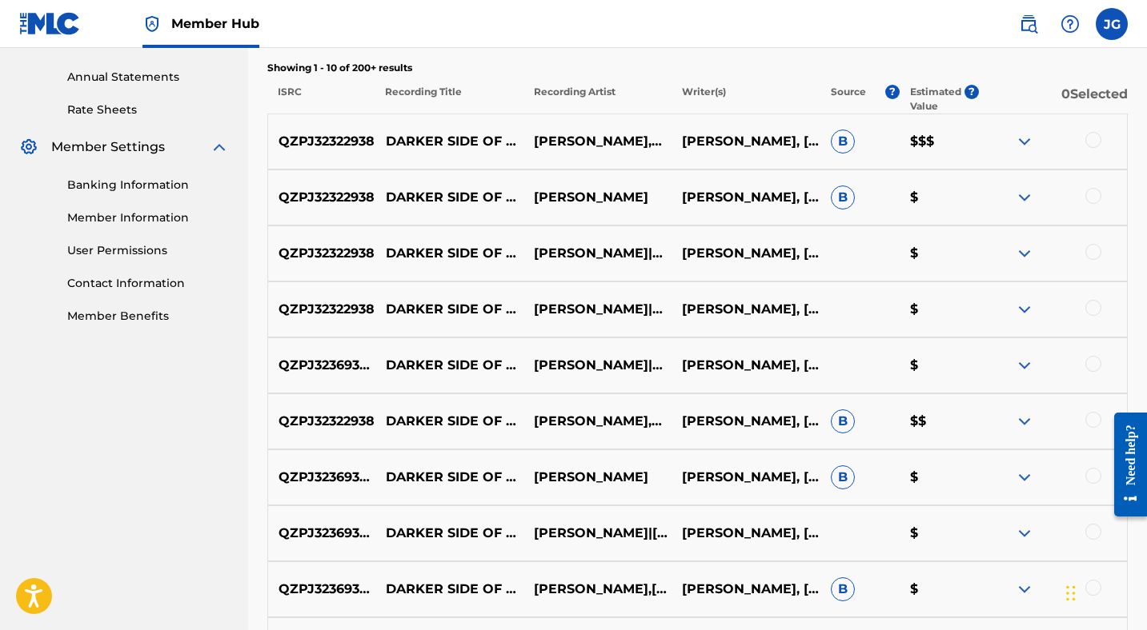
click at [1088, 416] on div at bounding box center [1093, 420] width 16 height 16
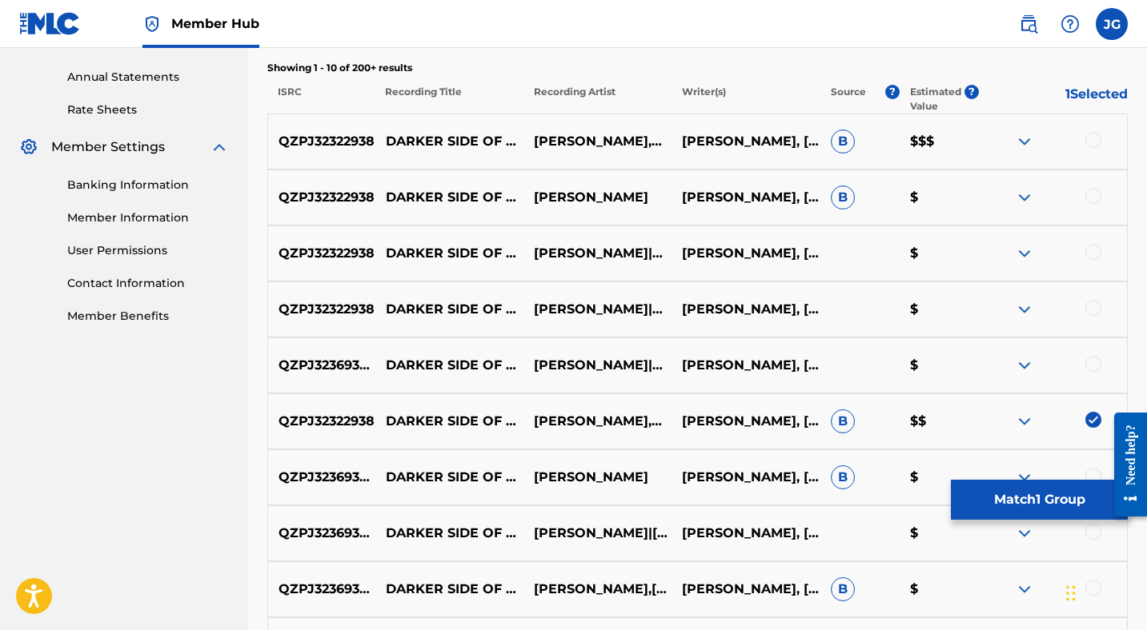
click at [1092, 469] on div at bounding box center [1093, 476] width 16 height 16
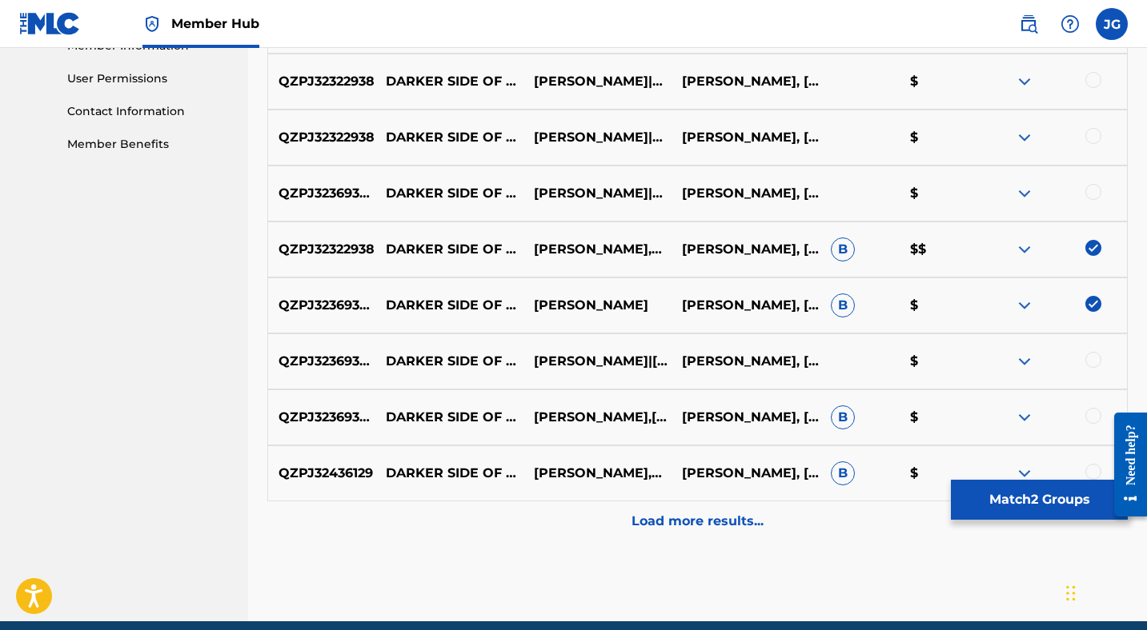
scroll to position [760, 0]
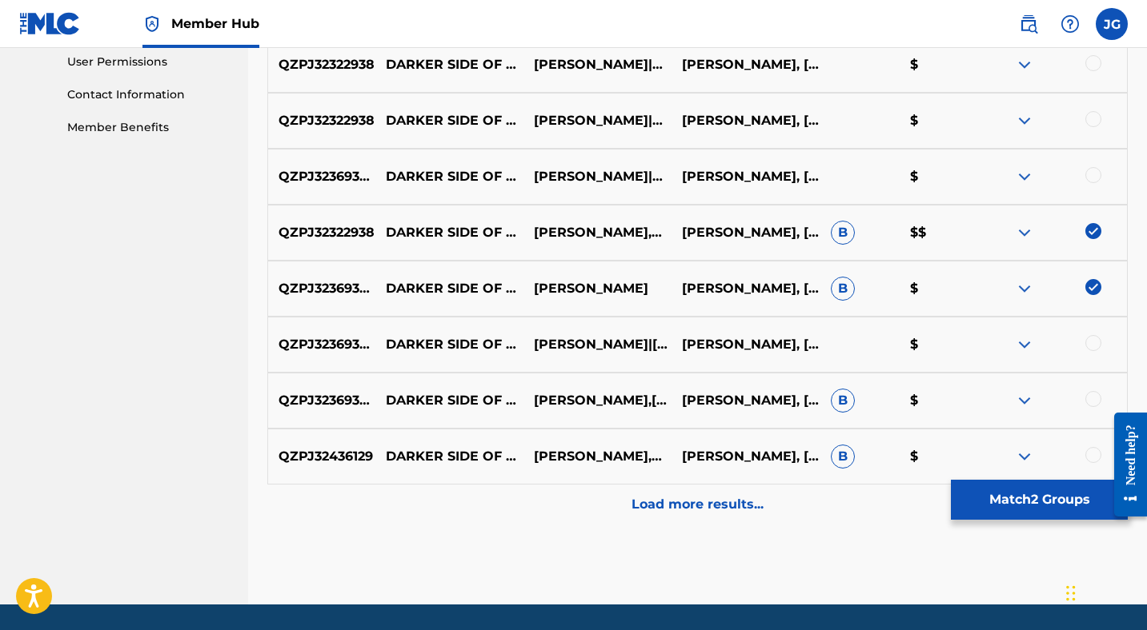
click at [1094, 340] on div at bounding box center [1093, 343] width 16 height 16
click at [1011, 495] on button "Match 3 Groups" at bounding box center [1039, 500] width 177 height 40
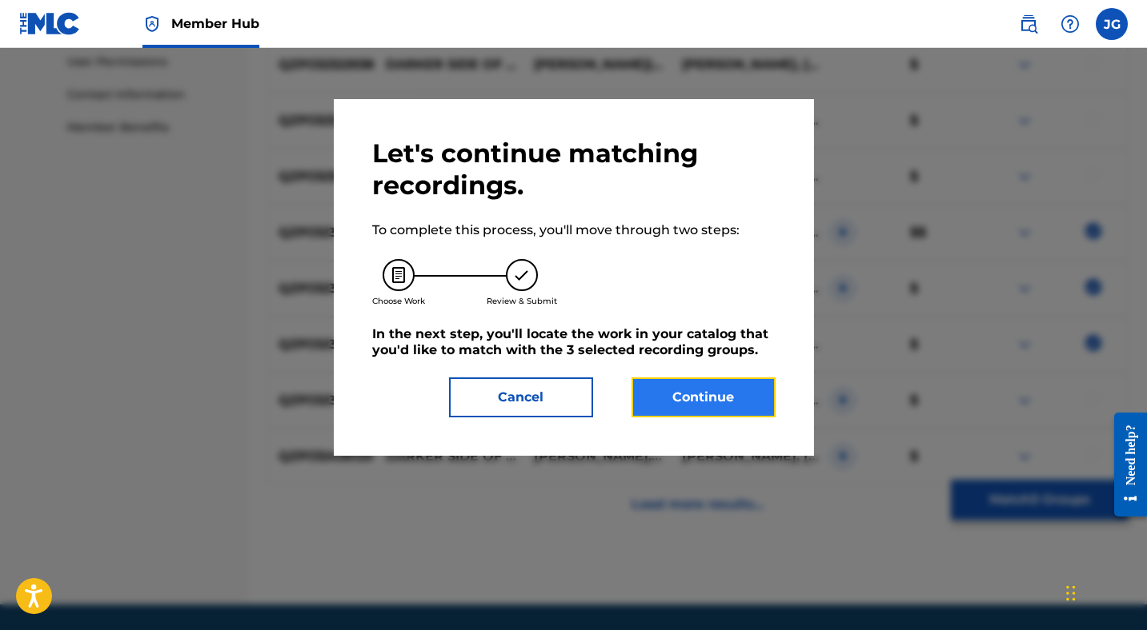
click at [685, 400] on button "Continue" at bounding box center [703, 398] width 144 height 40
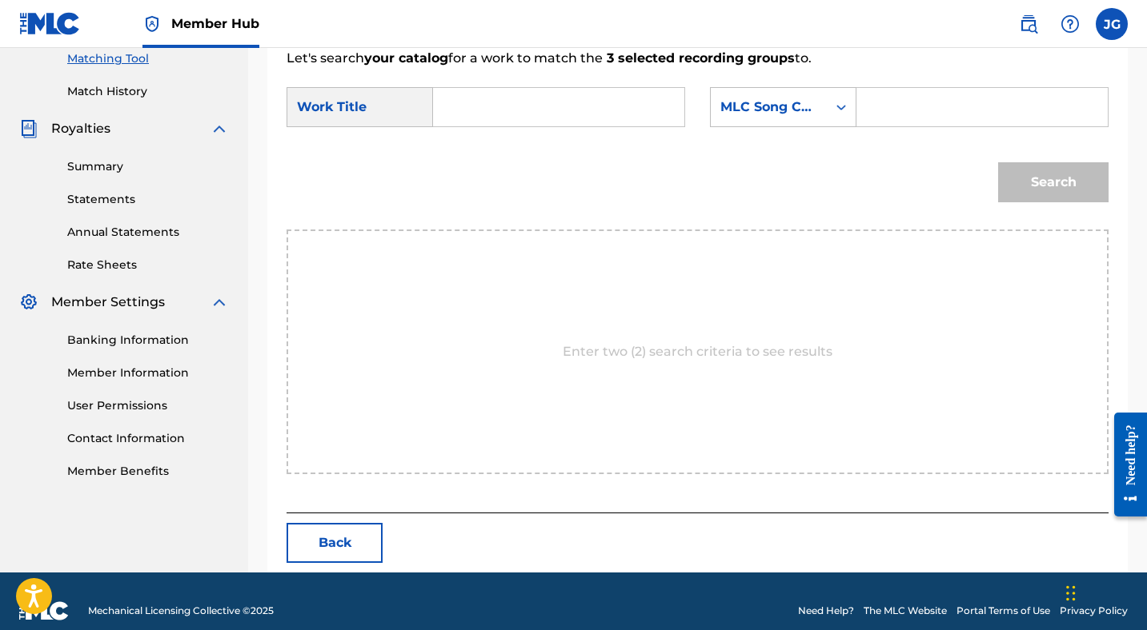
scroll to position [435, 0]
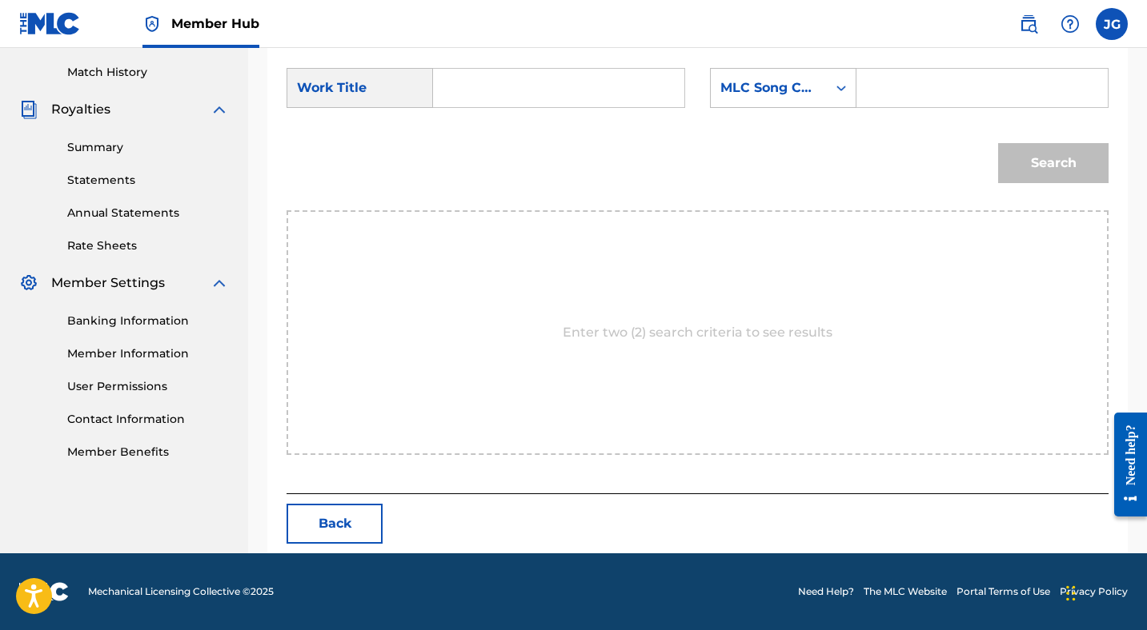
click at [490, 94] on input "Search Form" at bounding box center [558, 88] width 224 height 38
type input "darker side of me"
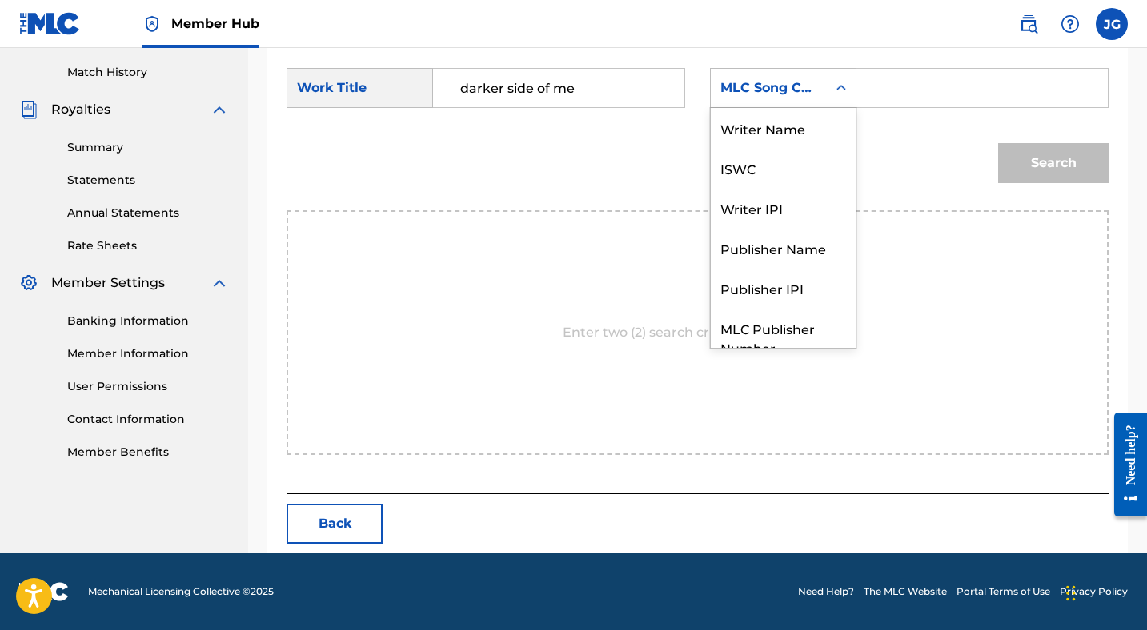
click at [756, 92] on div "MLC Song Code" at bounding box center [768, 87] width 97 height 19
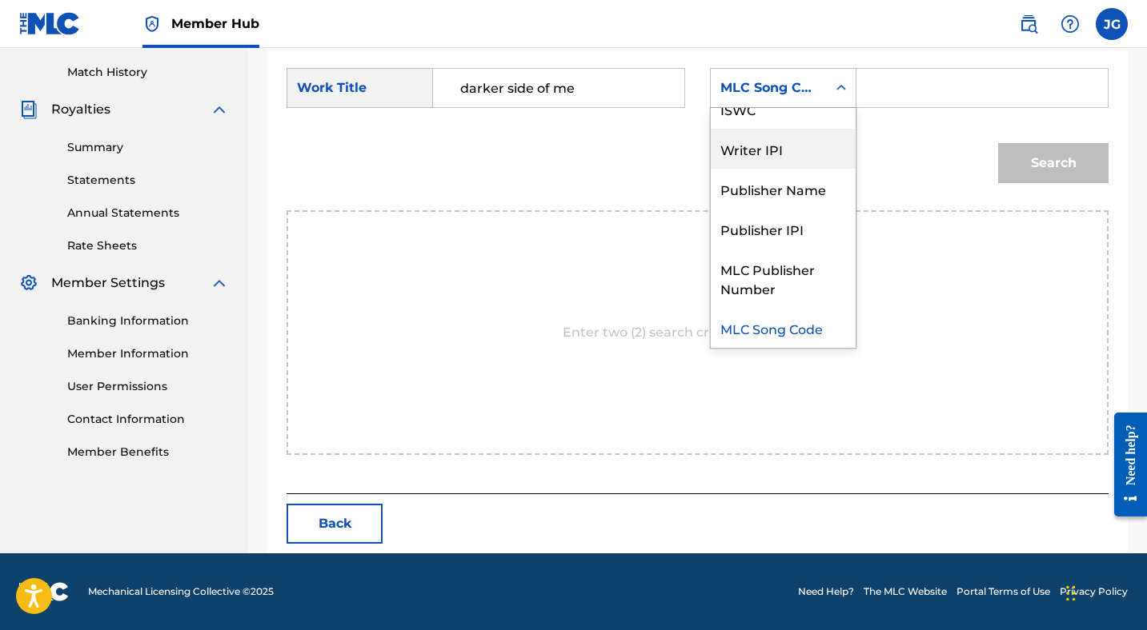
scroll to position [0, 0]
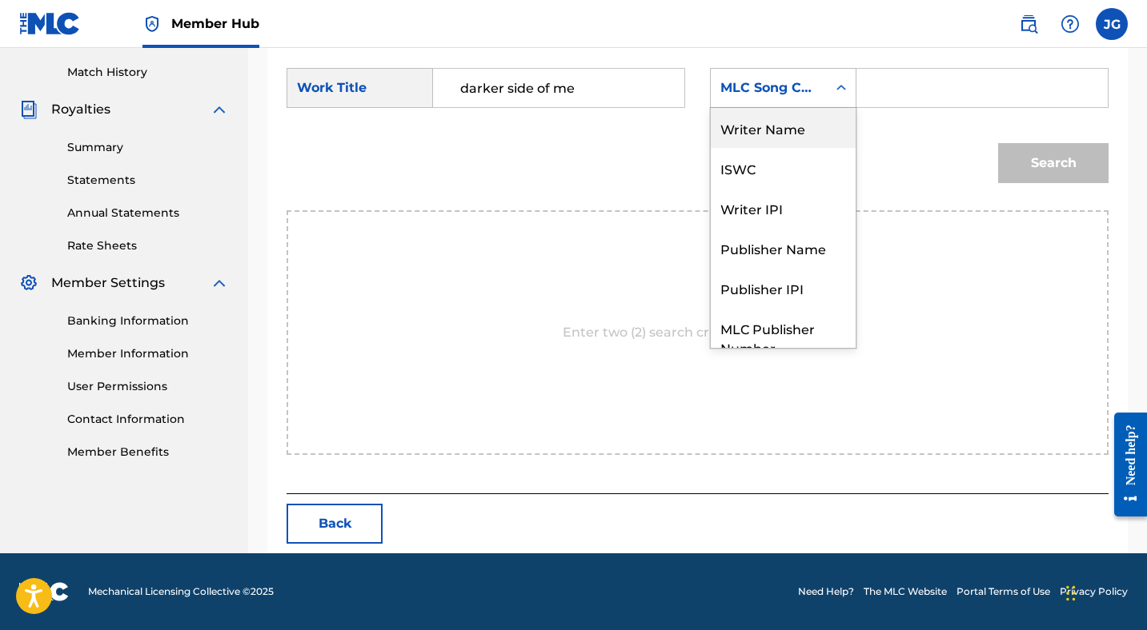
click at [759, 122] on div "Writer Name" at bounding box center [783, 128] width 145 height 40
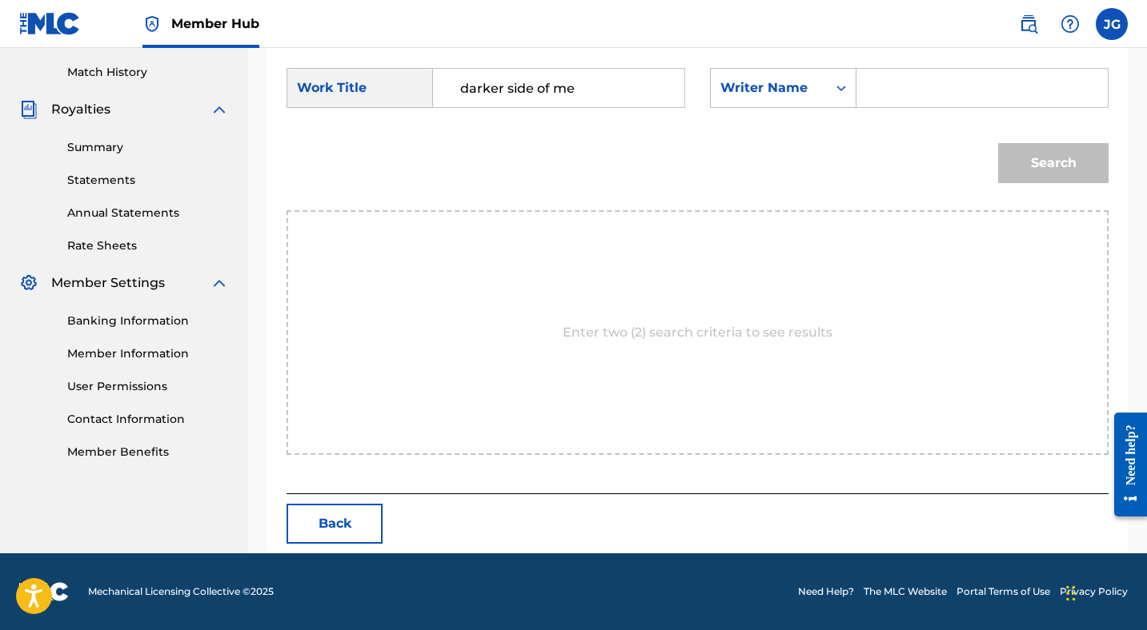
click at [884, 86] on input "Search Form" at bounding box center [982, 88] width 224 height 38
type input "[PERSON_NAME]"
click at [1039, 167] on button "Search" at bounding box center [1053, 163] width 110 height 40
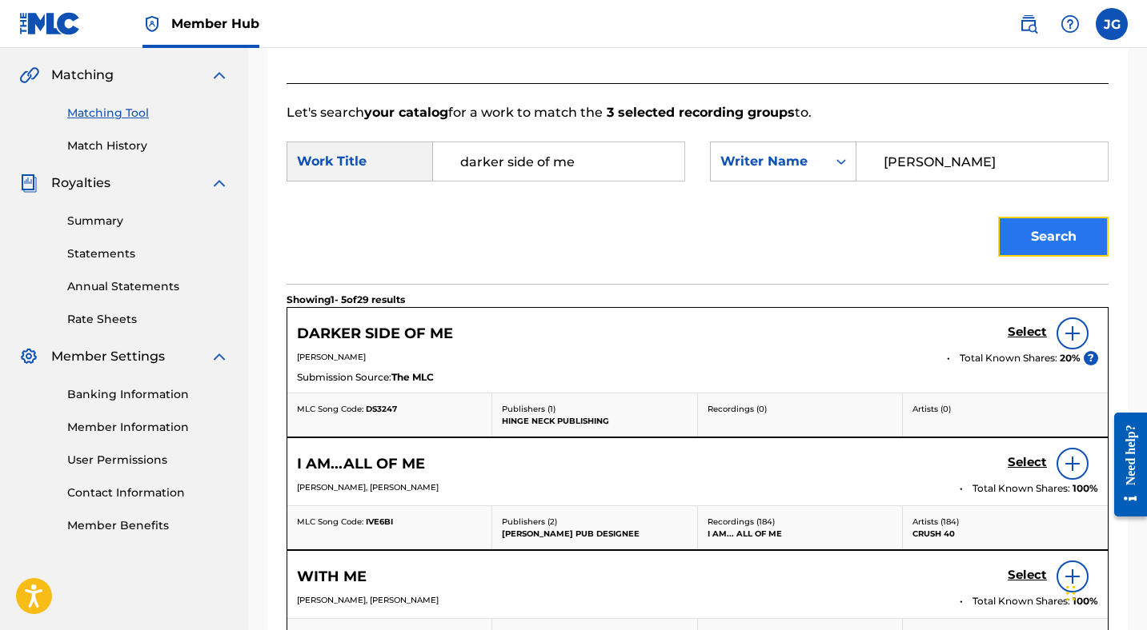
scroll to position [435, 0]
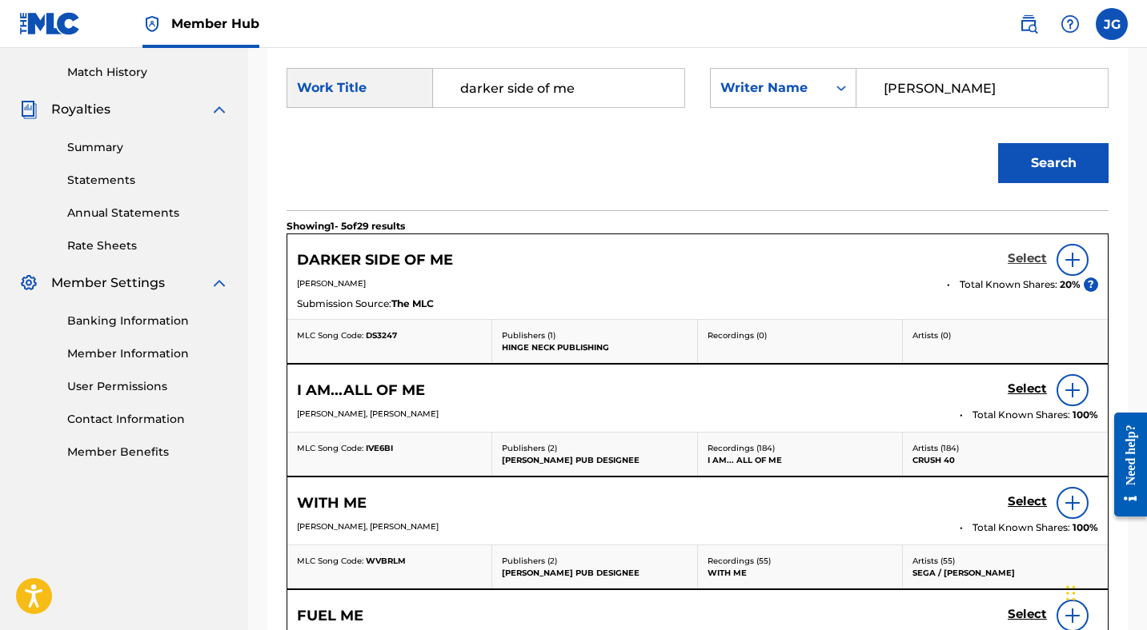
click at [1022, 261] on h5 "Select" at bounding box center [1026, 258] width 39 height 15
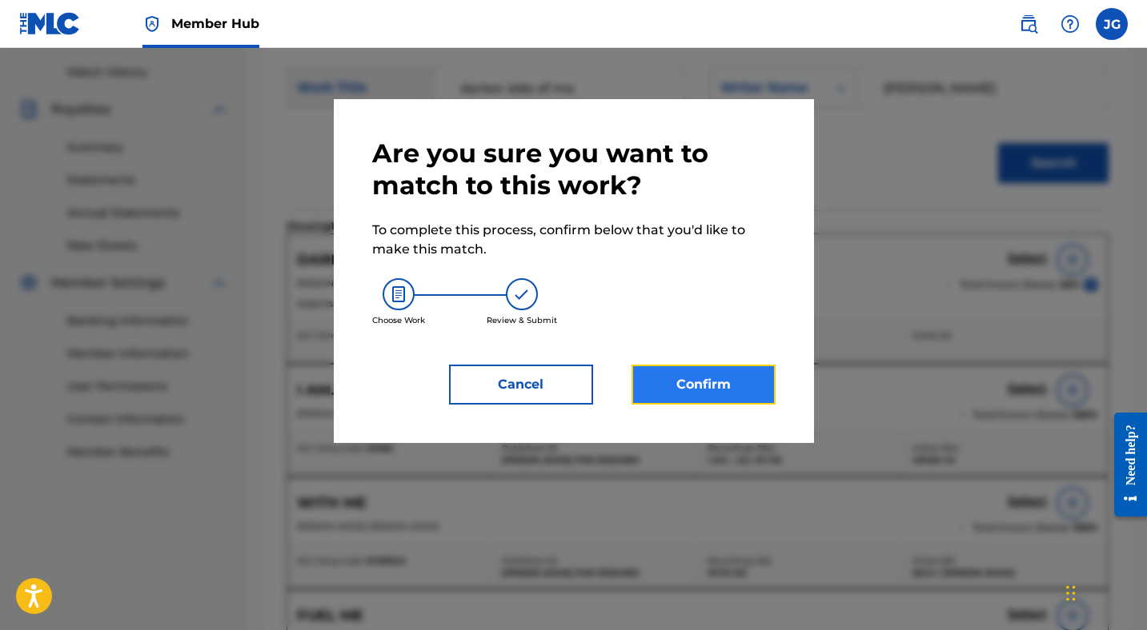
click at [724, 375] on button "Confirm" at bounding box center [703, 385] width 144 height 40
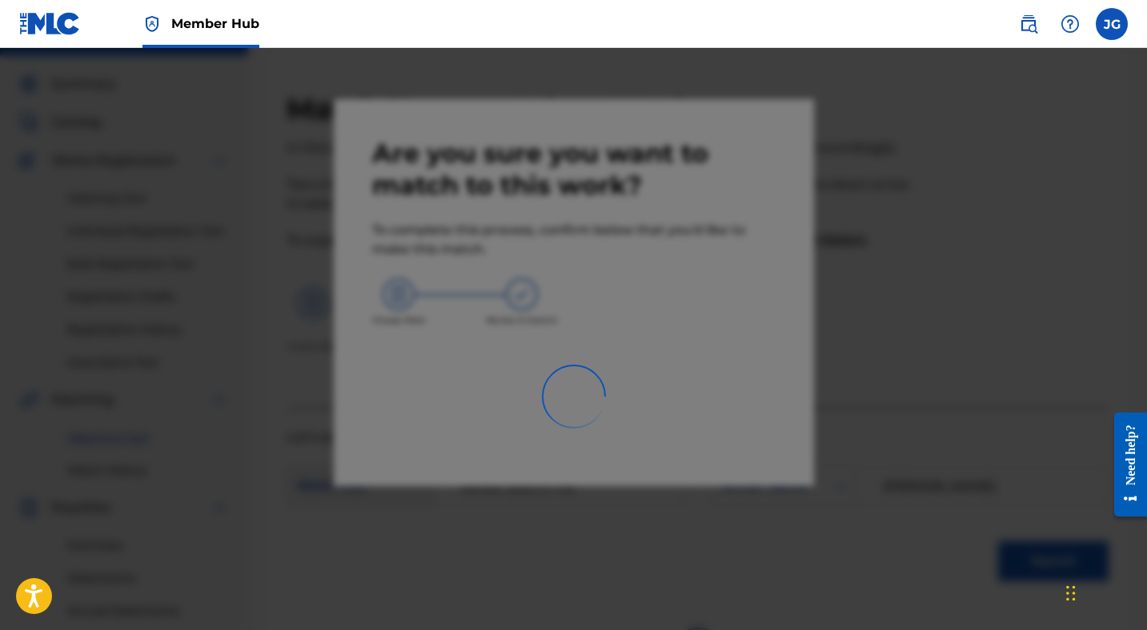
scroll to position [0, 0]
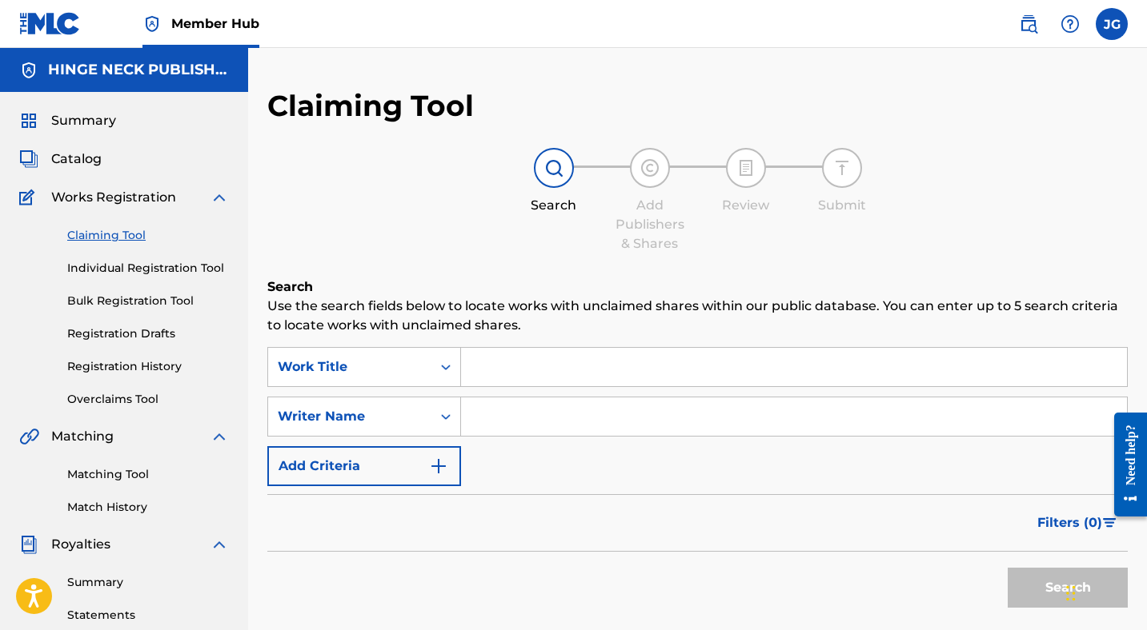
click at [114, 235] on link "Claiming Tool" at bounding box center [148, 235] width 162 height 17
click at [506, 370] on input "Search Form" at bounding box center [794, 367] width 666 height 38
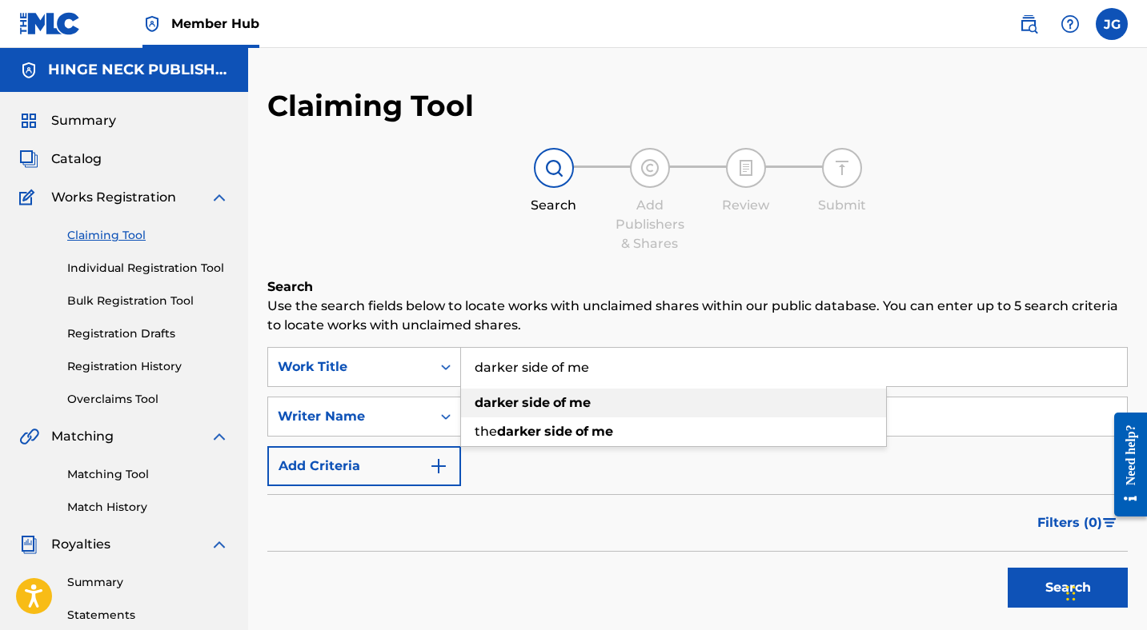
click at [629, 413] on div "darker side of me" at bounding box center [673, 403] width 425 height 29
type input "darker side of me"
click at [567, 415] on input "Search Form" at bounding box center [794, 417] width 666 height 38
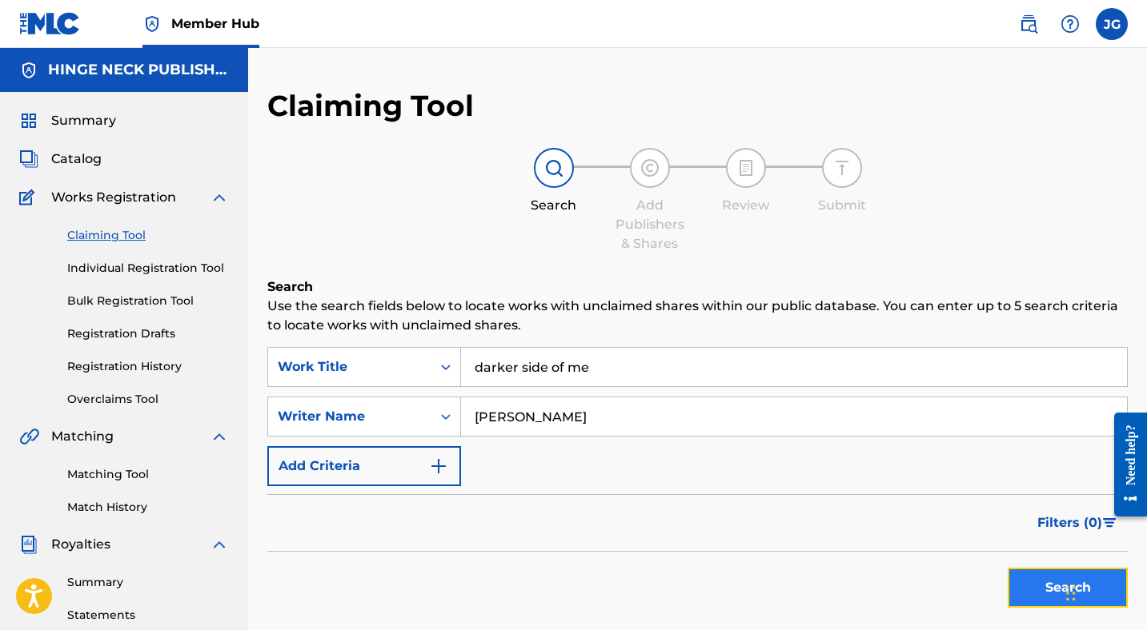
click at [1035, 583] on button "Search" at bounding box center [1067, 588] width 120 height 40
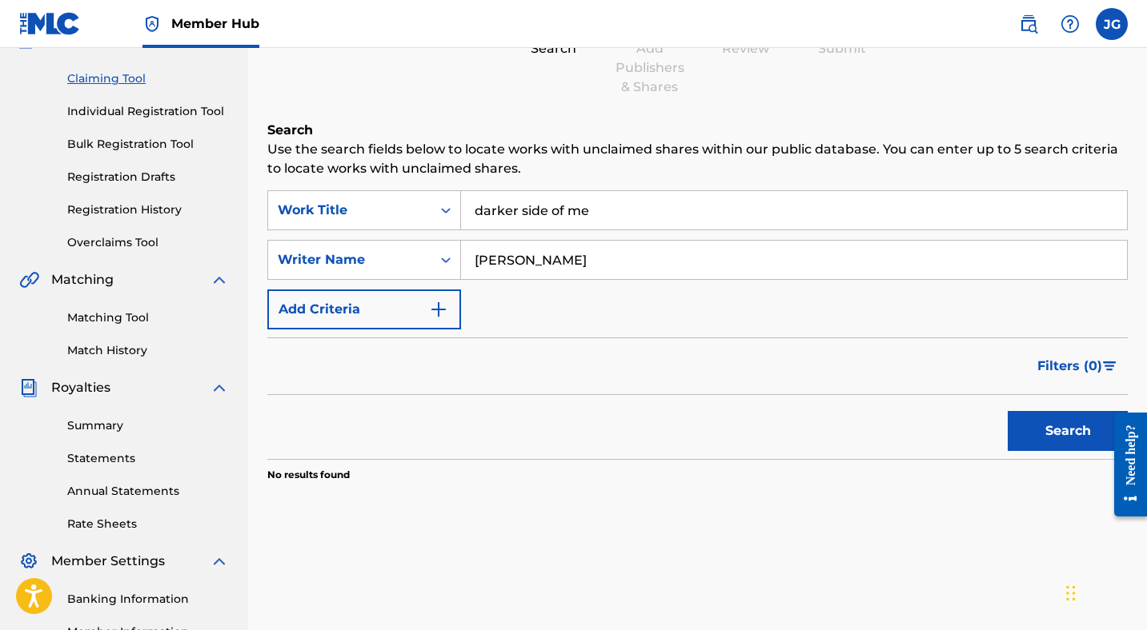
scroll to position [126, 0]
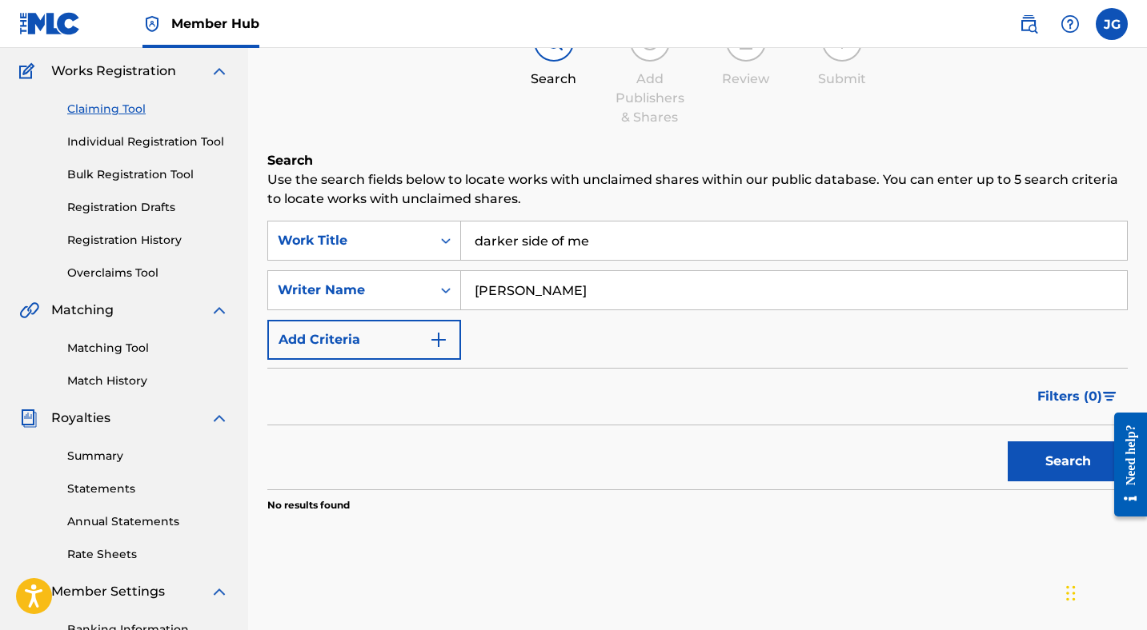
click at [625, 284] on input "[PERSON_NAME]" at bounding box center [794, 290] width 666 height 38
type input "[PERSON_NAME]"
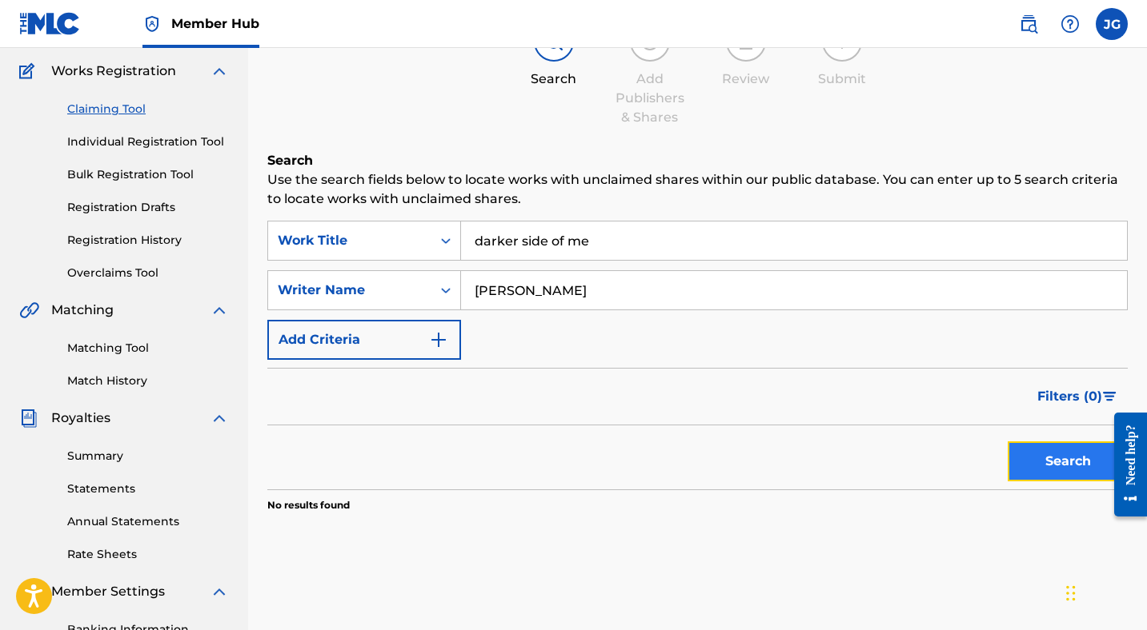
click at [1049, 465] on button "Search" at bounding box center [1067, 462] width 120 height 40
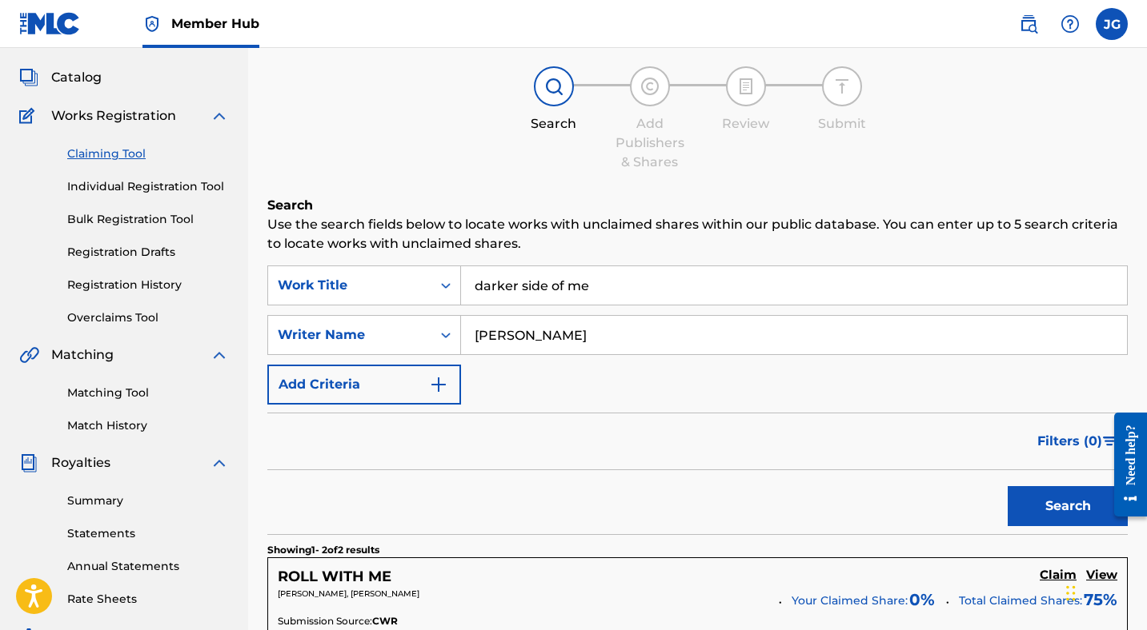
scroll to position [0, 0]
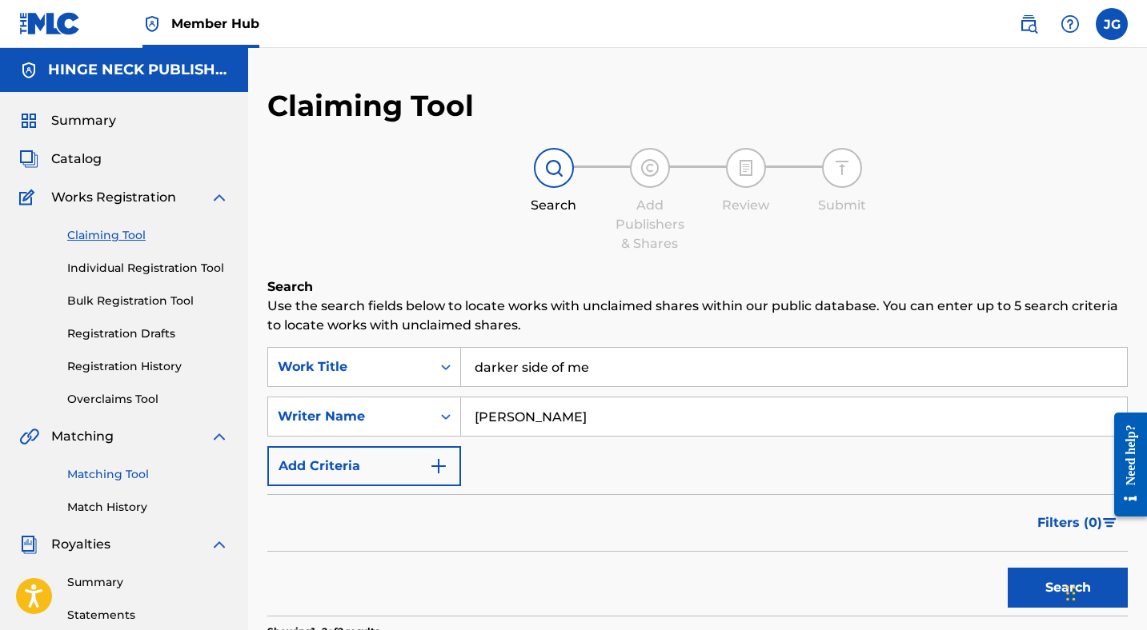
click at [95, 479] on link "Matching Tool" at bounding box center [148, 474] width 162 height 17
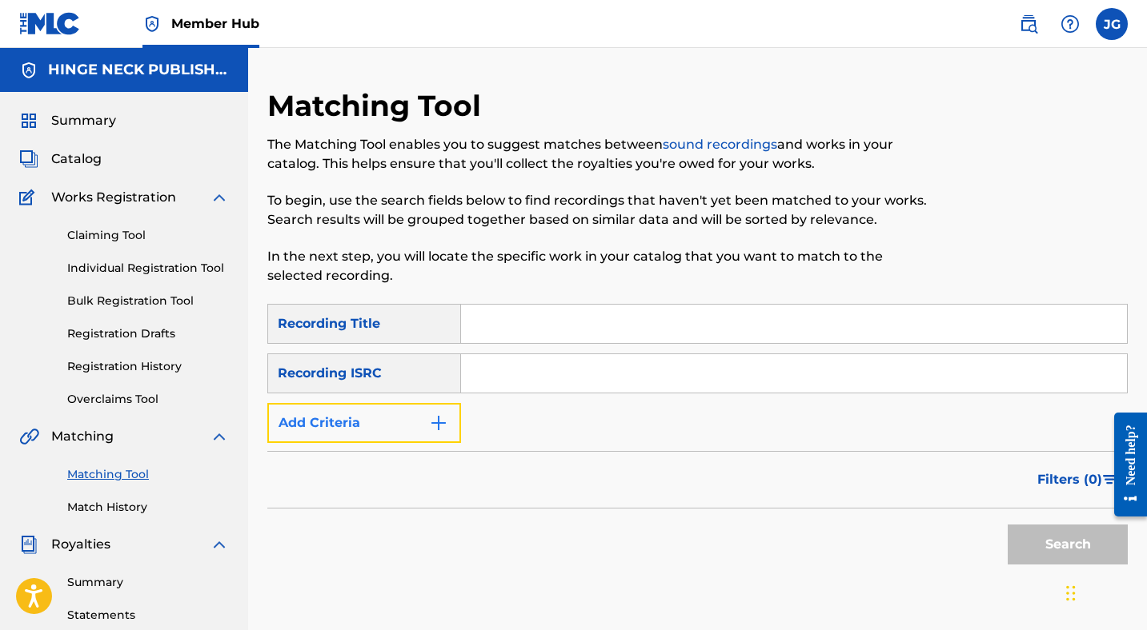
click at [378, 426] on button "Add Criteria" at bounding box center [364, 423] width 194 height 40
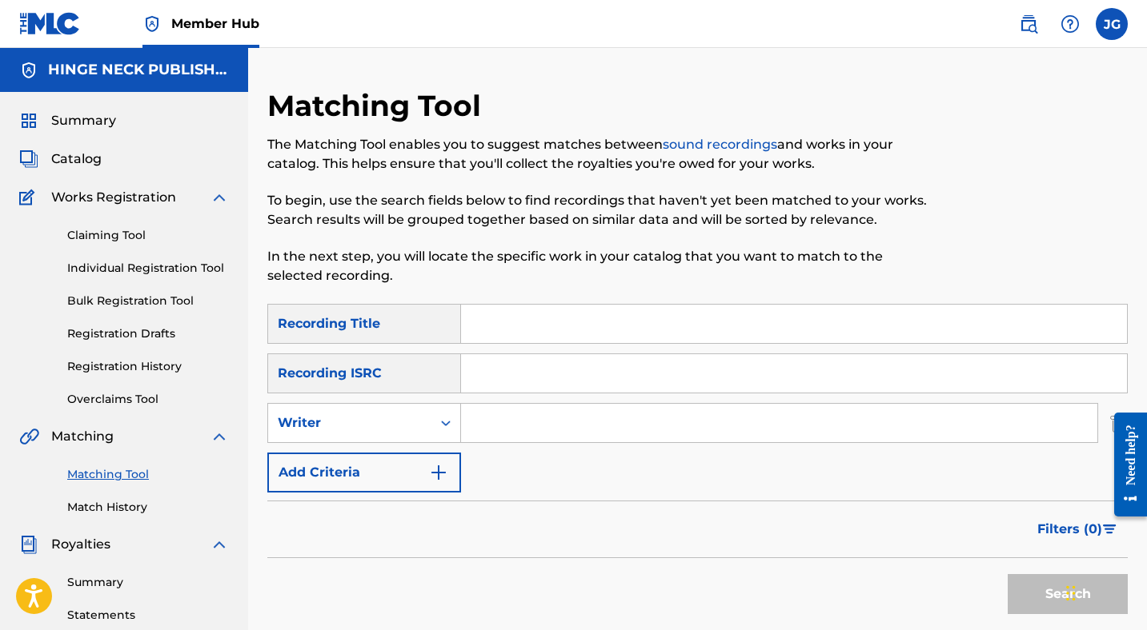
click at [505, 427] on input "Search Form" at bounding box center [779, 423] width 636 height 38
type input "[PERSON_NAME]"
click at [1043, 592] on button "Search" at bounding box center [1067, 594] width 120 height 40
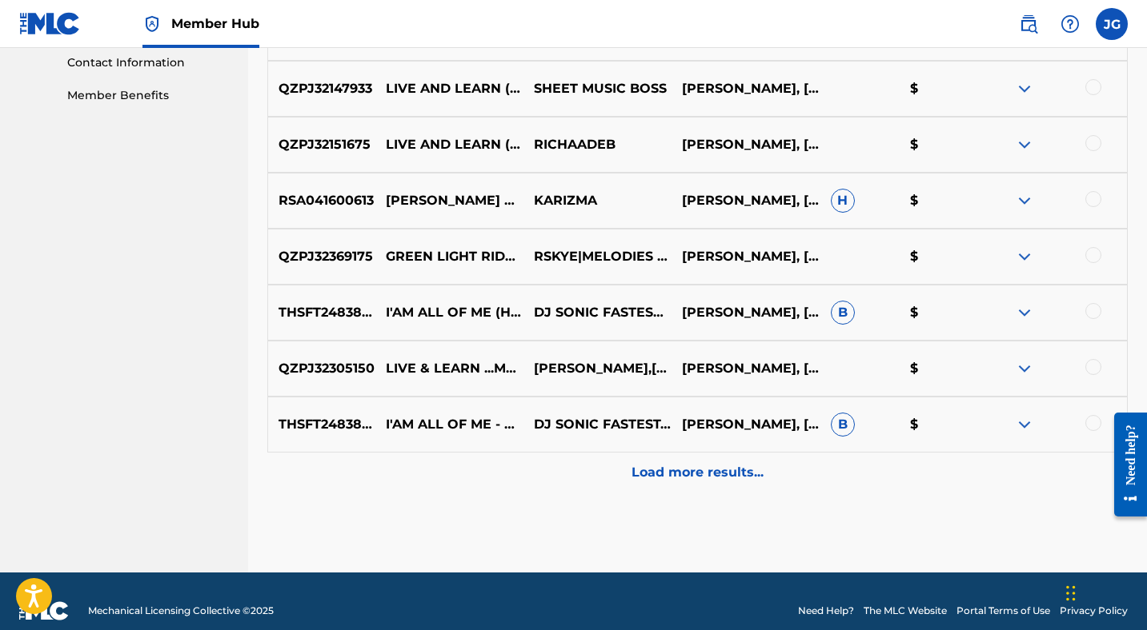
scroll to position [793, 0]
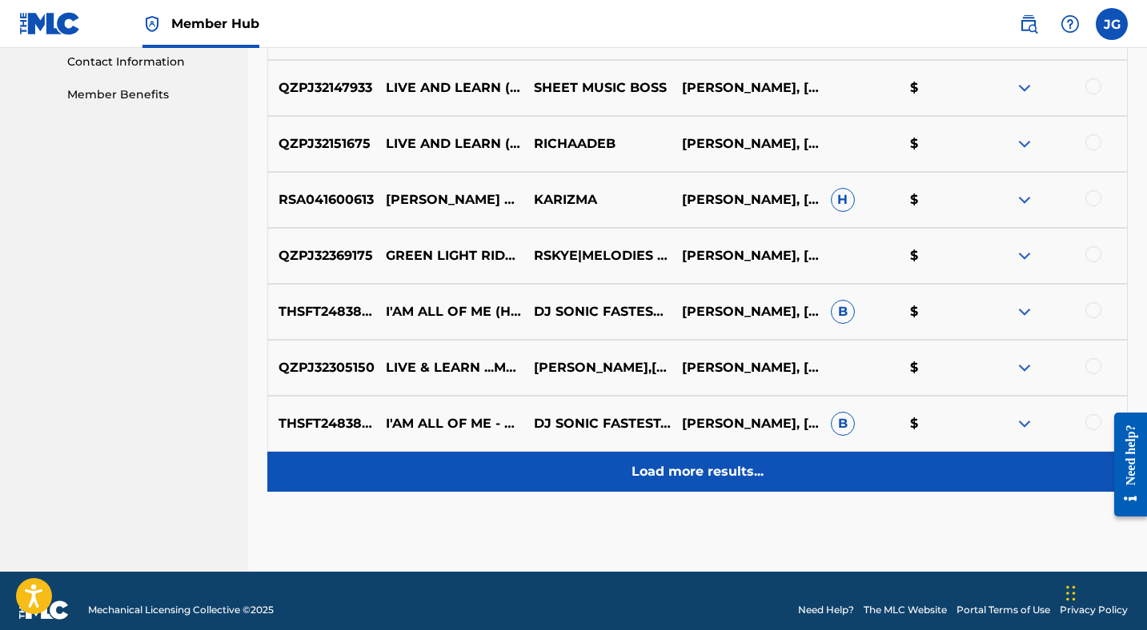
click at [680, 472] on p "Load more results..." at bounding box center [697, 471] width 132 height 19
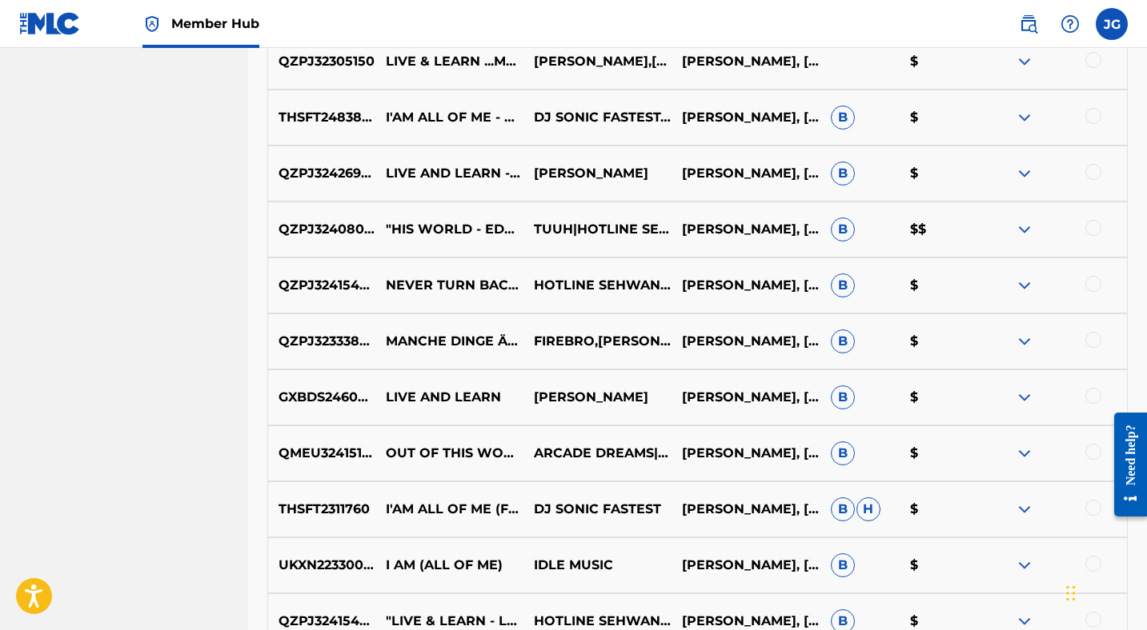
scroll to position [1103, 0]
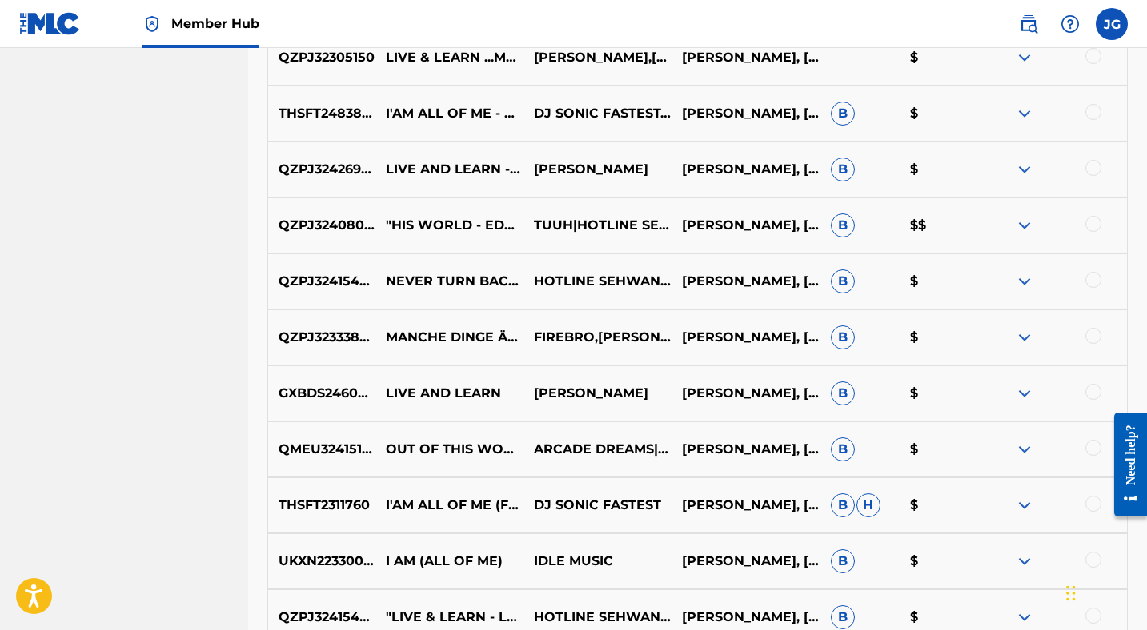
click at [1095, 222] on div at bounding box center [1093, 224] width 16 height 16
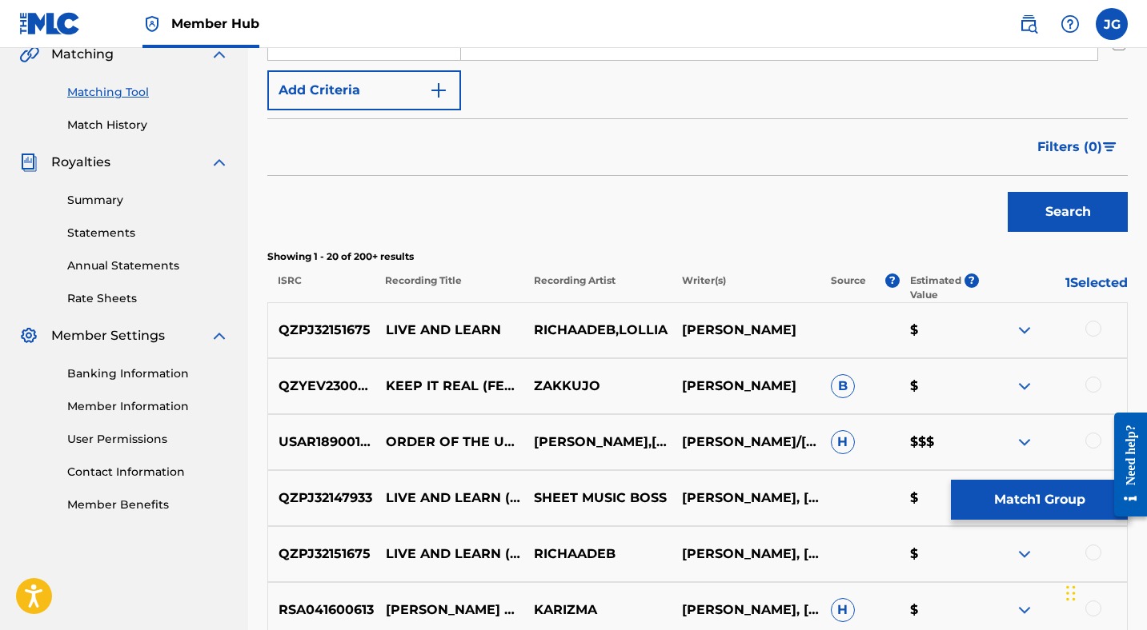
scroll to position [0, 0]
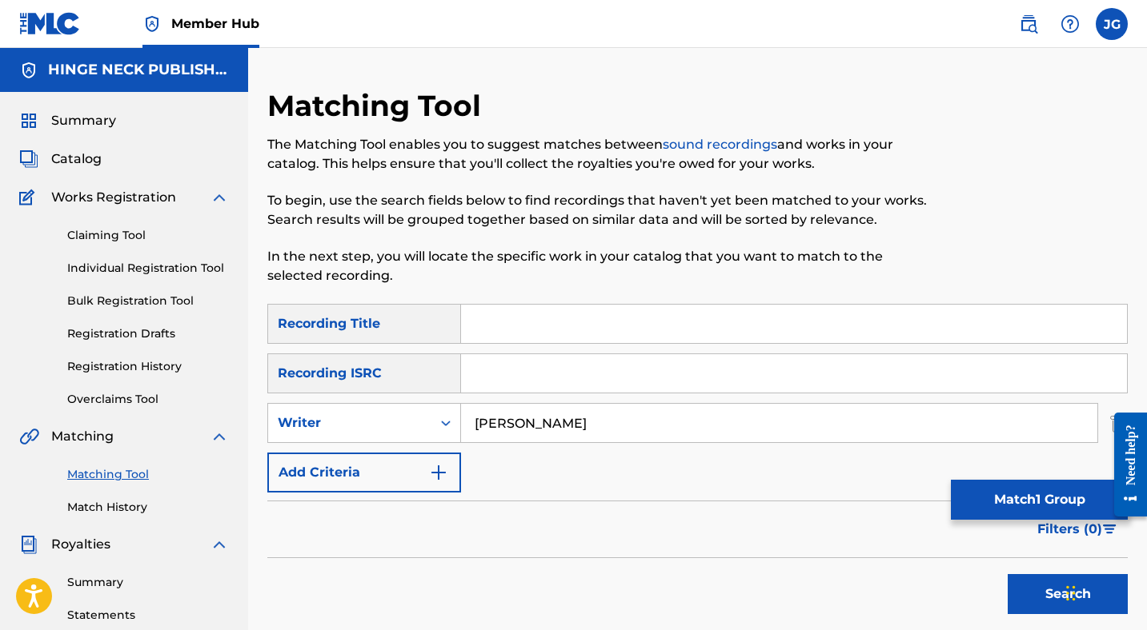
click at [545, 332] on input "Search Form" at bounding box center [794, 324] width 666 height 38
type input "His World"
click at [1007, 501] on button "Match 1 Group" at bounding box center [1039, 500] width 177 height 40
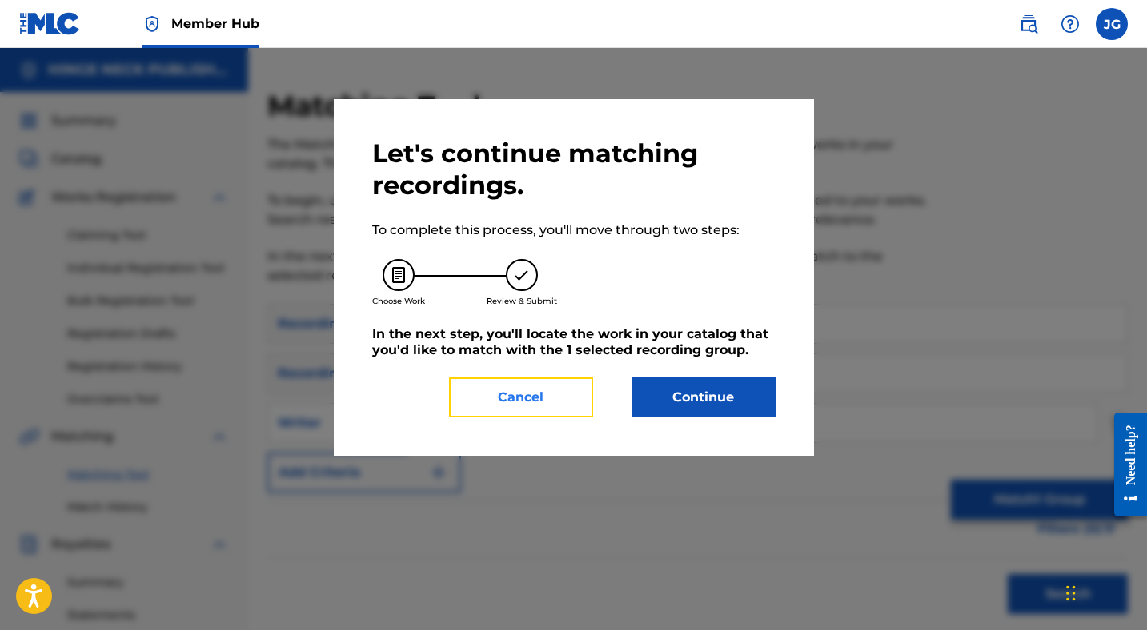
click at [518, 402] on button "Cancel" at bounding box center [521, 398] width 144 height 40
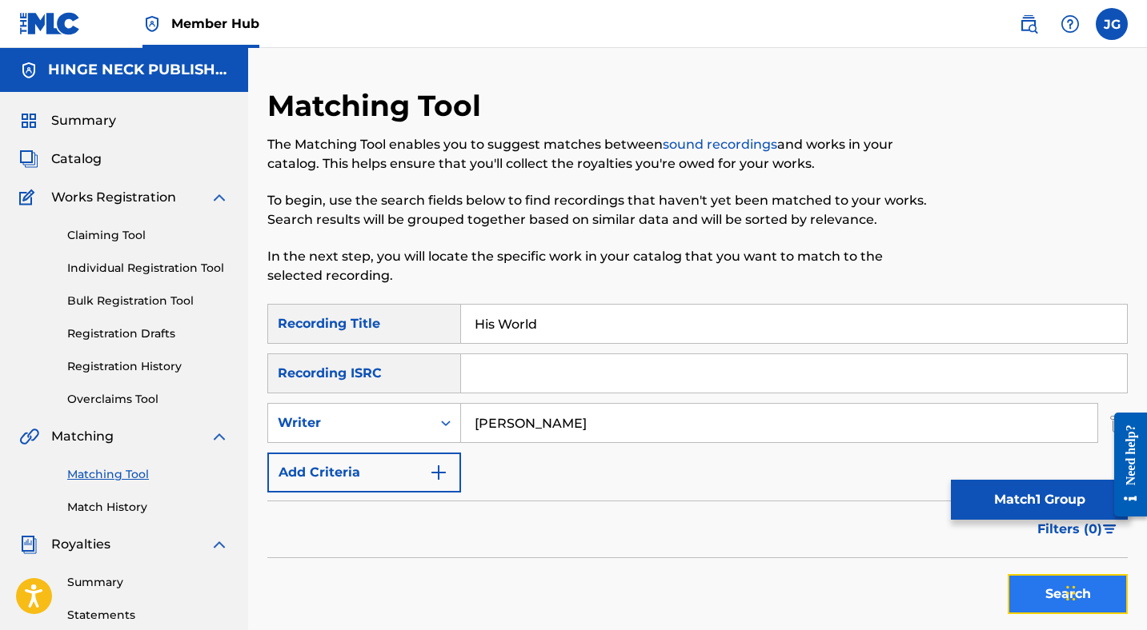
click at [1038, 591] on button "Search" at bounding box center [1067, 594] width 120 height 40
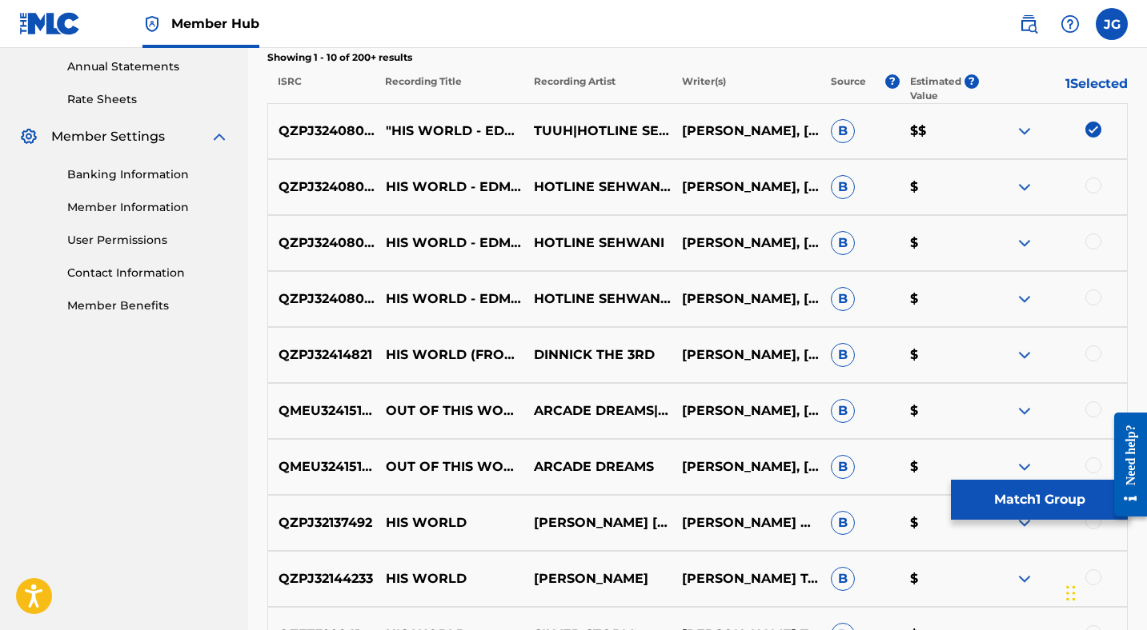
scroll to position [582, 0]
click at [1087, 186] on div at bounding box center [1093, 185] width 16 height 16
click at [1093, 238] on div at bounding box center [1093, 241] width 16 height 16
click at [1095, 298] on div at bounding box center [1093, 297] width 16 height 16
click at [1095, 348] on div at bounding box center [1093, 353] width 16 height 16
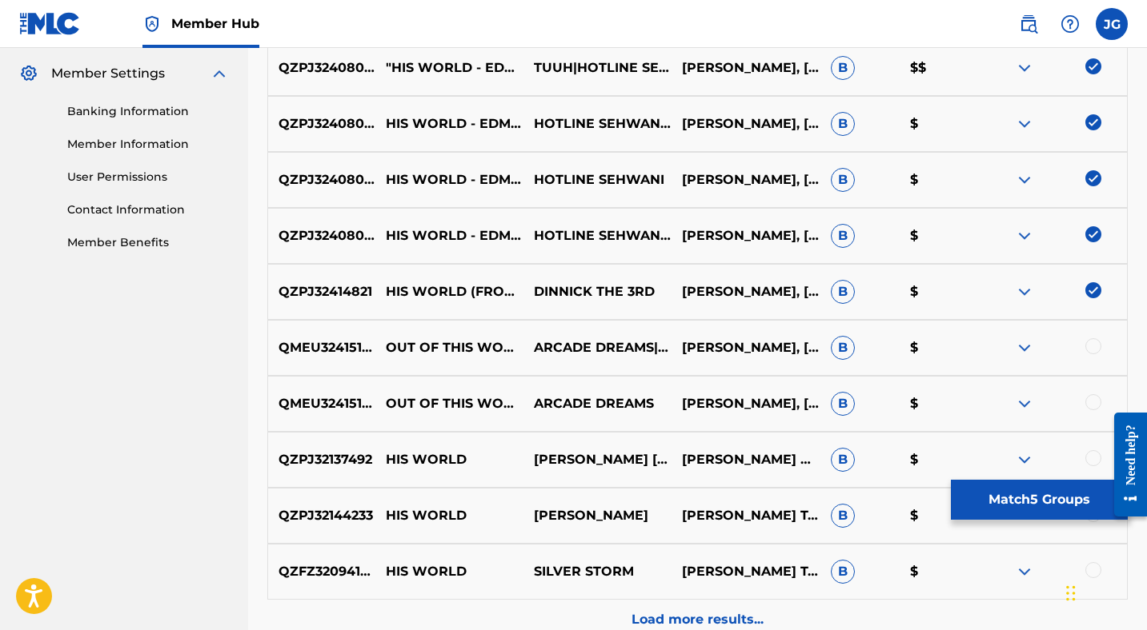
scroll to position [648, 0]
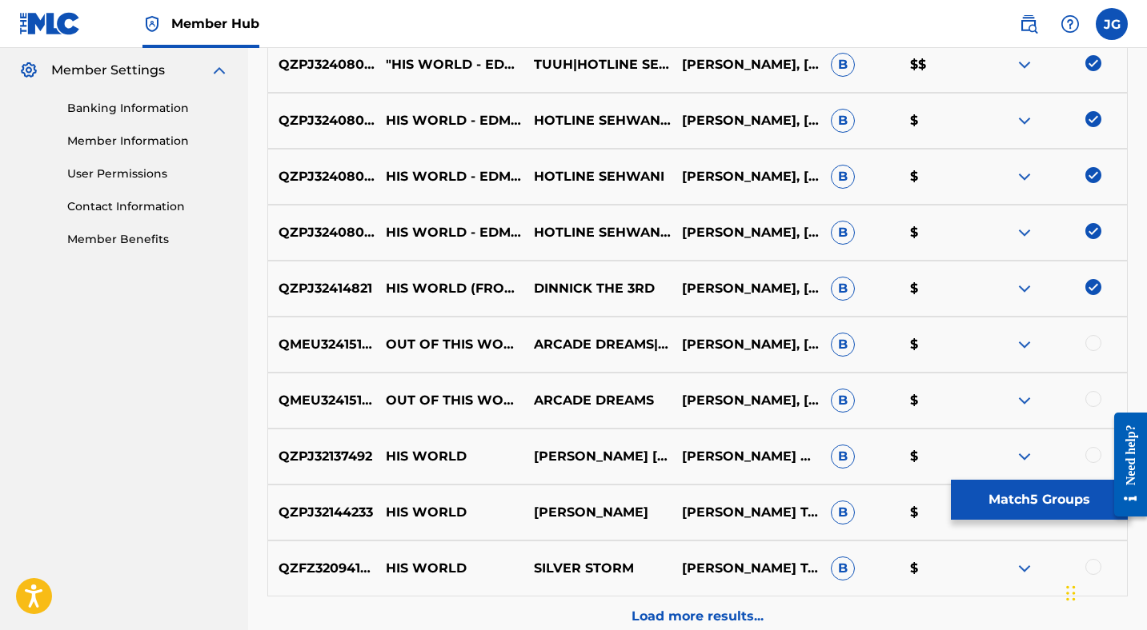
click at [1092, 341] on div at bounding box center [1093, 343] width 16 height 16
click at [1095, 398] on div at bounding box center [1093, 399] width 16 height 16
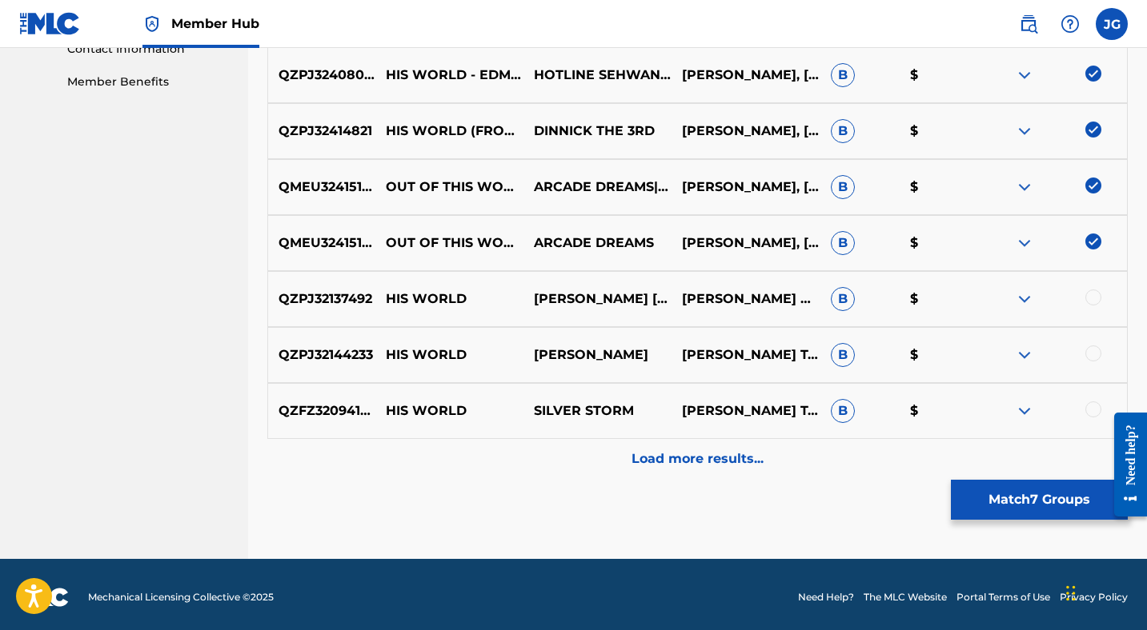
scroll to position [811, 0]
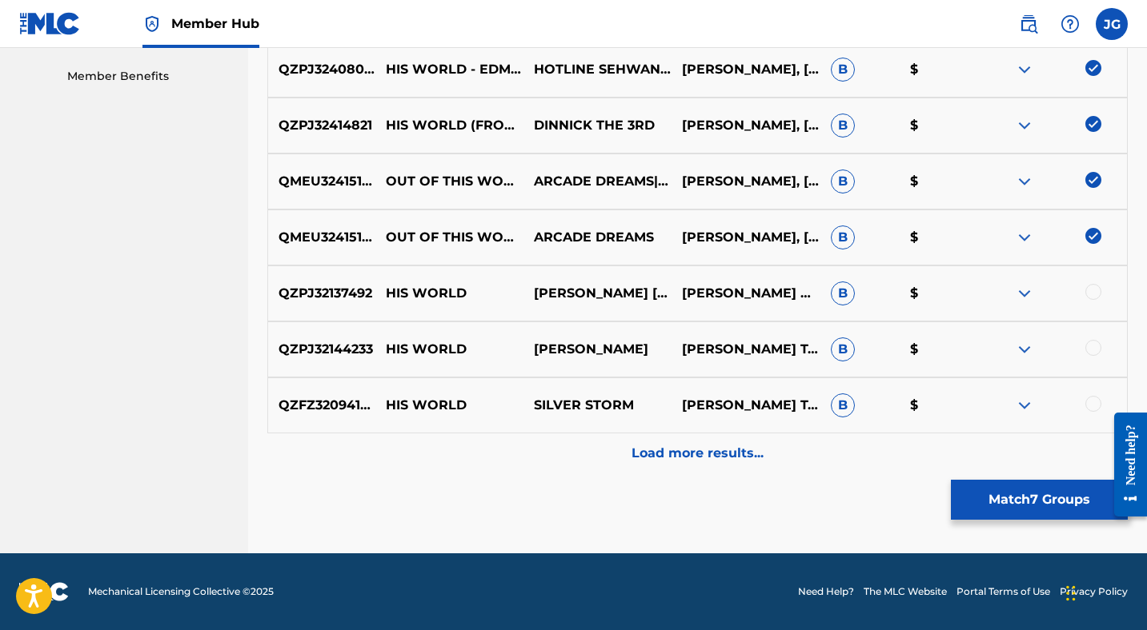
click at [1093, 291] on div at bounding box center [1093, 292] width 16 height 16
click at [1099, 349] on div at bounding box center [1093, 348] width 16 height 16
click at [1092, 402] on div at bounding box center [1093, 404] width 16 height 16
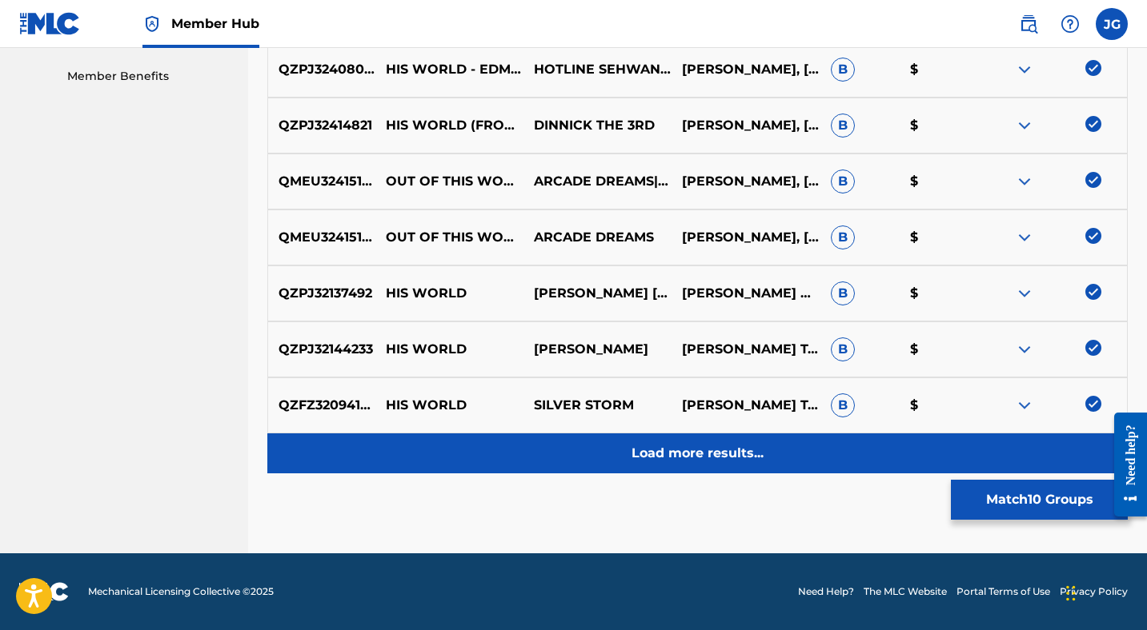
click at [718, 450] on p "Load more results..." at bounding box center [697, 453] width 132 height 19
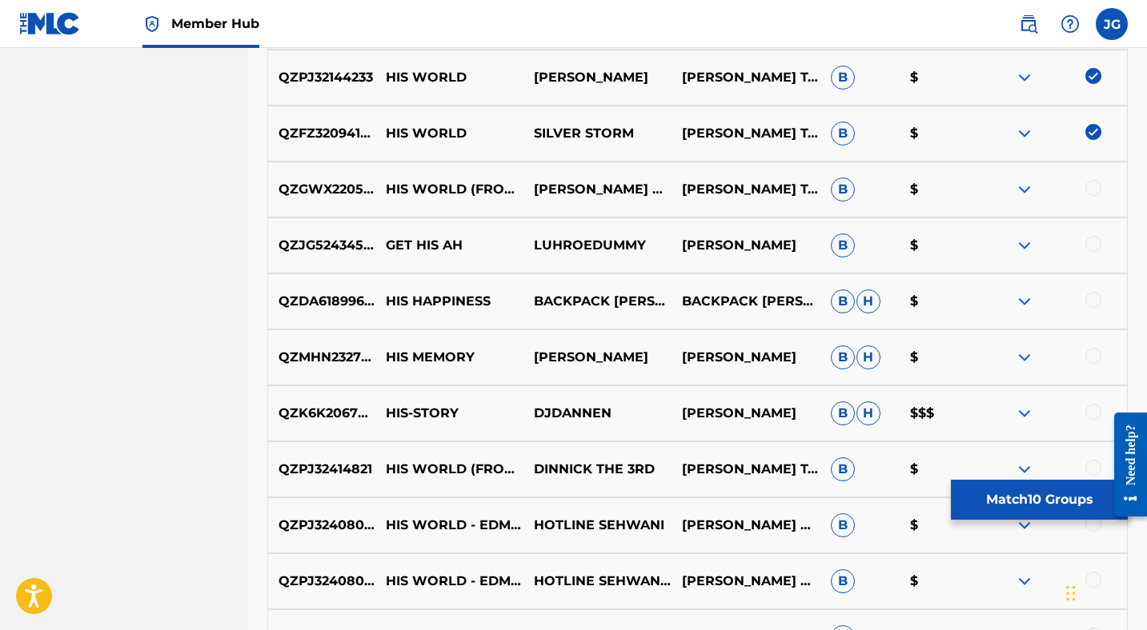
scroll to position [1087, 0]
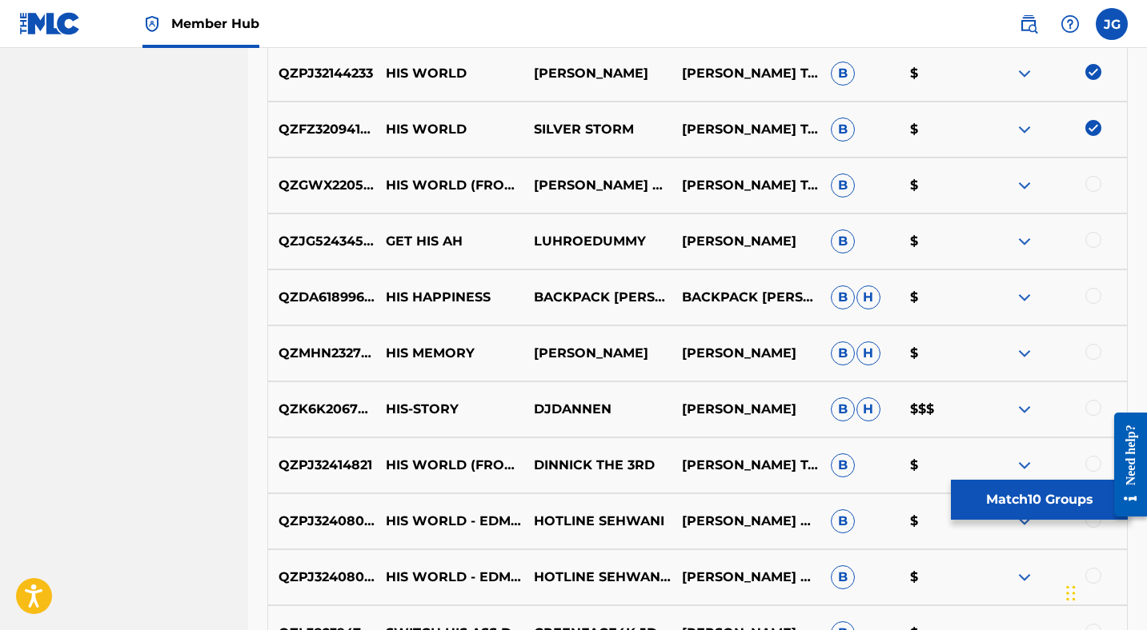
click at [1093, 182] on div at bounding box center [1093, 184] width 16 height 16
click at [1007, 496] on button "Match 11 Groups" at bounding box center [1039, 500] width 177 height 40
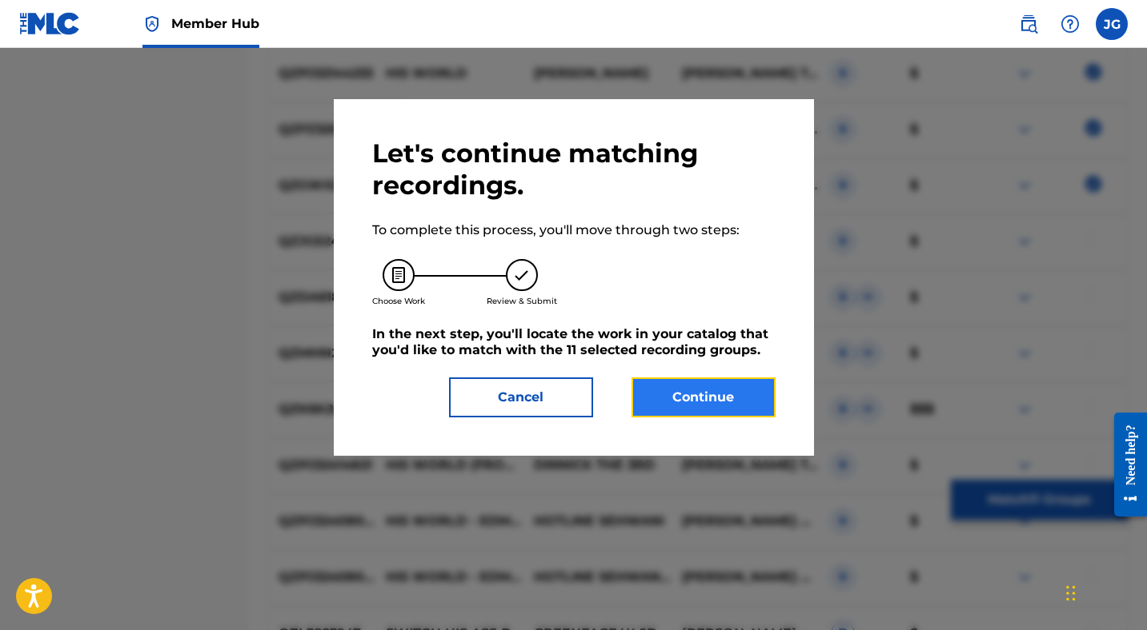
click at [684, 390] on button "Continue" at bounding box center [703, 398] width 144 height 40
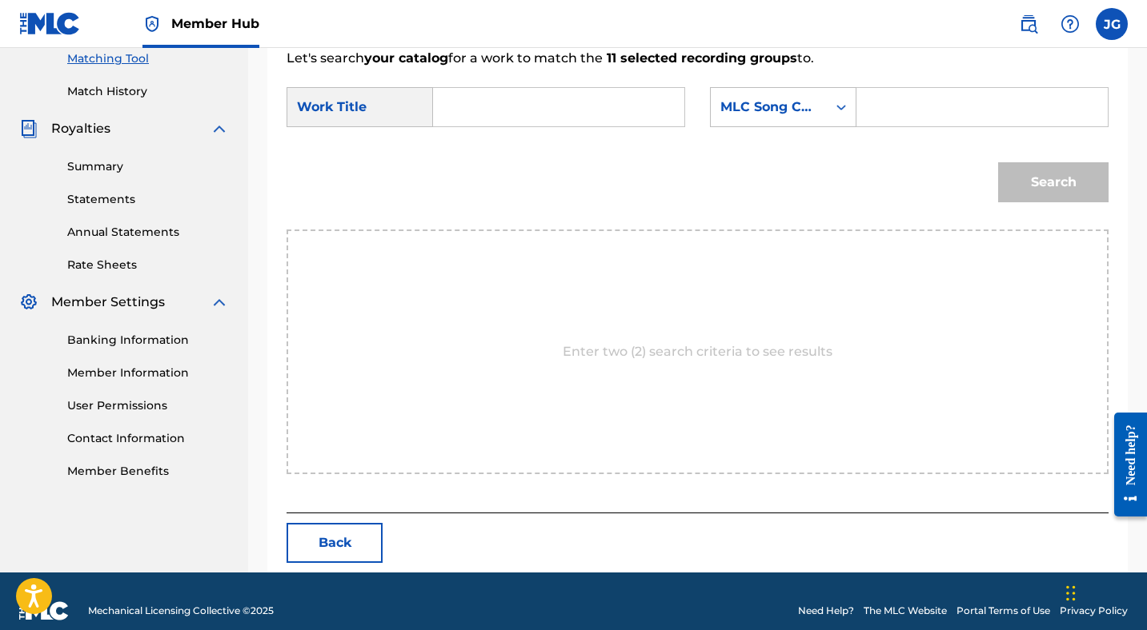
scroll to position [435, 0]
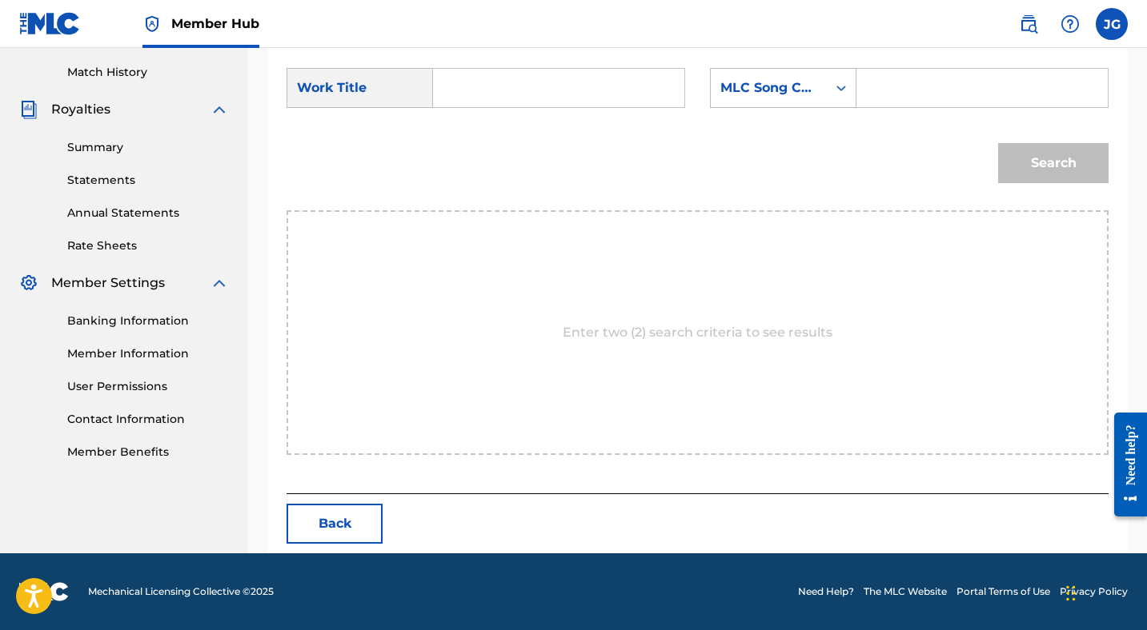
click at [547, 94] on input "Search Form" at bounding box center [558, 88] width 224 height 38
type input "His World"
click at [775, 85] on div "MLC Song Code" at bounding box center [768, 87] width 97 height 19
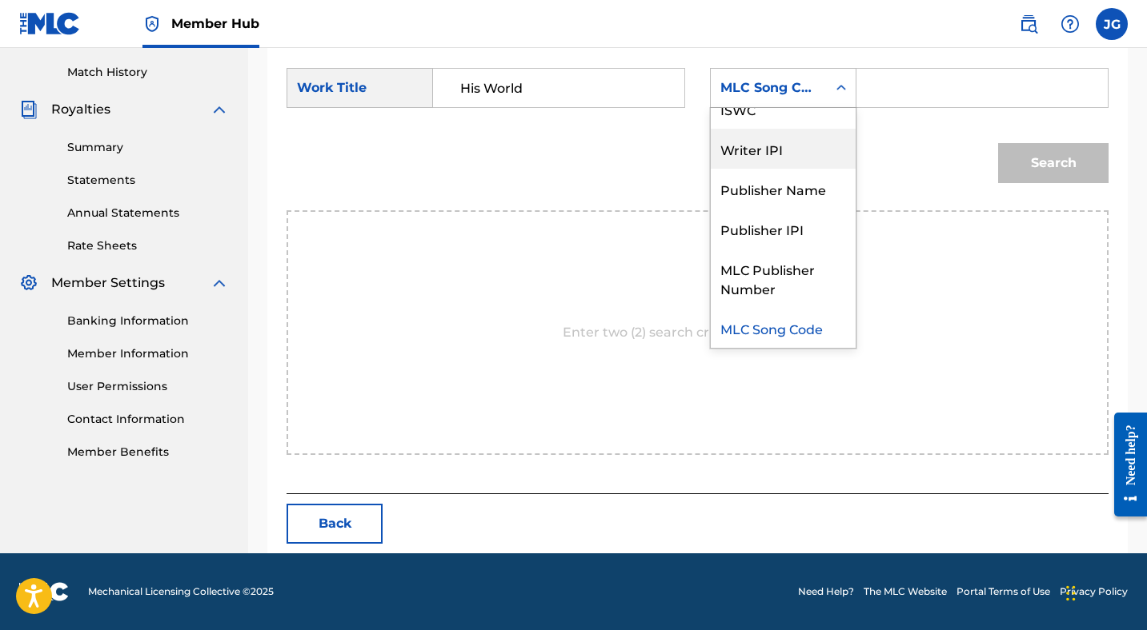
scroll to position [0, 0]
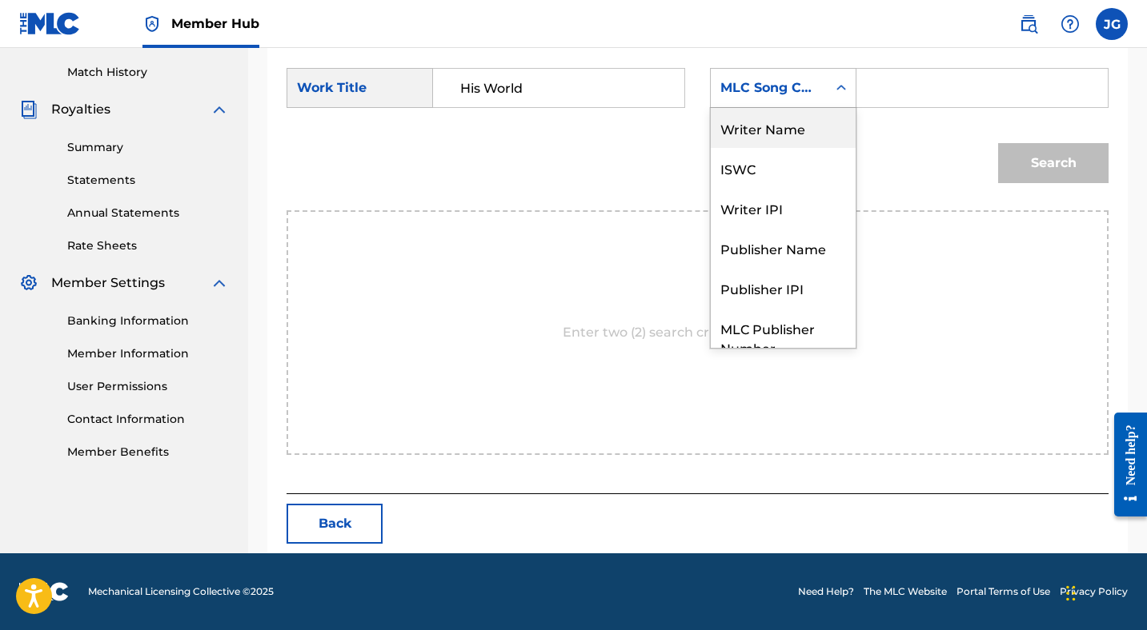
click at [763, 126] on div "Writer Name" at bounding box center [783, 128] width 145 height 40
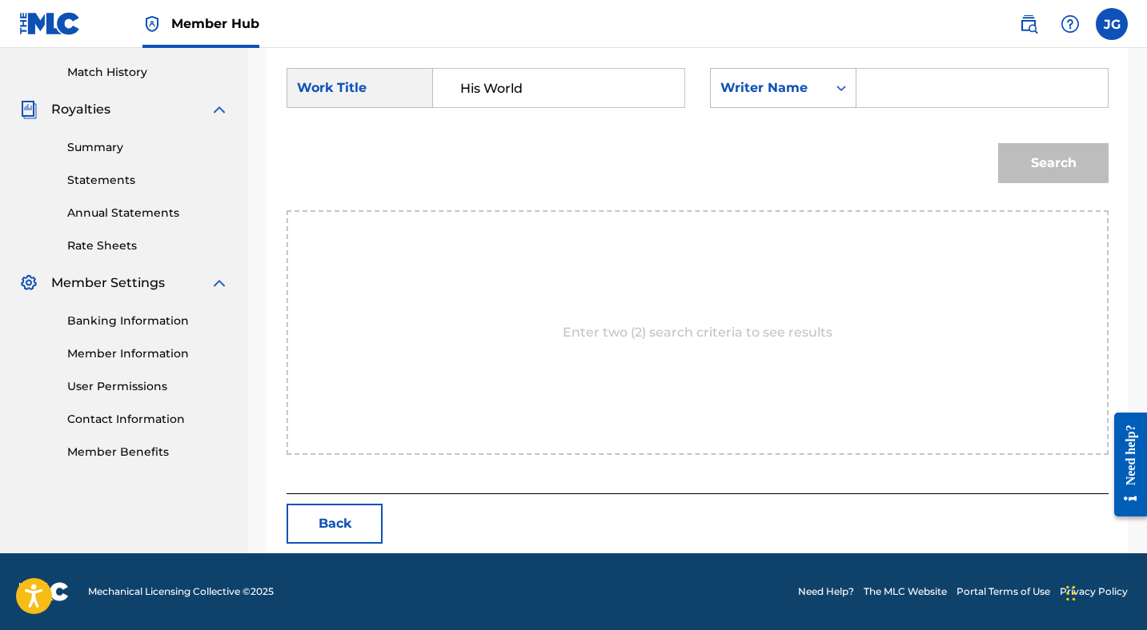
click at [890, 87] on input "Search Form" at bounding box center [982, 88] width 224 height 38
type input "[PERSON_NAME]"
click at [1050, 159] on button "Search" at bounding box center [1053, 163] width 110 height 40
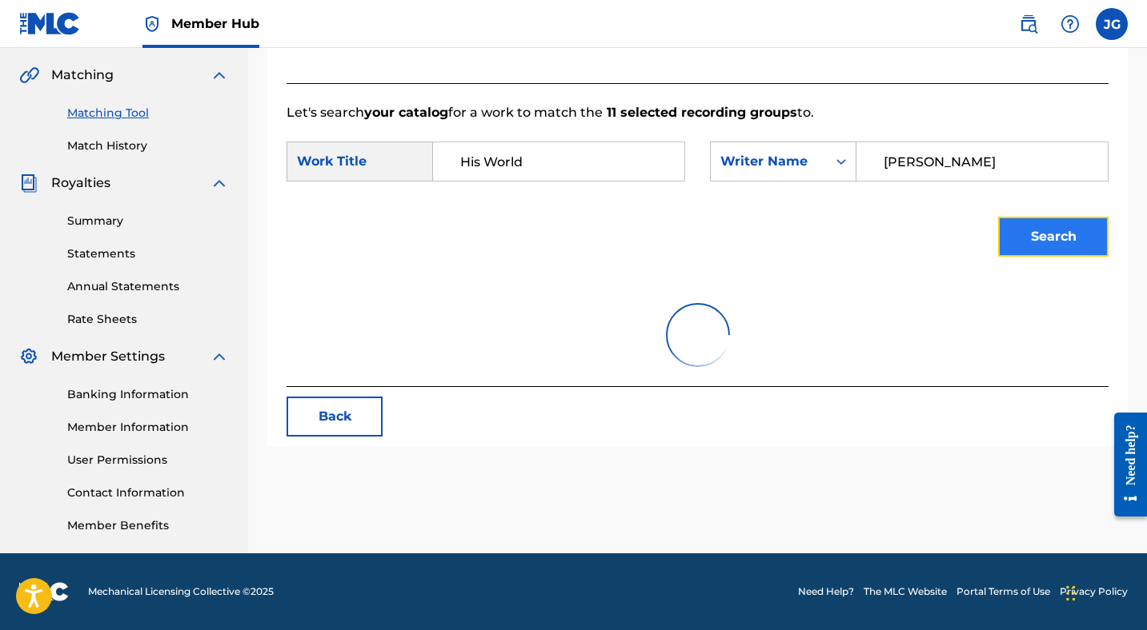
scroll to position [435, 0]
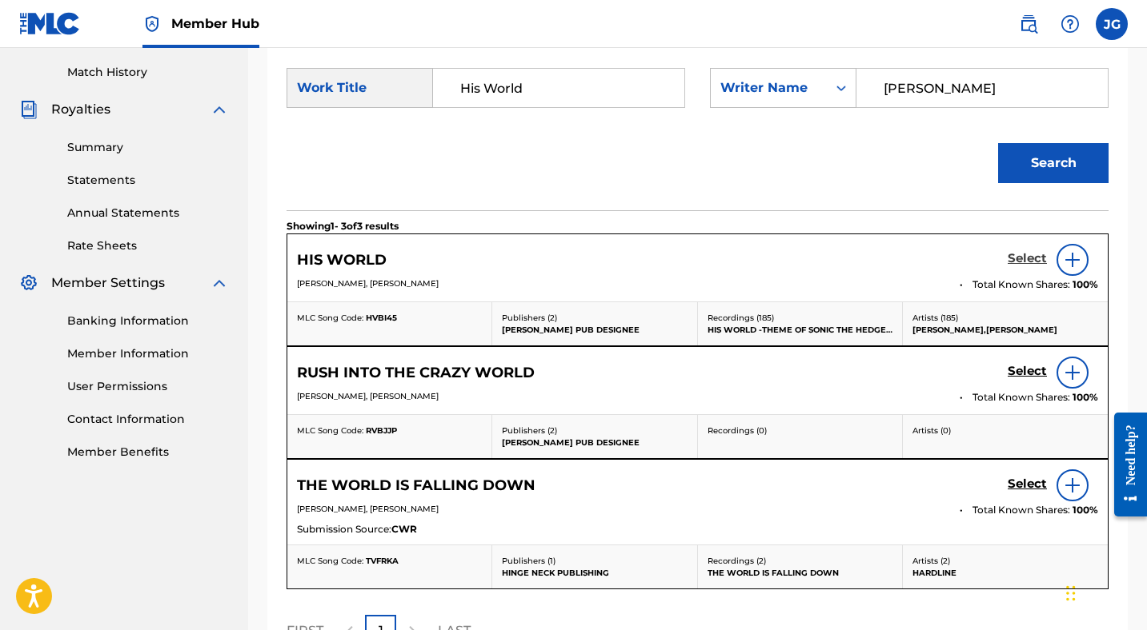
click at [1012, 262] on h5 "Select" at bounding box center [1026, 258] width 39 height 15
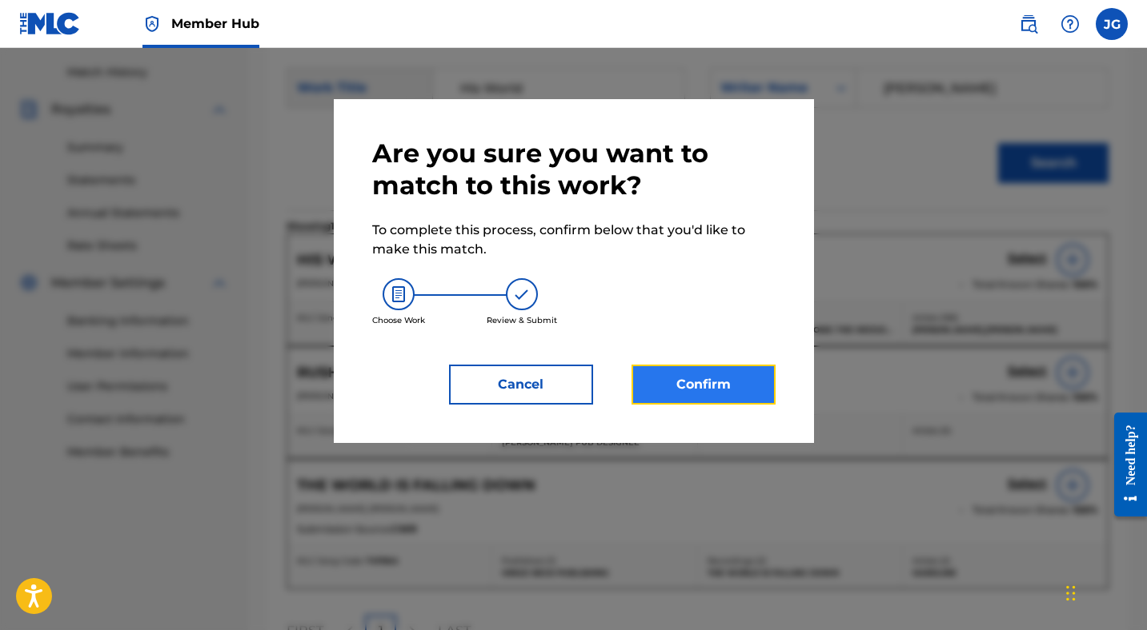
click at [702, 387] on button "Confirm" at bounding box center [703, 385] width 144 height 40
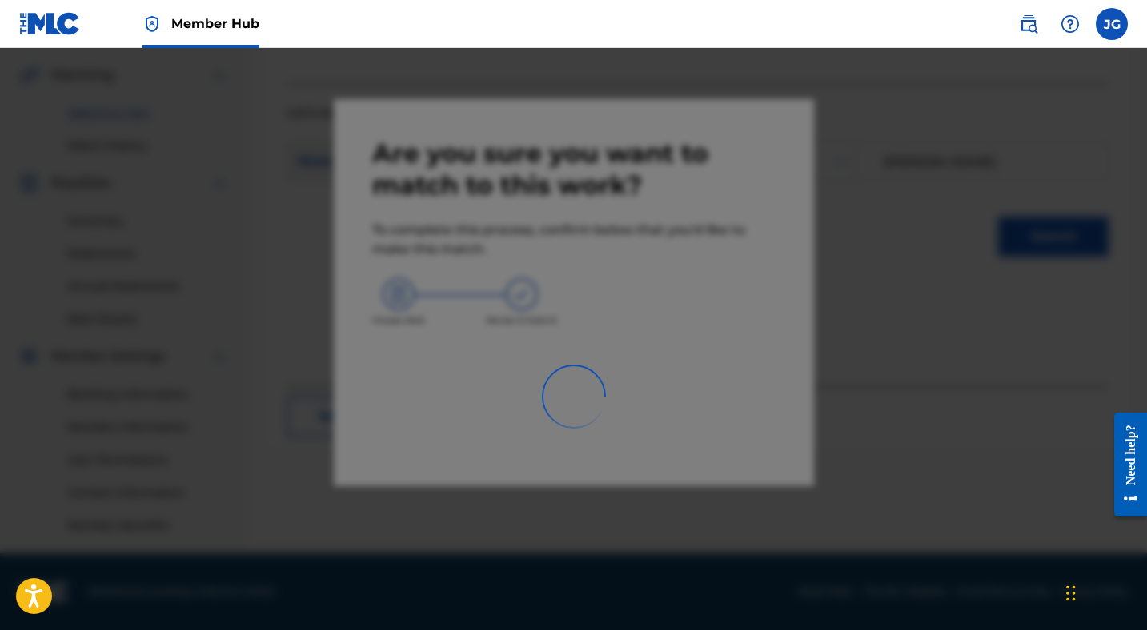
scroll to position [362, 0]
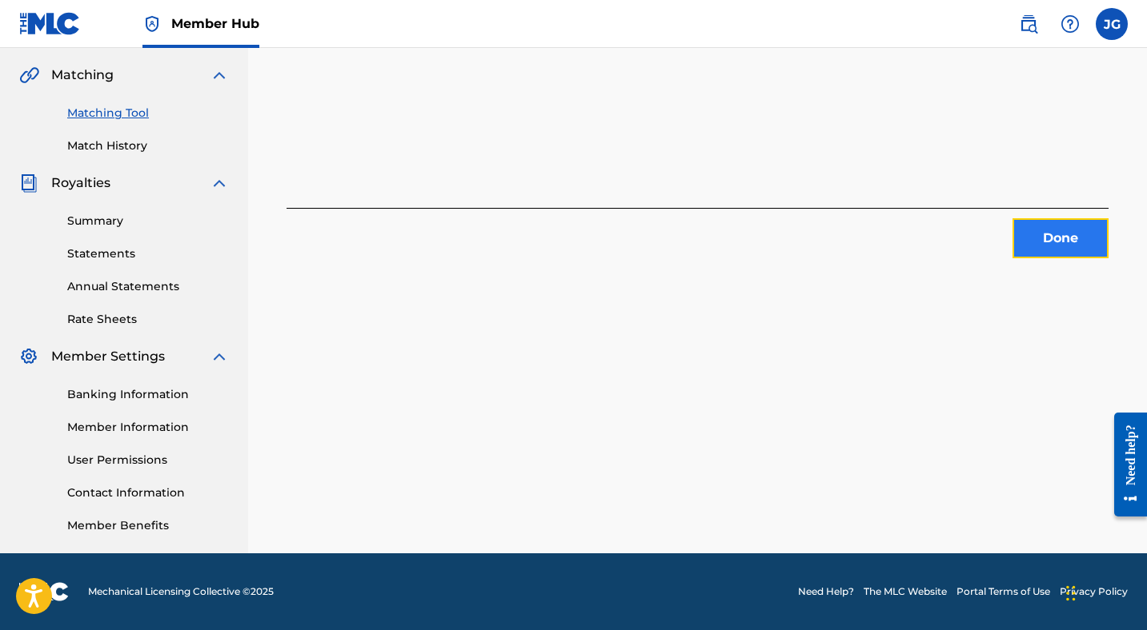
click at [1052, 242] on button "Done" at bounding box center [1060, 238] width 96 height 40
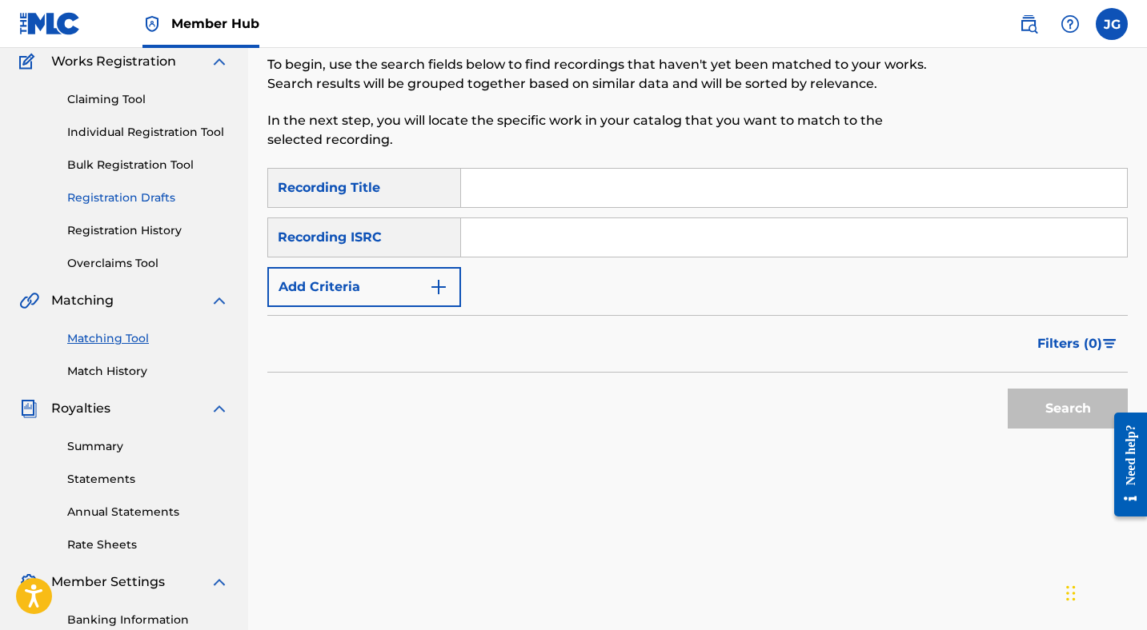
scroll to position [139, 0]
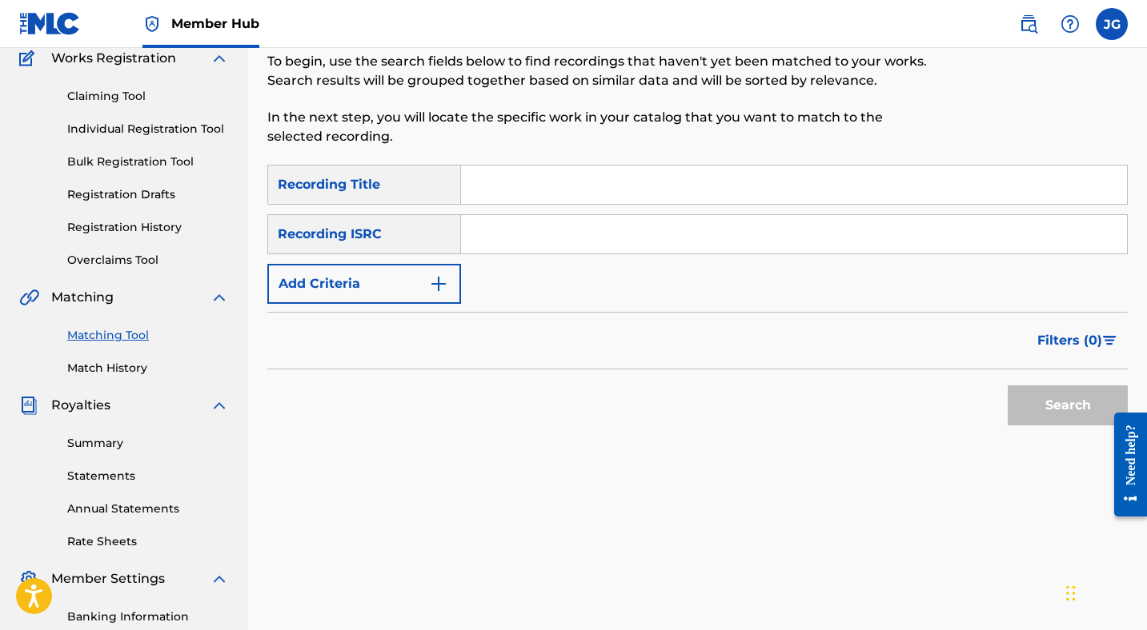
click at [119, 334] on link "Matching Tool" at bounding box center [148, 335] width 162 height 17
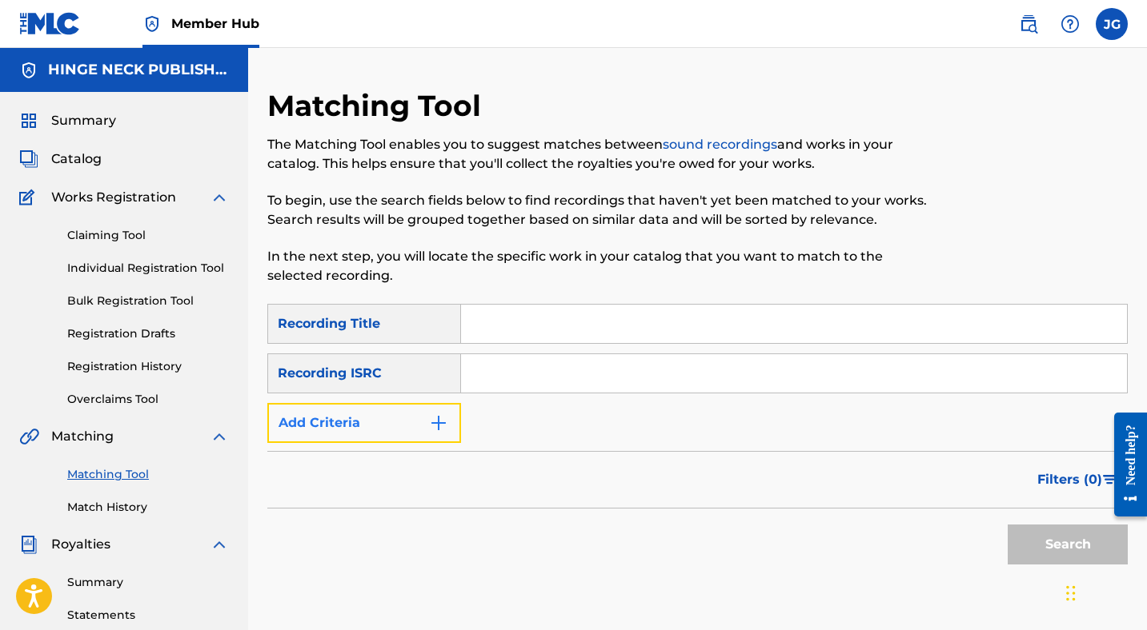
click at [382, 427] on button "Add Criteria" at bounding box center [364, 423] width 194 height 40
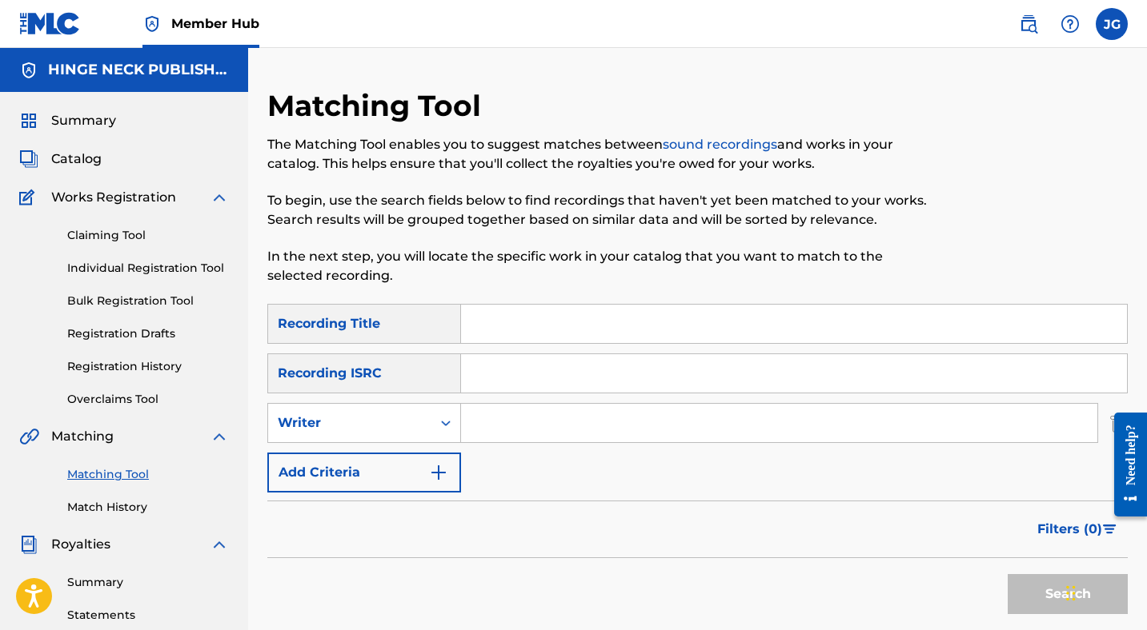
click at [520, 422] on input "Search Form" at bounding box center [779, 423] width 636 height 38
type input "[PERSON_NAME]"
click at [1025, 586] on button "Search" at bounding box center [1067, 594] width 120 height 40
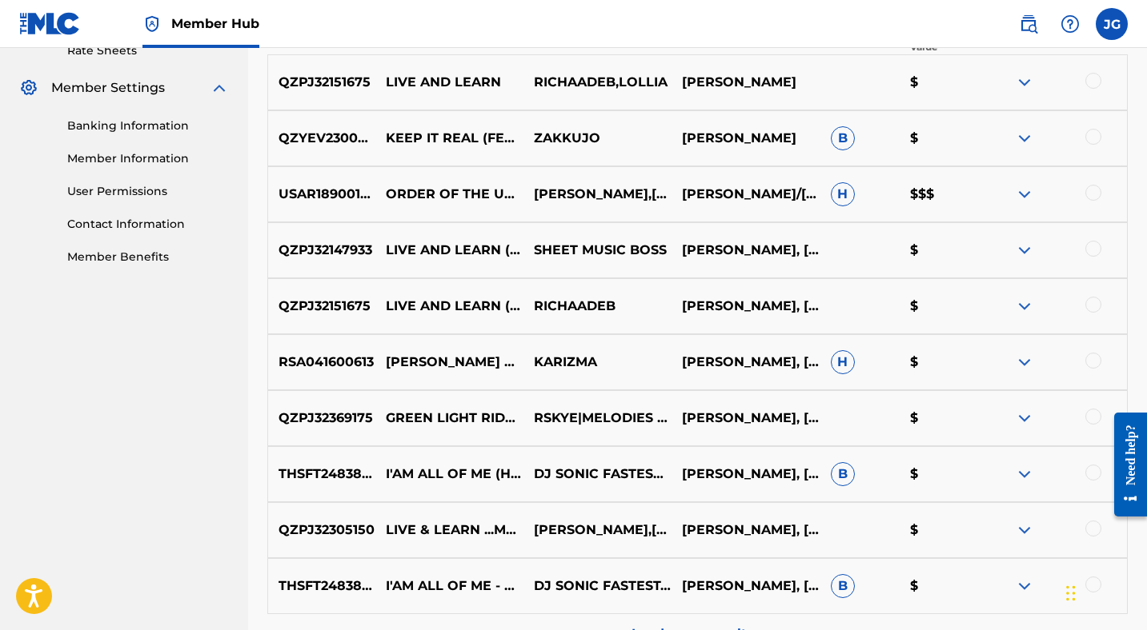
scroll to position [811, 0]
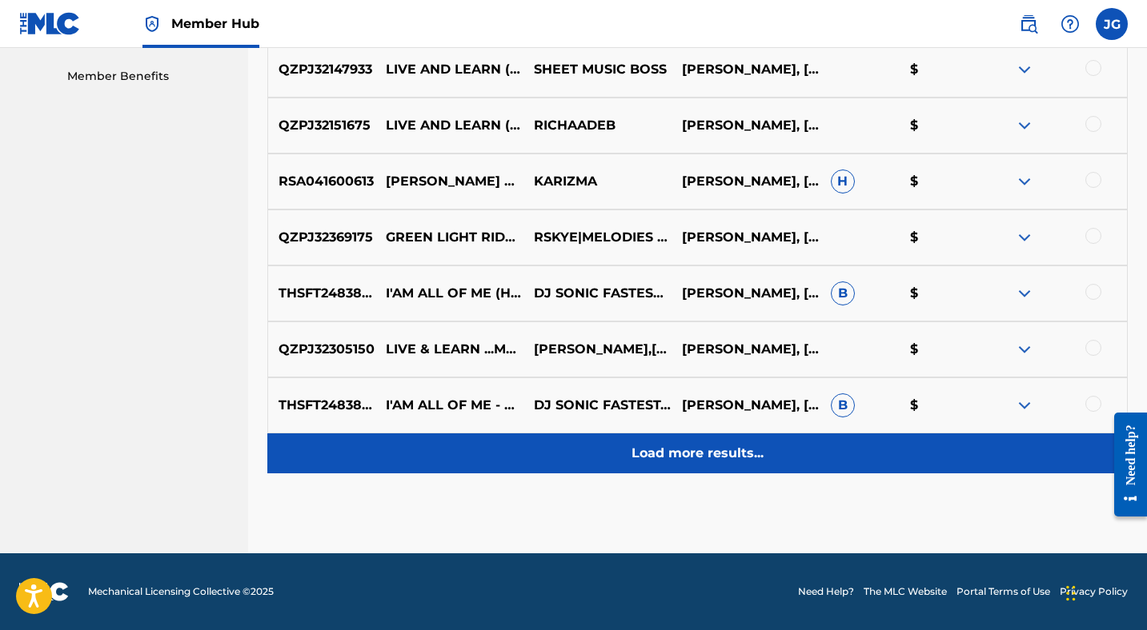
click at [650, 447] on p "Load more results..." at bounding box center [697, 453] width 132 height 19
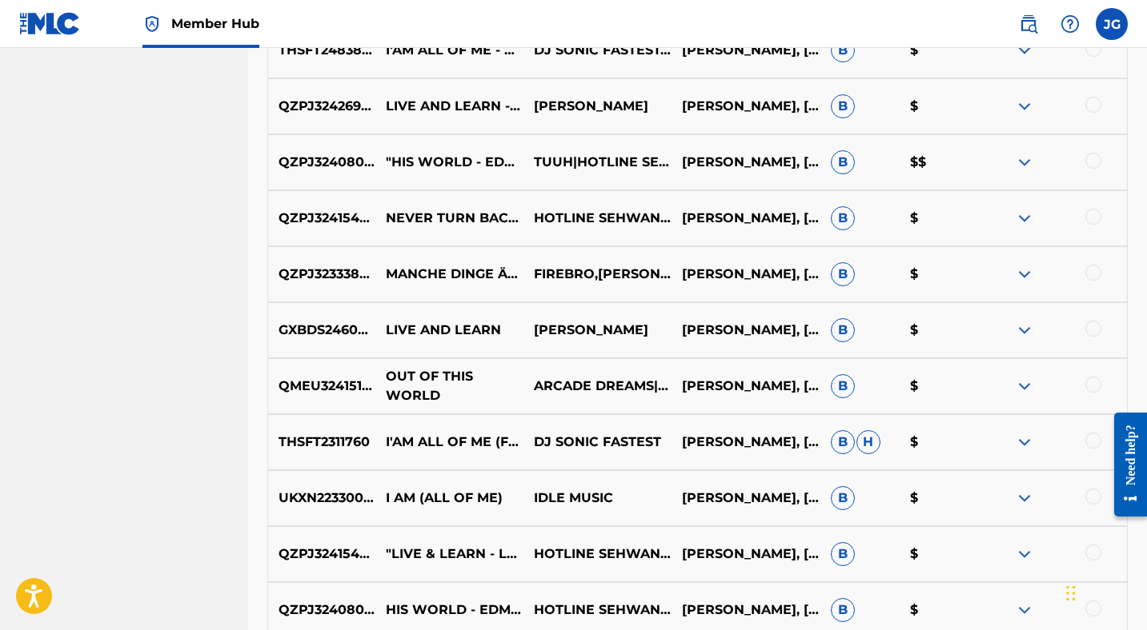
scroll to position [1163, 0]
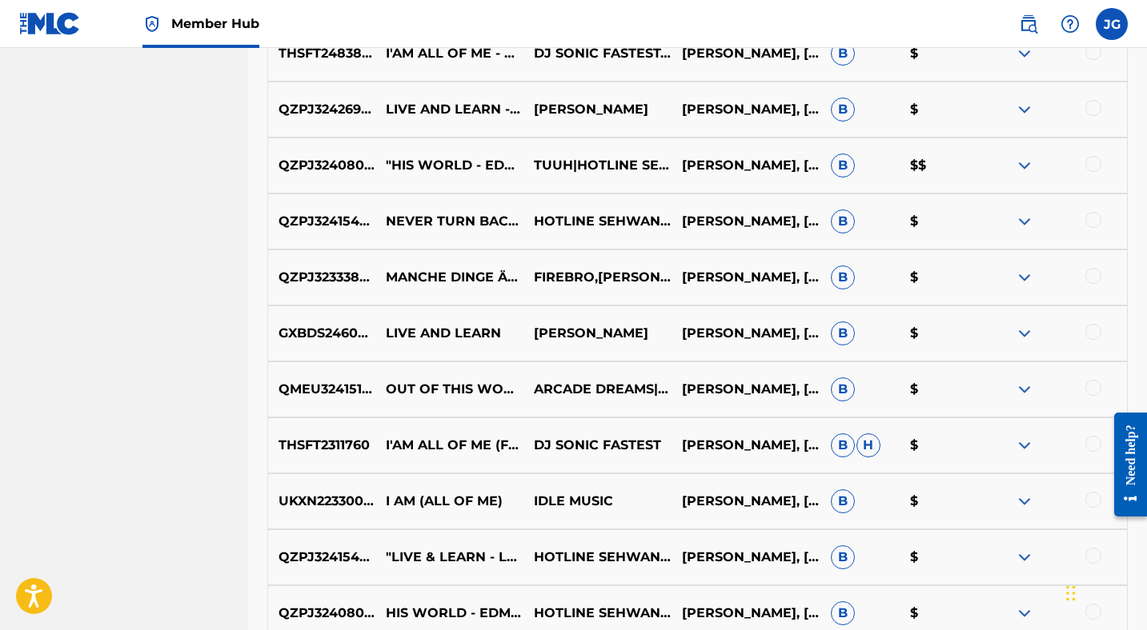
click at [1092, 222] on div at bounding box center [1093, 220] width 16 height 16
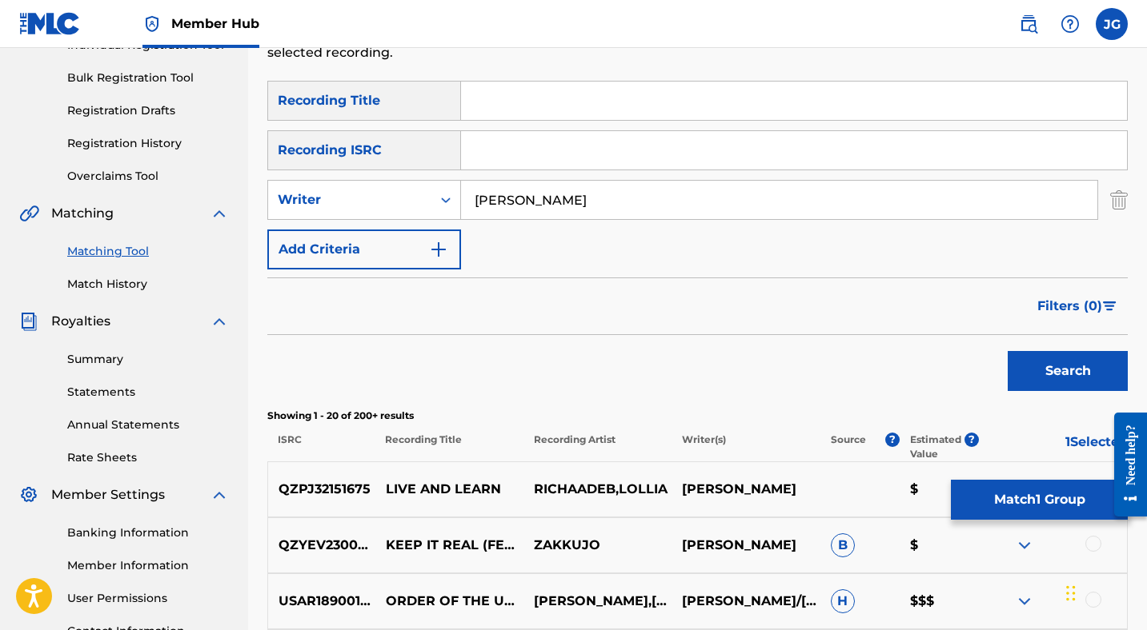
scroll to position [214, 0]
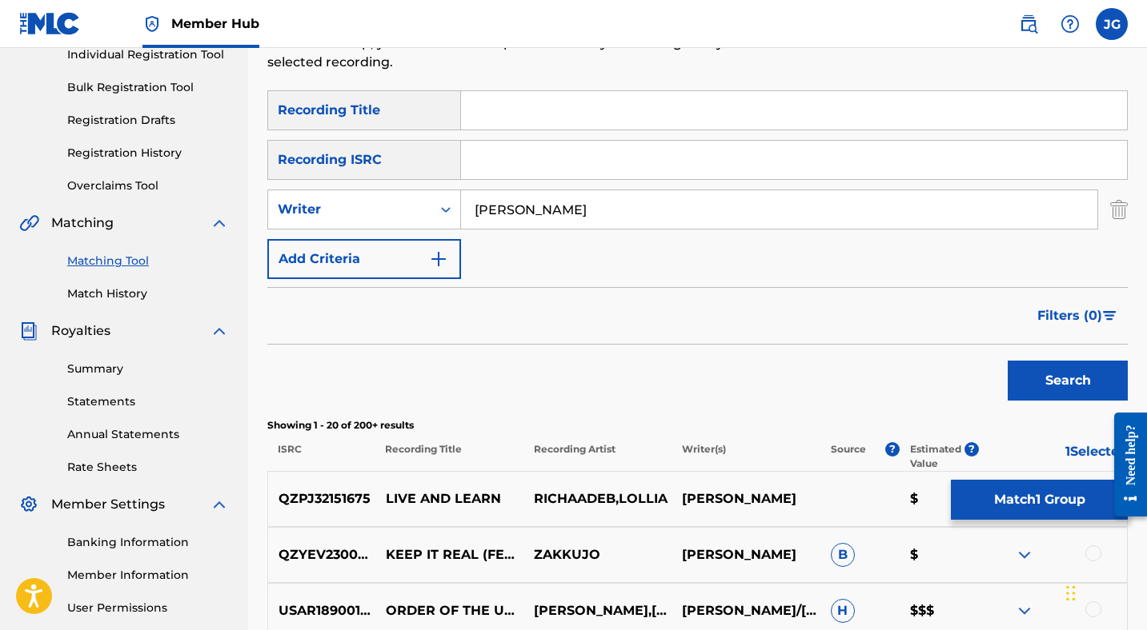
click at [558, 108] on input "Search Form" at bounding box center [794, 110] width 666 height 38
type input "Never Turn Back"
click at [1082, 378] on button "Search" at bounding box center [1067, 381] width 120 height 40
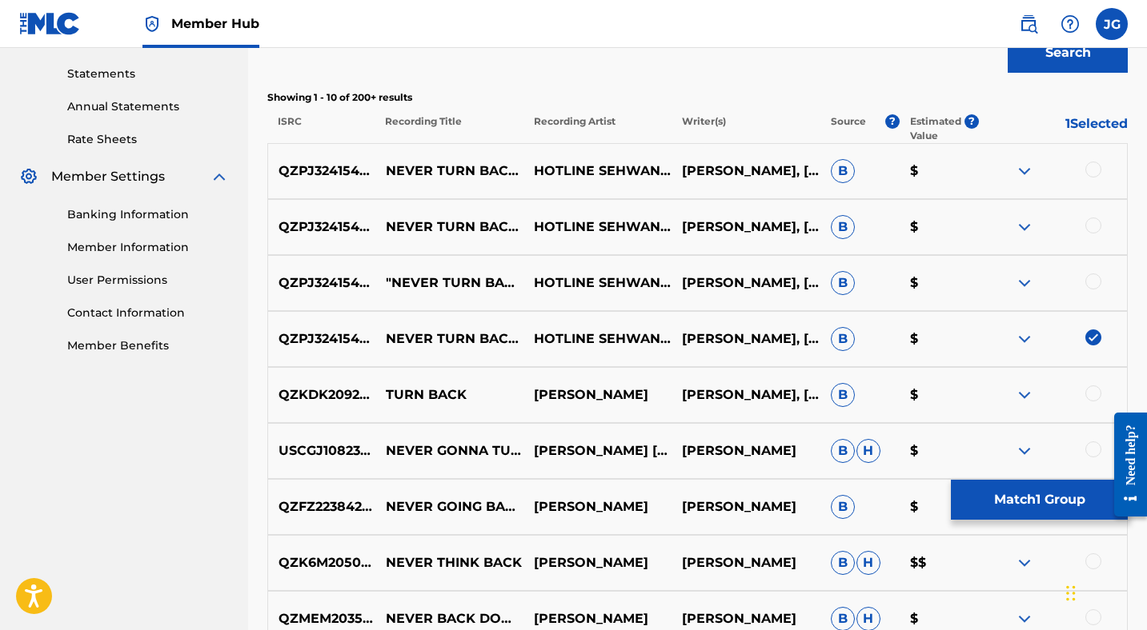
scroll to position [544, 0]
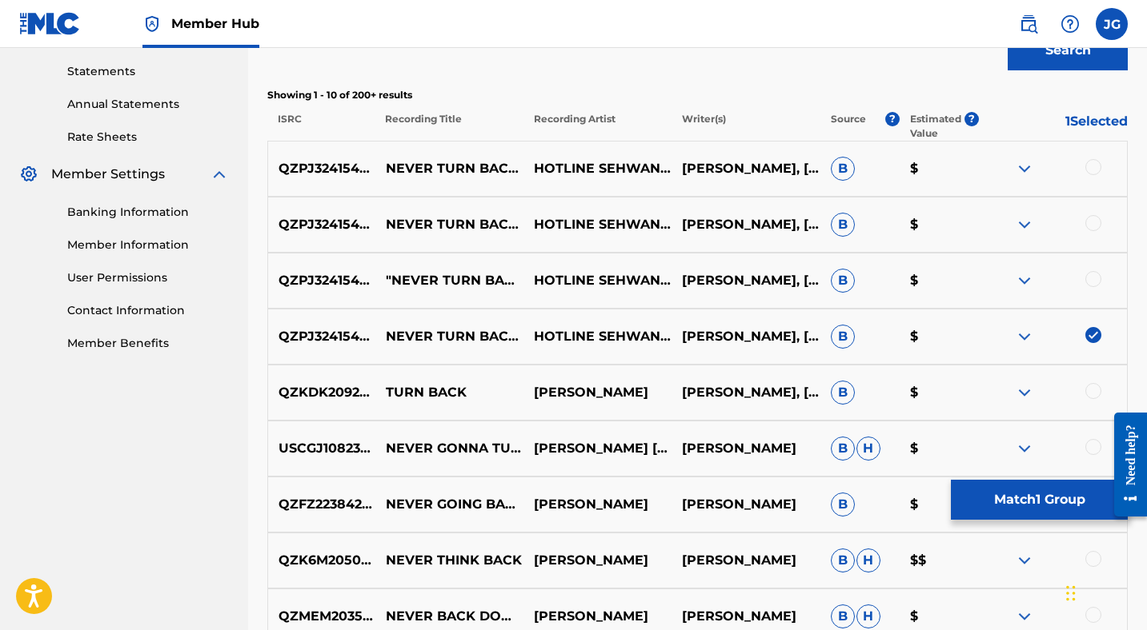
click at [1087, 171] on div at bounding box center [1093, 167] width 16 height 16
click at [1091, 225] on div at bounding box center [1093, 223] width 16 height 16
click at [1091, 283] on div at bounding box center [1093, 279] width 16 height 16
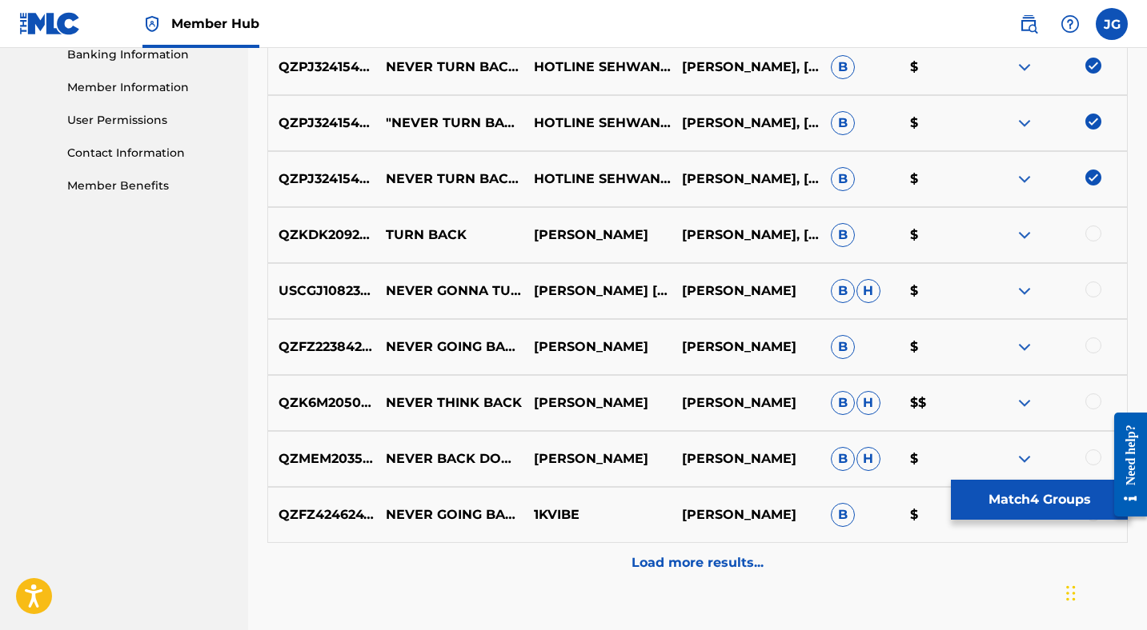
scroll to position [703, 0]
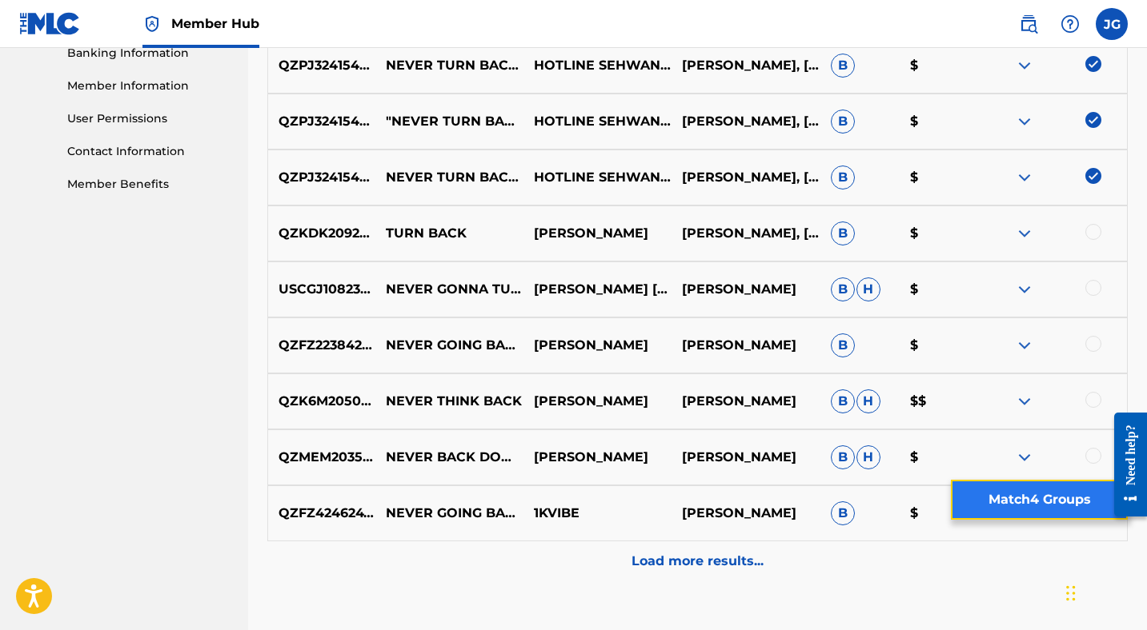
click at [1015, 500] on button "Match 4 Groups" at bounding box center [1039, 500] width 177 height 40
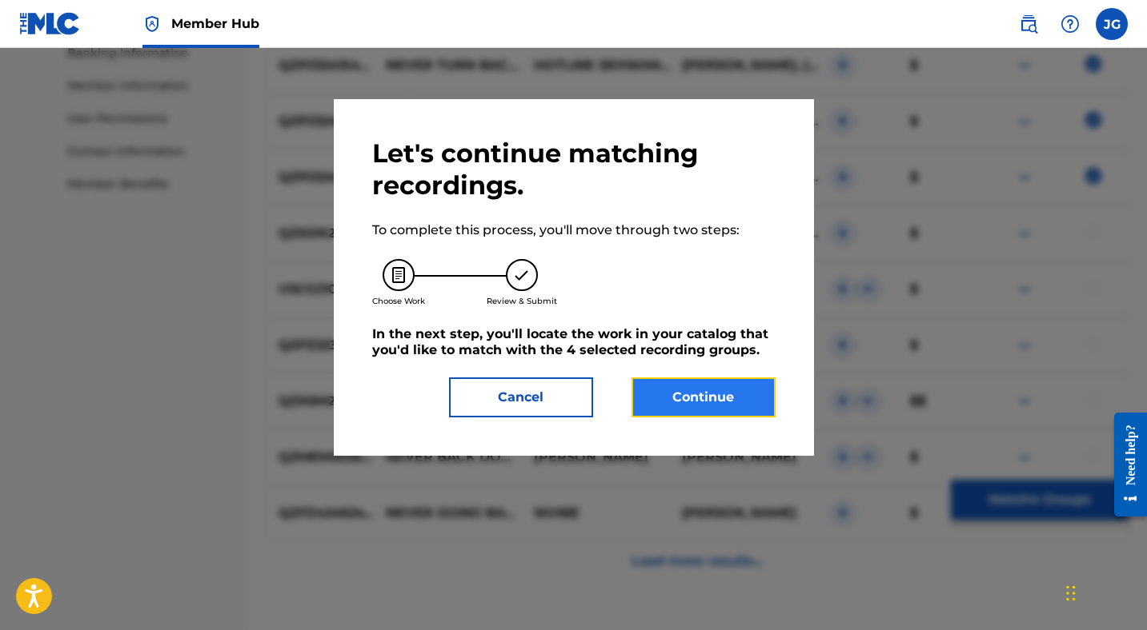
click at [671, 390] on button "Continue" at bounding box center [703, 398] width 144 height 40
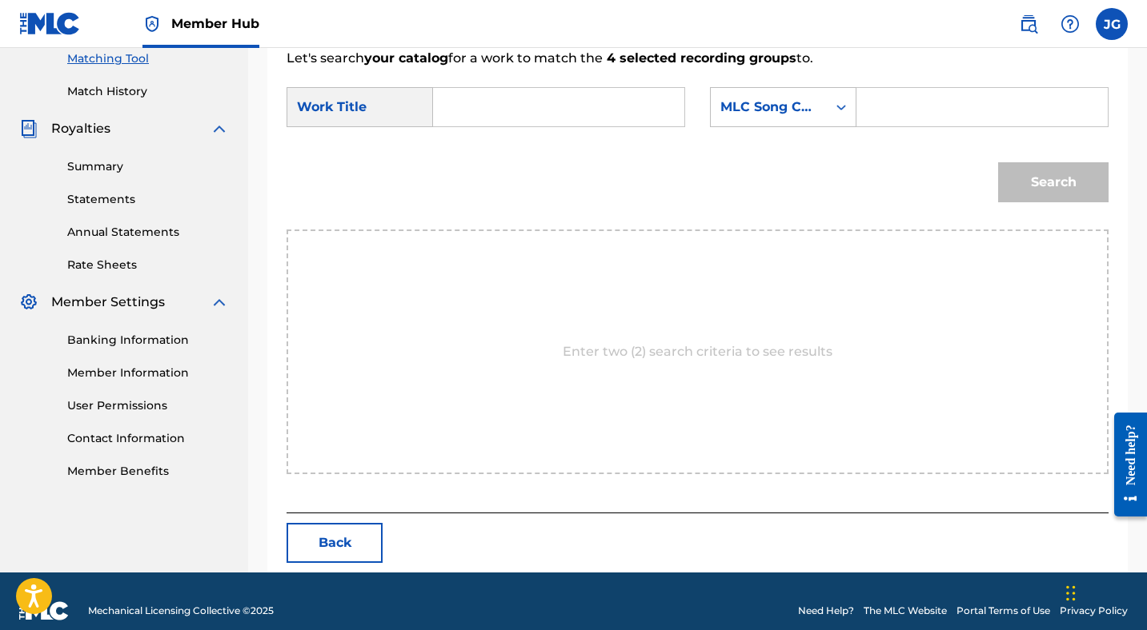
scroll to position [435, 0]
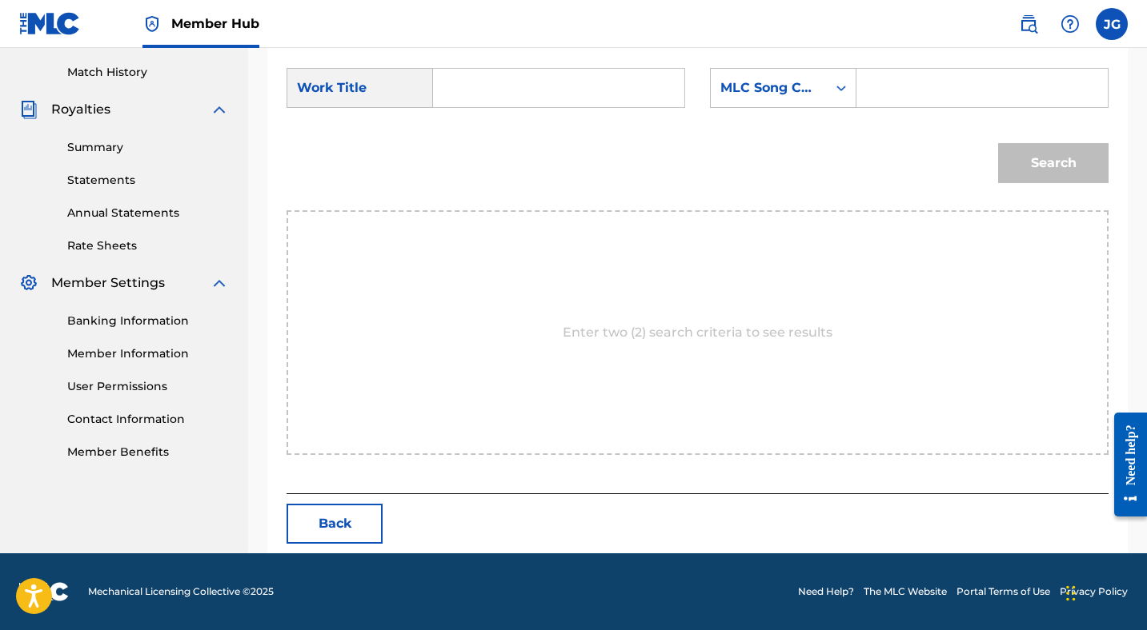
click at [527, 87] on input "Search Form" at bounding box center [558, 88] width 224 height 38
type input "Never Turn Back"
click at [789, 86] on div "MLC Song Code" at bounding box center [768, 87] width 97 height 19
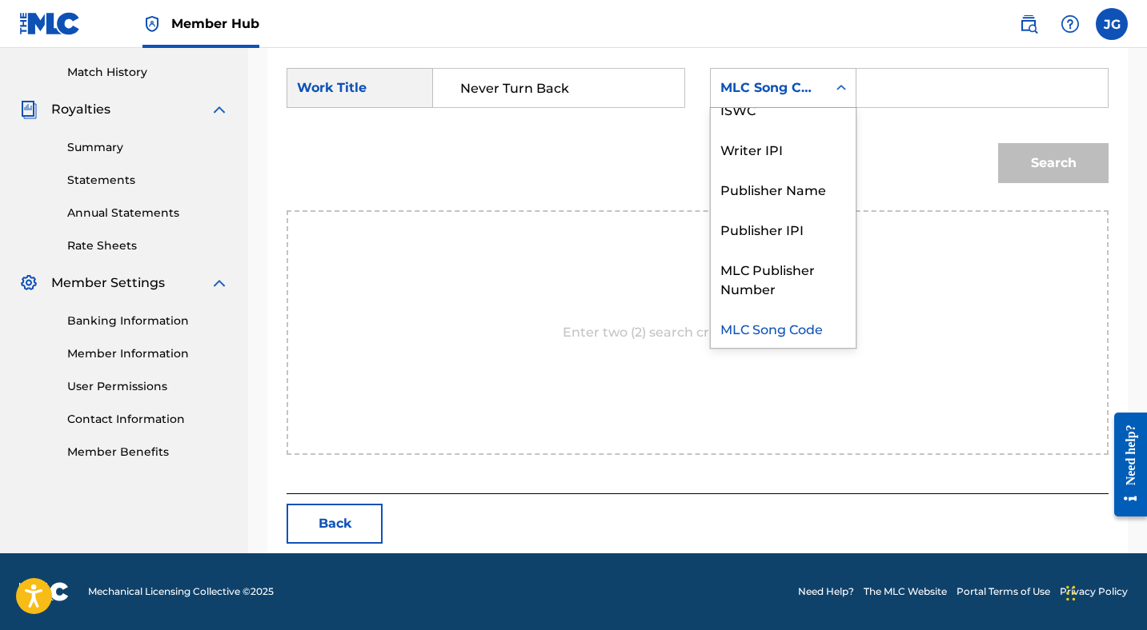
scroll to position [0, 0]
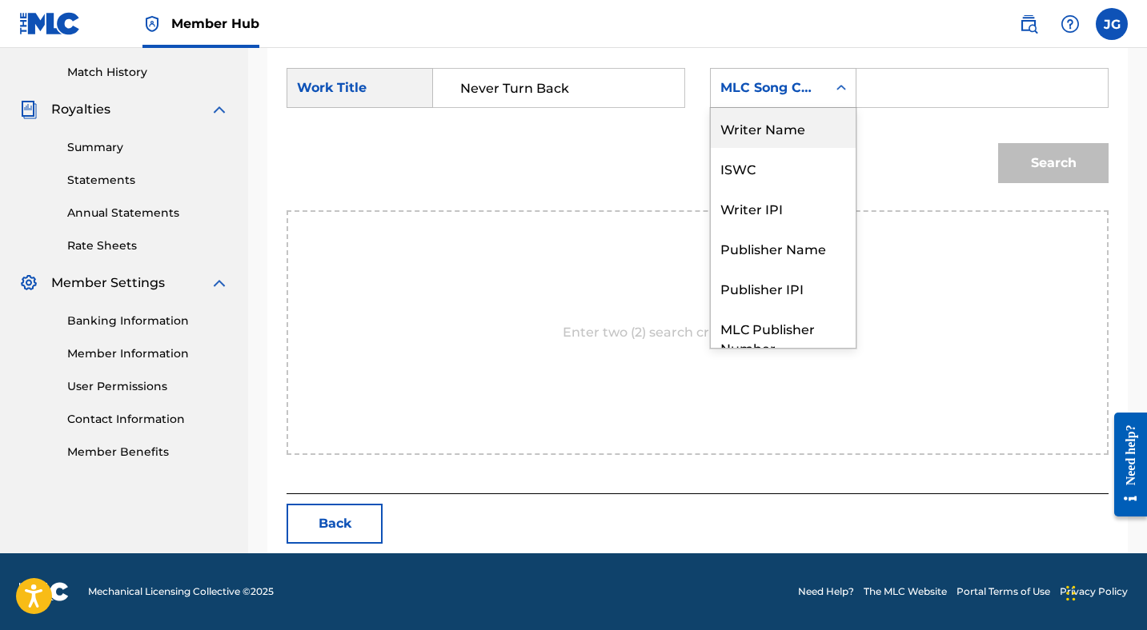
click at [767, 123] on div "Writer Name" at bounding box center [783, 128] width 145 height 40
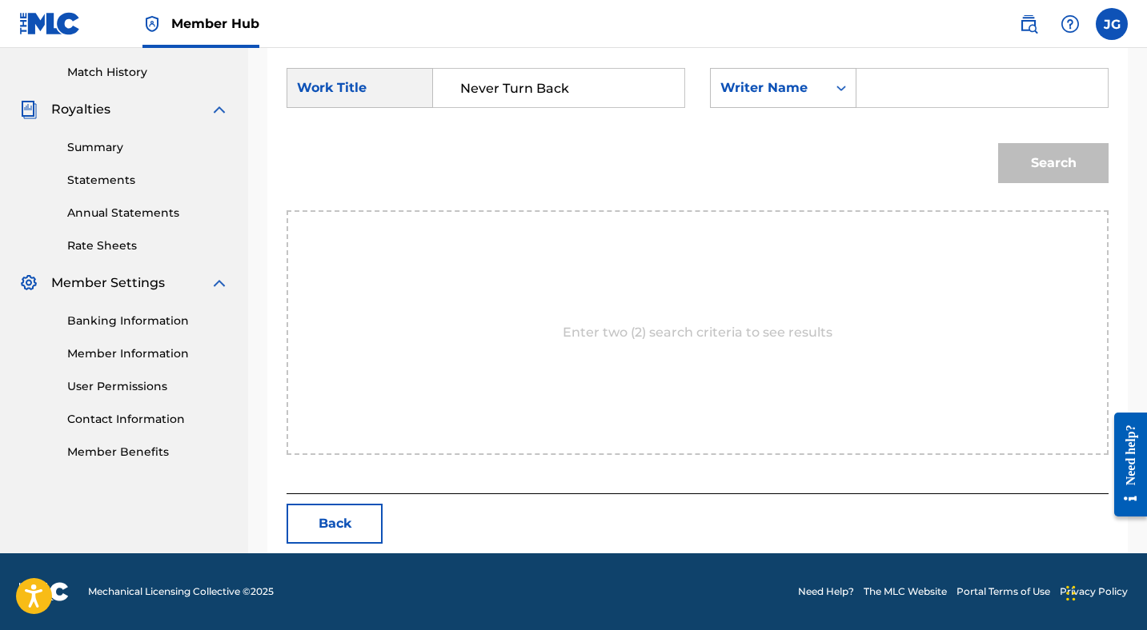
click at [889, 93] on input "Search Form" at bounding box center [982, 88] width 224 height 38
type input "[PERSON_NAME]"
click at [1027, 152] on button "Search" at bounding box center [1053, 163] width 110 height 40
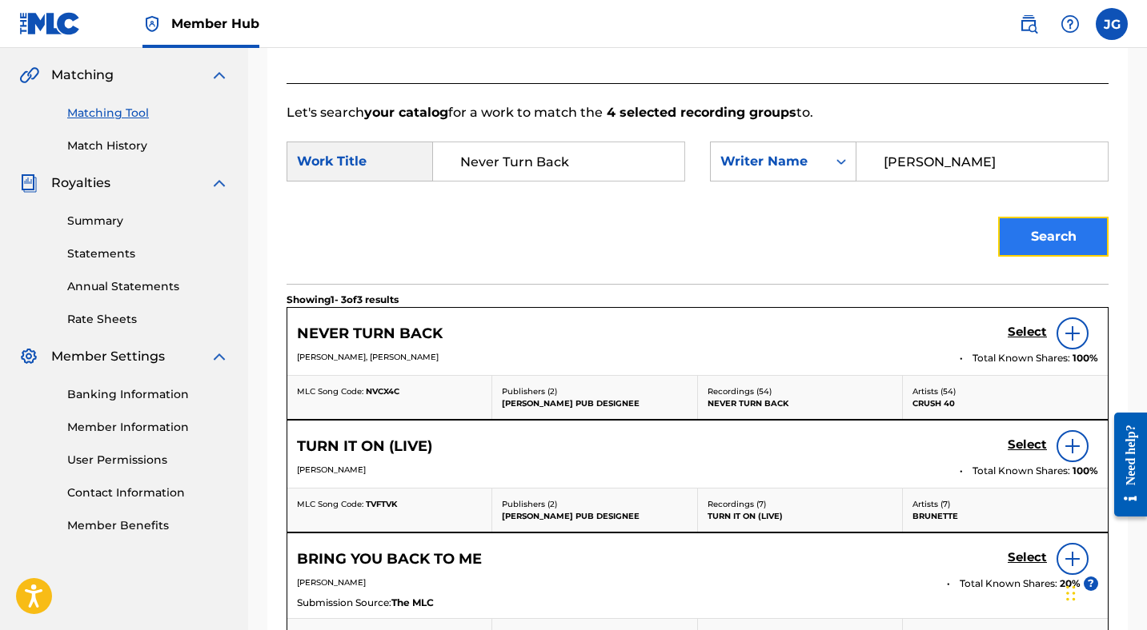
scroll to position [435, 0]
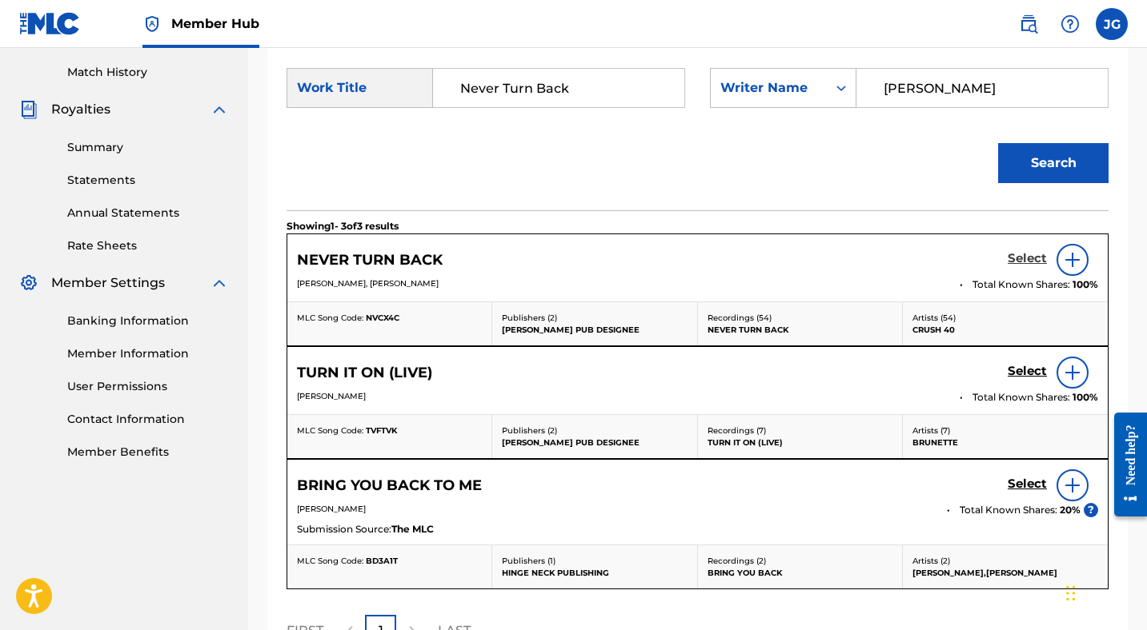
click at [1021, 256] on h5 "Select" at bounding box center [1026, 258] width 39 height 15
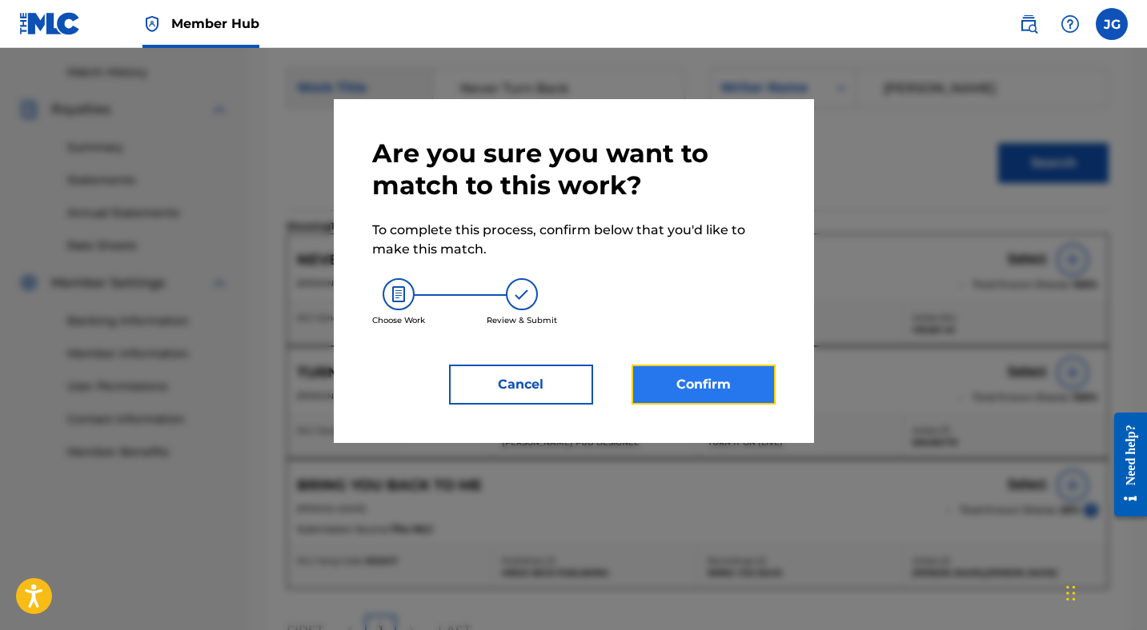
click at [733, 377] on button "Confirm" at bounding box center [703, 385] width 144 height 40
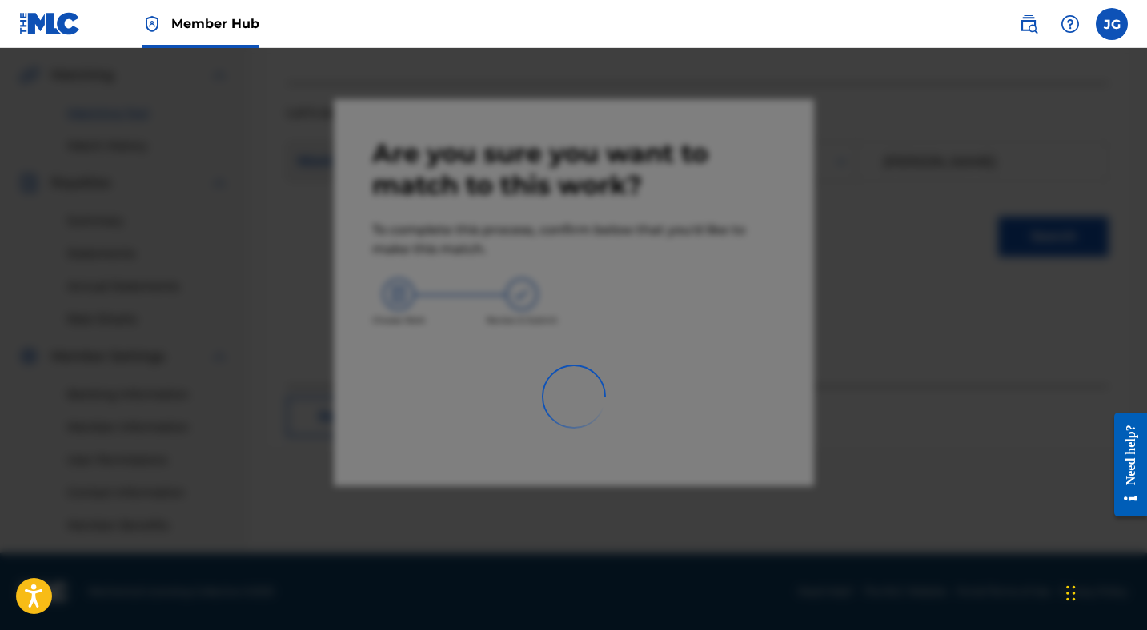
scroll to position [362, 0]
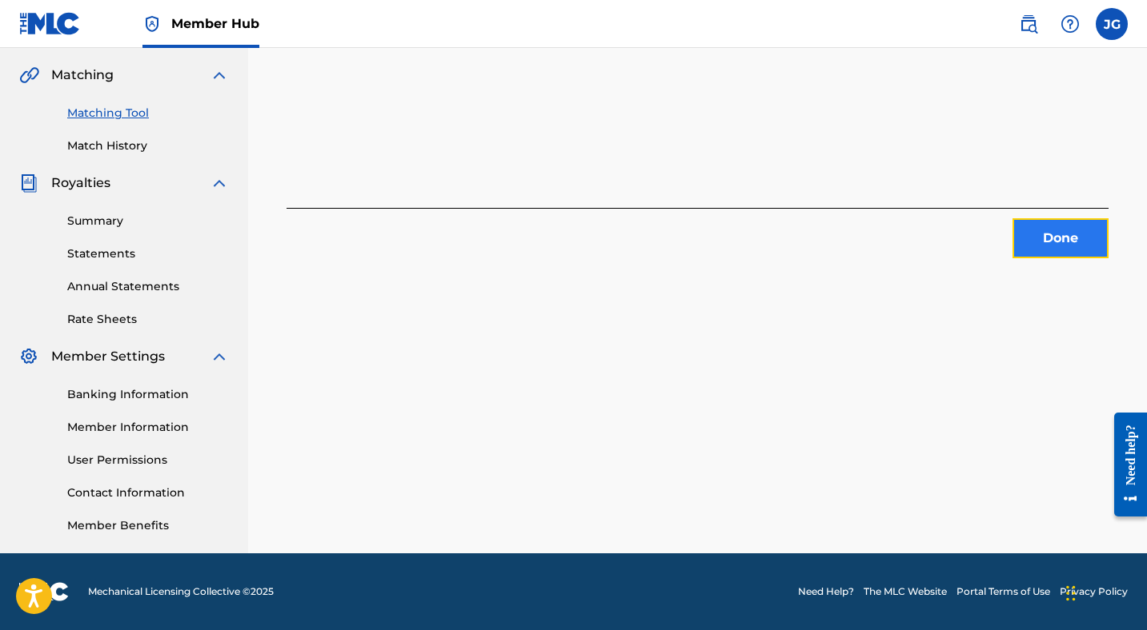
click at [1068, 245] on button "Done" at bounding box center [1060, 238] width 96 height 40
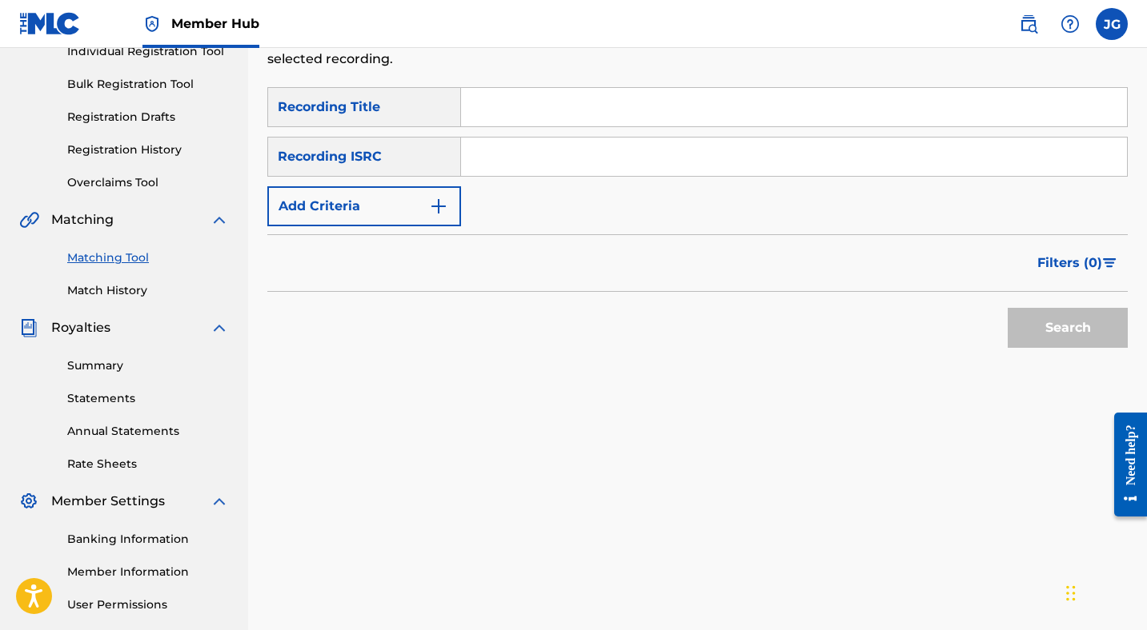
scroll to position [0, 0]
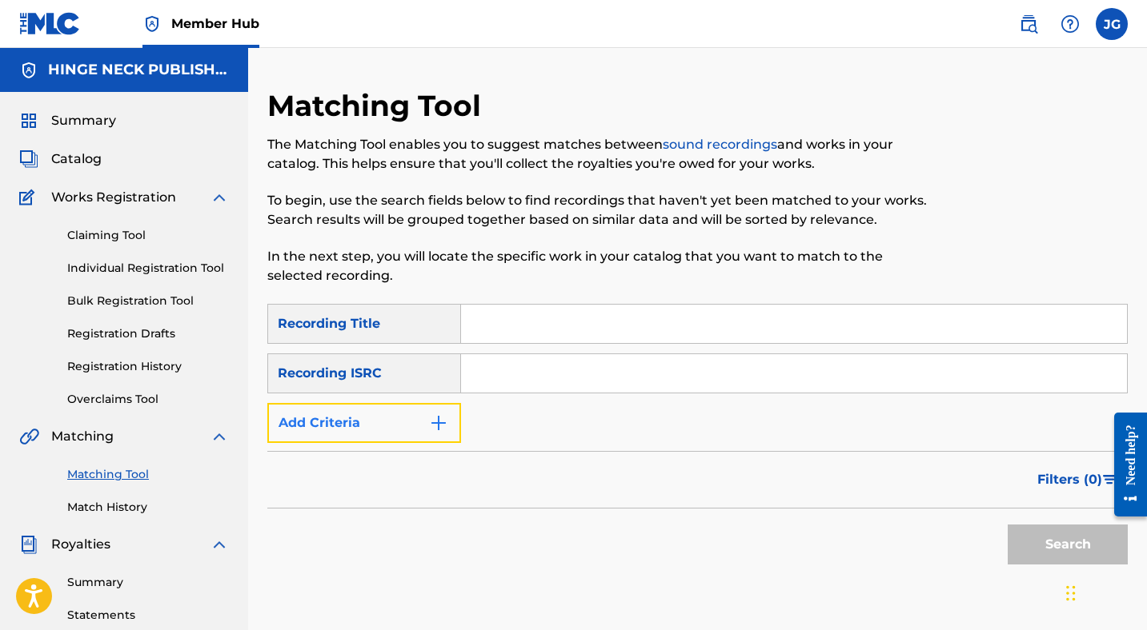
click at [410, 428] on button "Add Criteria" at bounding box center [364, 423] width 194 height 40
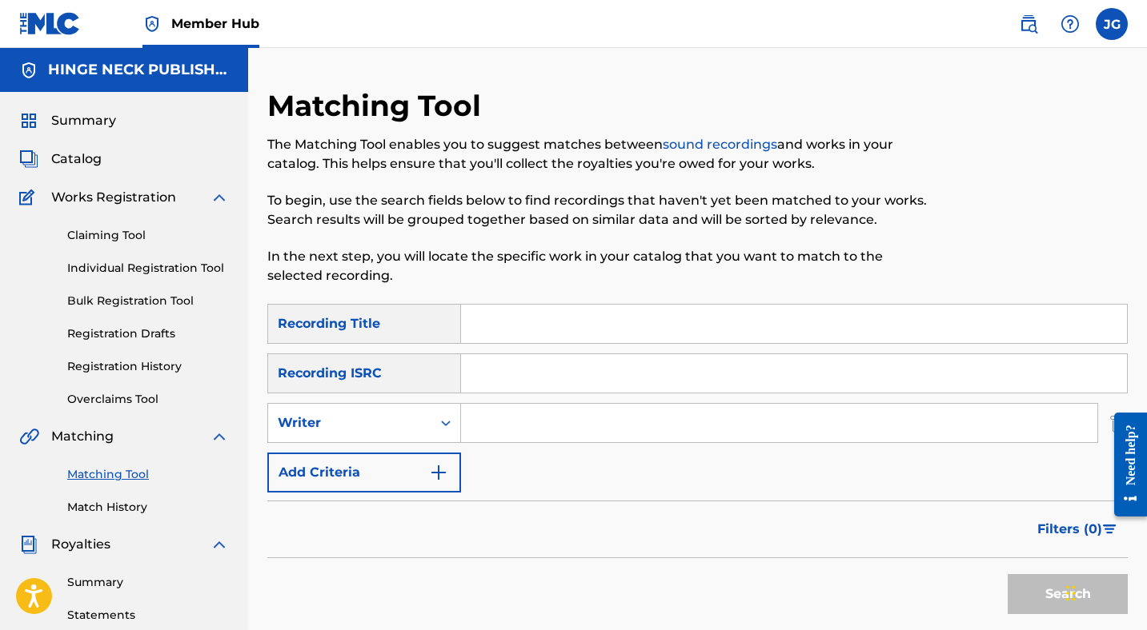
click at [489, 426] on input "Search Form" at bounding box center [779, 423] width 636 height 38
type input "[PERSON_NAME]"
click at [1031, 595] on button "Search" at bounding box center [1067, 594] width 120 height 40
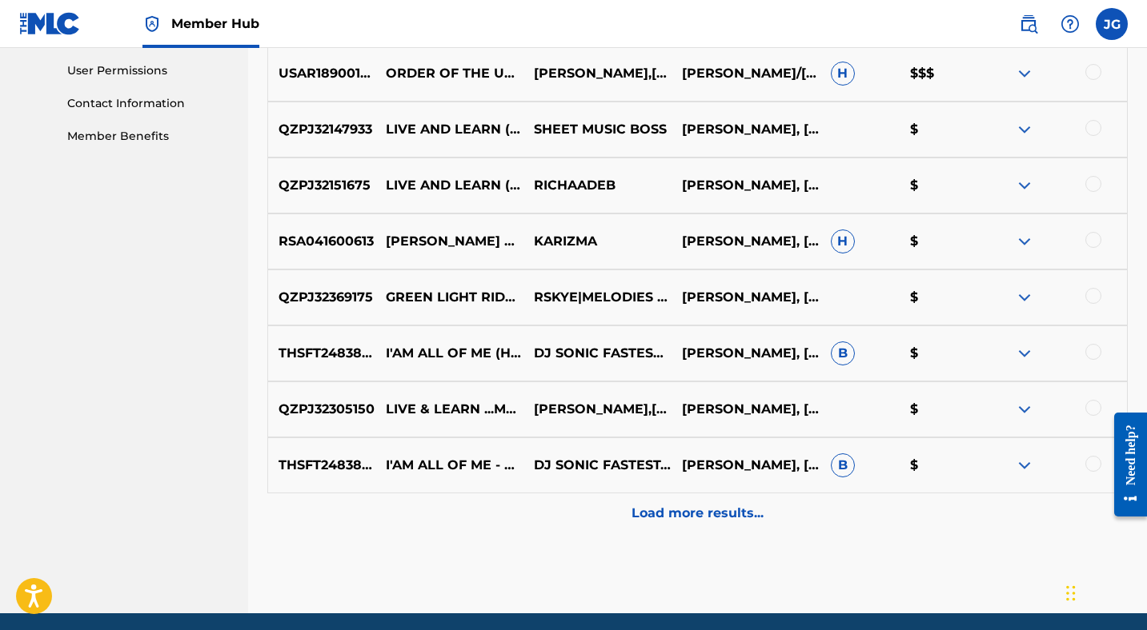
scroll to position [811, 0]
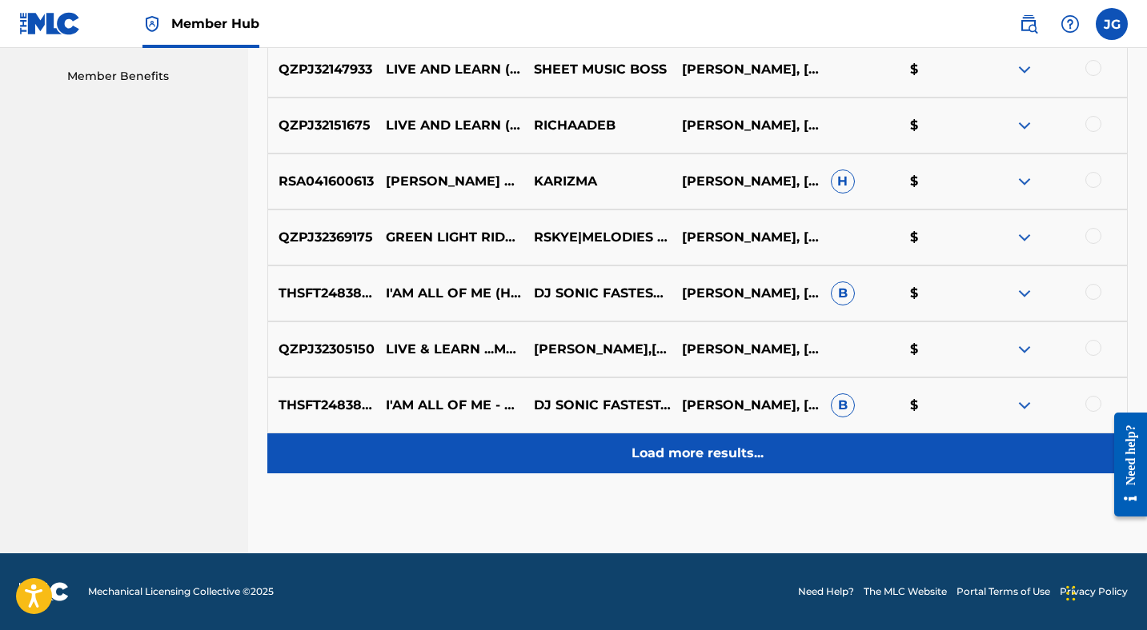
click at [660, 449] on p "Load more results..." at bounding box center [697, 453] width 132 height 19
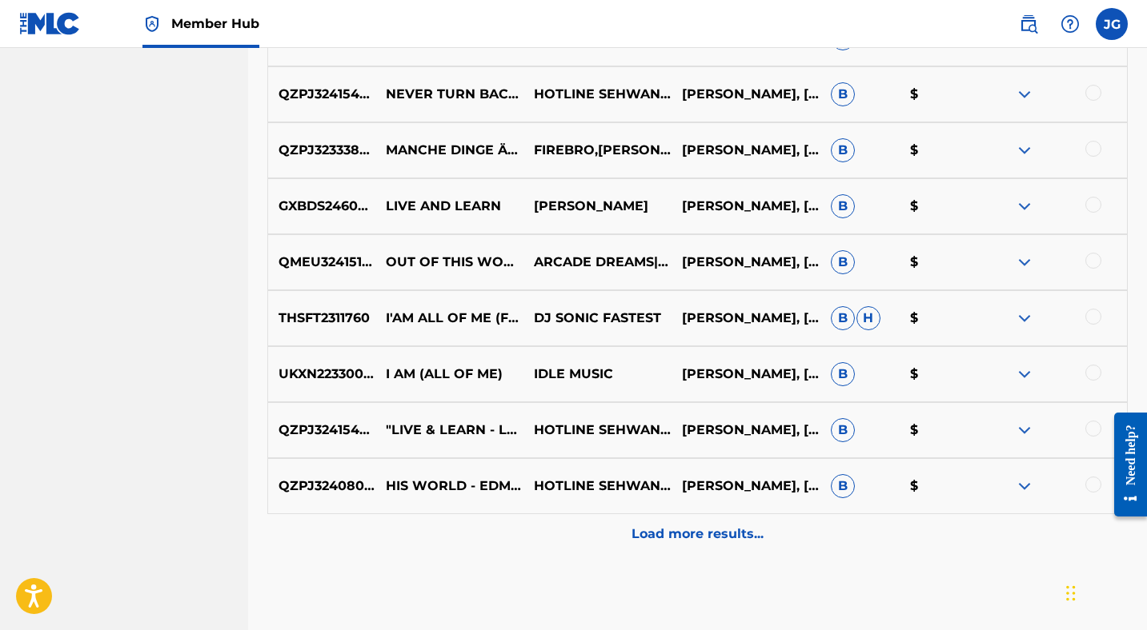
scroll to position [1371, 0]
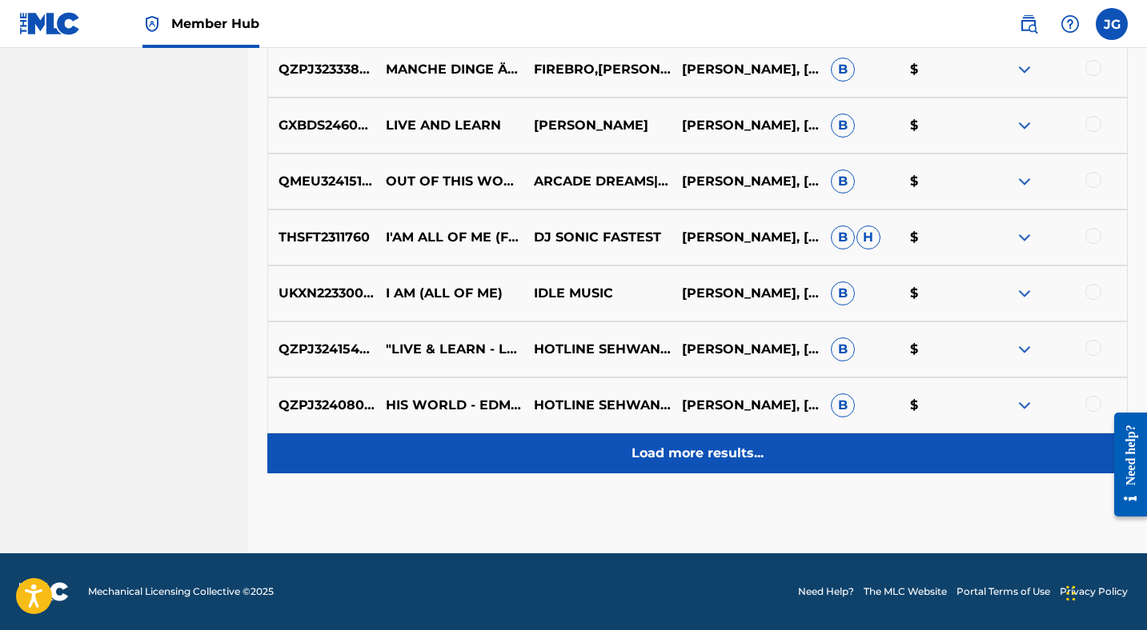
click at [683, 456] on p "Load more results..." at bounding box center [697, 453] width 132 height 19
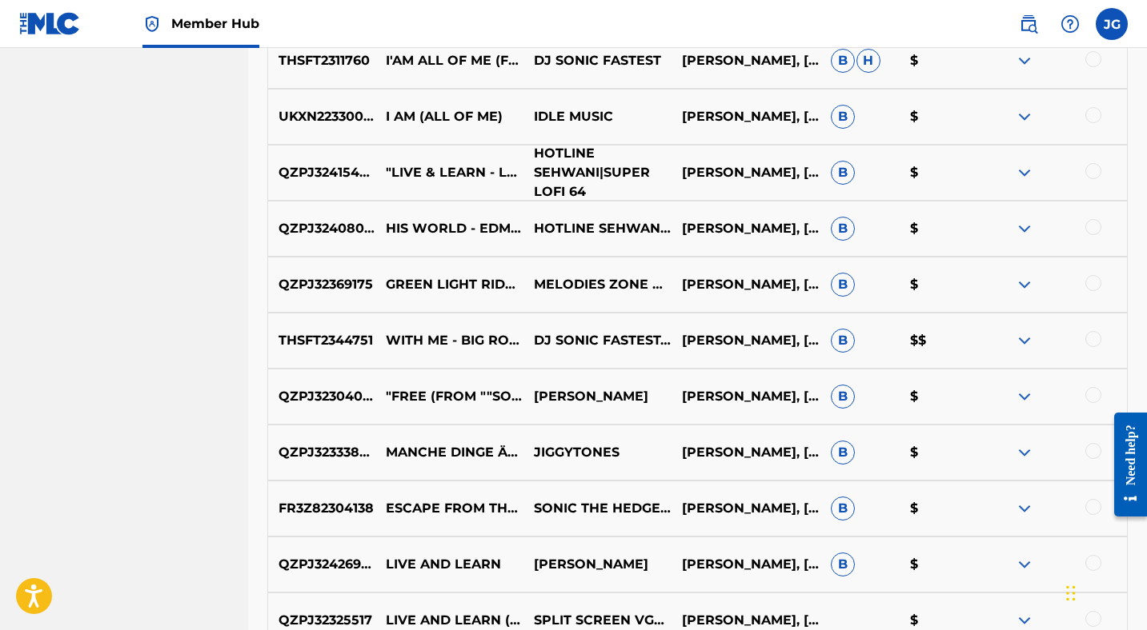
scroll to position [1568, 0]
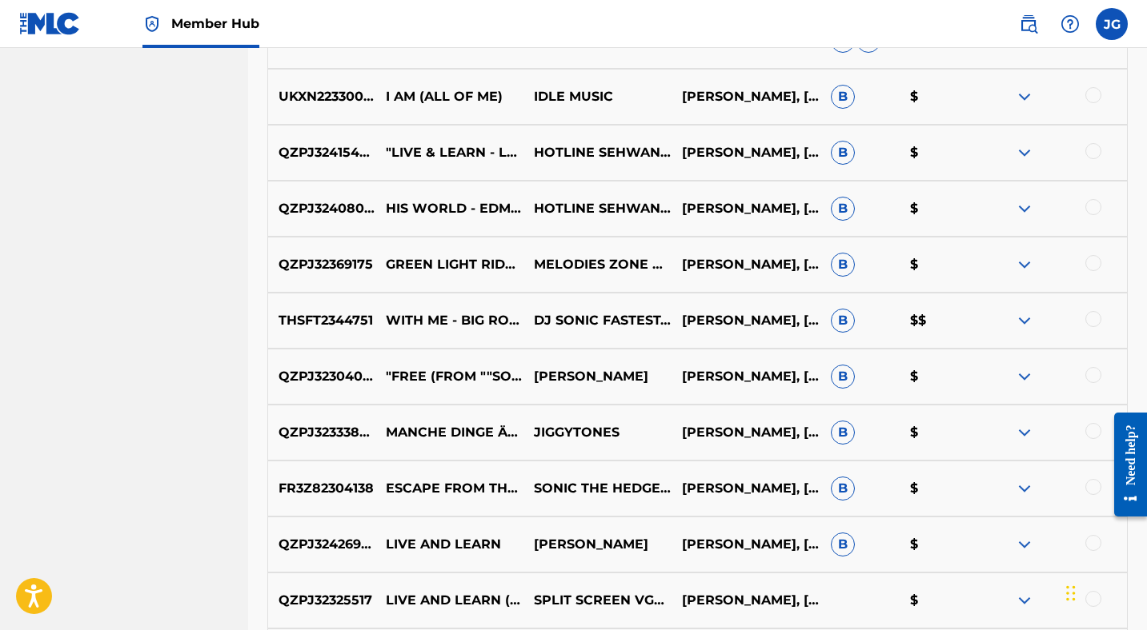
click at [1094, 318] on div at bounding box center [1093, 319] width 16 height 16
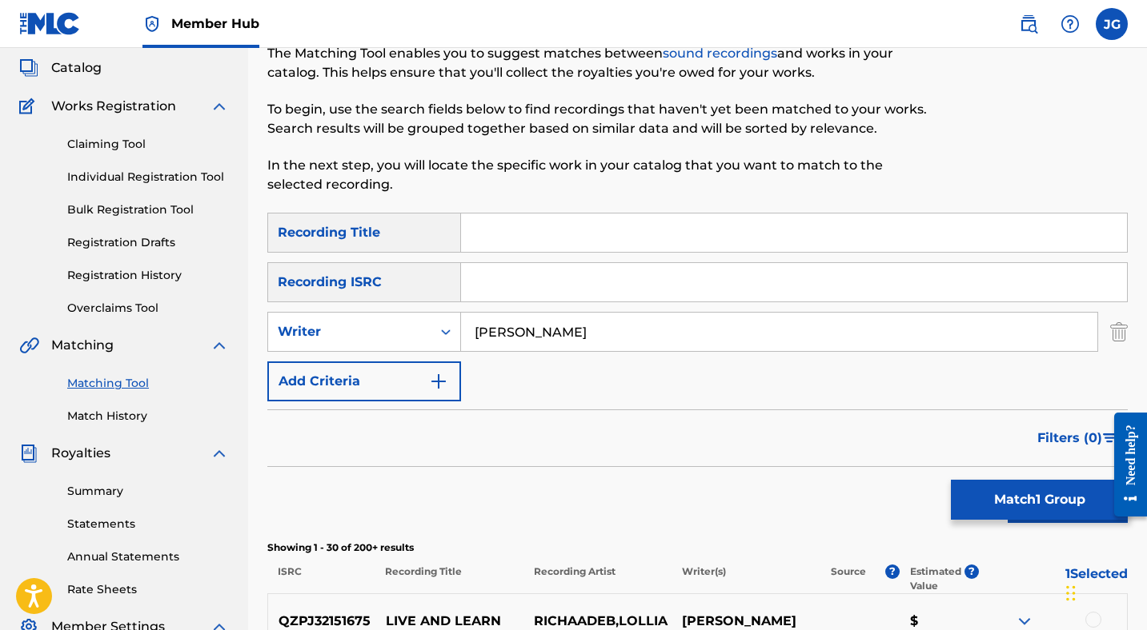
scroll to position [0, 0]
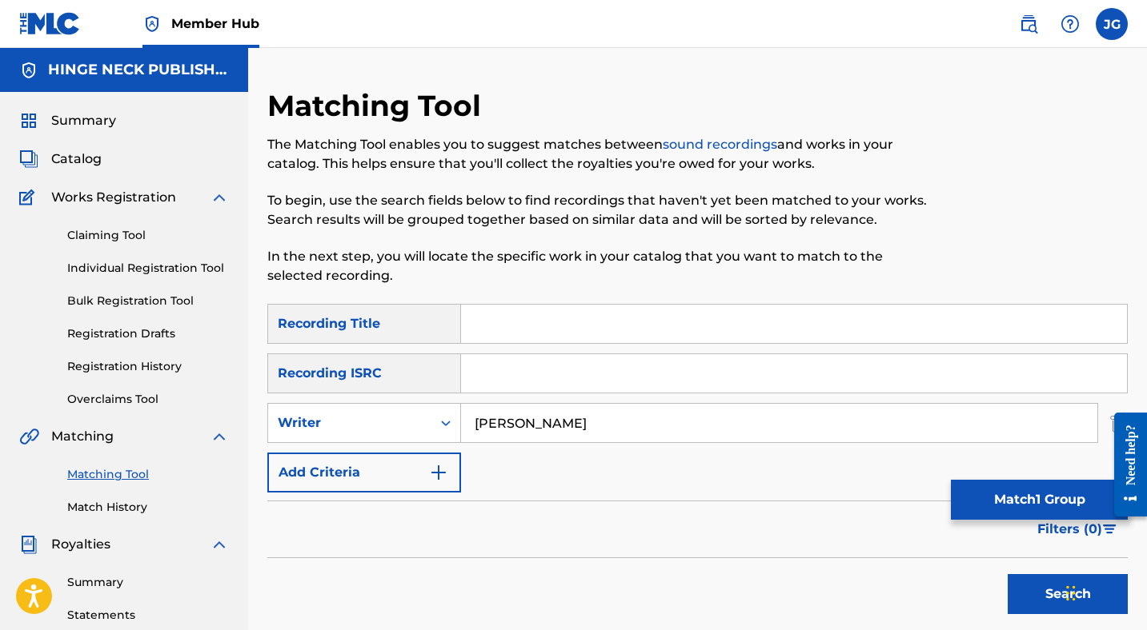
click at [548, 323] on input "Search Form" at bounding box center [794, 324] width 666 height 38
type input "With me"
click at [1032, 596] on button "Search" at bounding box center [1067, 594] width 120 height 40
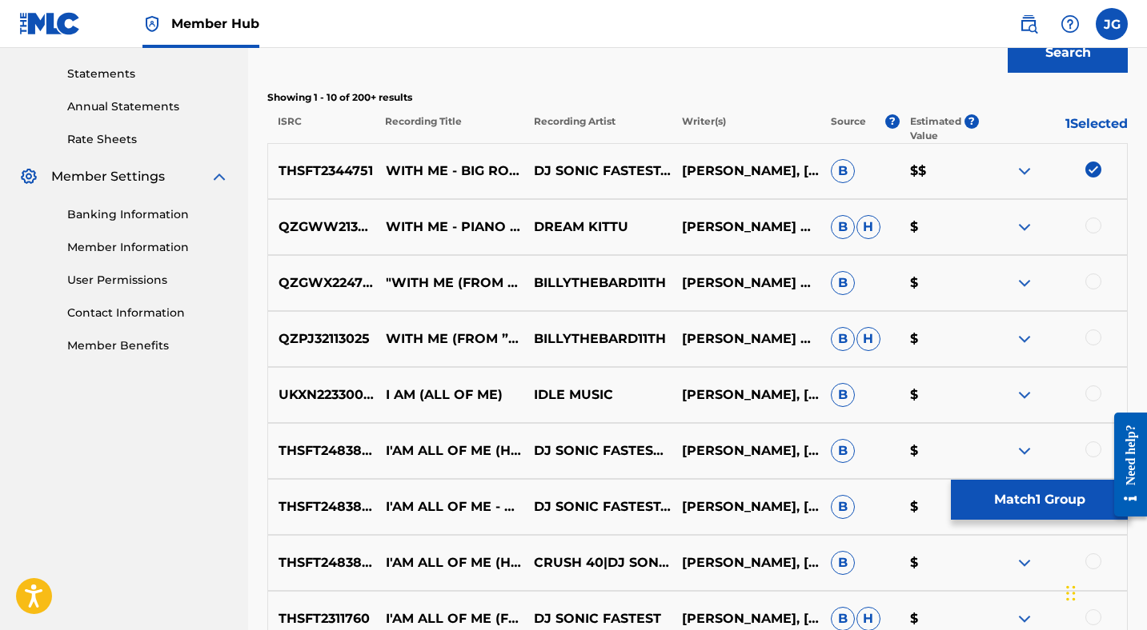
scroll to position [541, 0]
click at [1093, 228] on div at bounding box center [1093, 226] width 16 height 16
click at [1096, 279] on div at bounding box center [1093, 282] width 16 height 16
click at [1084, 338] on div at bounding box center [1053, 339] width 148 height 19
click at [1090, 341] on div at bounding box center [1093, 338] width 16 height 16
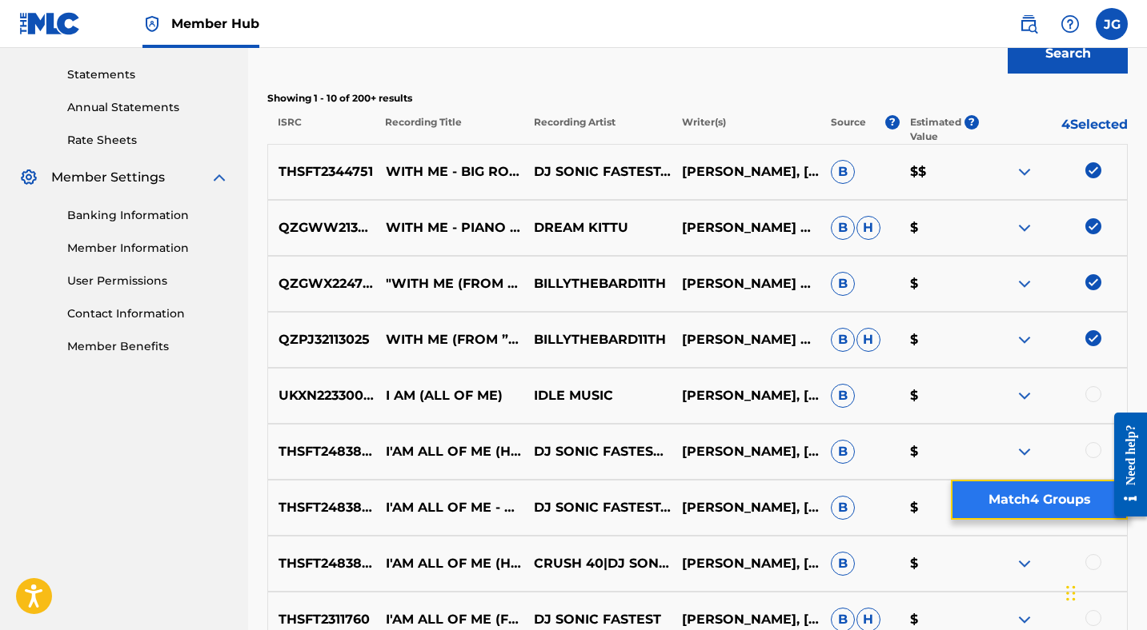
click at [1001, 504] on button "Match 4 Groups" at bounding box center [1039, 500] width 177 height 40
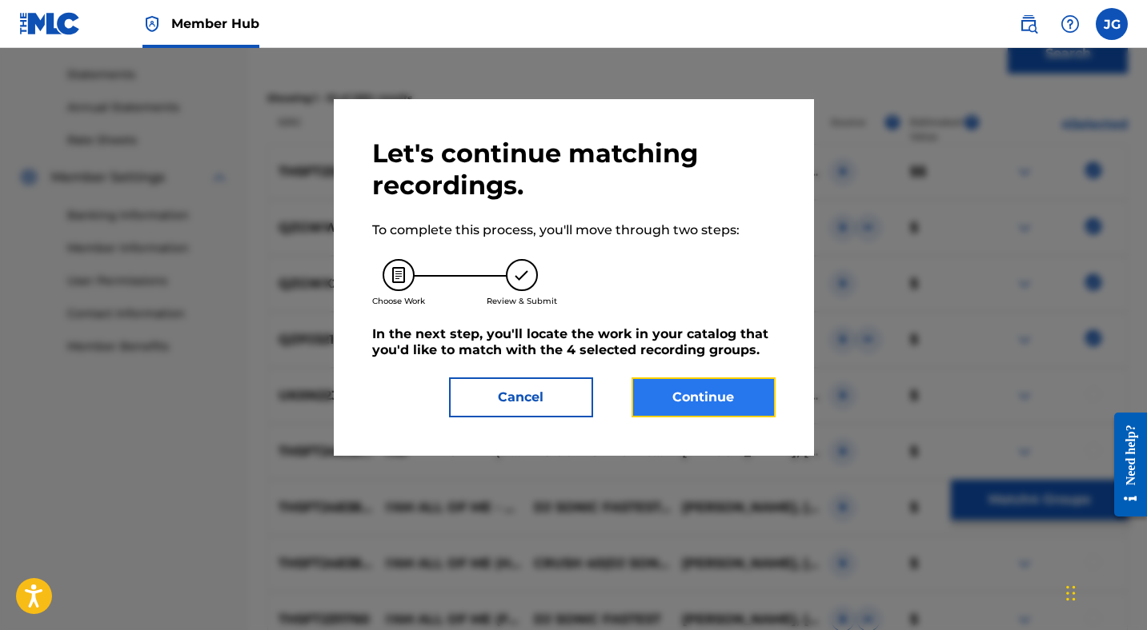
click at [682, 392] on button "Continue" at bounding box center [703, 398] width 144 height 40
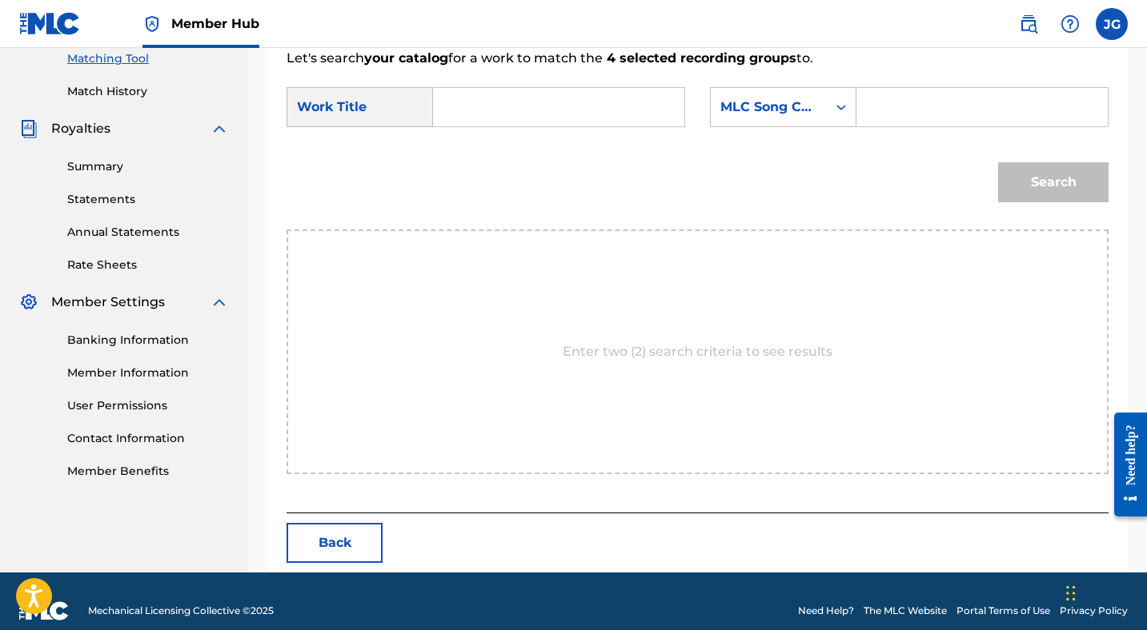
scroll to position [435, 0]
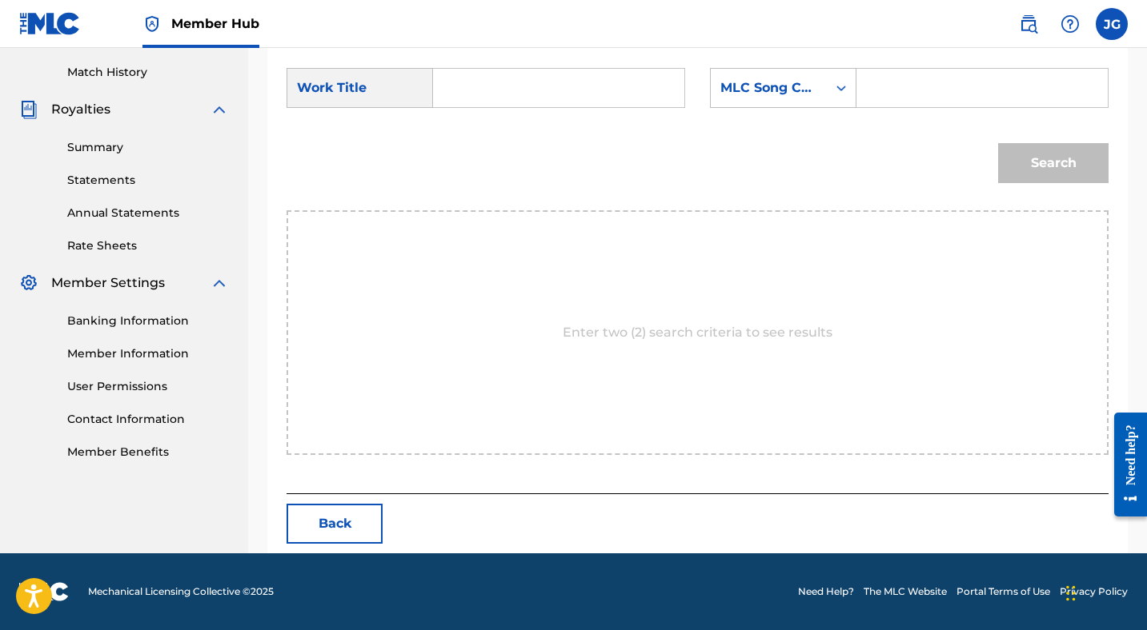
click at [530, 88] on input "Search Form" at bounding box center [558, 88] width 224 height 38
type input "With me"
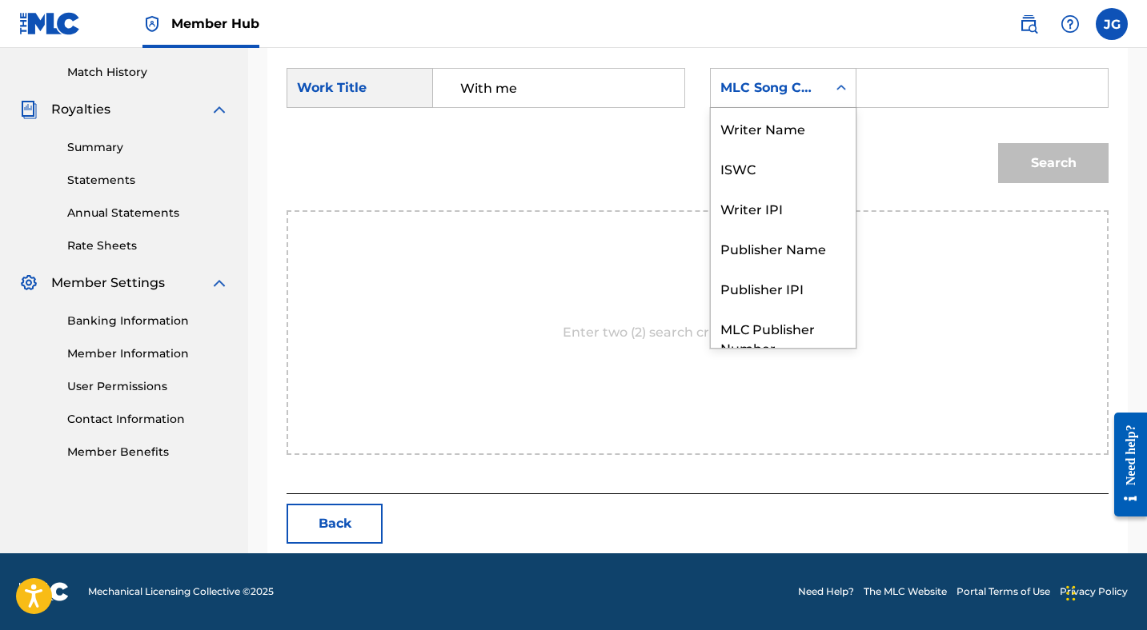
click at [758, 93] on div "MLC Song Code" at bounding box center [768, 87] width 97 height 19
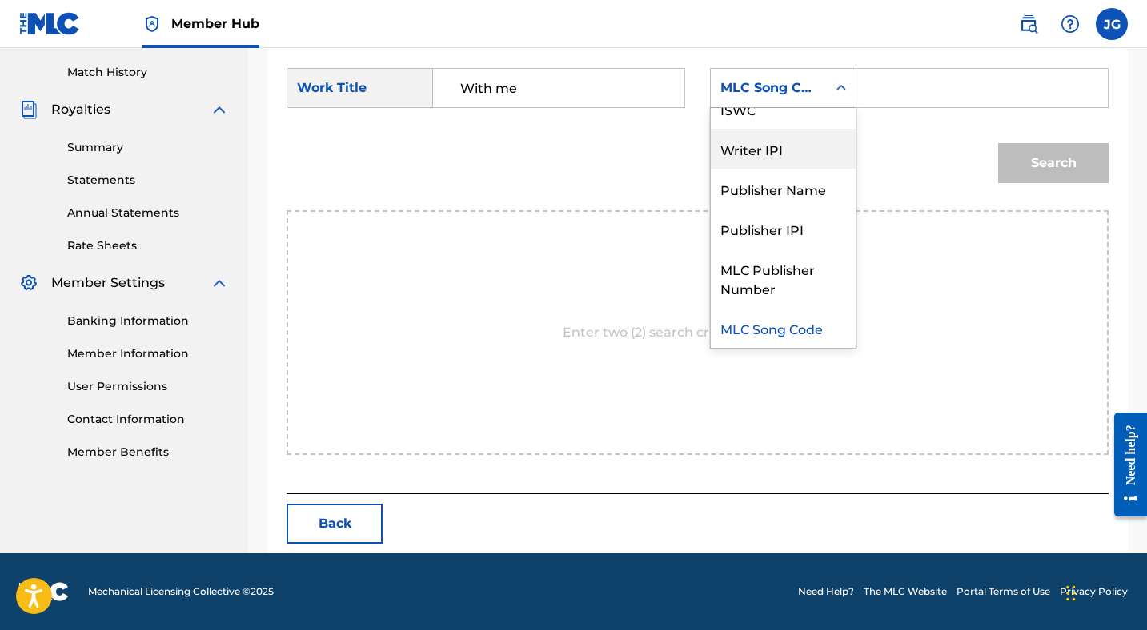
scroll to position [0, 0]
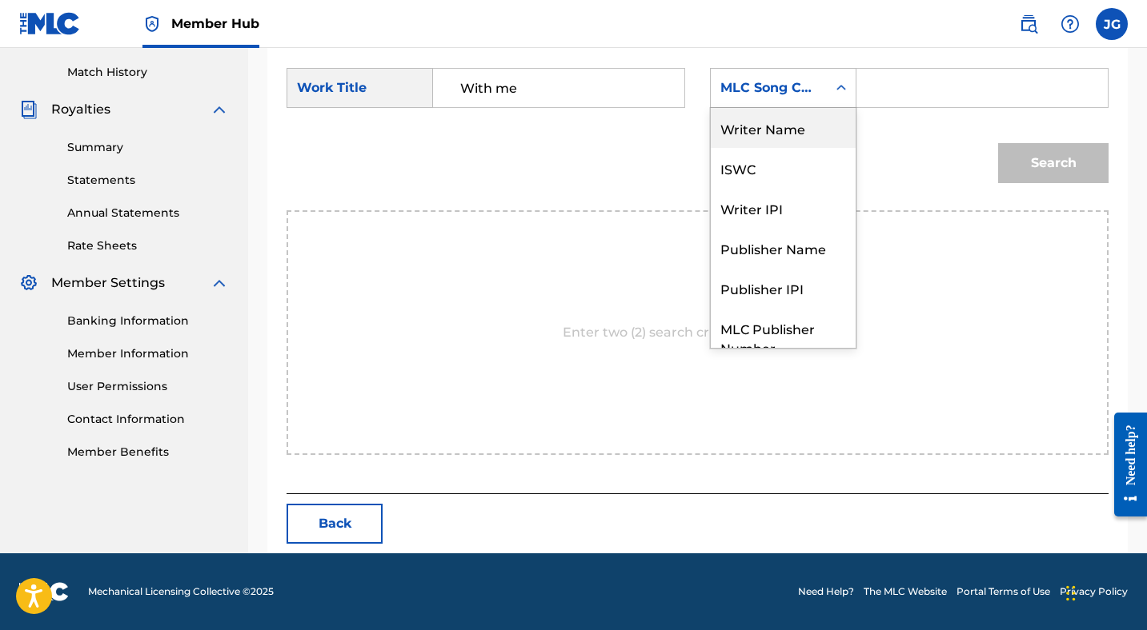
click at [752, 130] on div "Writer Name" at bounding box center [783, 128] width 145 height 40
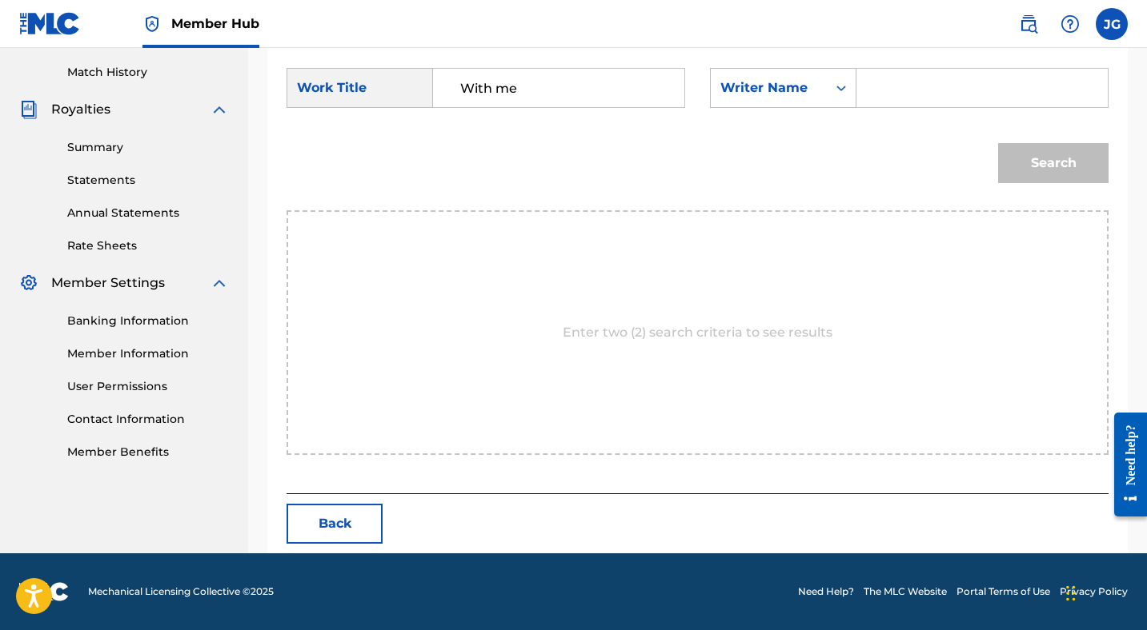
click at [895, 87] on input "Search Form" at bounding box center [982, 88] width 224 height 38
type input "[PERSON_NAME]"
click at [1024, 158] on button "Search" at bounding box center [1053, 163] width 110 height 40
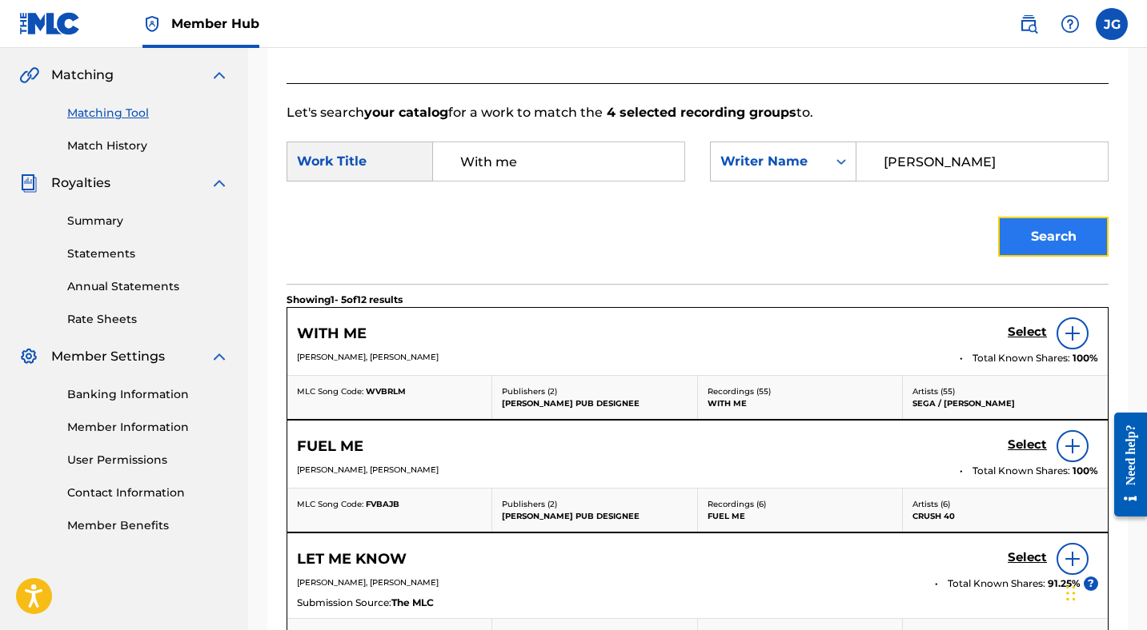
scroll to position [435, 0]
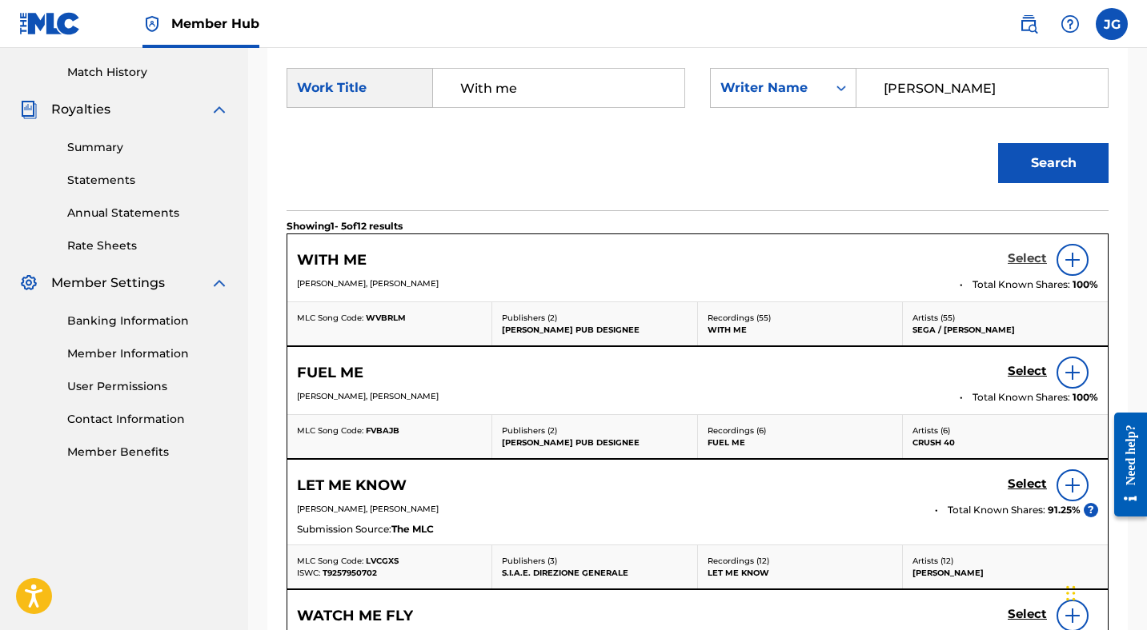
click at [1035, 261] on h5 "Select" at bounding box center [1026, 258] width 39 height 15
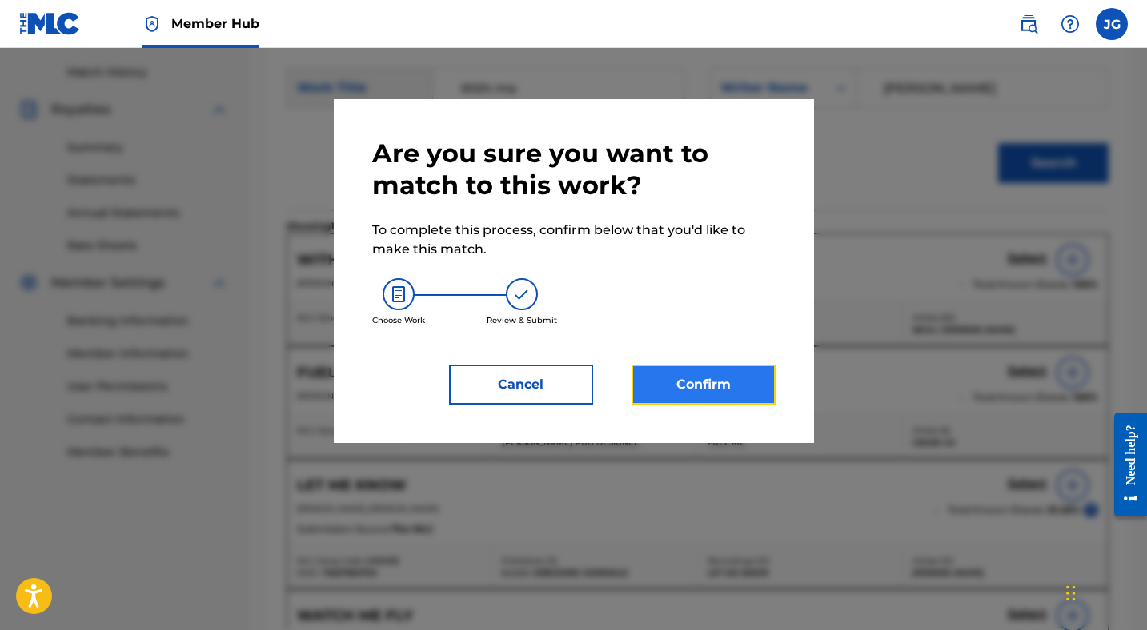
click at [738, 380] on button "Confirm" at bounding box center [703, 385] width 144 height 40
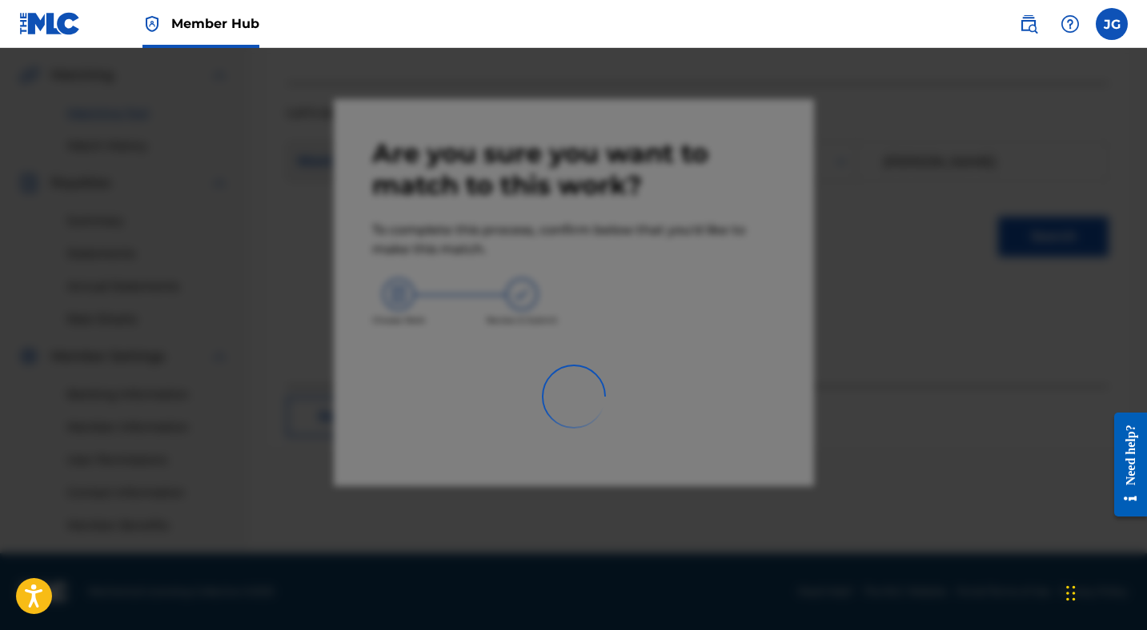
scroll to position [362, 0]
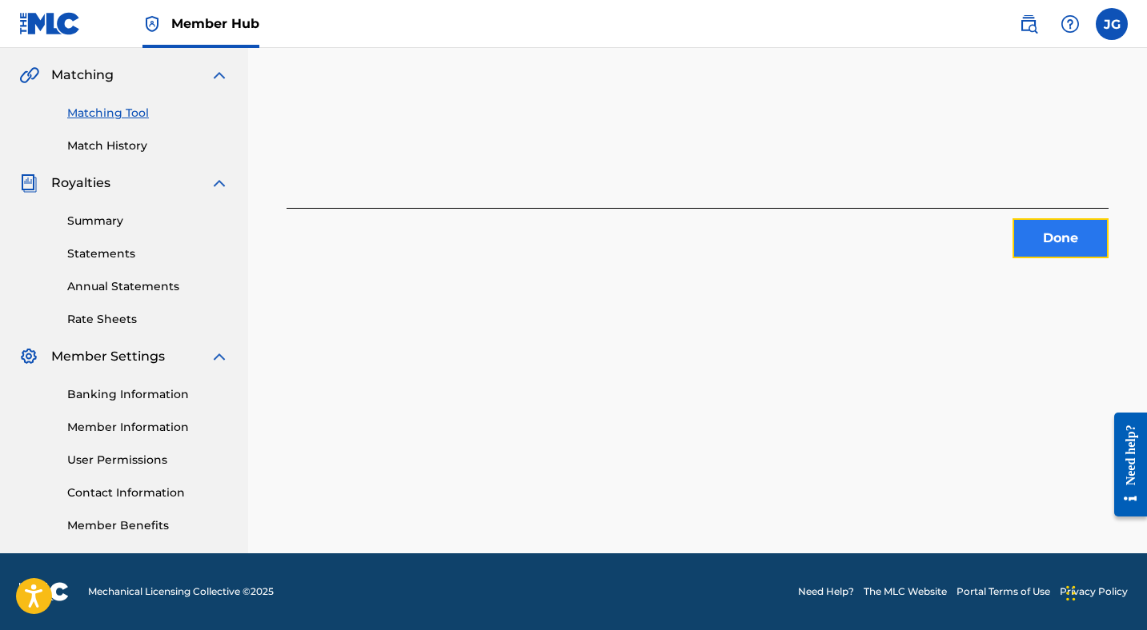
click at [1051, 239] on button "Done" at bounding box center [1060, 238] width 96 height 40
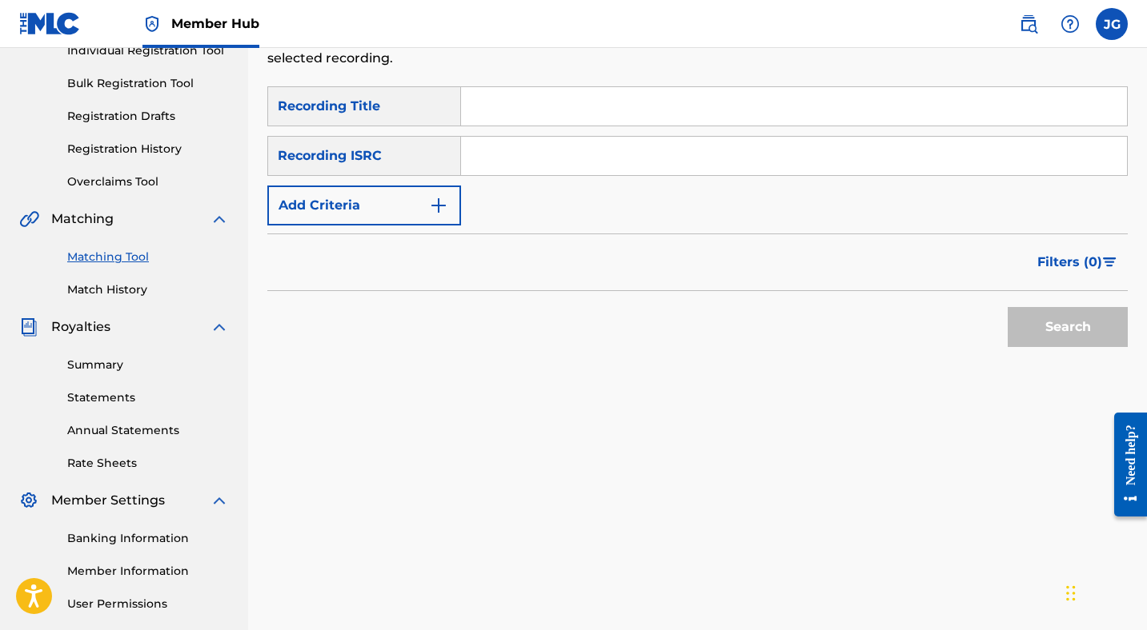
scroll to position [0, 0]
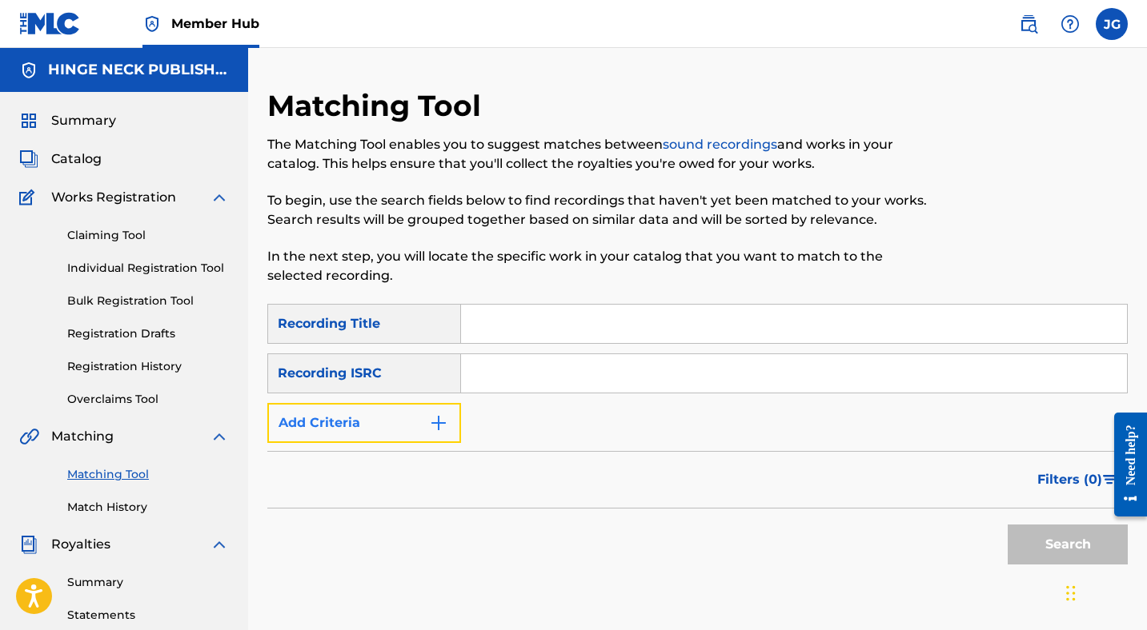
click at [429, 424] on img "Search Form" at bounding box center [438, 423] width 19 height 19
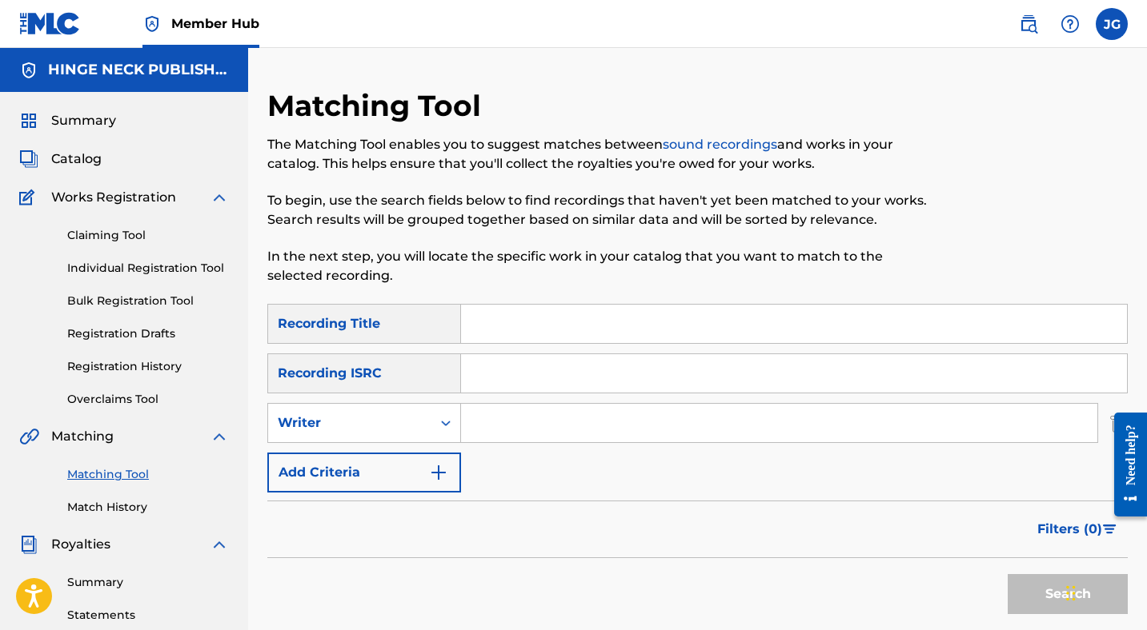
click at [504, 424] on input "Search Form" at bounding box center [779, 423] width 636 height 38
type input "[PERSON_NAME]"
click at [1023, 590] on button "Search" at bounding box center [1067, 594] width 120 height 40
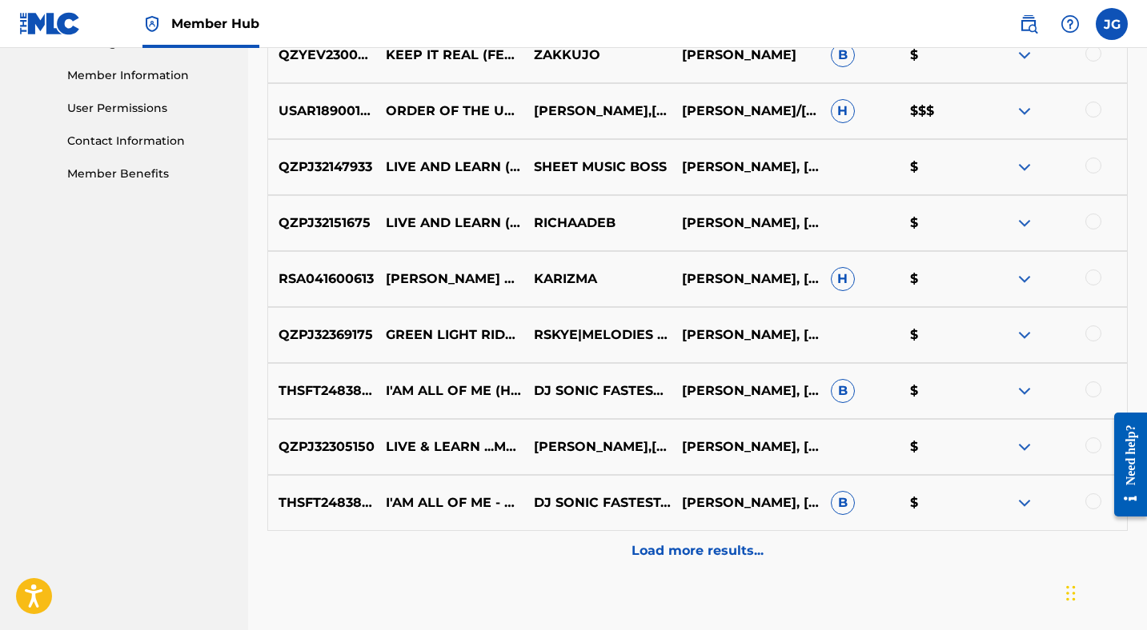
scroll to position [811, 0]
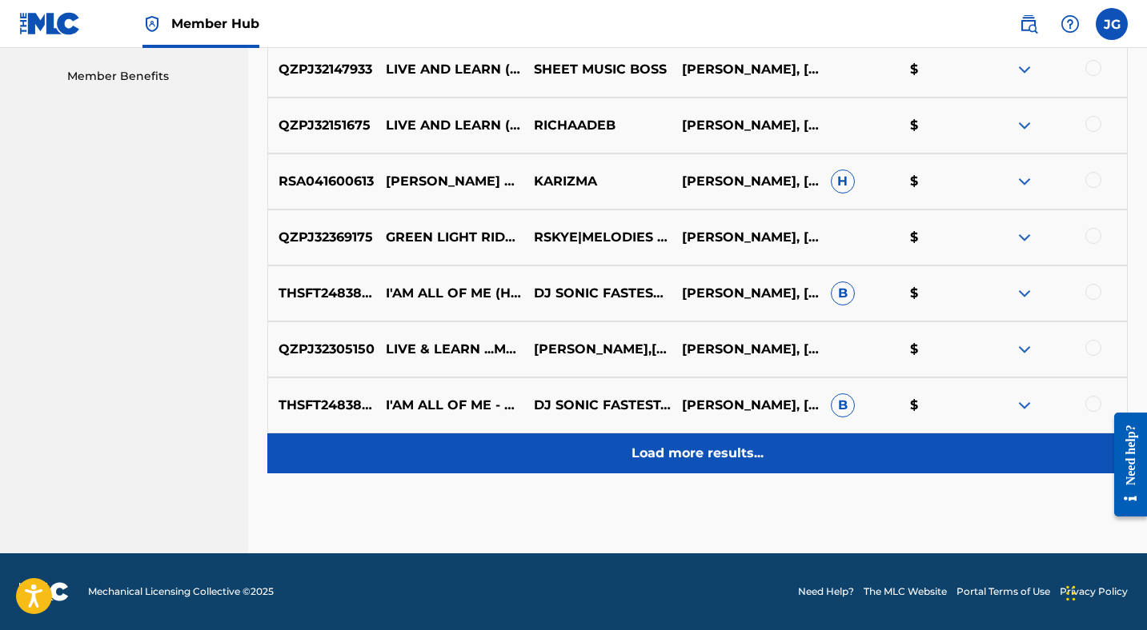
click at [710, 454] on p "Load more results..." at bounding box center [697, 453] width 132 height 19
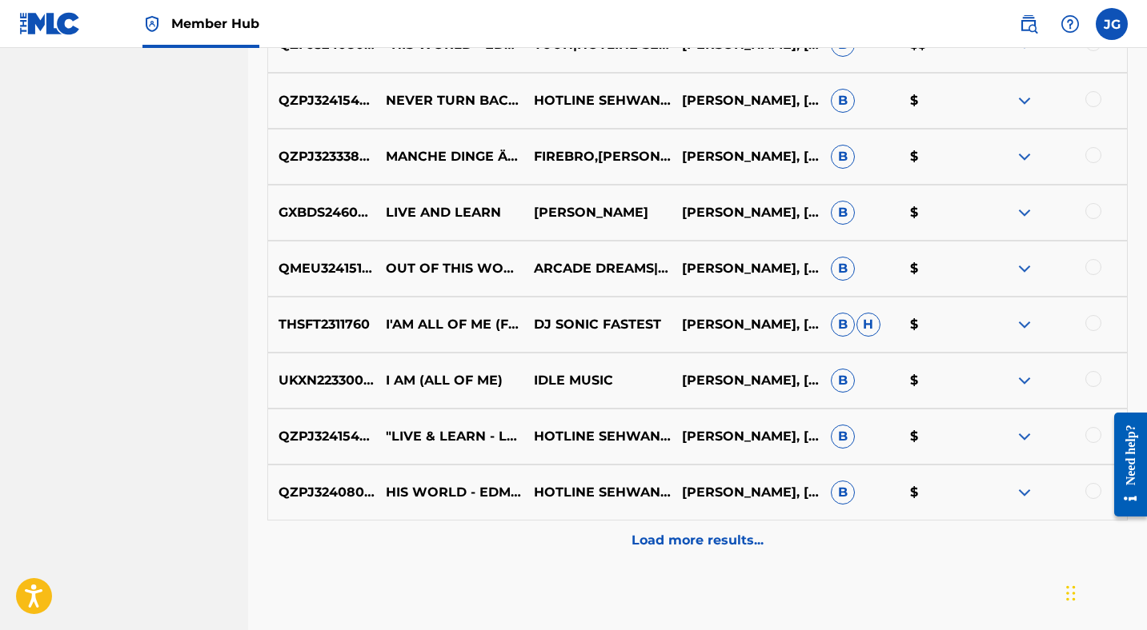
scroll to position [1371, 0]
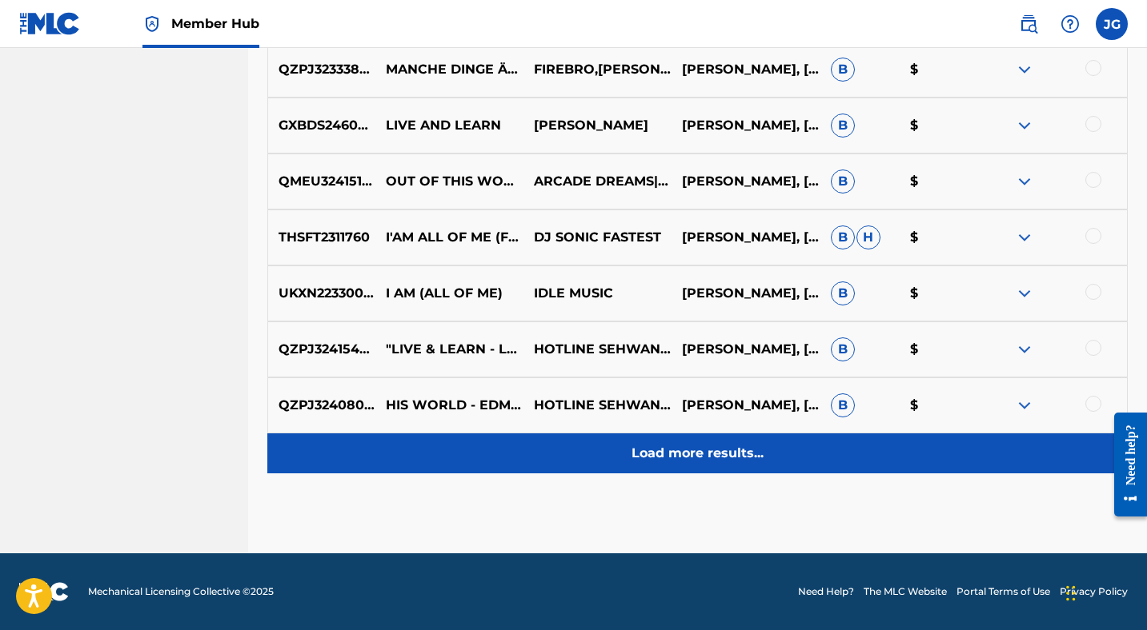
click at [672, 446] on p "Load more results..." at bounding box center [697, 453] width 132 height 19
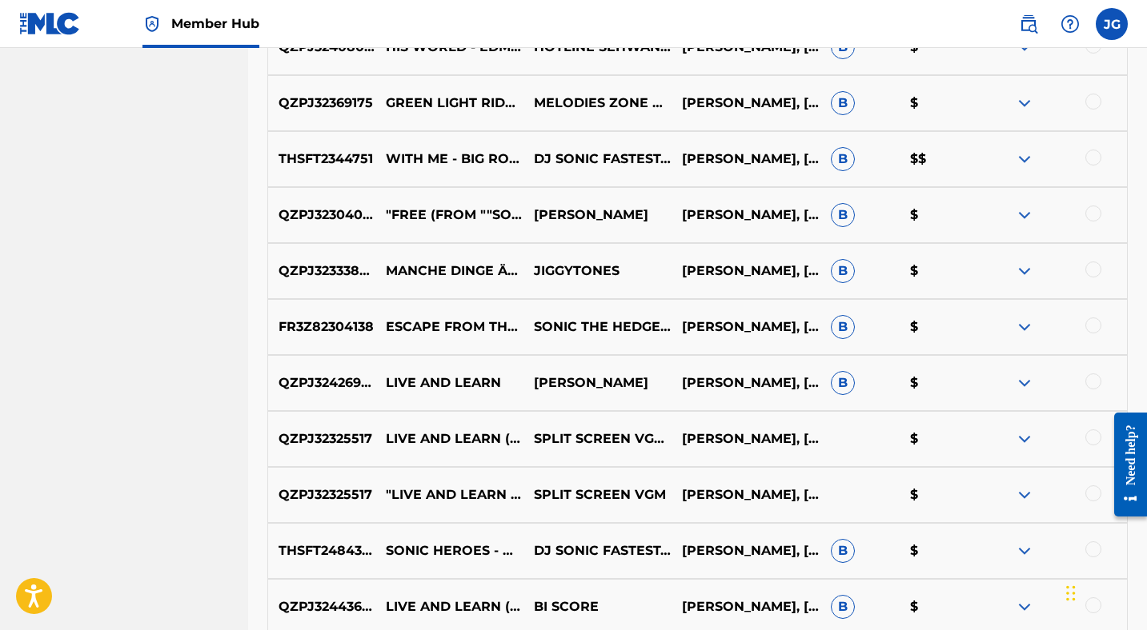
scroll to position [1731, 0]
click at [1091, 323] on div at bounding box center [1093, 325] width 16 height 16
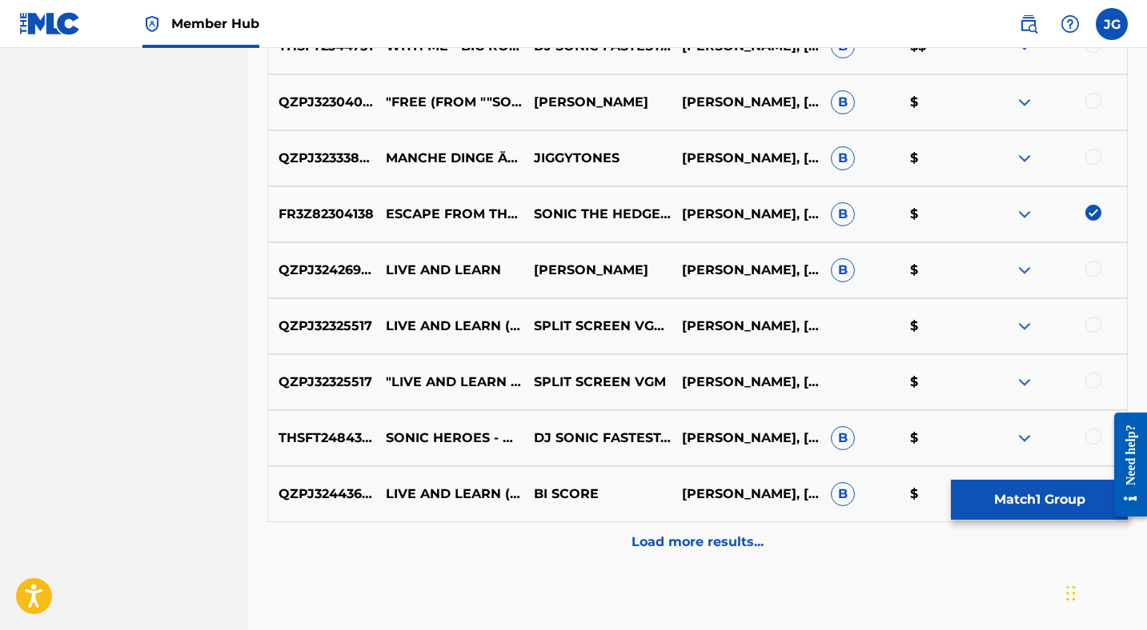
scroll to position [1931, 0]
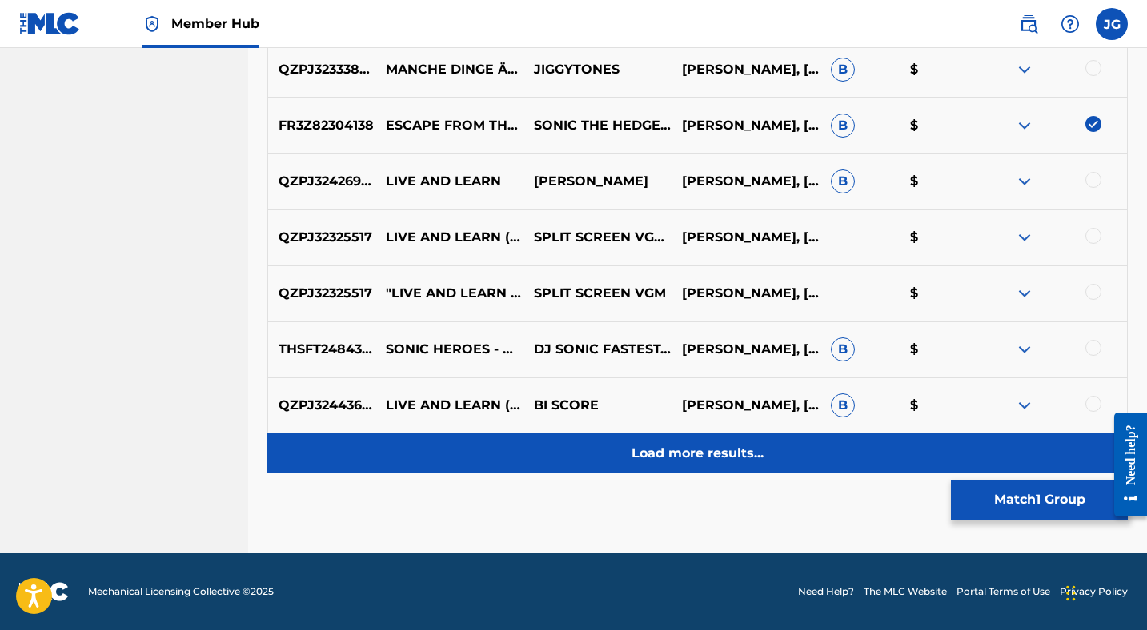
click at [710, 461] on p "Load more results..." at bounding box center [697, 453] width 132 height 19
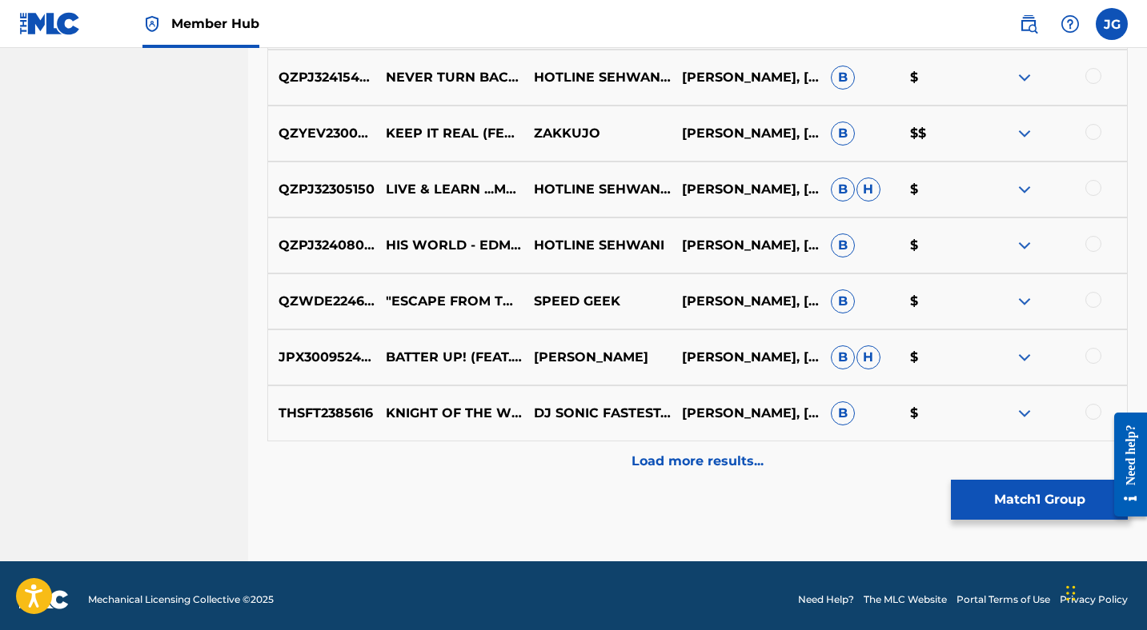
scroll to position [2492, 0]
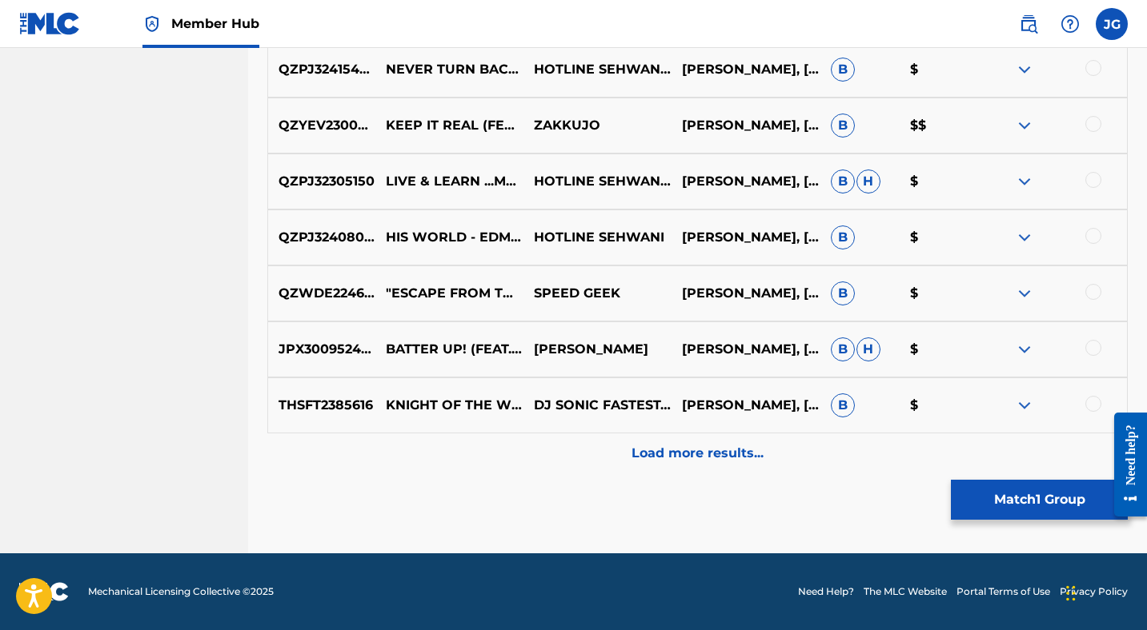
click at [707, 383] on div "THSFT2385616 KNIGHT OF THE WIND - EDITED DJ [PERSON_NAME] FASTEST,CRUSH 40 [PER…" at bounding box center [697, 406] width 860 height 56
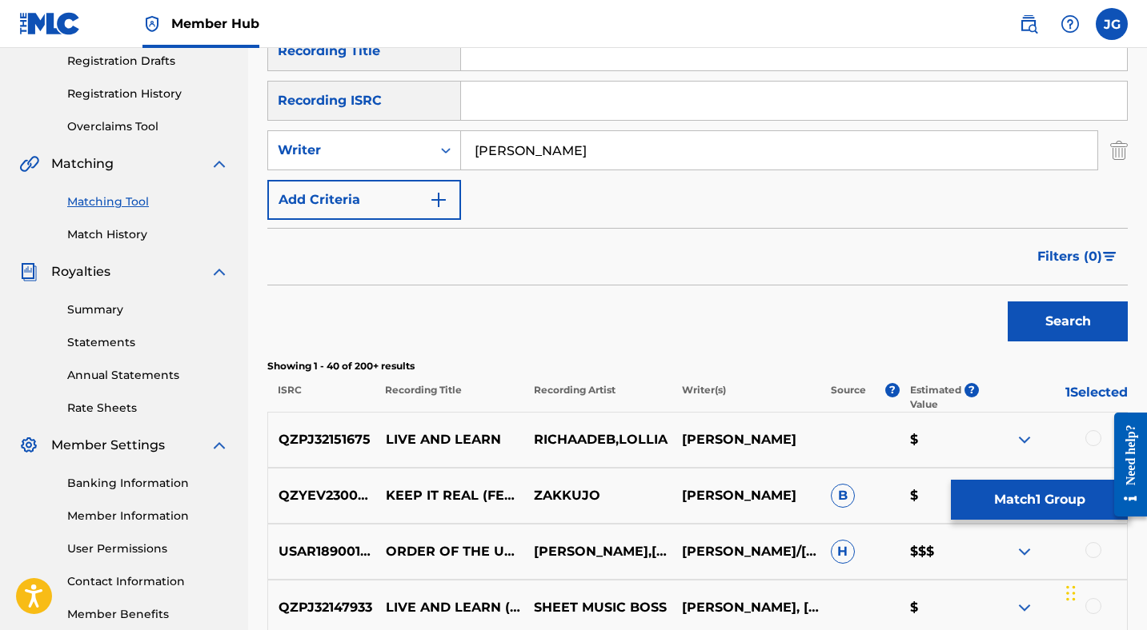
scroll to position [0, 0]
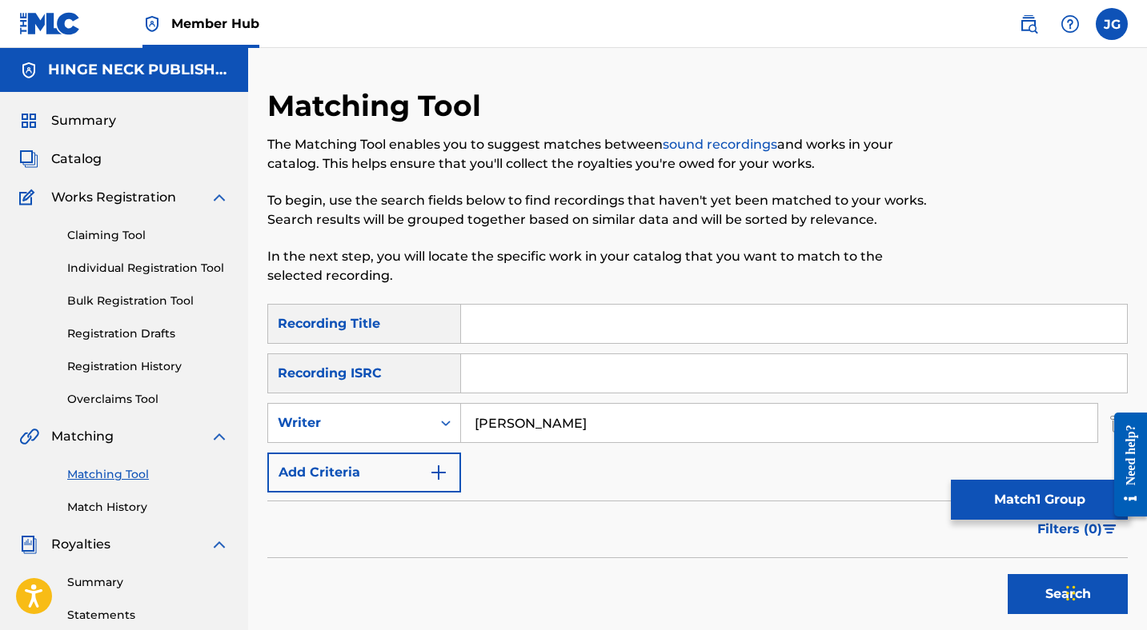
click at [529, 322] on input "Search Form" at bounding box center [794, 324] width 666 height 38
type input "escape from the city"
click at [1052, 592] on button "Search" at bounding box center [1067, 594] width 120 height 40
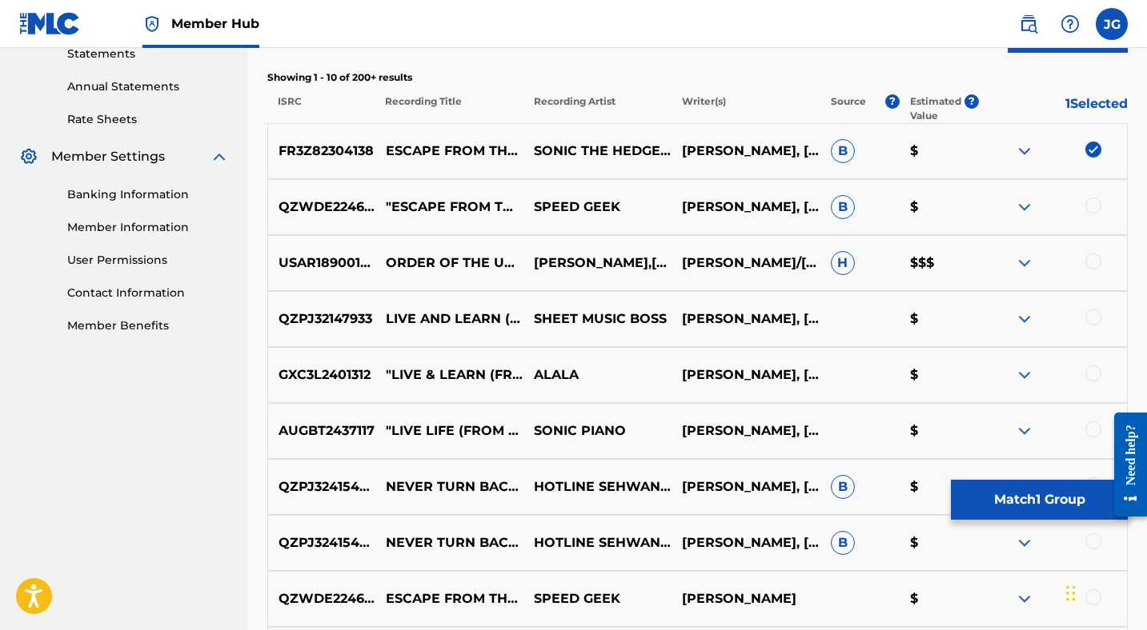
scroll to position [562, 0]
click at [1098, 202] on div at bounding box center [1093, 205] width 16 height 16
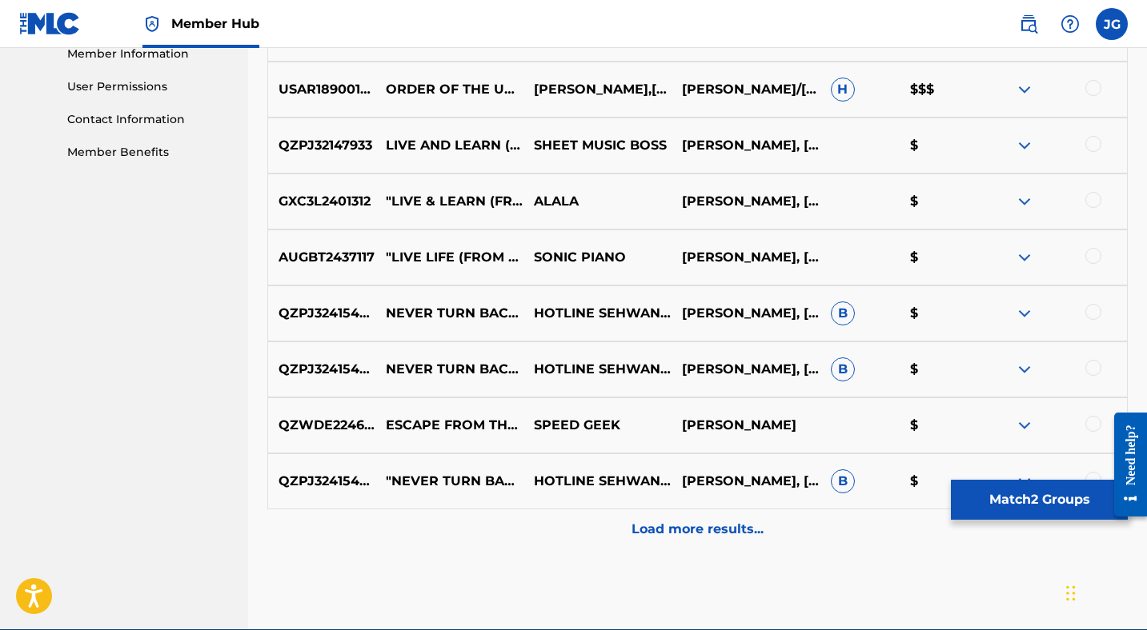
scroll to position [742, 0]
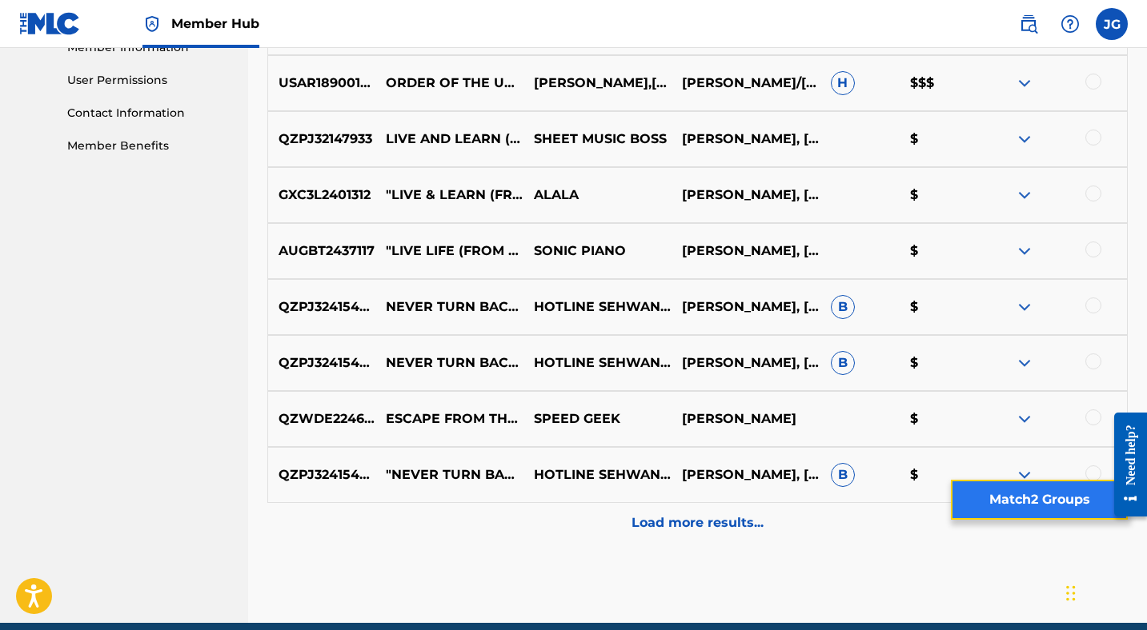
click at [1023, 496] on button "Match 2 Groups" at bounding box center [1039, 500] width 177 height 40
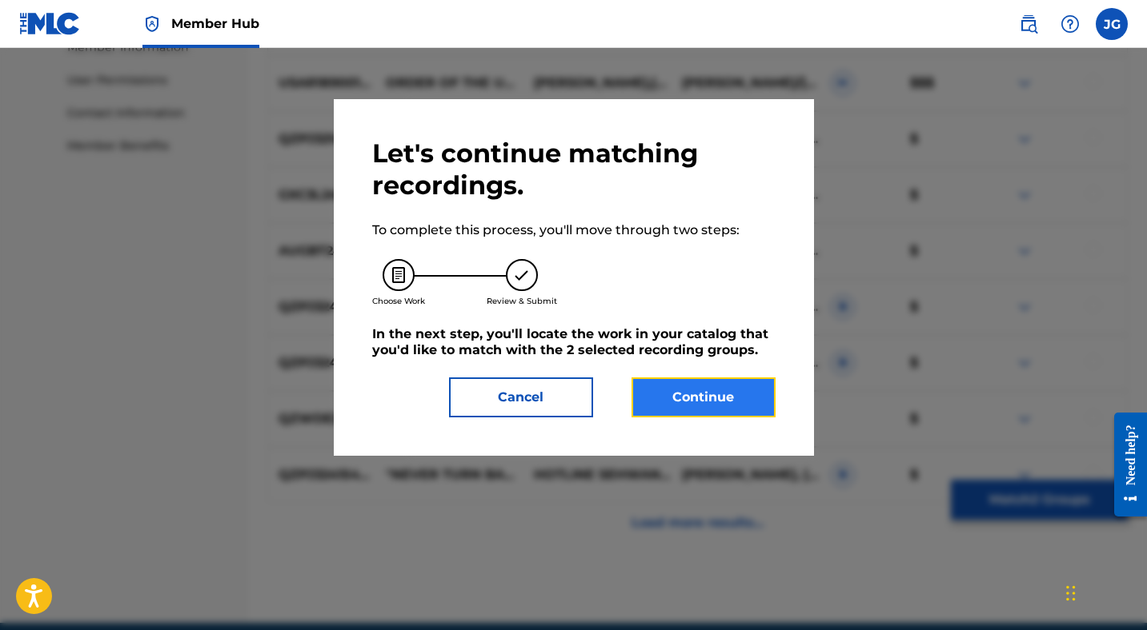
click at [737, 396] on button "Continue" at bounding box center [703, 398] width 144 height 40
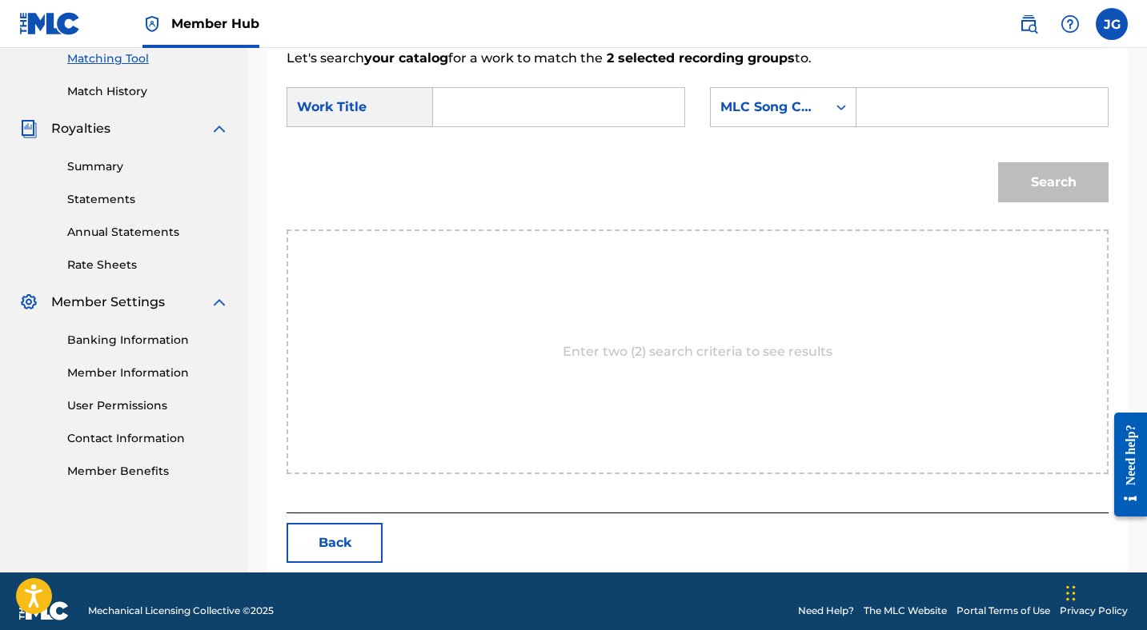
scroll to position [435, 0]
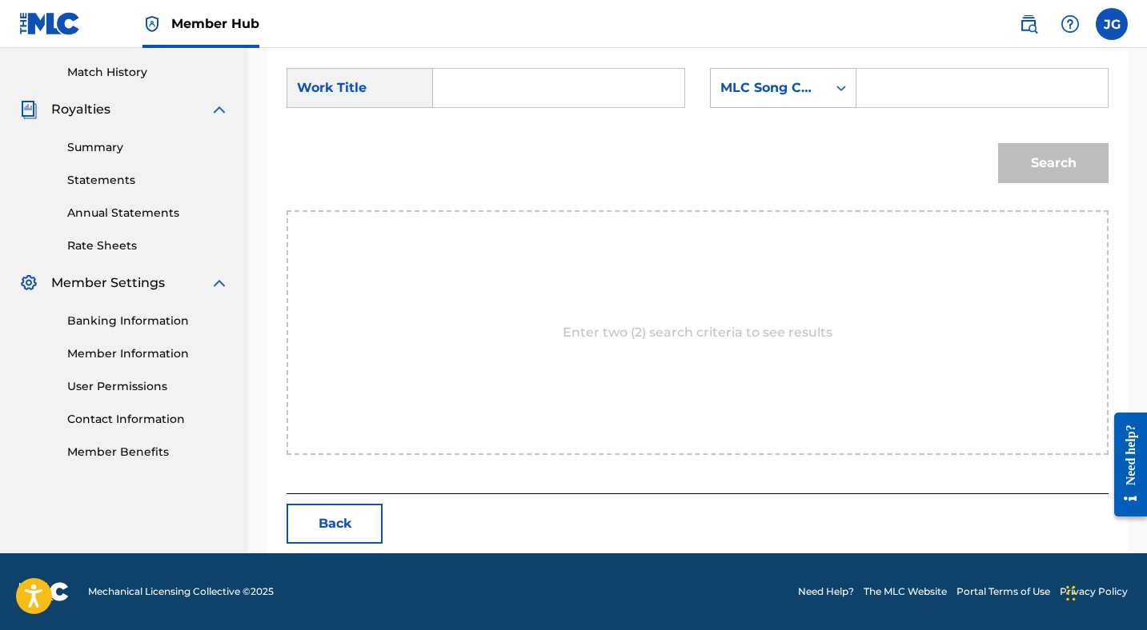
click at [462, 83] on input "Search Form" at bounding box center [558, 88] width 224 height 38
type input "escape from the city"
click at [819, 92] on div "MLC Song Code" at bounding box center [769, 88] width 116 height 30
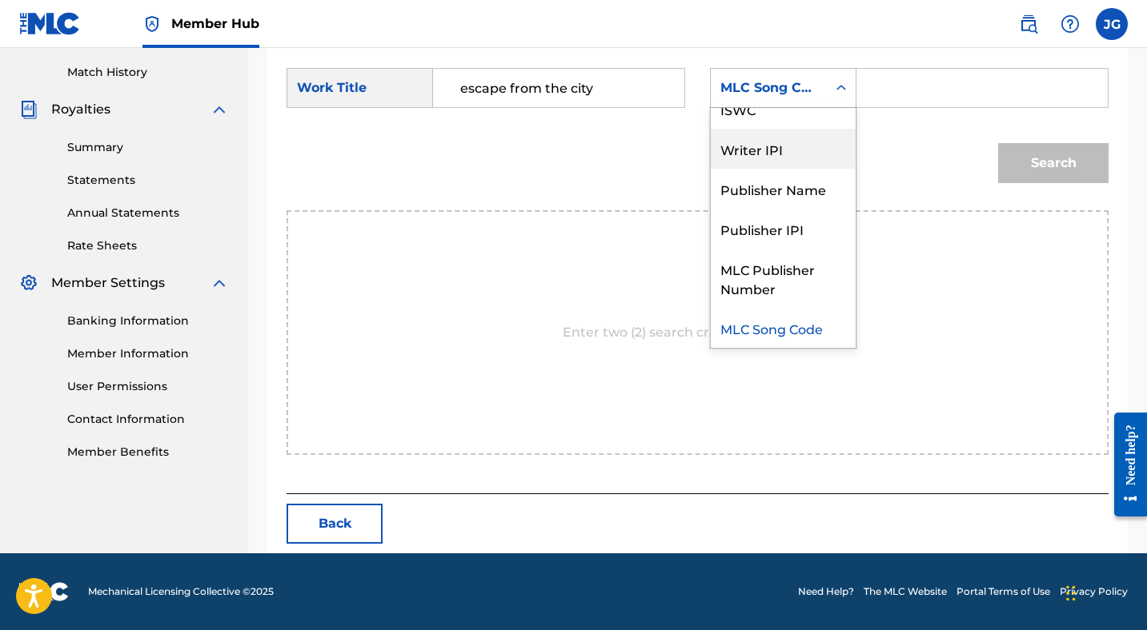
scroll to position [0, 0]
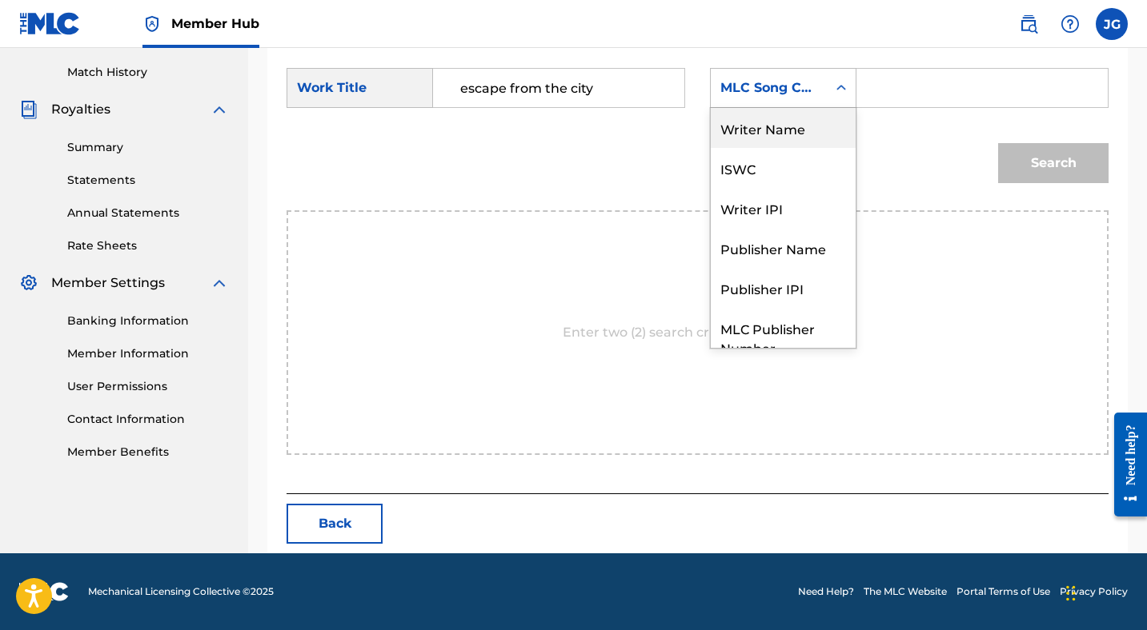
click at [778, 125] on div "Writer Name" at bounding box center [783, 128] width 145 height 40
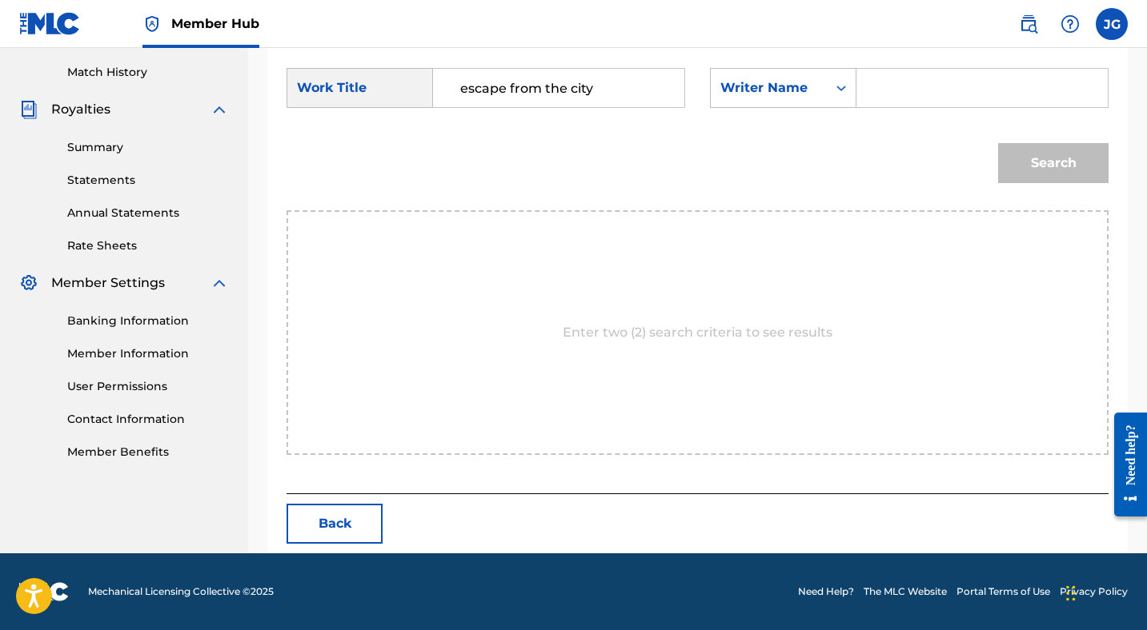
click at [902, 84] on input "Search Form" at bounding box center [982, 88] width 224 height 38
type input "[PERSON_NAME]"
click at [1052, 152] on button "Search" at bounding box center [1053, 163] width 110 height 40
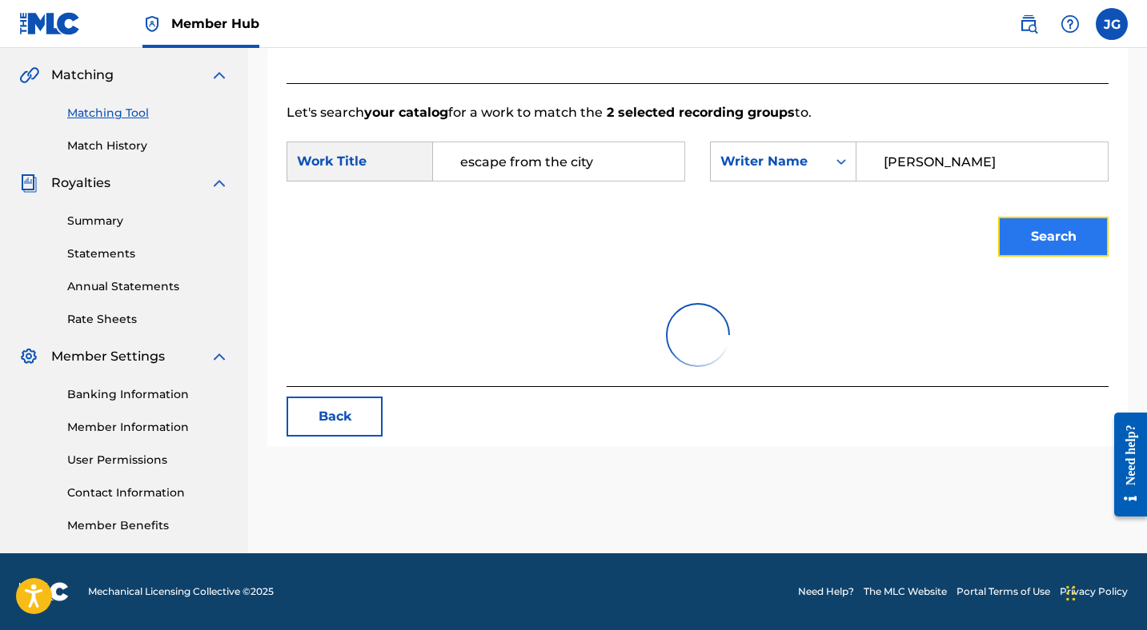
scroll to position [435, 0]
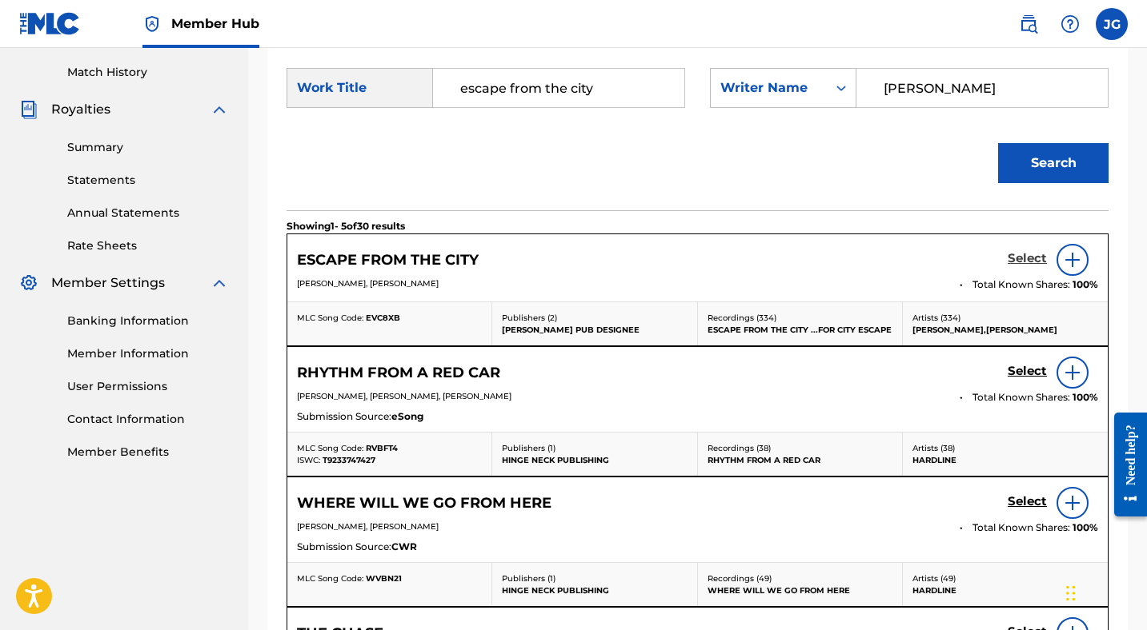
click at [1025, 258] on h5 "Select" at bounding box center [1026, 258] width 39 height 15
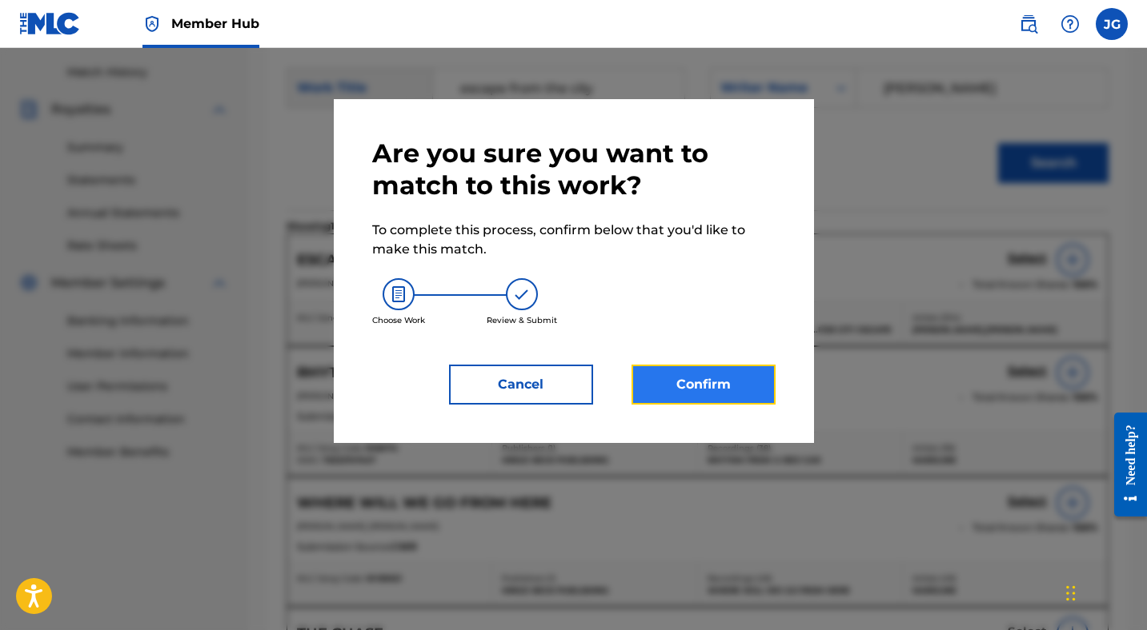
click at [727, 383] on button "Confirm" at bounding box center [703, 385] width 144 height 40
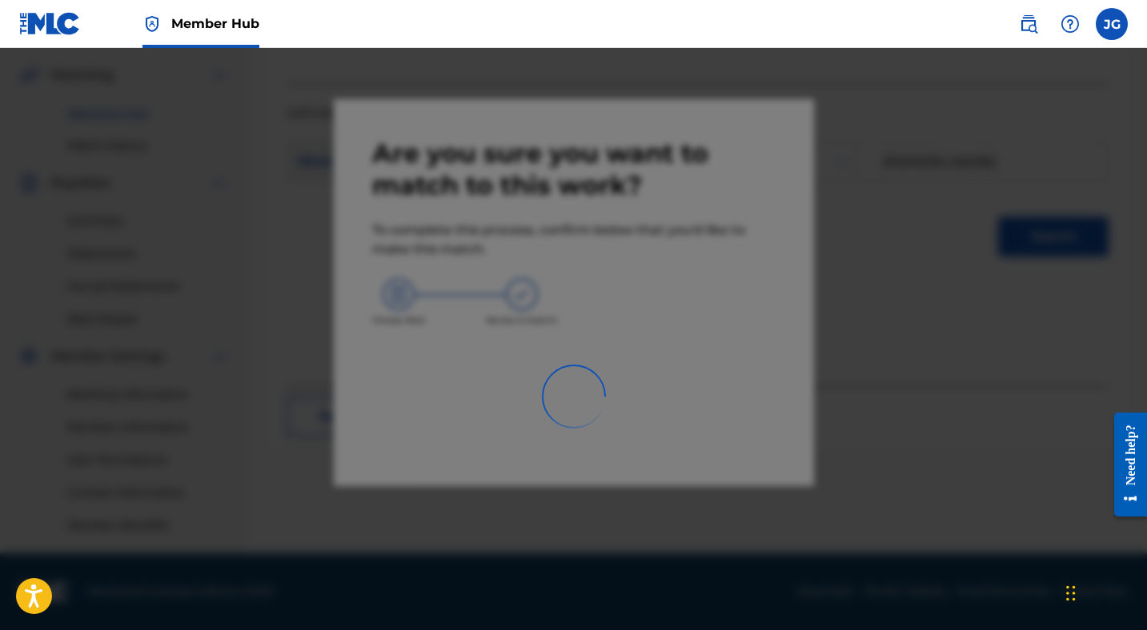
scroll to position [362, 0]
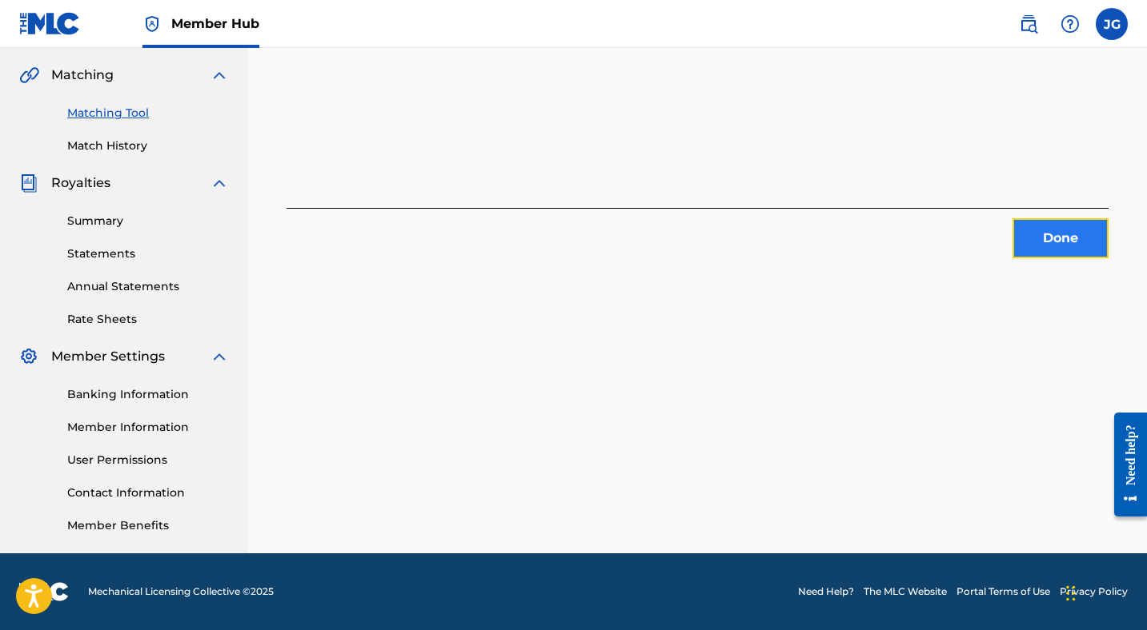
click at [1042, 234] on button "Done" at bounding box center [1060, 238] width 96 height 40
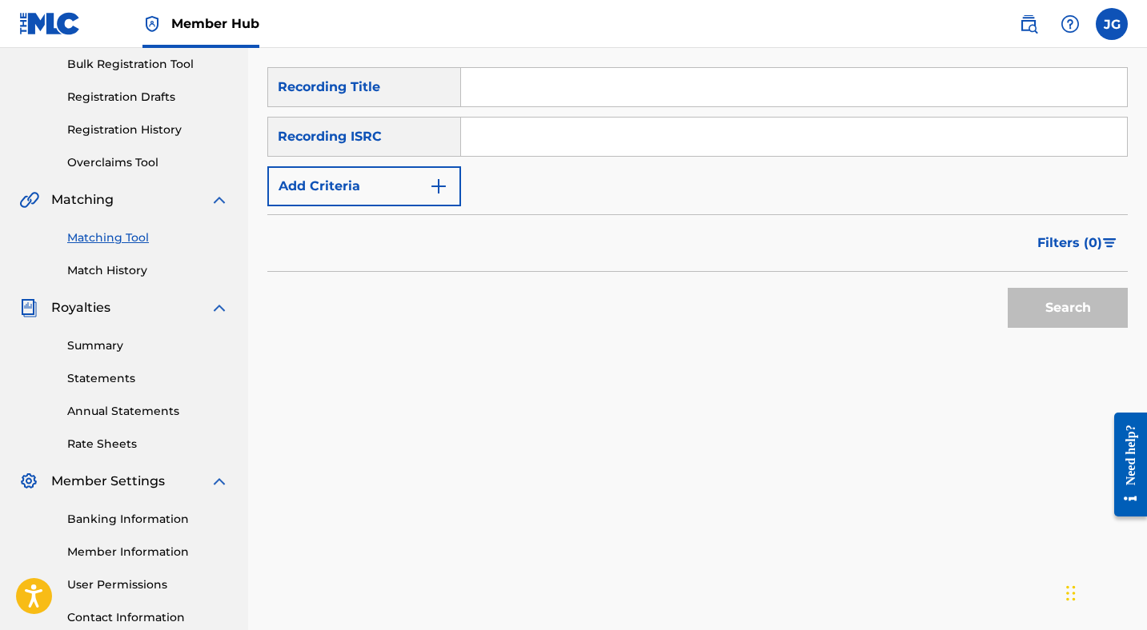
scroll to position [0, 0]
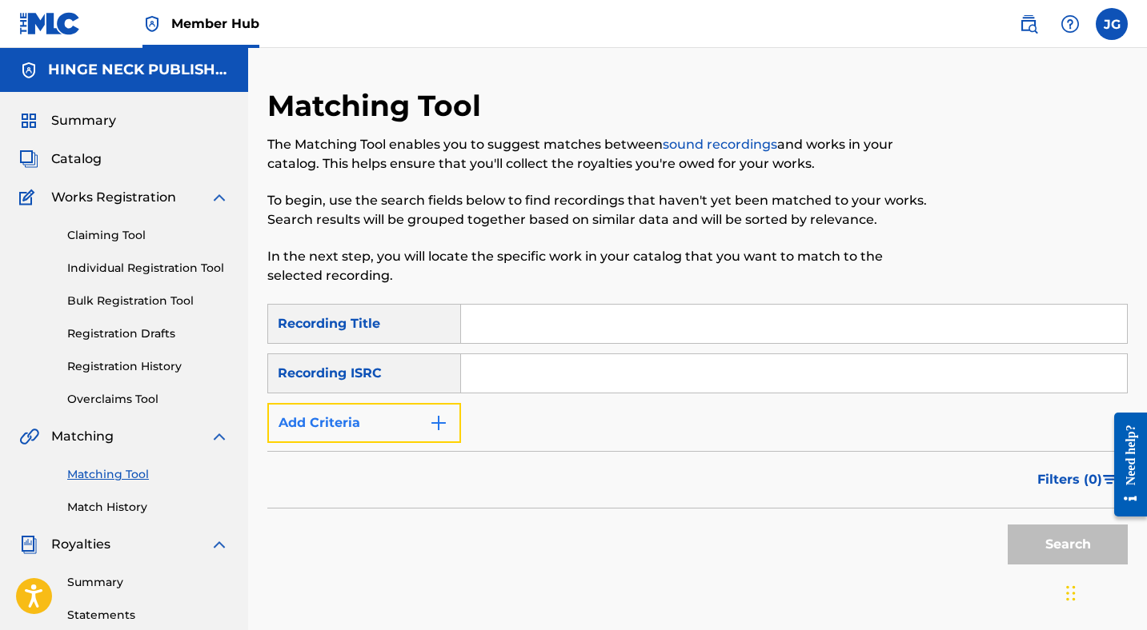
click at [346, 420] on button "Add Criteria" at bounding box center [364, 423] width 194 height 40
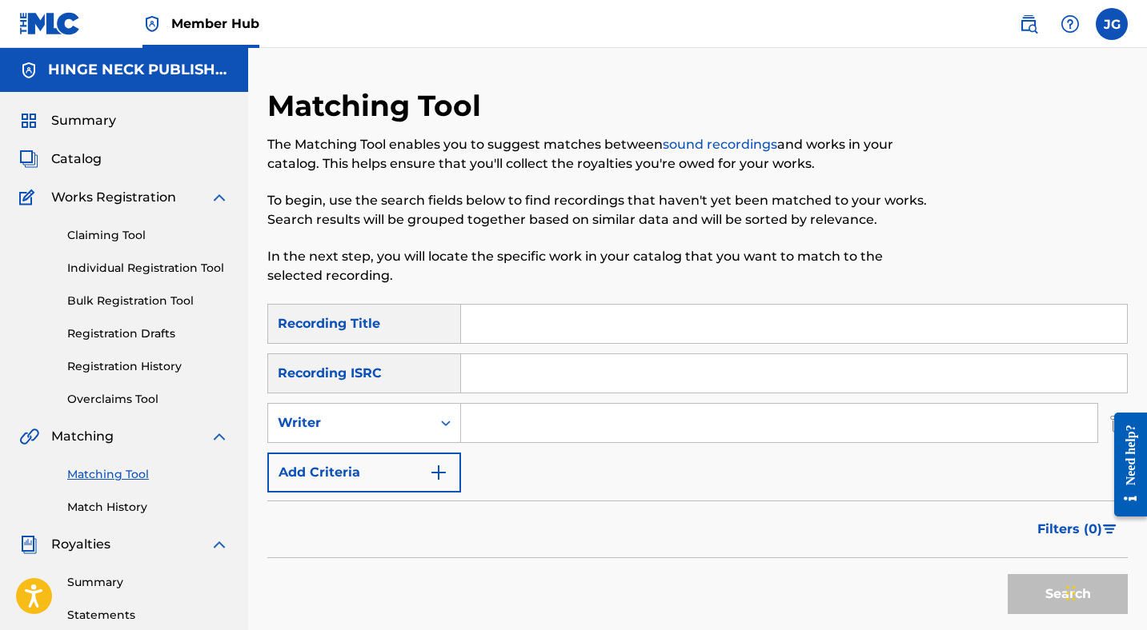
click at [549, 432] on input "Search Form" at bounding box center [779, 423] width 636 height 38
type input "[PERSON_NAME]"
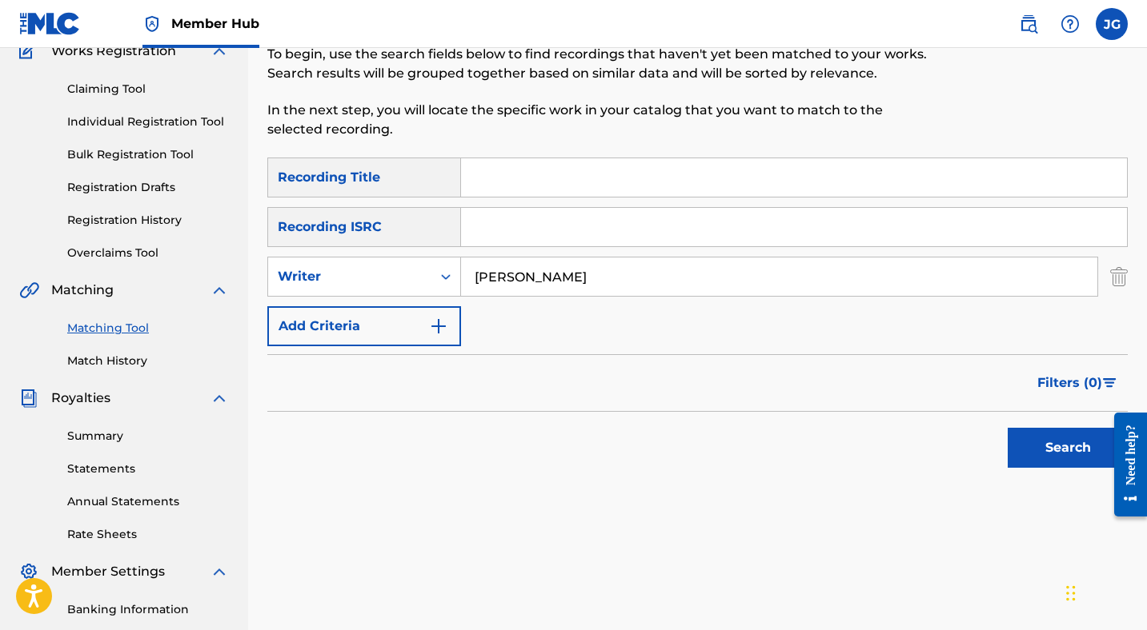
scroll to position [147, 0]
click at [1036, 443] on button "Search" at bounding box center [1067, 447] width 120 height 40
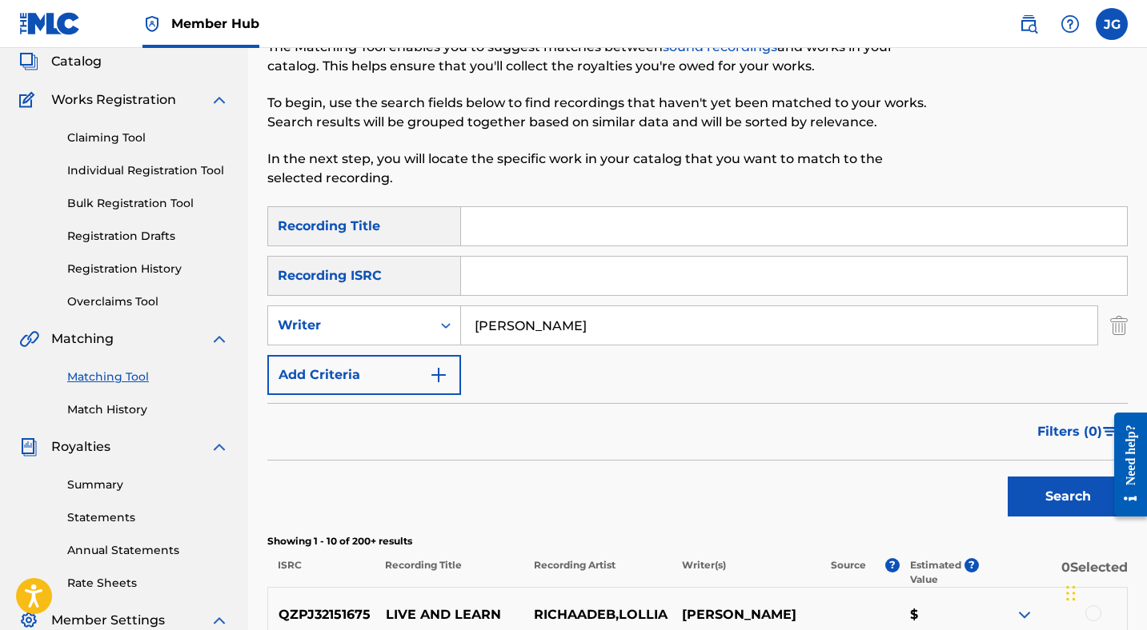
scroll to position [94, 0]
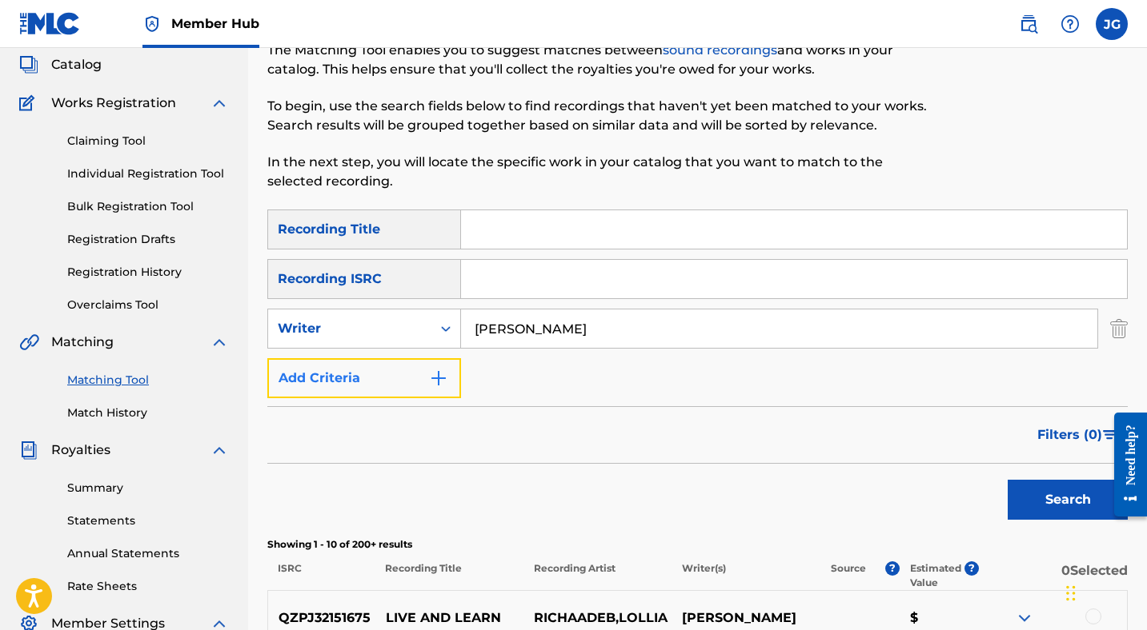
click at [370, 365] on button "Add Criteria" at bounding box center [364, 378] width 194 height 40
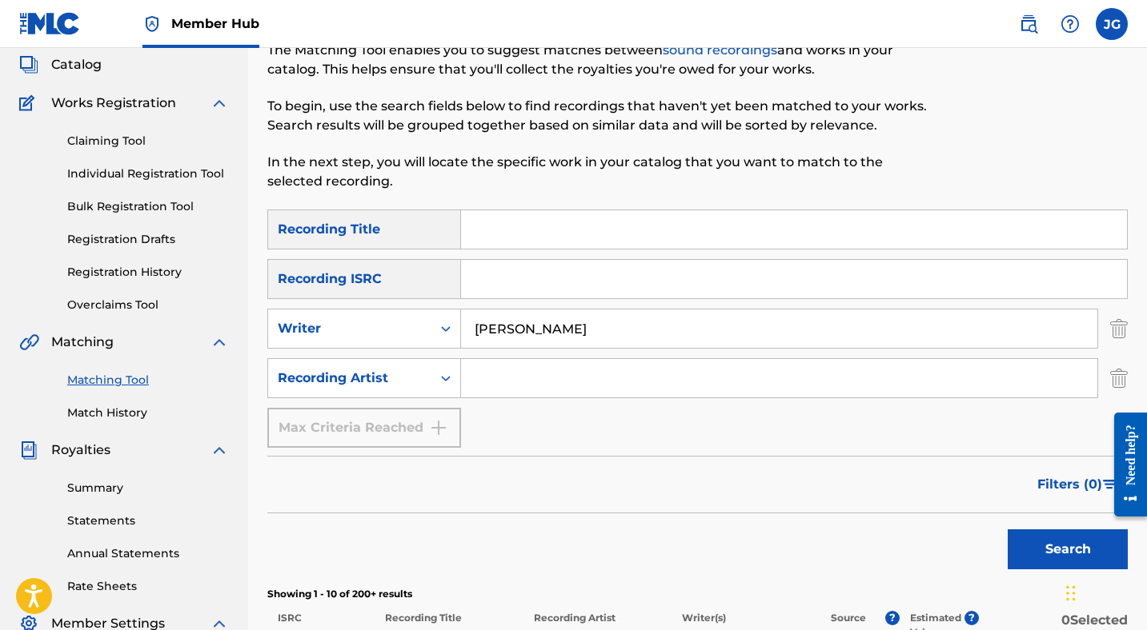
click at [500, 384] on input "Search Form" at bounding box center [779, 378] width 636 height 38
type input "Crush 40"
click at [1036, 545] on button "Search" at bounding box center [1067, 550] width 120 height 40
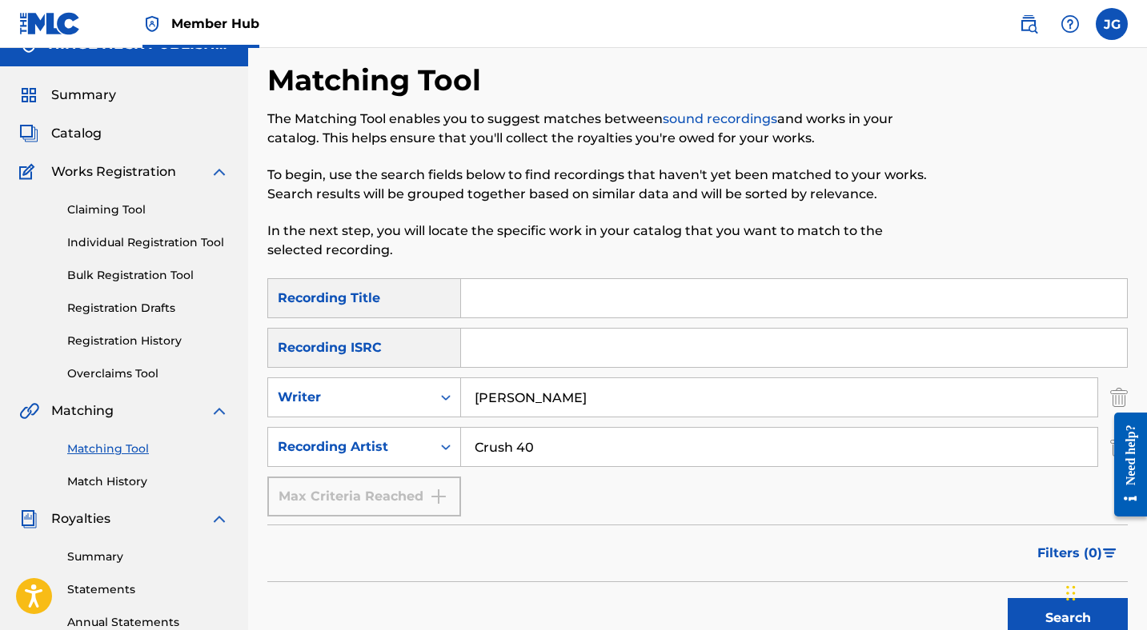
scroll to position [0, 0]
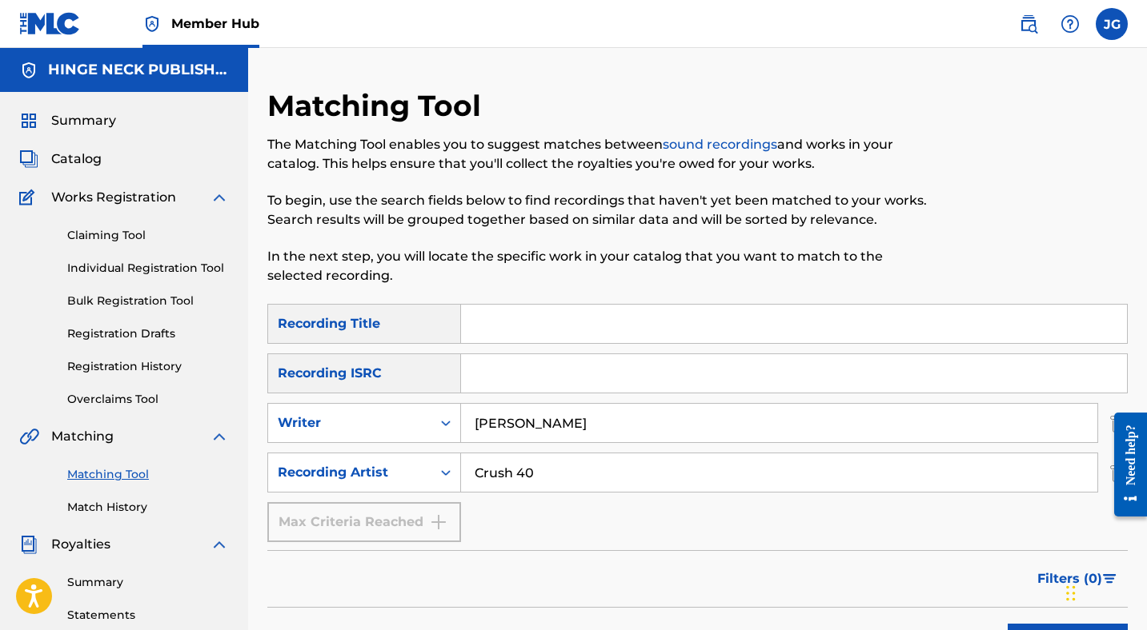
click at [620, 335] on input "Search Form" at bounding box center [794, 324] width 666 height 38
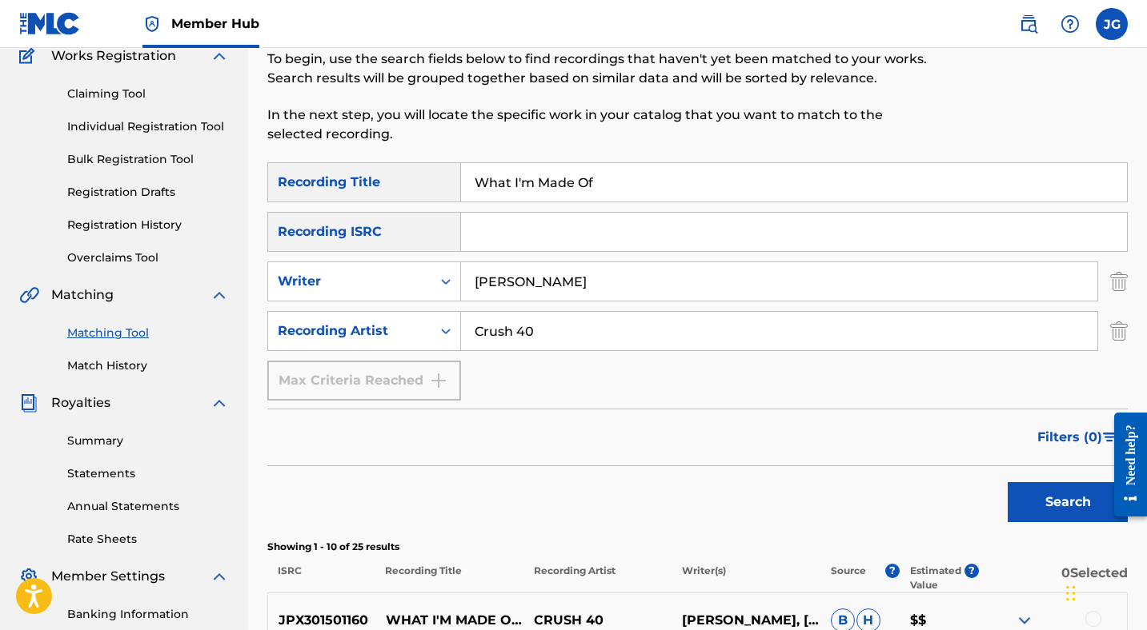
scroll to position [160, 0]
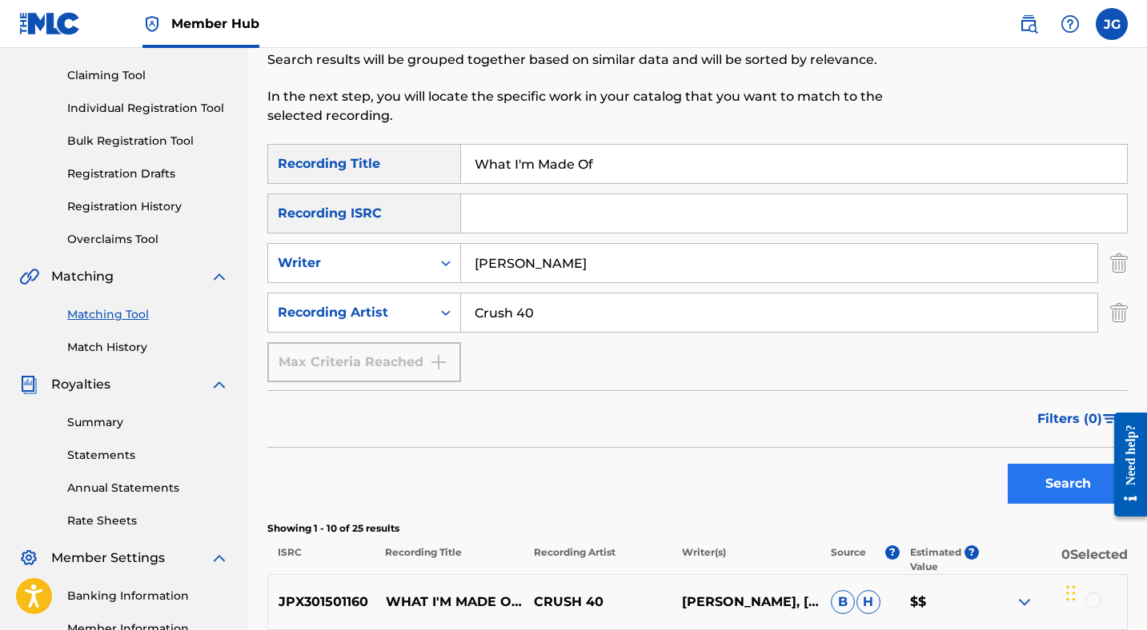
type input "What I'm Made Of"
click at [1031, 477] on button "Search" at bounding box center [1067, 484] width 120 height 40
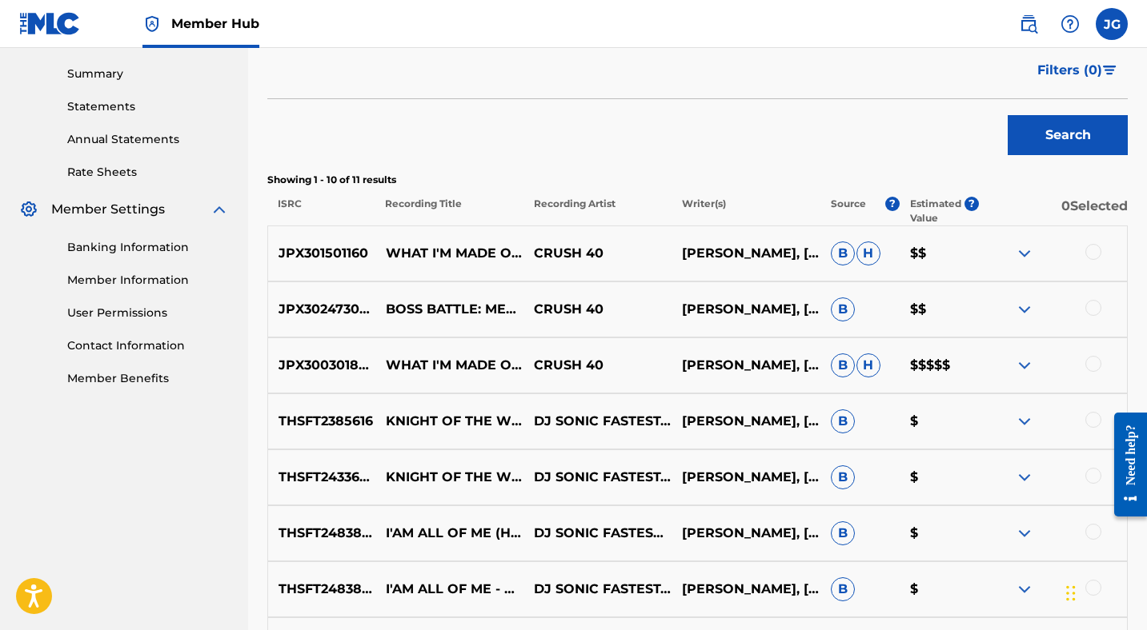
scroll to position [527, 0]
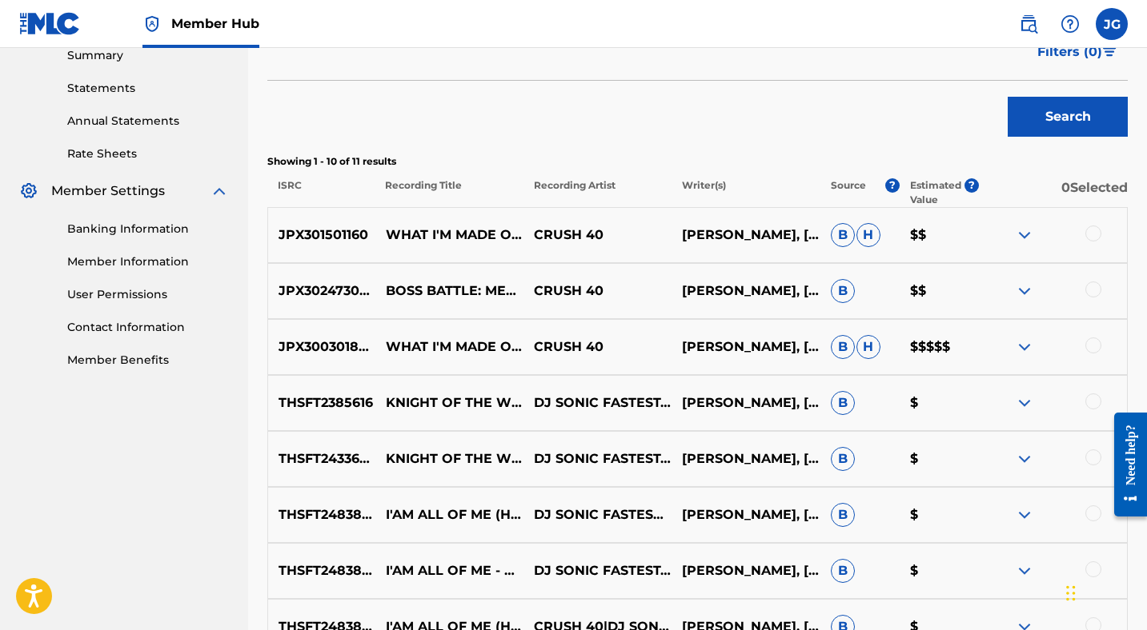
click at [1095, 232] on div at bounding box center [1093, 234] width 16 height 16
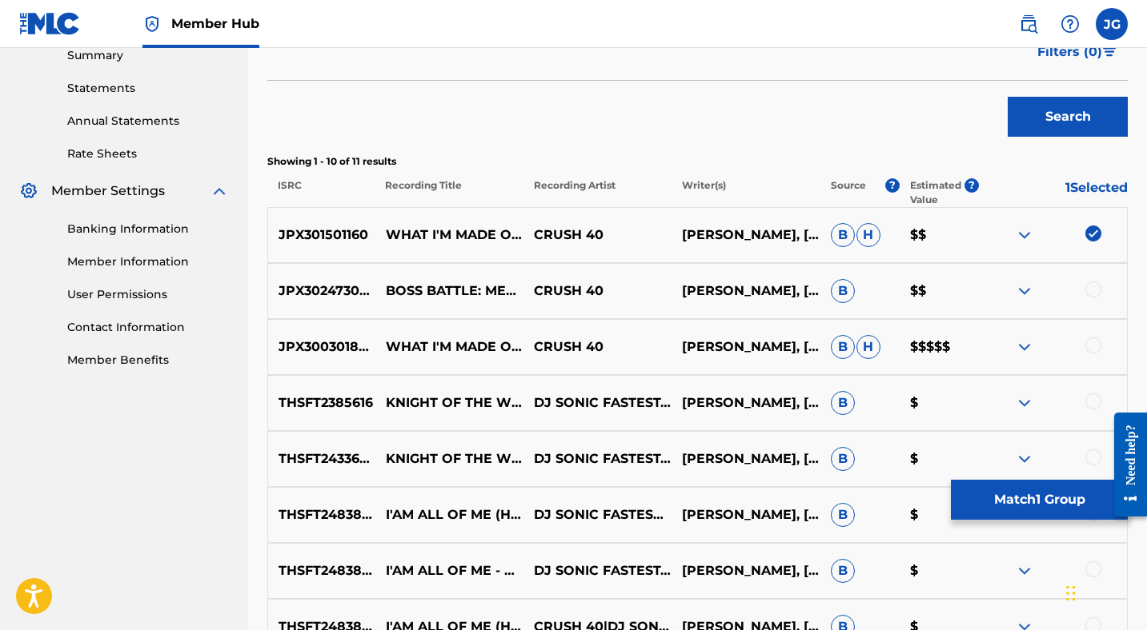
click at [1094, 292] on div at bounding box center [1093, 290] width 16 height 16
click at [1095, 346] on div at bounding box center [1093, 346] width 16 height 16
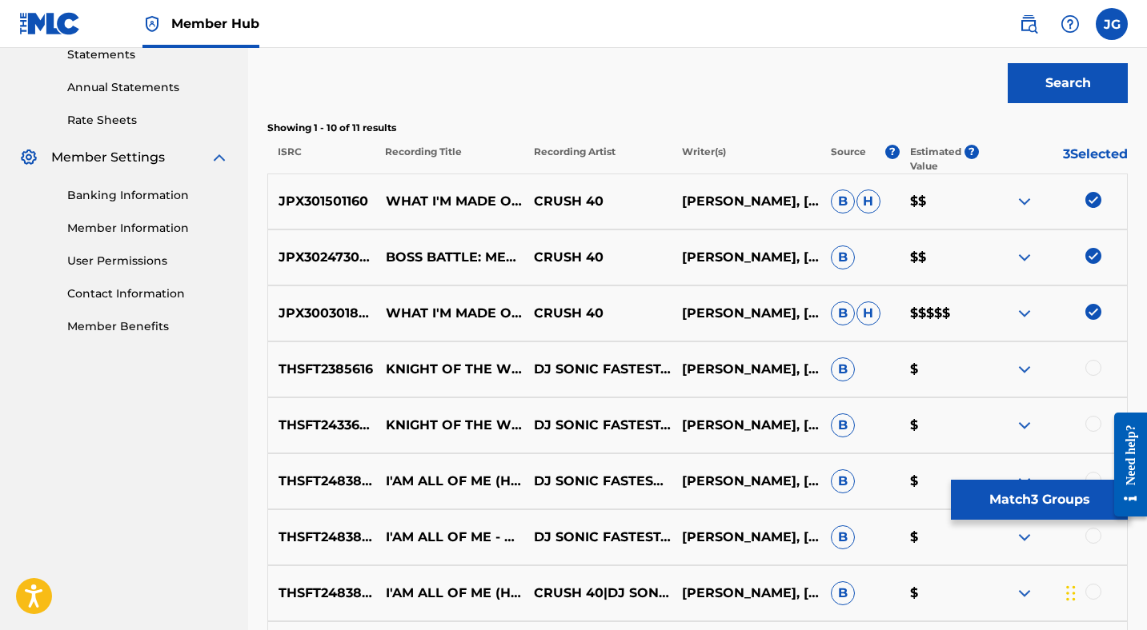
scroll to position [597, 0]
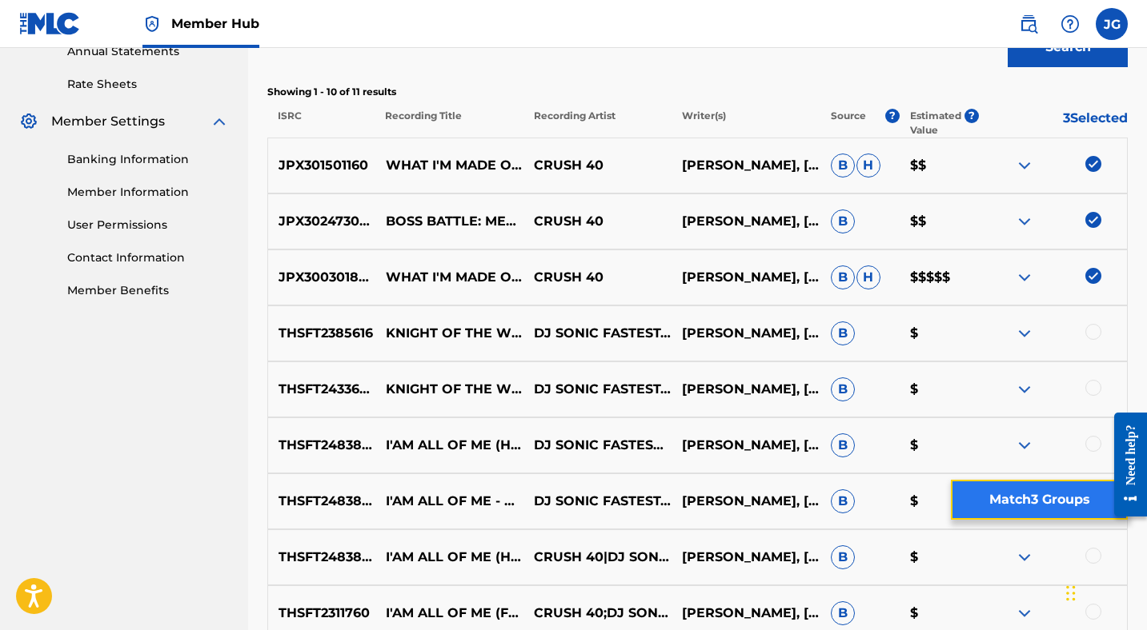
click at [1027, 502] on button "Match 3 Groups" at bounding box center [1039, 500] width 177 height 40
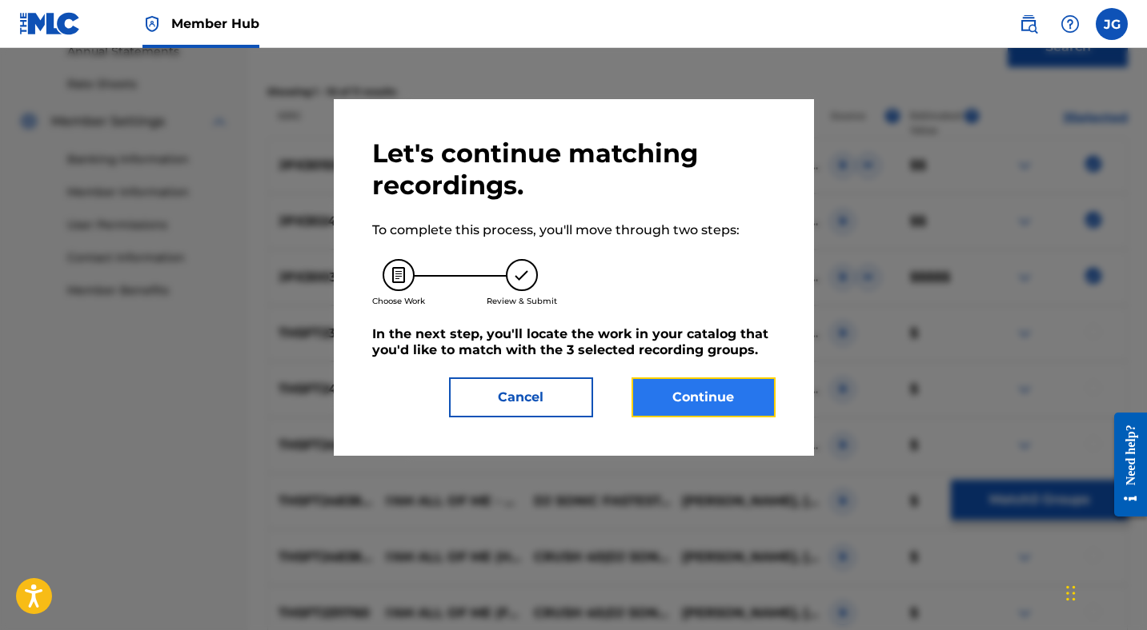
click at [704, 393] on button "Continue" at bounding box center [703, 398] width 144 height 40
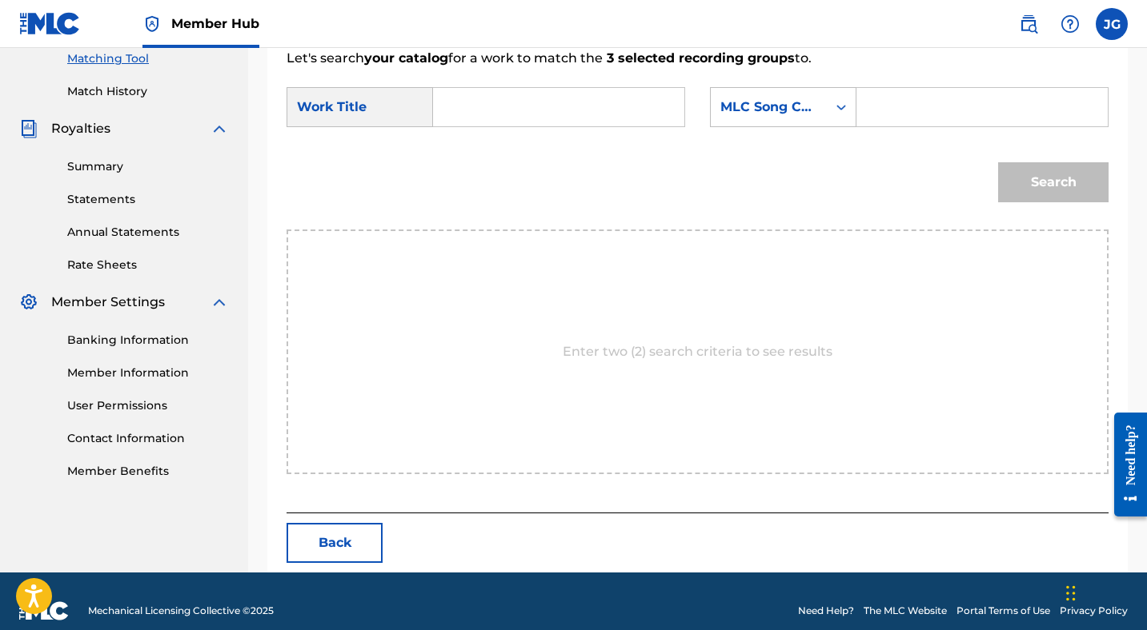
scroll to position [435, 0]
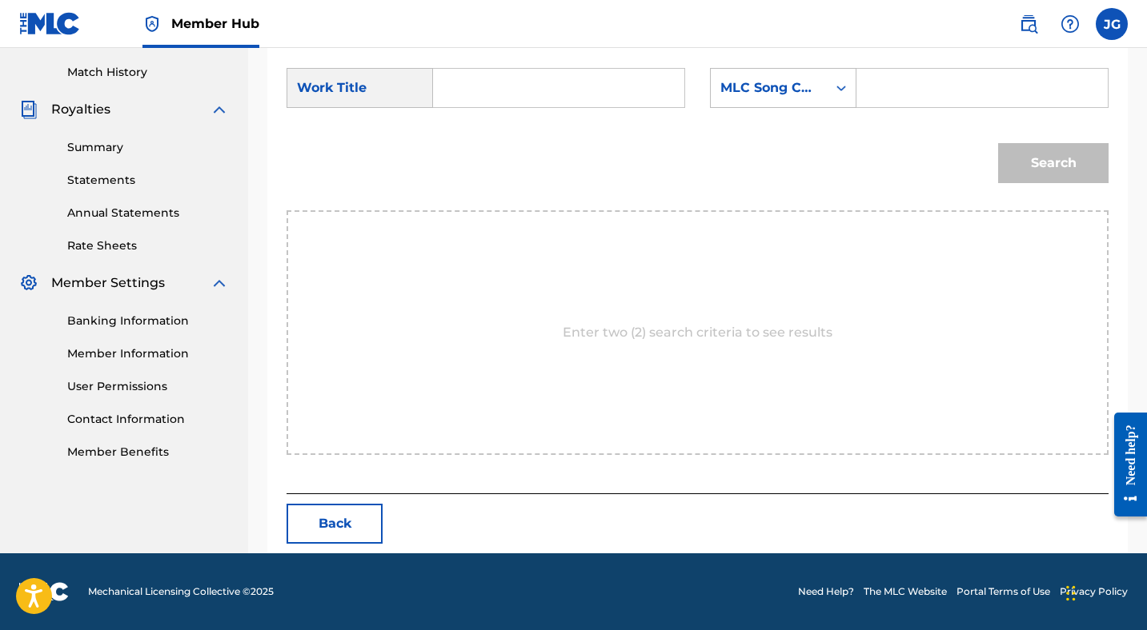
click at [455, 68] on div "Search Form" at bounding box center [559, 88] width 252 height 40
click at [455, 84] on input "Search Form" at bounding box center [558, 88] width 224 height 38
type input "what Im made of"
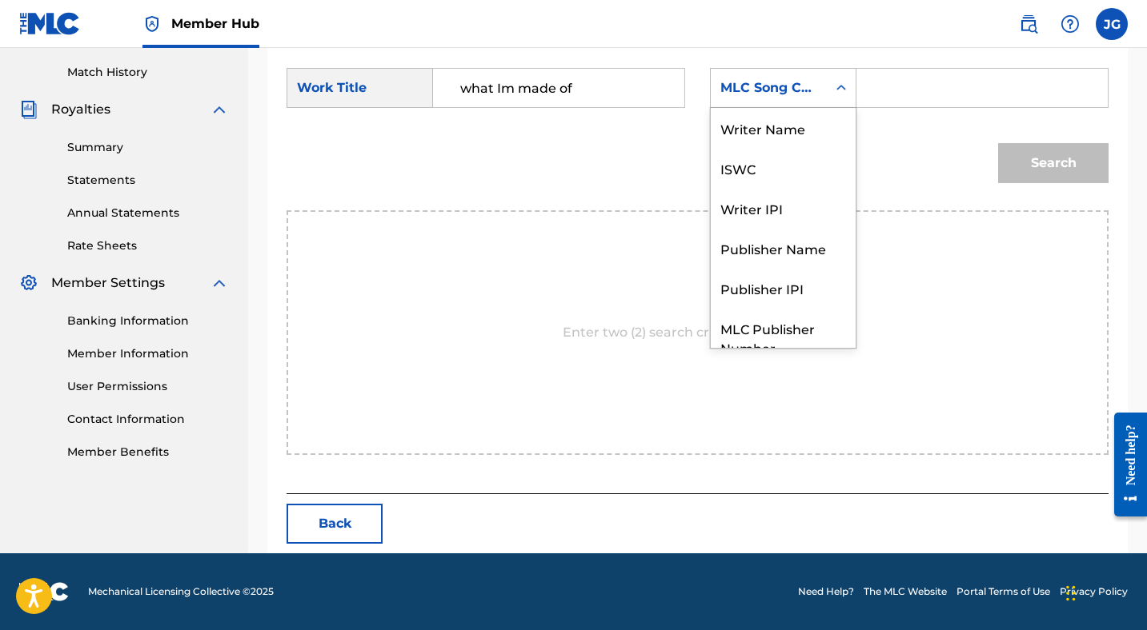
click at [757, 85] on div "MLC Song Code" at bounding box center [768, 87] width 97 height 19
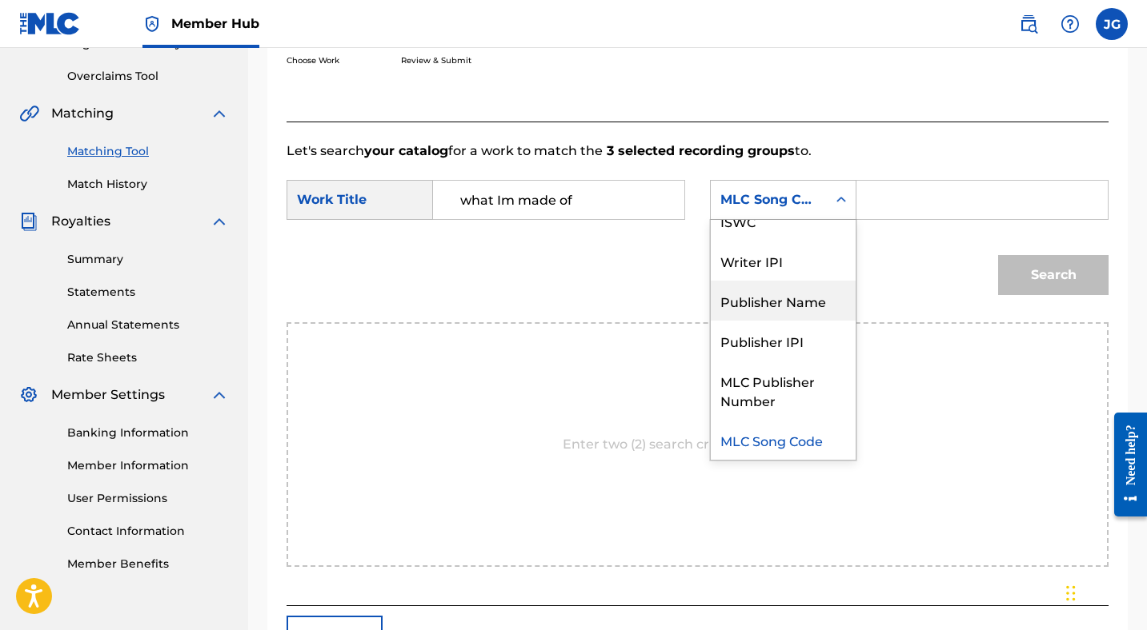
scroll to position [0, 0]
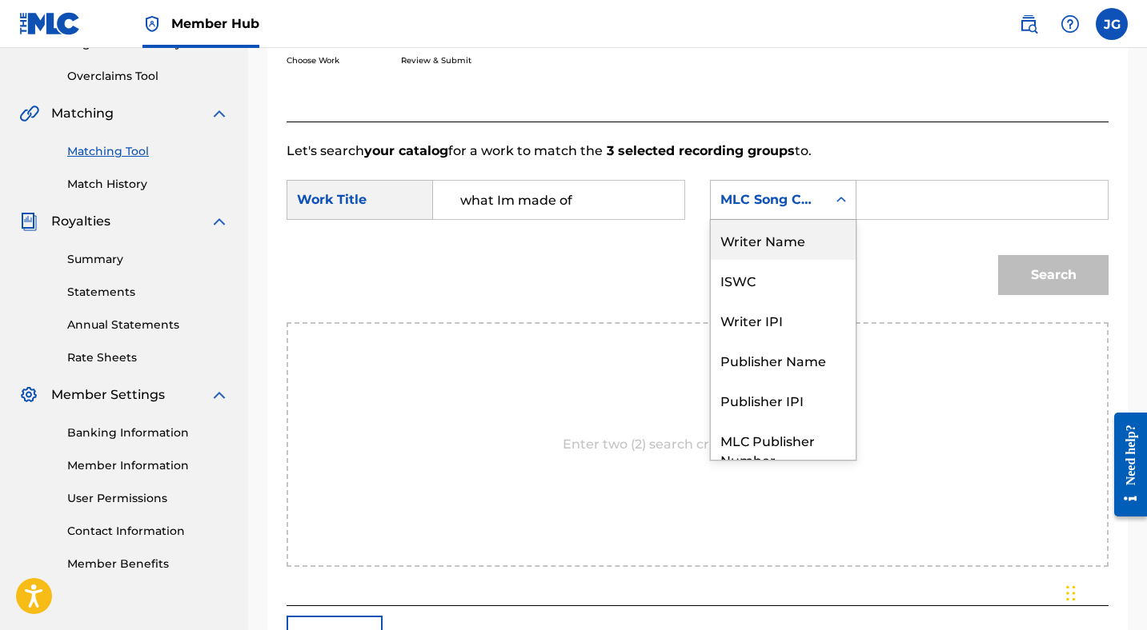
click at [761, 236] on div "Writer Name" at bounding box center [783, 240] width 145 height 40
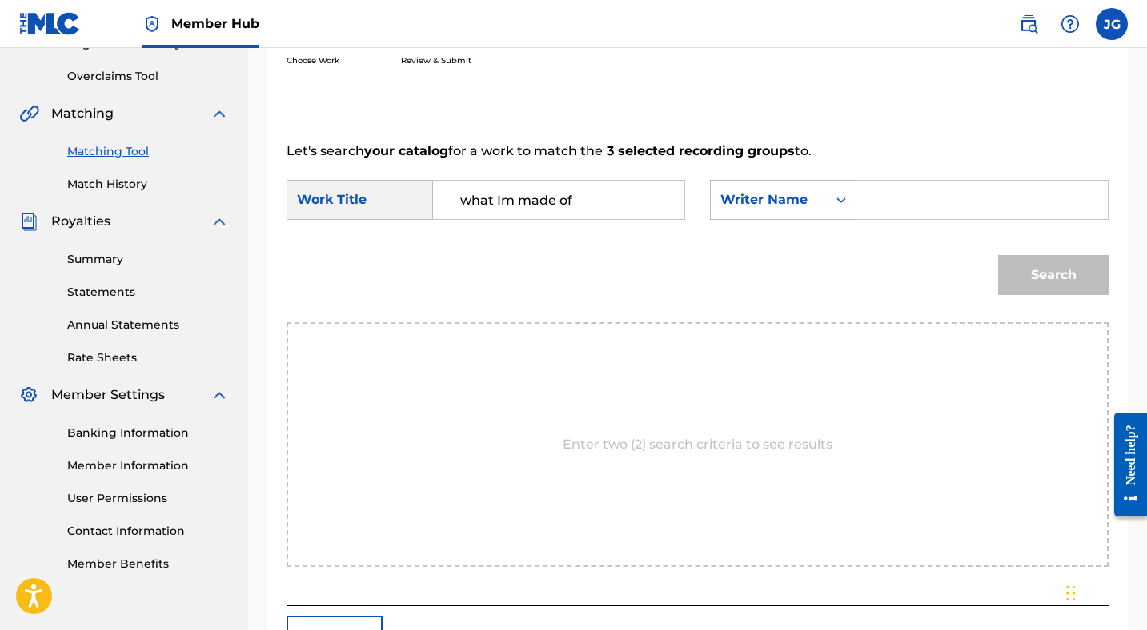
click at [883, 198] on input "Search Form" at bounding box center [982, 200] width 224 height 38
type input "[PERSON_NAME]"
click at [1046, 272] on button "Search" at bounding box center [1053, 275] width 110 height 40
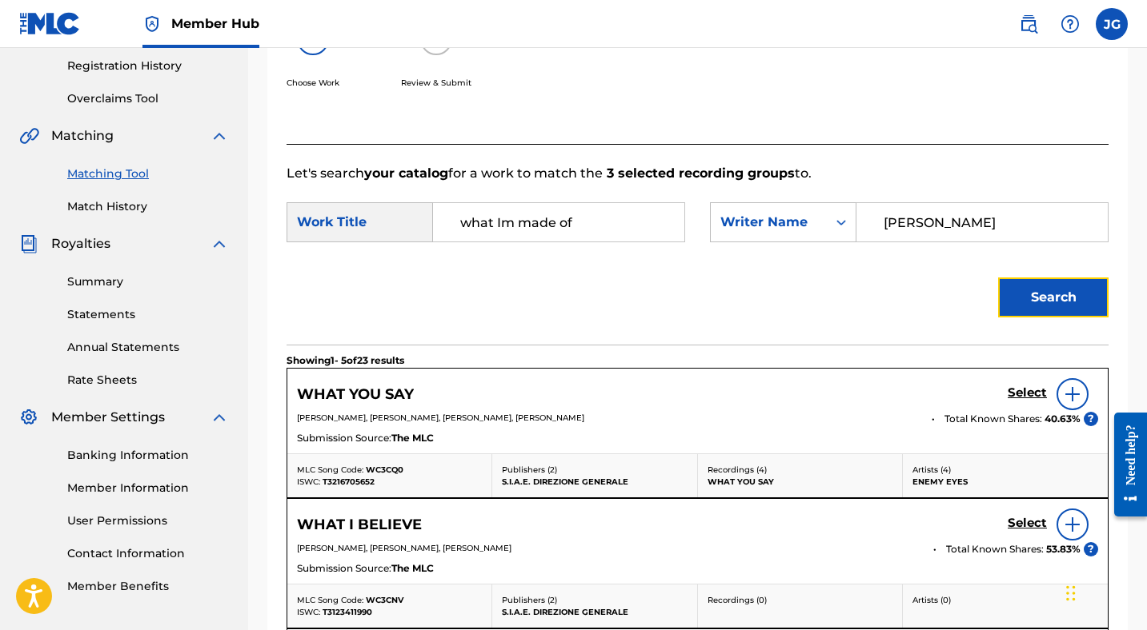
scroll to position [300, 0]
click at [602, 223] on input "what Im made of" at bounding box center [558, 223] width 224 height 38
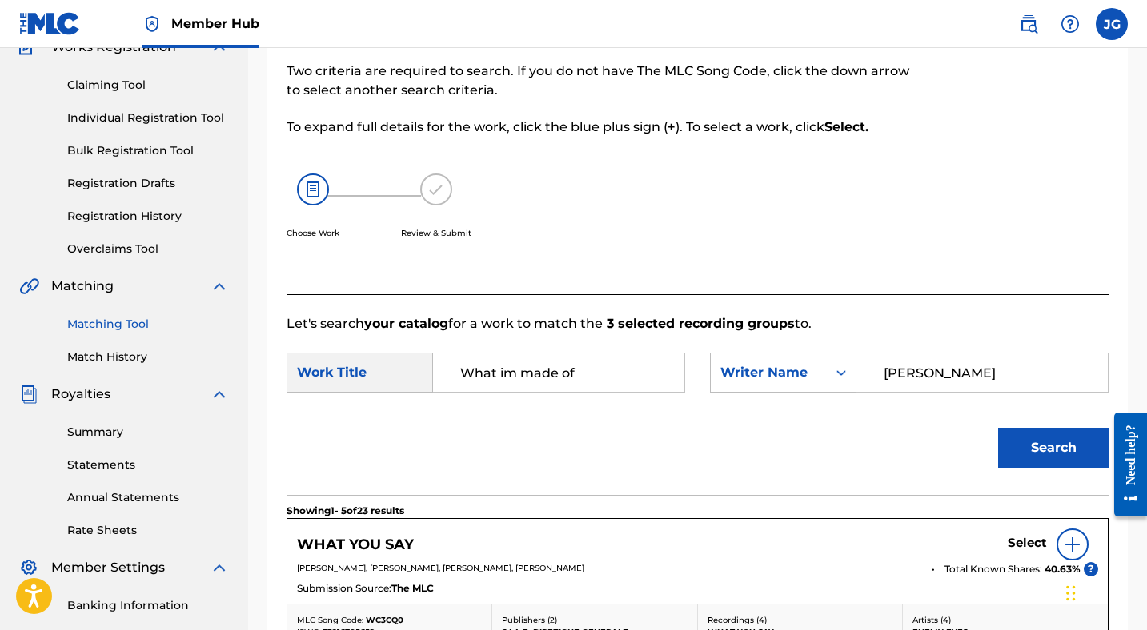
scroll to position [66, 0]
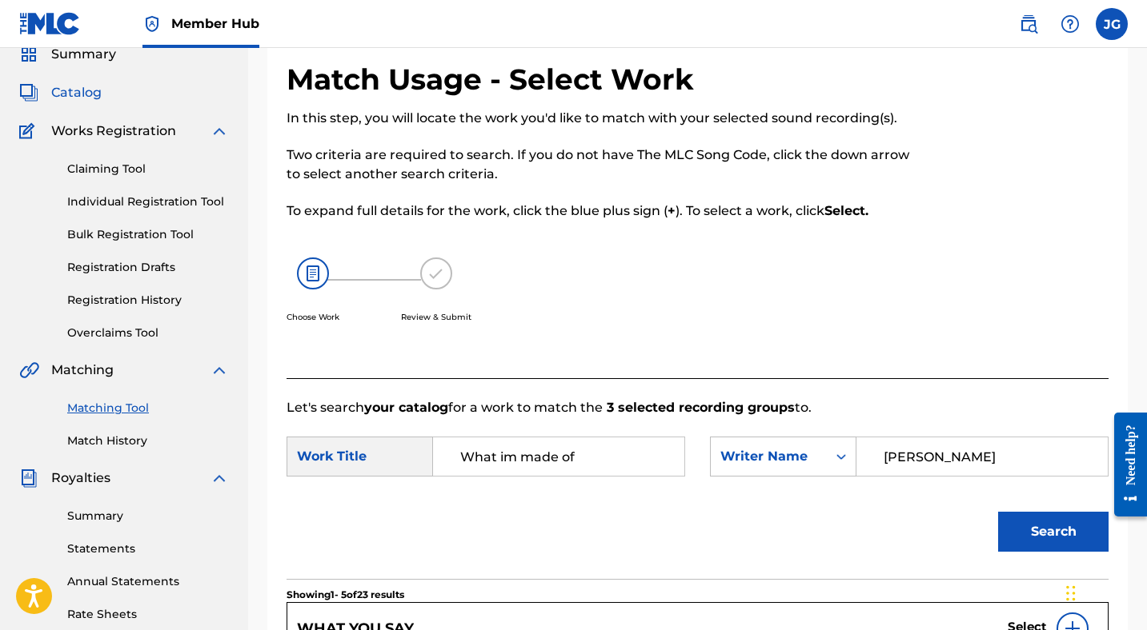
type input "What im made of"
click at [94, 85] on span "Catalog" at bounding box center [76, 92] width 50 height 19
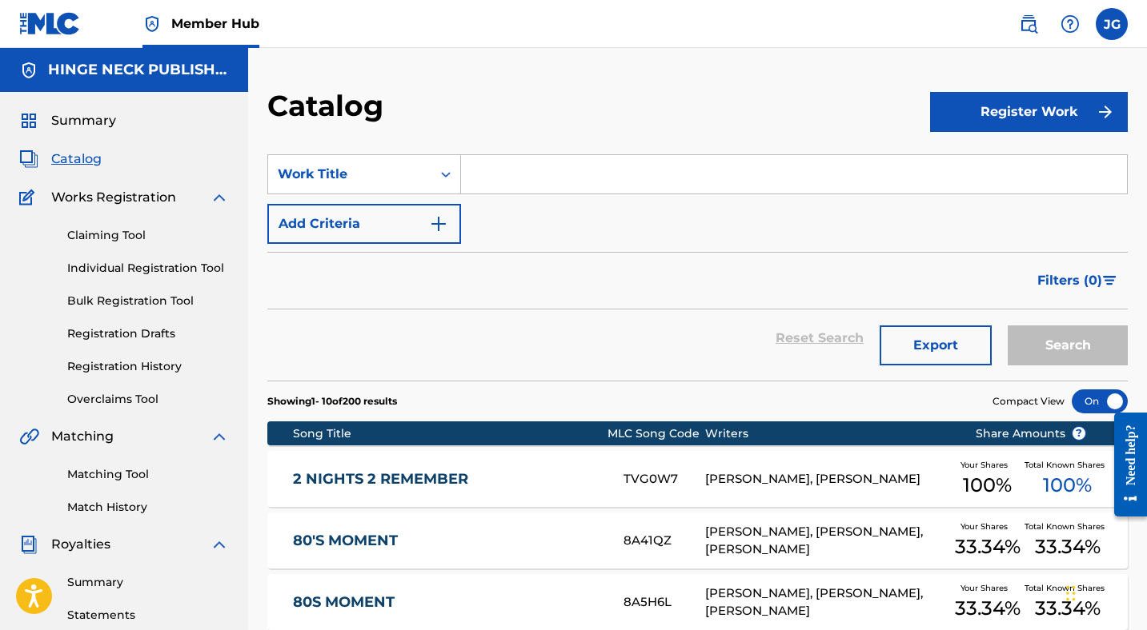
click at [532, 177] on input "Search Form" at bounding box center [794, 174] width 666 height 38
type input "What Im made of"
click at [1007, 326] on button "Search" at bounding box center [1067, 346] width 120 height 40
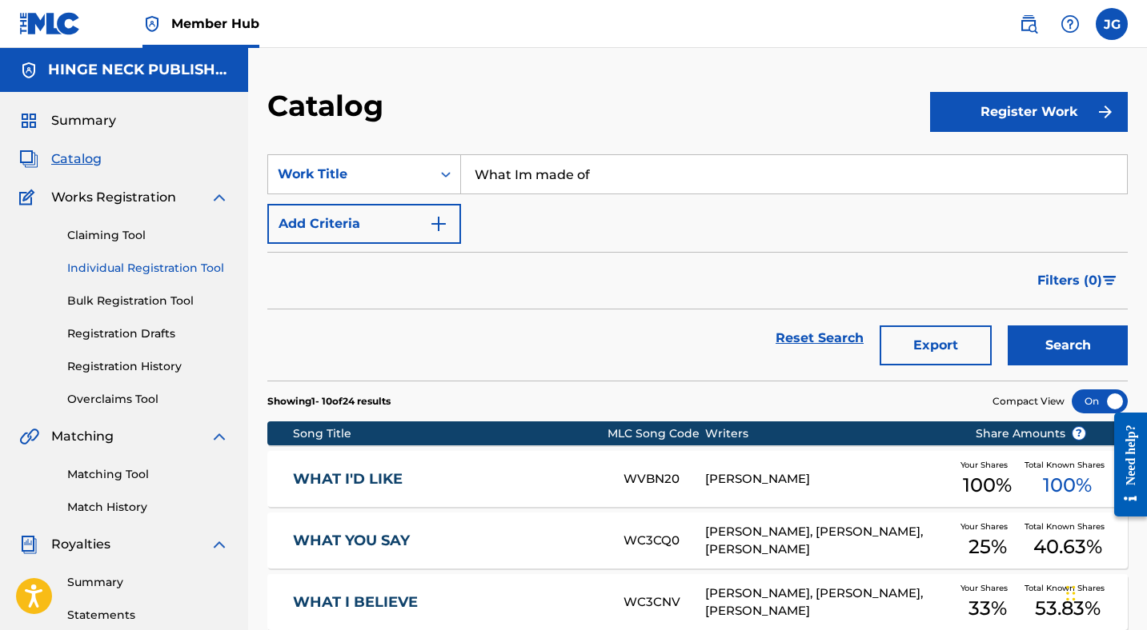
click at [107, 270] on link "Individual Registration Tool" at bounding box center [148, 268] width 162 height 17
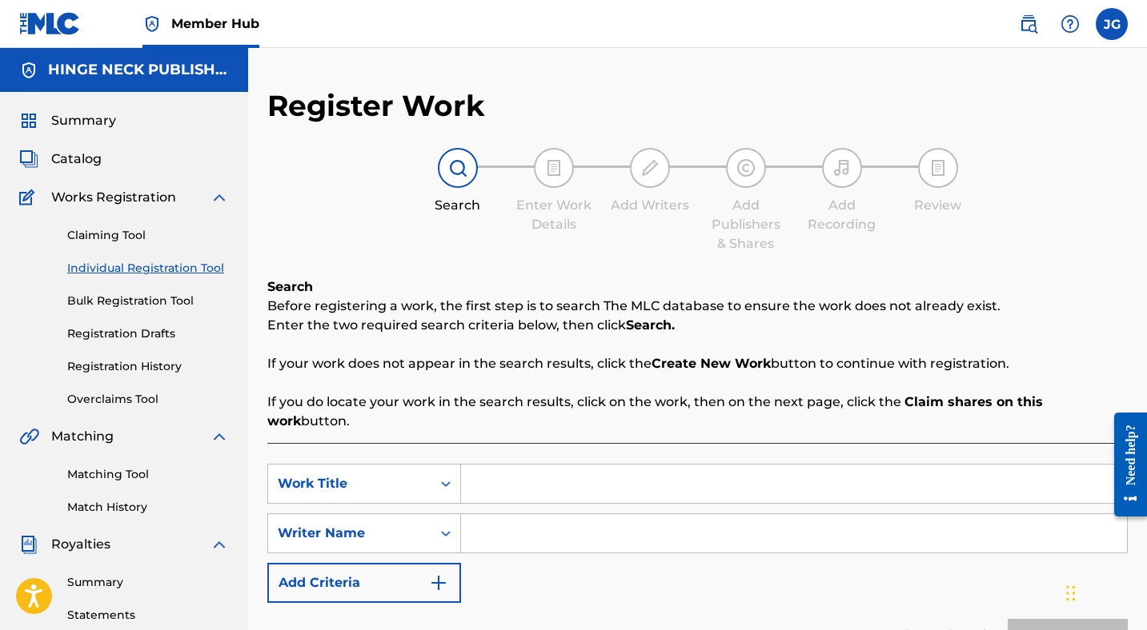
click at [522, 479] on input "Search Form" at bounding box center [794, 484] width 666 height 38
type input "What I'm Made Of"
click at [521, 517] on input "Search Form" at bounding box center [794, 533] width 666 height 38
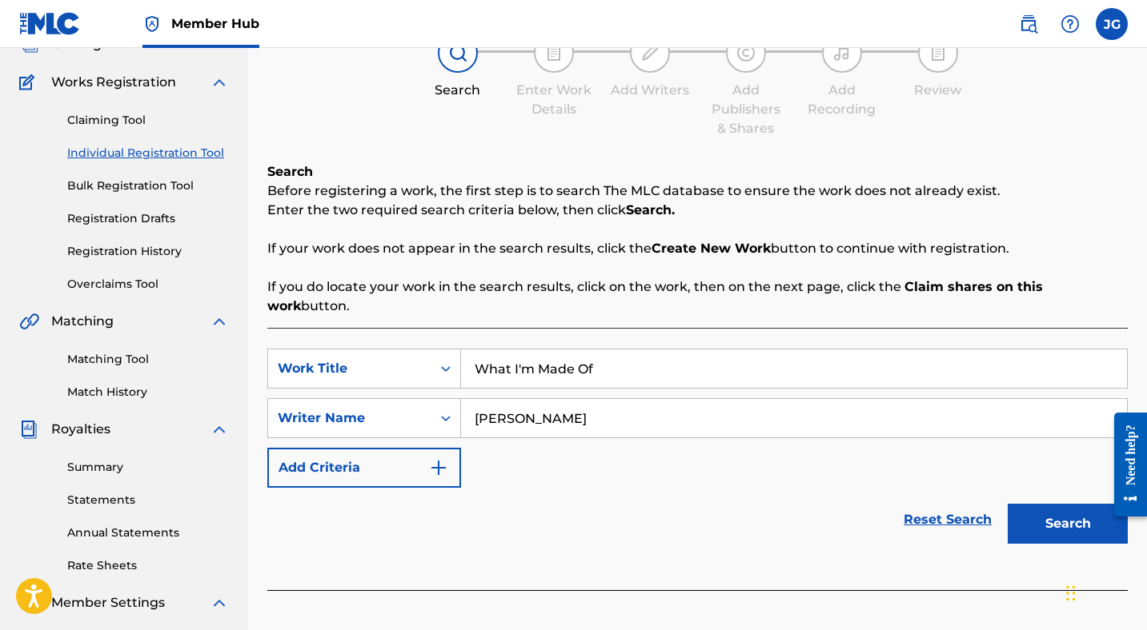
scroll to position [137, 0]
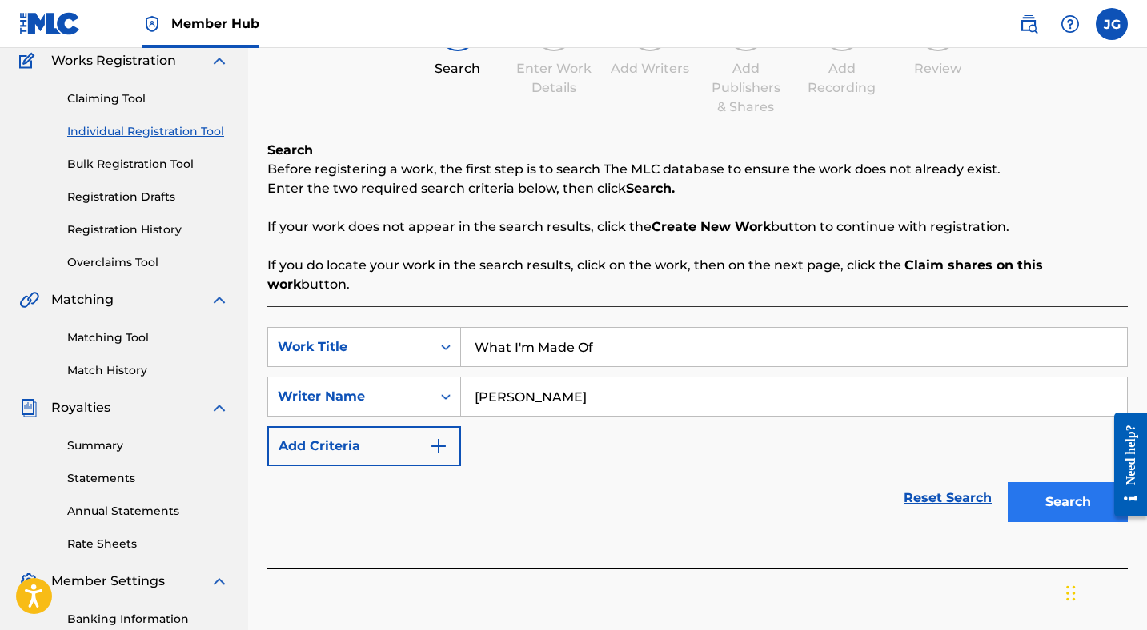
type input "[PERSON_NAME]"
click at [1038, 483] on button "Search" at bounding box center [1067, 502] width 120 height 40
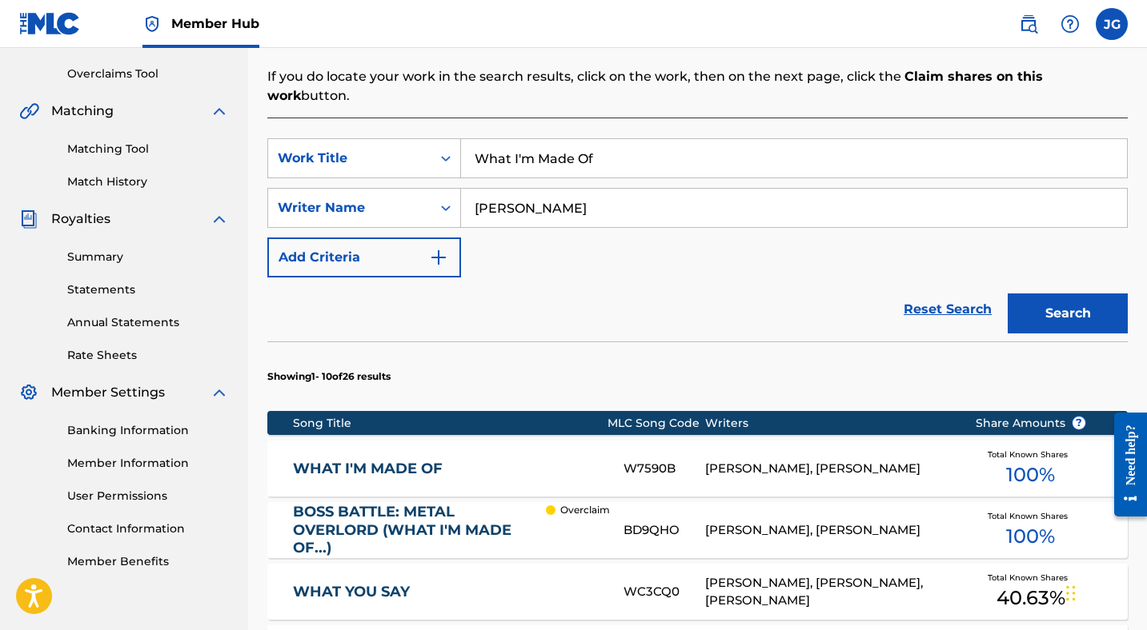
scroll to position [388, 0]
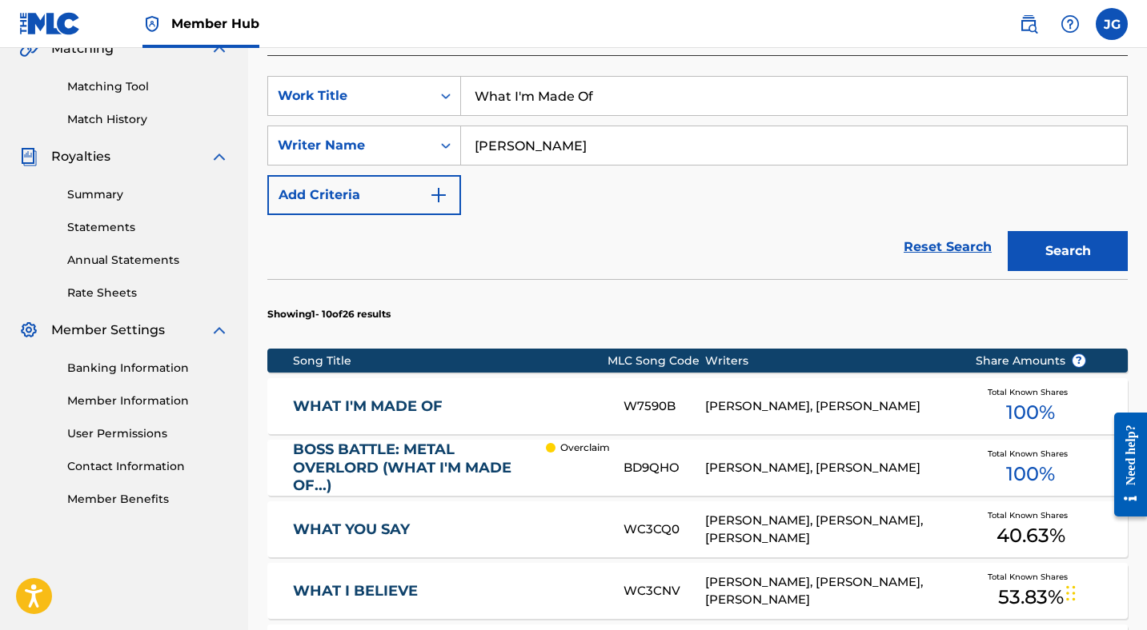
click at [1019, 398] on span "100 %" at bounding box center [1030, 412] width 49 height 29
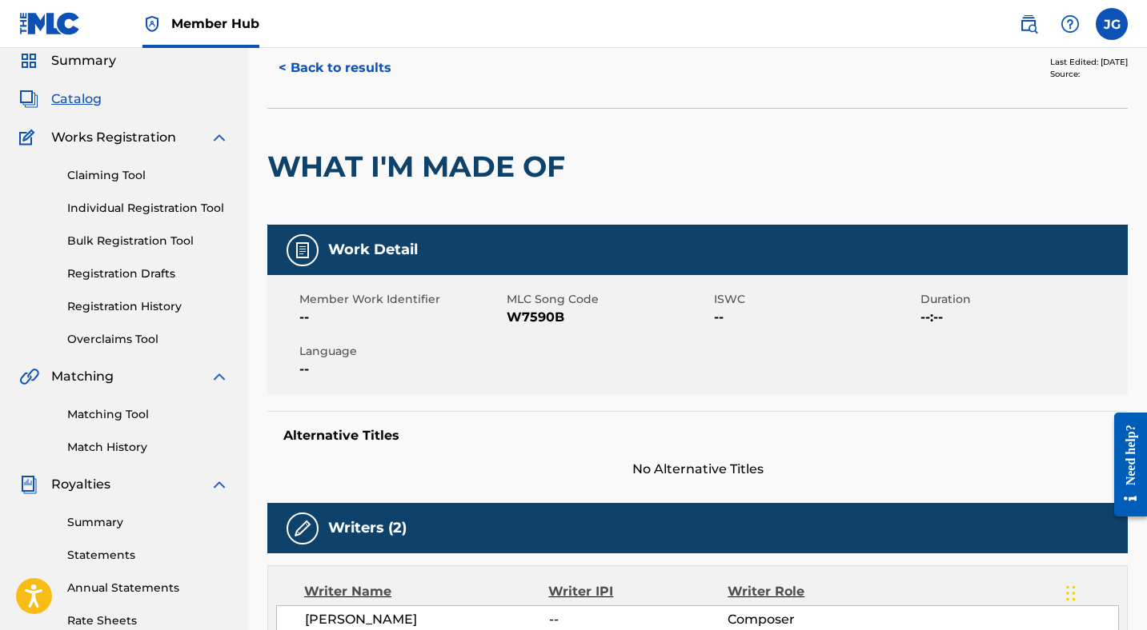
scroll to position [61, 0]
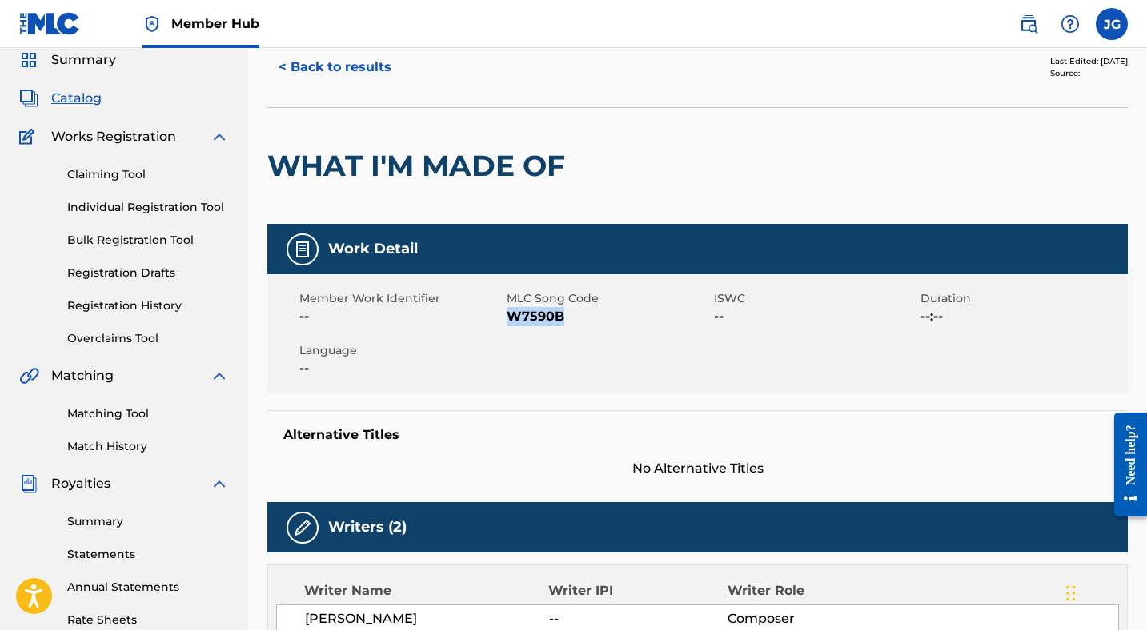
drag, startPoint x: 572, startPoint y: 318, endPoint x: 507, endPoint y: 318, distance: 64.8
click at [507, 318] on span "W7590B" at bounding box center [607, 316] width 203 height 19
copy span "W7590B"
click at [130, 338] on link "Overclaims Tool" at bounding box center [148, 338] width 162 height 17
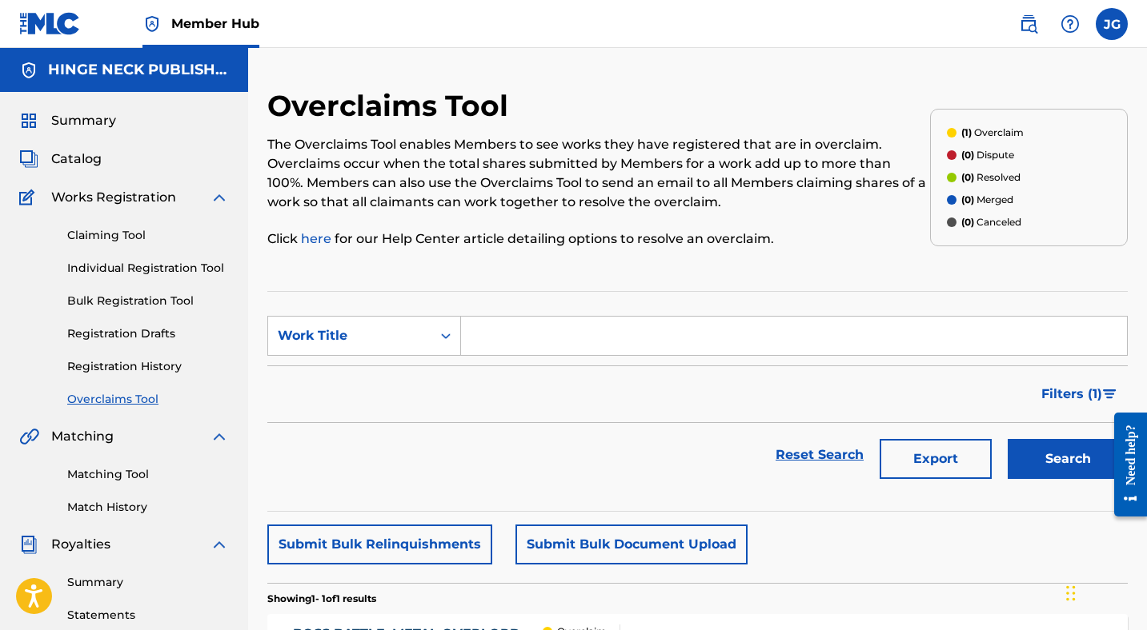
click at [550, 341] on input "Search Form" at bounding box center [794, 336] width 666 height 38
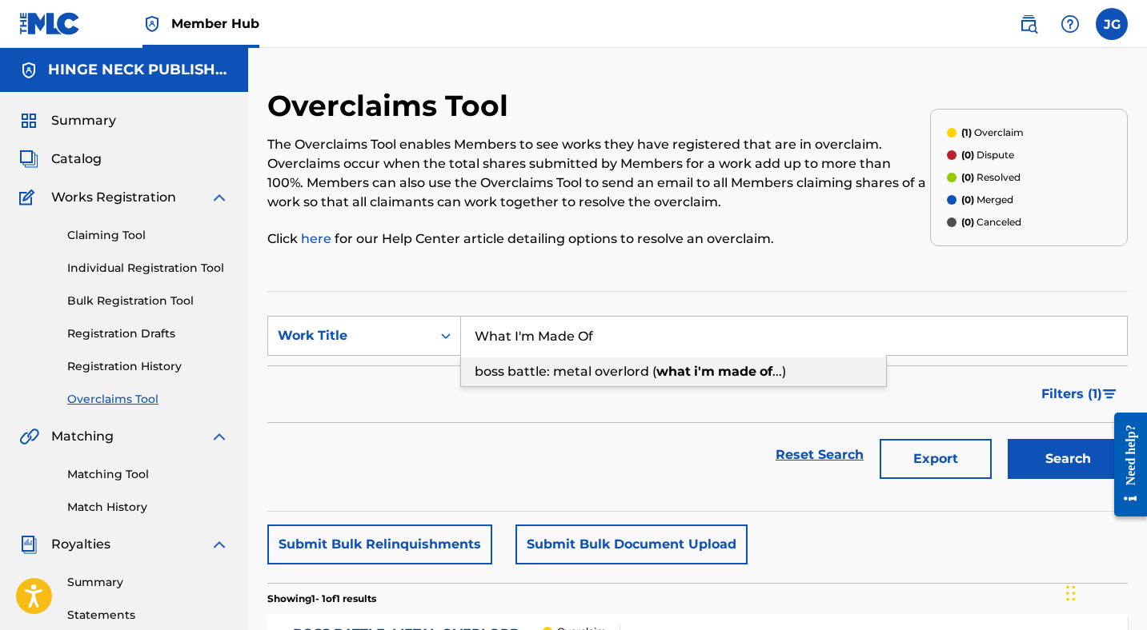
type input "What I'm Made Of"
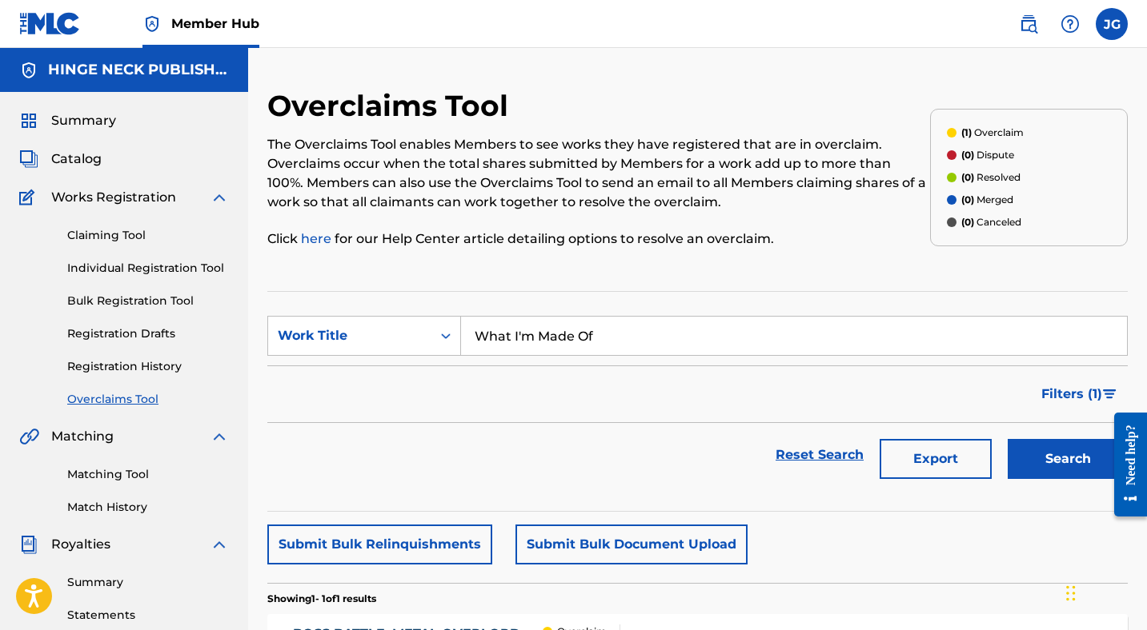
click at [561, 417] on div "Filters ( 1 )" at bounding box center [697, 395] width 860 height 58
click at [1045, 458] on button "Search" at bounding box center [1067, 459] width 120 height 40
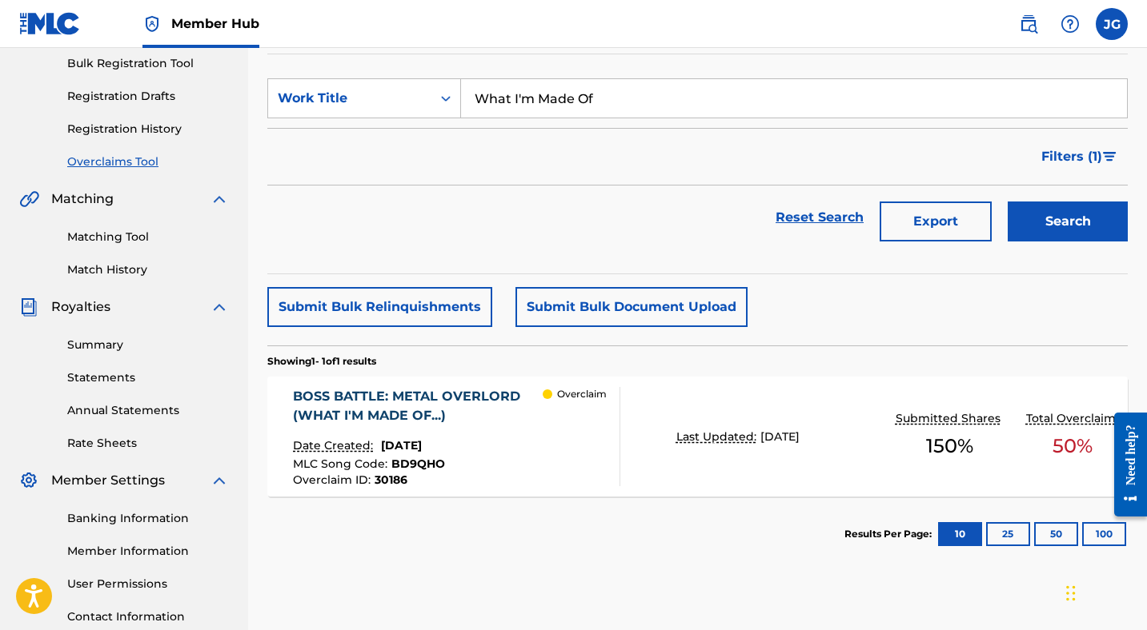
scroll to position [230, 0]
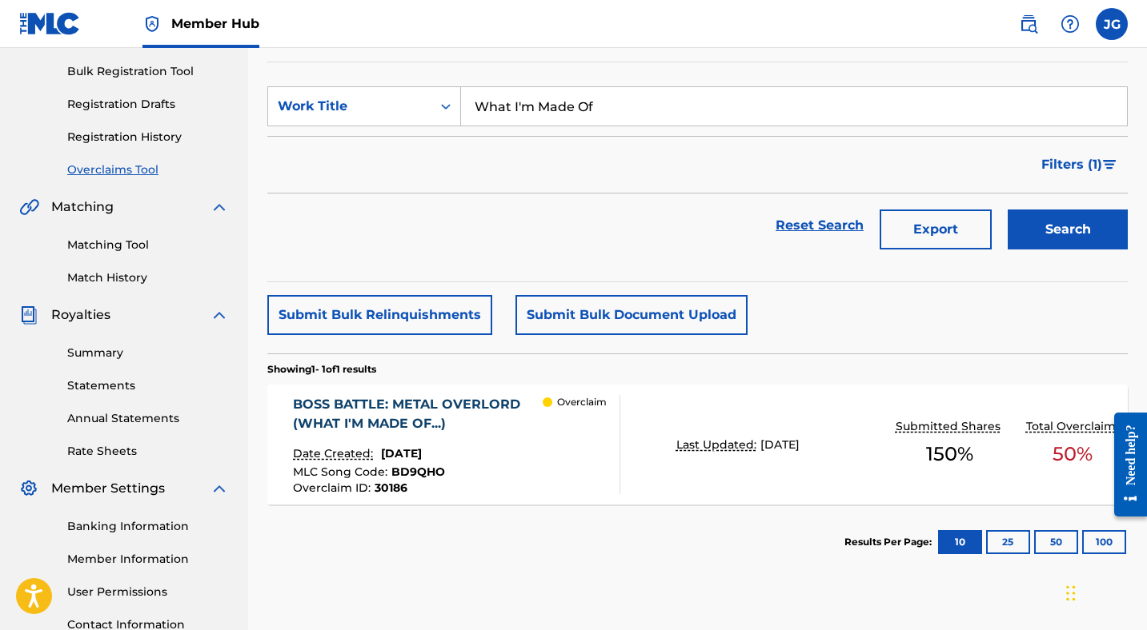
click at [430, 418] on div "BOSS BATTLE: METAL OVERLORD (WHAT I'M MADE OF...)" at bounding box center [418, 414] width 250 height 38
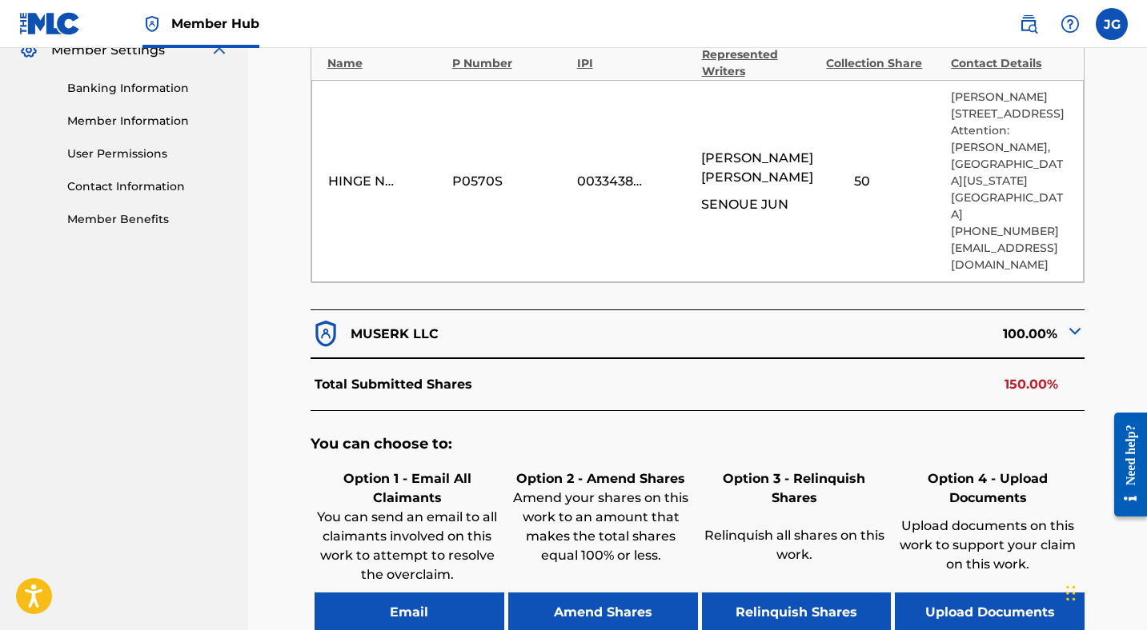
scroll to position [683, 0]
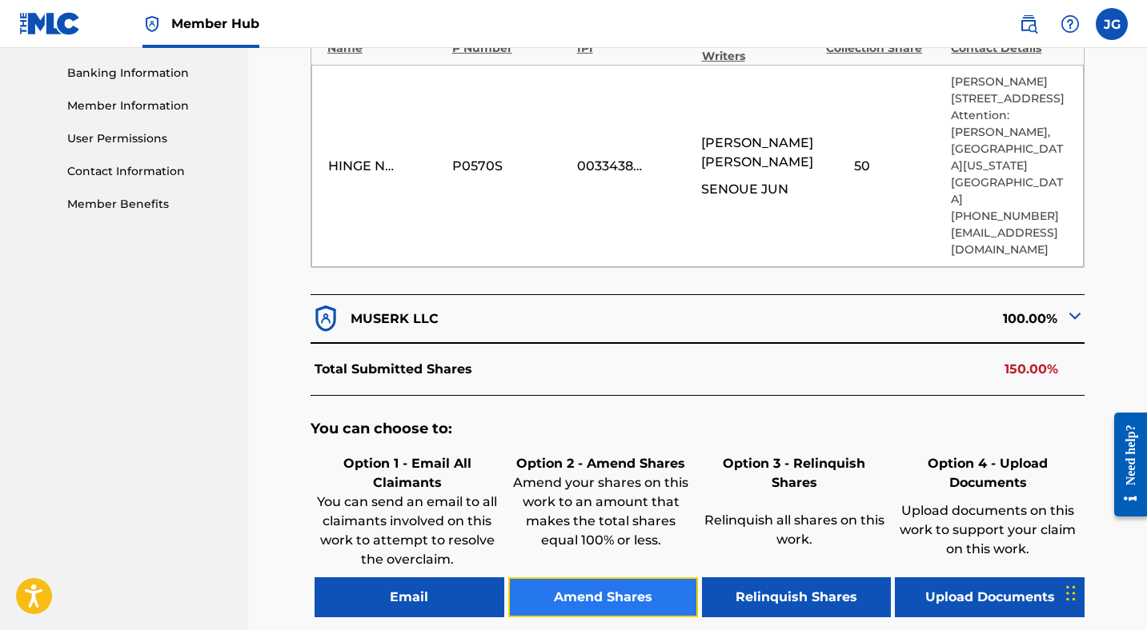
click at [562, 578] on button "Amend Shares" at bounding box center [603, 598] width 190 height 40
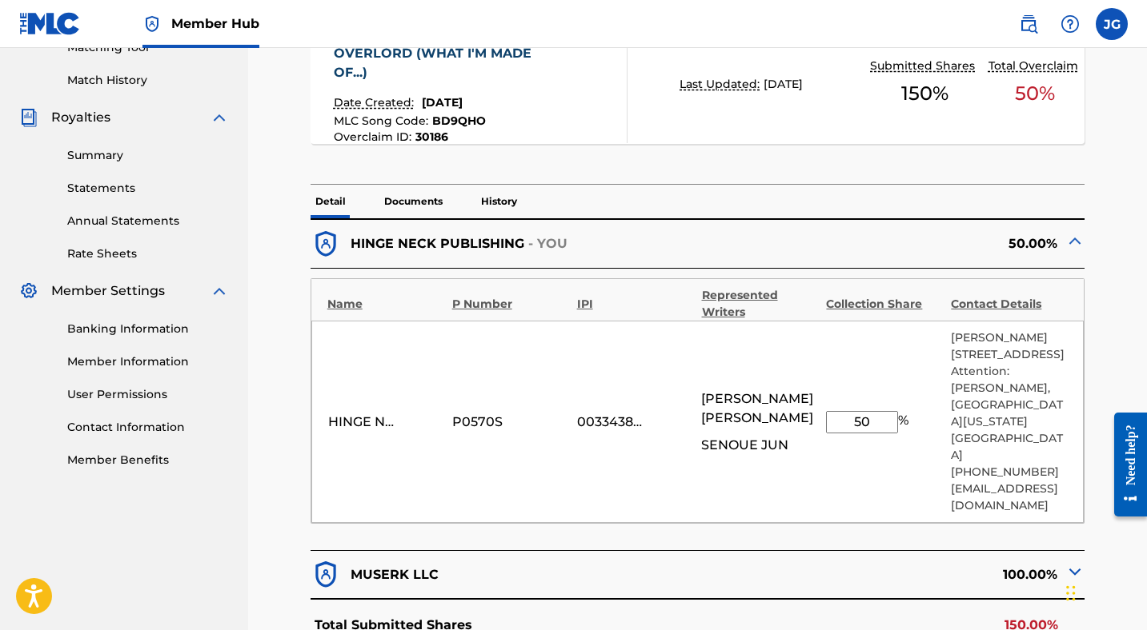
scroll to position [428, 0]
click at [879, 410] on input "50" at bounding box center [862, 421] width 72 height 22
type input "5"
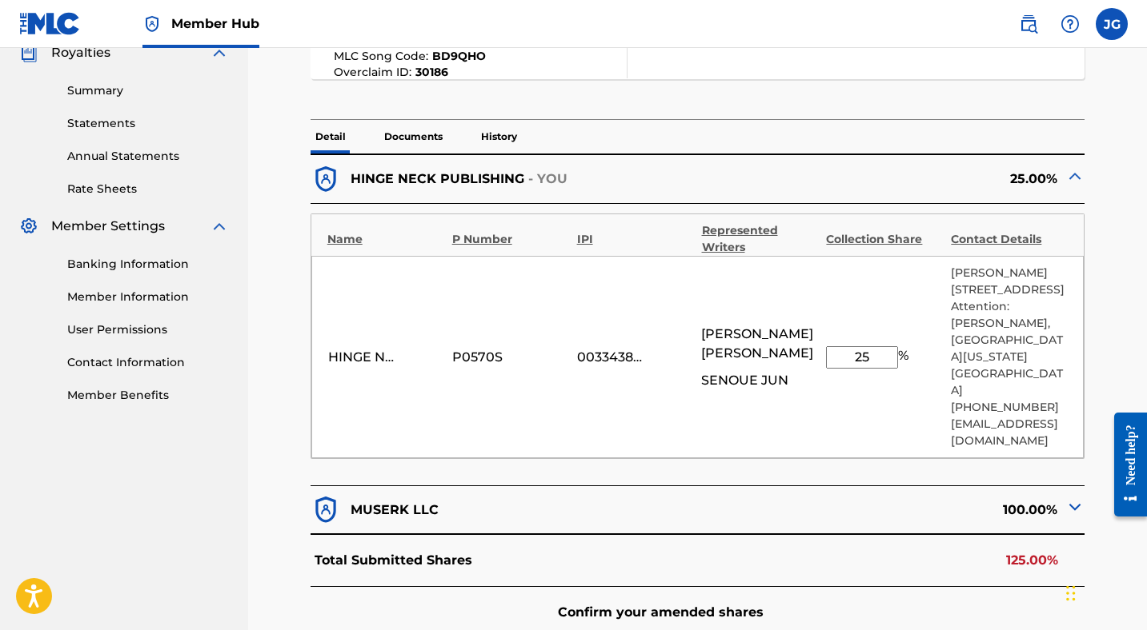
scroll to position [559, 0]
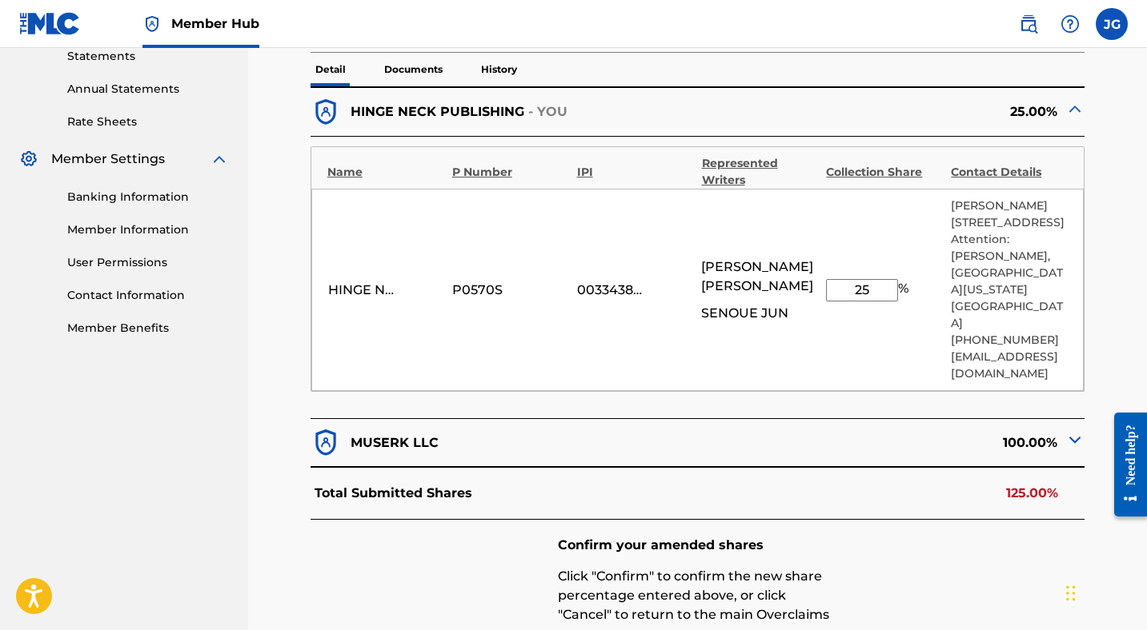
type input "25"
click at [888, 427] on div "100.00%" at bounding box center [891, 442] width 387 height 31
click at [1076, 430] on img at bounding box center [1074, 439] width 19 height 19
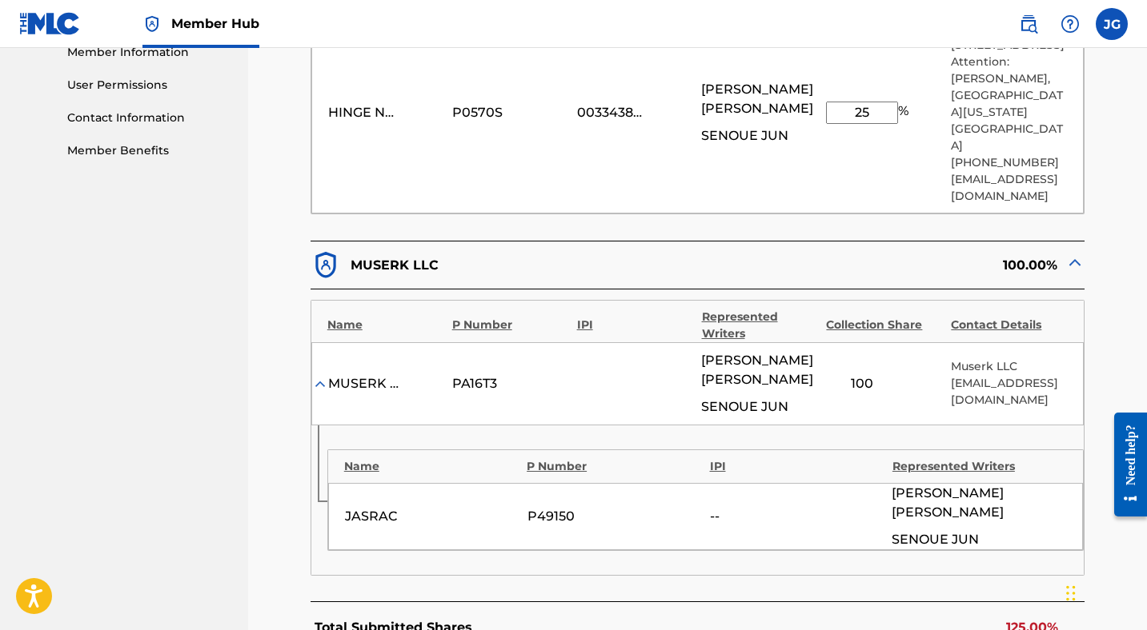
scroll to position [740, 0]
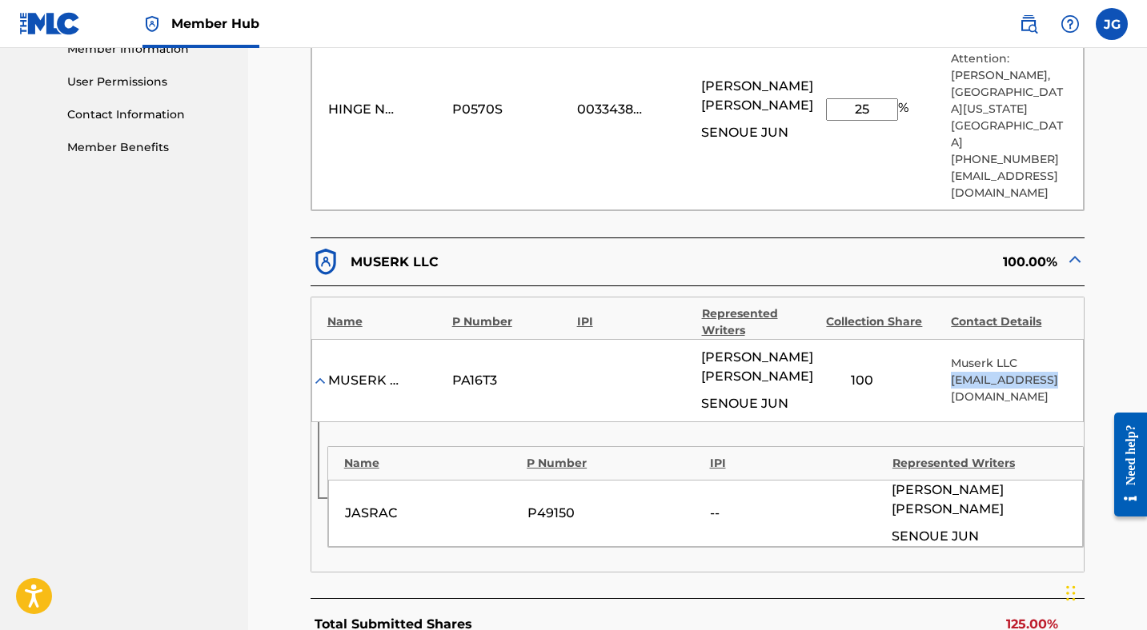
drag, startPoint x: 948, startPoint y: 348, endPoint x: 1056, endPoint y: 353, distance: 108.1
click at [1056, 353] on div "MUSERK LLC PA16T3 [PERSON_NAME] SENOUE JUN 100 Muserk LLC [EMAIL_ADDRESS][DOMAI…" at bounding box center [697, 380] width 773 height 83
copy p "[EMAIL_ADDRESS][DOMAIN_NAME]"
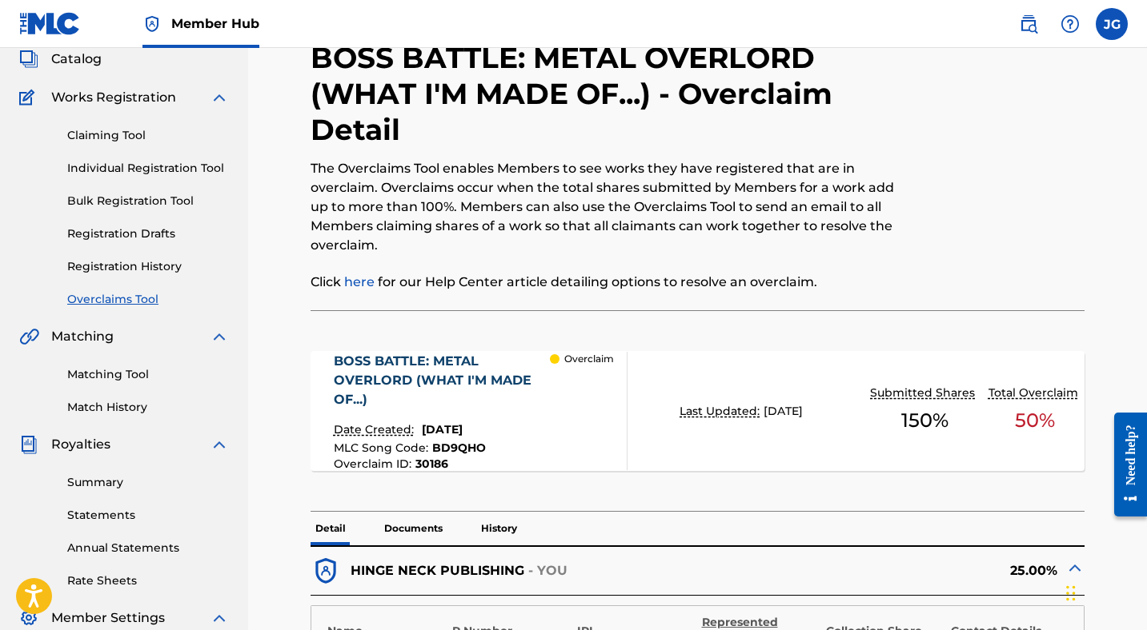
scroll to position [94, 0]
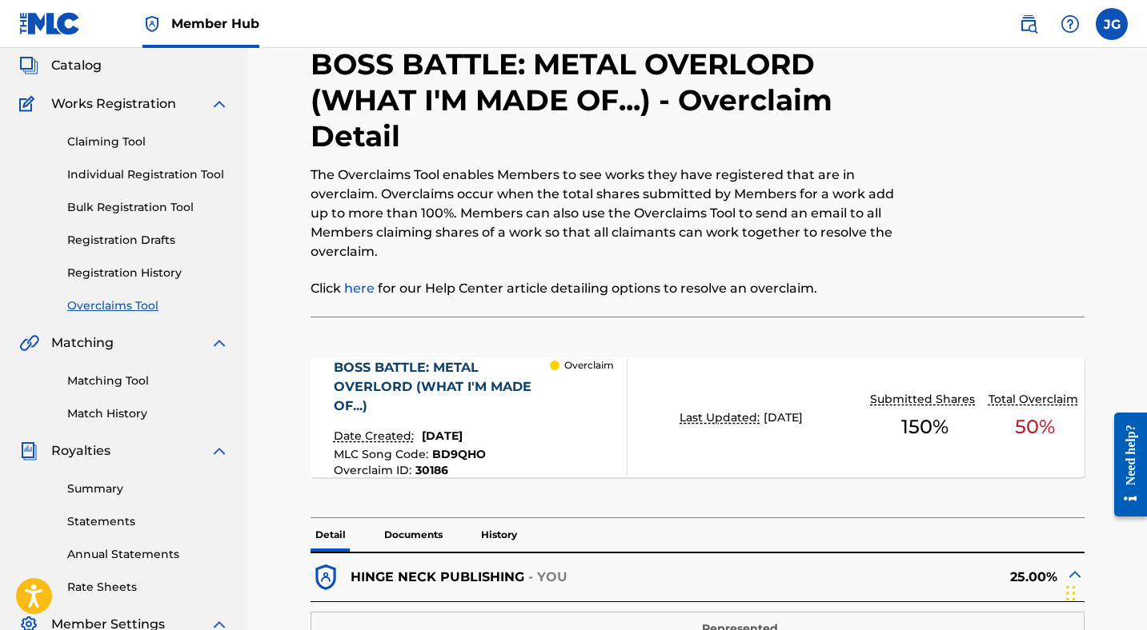
click at [362, 285] on link "here" at bounding box center [359, 288] width 30 height 15
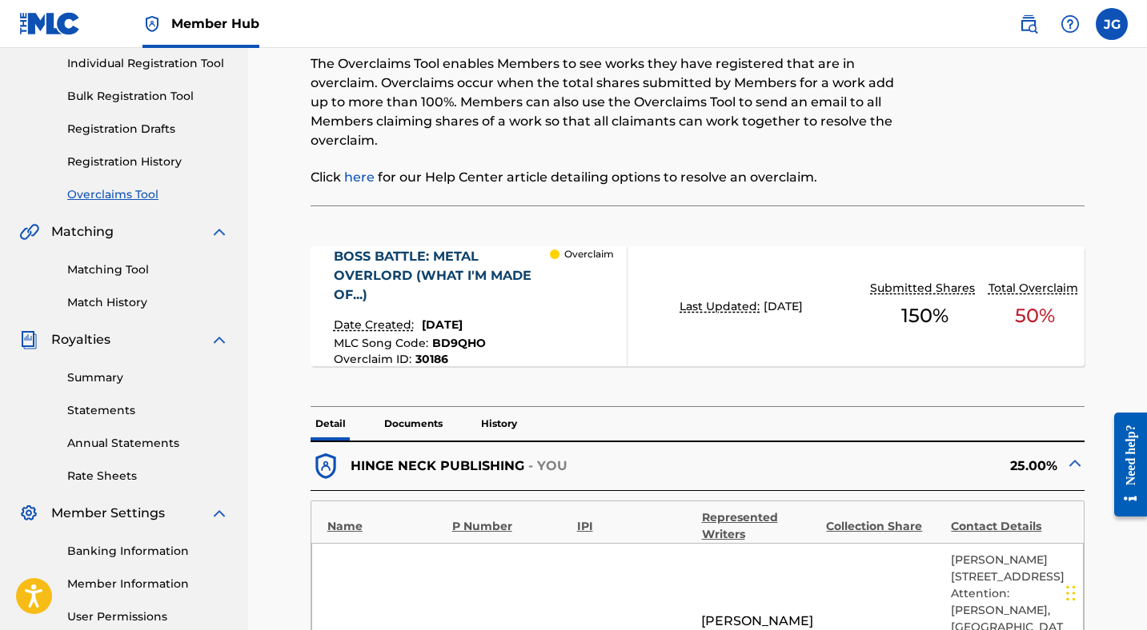
scroll to position [204, 0]
click at [448, 330] on span "[DATE]" at bounding box center [442, 325] width 41 height 14
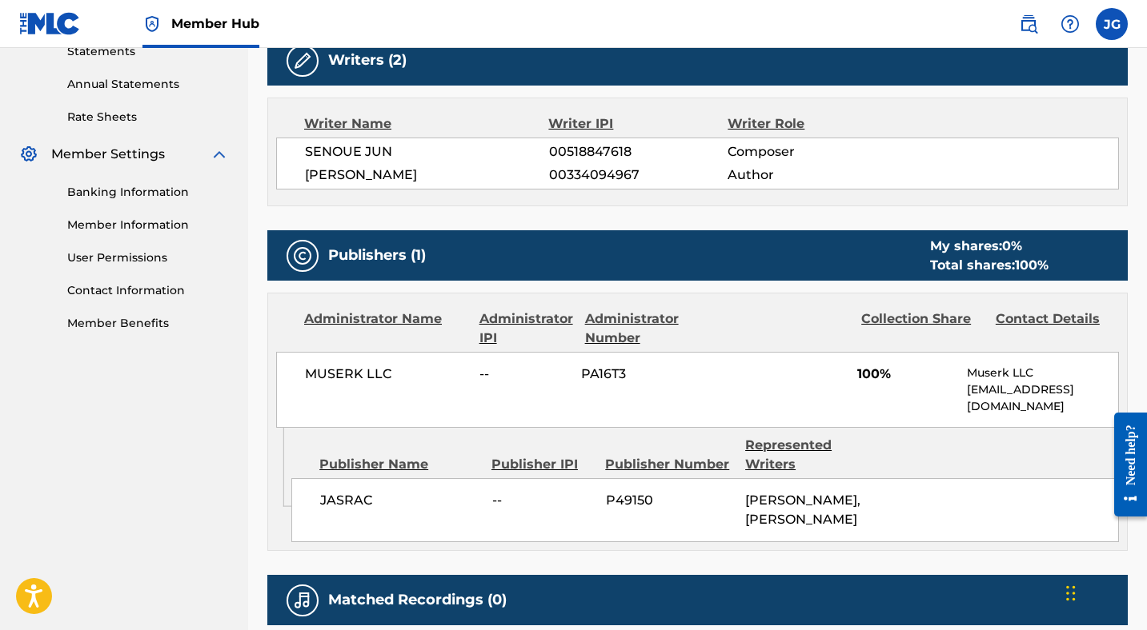
scroll to position [565, 0]
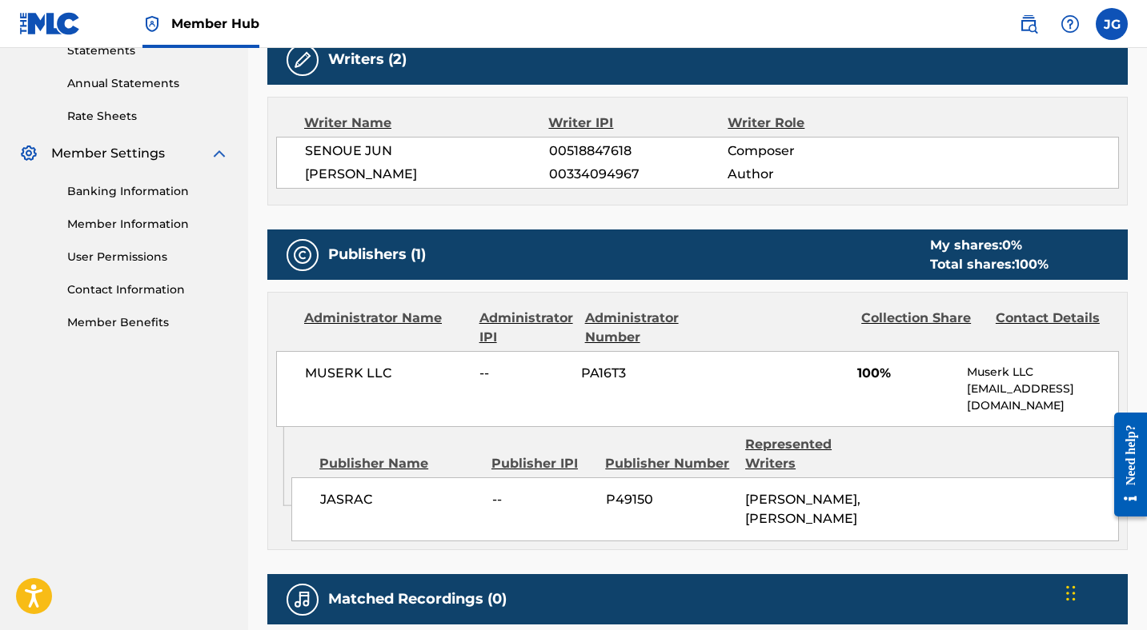
click at [1051, 318] on div "Contact Details" at bounding box center [1056, 328] width 122 height 38
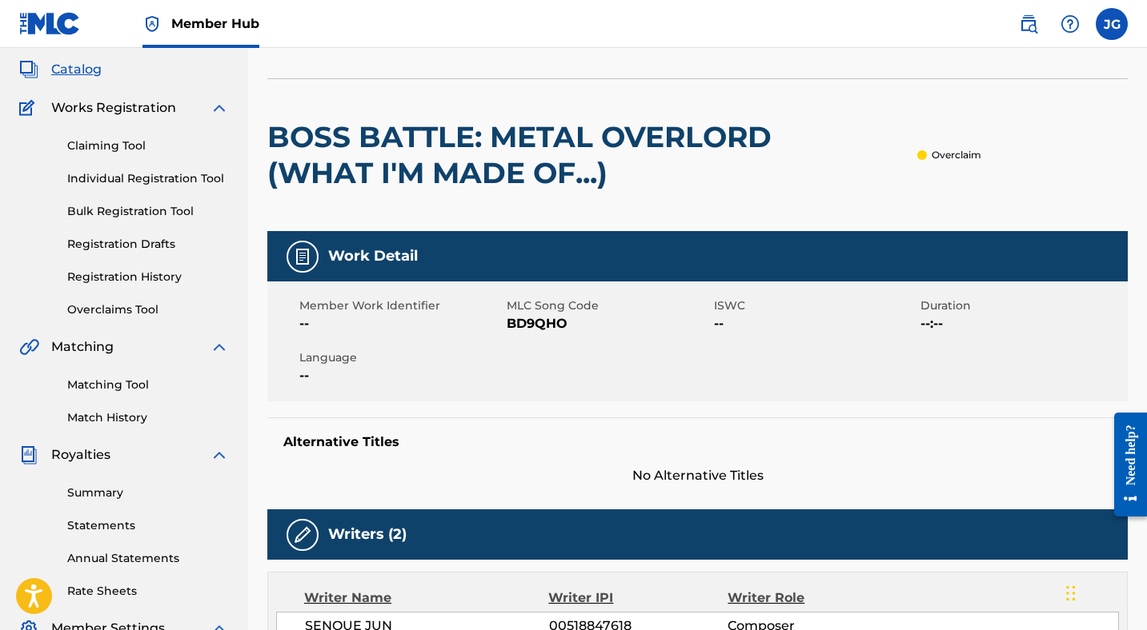
scroll to position [0, 0]
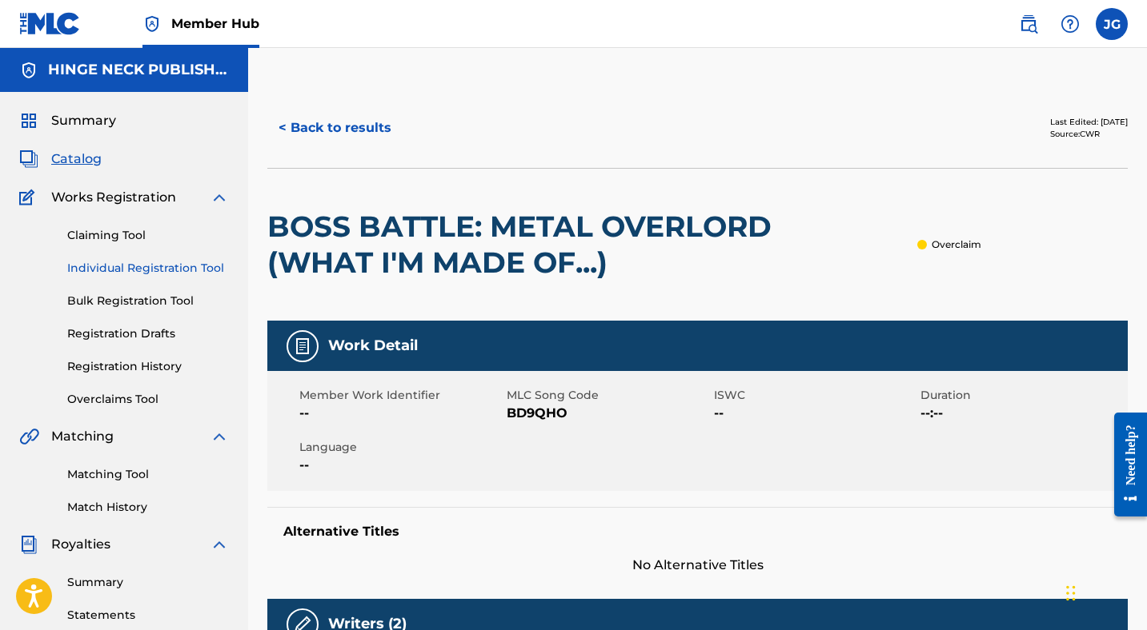
click at [121, 266] on link "Individual Registration Tool" at bounding box center [148, 268] width 162 height 17
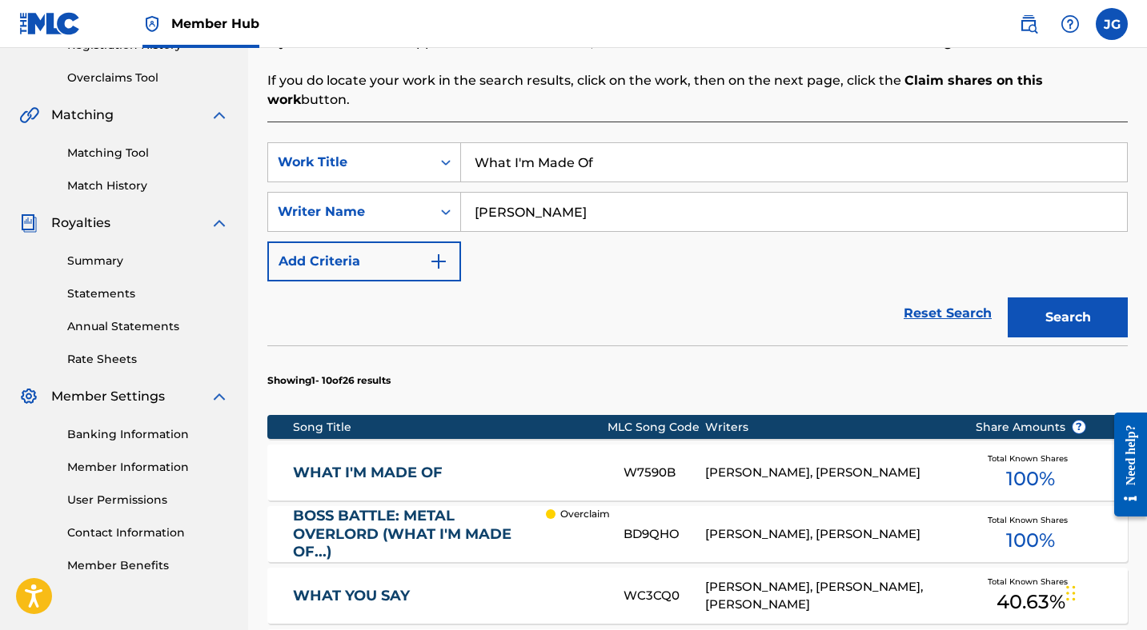
scroll to position [332, 0]
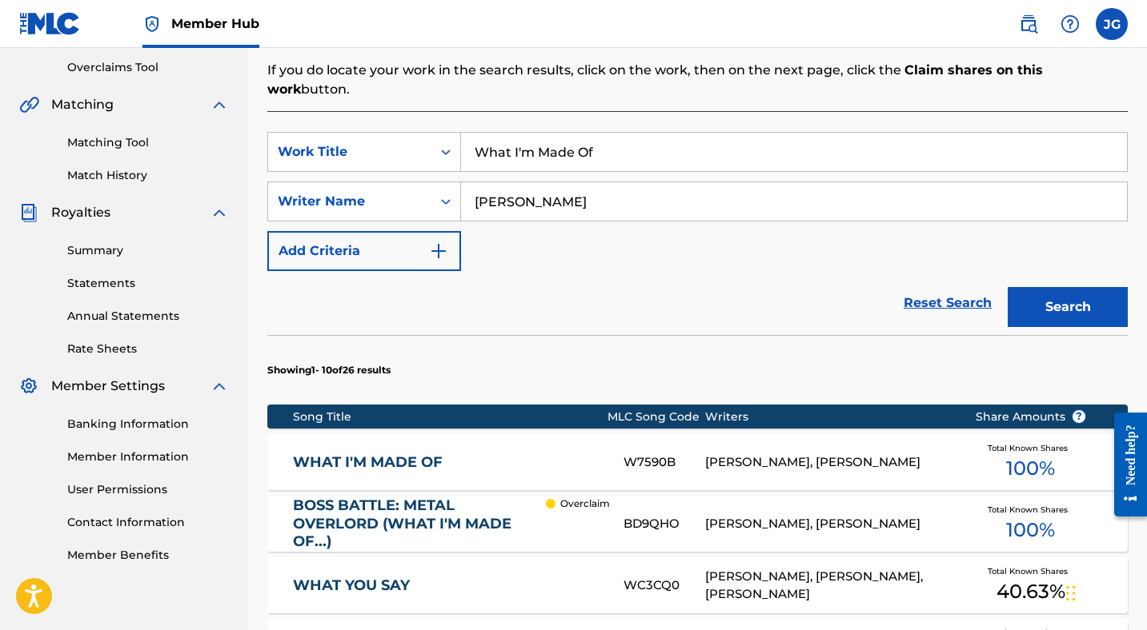
click at [750, 454] on div "[PERSON_NAME], [PERSON_NAME]" at bounding box center [827, 463] width 245 height 18
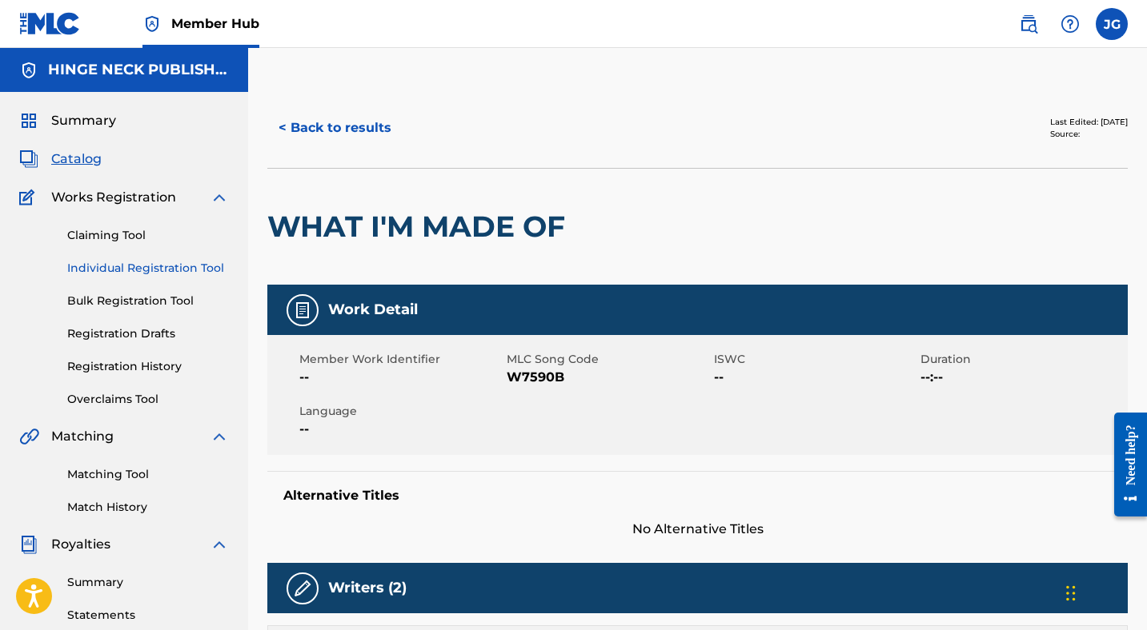
click at [131, 268] on link "Individual Registration Tool" at bounding box center [148, 268] width 162 height 17
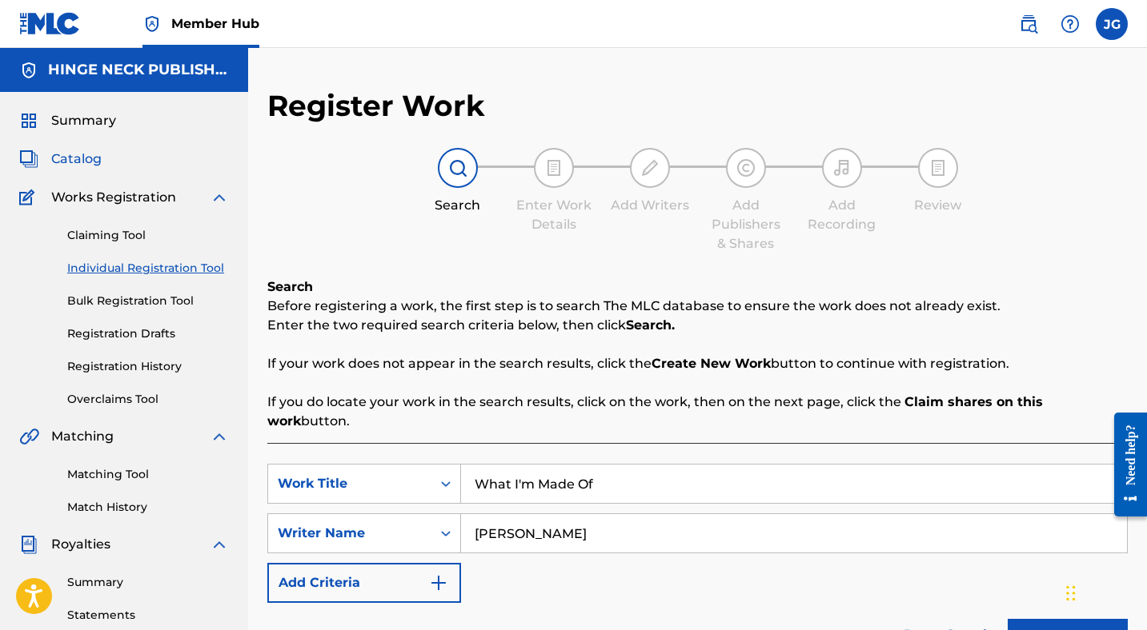
click at [85, 160] on span "Catalog" at bounding box center [76, 159] width 50 height 19
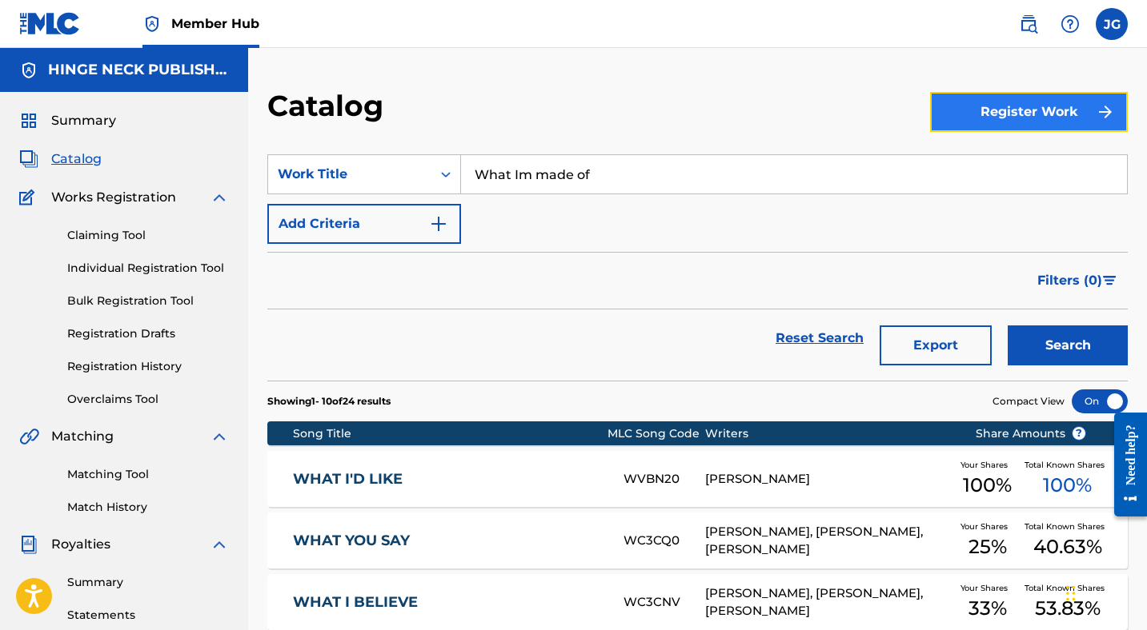
click at [1015, 110] on button "Register Work" at bounding box center [1029, 112] width 198 height 40
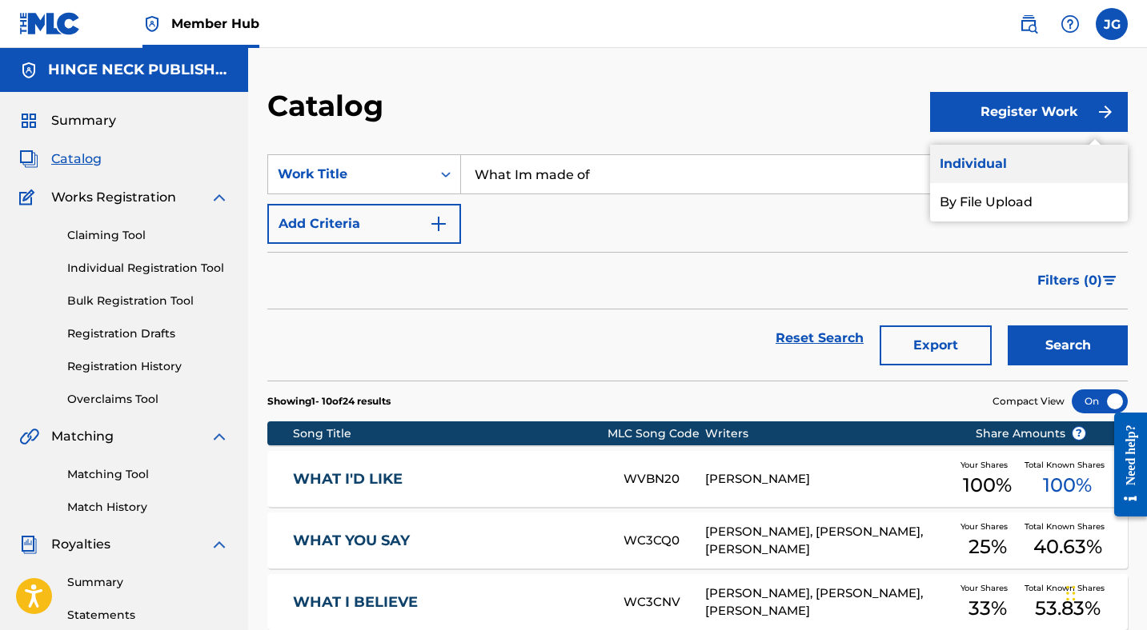
click at [990, 172] on link "Individual" at bounding box center [1029, 164] width 198 height 38
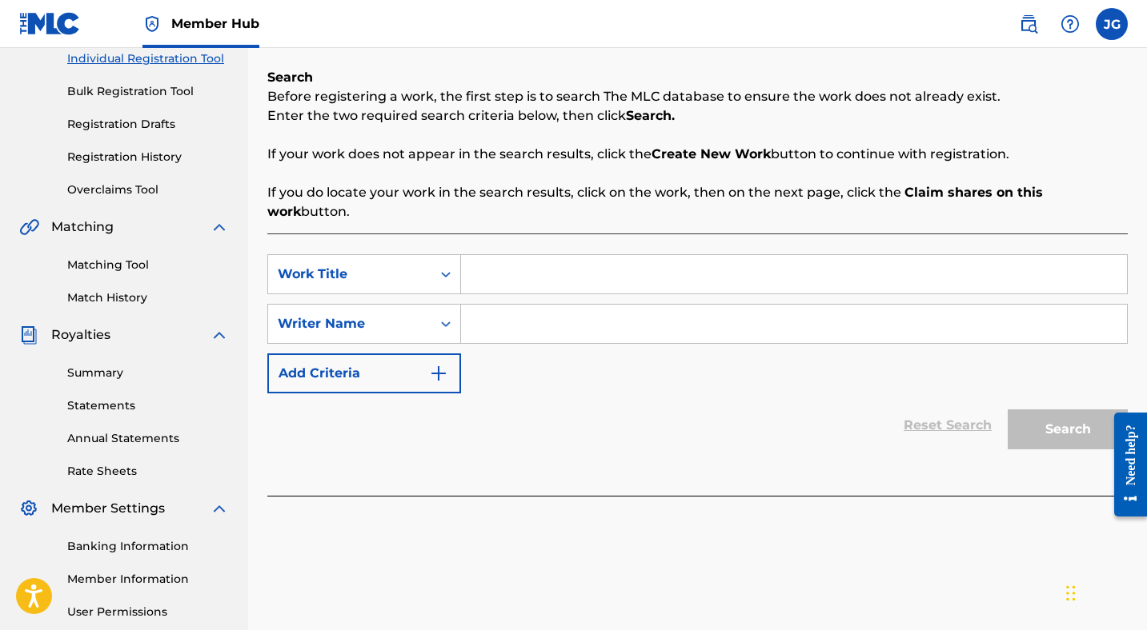
scroll to position [218, 0]
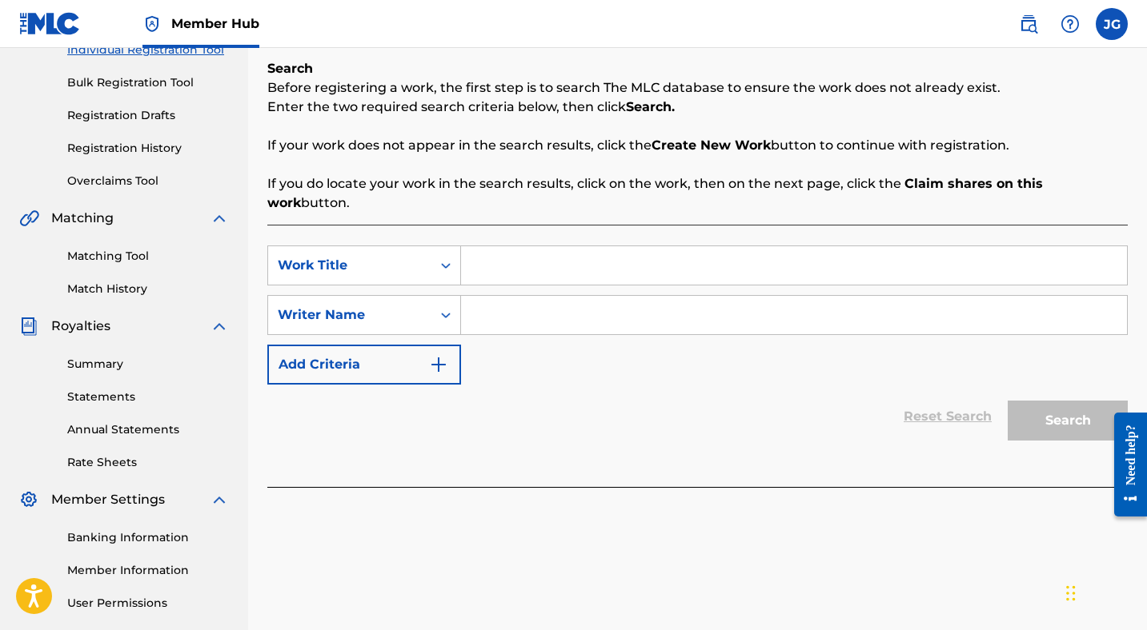
click at [514, 252] on input "Search Form" at bounding box center [794, 265] width 666 height 38
type input "What I'm Made of"
click at [486, 298] on input "Search Form" at bounding box center [794, 315] width 666 height 38
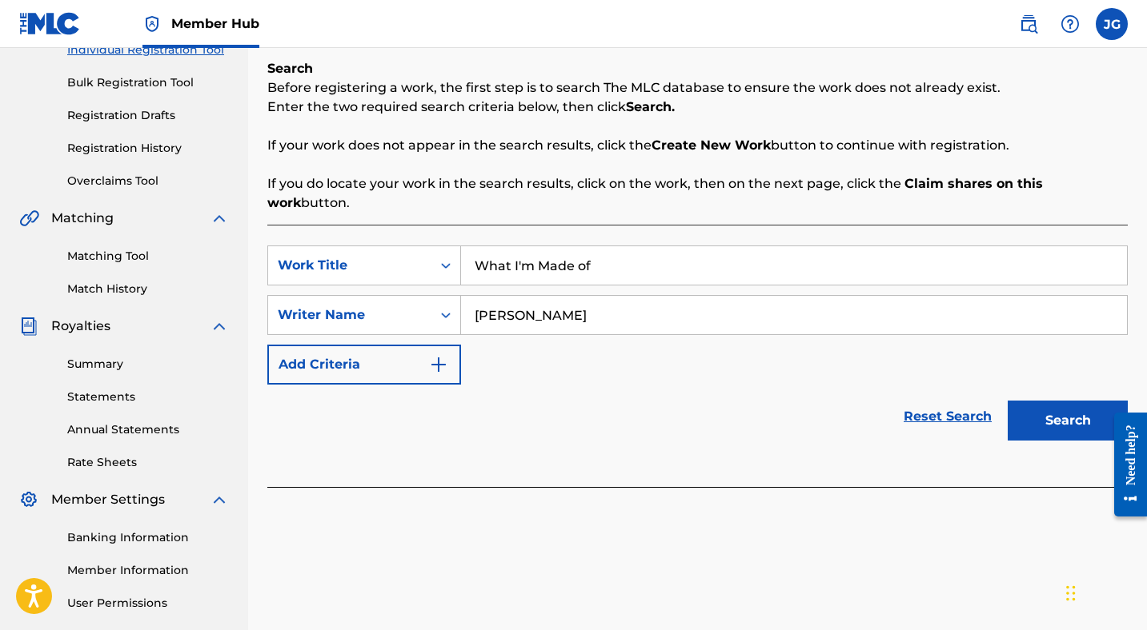
type input "[PERSON_NAME]"
click at [595, 246] on input "What I'm Made of" at bounding box center [794, 265] width 666 height 38
type input "What I'm Made of..."
click at [1068, 401] on button "Search" at bounding box center [1067, 421] width 120 height 40
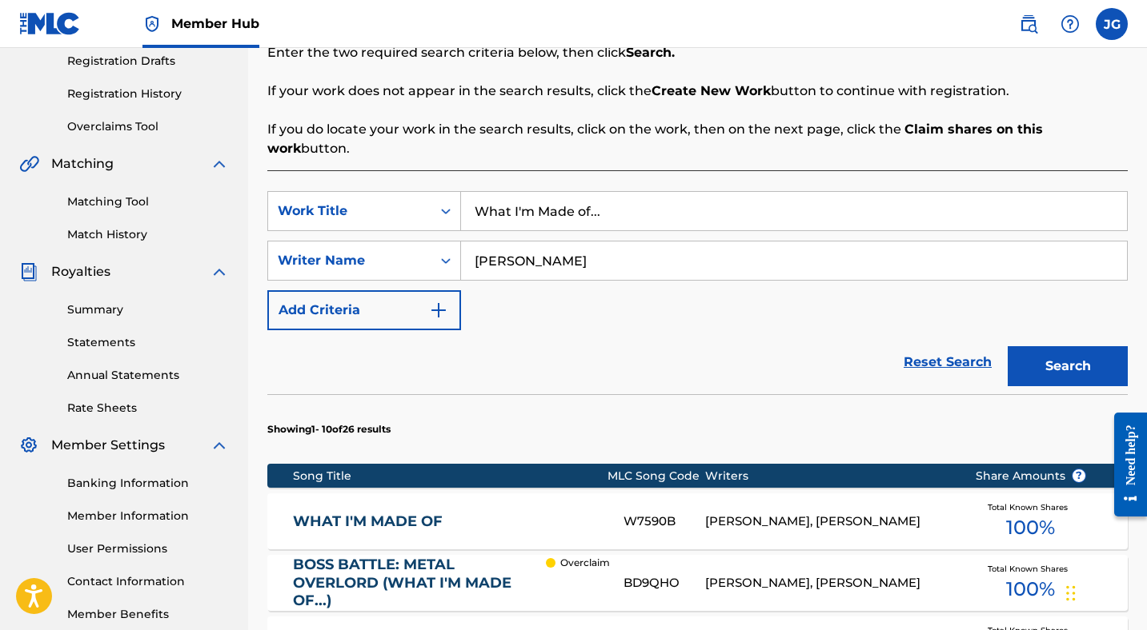
scroll to position [0, 0]
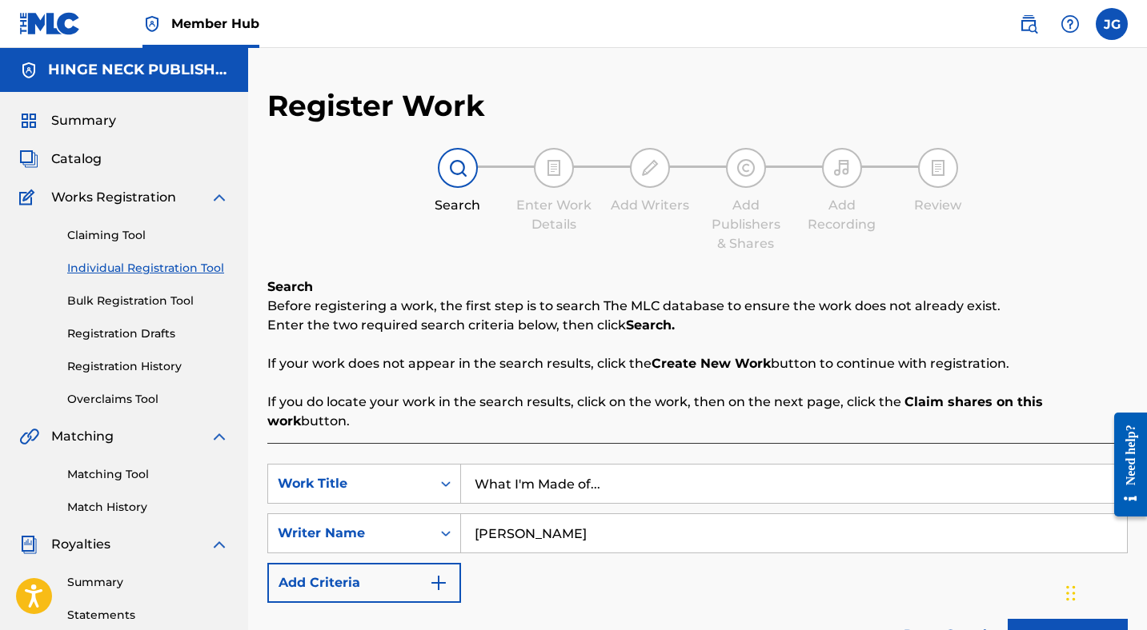
click at [218, 198] on img at bounding box center [219, 197] width 19 height 19
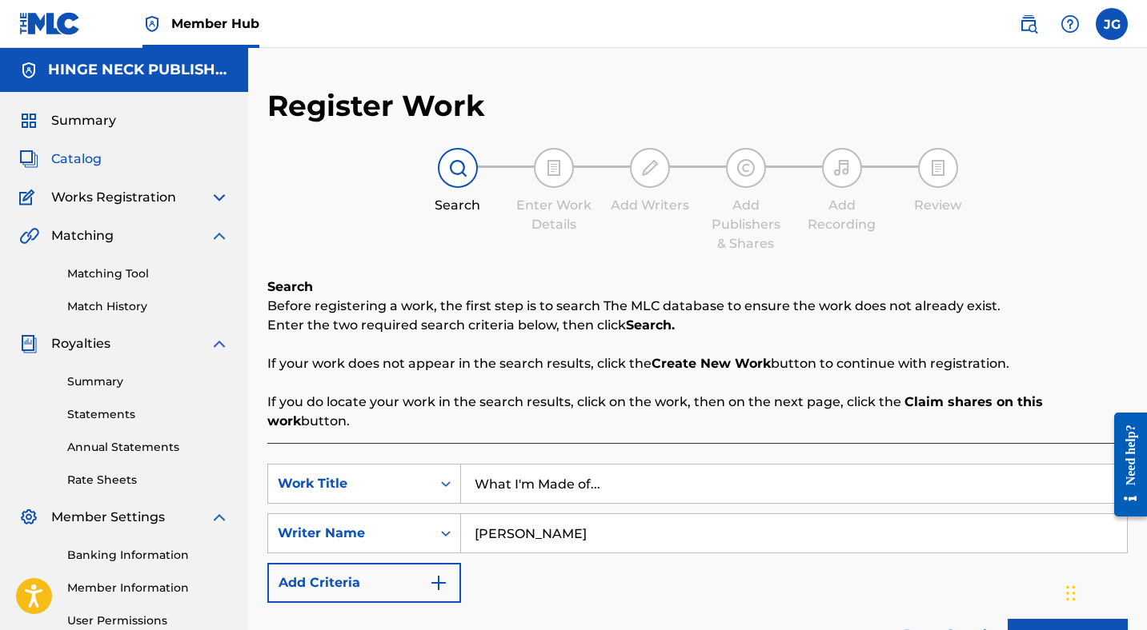
click at [76, 155] on span "Catalog" at bounding box center [76, 159] width 50 height 19
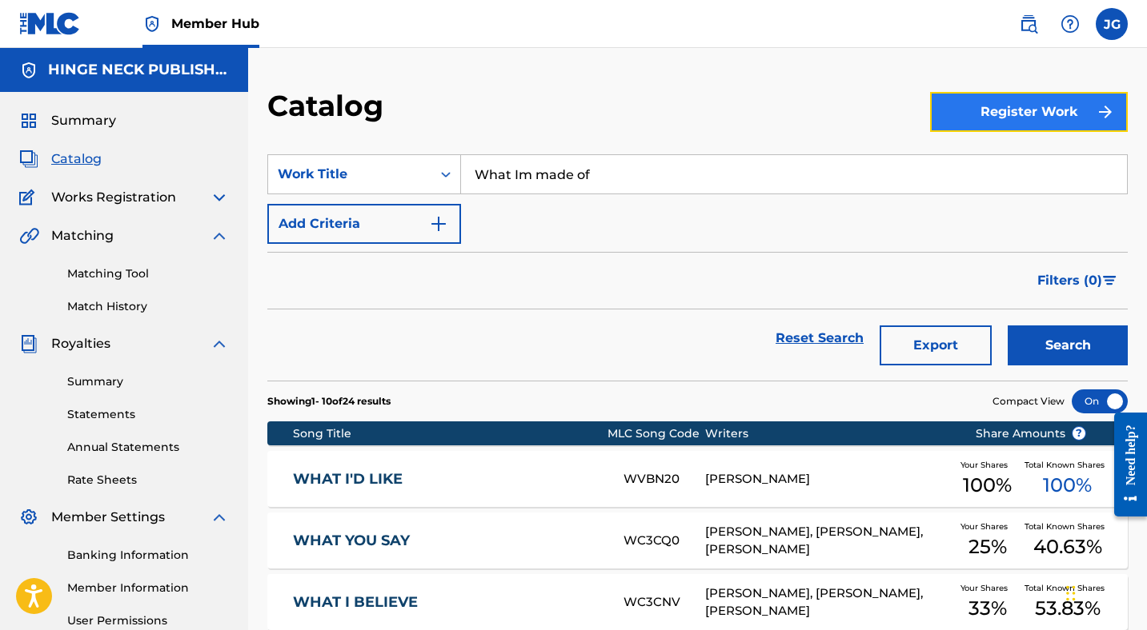
click at [1000, 111] on button "Register Work" at bounding box center [1029, 112] width 198 height 40
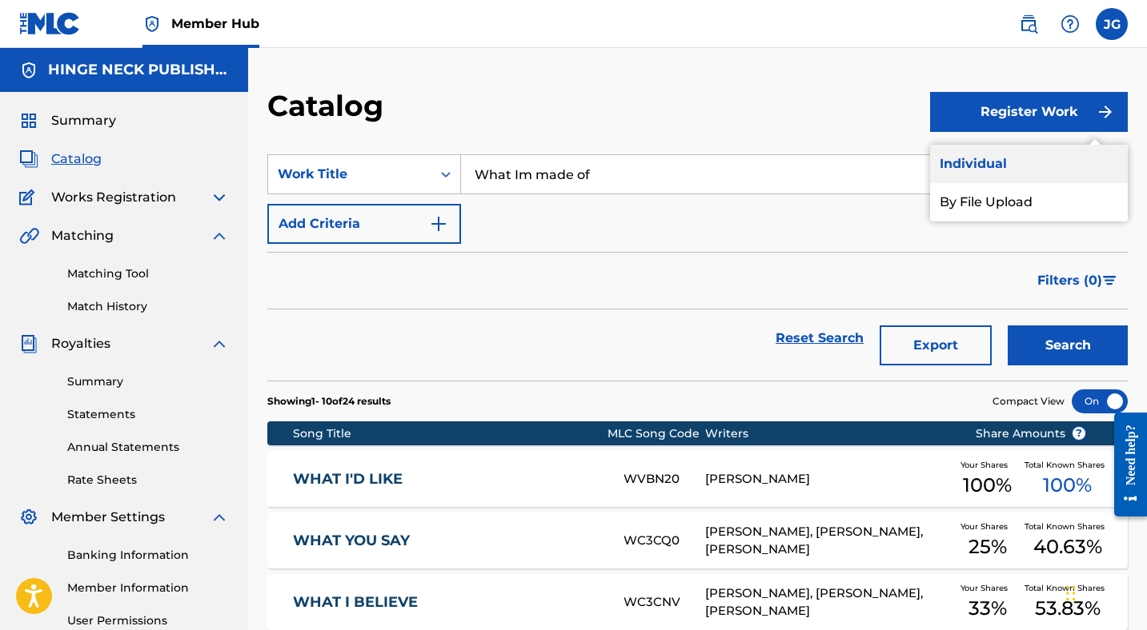
click at [988, 164] on link "Individual" at bounding box center [1029, 164] width 198 height 38
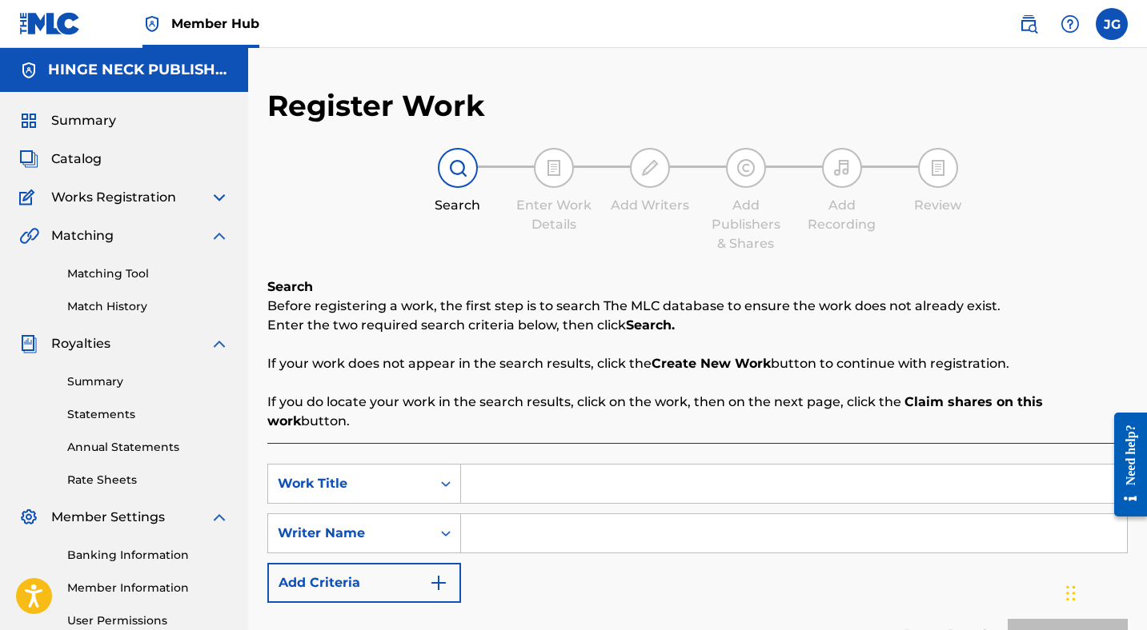
click at [503, 465] on input "Search Form" at bounding box center [794, 484] width 666 height 38
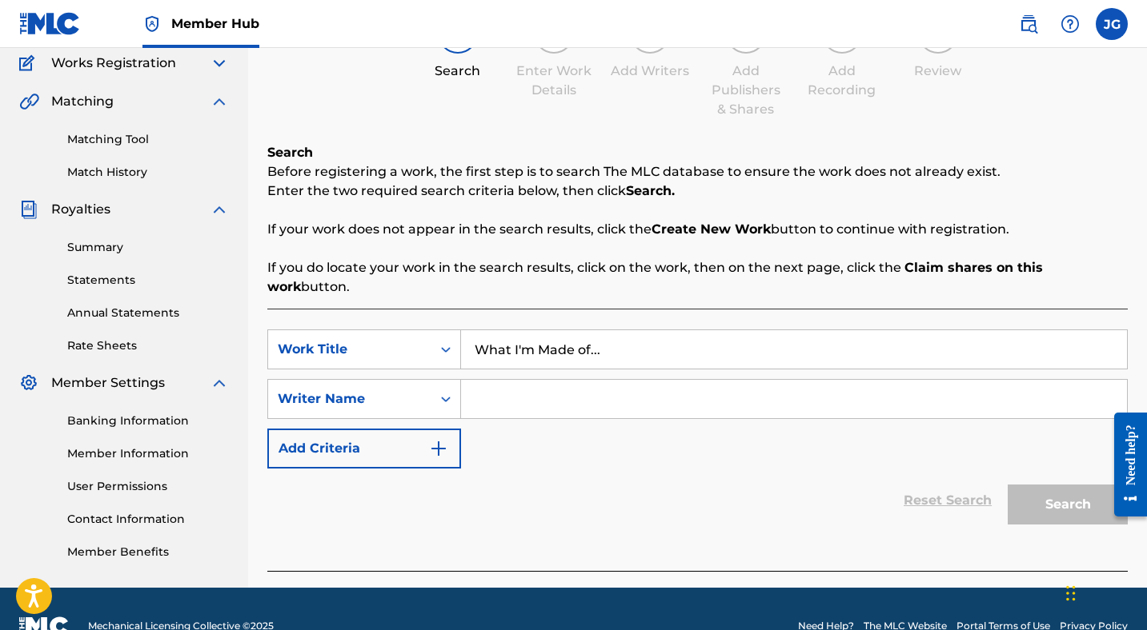
scroll to position [161, 0]
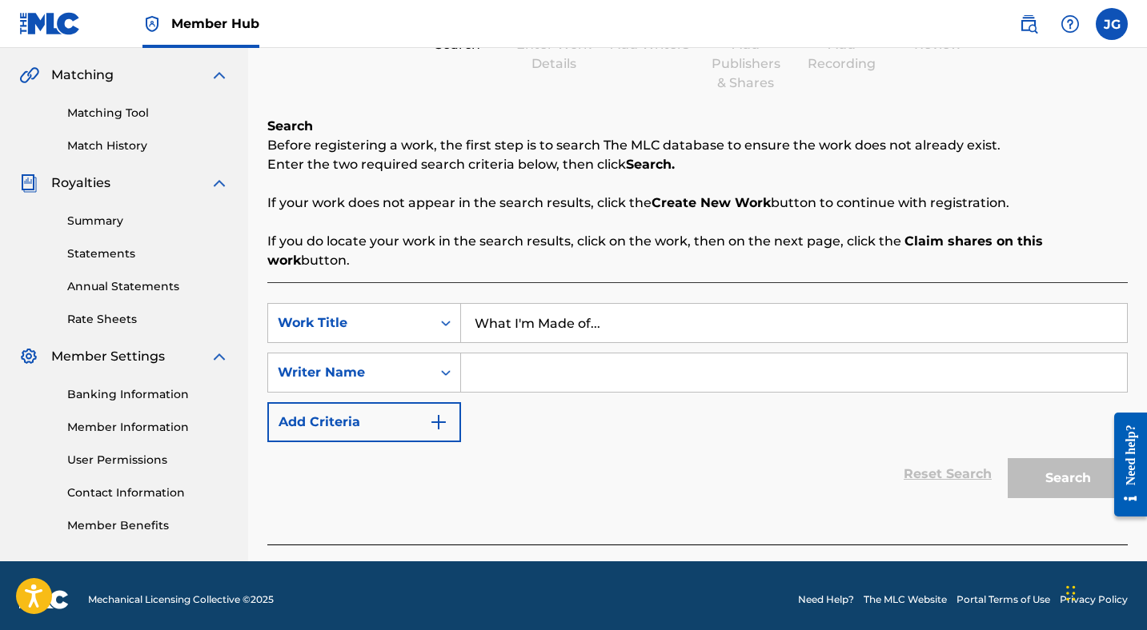
type input "What I'm Made of..."
click at [601, 358] on input "Search Form" at bounding box center [794, 373] width 666 height 38
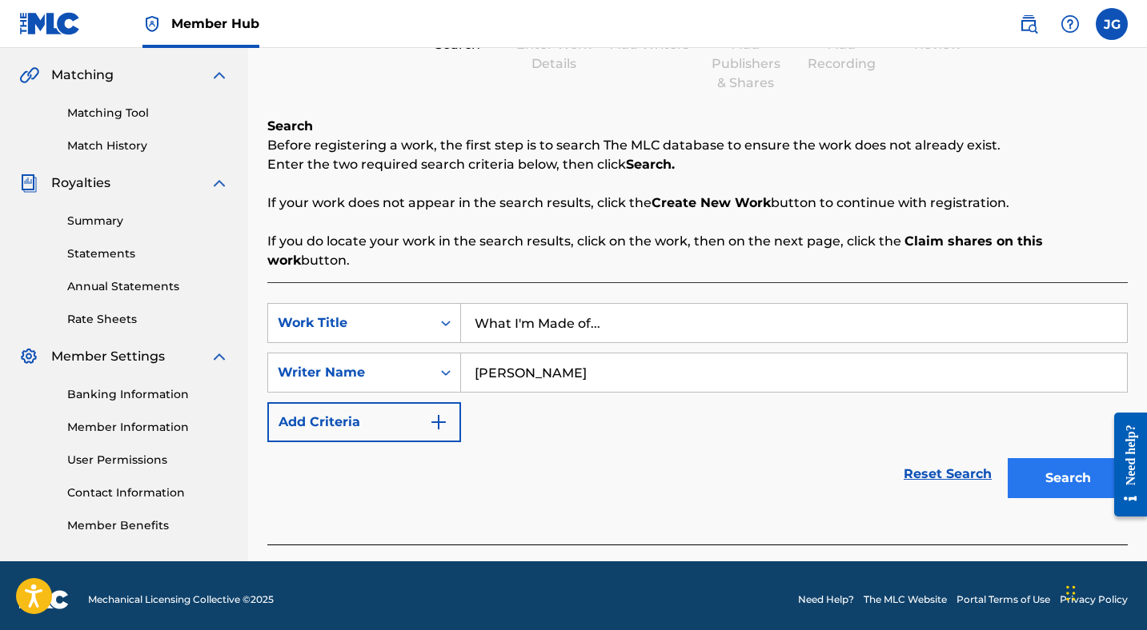
type input "[PERSON_NAME]"
click at [1039, 472] on button "Search" at bounding box center [1067, 478] width 120 height 40
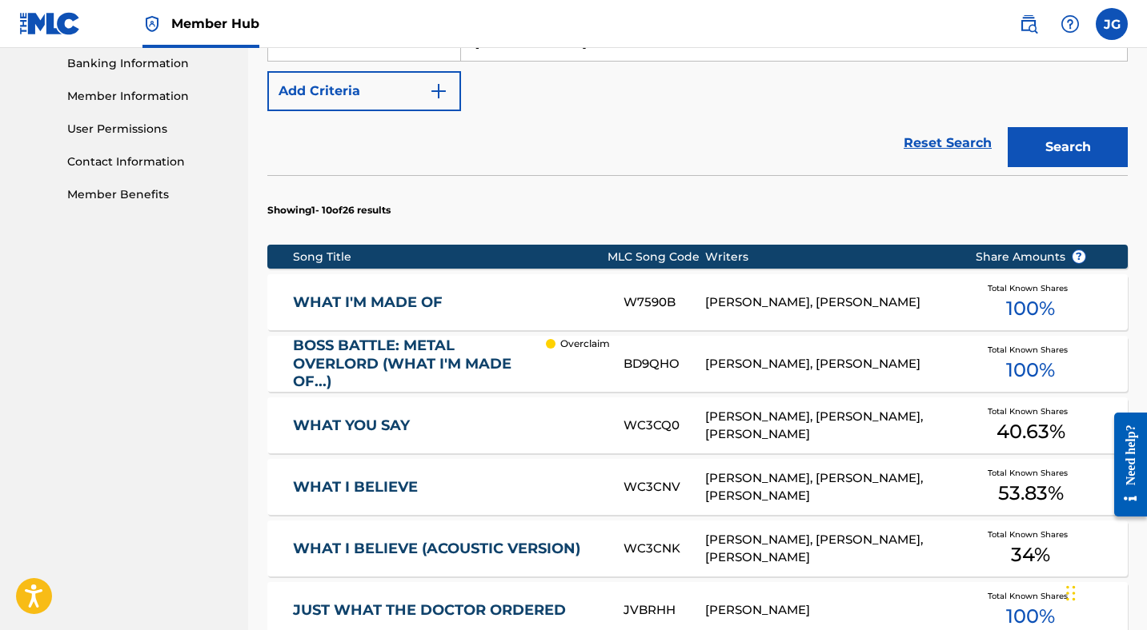
scroll to position [494, 0]
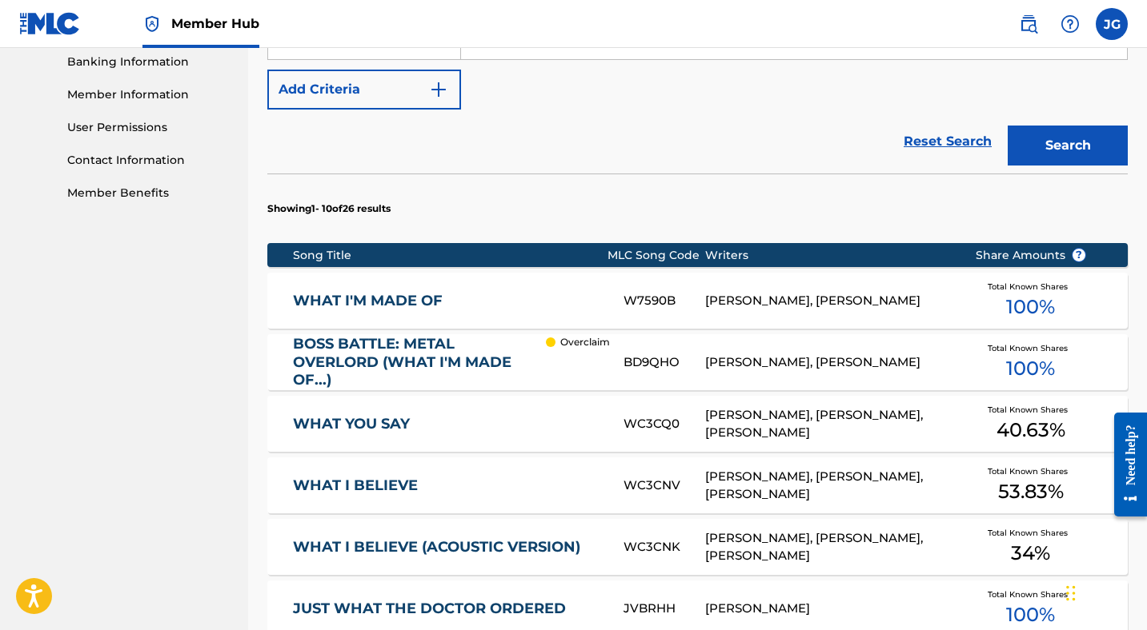
click at [704, 292] on div "W7590B" at bounding box center [664, 301] width 82 height 18
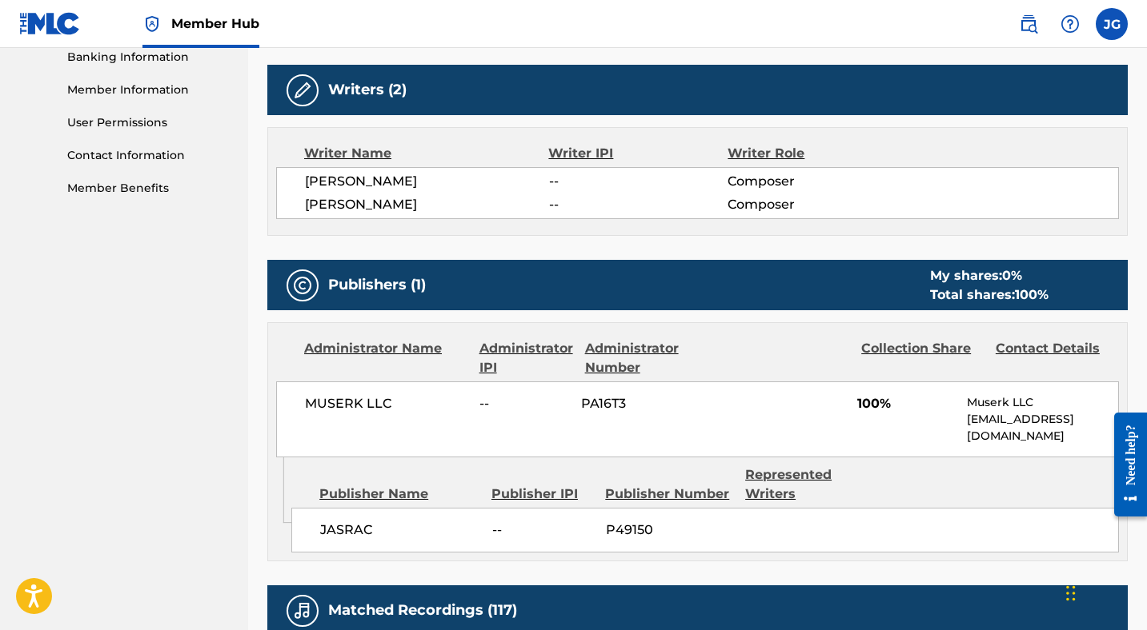
scroll to position [484, 0]
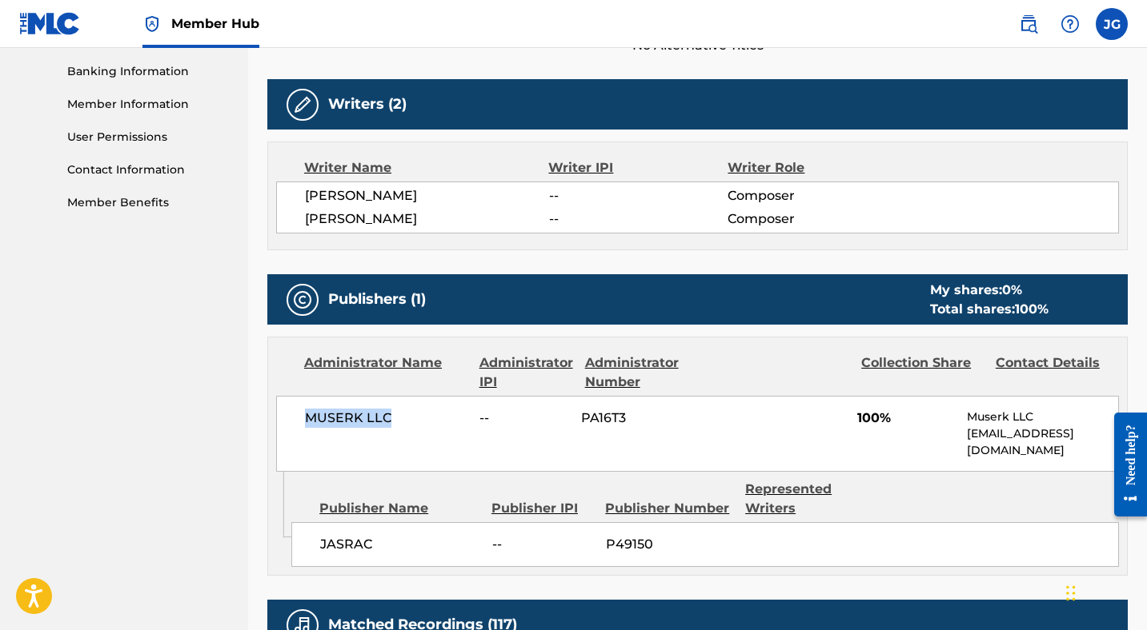
drag, startPoint x: 410, startPoint y: 414, endPoint x: 296, endPoint y: 417, distance: 114.5
click at [295, 416] on div "MUSERK LLC -- PA16T3 100% Muserk LLC [EMAIL_ADDRESS][DOMAIN_NAME]" at bounding box center [697, 434] width 843 height 76
copy span "MUSERK LLC"
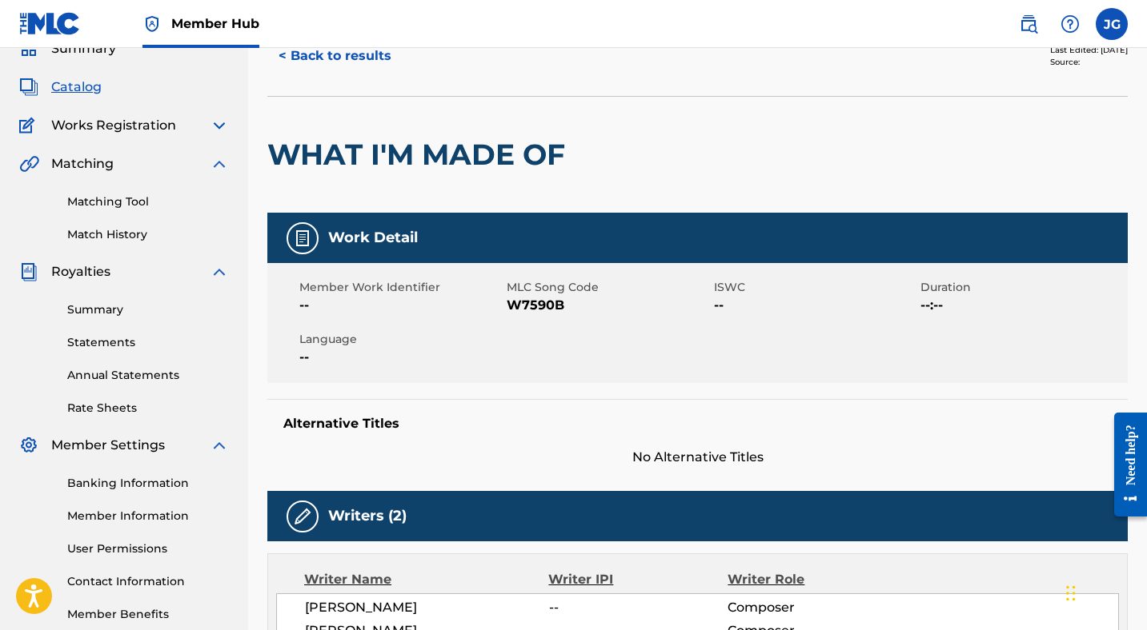
scroll to position [49, 0]
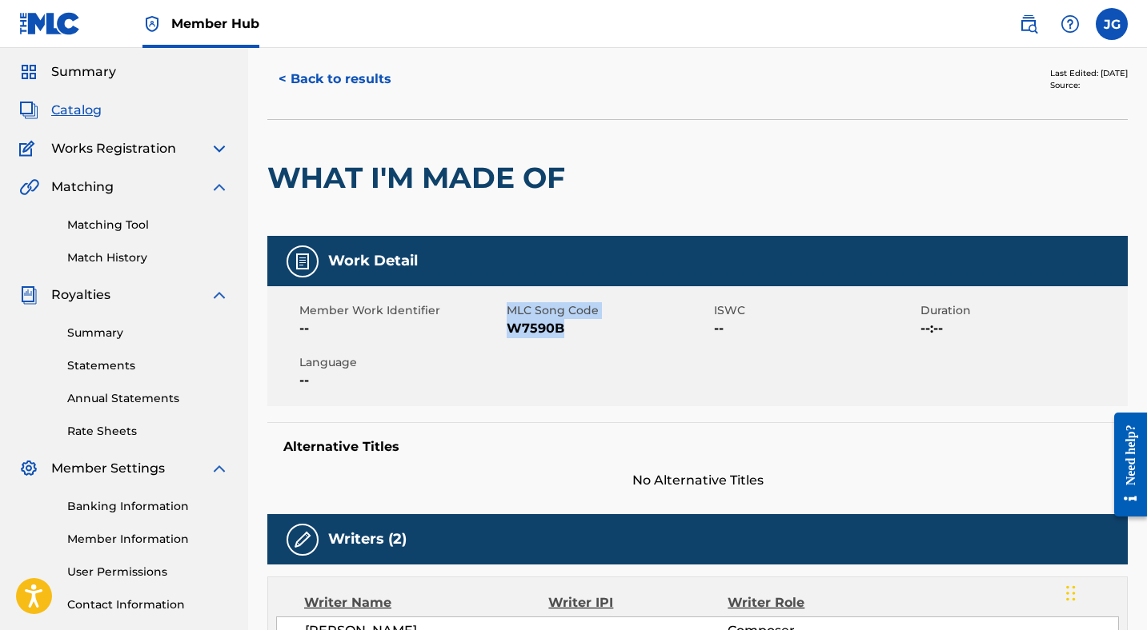
drag, startPoint x: 501, startPoint y: 324, endPoint x: 575, endPoint y: 327, distance: 74.5
click at [576, 327] on div "Member Work Identifier -- MLC Song Code W7590B ISWC -- Duration --:-- Language …" at bounding box center [697, 346] width 860 height 120
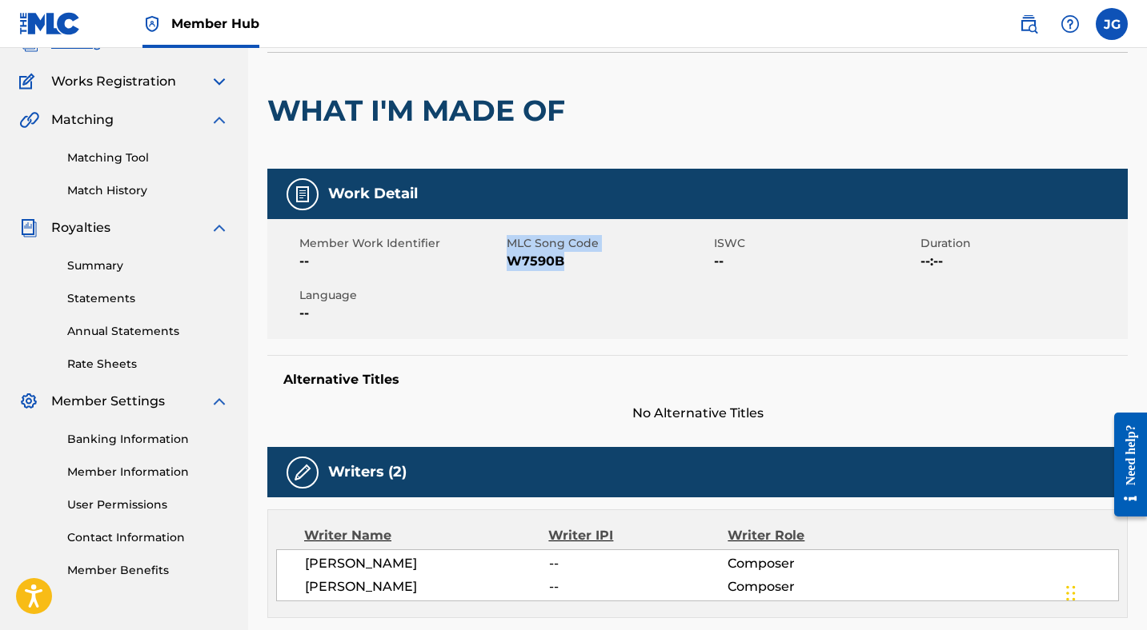
scroll to position [0, 0]
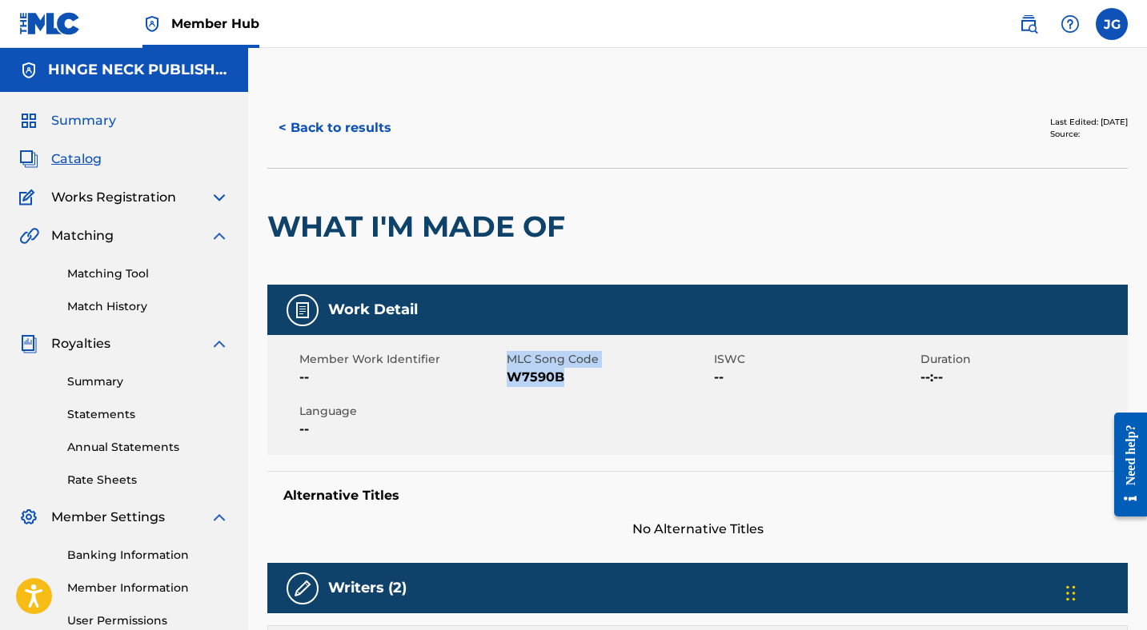
click at [93, 118] on span "Summary" at bounding box center [83, 120] width 65 height 19
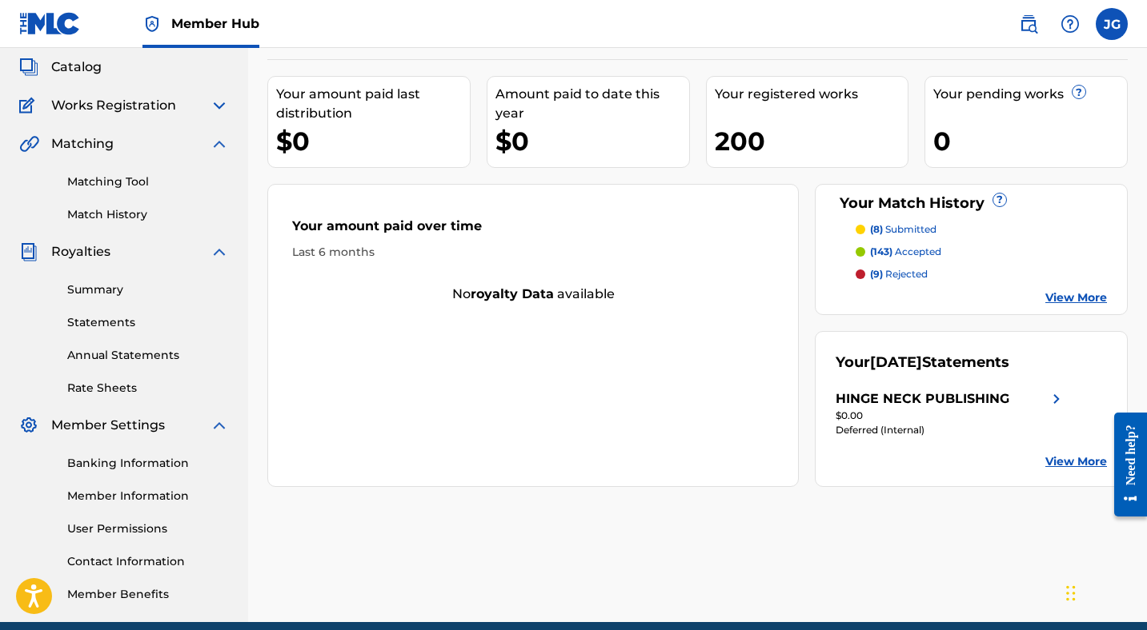
scroll to position [99, 0]
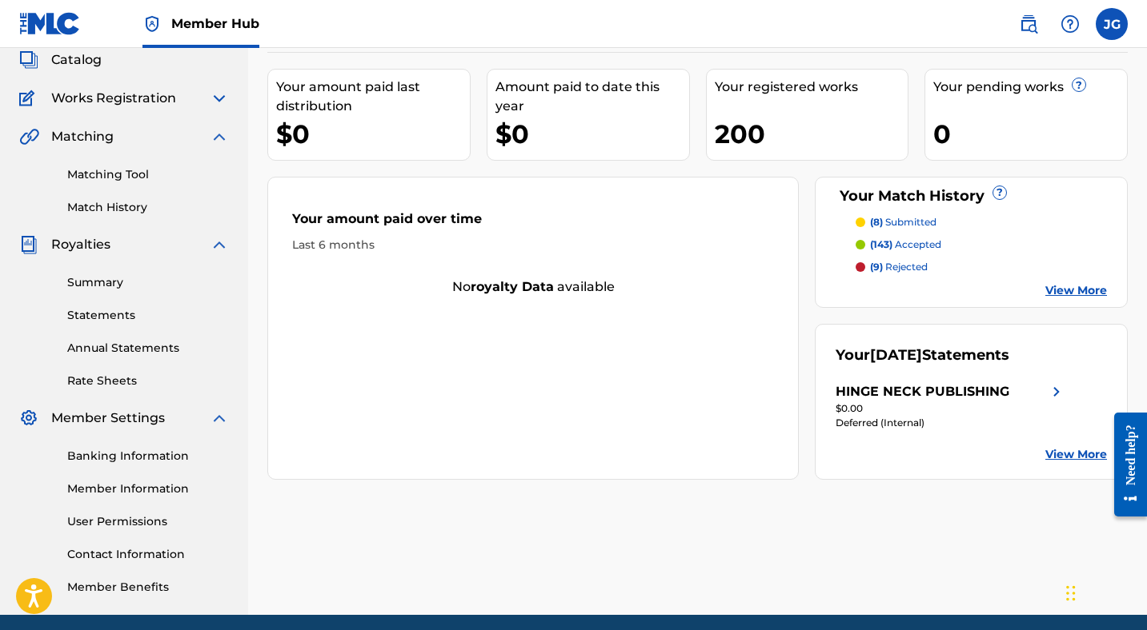
click at [898, 266] on p "(9) rejected" at bounding box center [899, 267] width 58 height 14
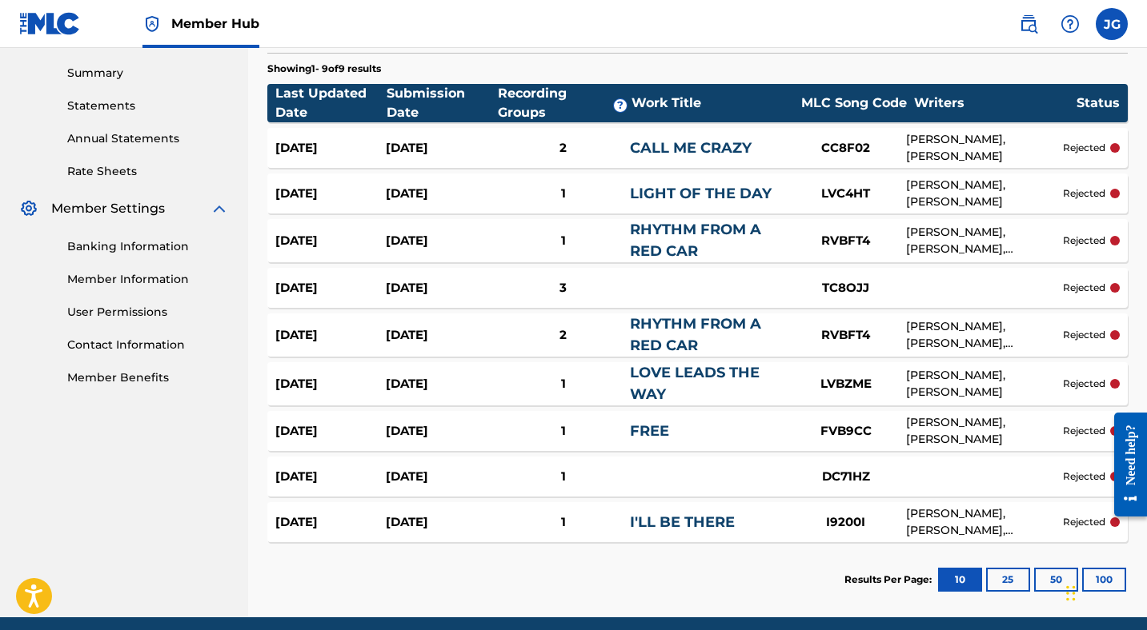
scroll to position [298, 0]
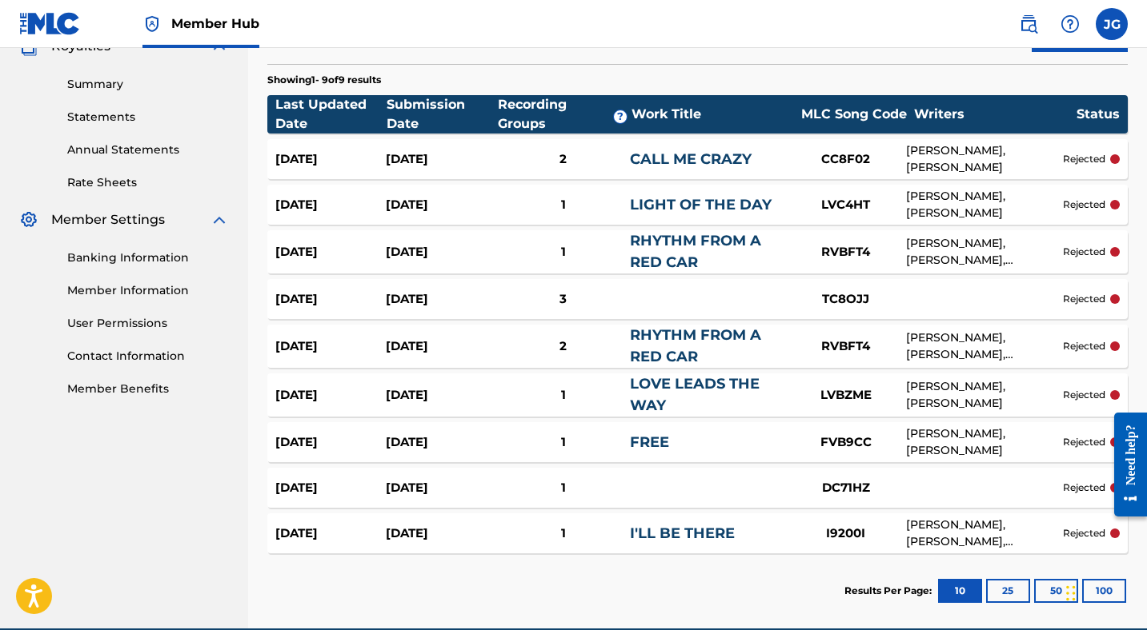
click at [1099, 153] on p "rejected" at bounding box center [1084, 159] width 42 height 14
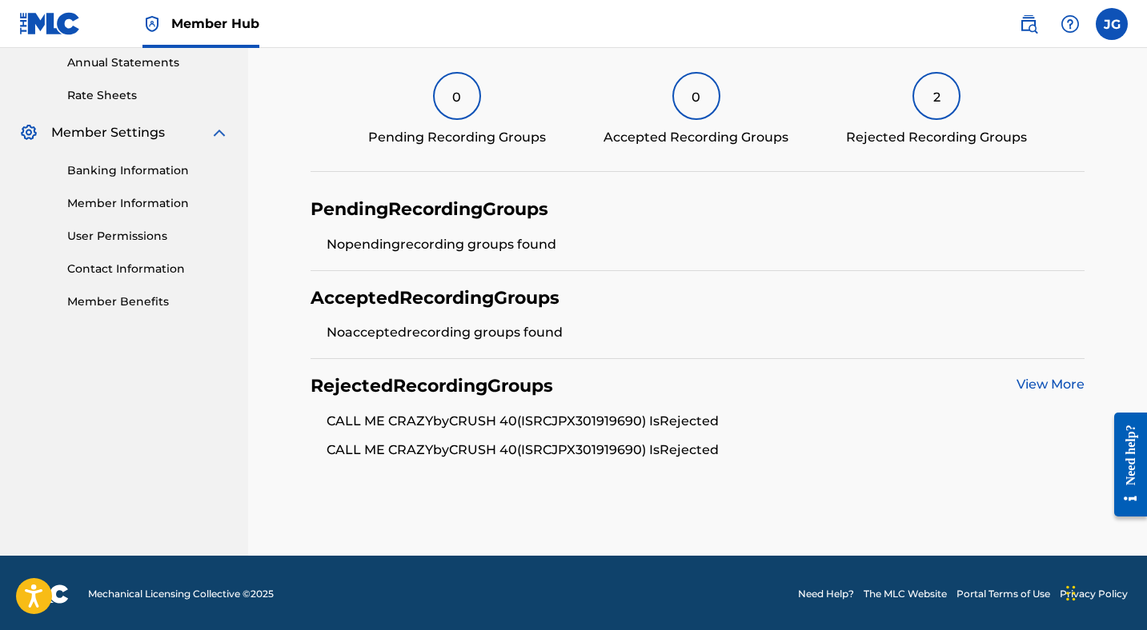
scroll to position [386, 0]
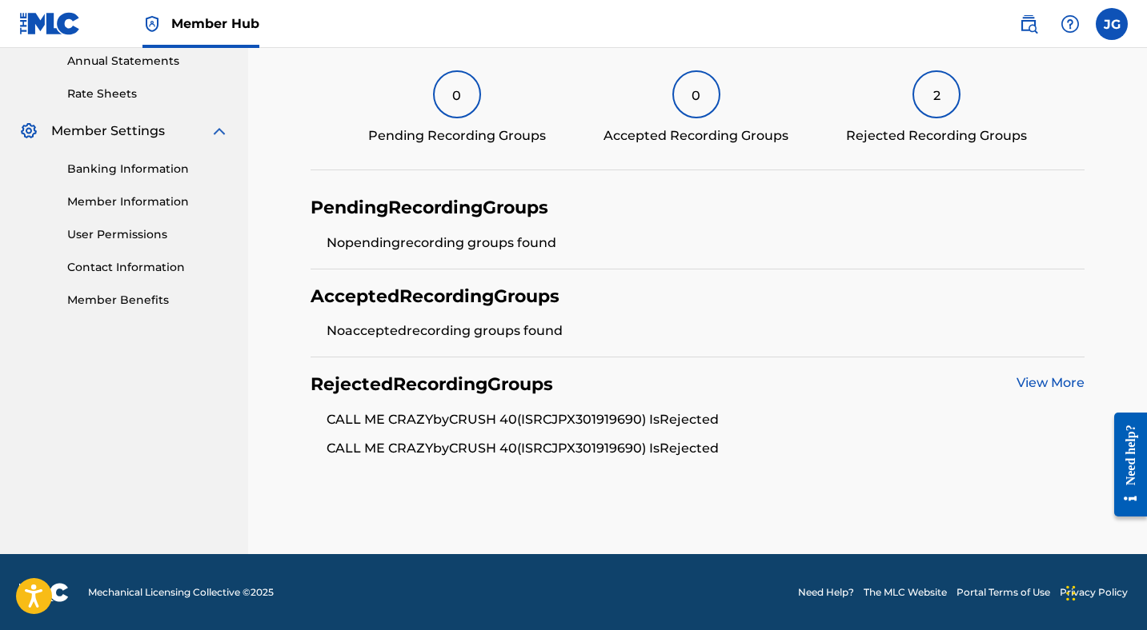
click at [1025, 383] on link "View More" at bounding box center [1050, 382] width 68 height 15
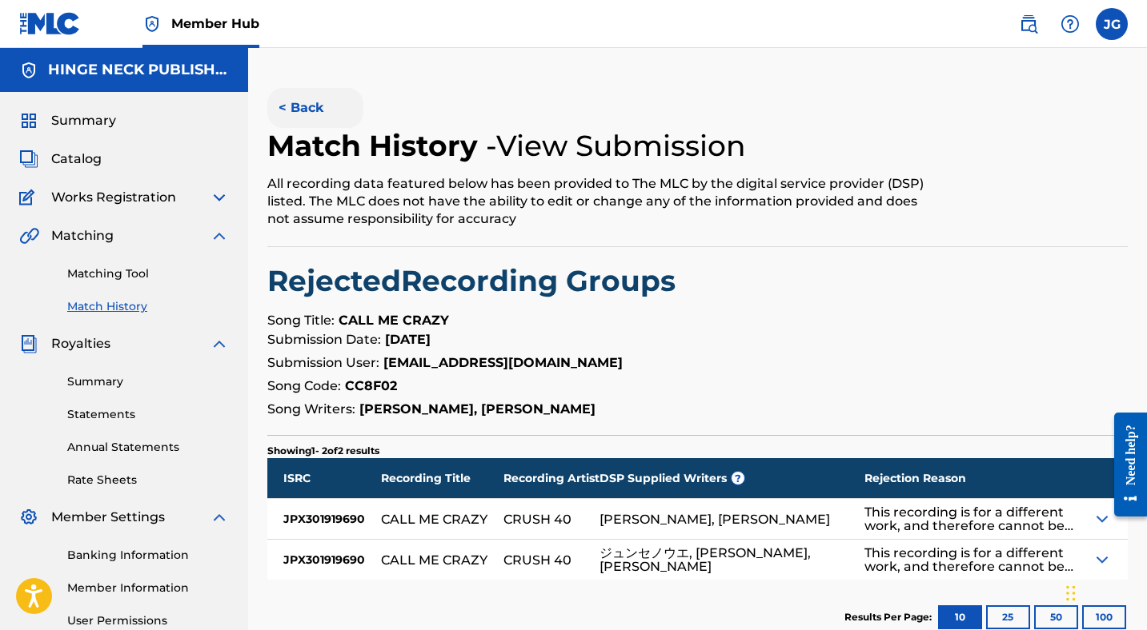
click at [310, 104] on button "< Back" at bounding box center [315, 108] width 96 height 40
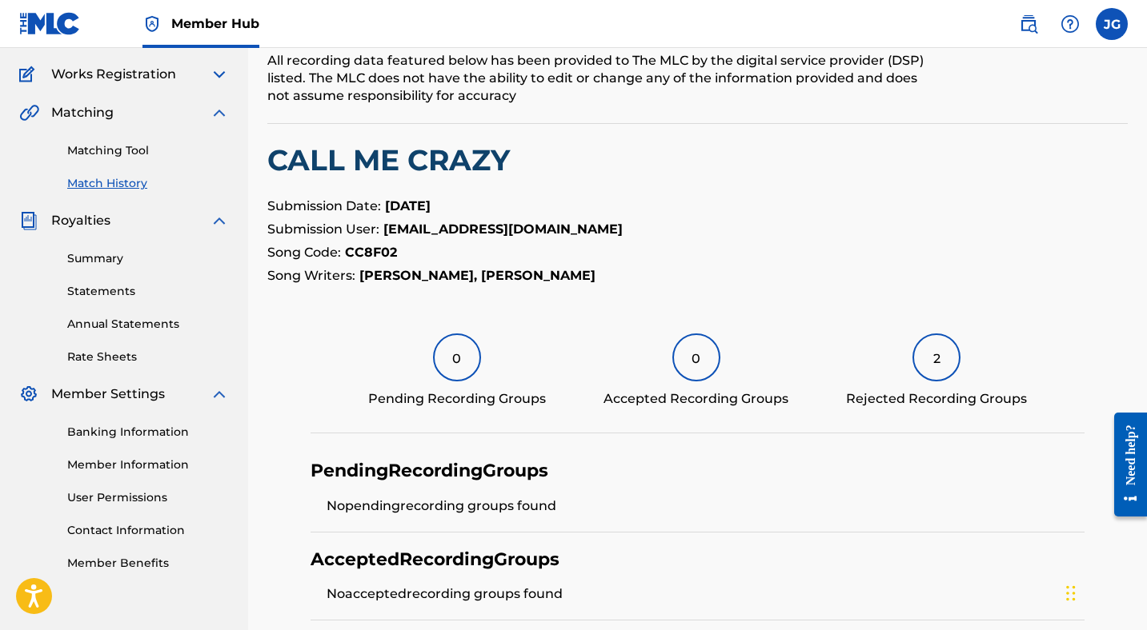
scroll to position [124, 0]
drag, startPoint x: 403, startPoint y: 255, endPoint x: 349, endPoint y: 255, distance: 54.4
click at [348, 255] on p "Song Code: CC8F02" at bounding box center [697, 251] width 860 height 19
copy strong "CC8F02"
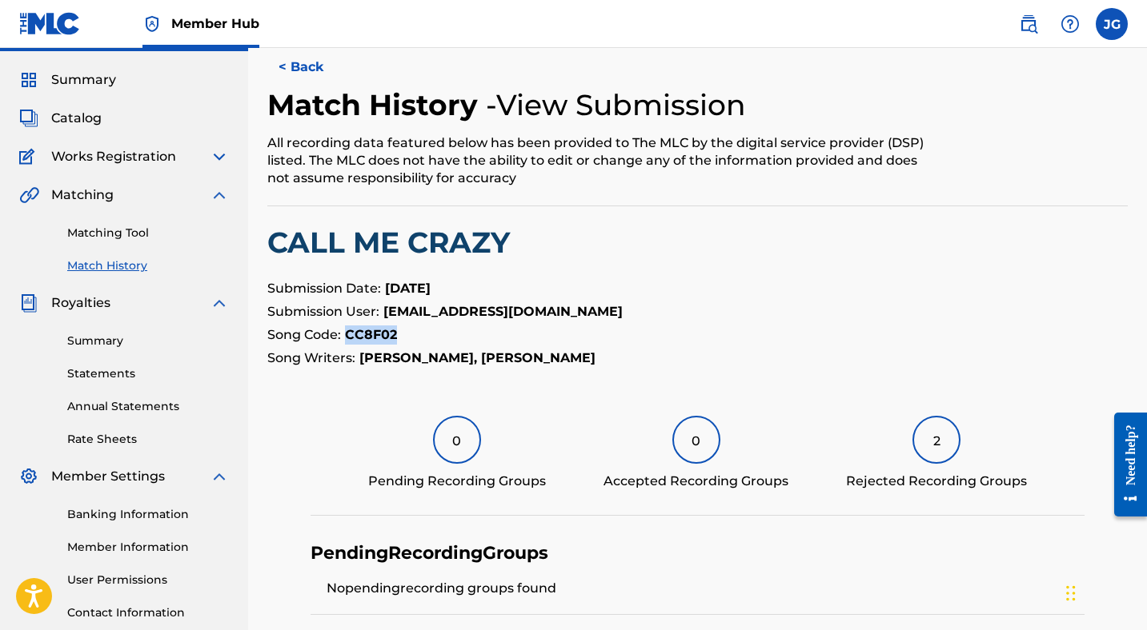
scroll to position [0, 0]
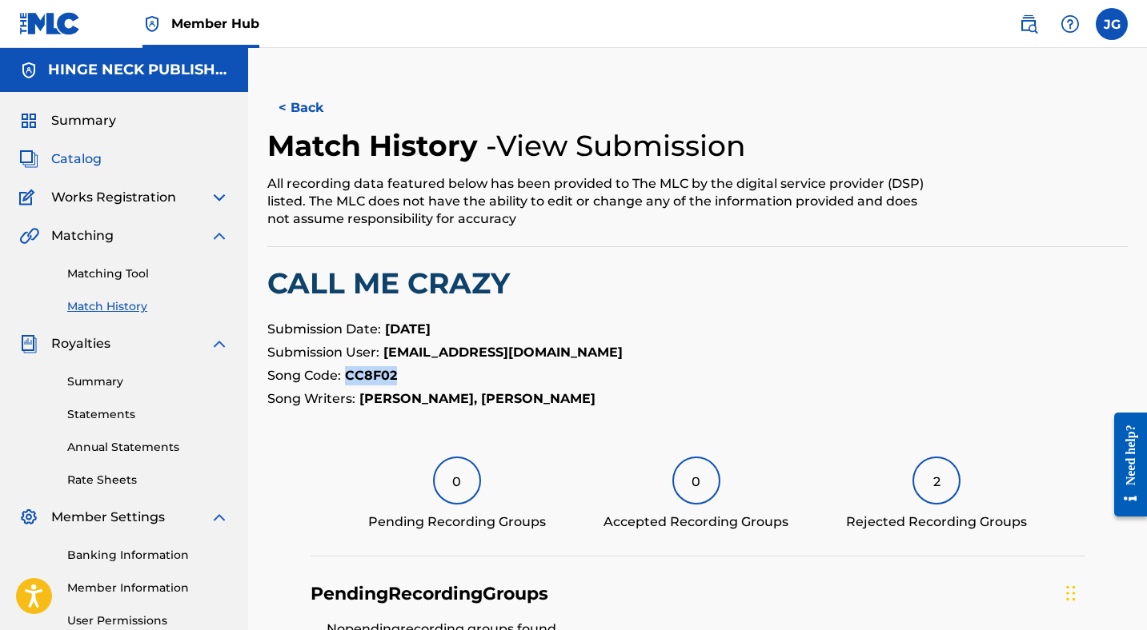
click at [88, 155] on span "Catalog" at bounding box center [76, 159] width 50 height 19
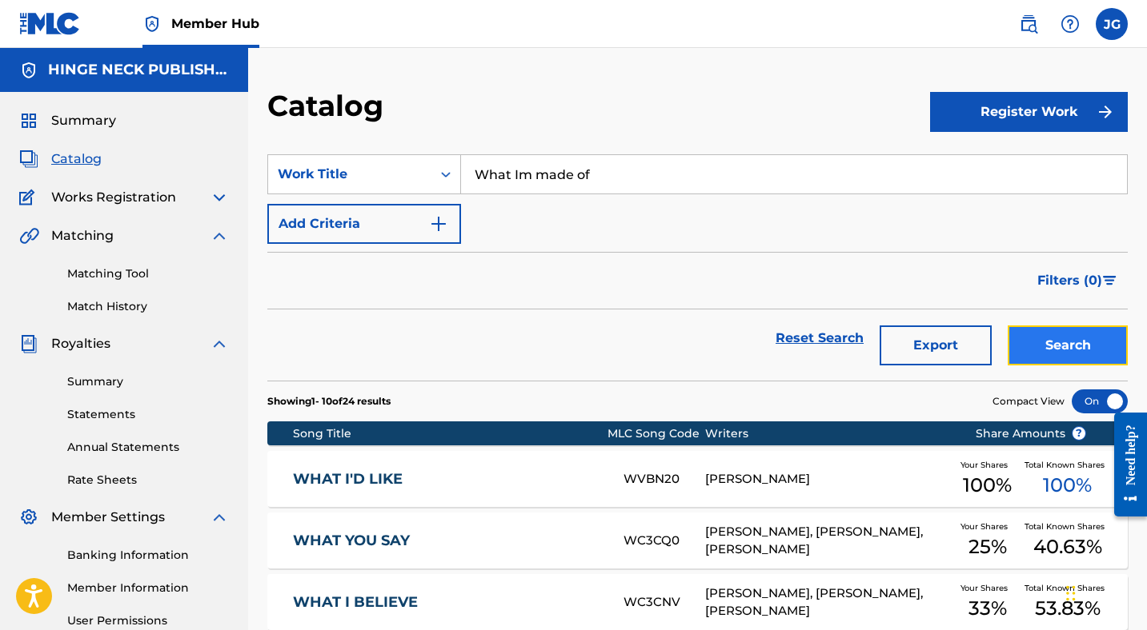
click at [1071, 340] on button "Search" at bounding box center [1067, 346] width 120 height 40
click at [1067, 26] on img at bounding box center [1069, 23] width 19 height 19
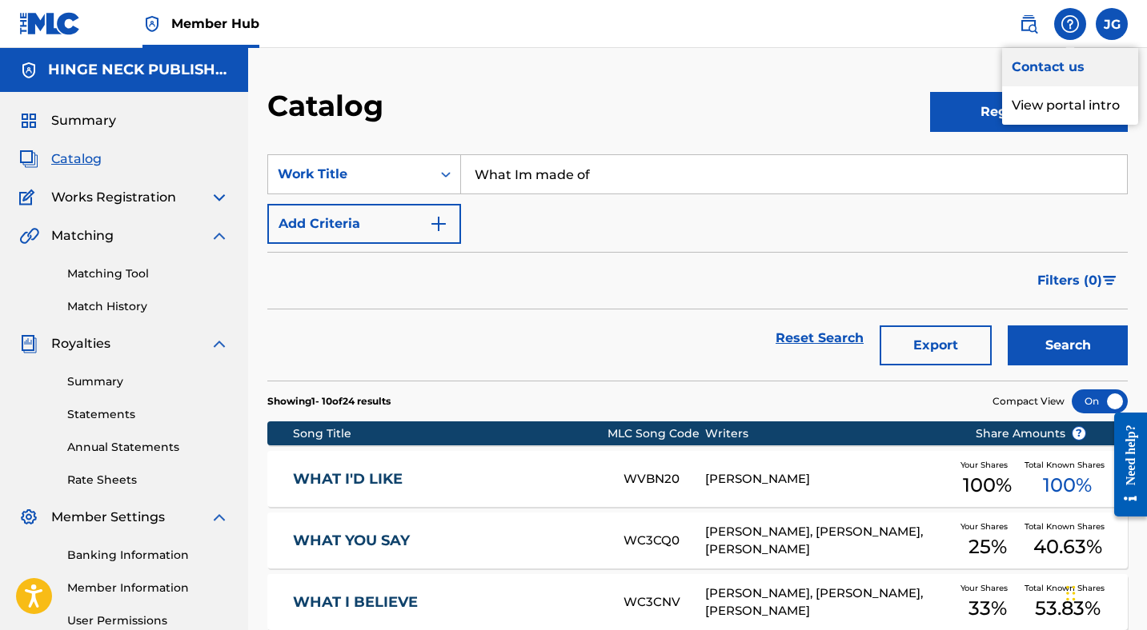
click at [1055, 65] on link "Contact us" at bounding box center [1070, 67] width 136 height 38
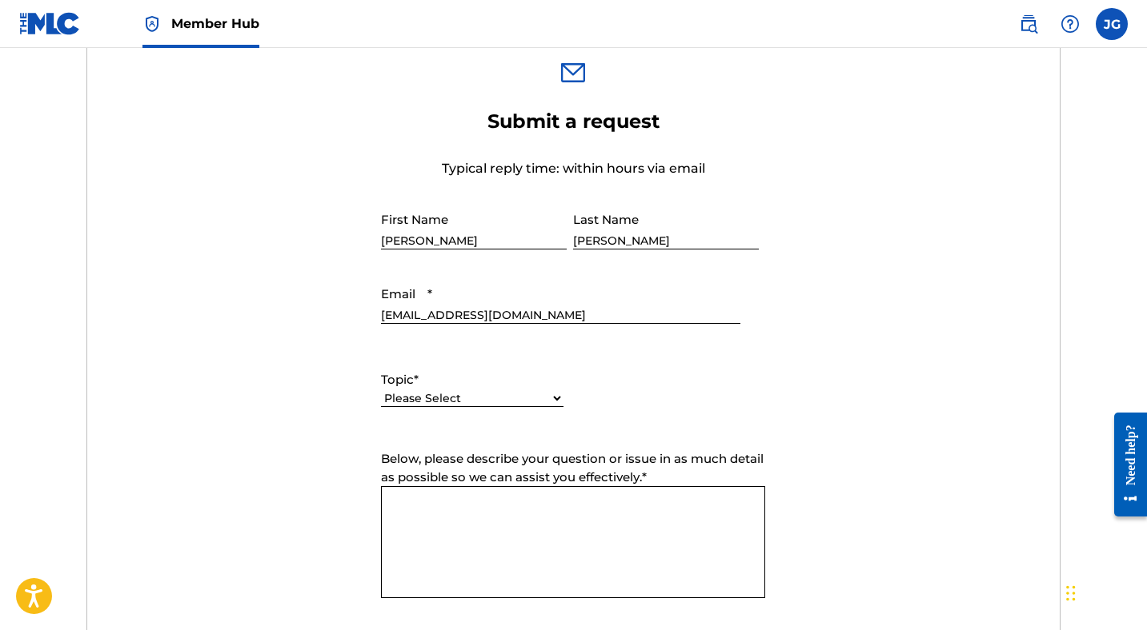
scroll to position [542, 0]
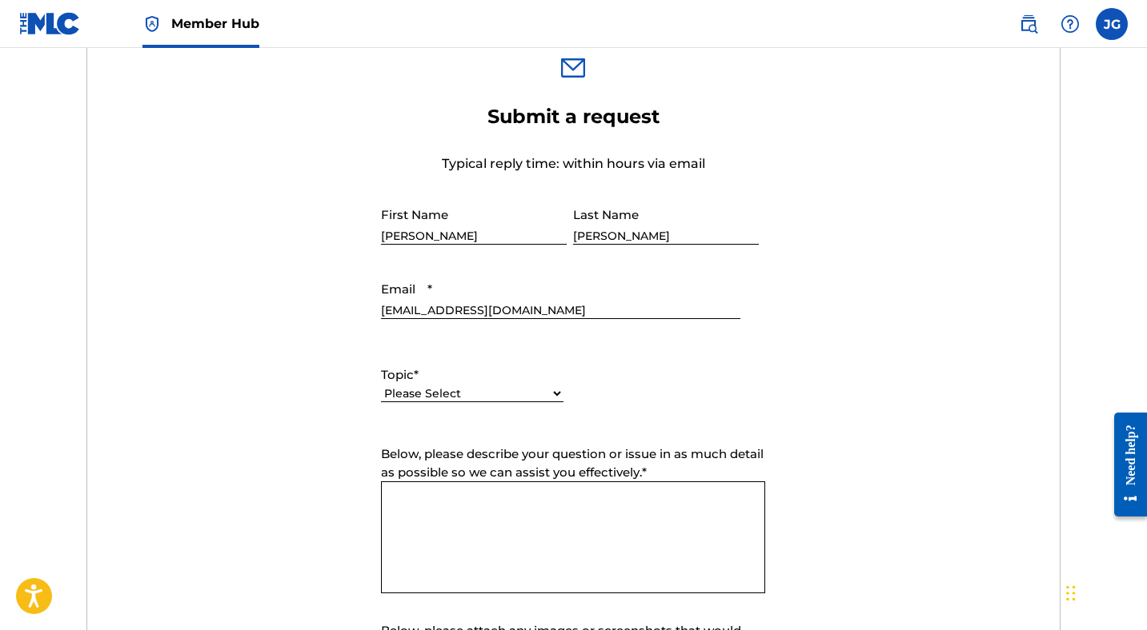
click at [496, 393] on select "Please Select I need help with my account I need help with managing my catalog …" at bounding box center [472, 394] width 182 height 17
select select "I need help with managing my catalog"
click at [381, 386] on select "Please Select I need help with my account I need help with managing my catalog …" at bounding box center [472, 394] width 182 height 17
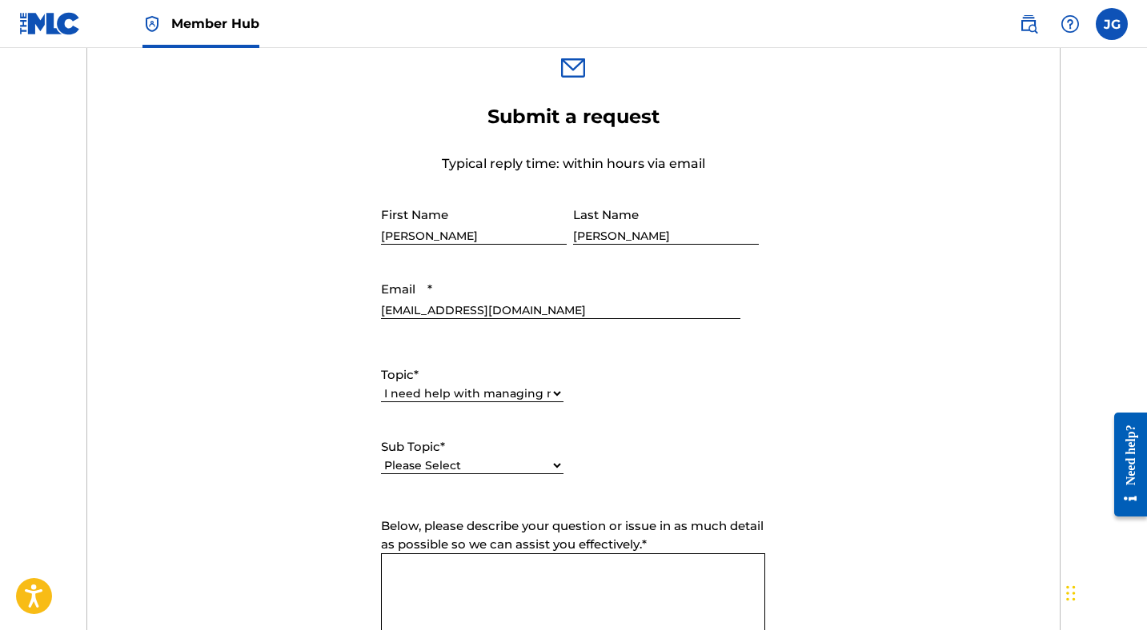
click at [470, 464] on select "Please Select I need help with CWR I need help registering my work(s) in The ML…" at bounding box center [472, 466] width 182 height 17
select select "I need help with a conflict or overclaim"
click at [381, 458] on select "Please Select I need help with CWR I need help registering my work(s) in The ML…" at bounding box center [472, 466] width 182 height 17
click at [453, 568] on textarea "Below, please describe your question or issue in as much detail as possible so …" at bounding box center [573, 610] width 384 height 112
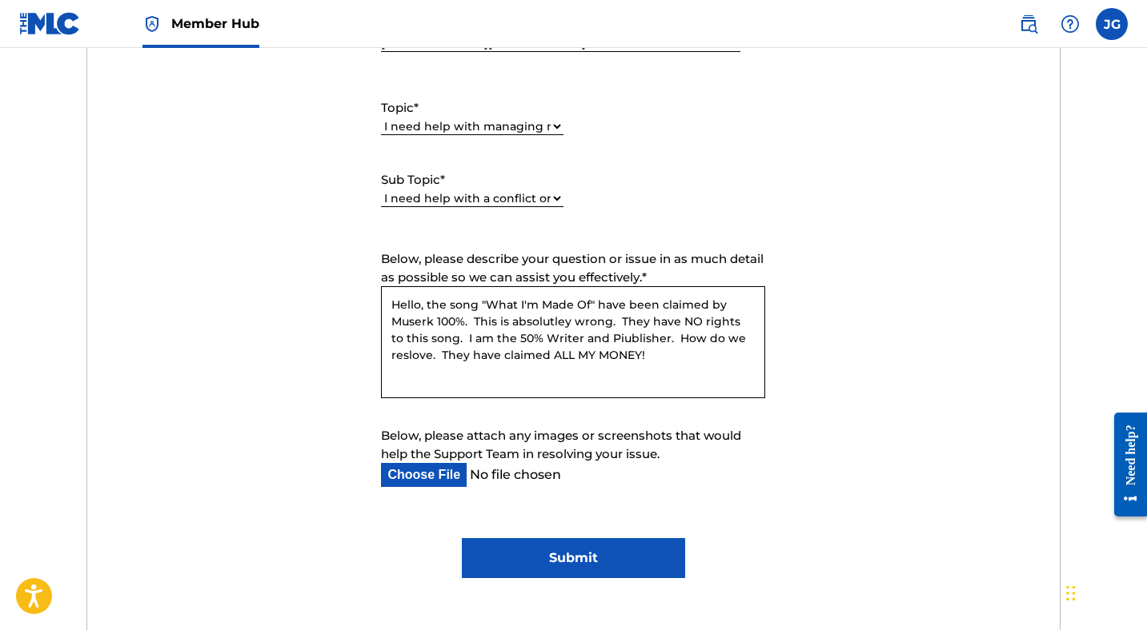
scroll to position [815, 0]
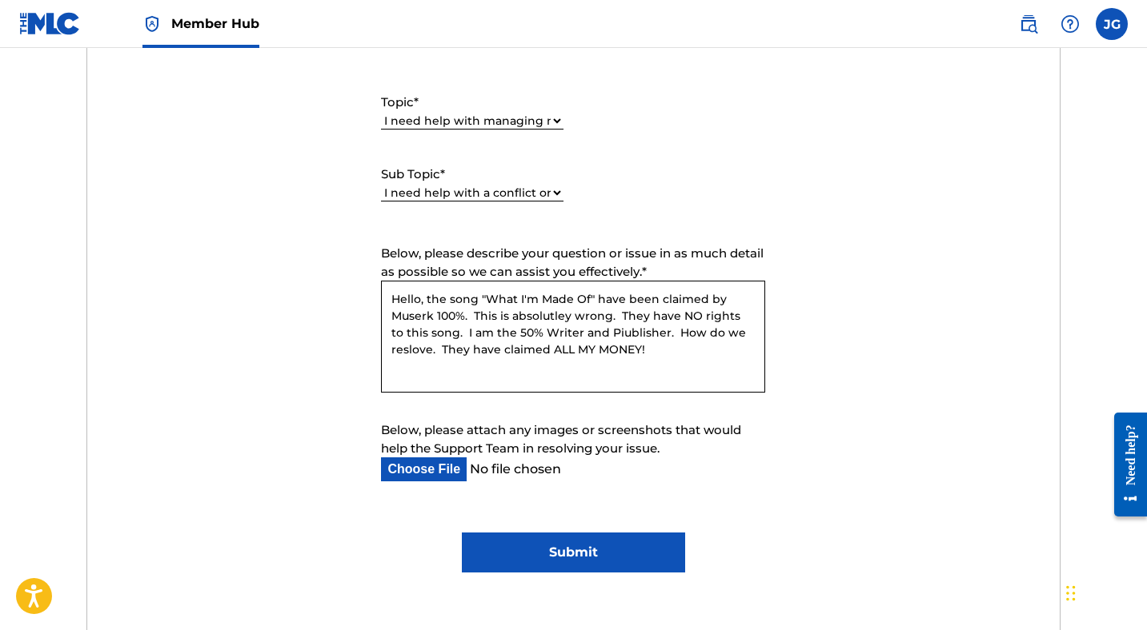
type textarea "Hello, the song "What I'm Made Of" have been claimed by Muserk 100%. This is ab…"
click at [426, 462] on input "Below, please attach any images or screenshots that would help the Support Team…" at bounding box center [560, 470] width 358 height 24
type input "C:\fakepath\Screenshot [DATE] 5.17.25 AM.png"
click at [574, 557] on input "Submit" at bounding box center [573, 553] width 223 height 40
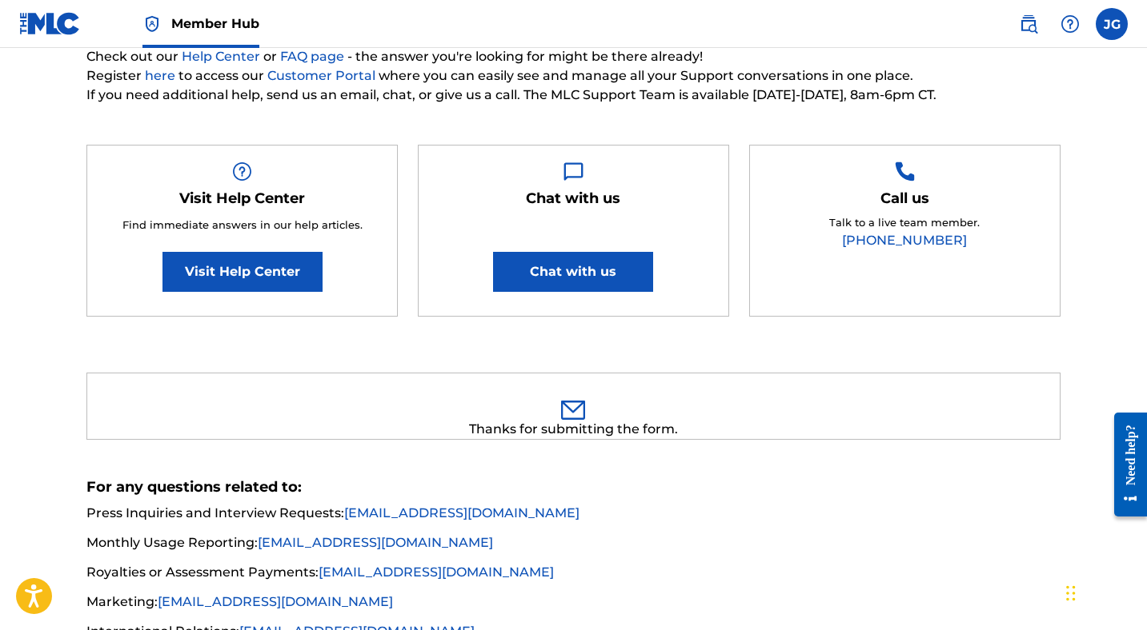
scroll to position [0, 0]
